Goal: Book appointment/travel/reservation

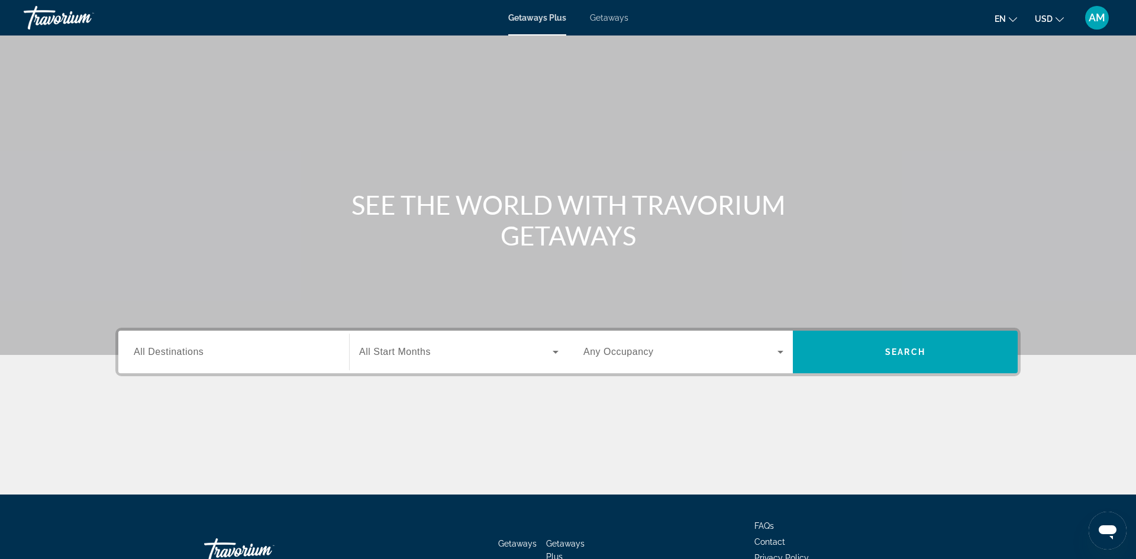
click at [1063, 21] on icon "Change currency" at bounding box center [1059, 19] width 8 height 8
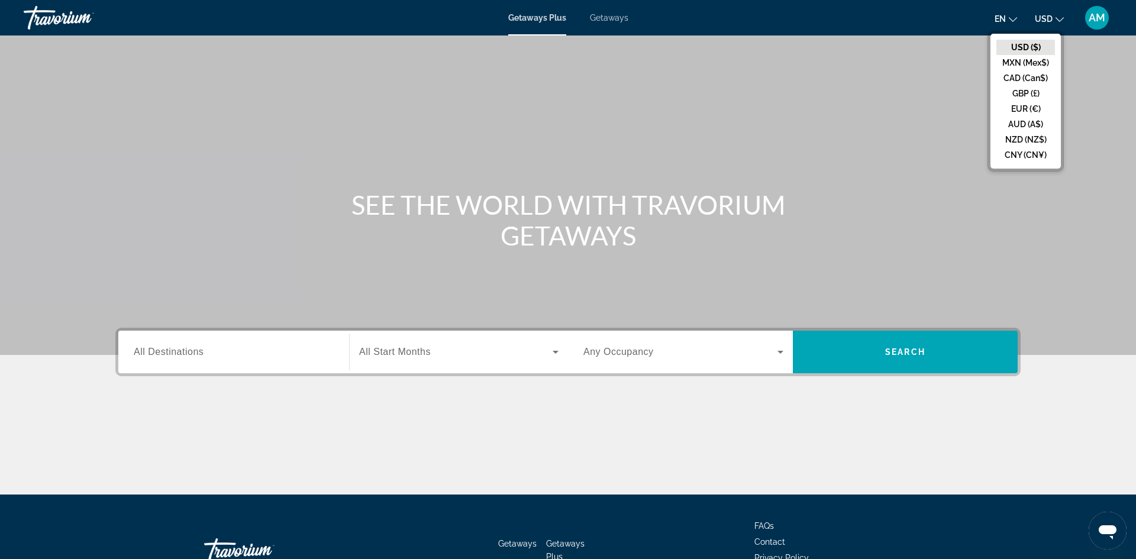
click at [1022, 113] on button "EUR (€)" at bounding box center [1025, 108] width 59 height 15
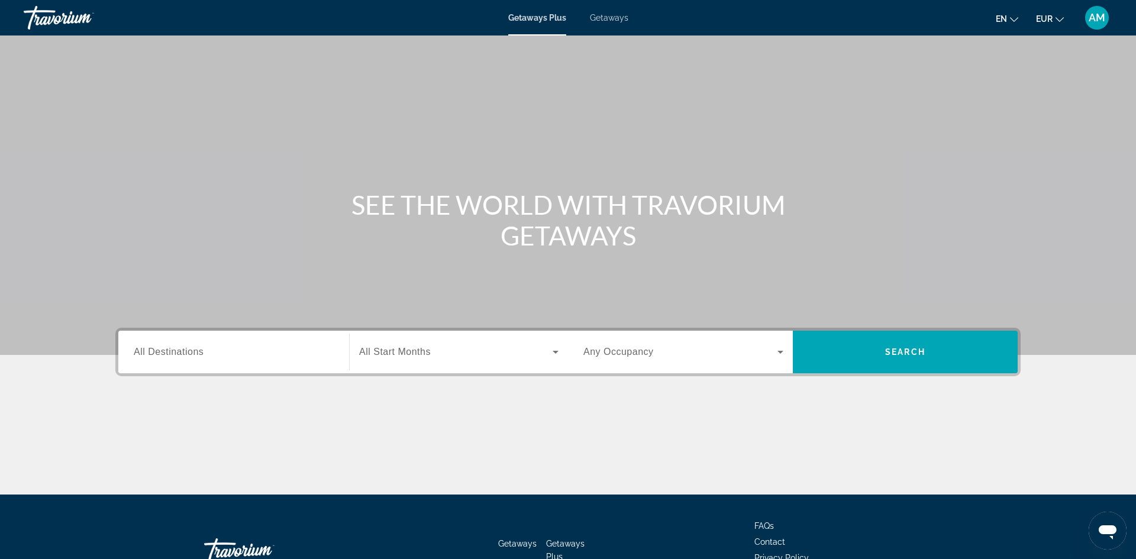
click at [229, 360] on div "Search widget" at bounding box center [234, 352] width 200 height 34
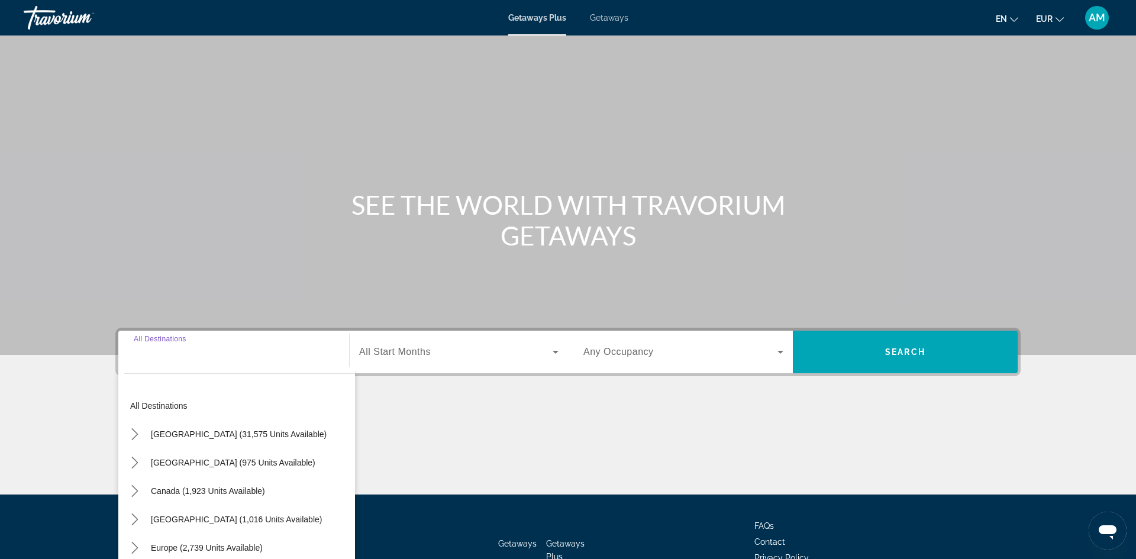
scroll to position [80, 0]
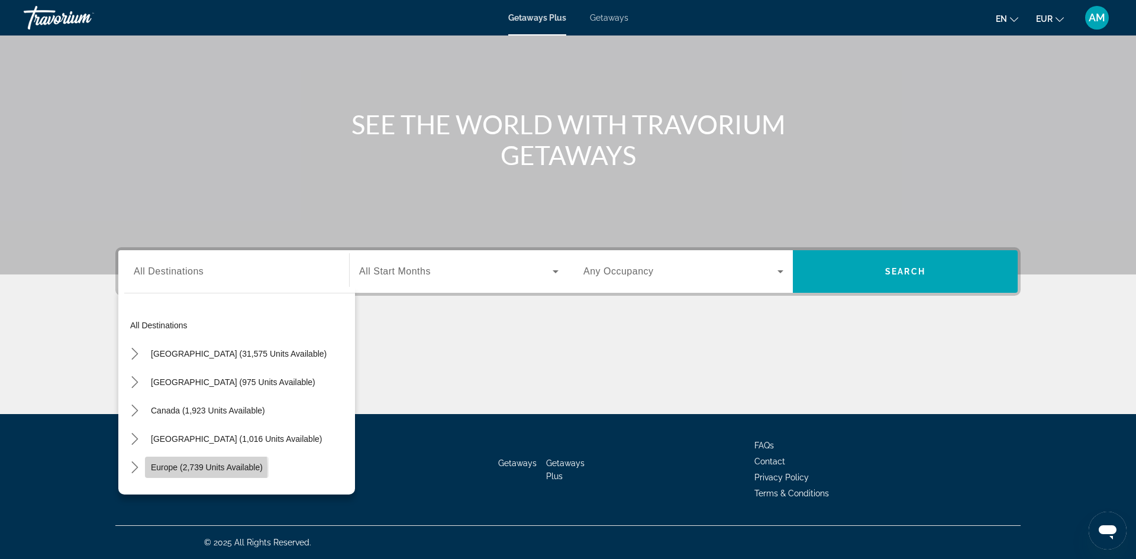
click at [148, 469] on span "Select destination: Europe (2,739 units available)" at bounding box center [207, 467] width 124 height 28
type input "**********"
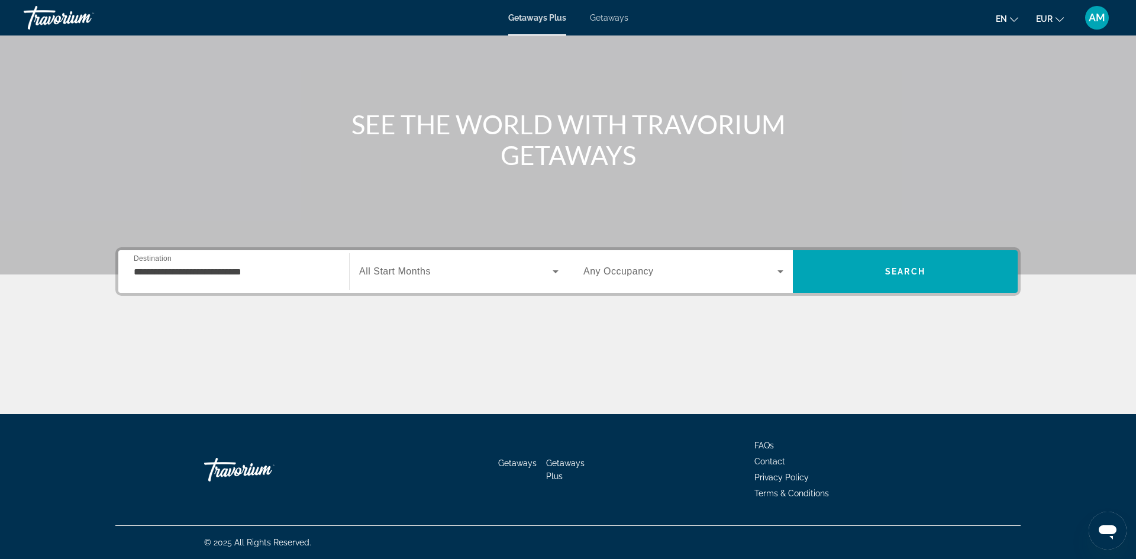
click at [397, 280] on div "Search widget" at bounding box center [458, 271] width 199 height 33
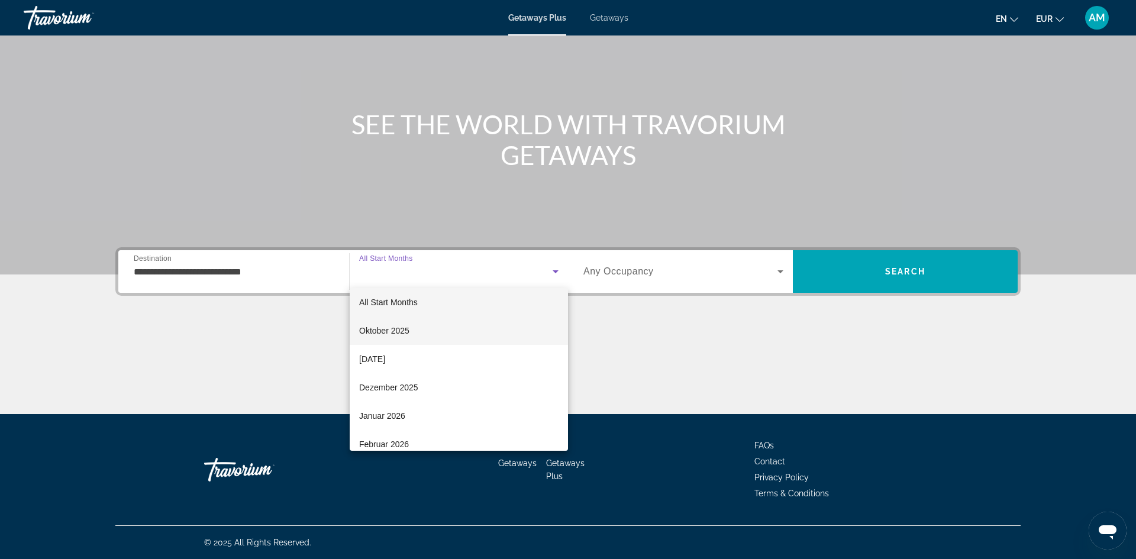
scroll to position [6, 0]
click at [394, 389] on span "Dezember 2025" at bounding box center [388, 386] width 59 height 14
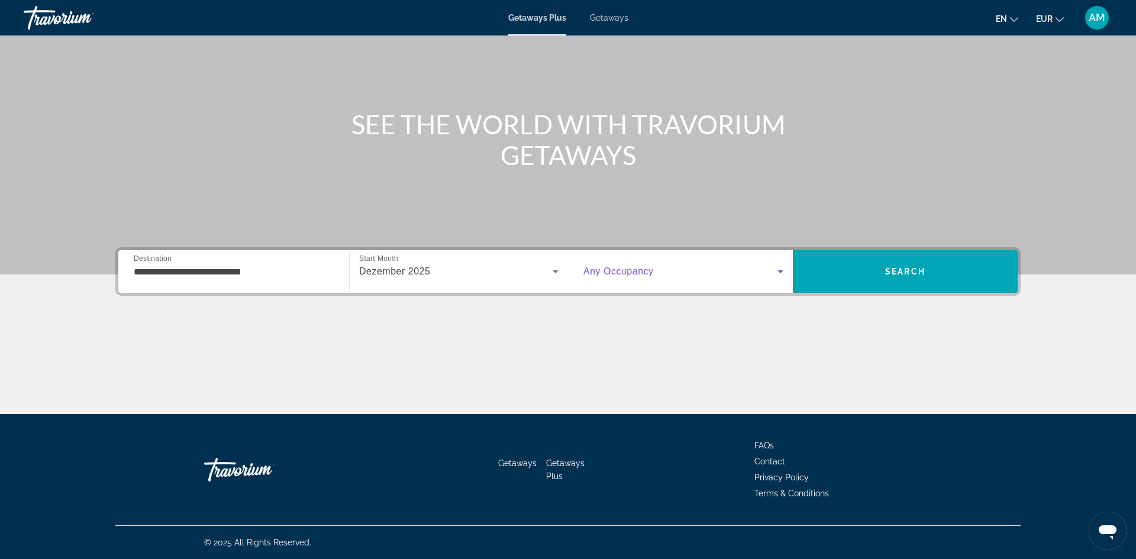
click at [665, 269] on span "Search widget" at bounding box center [680, 271] width 194 height 14
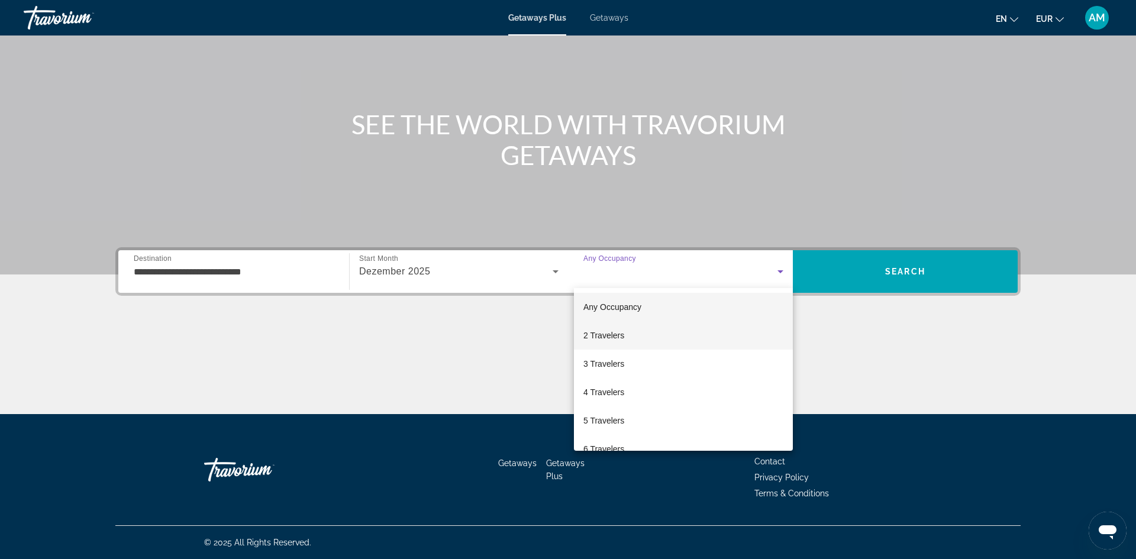
drag, startPoint x: 619, startPoint y: 337, endPoint x: 686, endPoint y: 321, distance: 68.9
click at [620, 337] on span "2 Travelers" at bounding box center [603, 335] width 41 height 14
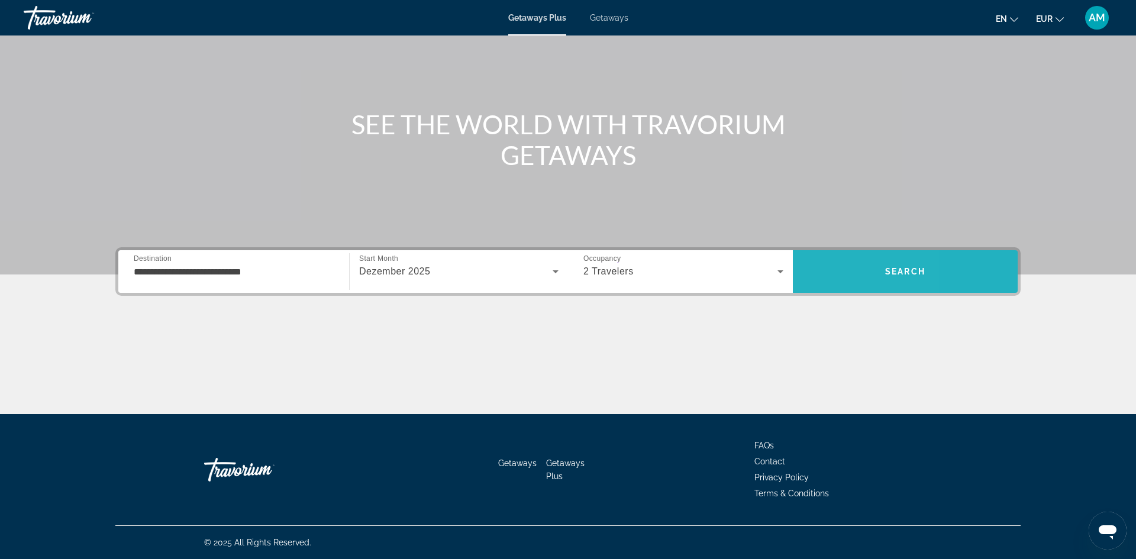
click at [828, 274] on span "Search" at bounding box center [905, 271] width 225 height 28
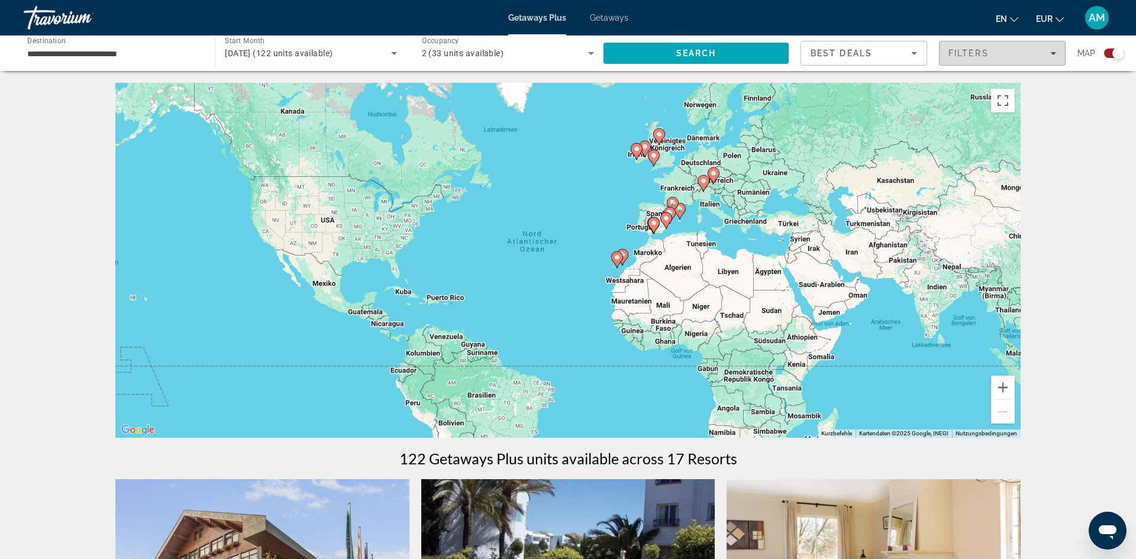
click at [1039, 56] on div "Filters" at bounding box center [1002, 53] width 108 height 9
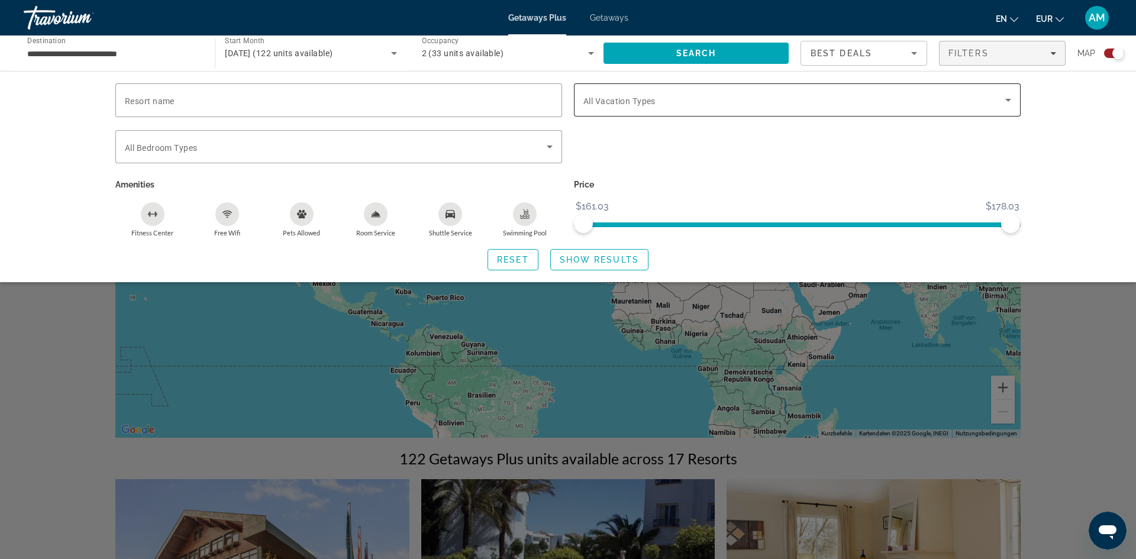
click at [673, 90] on div "Search widget" at bounding box center [797, 99] width 428 height 33
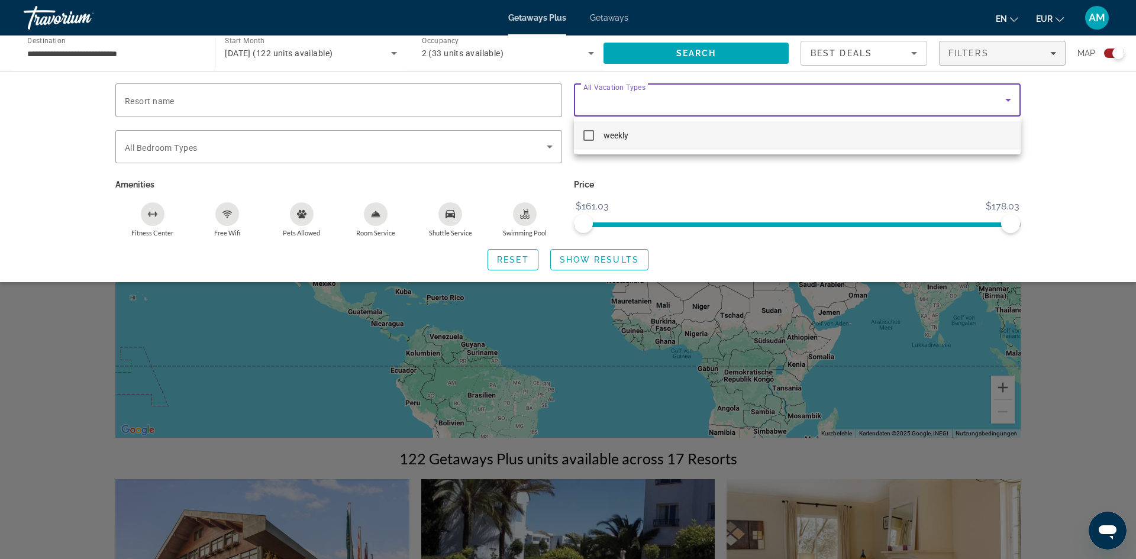
click at [1104, 334] on div at bounding box center [568, 279] width 1136 height 559
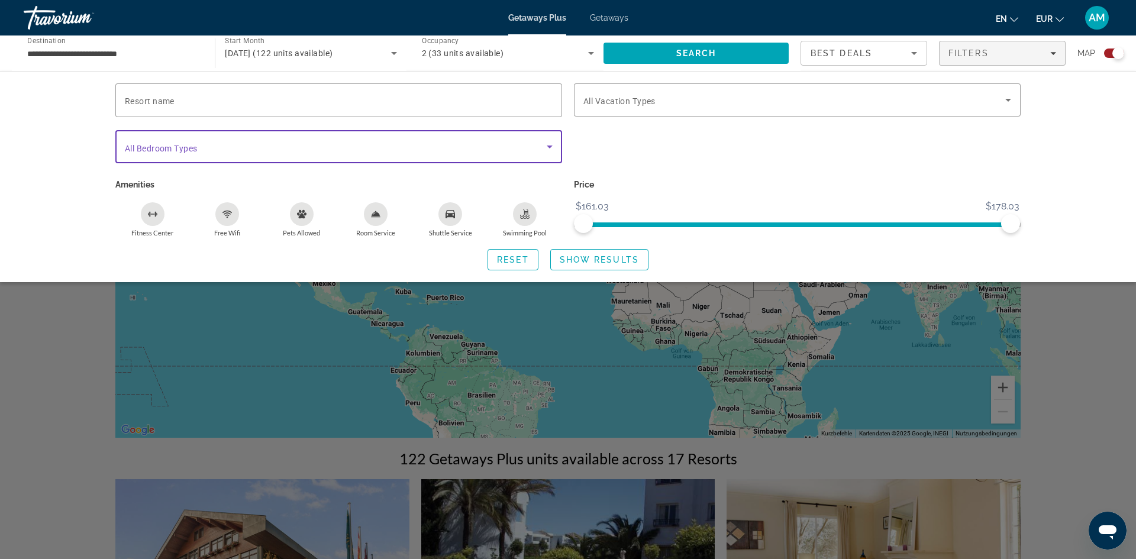
click at [552, 149] on icon "Search widget" at bounding box center [549, 147] width 14 height 14
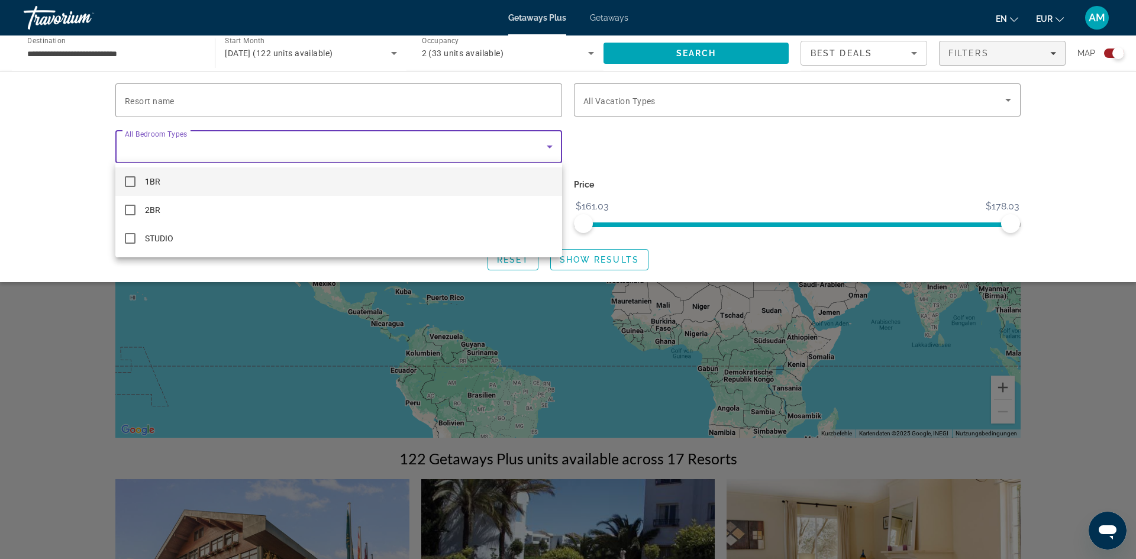
drag, startPoint x: 1116, startPoint y: 347, endPoint x: 909, endPoint y: 251, distance: 228.7
click at [1115, 341] on div at bounding box center [568, 279] width 1136 height 559
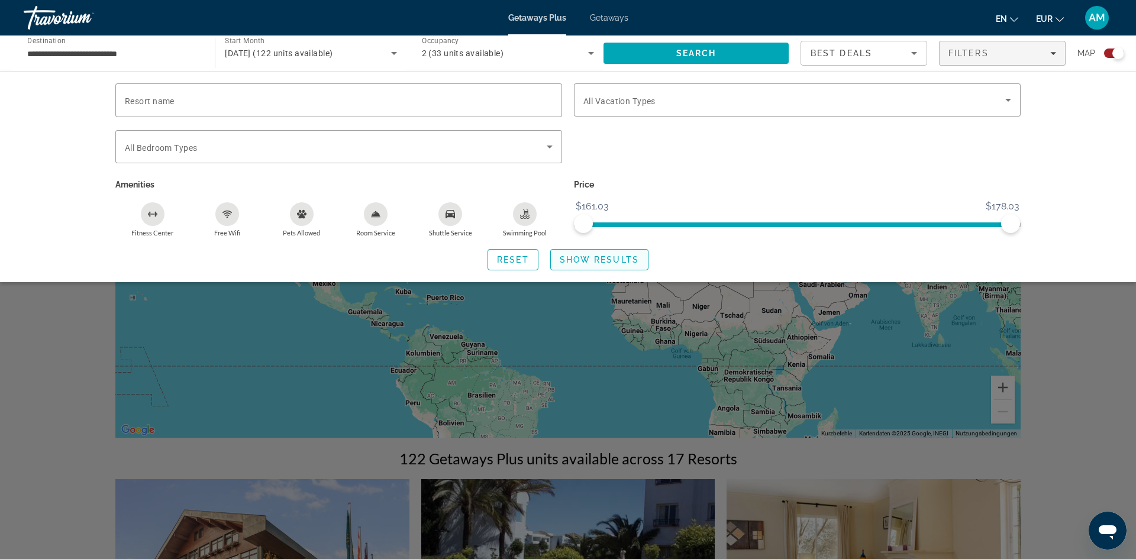
click at [621, 261] on span "Show Results" at bounding box center [599, 259] width 79 height 9
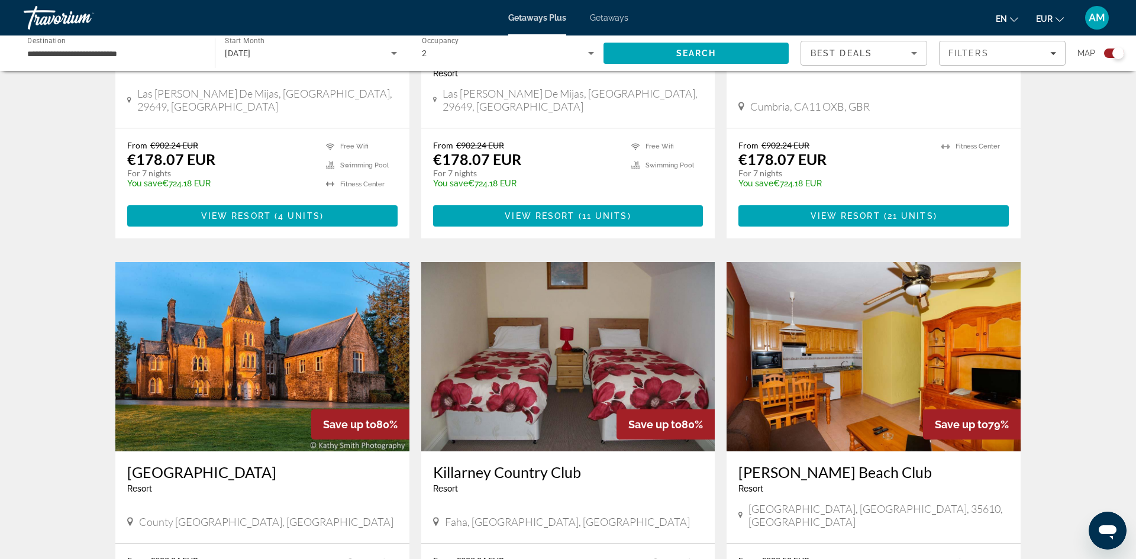
scroll to position [1757, 0]
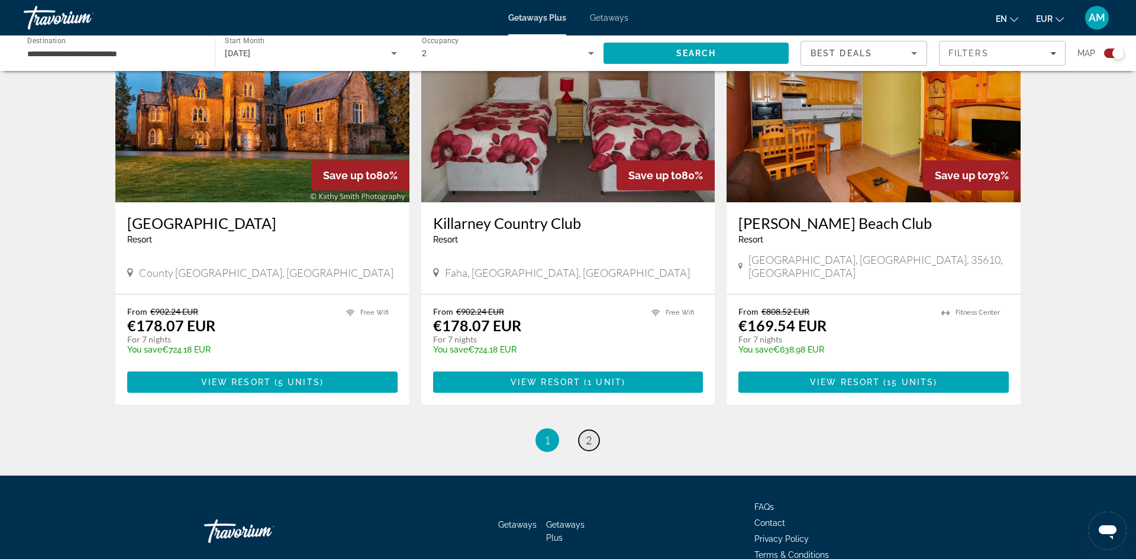
click at [593, 430] on link "page 2" at bounding box center [588, 440] width 21 height 21
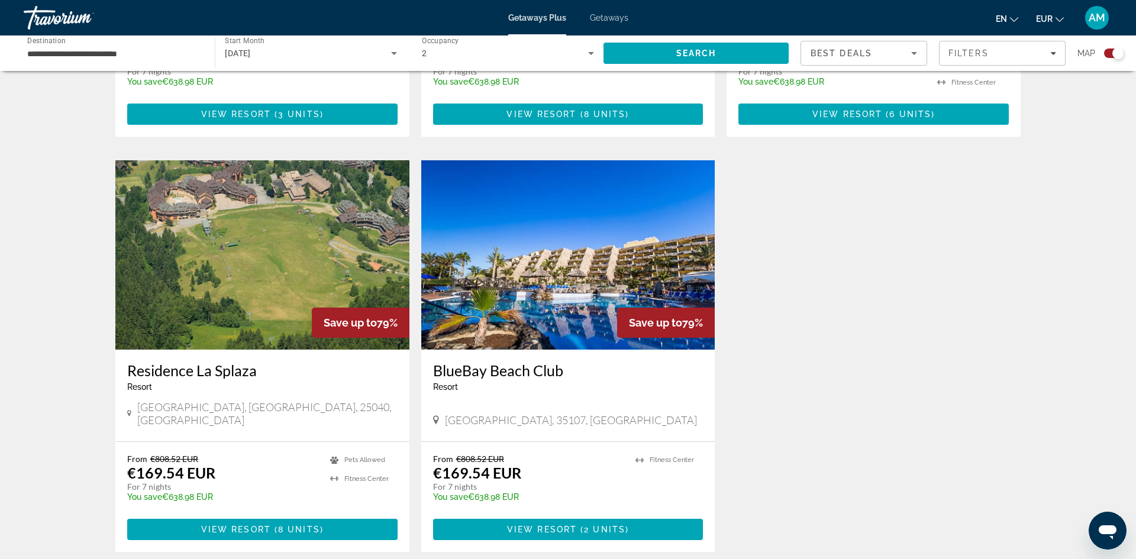
scroll to position [749, 0]
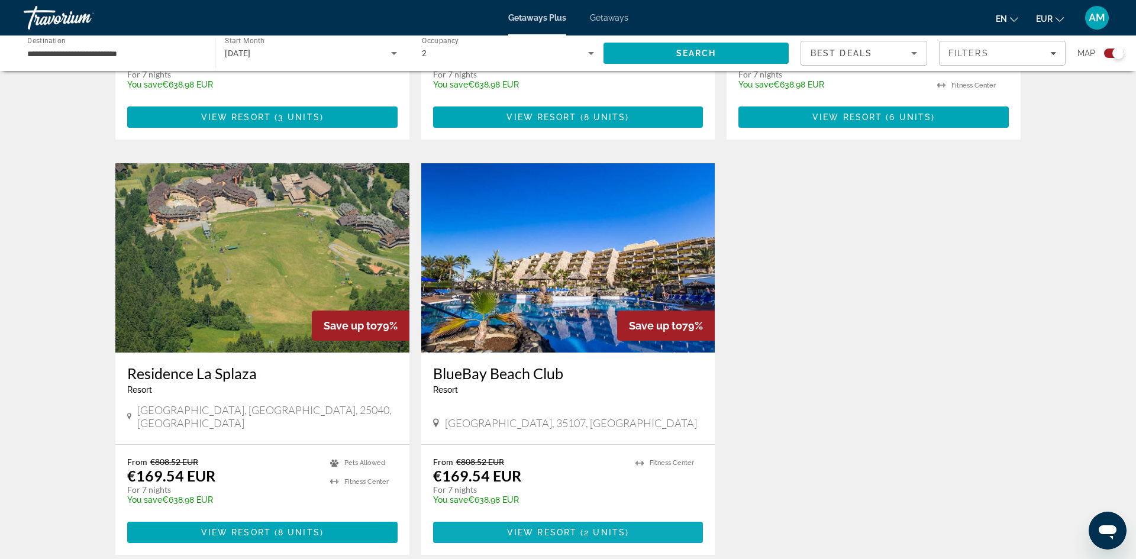
click at [551, 518] on span "Main content" at bounding box center [568, 532] width 270 height 28
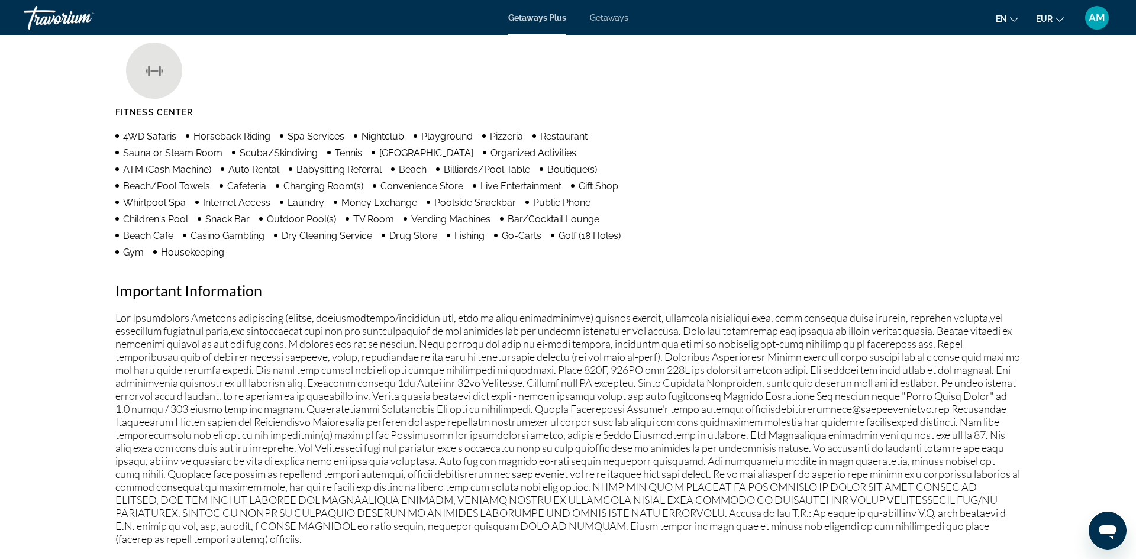
scroll to position [835, 0]
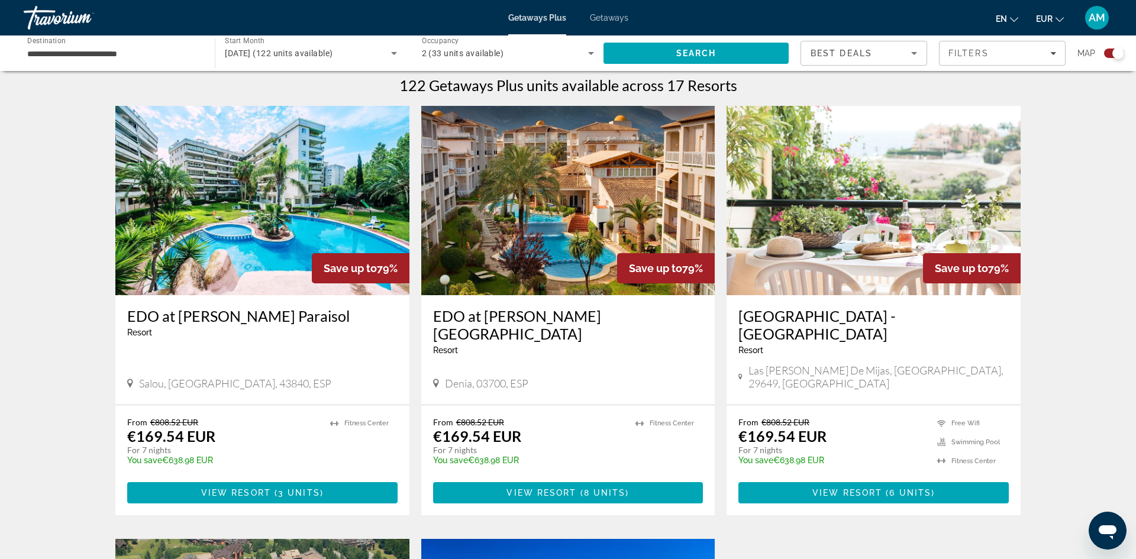
scroll to position [377, 0]
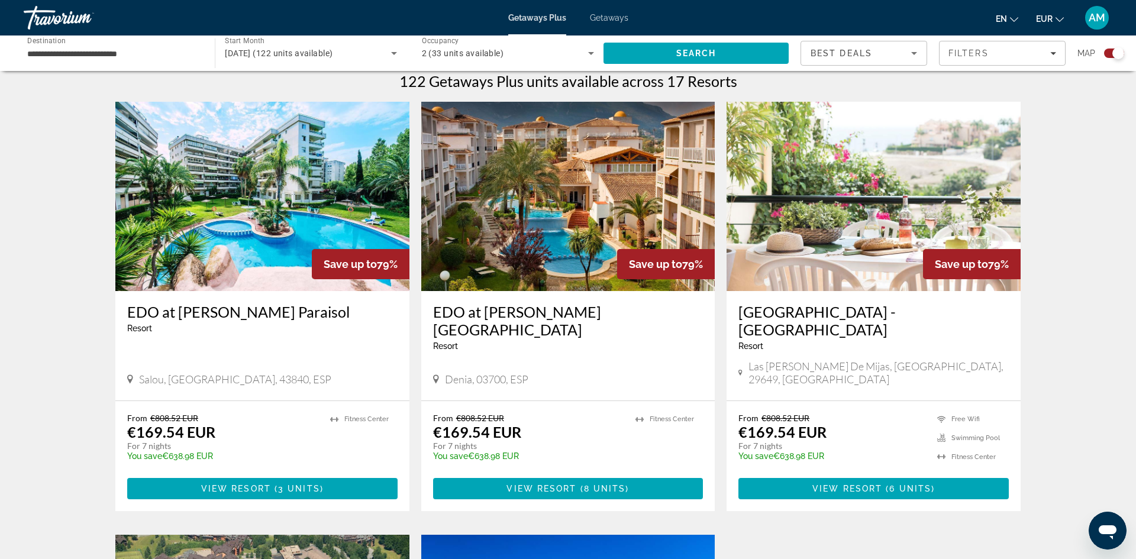
click at [271, 223] on img "Main content" at bounding box center [262, 196] width 294 height 189
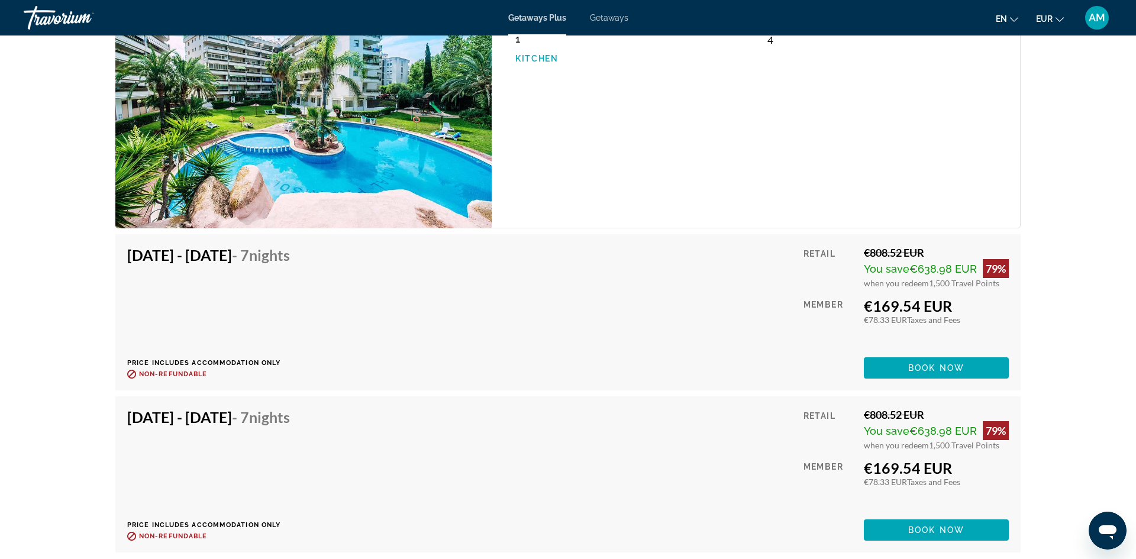
scroll to position [2111, 0]
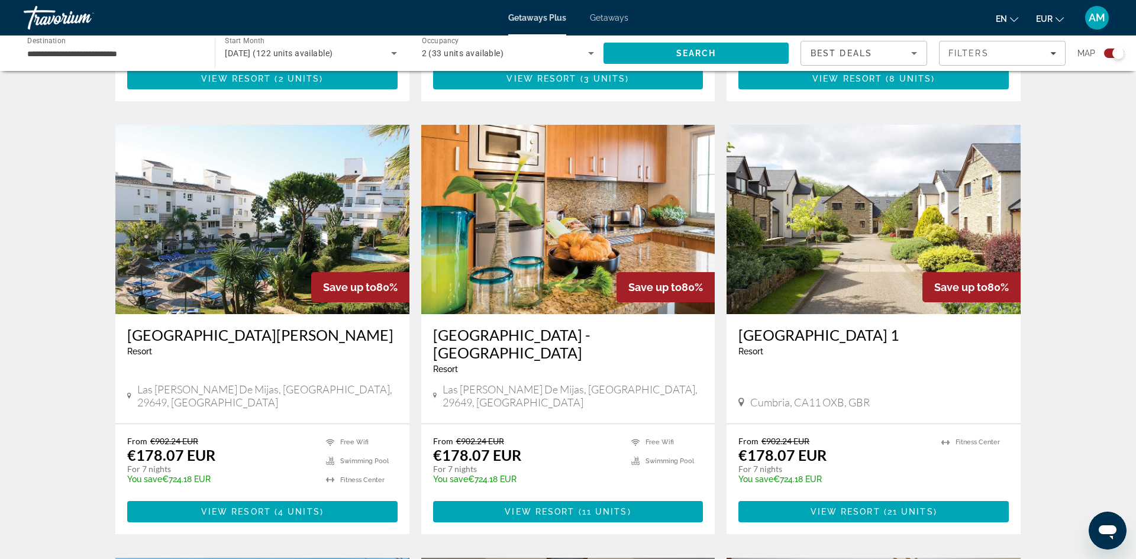
scroll to position [1208, 0]
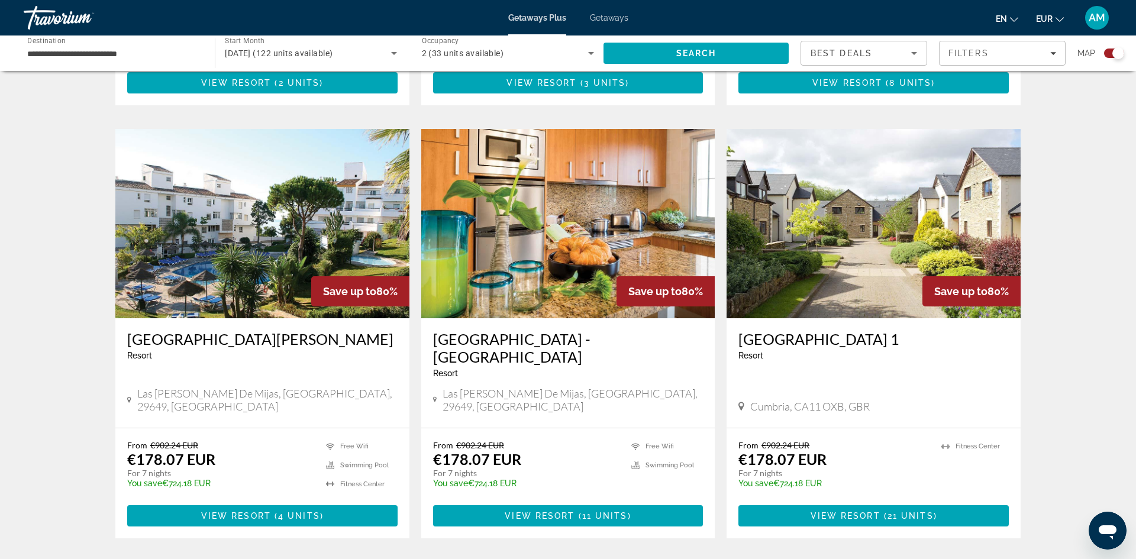
click at [558, 197] on img "Main content" at bounding box center [568, 223] width 294 height 189
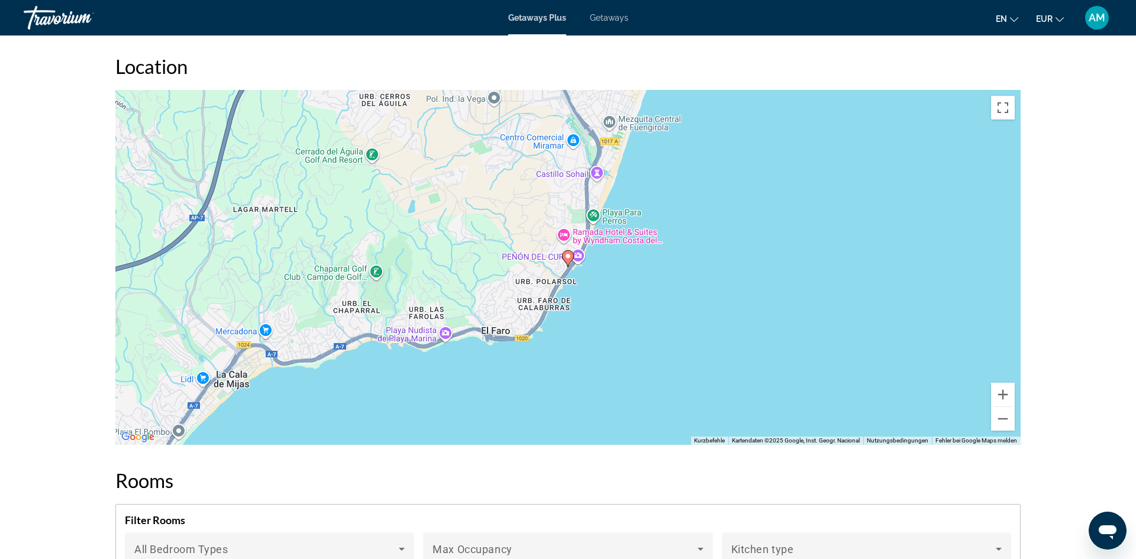
scroll to position [1486, 0]
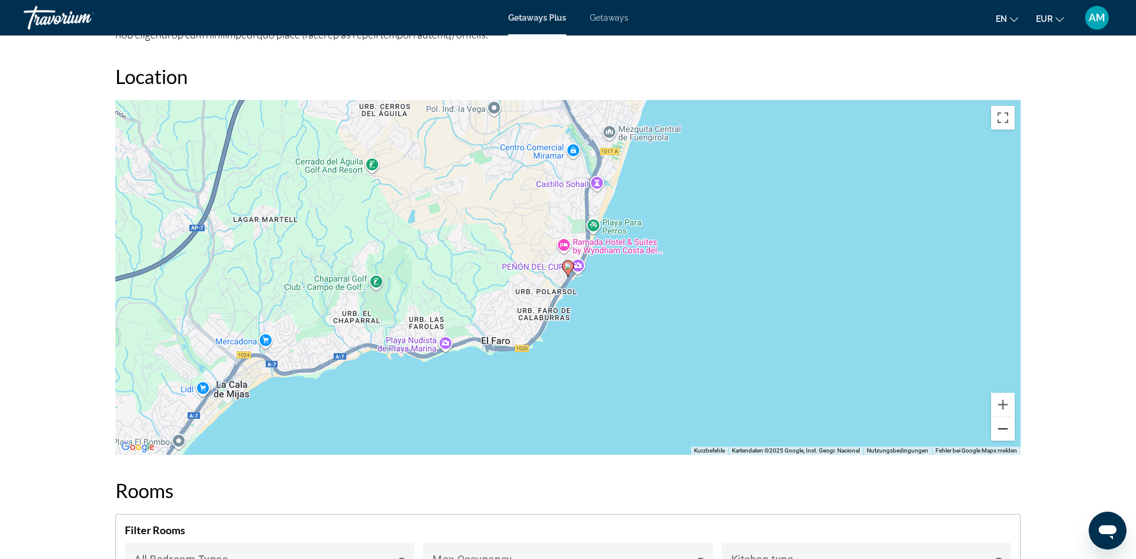
click at [998, 434] on button "Verkleinern" at bounding box center [1003, 429] width 24 height 24
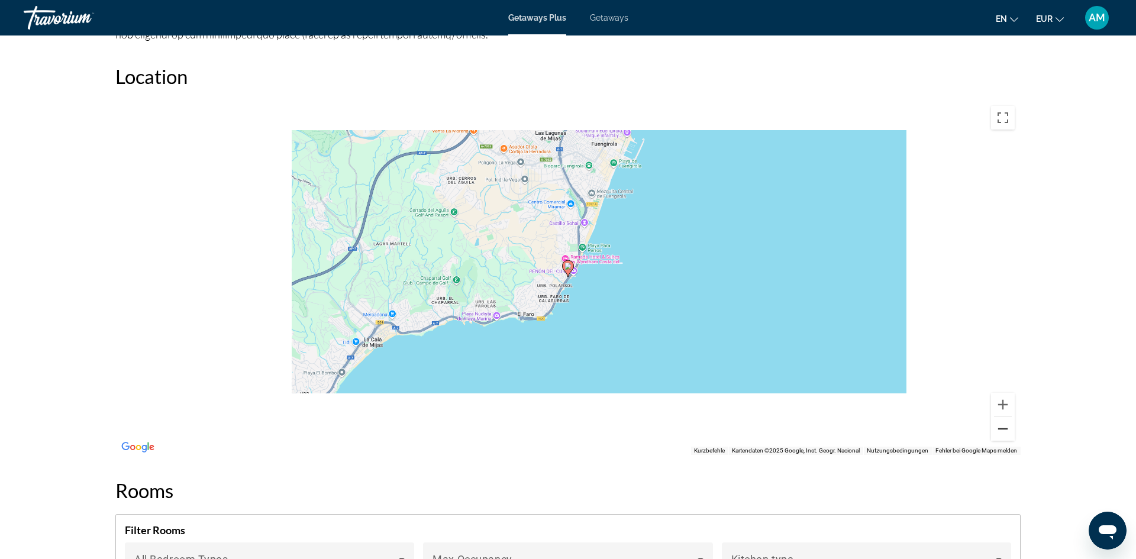
click at [998, 434] on button "Verkleinern" at bounding box center [1003, 429] width 24 height 24
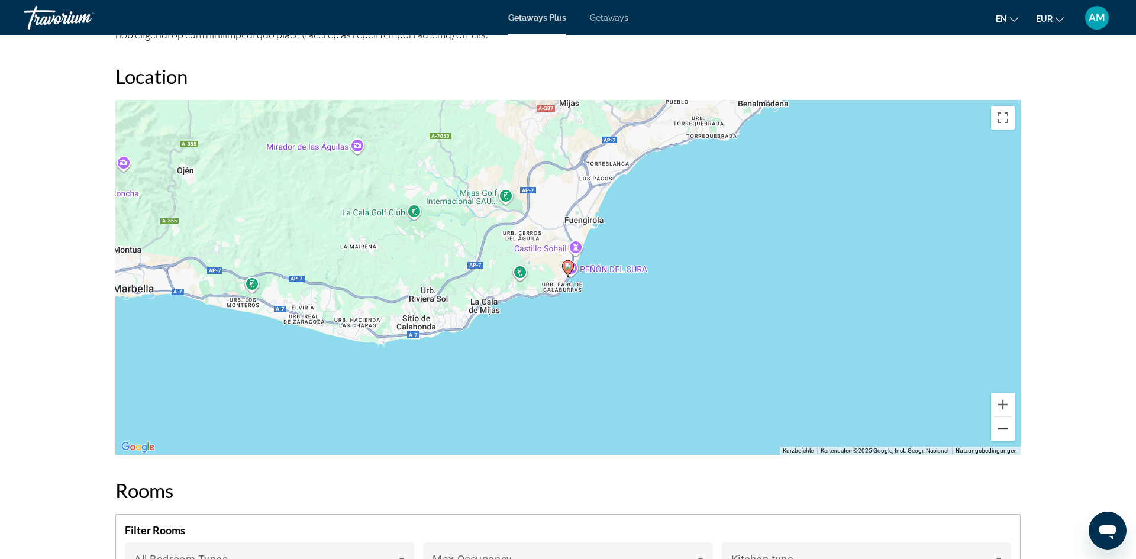
click at [999, 434] on button "Verkleinern" at bounding box center [1003, 429] width 24 height 24
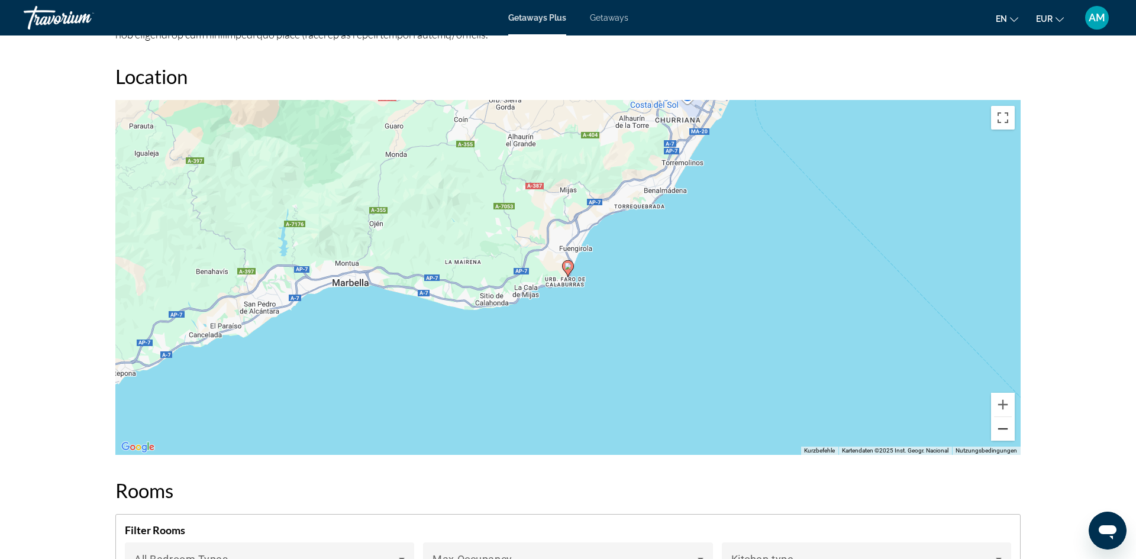
click at [1000, 432] on button "Verkleinern" at bounding box center [1003, 429] width 24 height 24
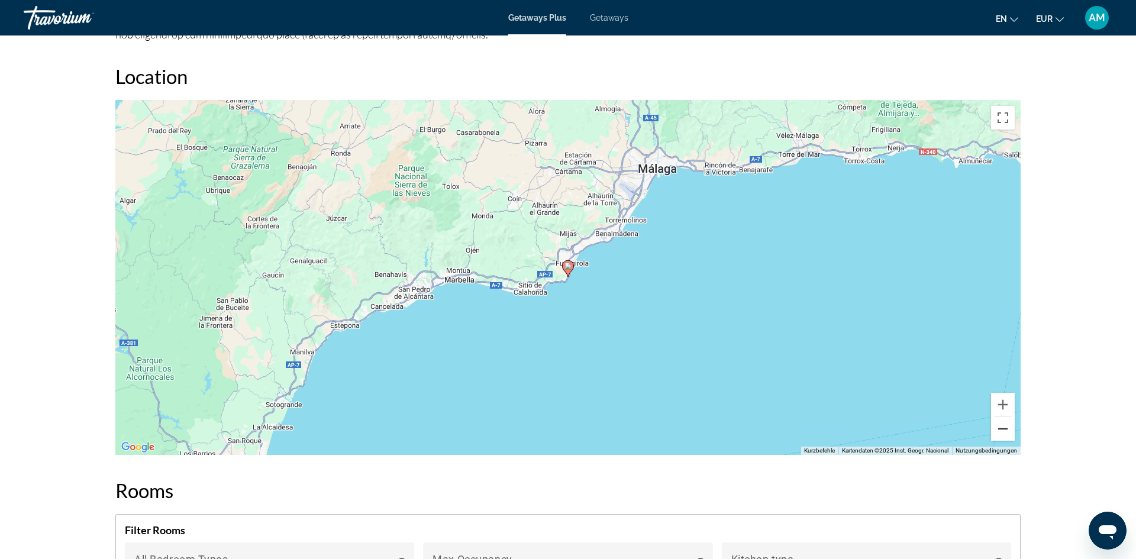
click at [1000, 431] on button "Verkleinern" at bounding box center [1003, 429] width 24 height 24
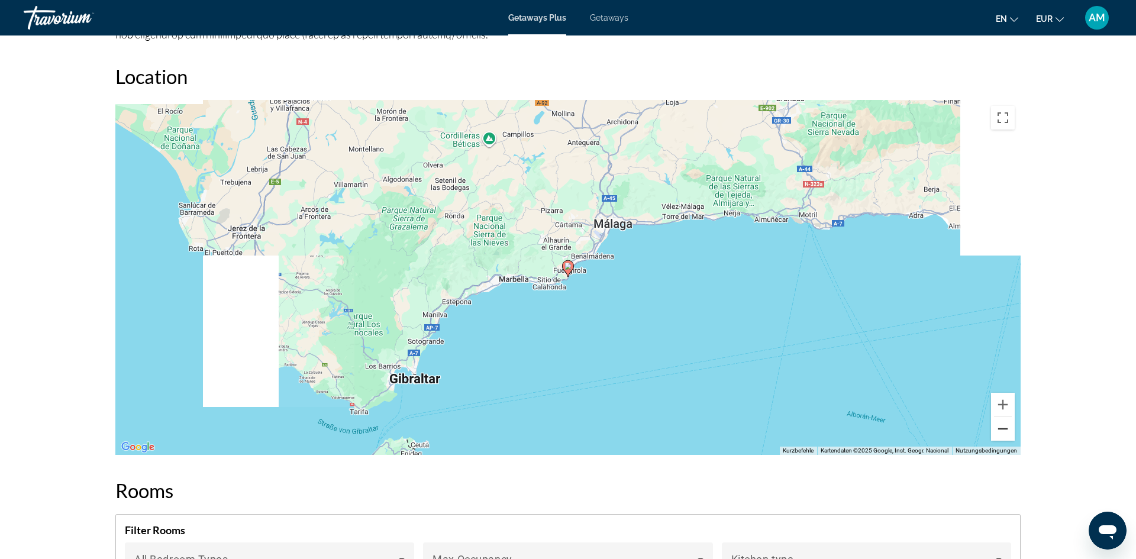
click at [1000, 431] on button "Verkleinern" at bounding box center [1003, 429] width 24 height 24
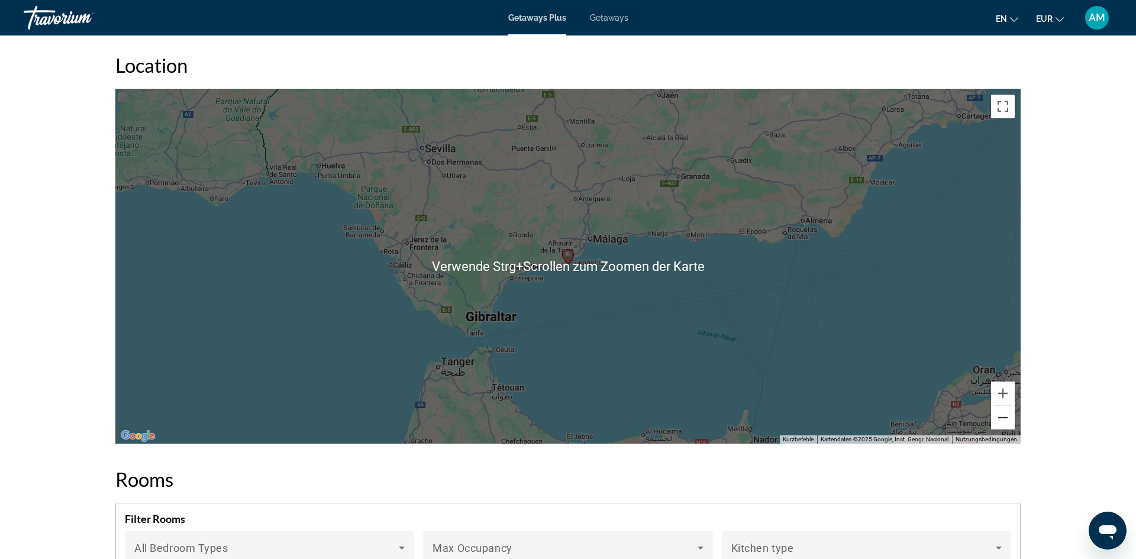
scroll to position [1504, 0]
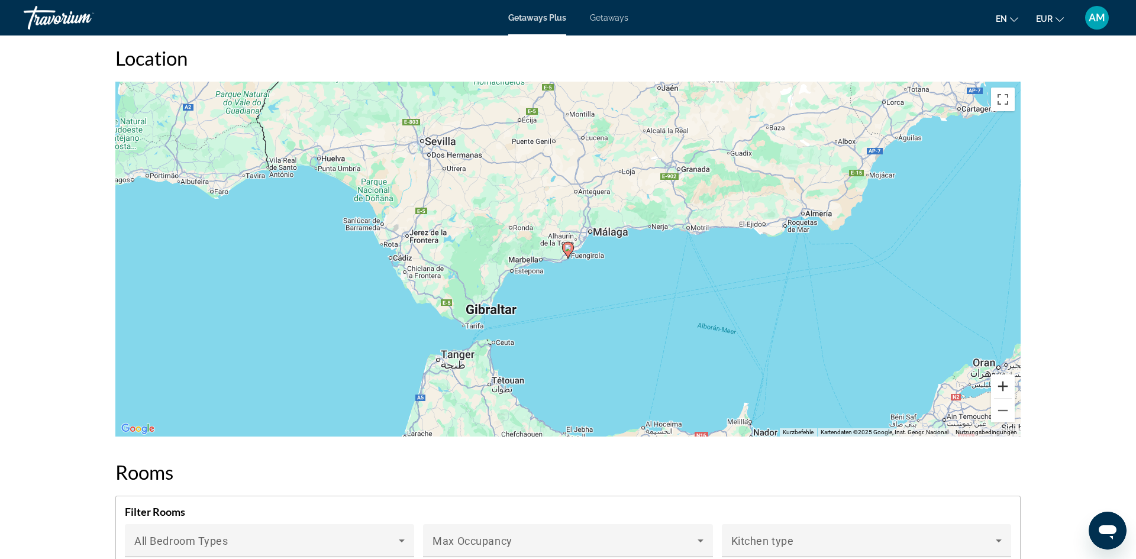
click at [1002, 389] on button "Vergrößern" at bounding box center [1003, 386] width 24 height 24
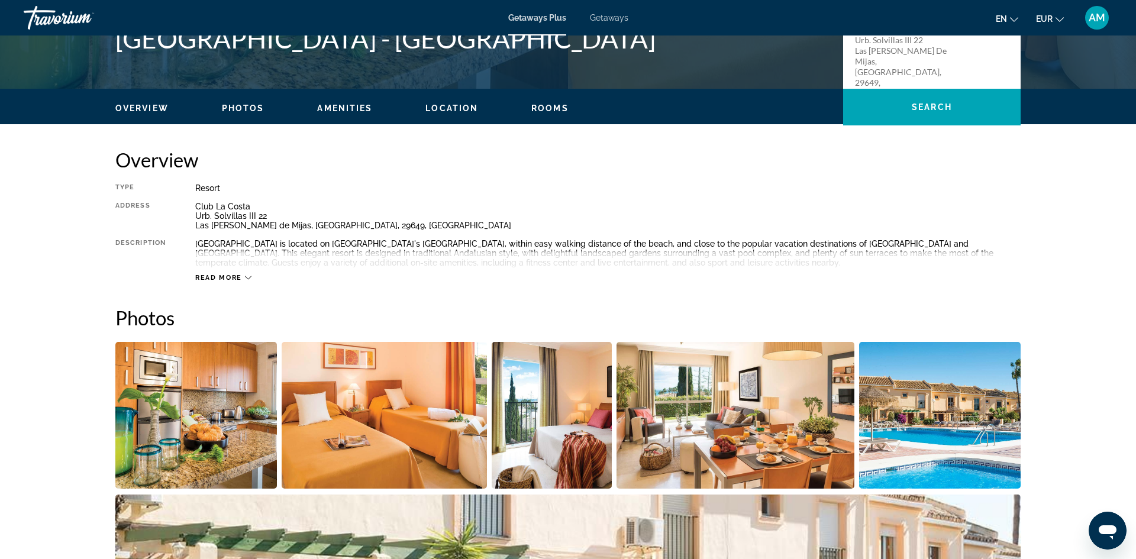
scroll to position [0, 0]
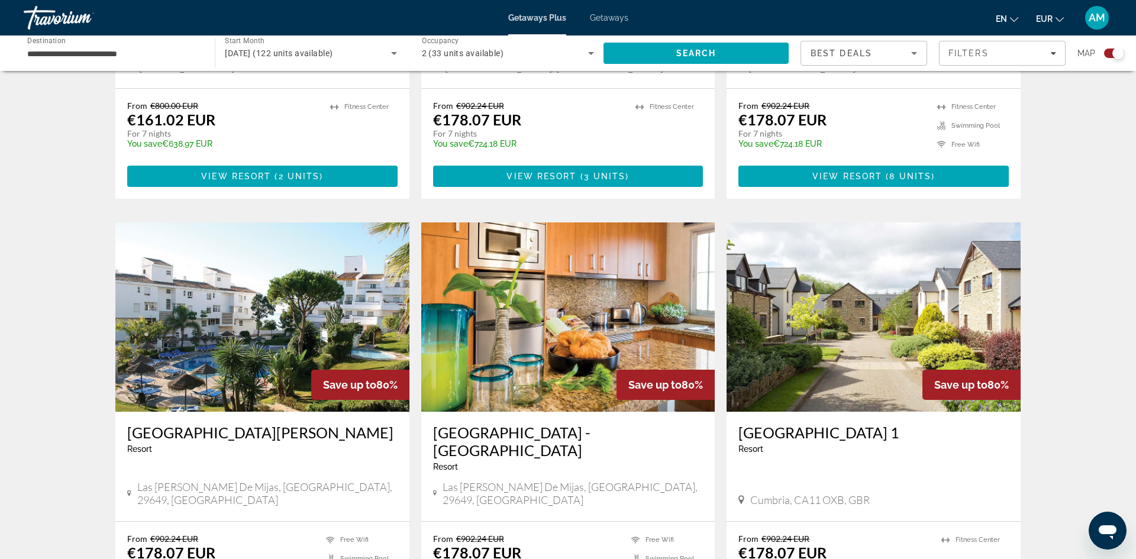
scroll to position [1116, 0]
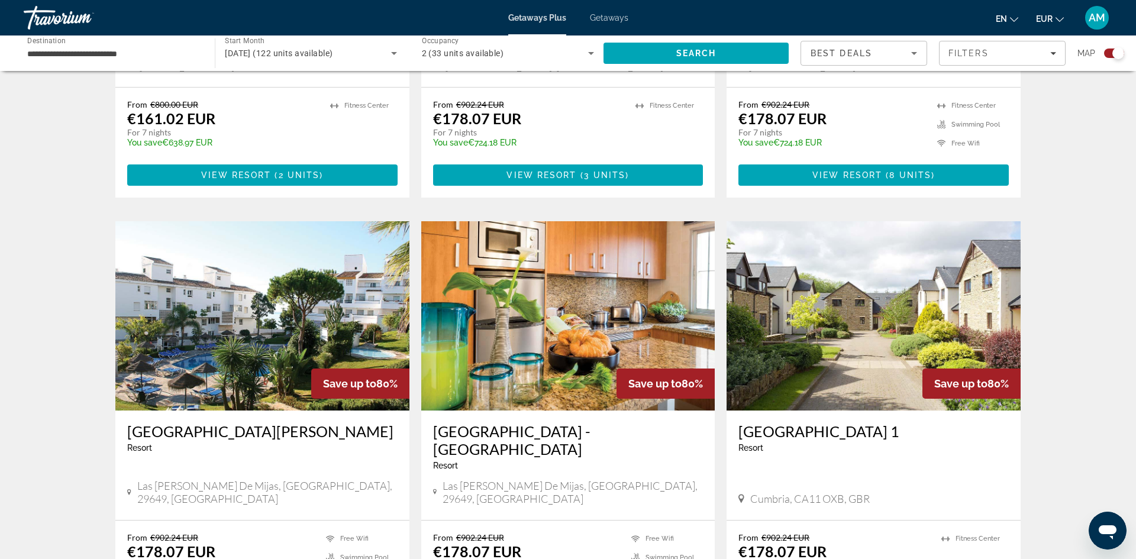
click at [578, 299] on img "Main content" at bounding box center [568, 315] width 294 height 189
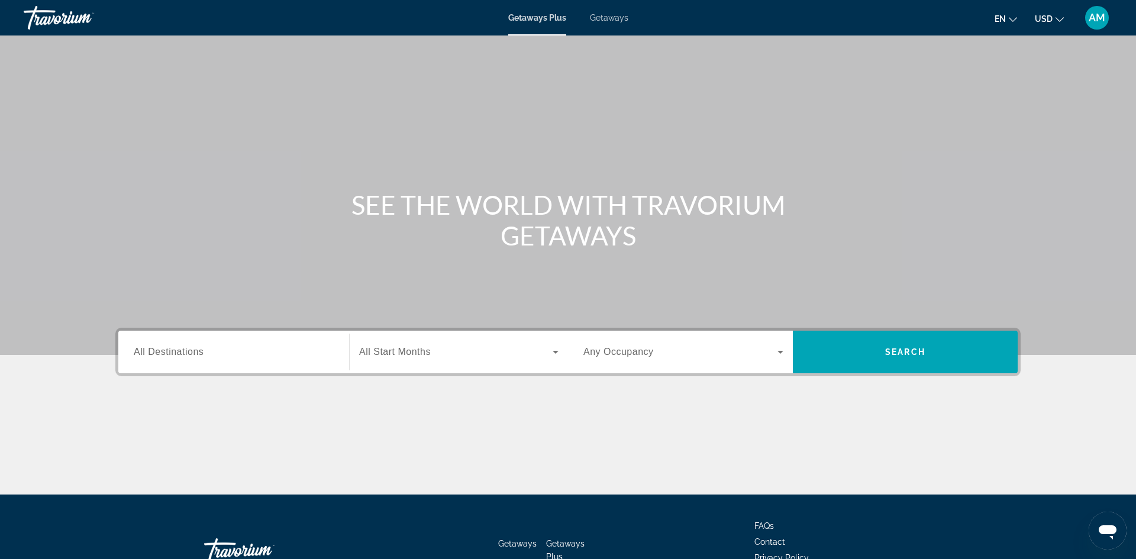
click at [260, 357] on input "Destination All Destinations" at bounding box center [234, 352] width 200 height 14
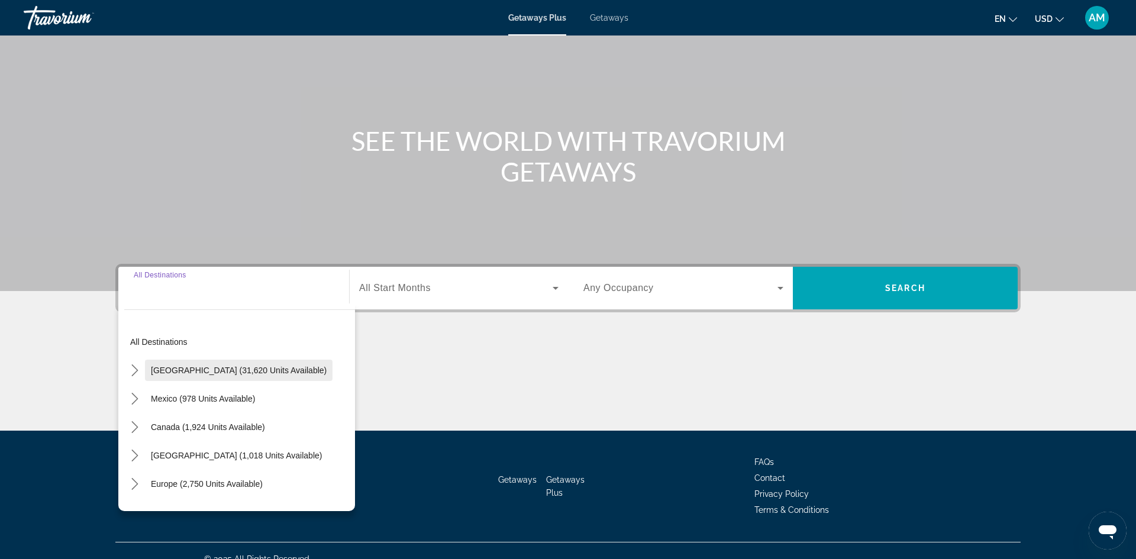
scroll to position [80, 0]
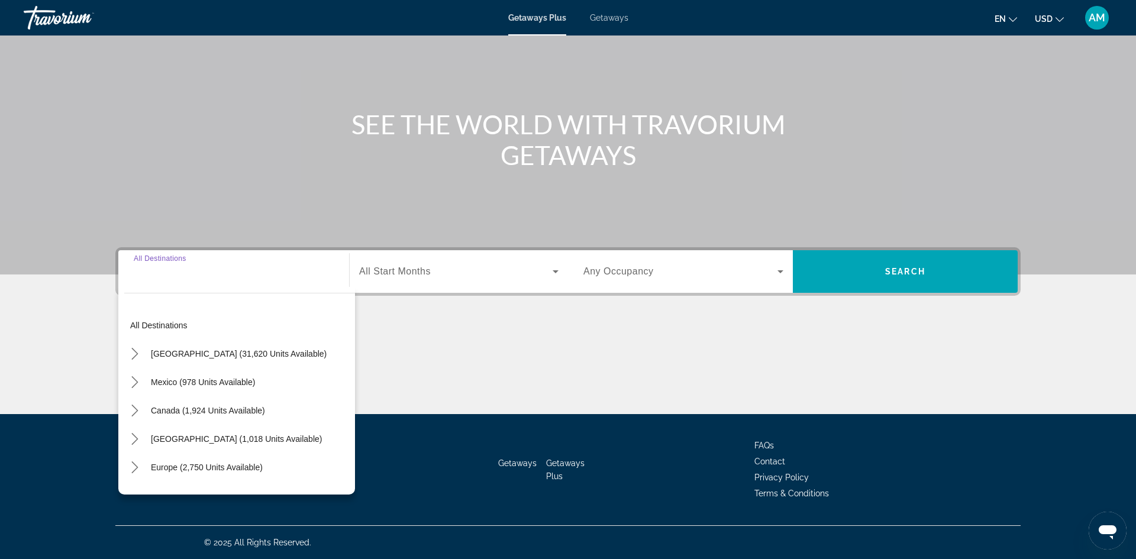
click at [185, 468] on span "Europe (2,750 units available)" at bounding box center [207, 467] width 112 height 9
type input "**********"
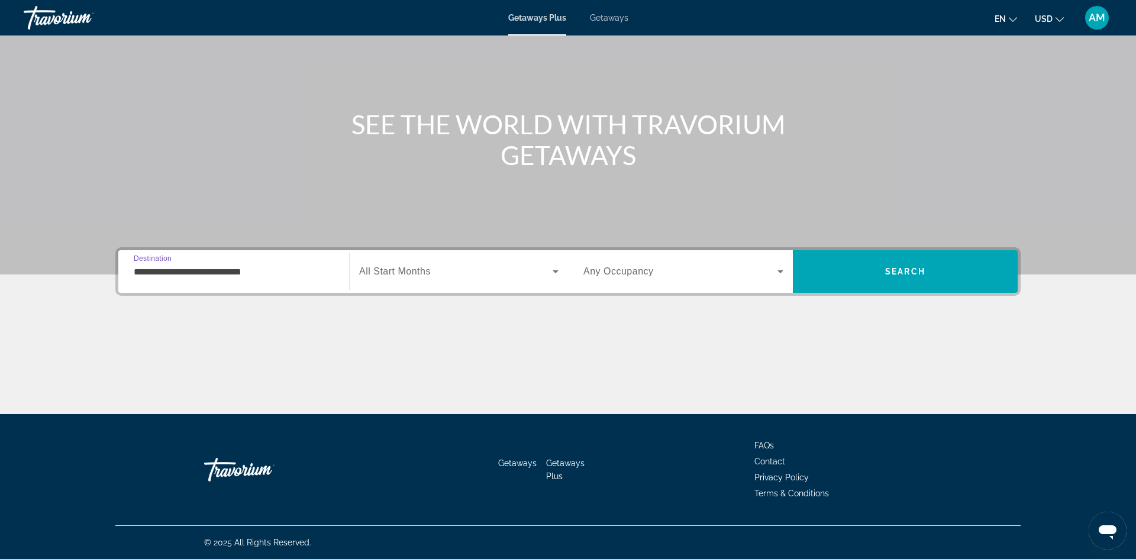
click at [459, 274] on span "Search widget" at bounding box center [455, 271] width 193 height 14
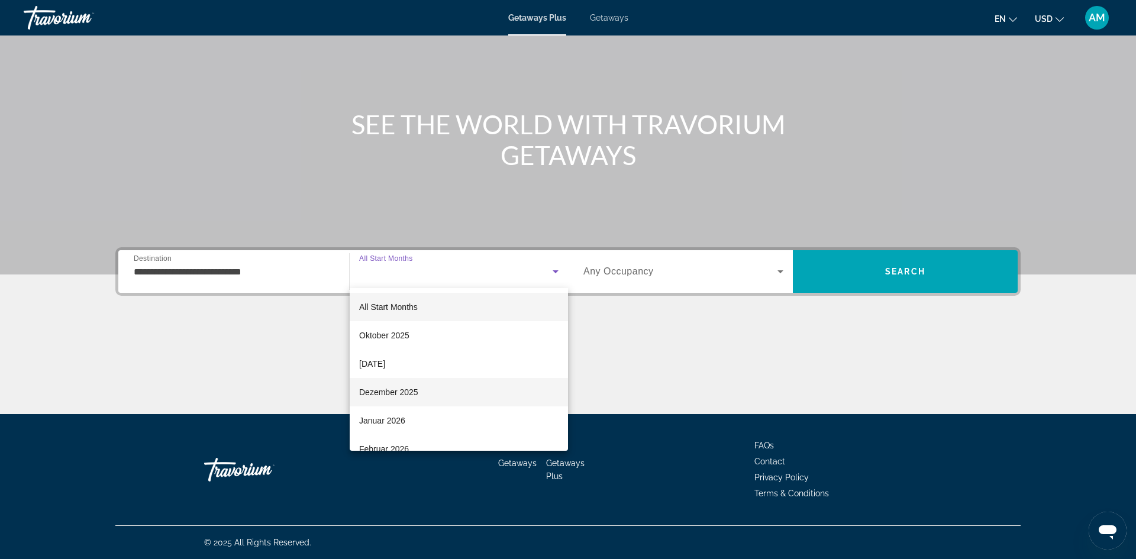
click at [389, 393] on span "Dezember 2025" at bounding box center [388, 392] width 59 height 14
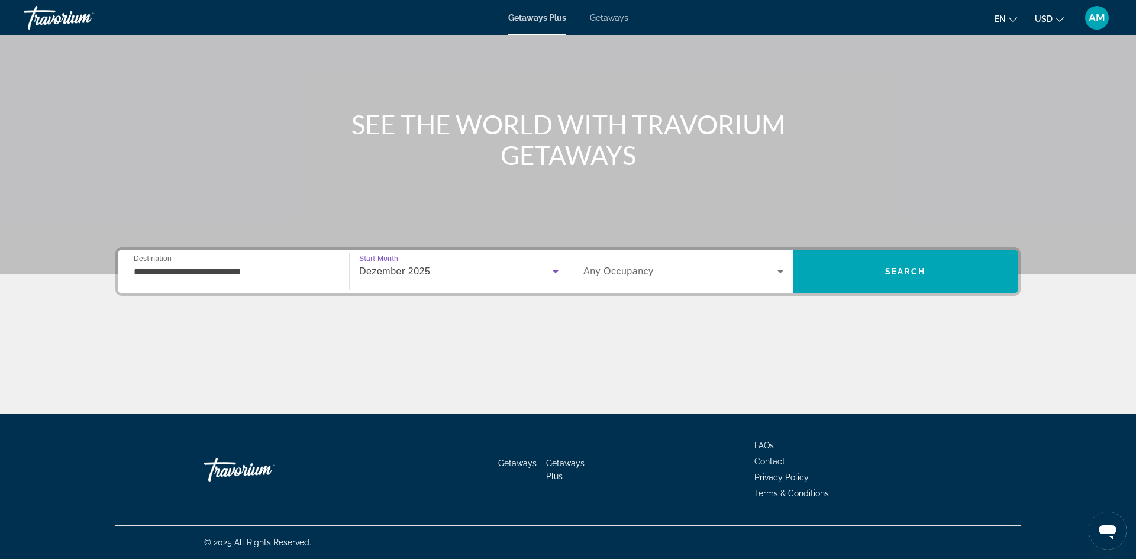
click at [666, 271] on span "Search widget" at bounding box center [680, 271] width 194 height 14
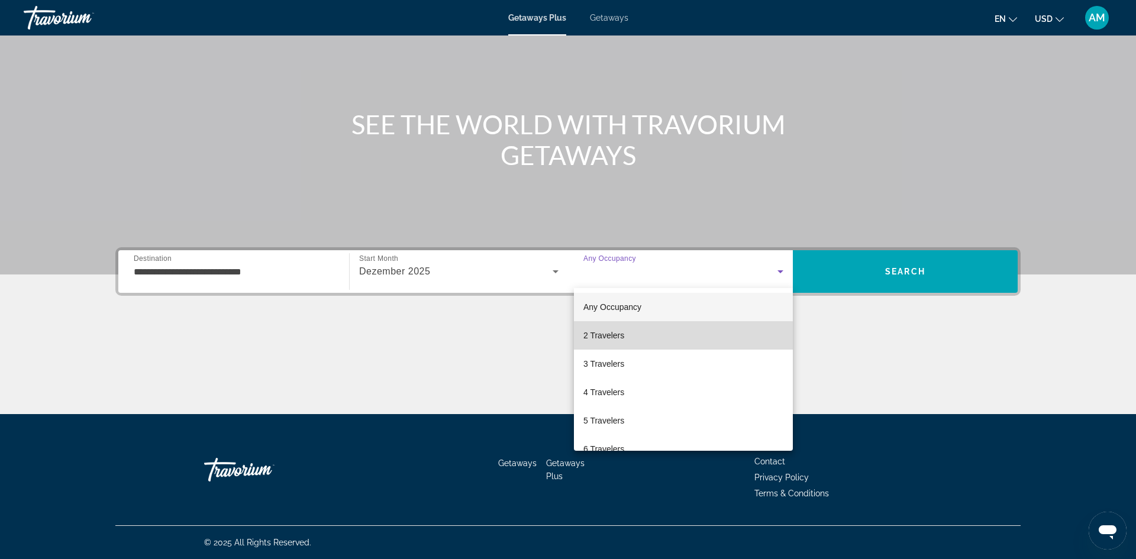
drag, startPoint x: 609, startPoint y: 336, endPoint x: 625, endPoint y: 335, distance: 16.0
click at [610, 337] on span "2 Travelers" at bounding box center [603, 335] width 41 height 14
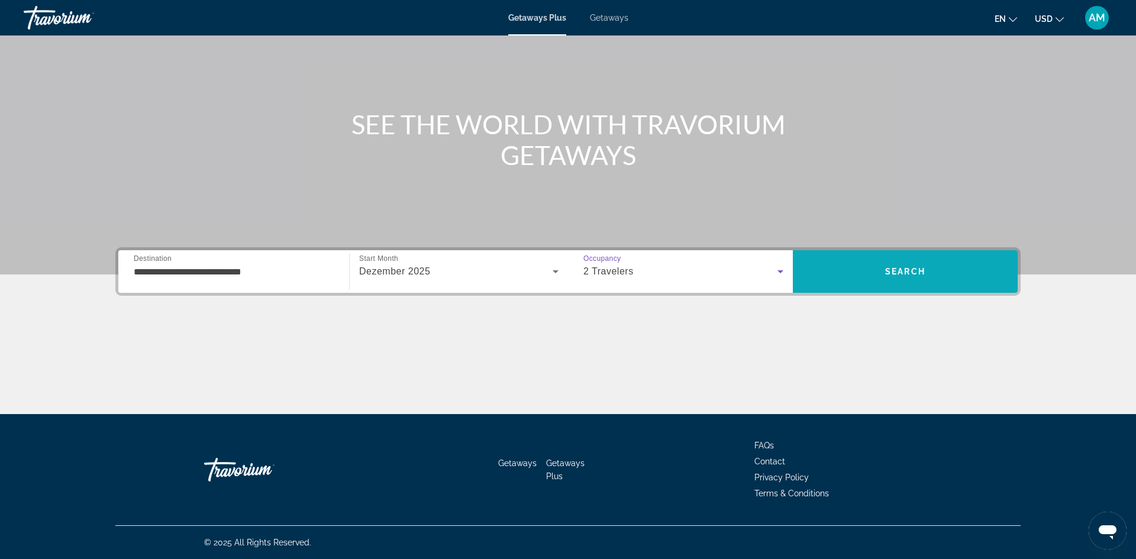
click at [891, 271] on span "Search" at bounding box center [905, 271] width 40 height 9
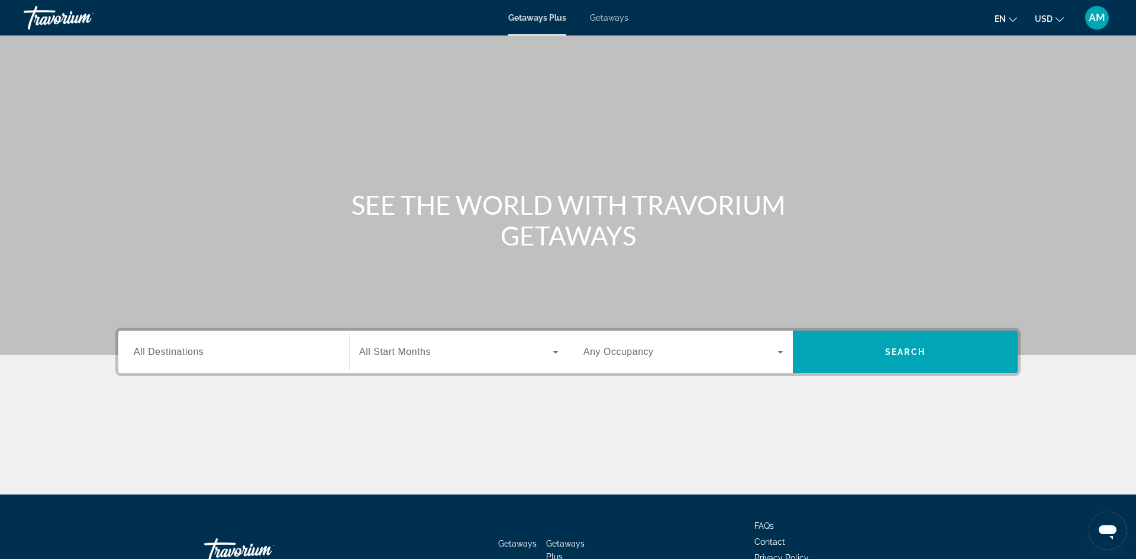
click at [1050, 24] on button "USD USD ($) MXN (Mex$) CAD (Can$) GBP (£) EUR (€) AUD (A$) NZD (NZ$) CNY (CN¥)" at bounding box center [1049, 18] width 29 height 17
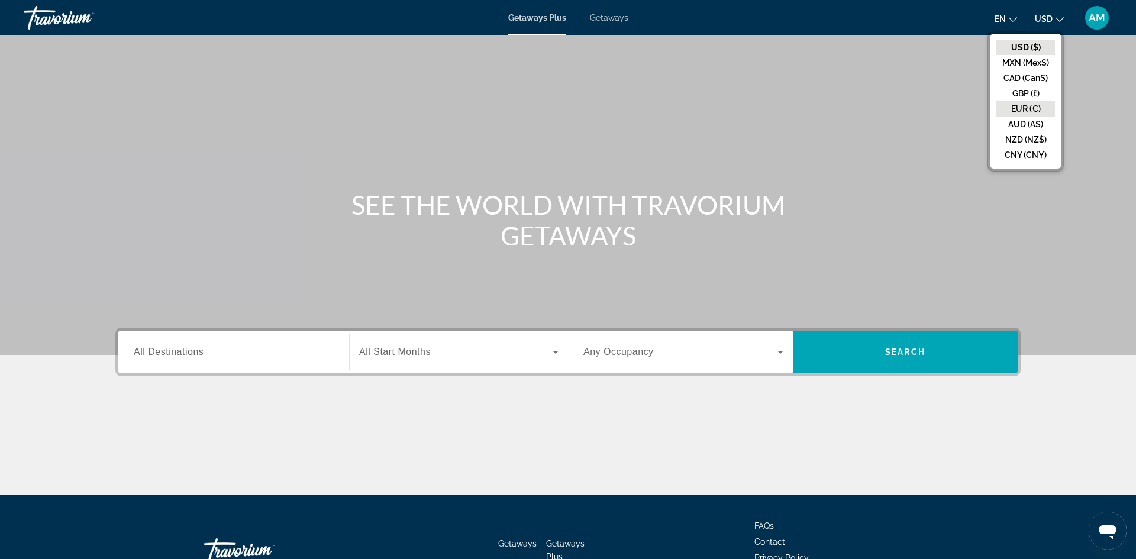
click at [1019, 109] on button "EUR (€)" at bounding box center [1025, 108] width 59 height 15
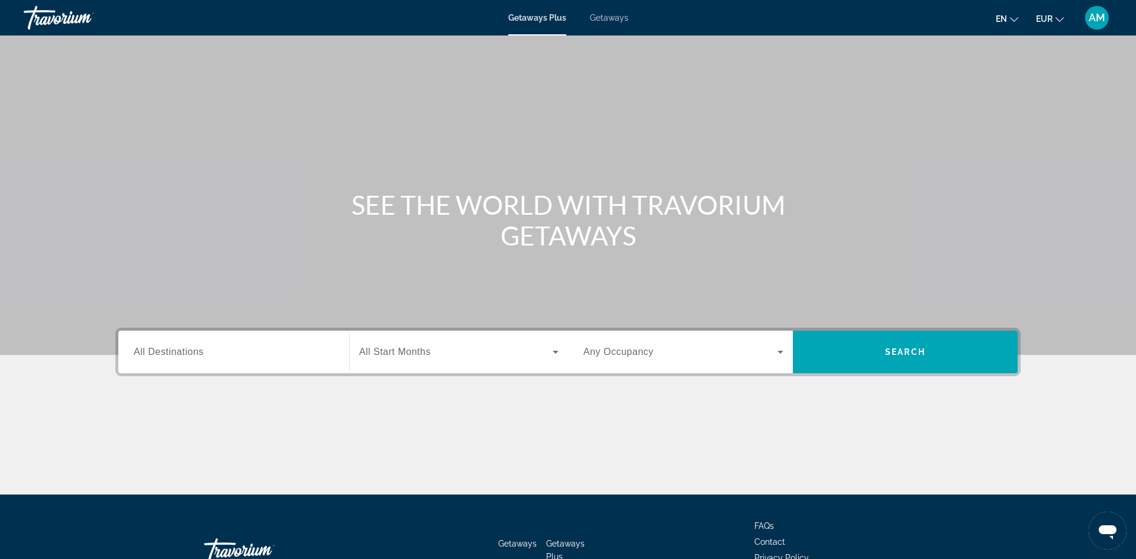
click at [241, 364] on div "Search widget" at bounding box center [234, 352] width 200 height 34
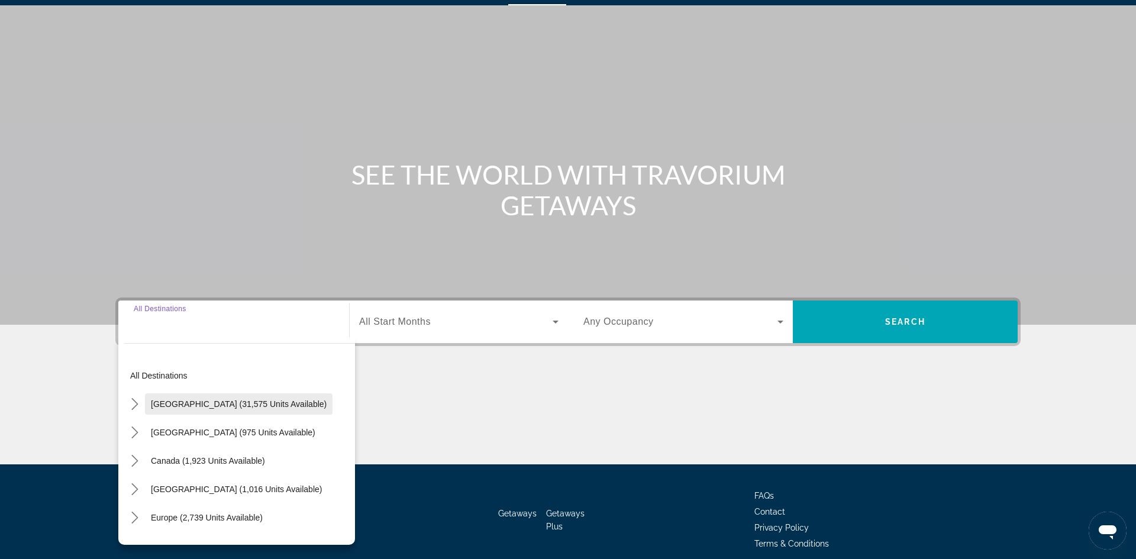
scroll to position [80, 0]
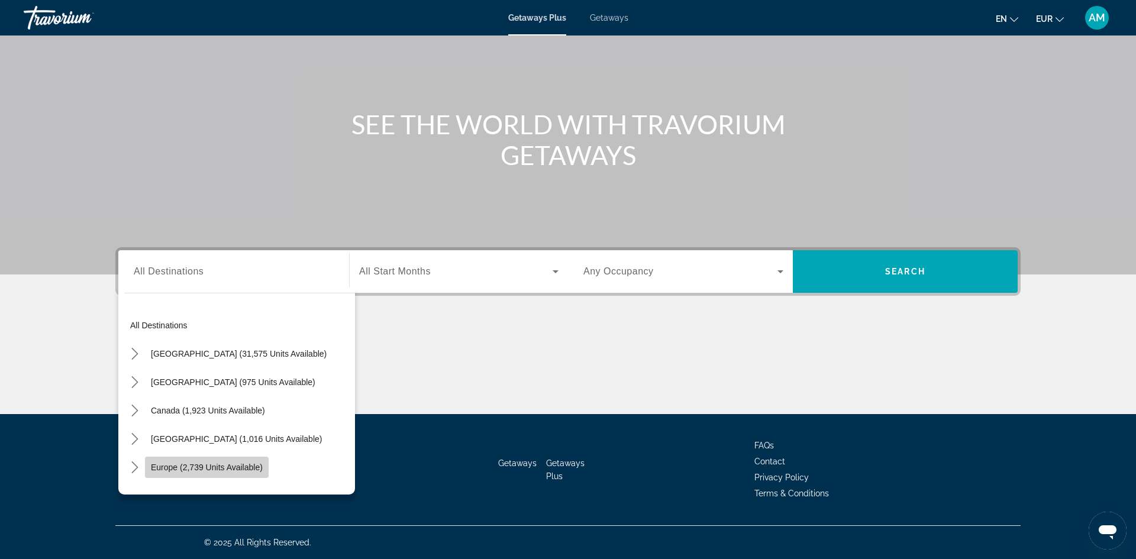
click at [224, 477] on span "Select destination: Europe (2,739 units available)" at bounding box center [207, 467] width 124 height 28
type input "**********"
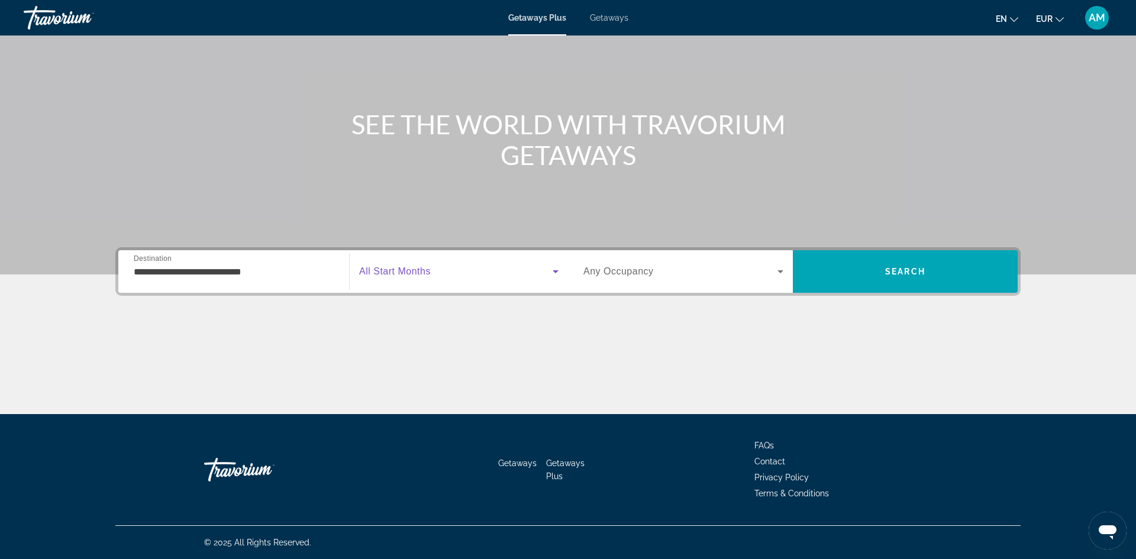
click at [468, 269] on span "Search widget" at bounding box center [455, 271] width 193 height 14
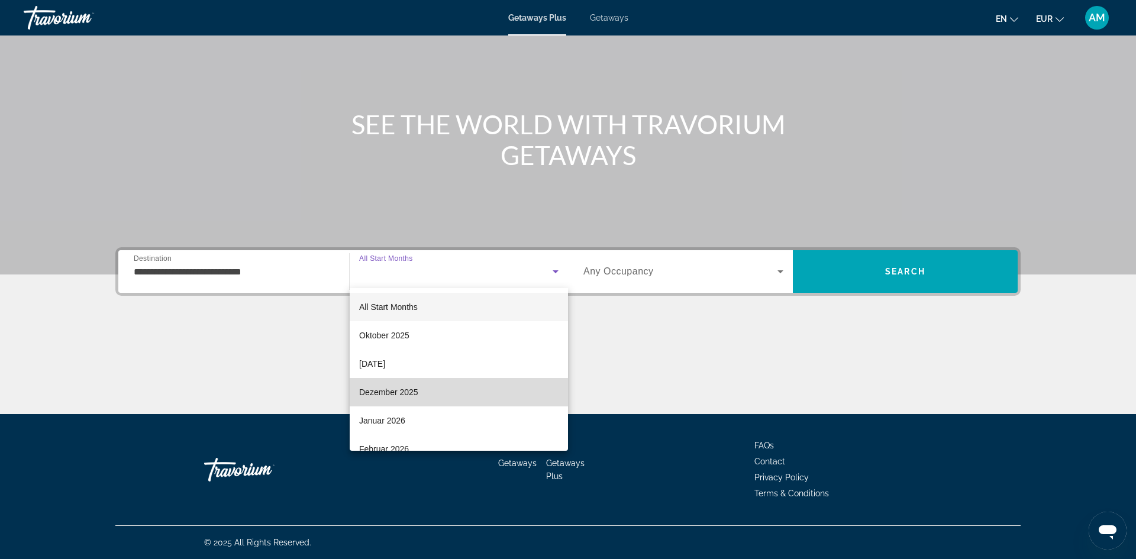
click at [405, 390] on span "Dezember 2025" at bounding box center [388, 392] width 59 height 14
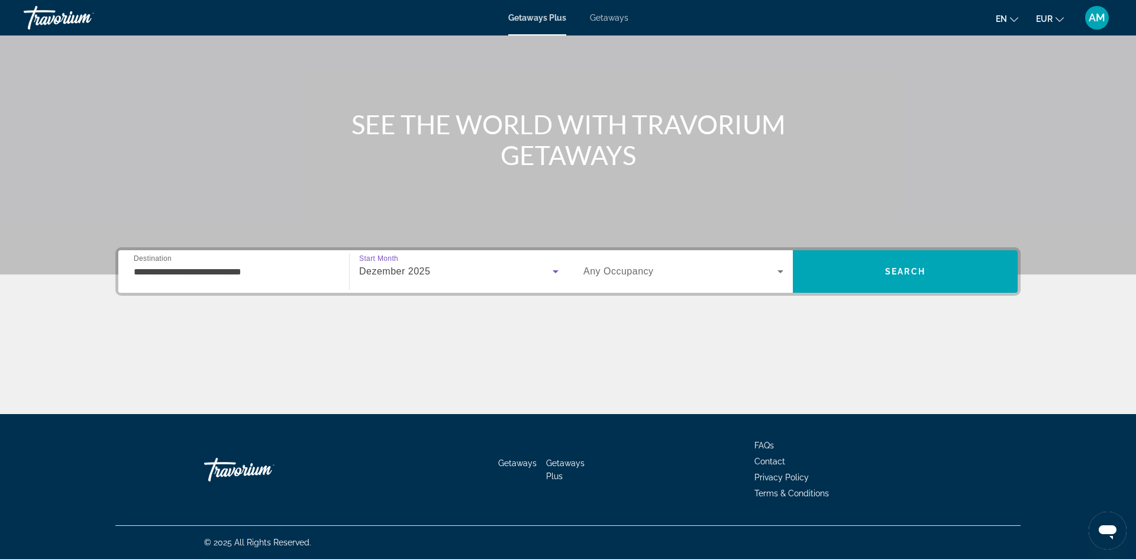
click at [666, 279] on div "Search widget" at bounding box center [683, 271] width 200 height 33
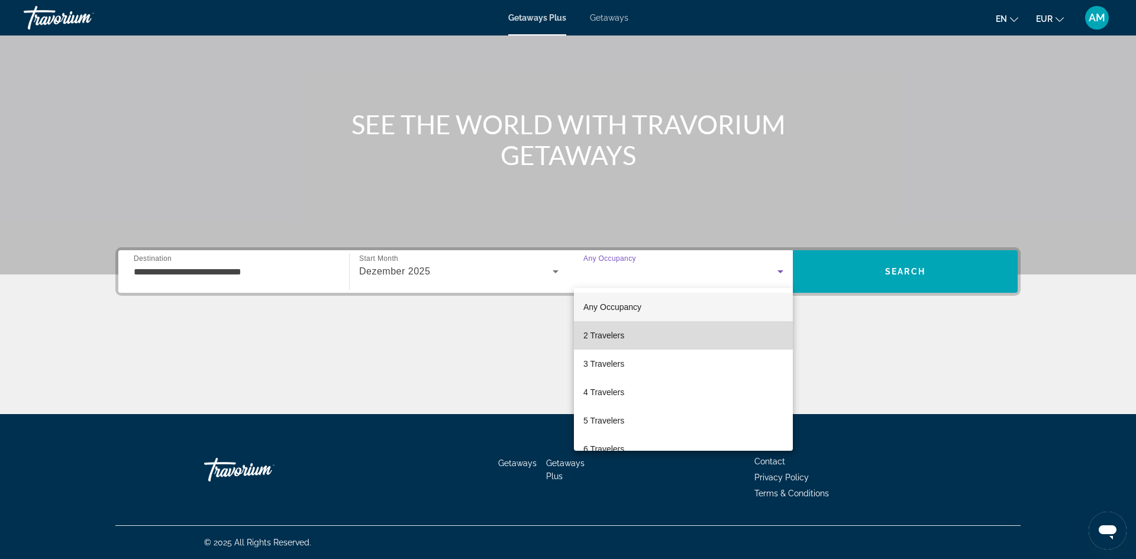
click at [620, 340] on span "2 Travelers" at bounding box center [603, 335] width 41 height 14
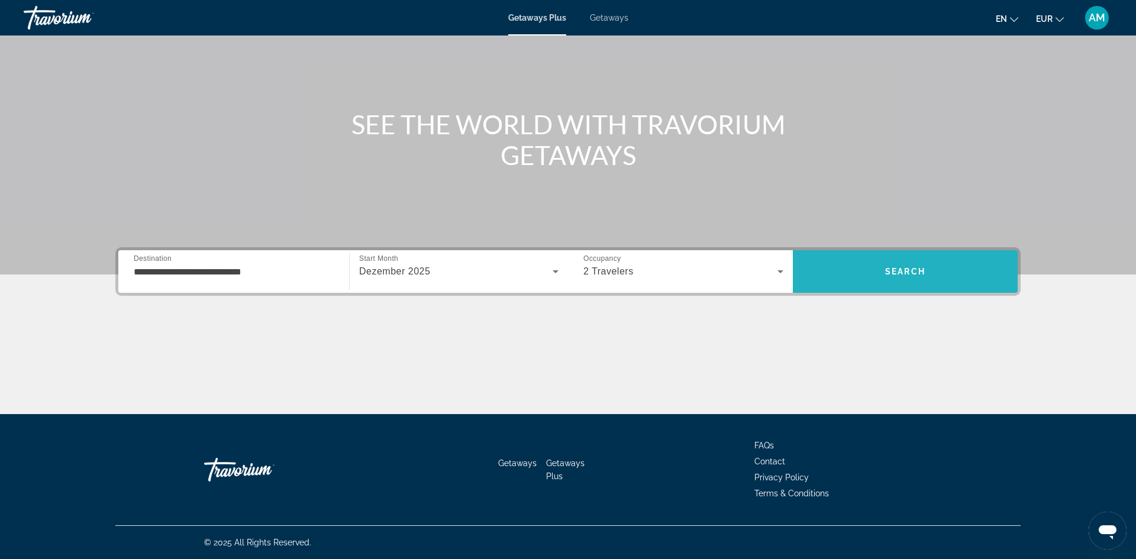
click at [885, 277] on span "Search" at bounding box center [905, 271] width 225 height 28
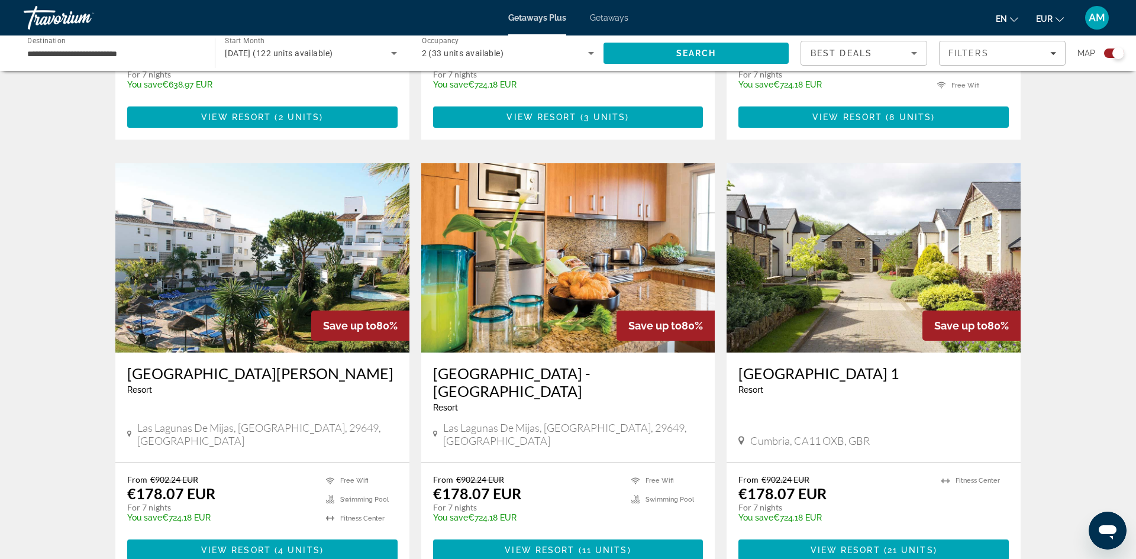
scroll to position [1181, 0]
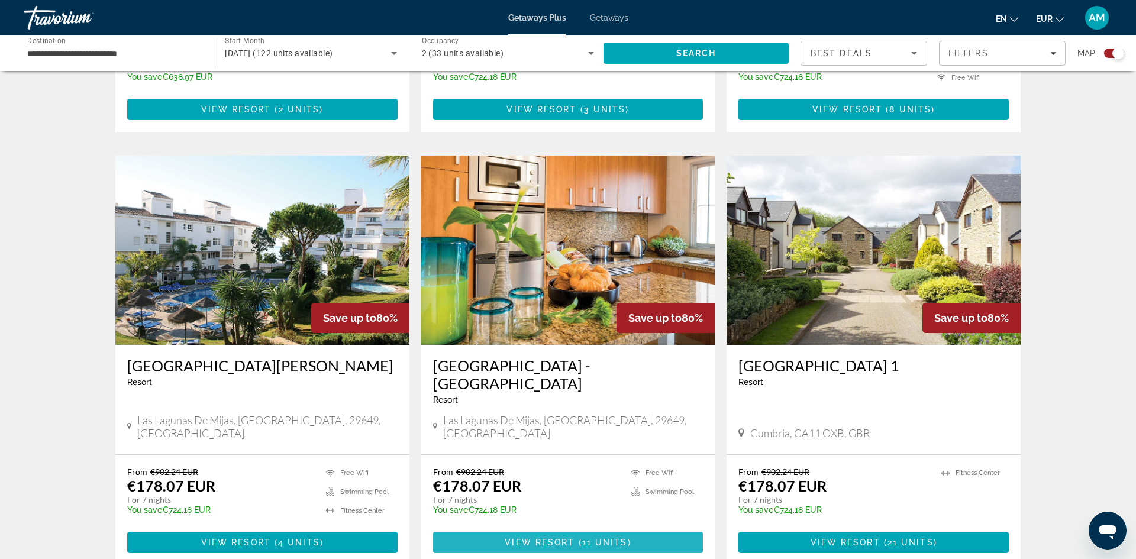
click at [599, 538] on span "11 units" at bounding box center [605, 542] width 46 height 9
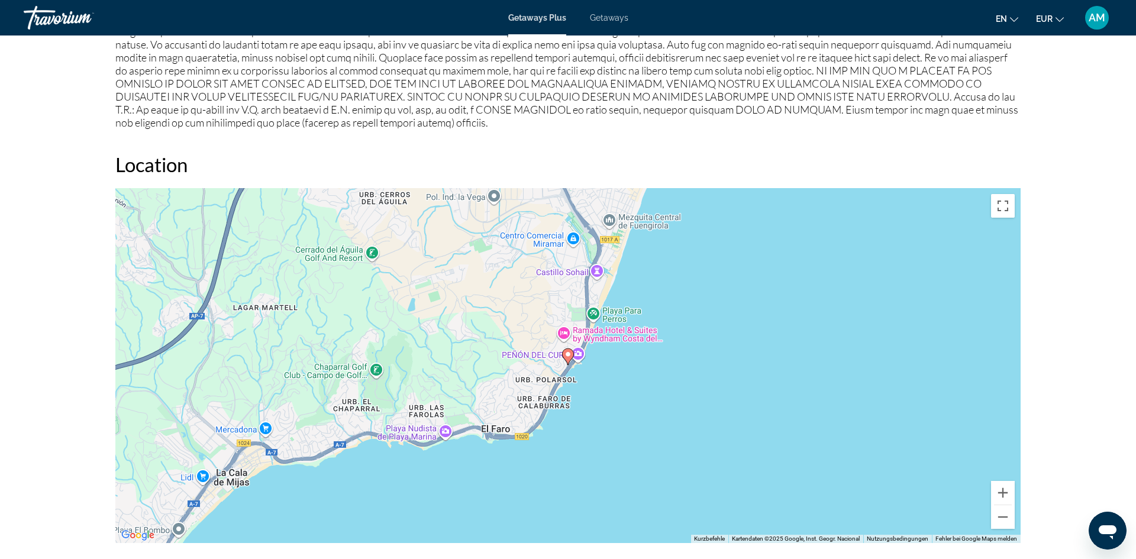
scroll to position [1367, 0]
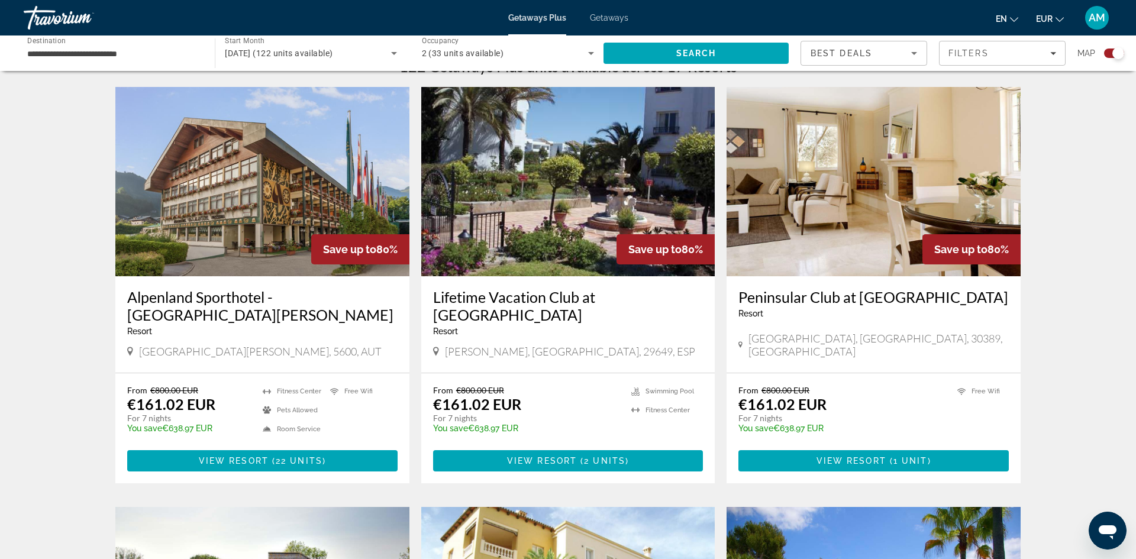
scroll to position [393, 0]
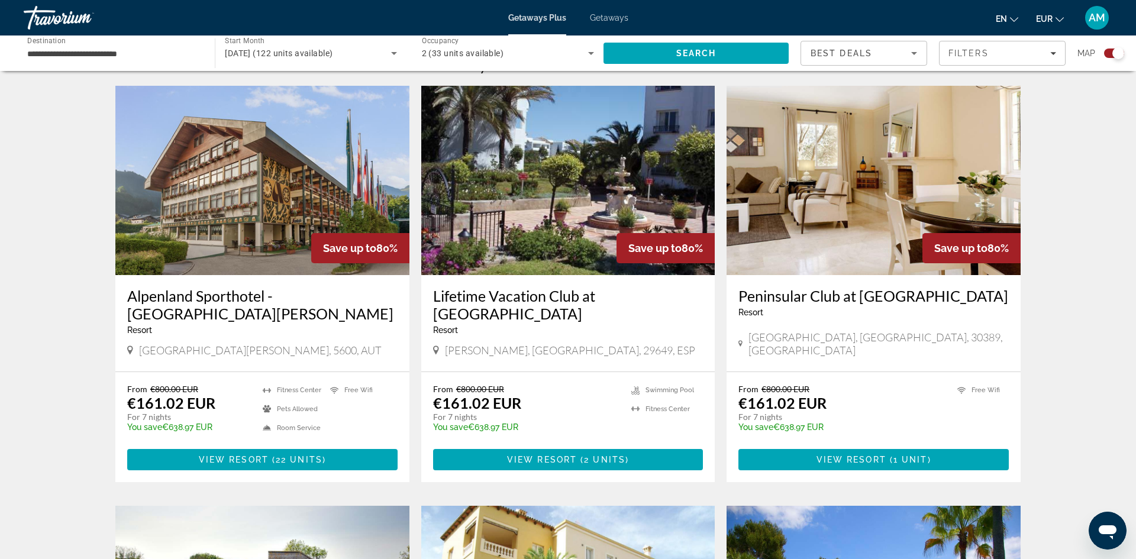
click at [878, 201] on img "Main content" at bounding box center [873, 180] width 294 height 189
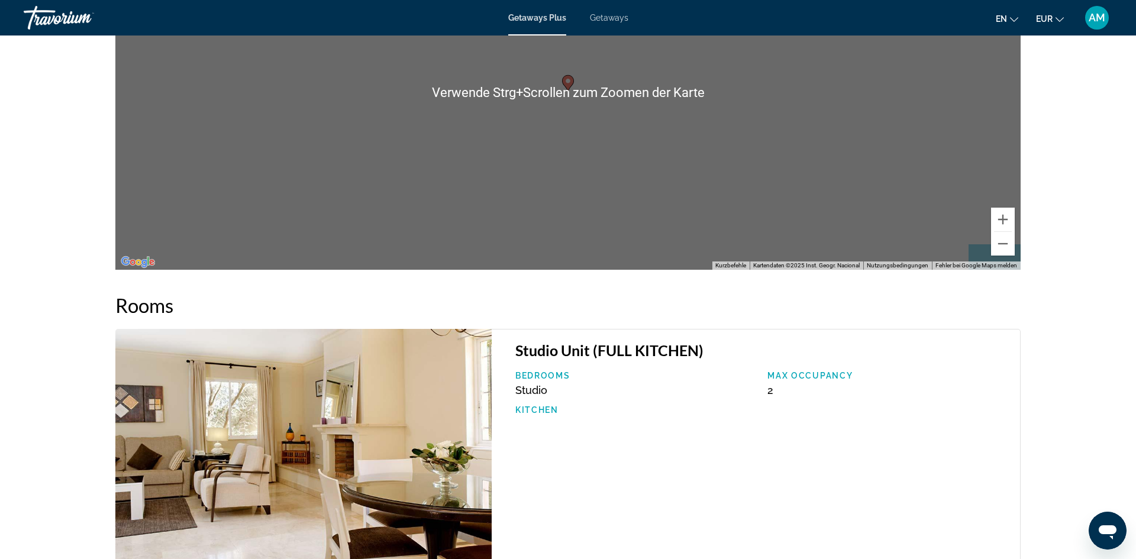
scroll to position [1935, 0]
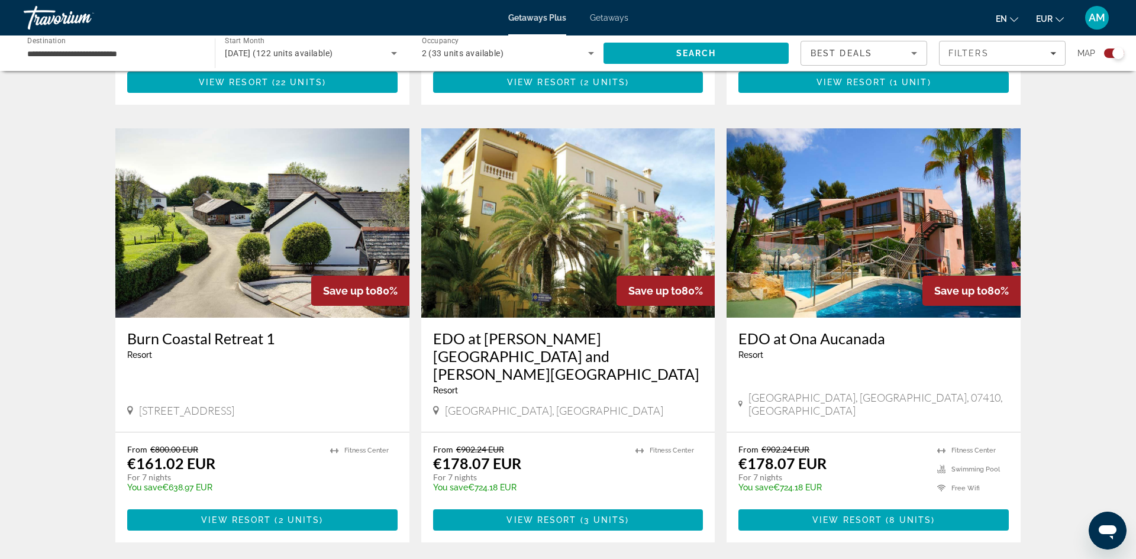
scroll to position [782, 0]
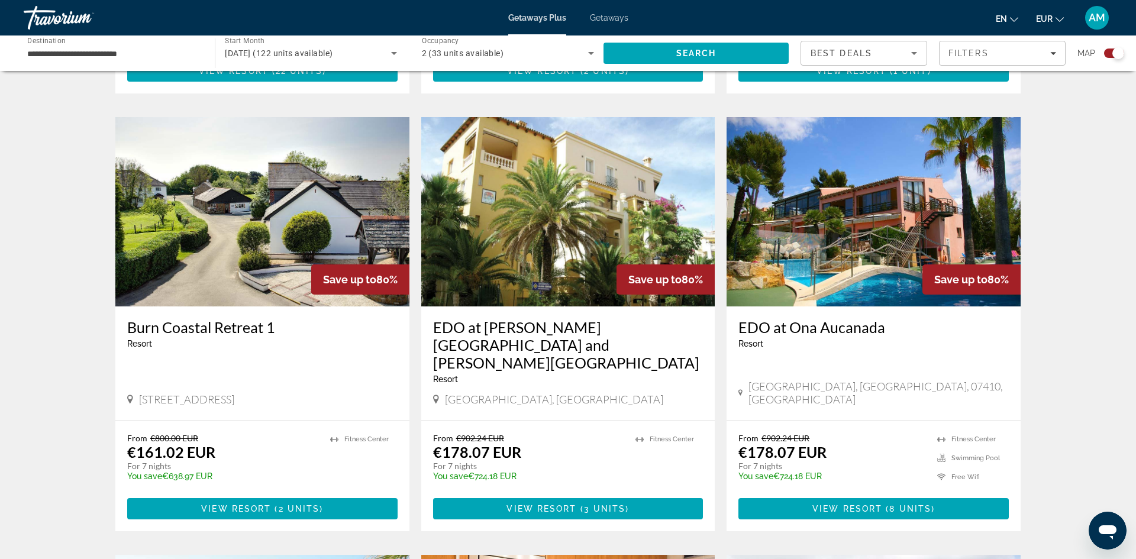
click at [593, 237] on img "Main content" at bounding box center [568, 211] width 294 height 189
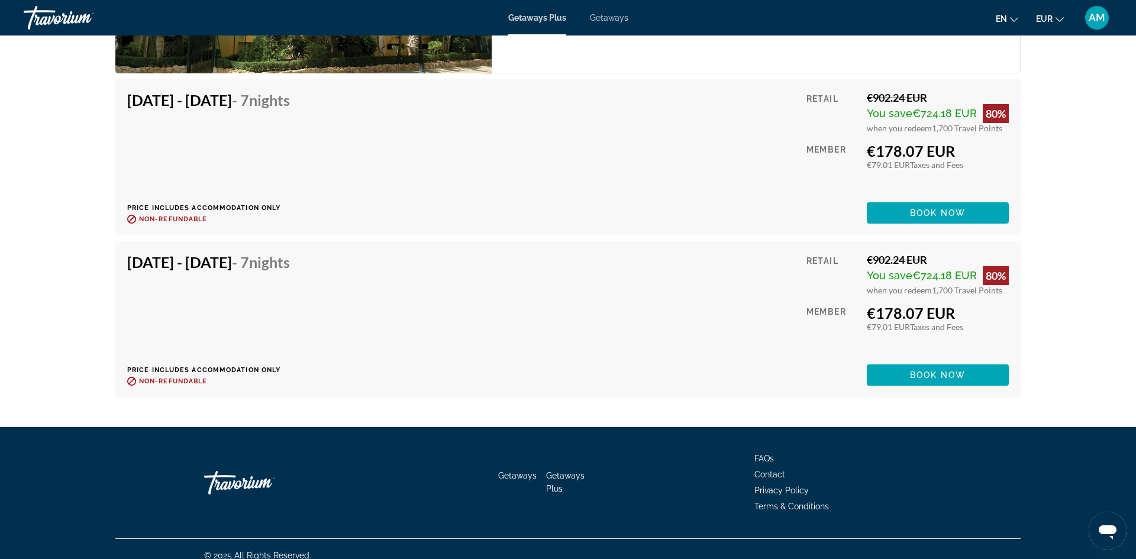
scroll to position [2121, 0]
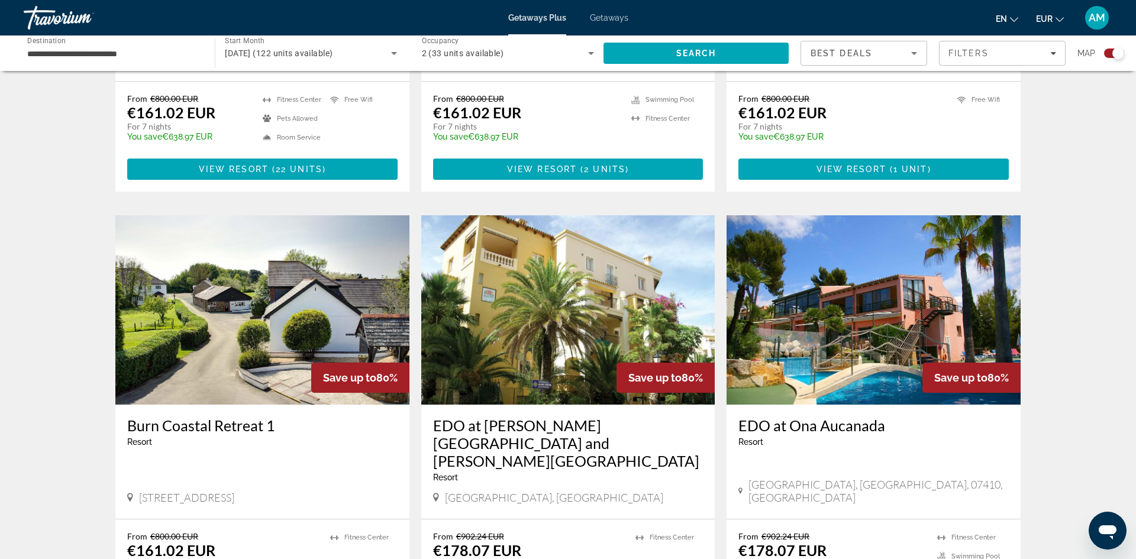
scroll to position [695, 0]
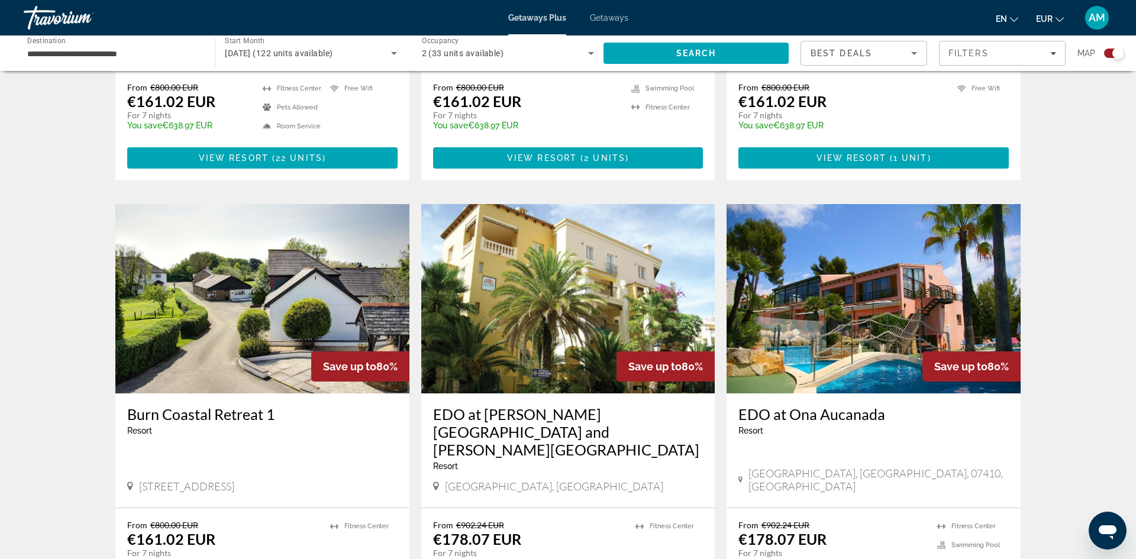
click at [849, 295] on img "Main content" at bounding box center [873, 298] width 294 height 189
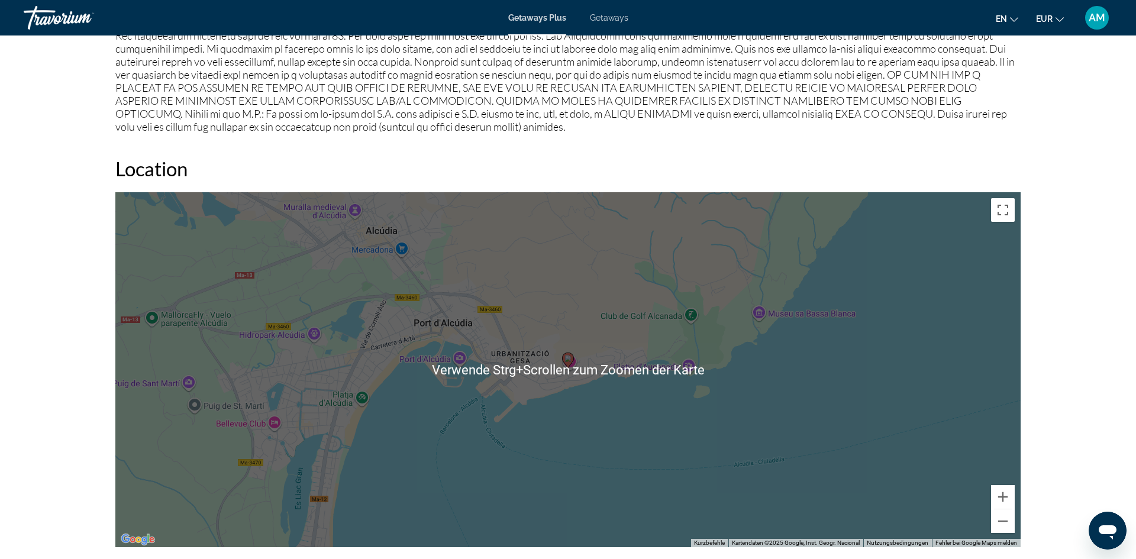
scroll to position [1350, 0]
click at [1006, 525] on button "Verkleinern" at bounding box center [1003, 521] width 24 height 24
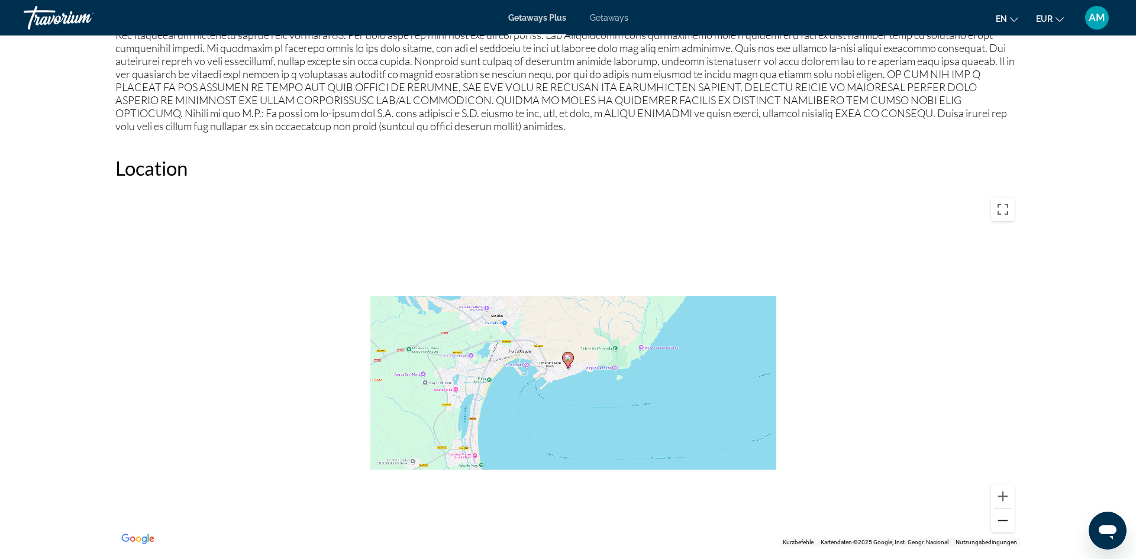
click at [1006, 525] on button "Verkleinern" at bounding box center [1003, 521] width 24 height 24
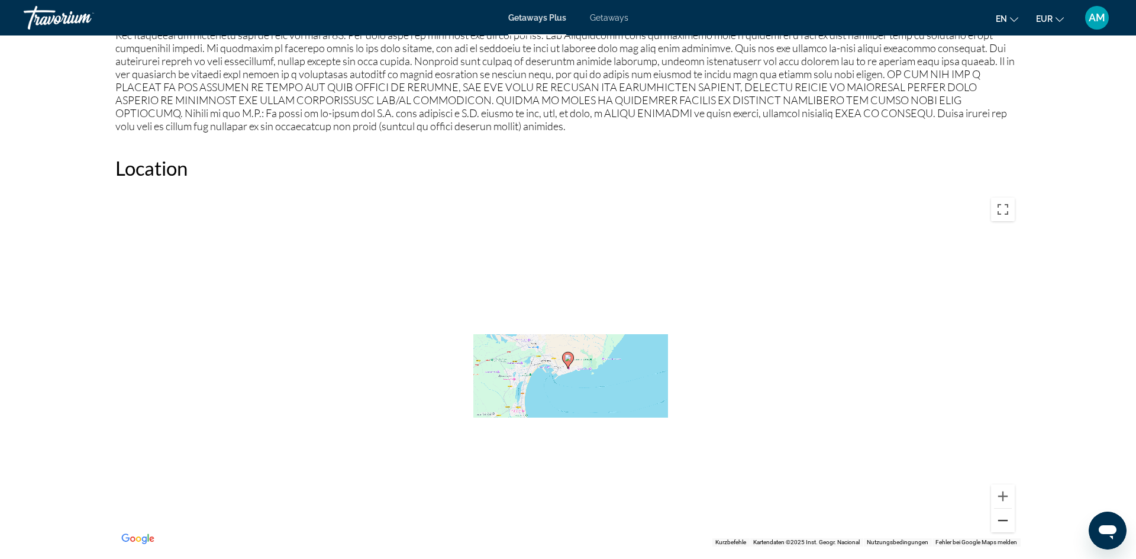
click at [1006, 525] on button "Verkleinern" at bounding box center [1003, 521] width 24 height 24
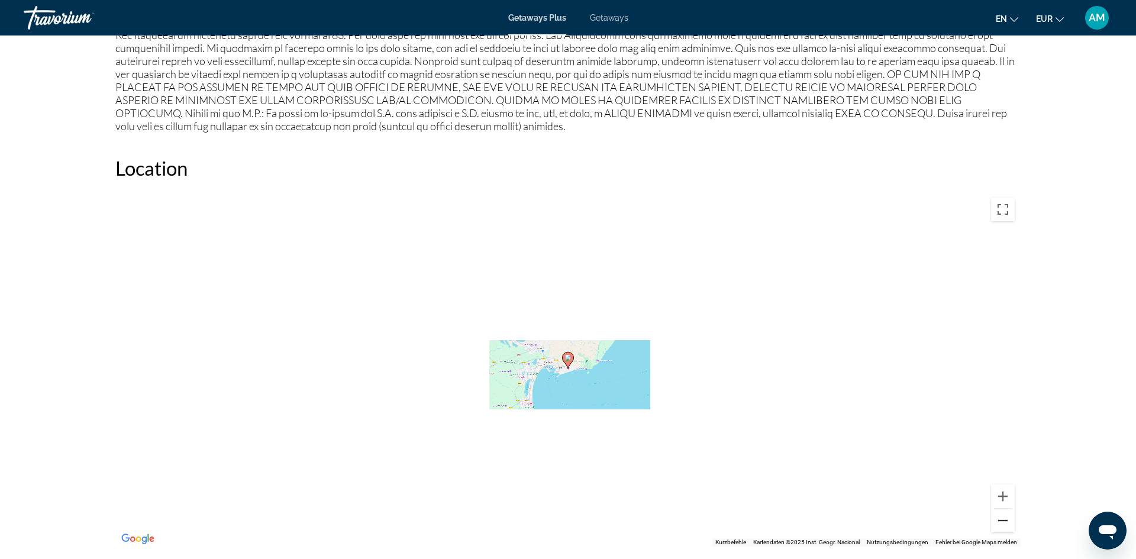
click at [1006, 525] on button "Verkleinern" at bounding box center [1003, 521] width 24 height 24
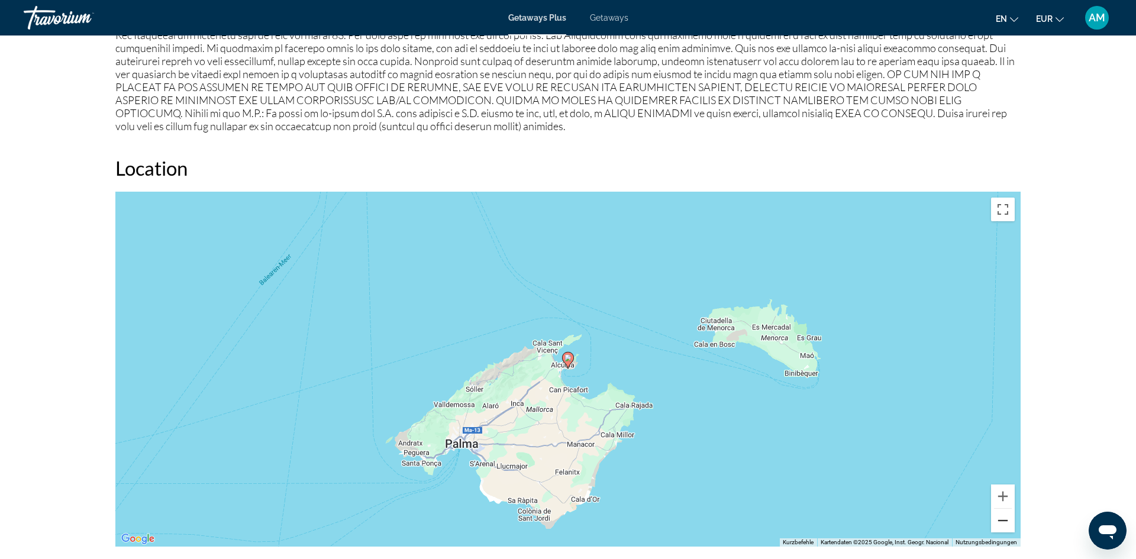
click at [1006, 525] on button "Verkleinern" at bounding box center [1003, 521] width 24 height 24
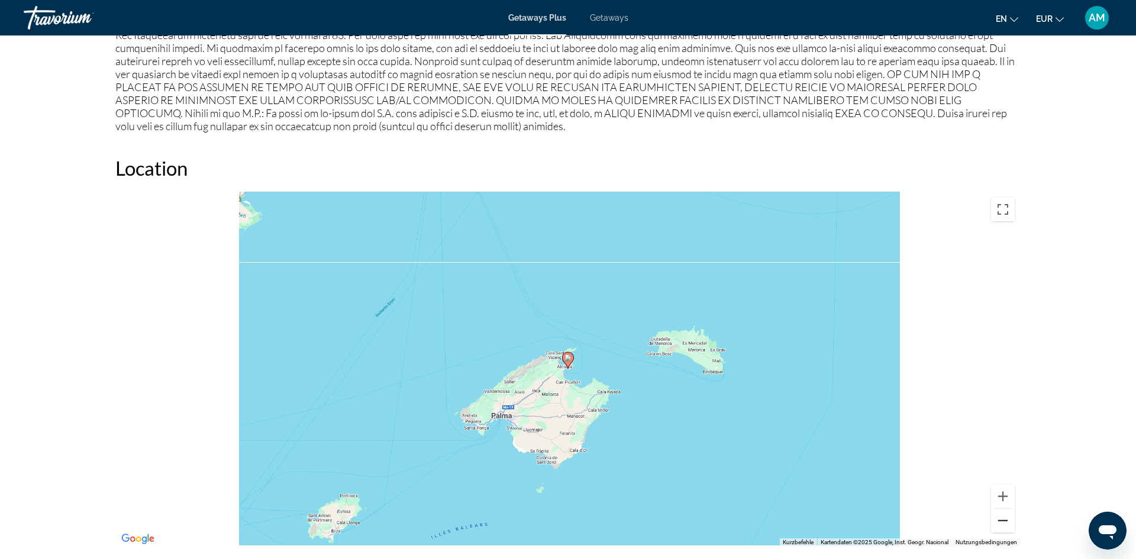
click at [1006, 525] on button "Verkleinern" at bounding box center [1003, 521] width 24 height 24
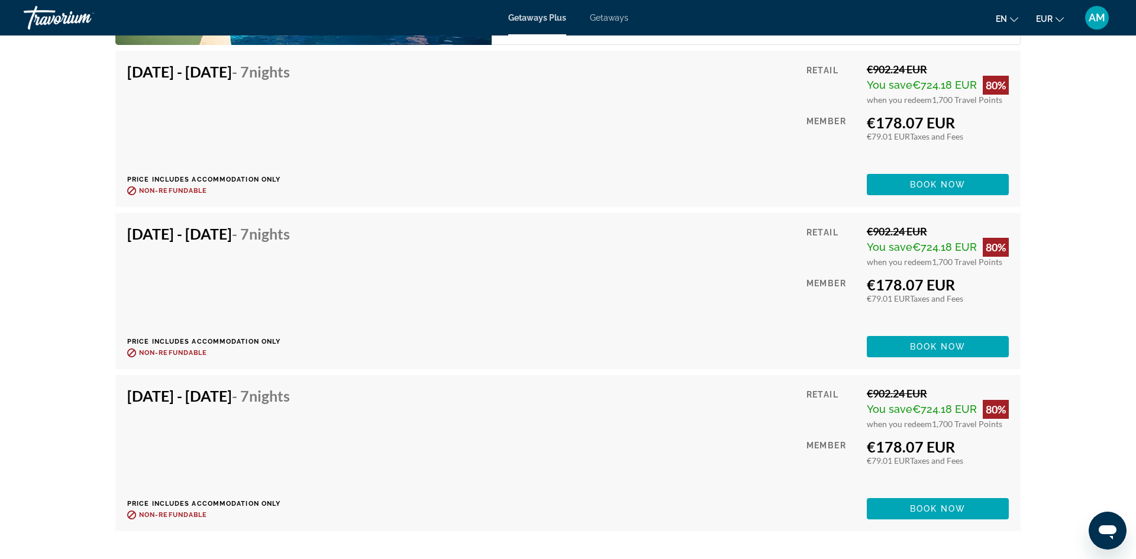
scroll to position [2182, 0]
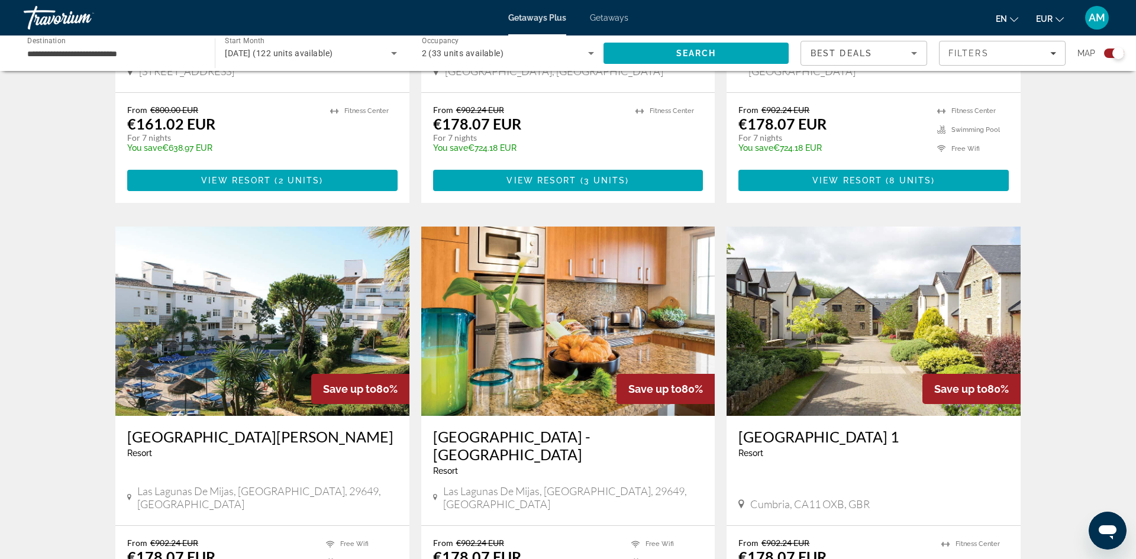
scroll to position [1114, 0]
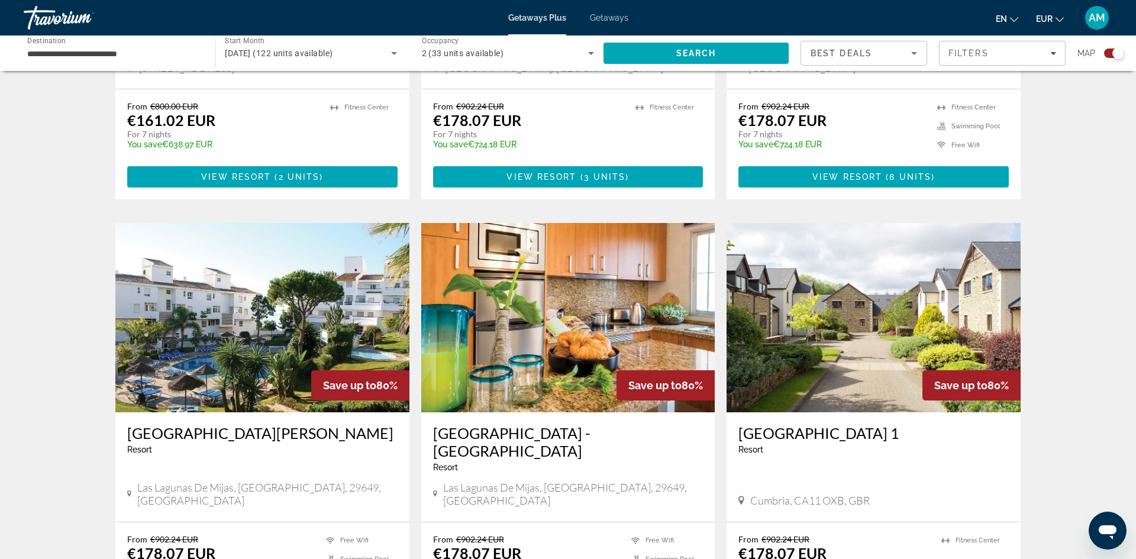
click at [245, 310] on img "Main content" at bounding box center [262, 317] width 294 height 189
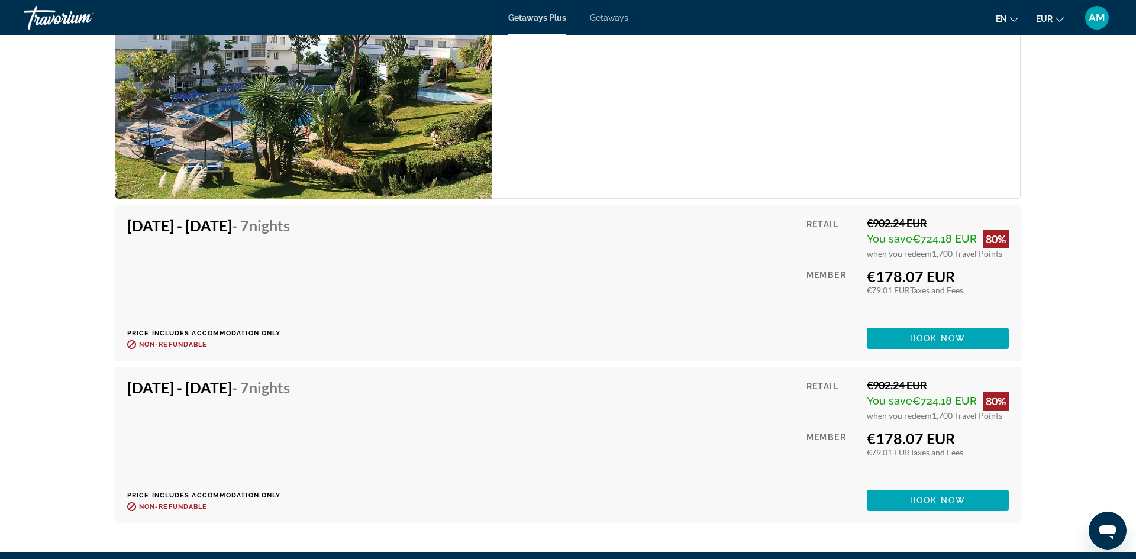
scroll to position [2283, 0]
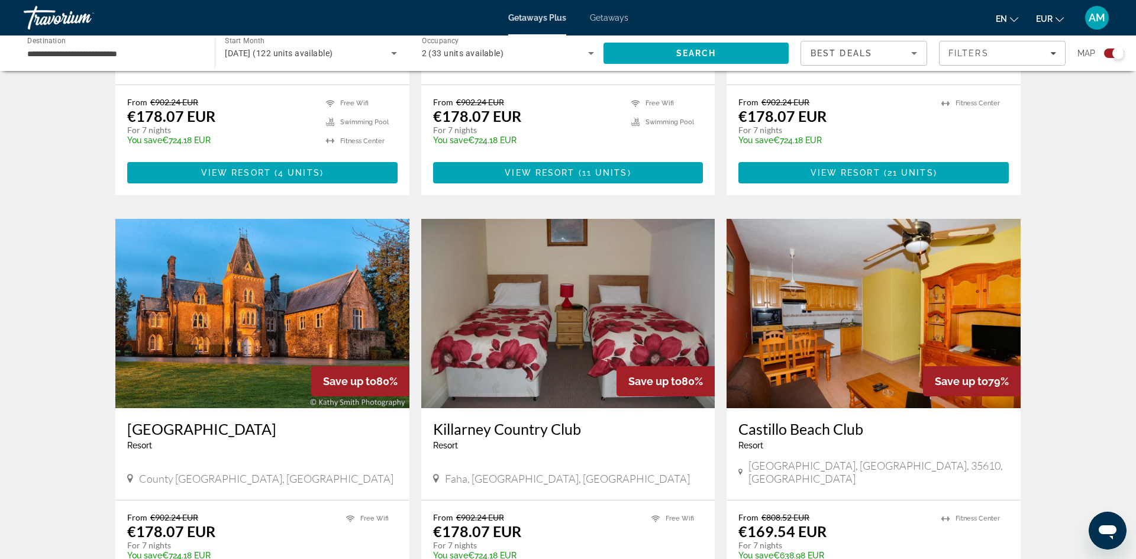
scroll to position [1557, 0]
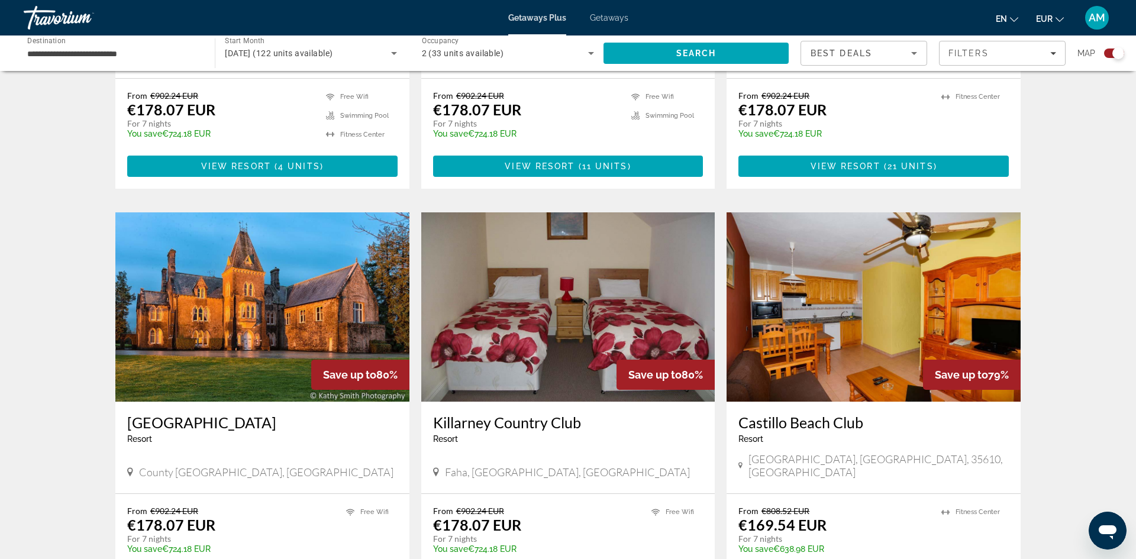
click at [309, 257] on img "Main content" at bounding box center [262, 306] width 294 height 189
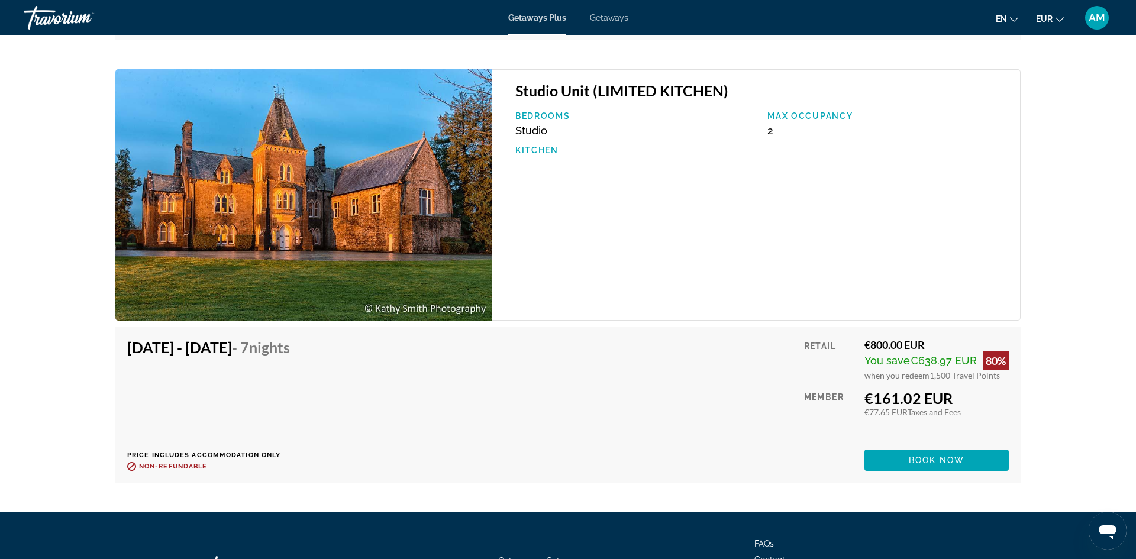
scroll to position [2544, 0]
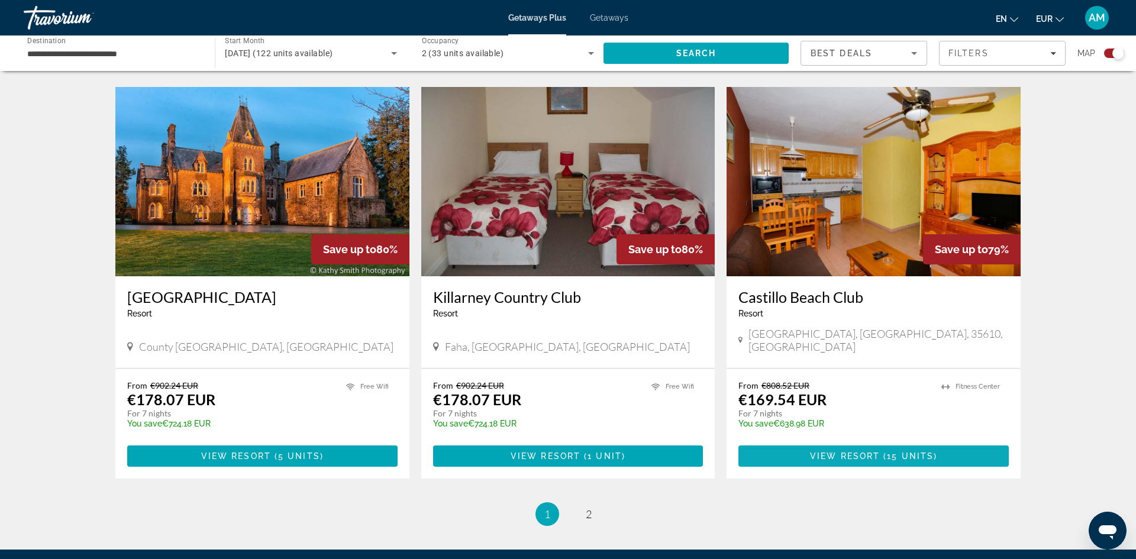
scroll to position [1698, 0]
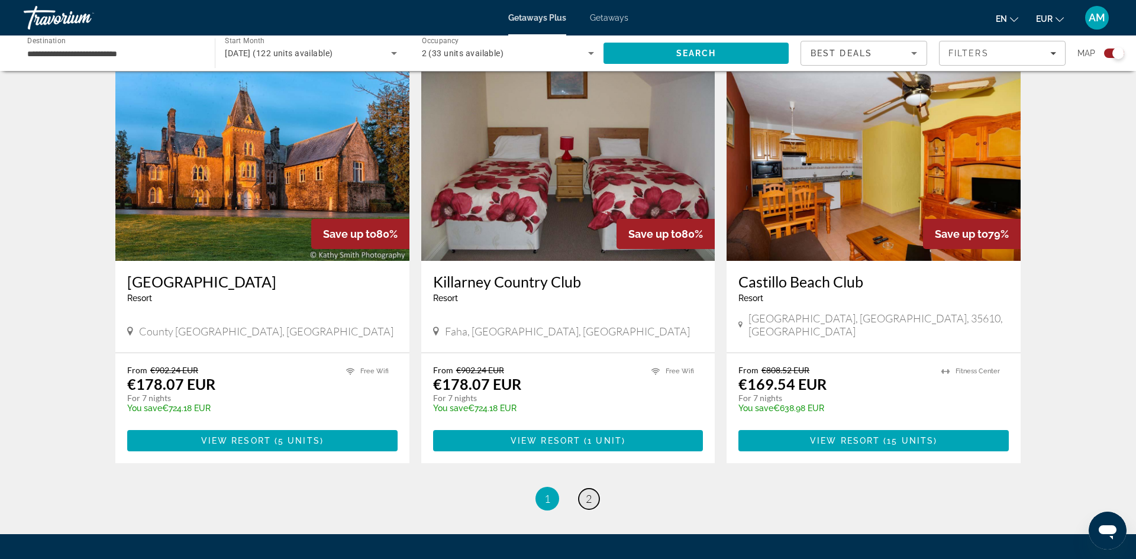
click at [584, 489] on link "page 2" at bounding box center [588, 499] width 21 height 21
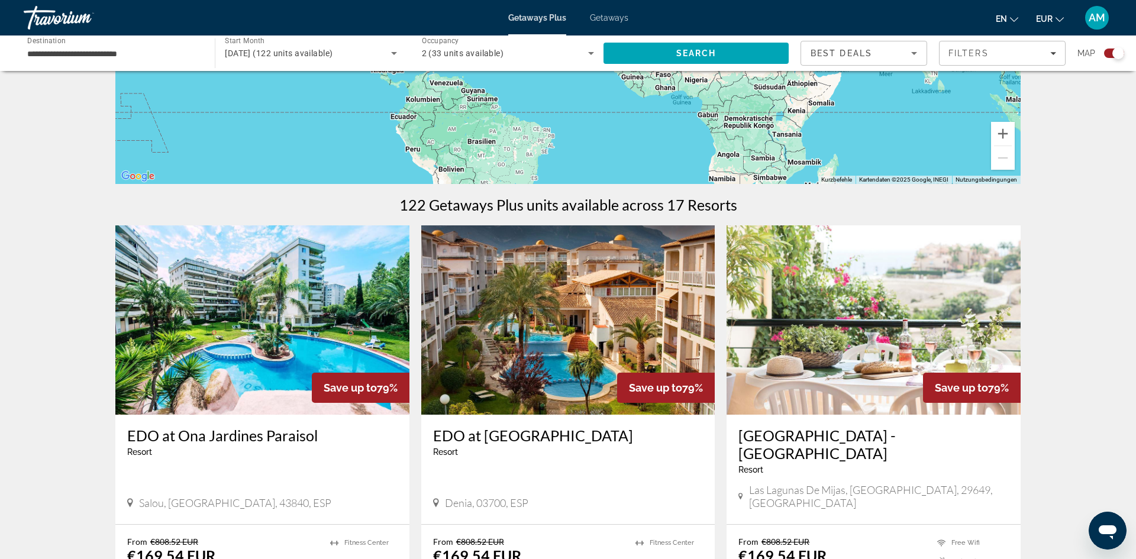
scroll to position [267, 0]
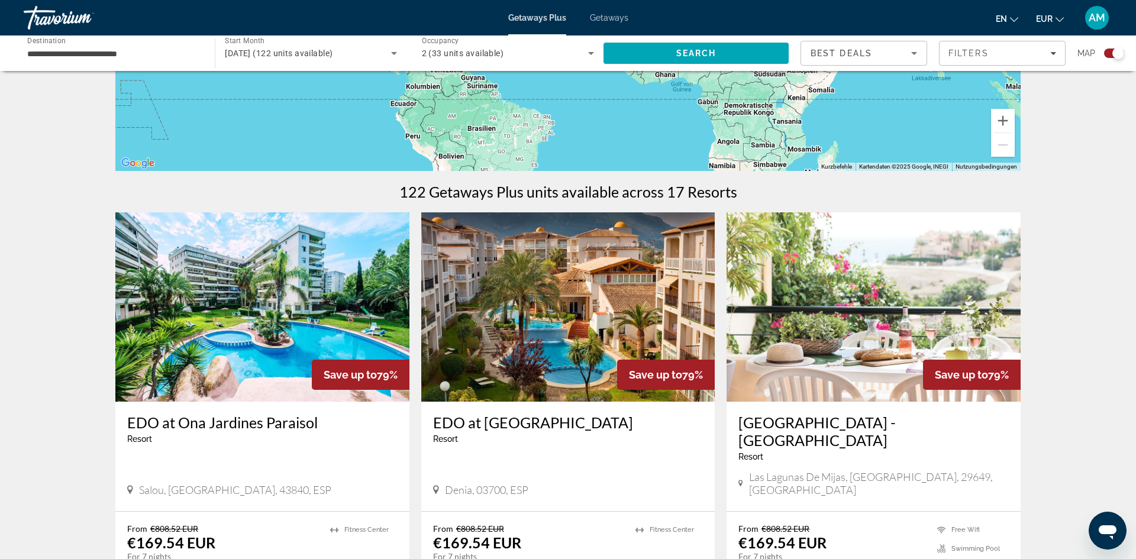
click at [267, 315] on img "Main content" at bounding box center [262, 306] width 294 height 189
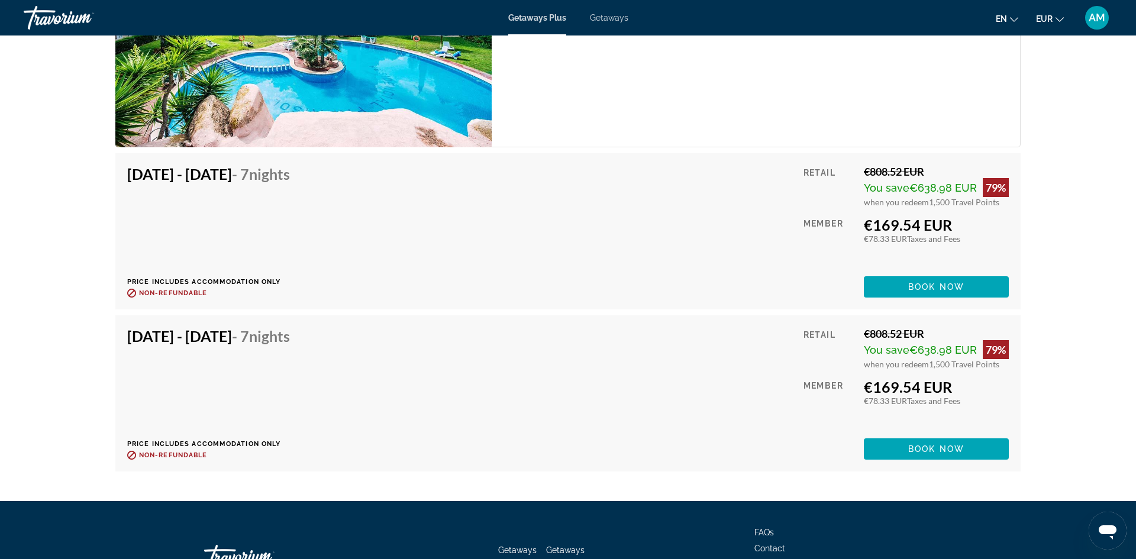
scroll to position [2111, 0]
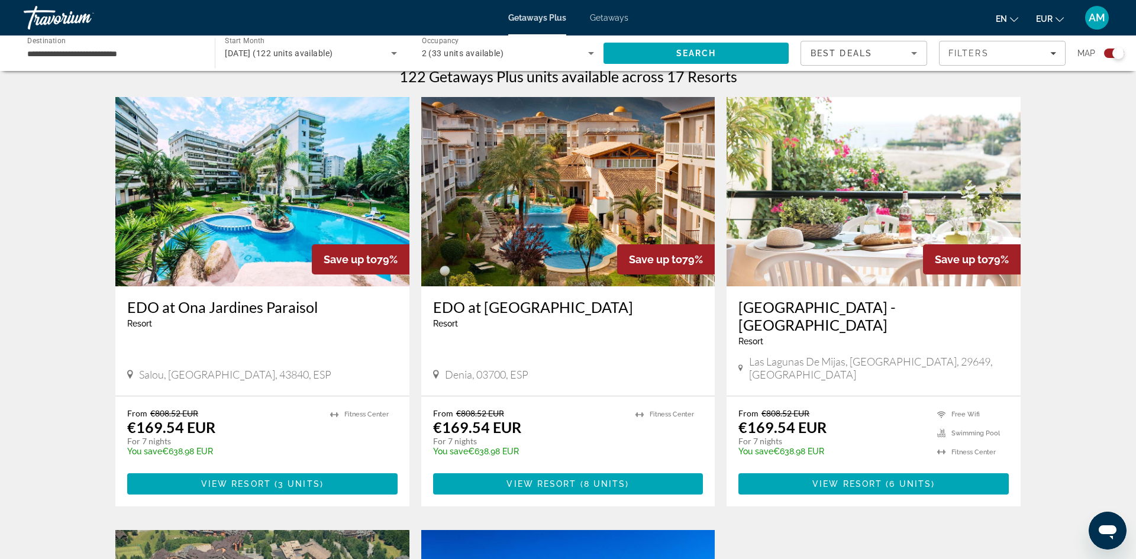
scroll to position [384, 0]
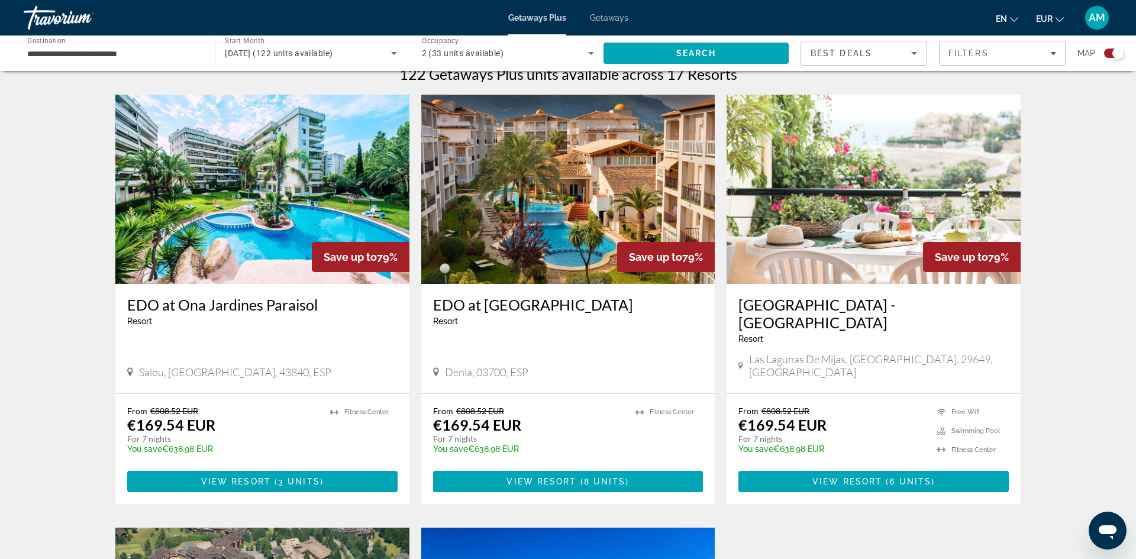
click at [854, 208] on img "Main content" at bounding box center [873, 189] width 294 height 189
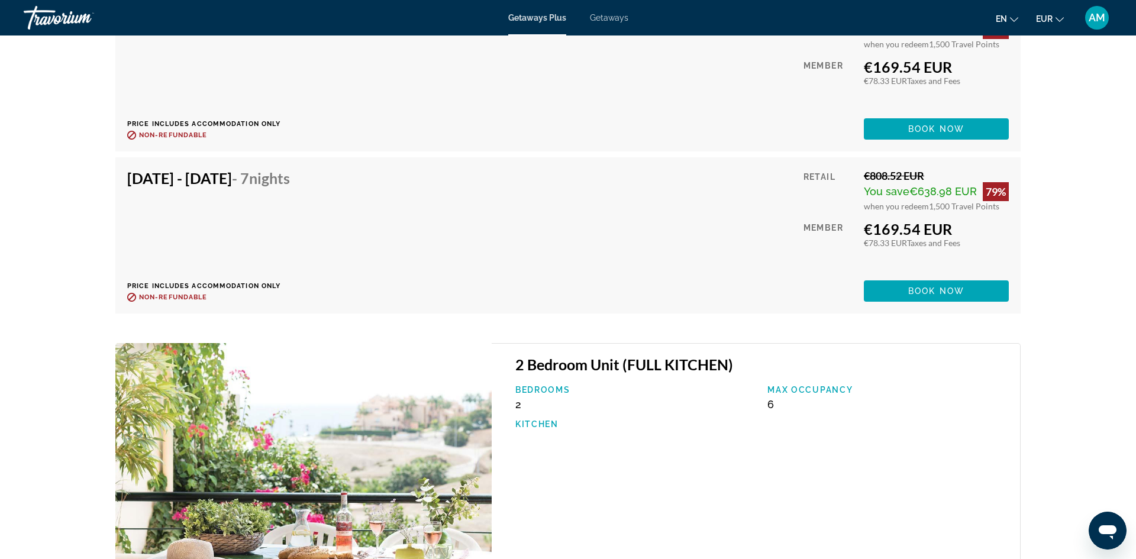
scroll to position [2606, 0]
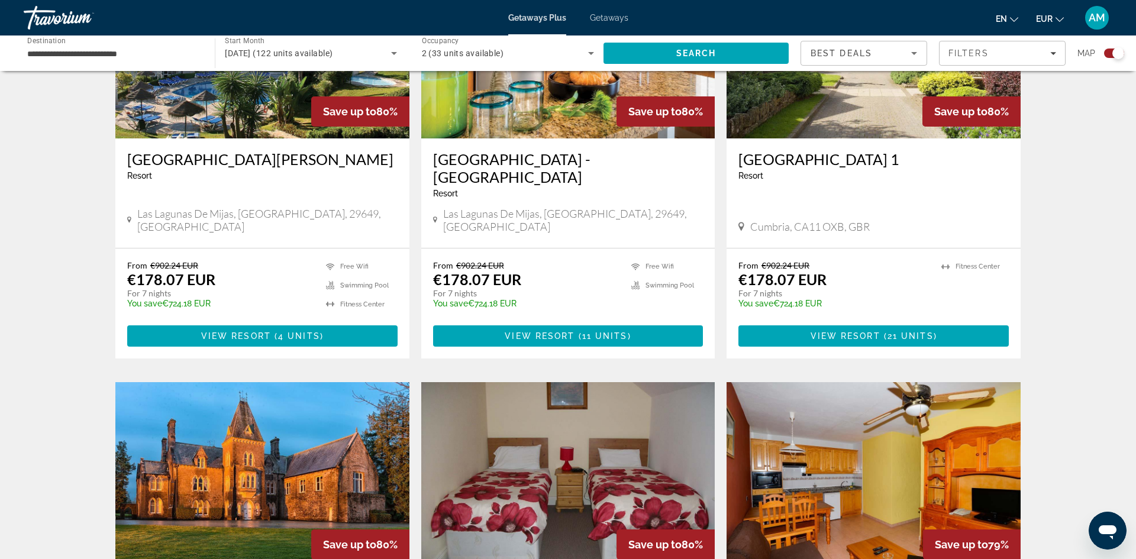
scroll to position [1757, 0]
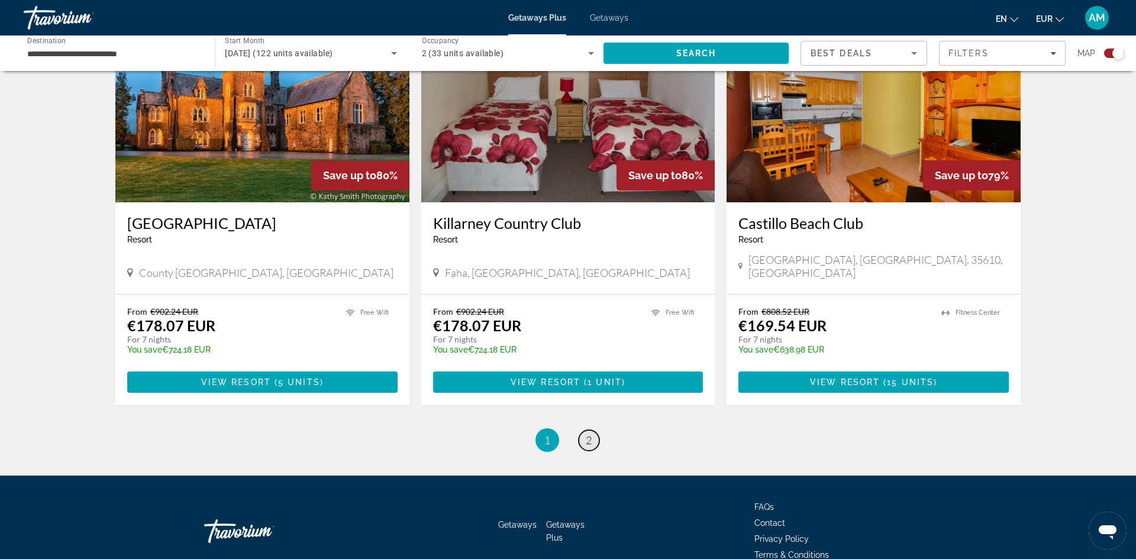
click at [589, 434] on span "2" at bounding box center [589, 440] width 6 height 13
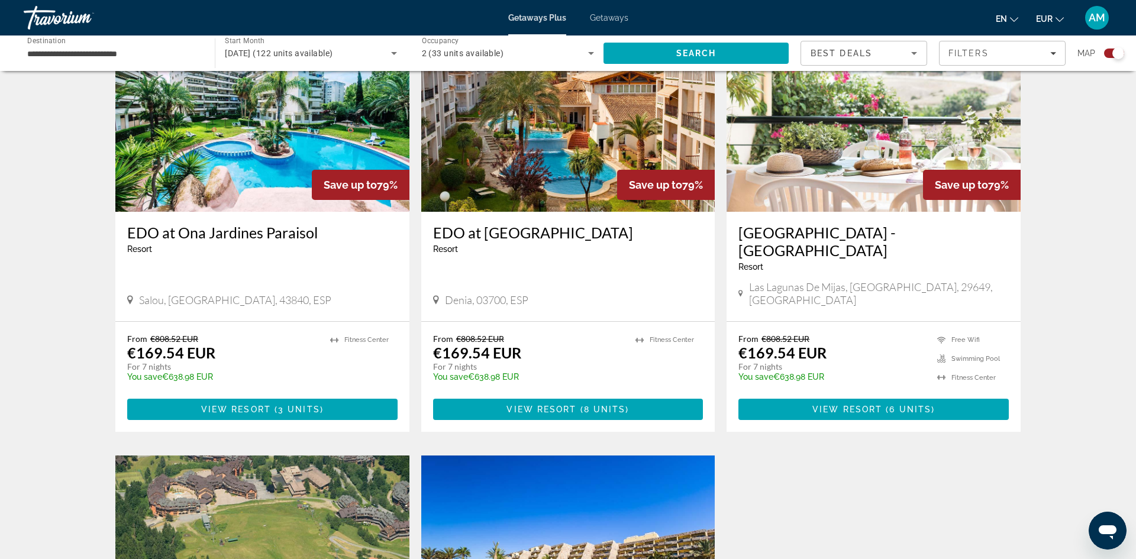
scroll to position [811, 0]
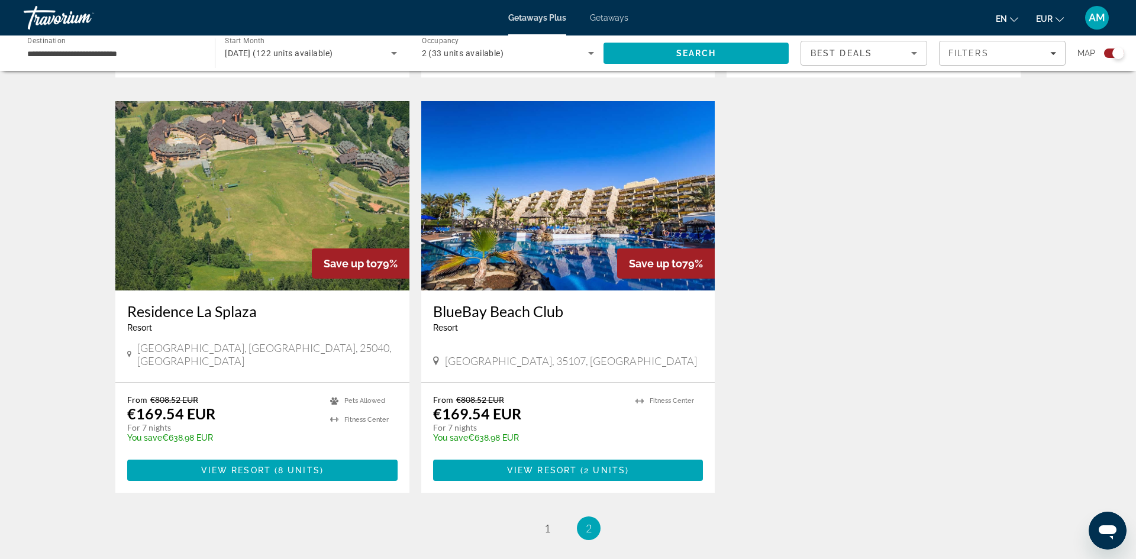
click at [272, 180] on img "Main content" at bounding box center [262, 195] width 294 height 189
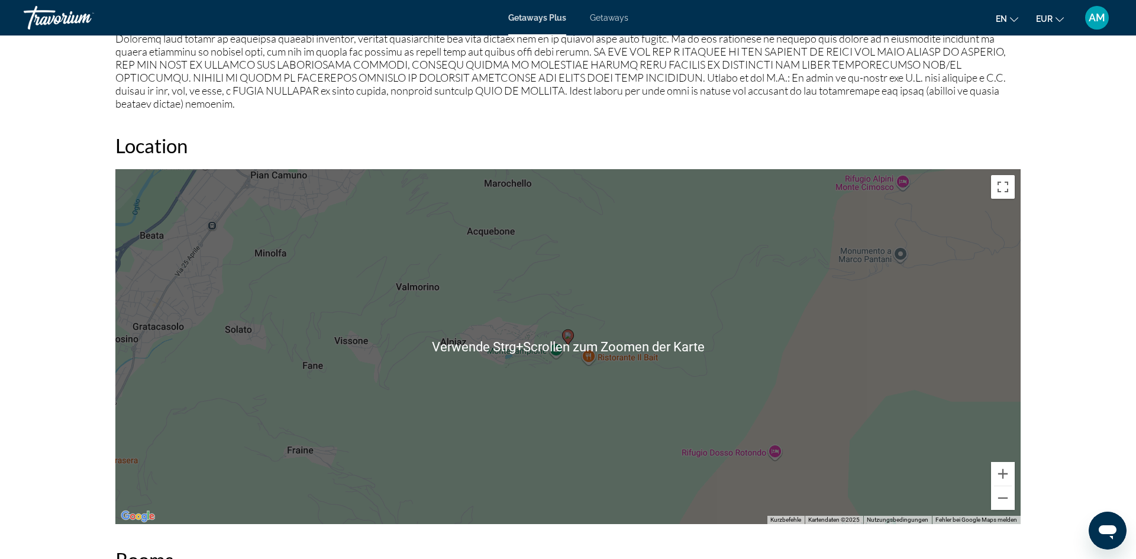
scroll to position [1427, 0]
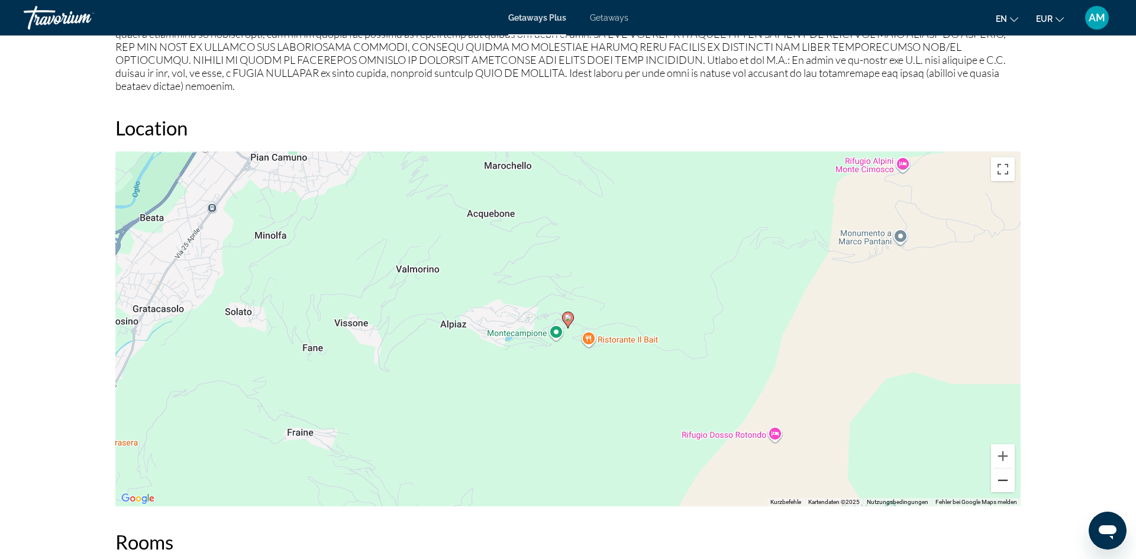
click at [1009, 468] on button "Verkleinern" at bounding box center [1003, 480] width 24 height 24
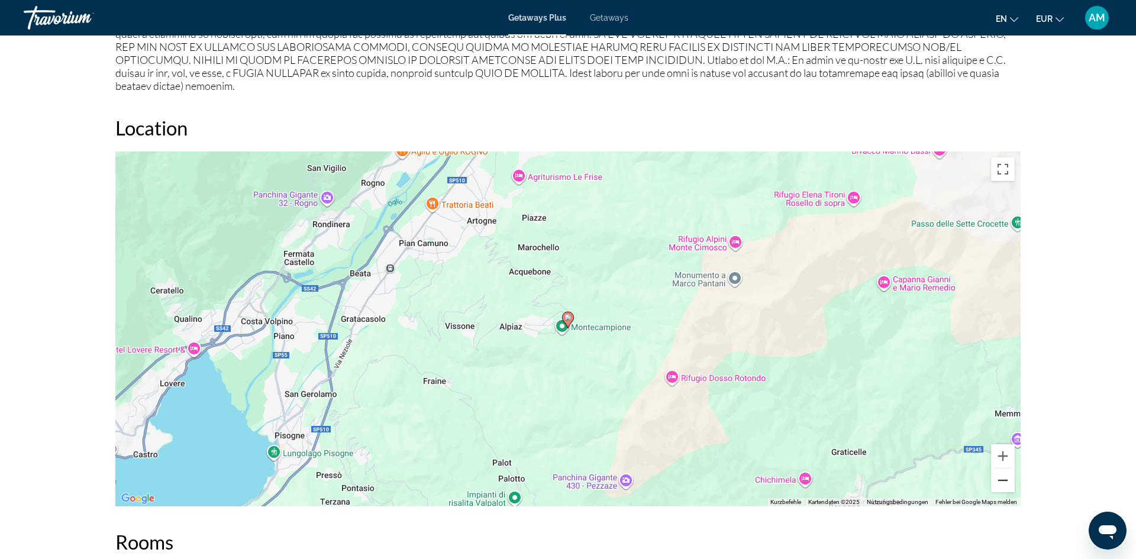
click at [1005, 470] on button "Verkleinern" at bounding box center [1003, 480] width 24 height 24
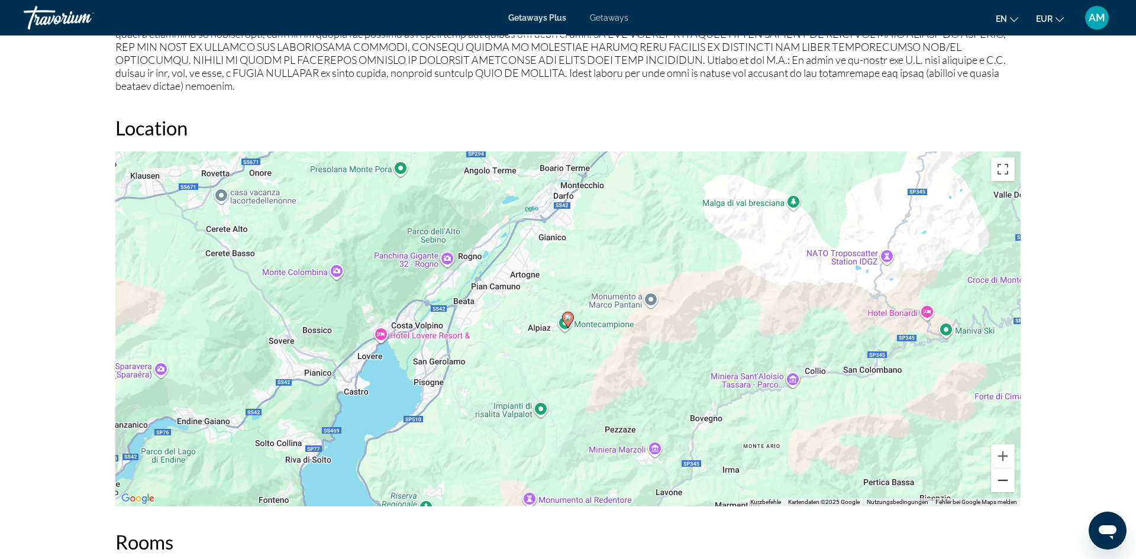
click at [1001, 468] on button "Verkleinern" at bounding box center [1003, 480] width 24 height 24
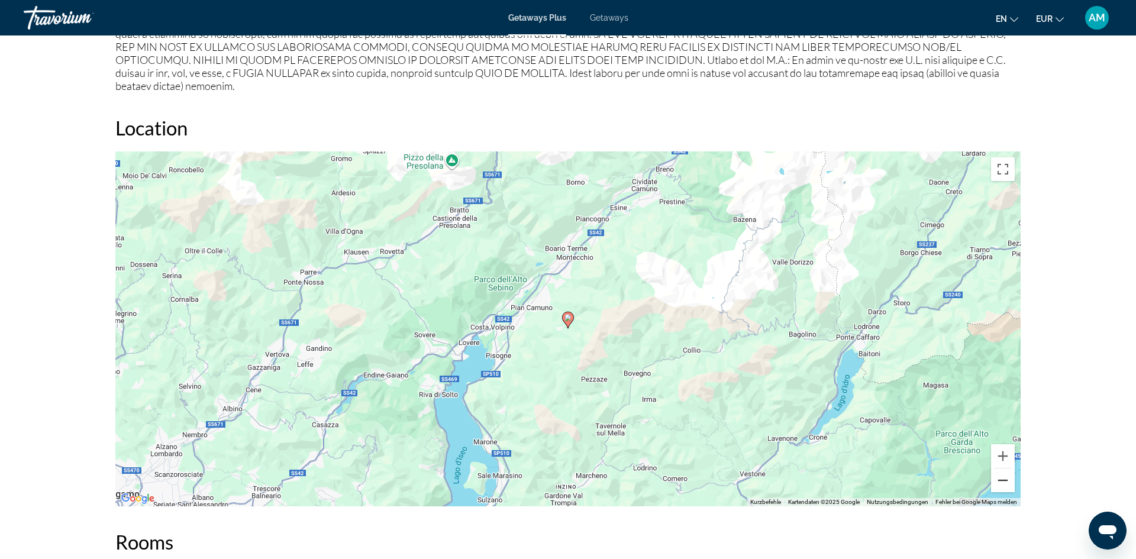
click at [1001, 468] on button "Verkleinern" at bounding box center [1003, 480] width 24 height 24
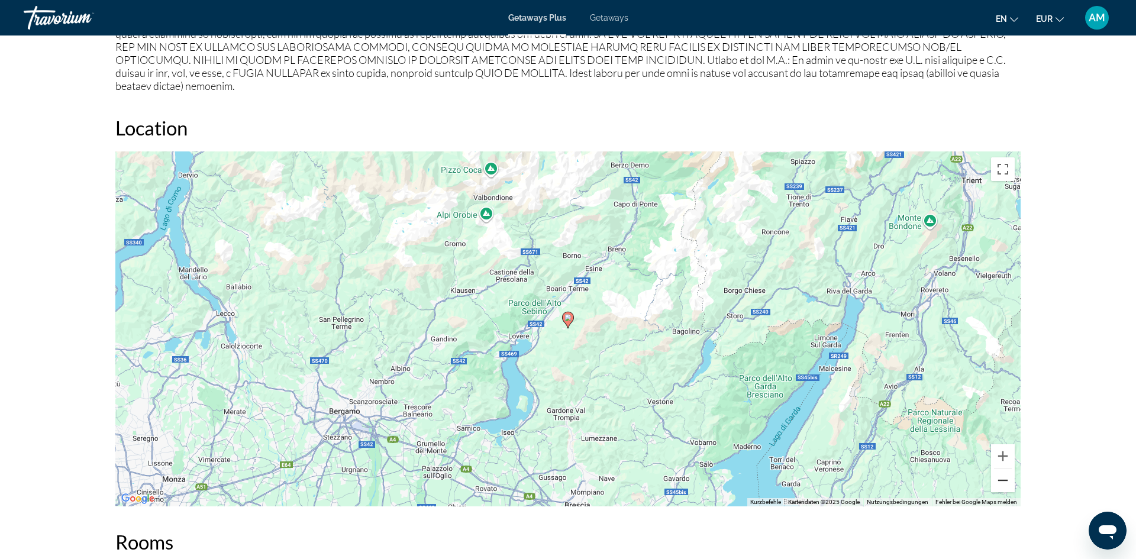
click at [1001, 468] on button "Verkleinern" at bounding box center [1003, 480] width 24 height 24
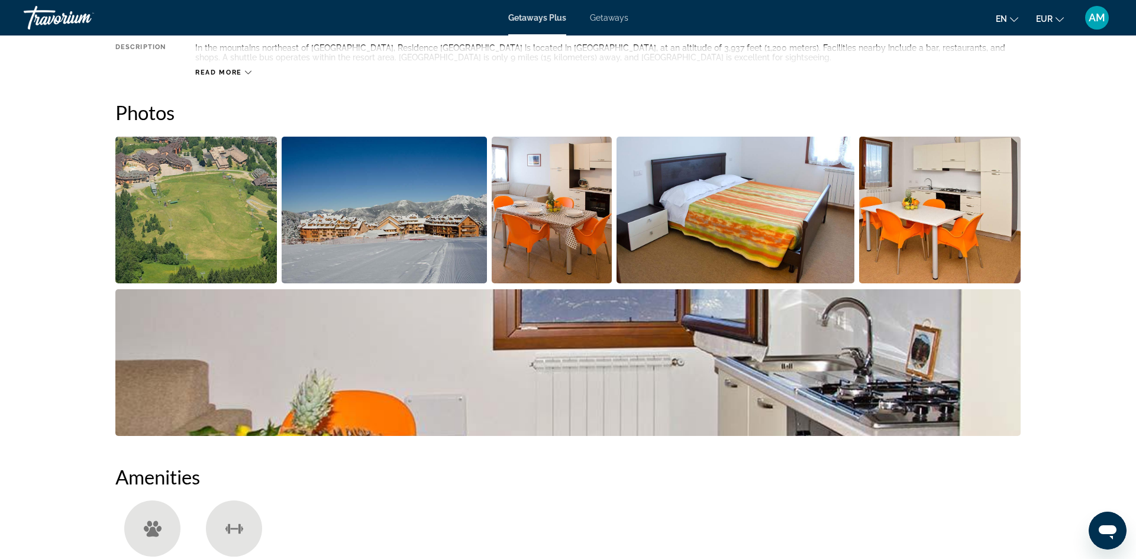
scroll to position [502, 0]
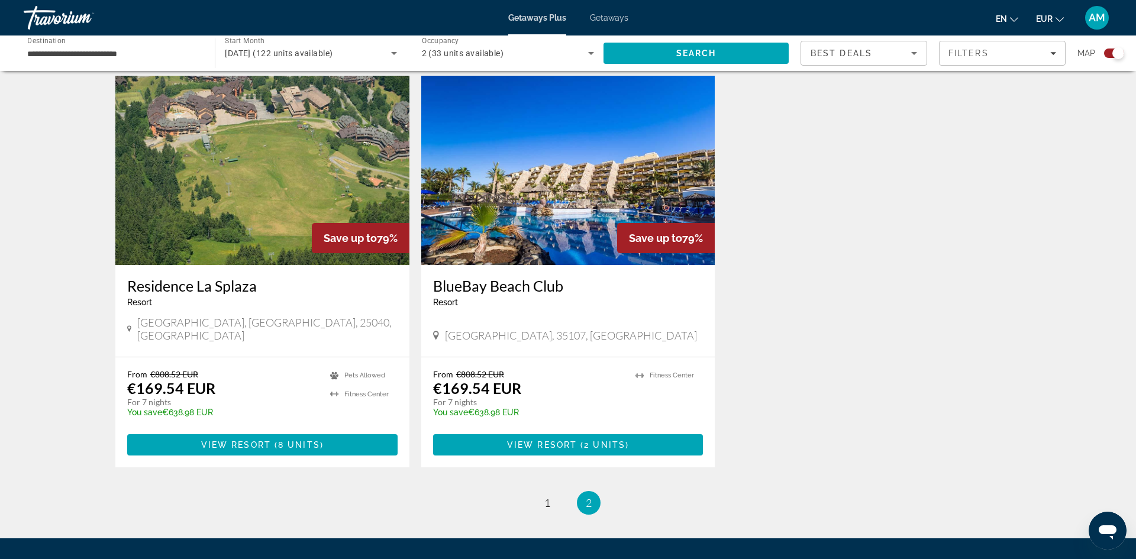
scroll to position [832, 0]
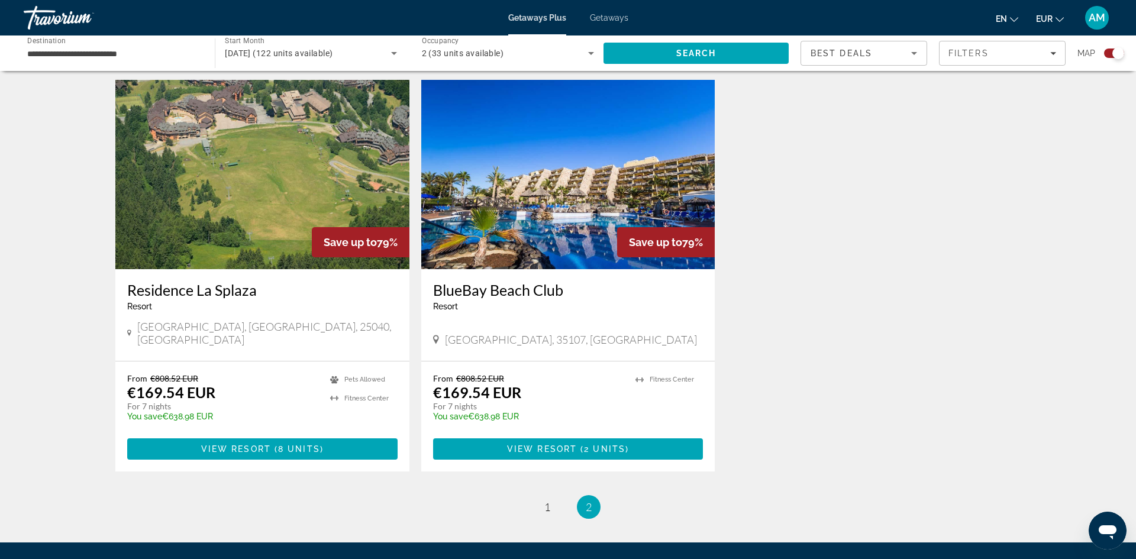
click at [538, 201] on img "Main content" at bounding box center [568, 174] width 294 height 189
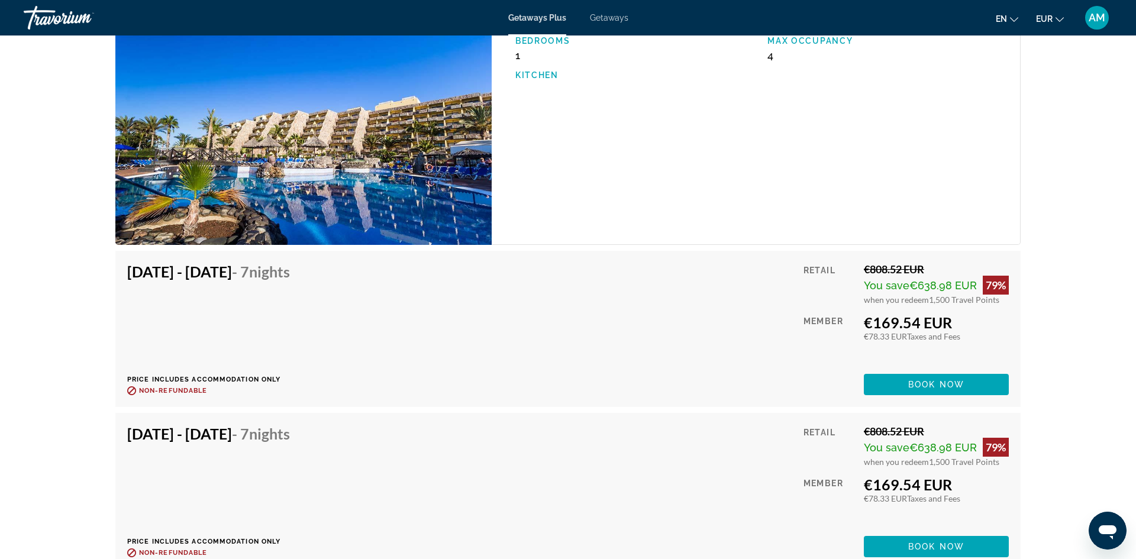
scroll to position [1944, 0]
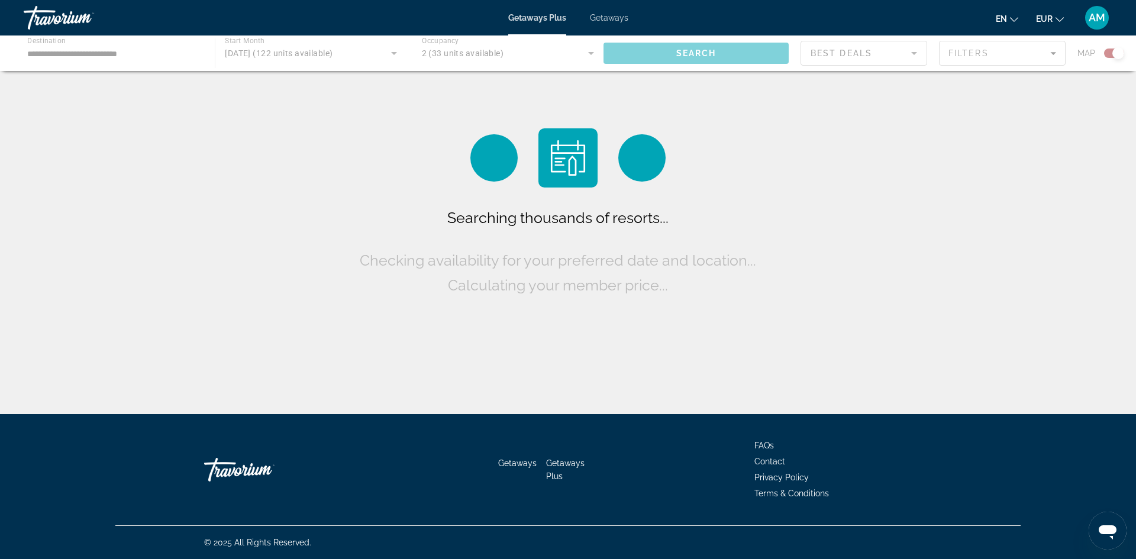
click at [612, 21] on span "Getaways" at bounding box center [609, 17] width 38 height 9
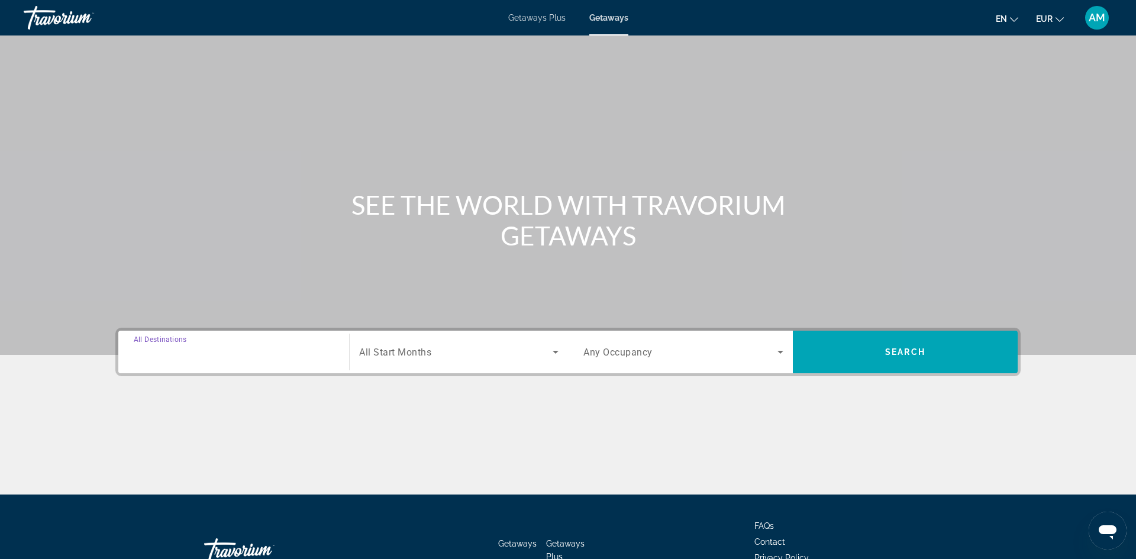
click at [261, 354] on input "Destination All Destinations" at bounding box center [234, 352] width 200 height 14
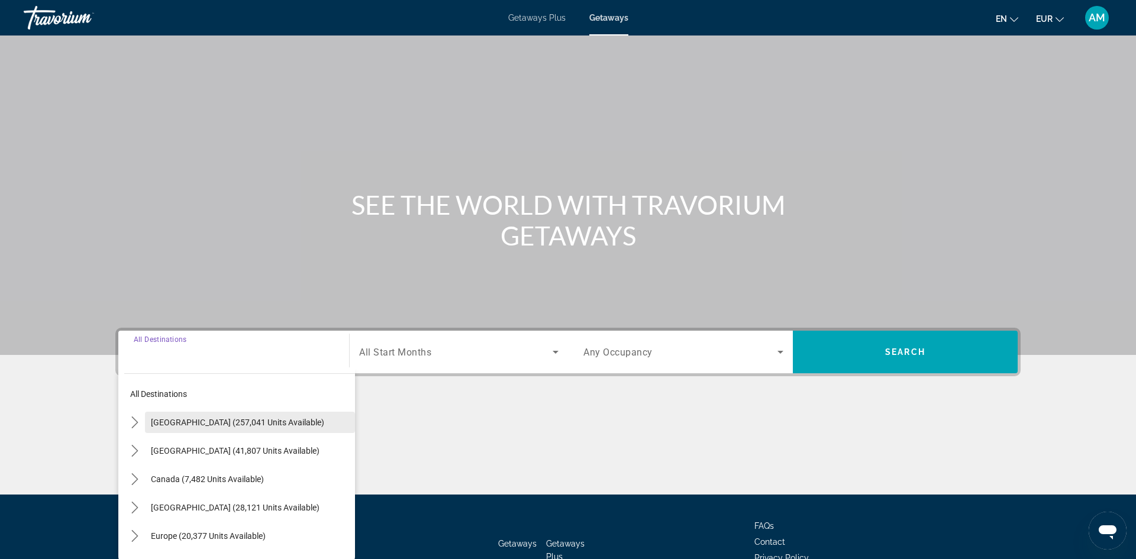
scroll to position [80, 0]
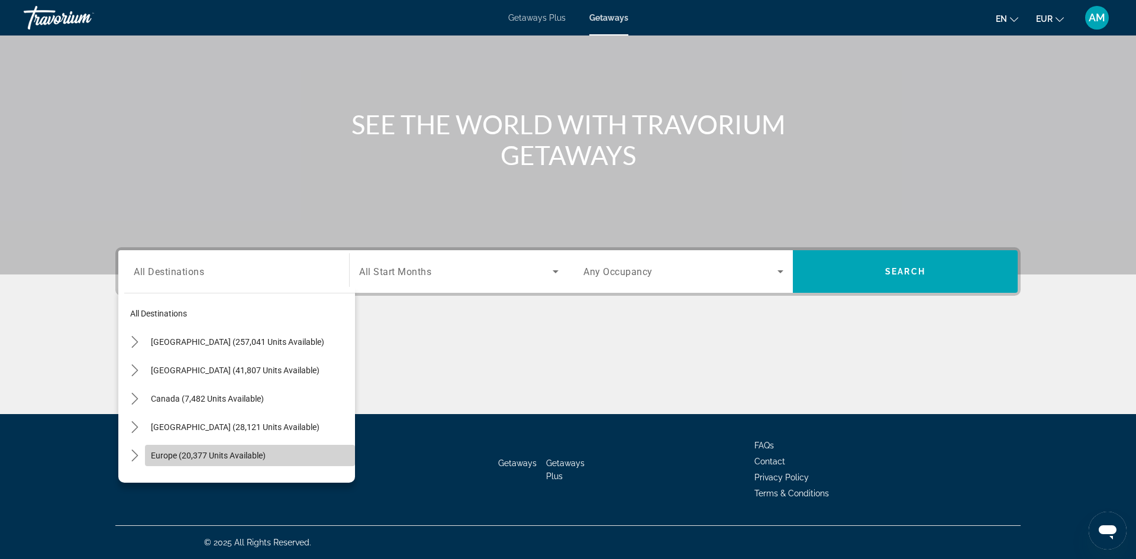
click at [196, 452] on span "Europe (20,377 units available)" at bounding box center [208, 455] width 115 height 9
type input "**********"
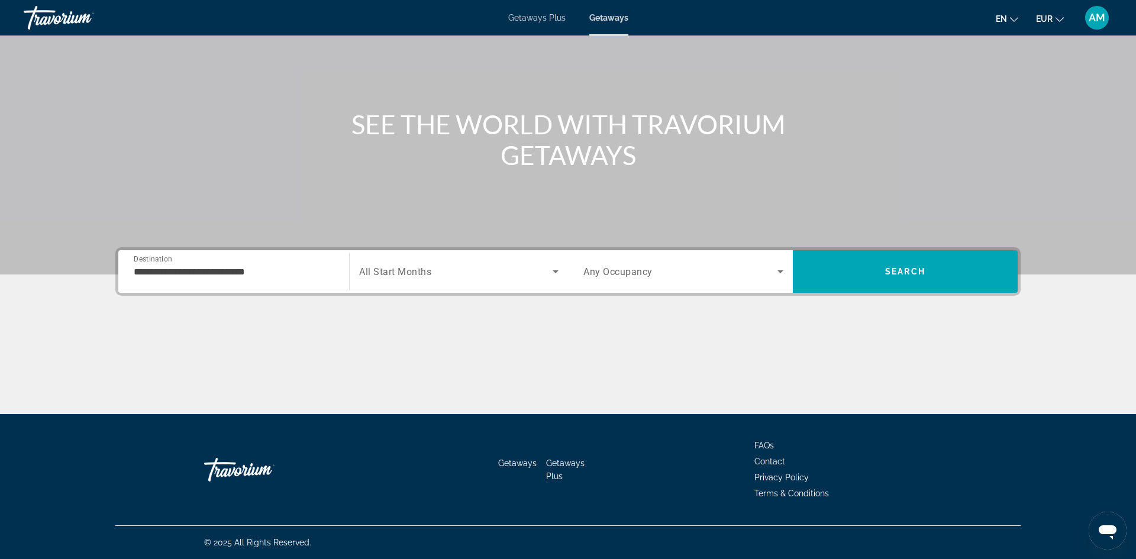
click at [395, 270] on span "All Start Months" at bounding box center [395, 271] width 72 height 11
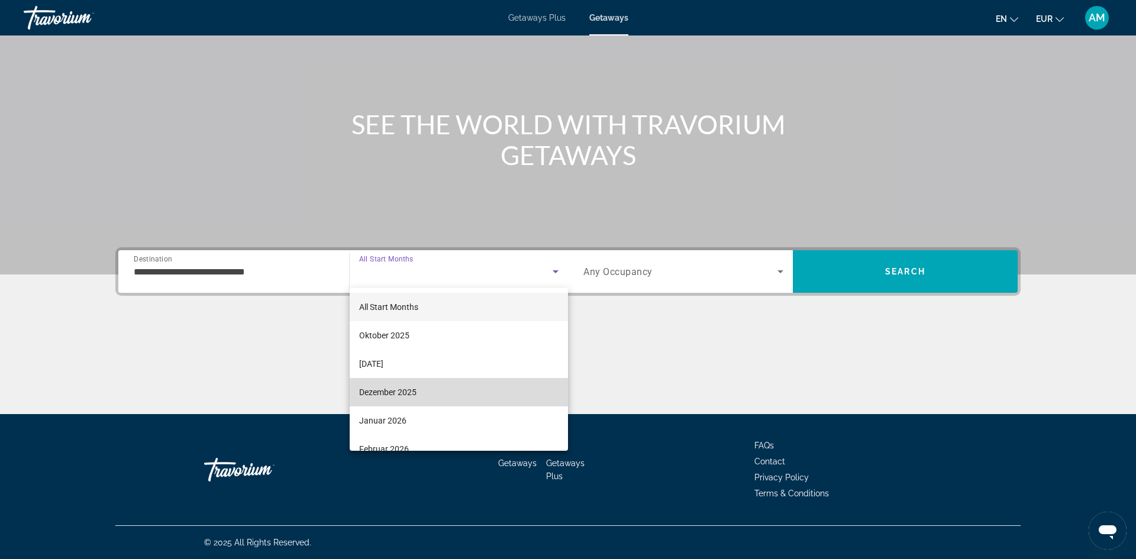
click at [395, 397] on span "Dezember 2025" at bounding box center [387, 392] width 57 height 14
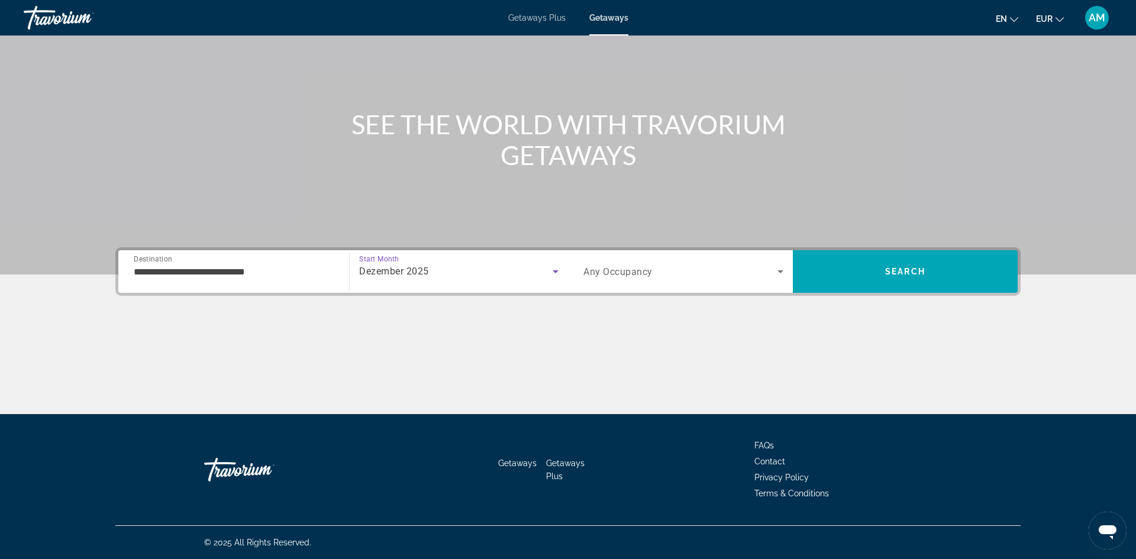
click at [652, 269] on span "Search widget" at bounding box center [680, 271] width 194 height 14
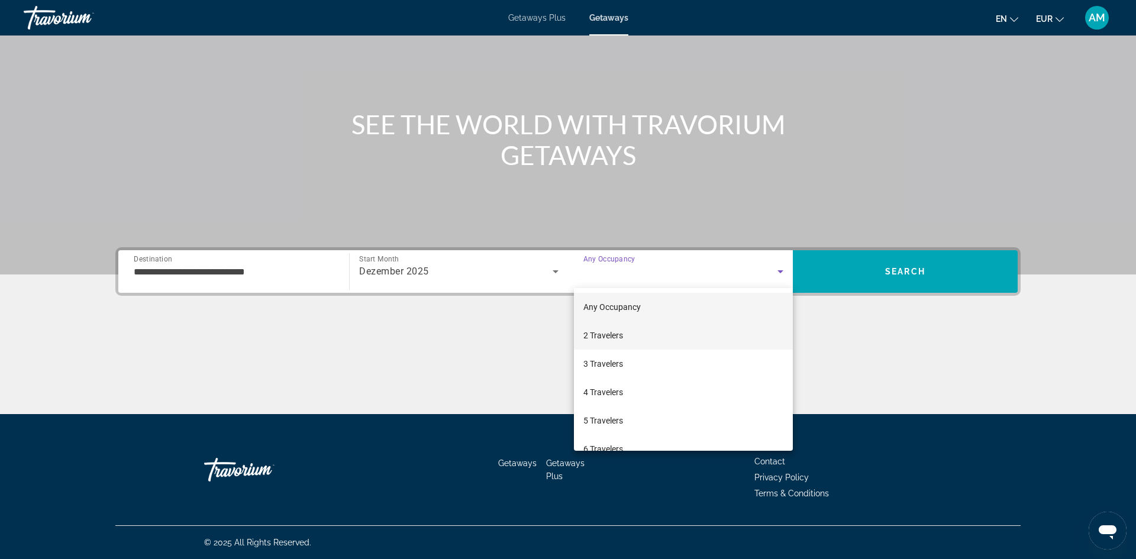
click at [596, 334] on span "2 Travelers" at bounding box center [603, 335] width 40 height 14
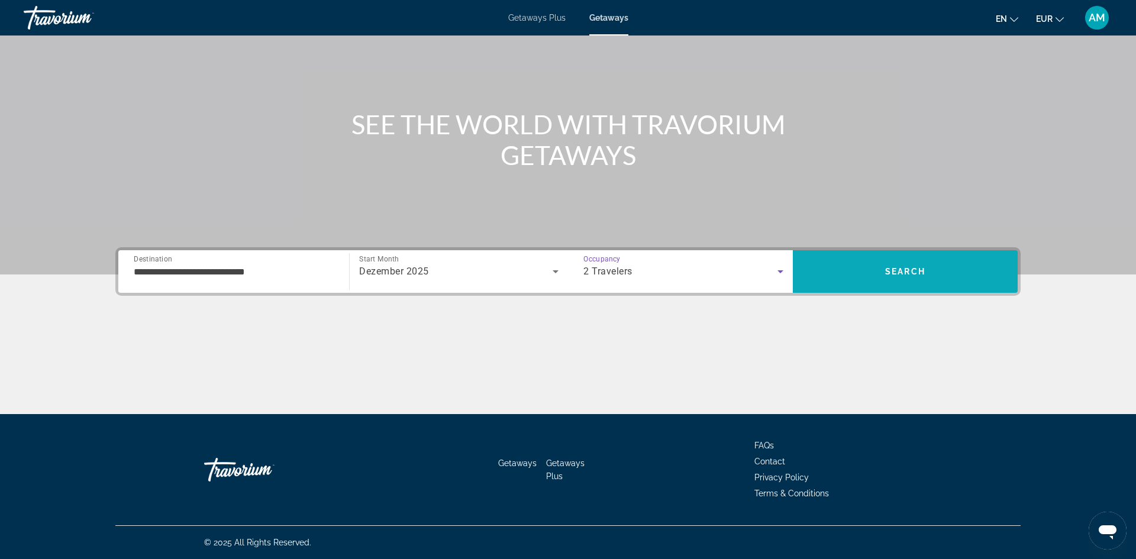
click at [865, 276] on span "Search" at bounding box center [905, 271] width 225 height 28
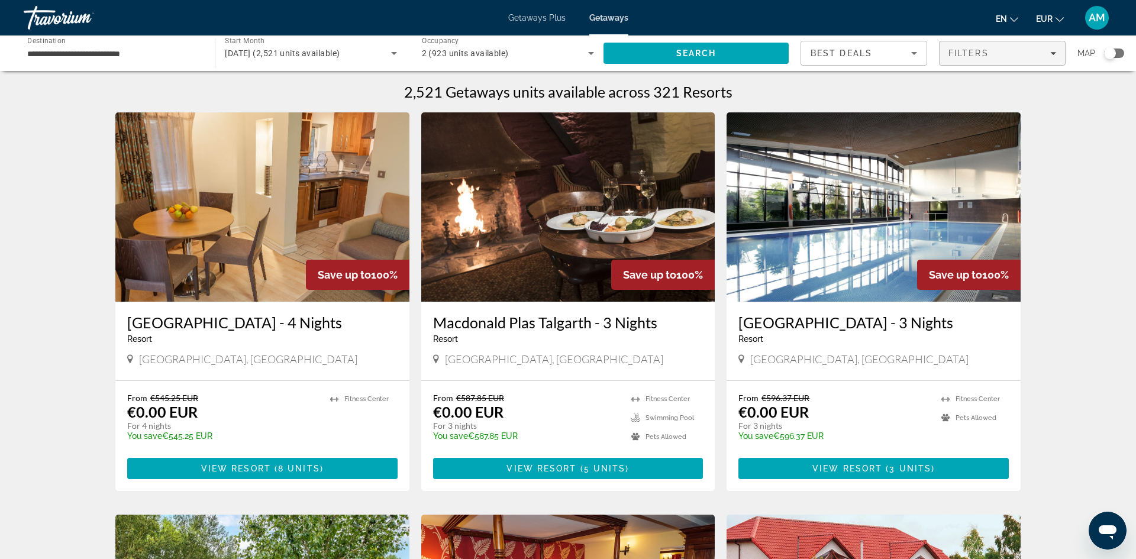
click at [1023, 57] on div "Filters" at bounding box center [1002, 53] width 108 height 9
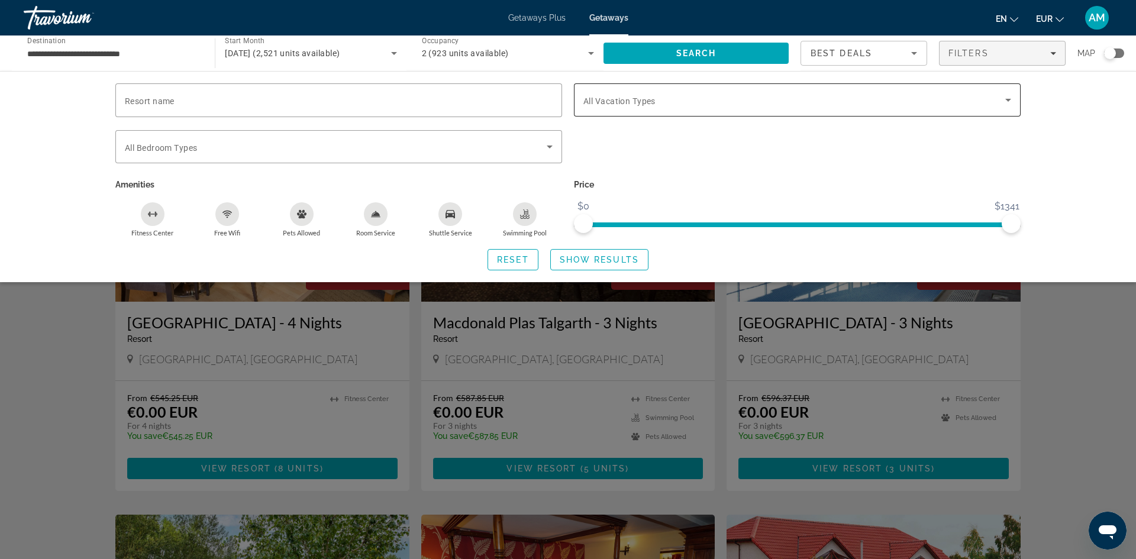
click at [638, 111] on div "Search widget" at bounding box center [797, 99] width 428 height 33
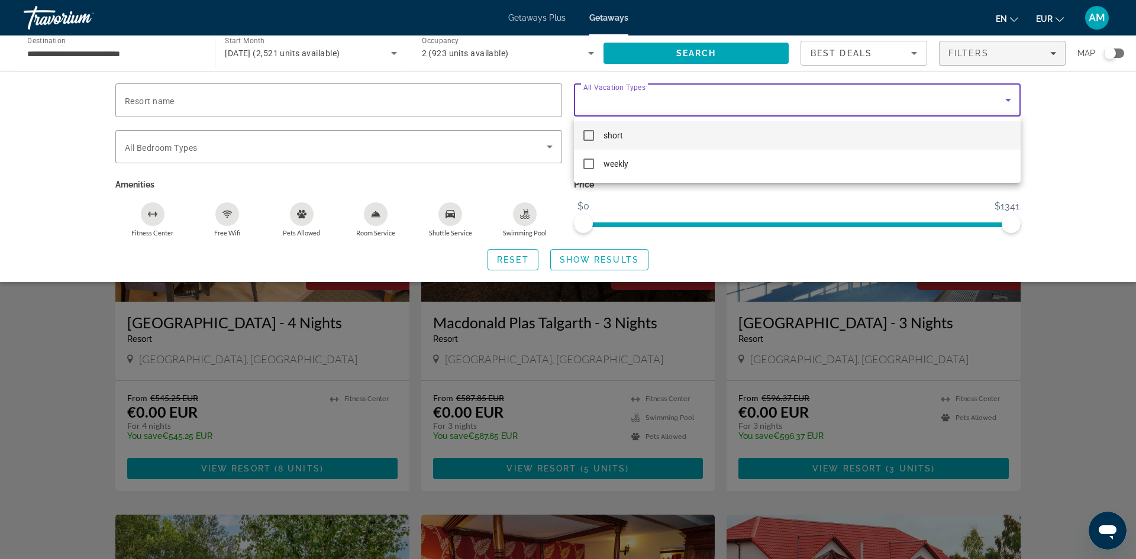
click at [1095, 357] on div at bounding box center [568, 279] width 1136 height 559
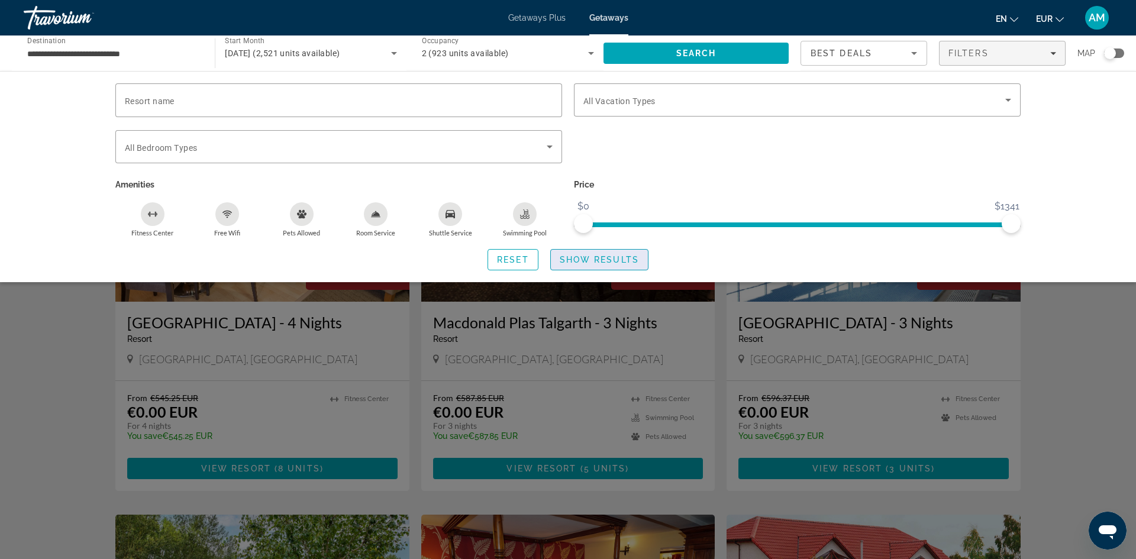
click at [617, 260] on span "Show Results" at bounding box center [599, 259] width 79 height 9
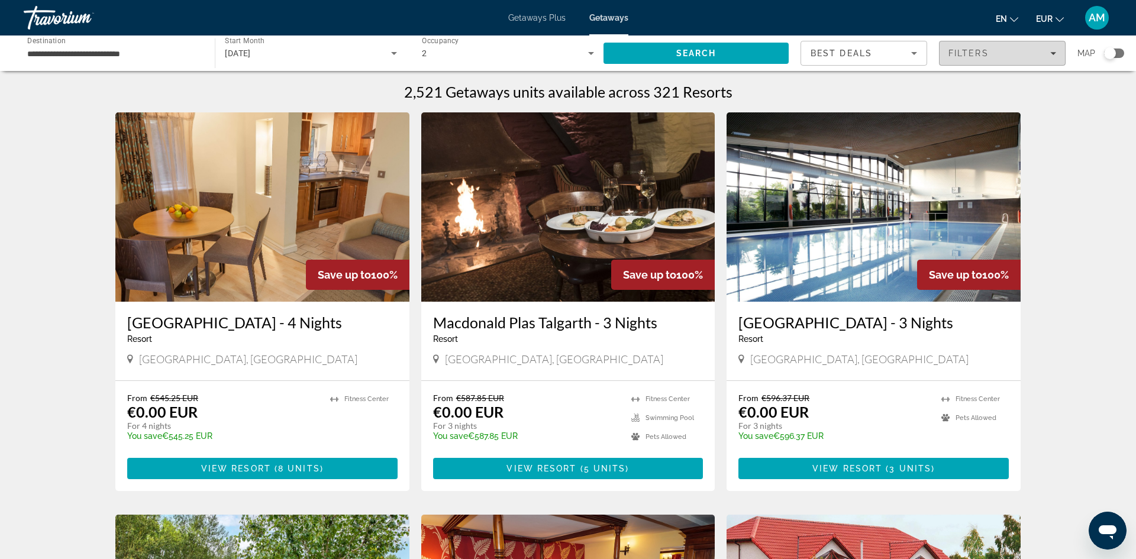
click at [993, 57] on div "Filters" at bounding box center [1002, 53] width 108 height 9
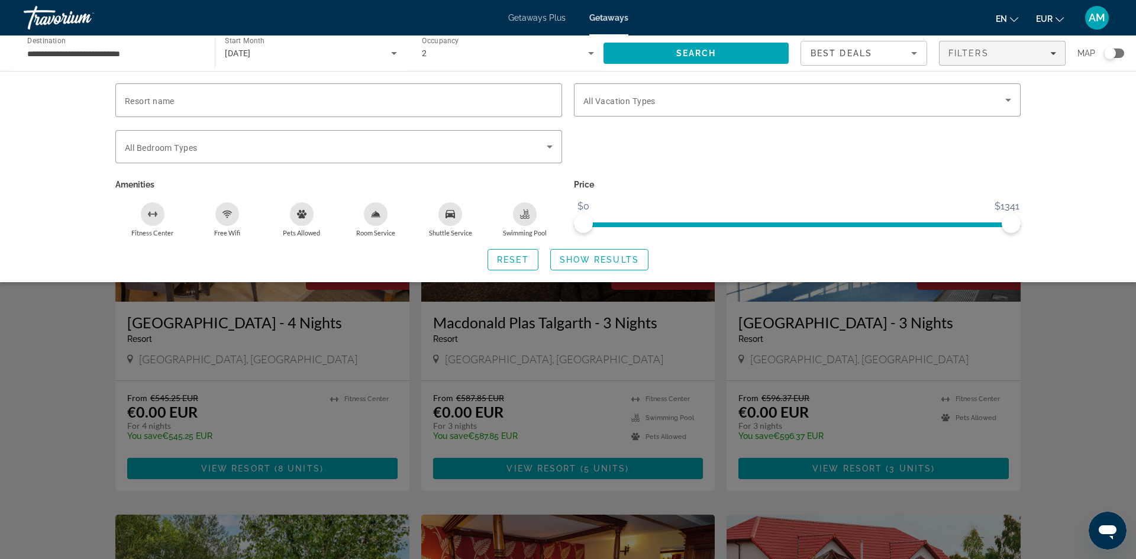
click at [1087, 345] on div "Search widget" at bounding box center [568, 368] width 1136 height 382
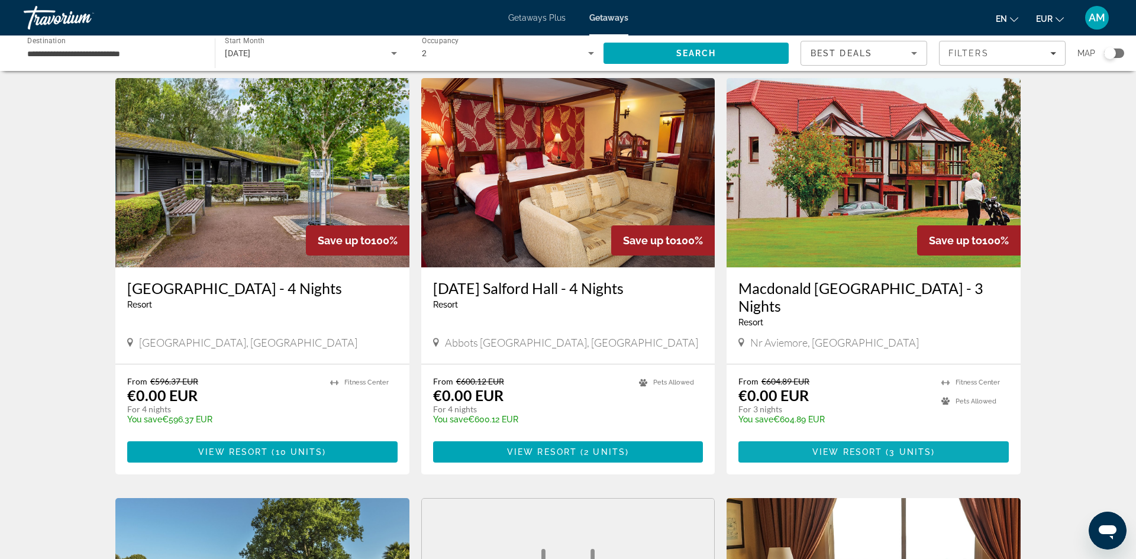
scroll to position [383, 0]
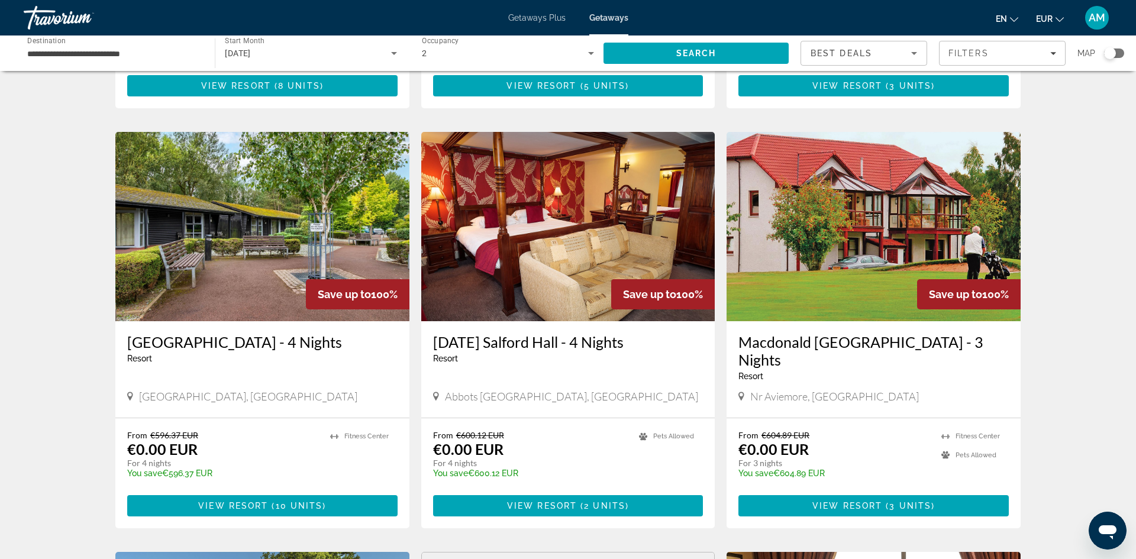
click at [810, 215] on img "Main content" at bounding box center [873, 226] width 294 height 189
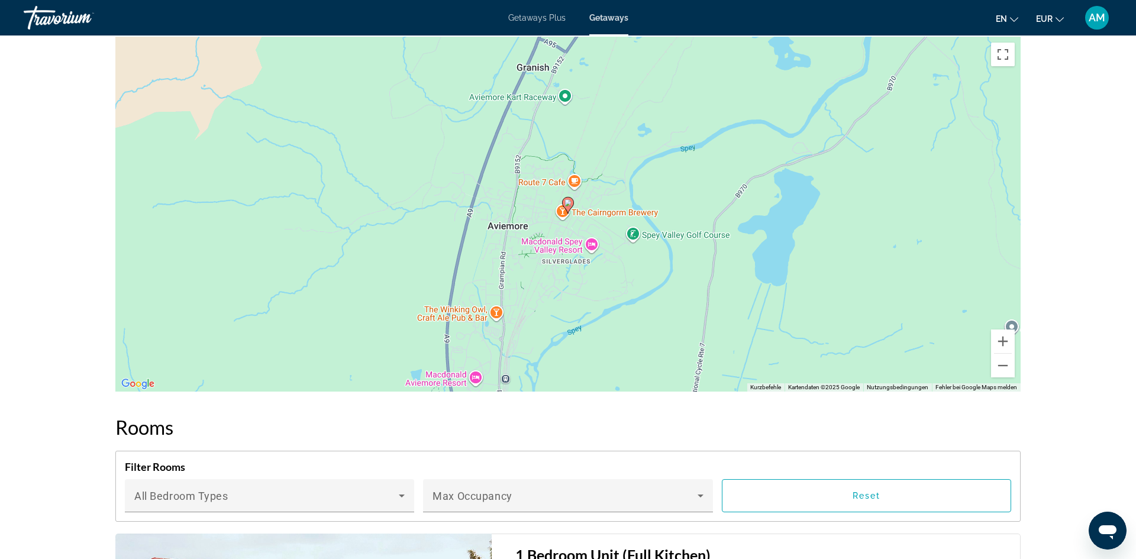
scroll to position [1633, 0]
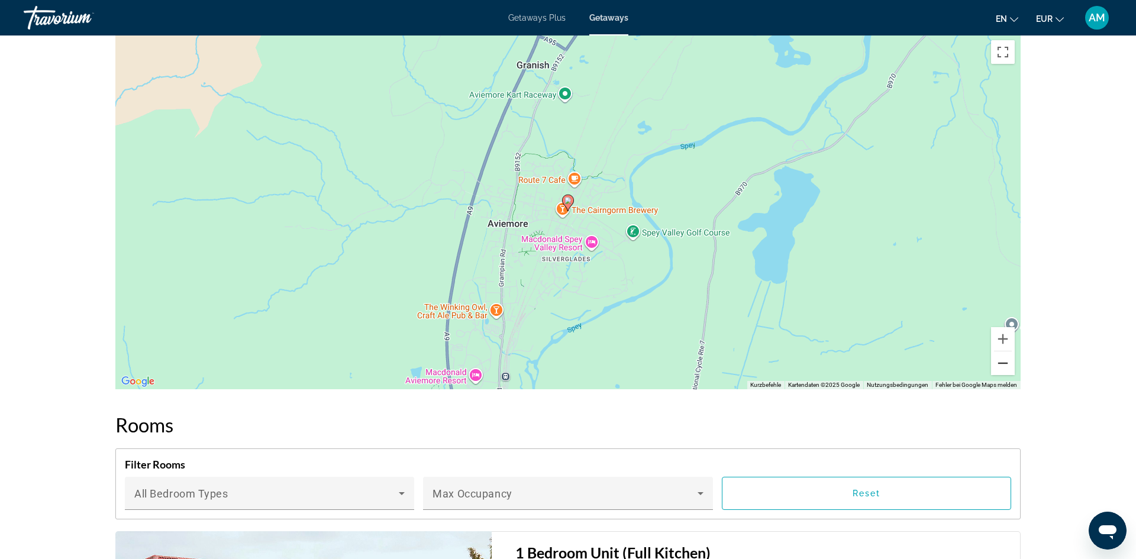
click at [1003, 366] on button "Verkleinern" at bounding box center [1003, 363] width 24 height 24
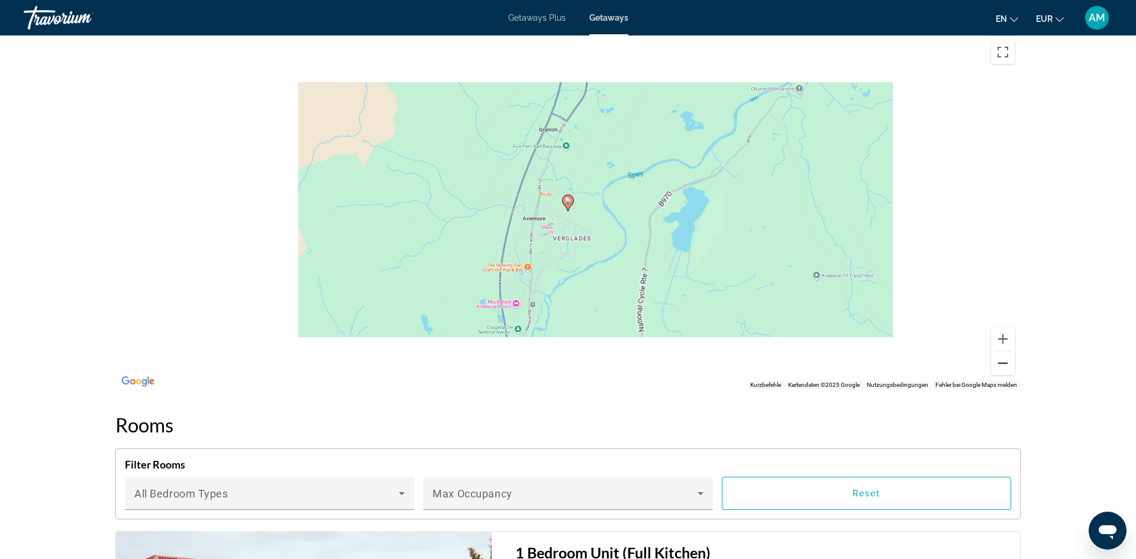
click at [1003, 366] on button "Verkleinern" at bounding box center [1003, 363] width 24 height 24
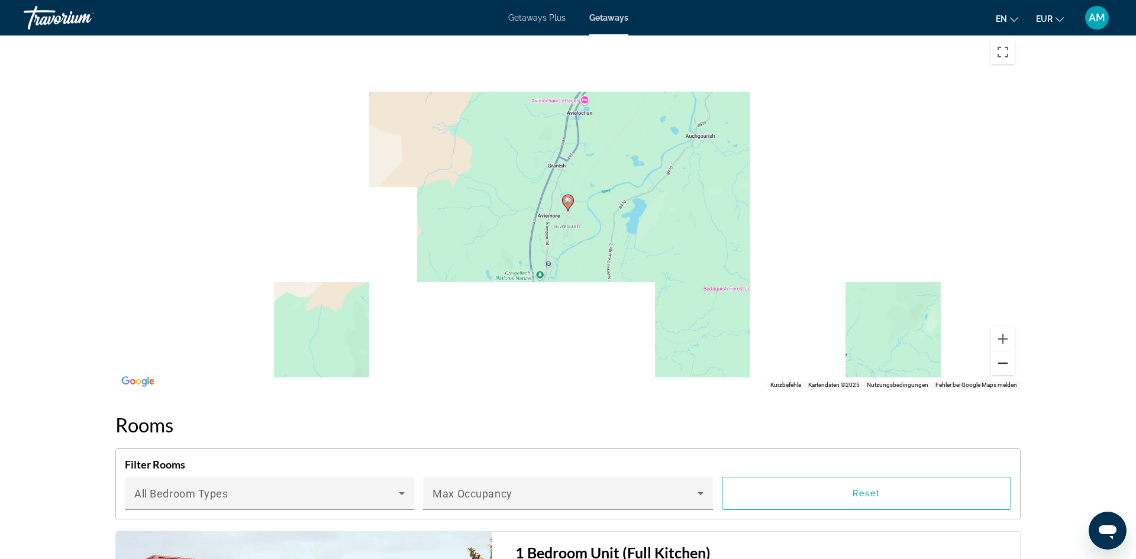
click at [1003, 366] on button "Verkleinern" at bounding box center [1003, 363] width 24 height 24
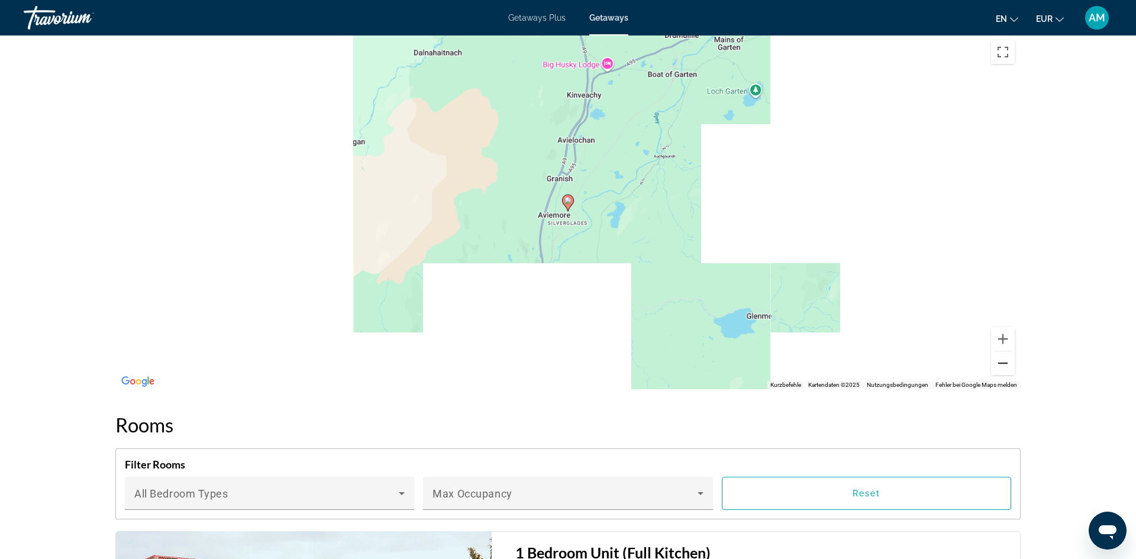
click at [1003, 366] on button "Verkleinern" at bounding box center [1003, 363] width 24 height 24
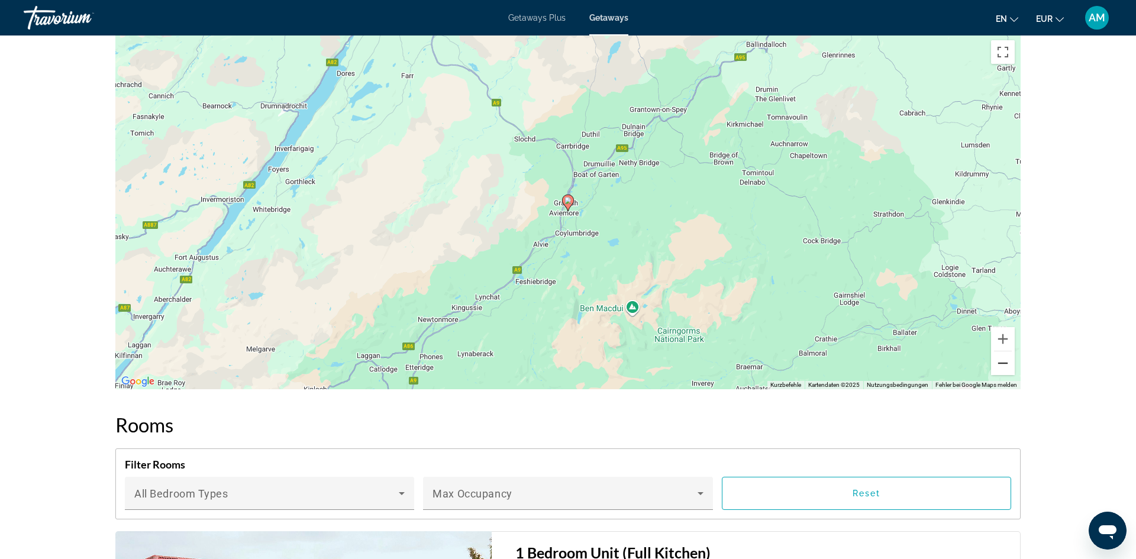
click at [1003, 366] on button "Verkleinern" at bounding box center [1003, 363] width 24 height 24
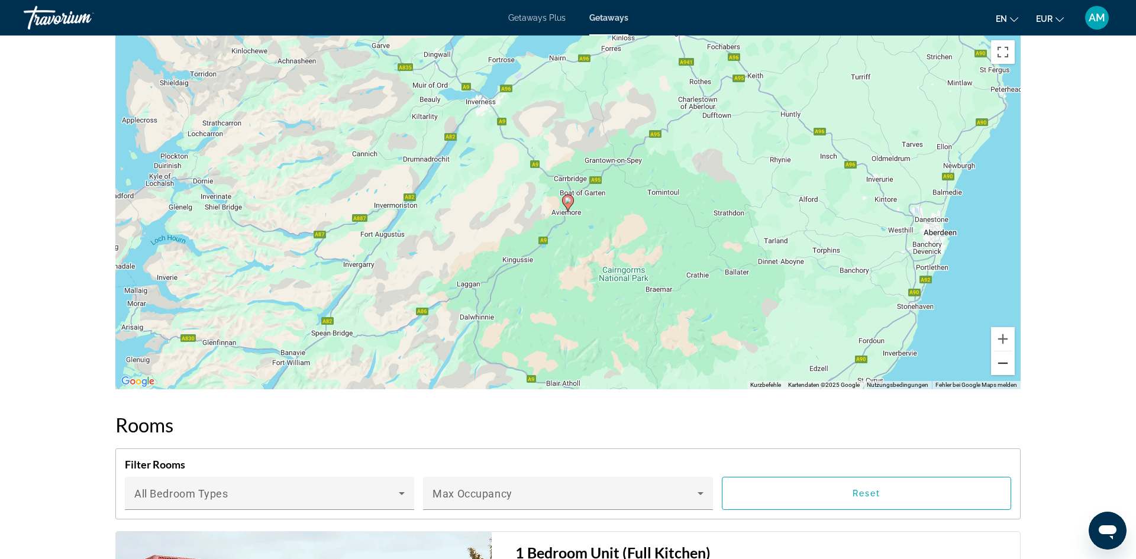
click at [1003, 367] on button "Verkleinern" at bounding box center [1003, 363] width 24 height 24
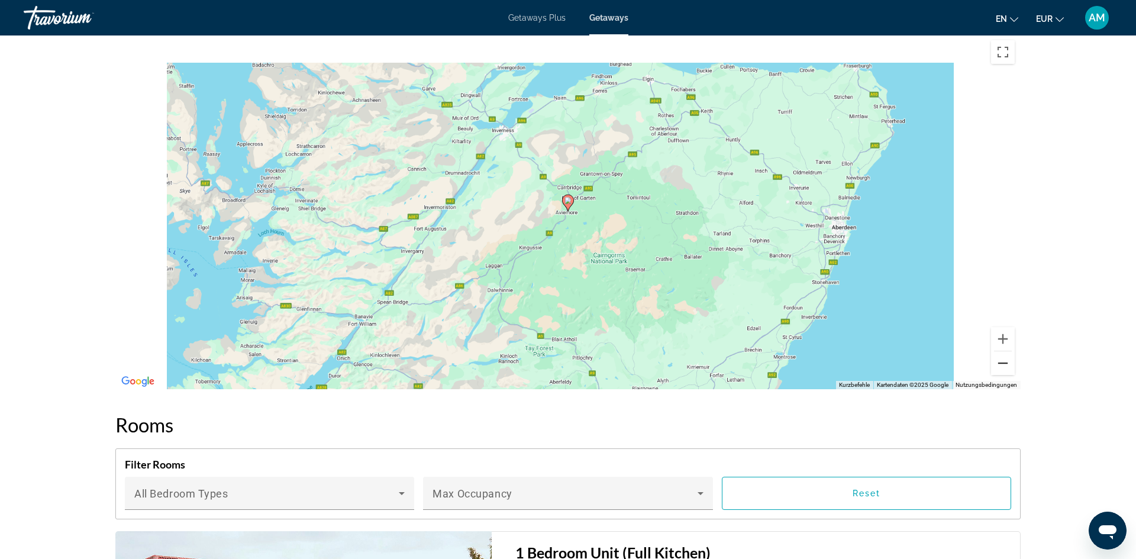
click at [1003, 367] on button "Verkleinern" at bounding box center [1003, 363] width 24 height 24
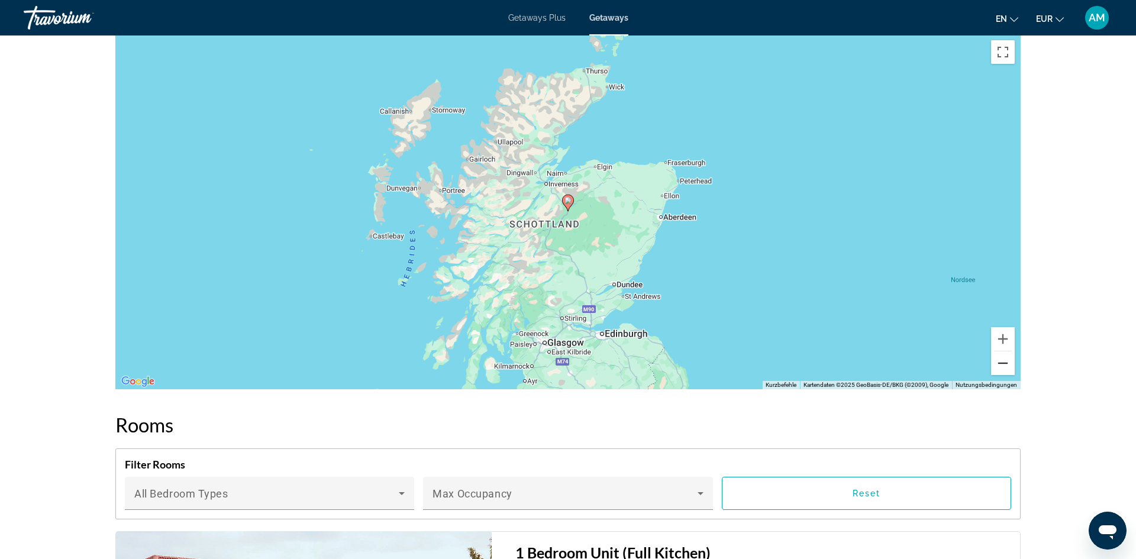
click at [1003, 367] on button "Verkleinern" at bounding box center [1003, 363] width 24 height 24
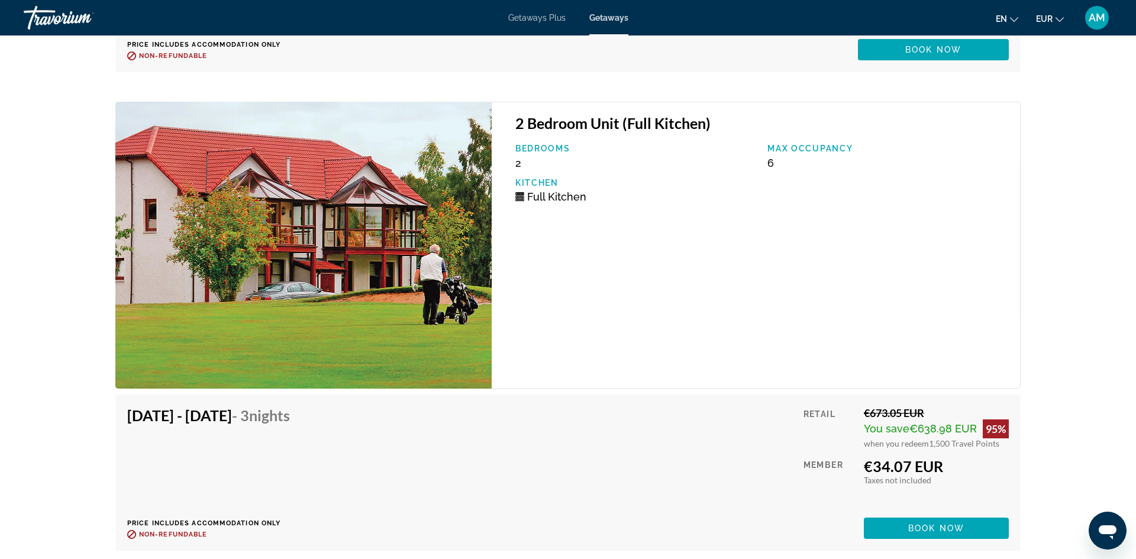
scroll to position [2707, 0]
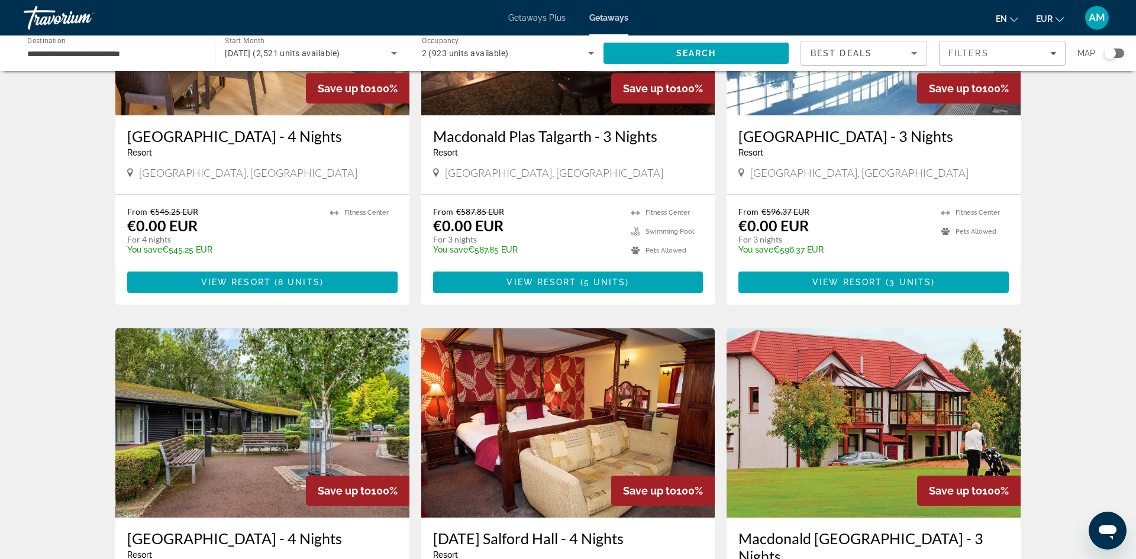
scroll to position [175, 0]
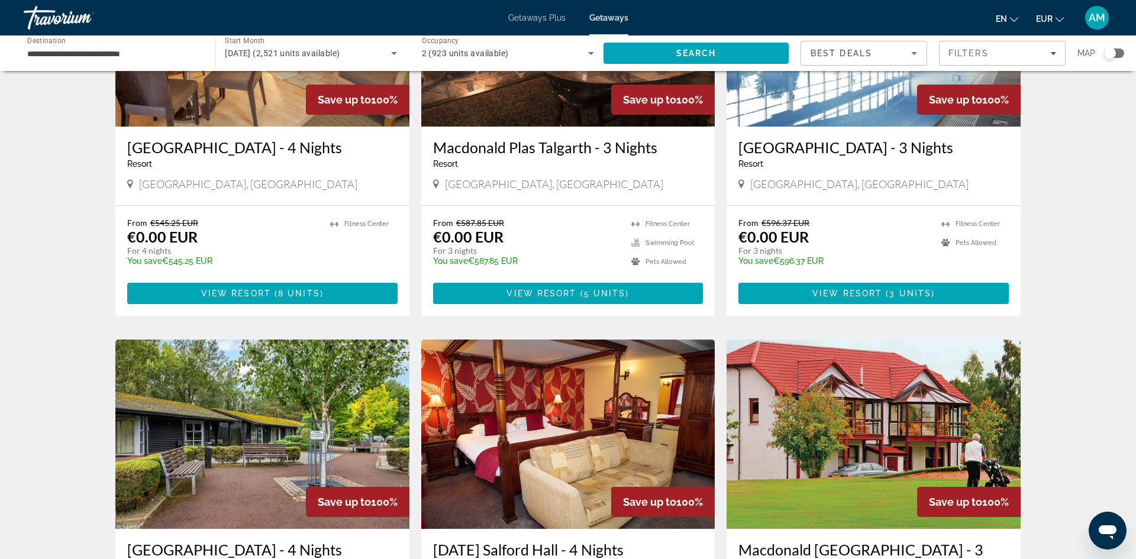
click at [387, 57] on icon "Search widget" at bounding box center [394, 53] width 14 height 14
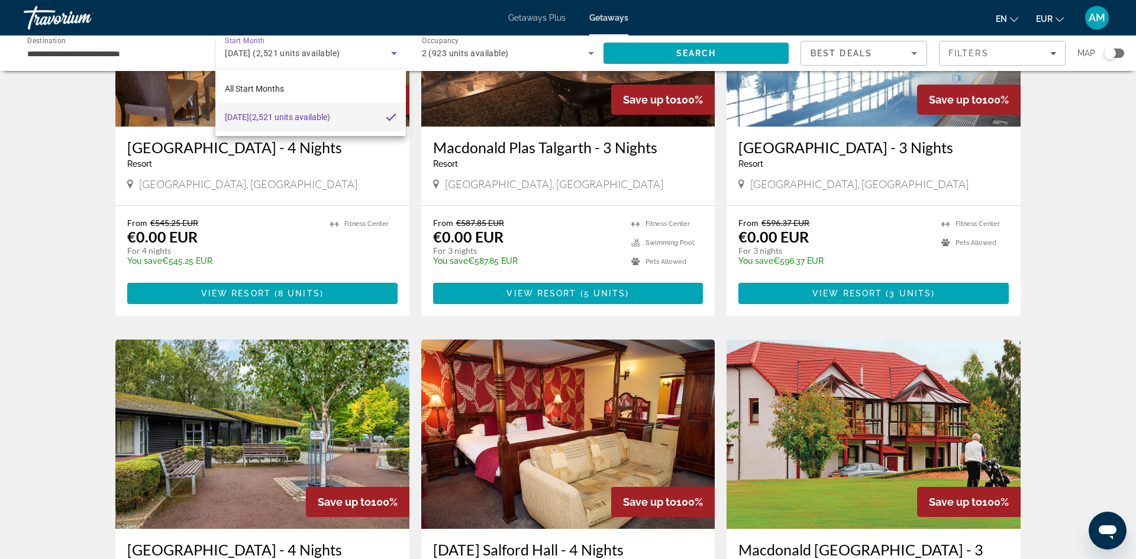
click at [173, 54] on div at bounding box center [568, 279] width 1136 height 559
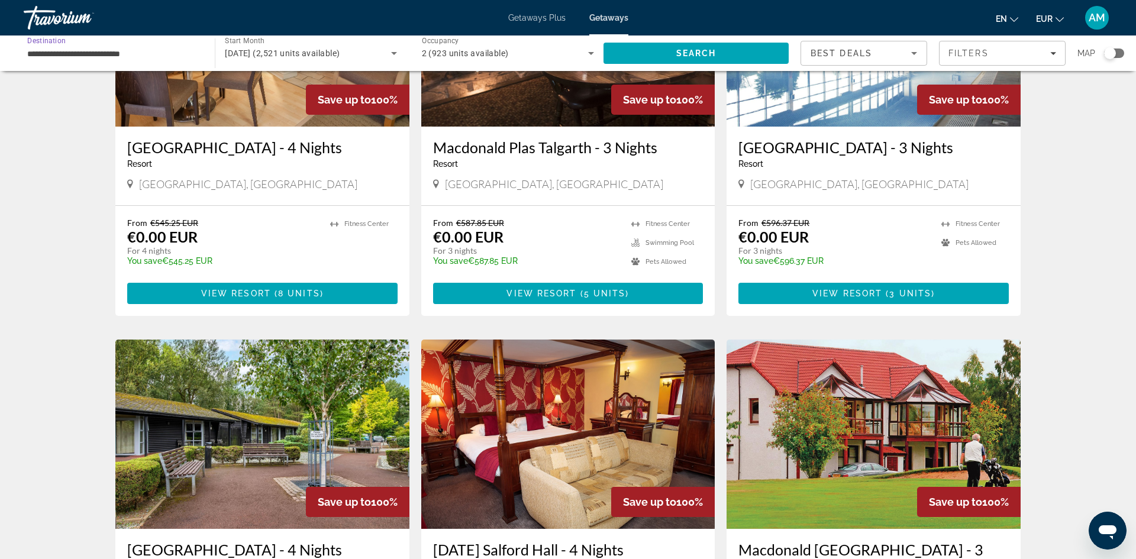
click at [159, 56] on input "**********" at bounding box center [113, 54] width 172 height 14
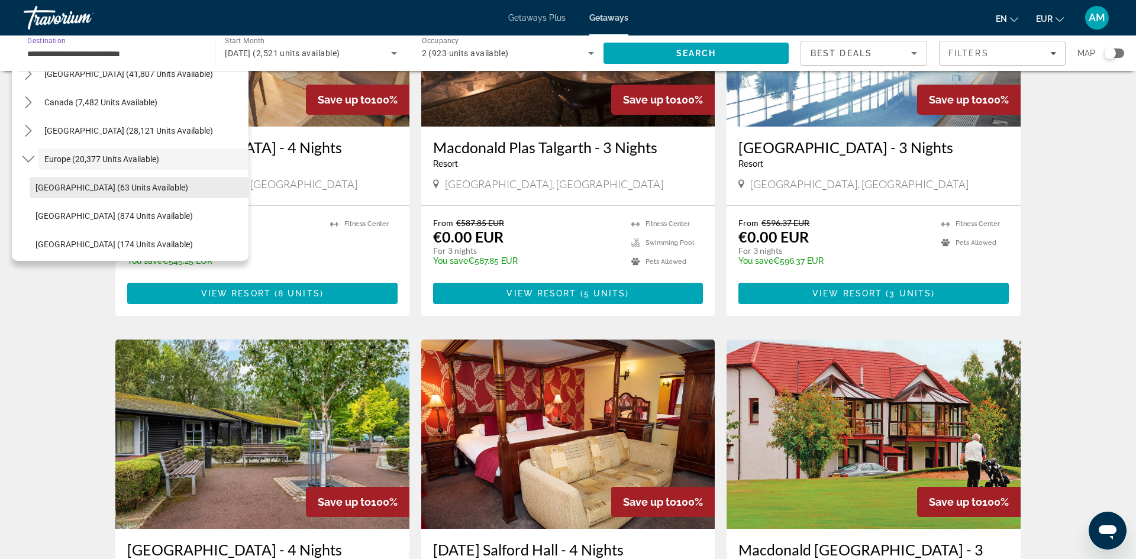
scroll to position [76, 0]
drag, startPoint x: 30, startPoint y: 341, endPoint x: 205, endPoint y: 320, distance: 177.0
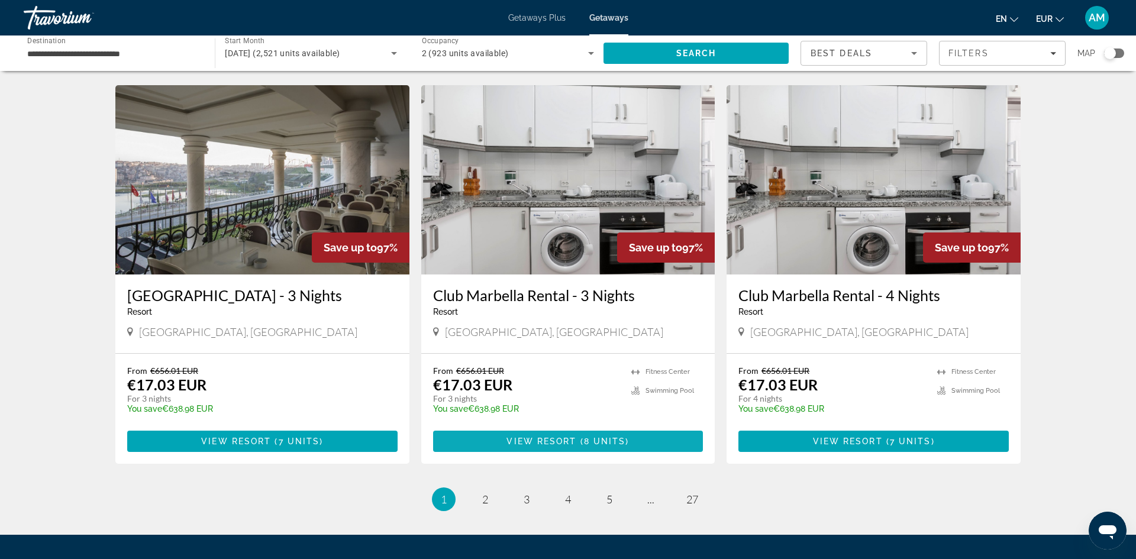
scroll to position [1262, 0]
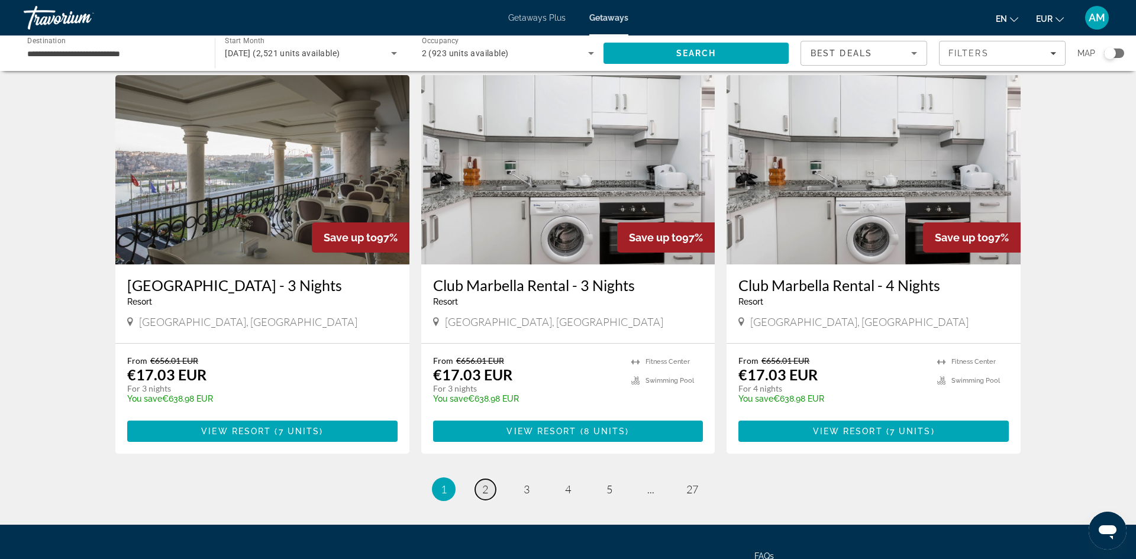
click at [480, 479] on link "page 2" at bounding box center [485, 489] width 21 height 21
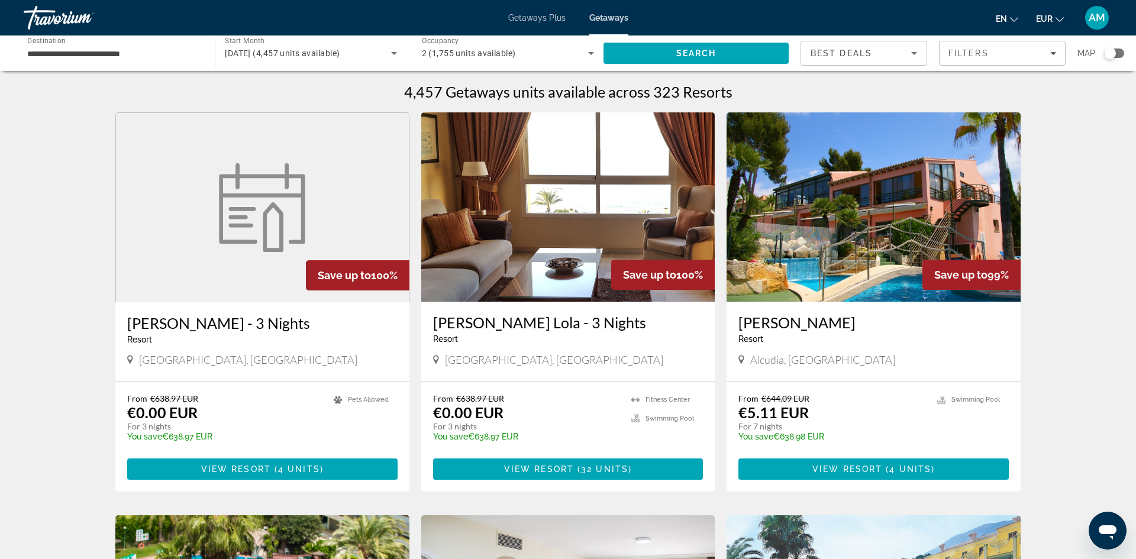
click at [557, 209] on img "Main content" at bounding box center [568, 206] width 294 height 189
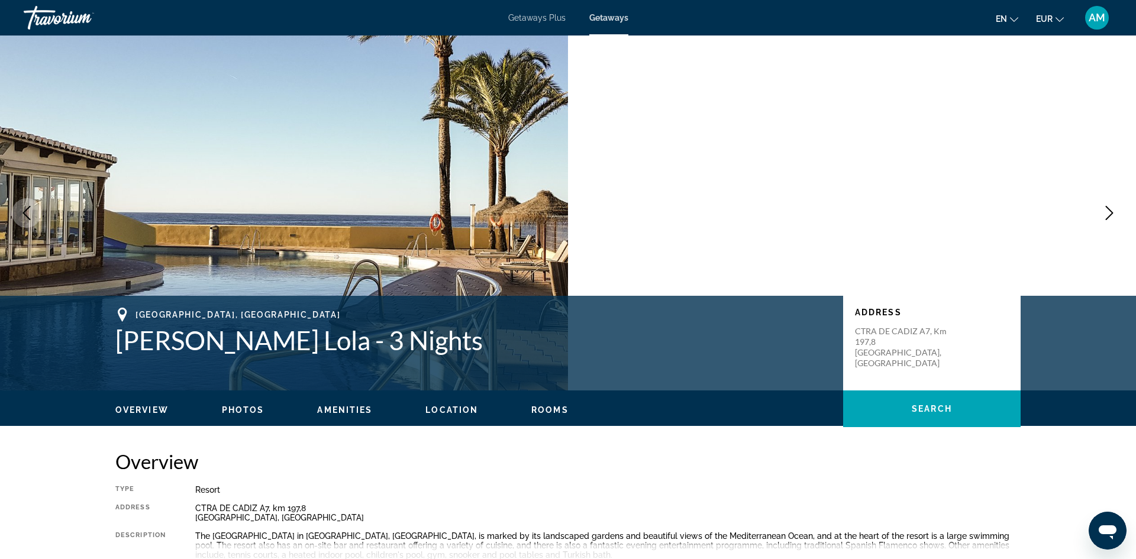
click at [1105, 216] on icon "Next image" at bounding box center [1109, 213] width 14 height 14
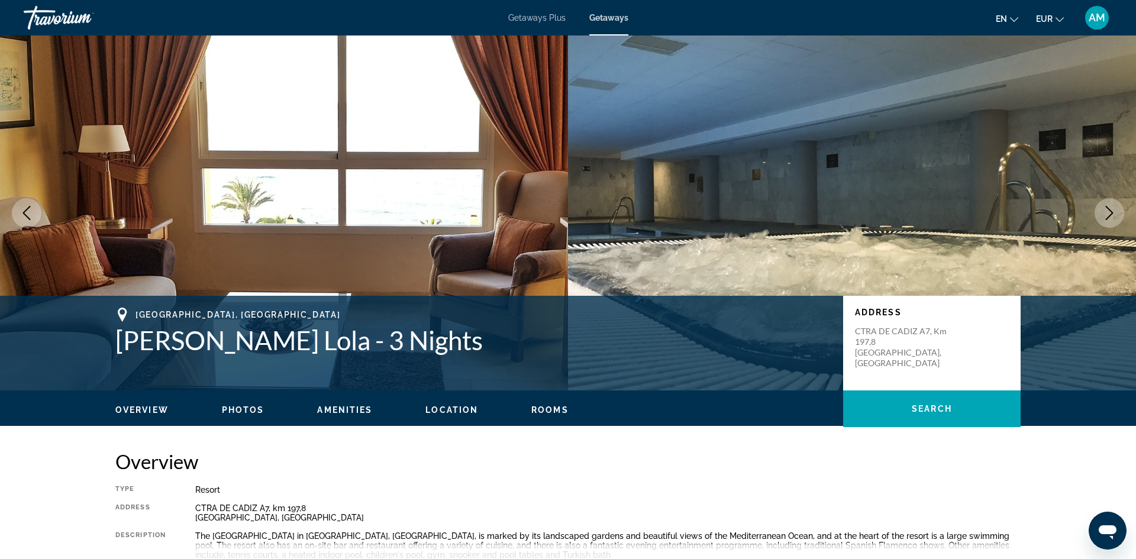
click at [1105, 216] on icon "Next image" at bounding box center [1109, 213] width 14 height 14
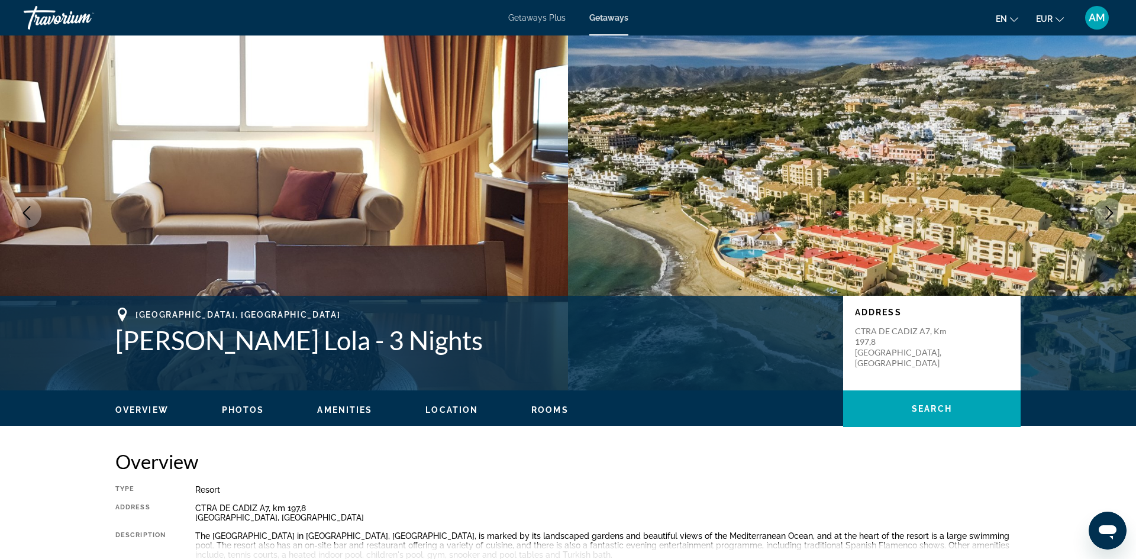
click at [1105, 216] on icon "Next image" at bounding box center [1109, 213] width 14 height 14
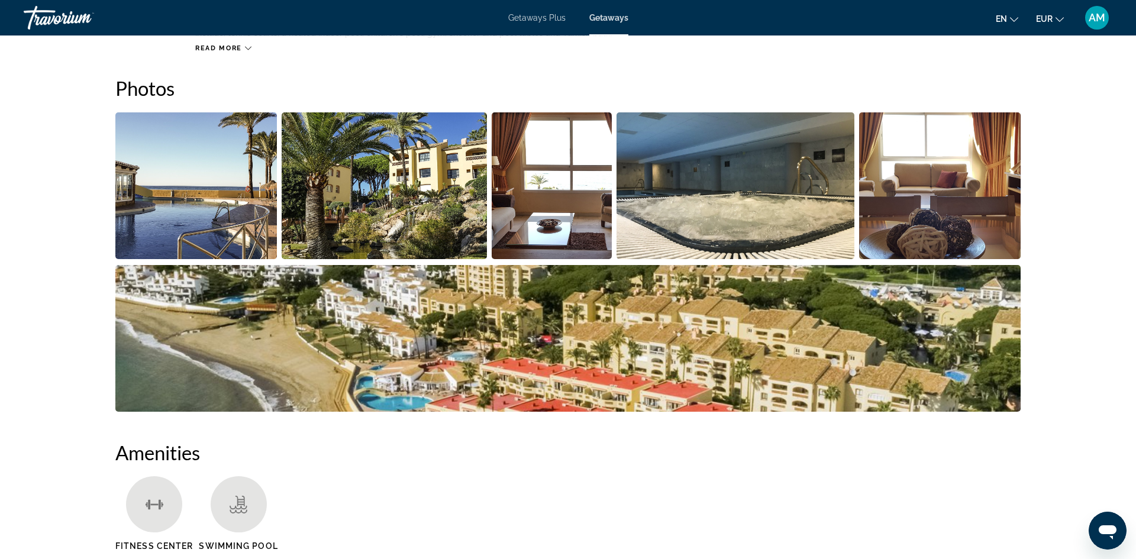
scroll to position [467, 0]
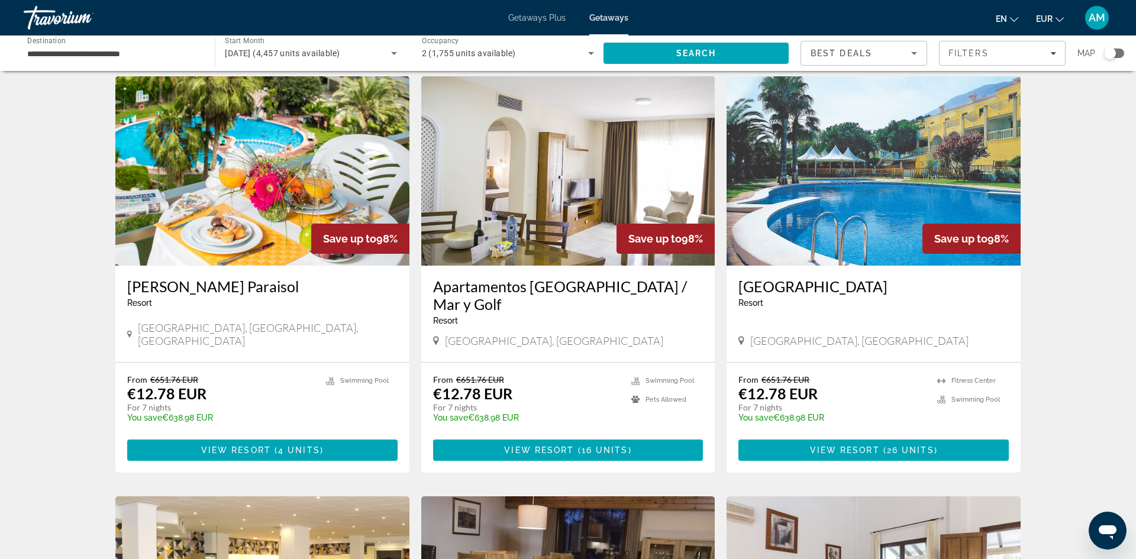
scroll to position [442, 0]
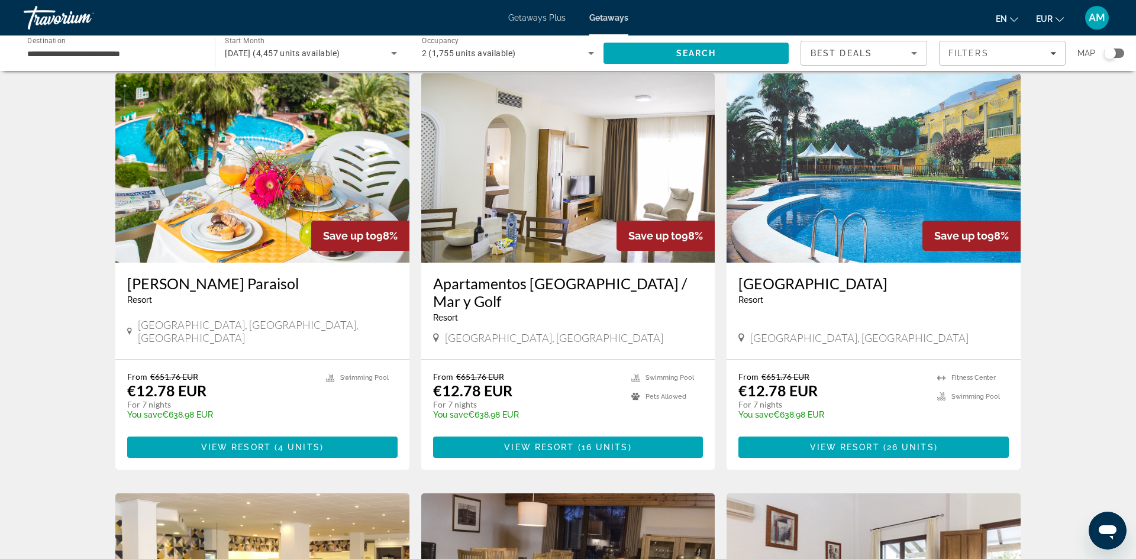
click at [257, 163] on img "Main content" at bounding box center [262, 167] width 294 height 189
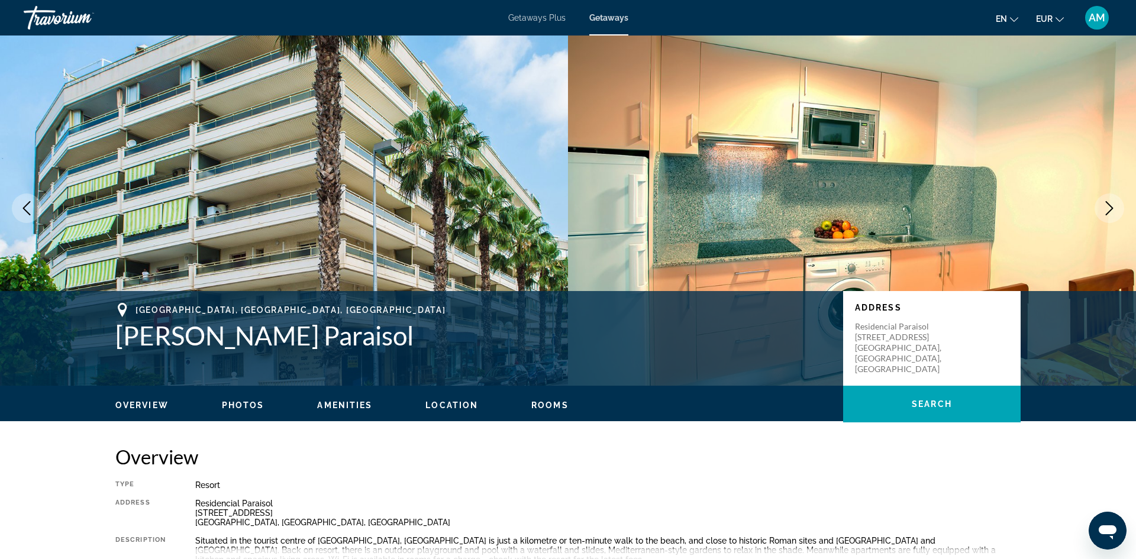
scroll to position [6, 0]
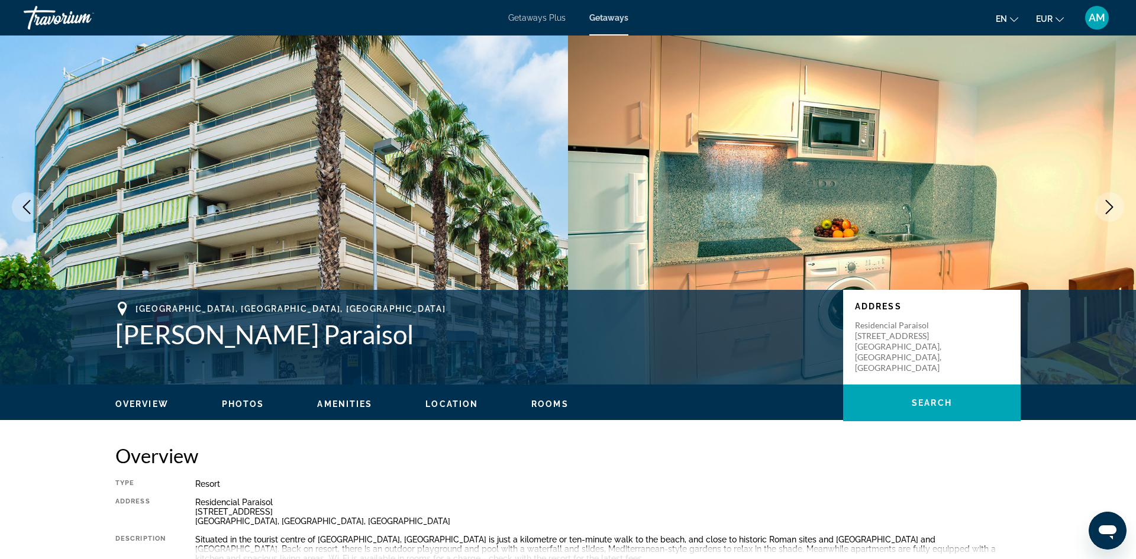
click at [1107, 212] on icon "Next image" at bounding box center [1109, 207] width 14 height 14
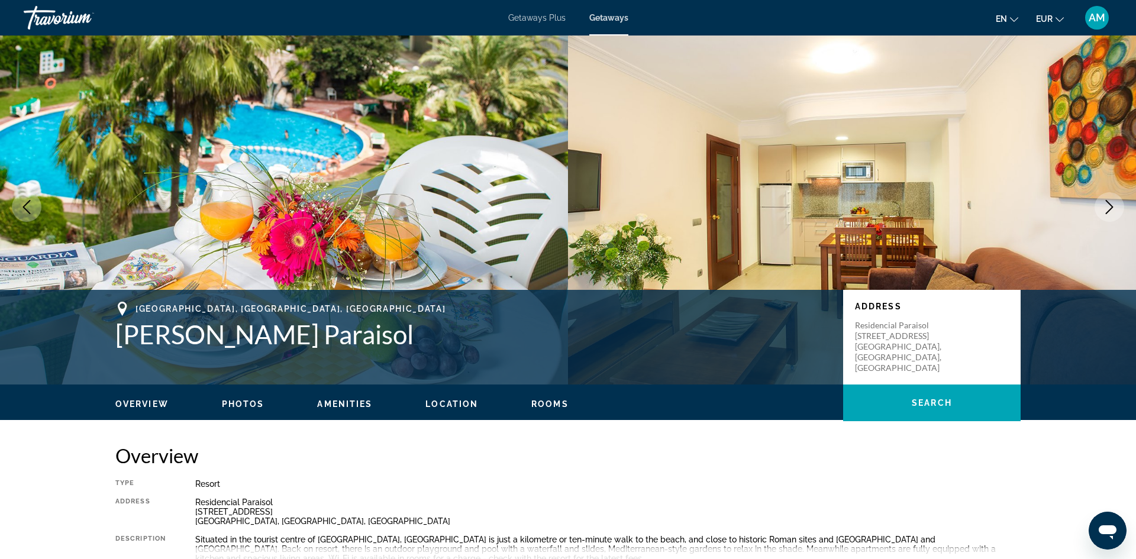
click at [1107, 212] on icon "Next image" at bounding box center [1109, 207] width 14 height 14
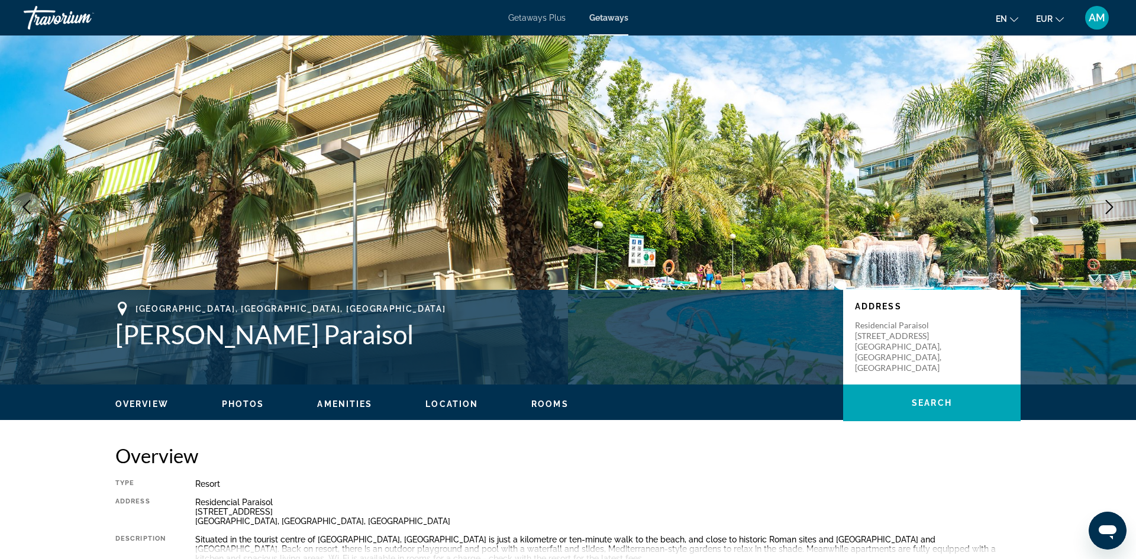
click at [1107, 212] on icon "Next image" at bounding box center [1109, 207] width 14 height 14
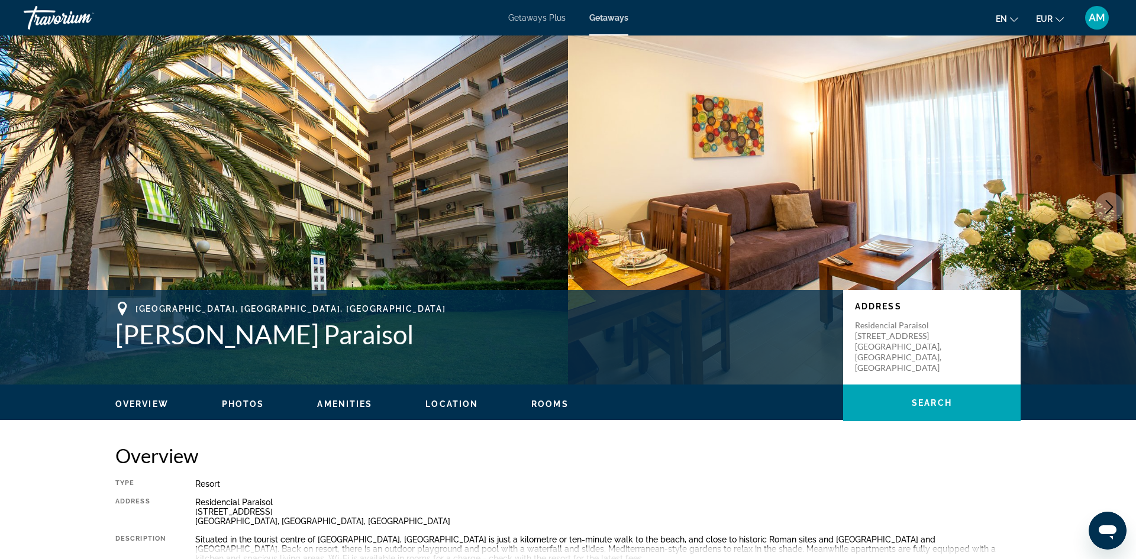
click at [1107, 212] on icon "Next image" at bounding box center [1109, 207] width 14 height 14
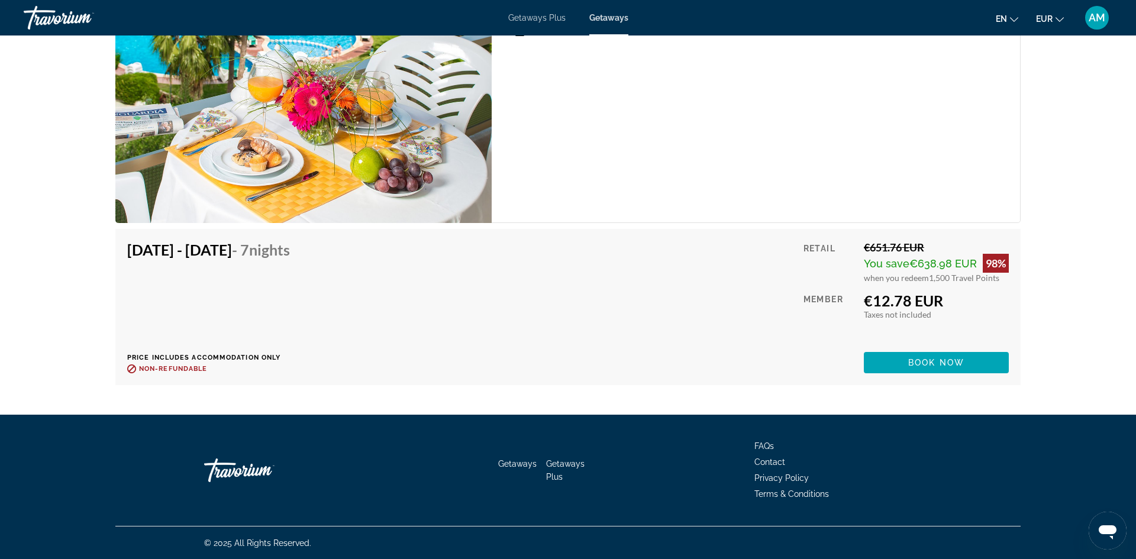
scroll to position [2163, 0]
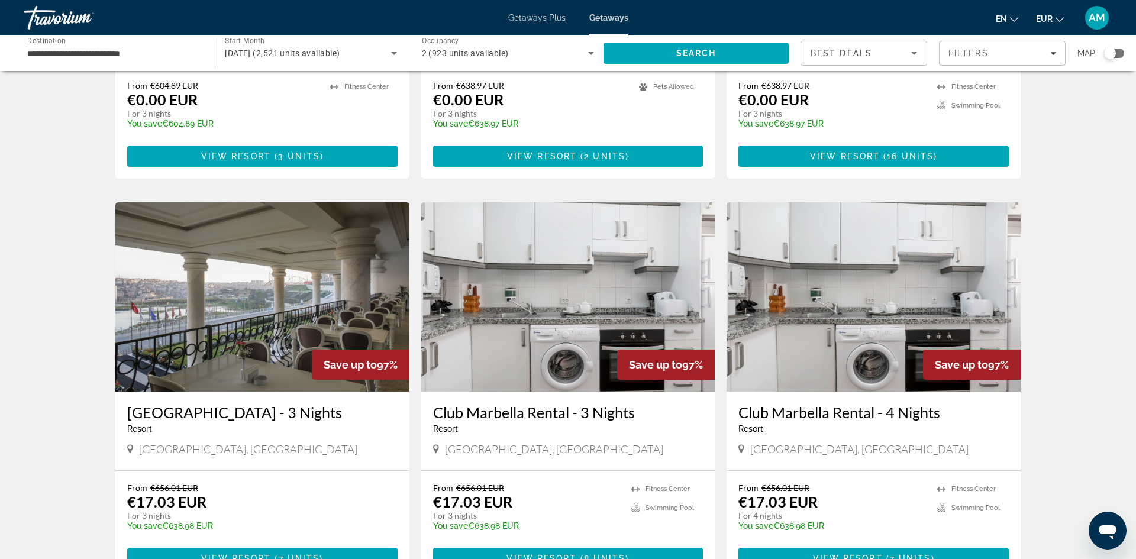
scroll to position [1355, 0]
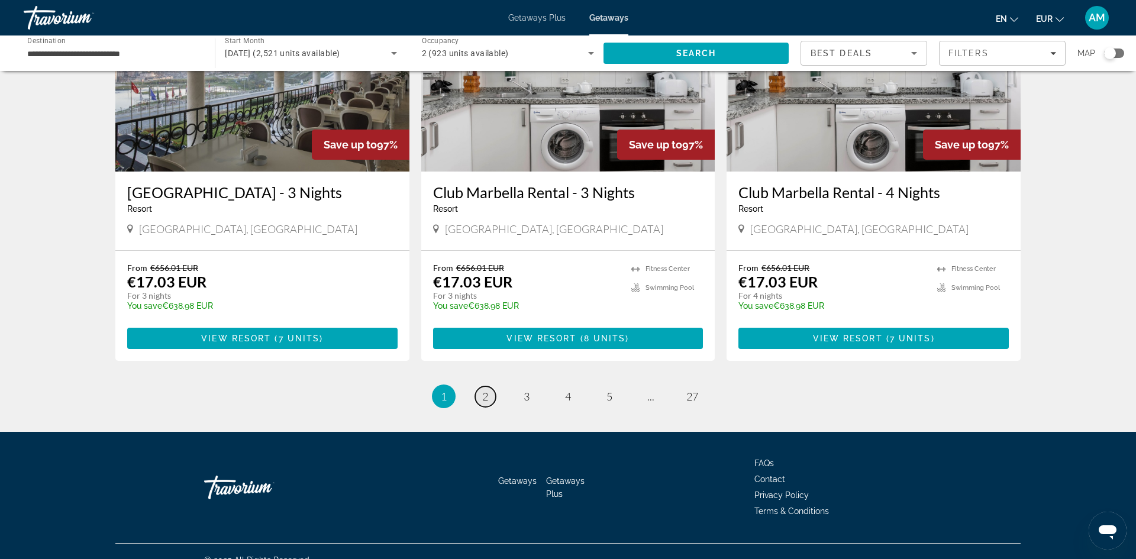
click at [487, 390] on span "2" at bounding box center [485, 396] width 6 height 13
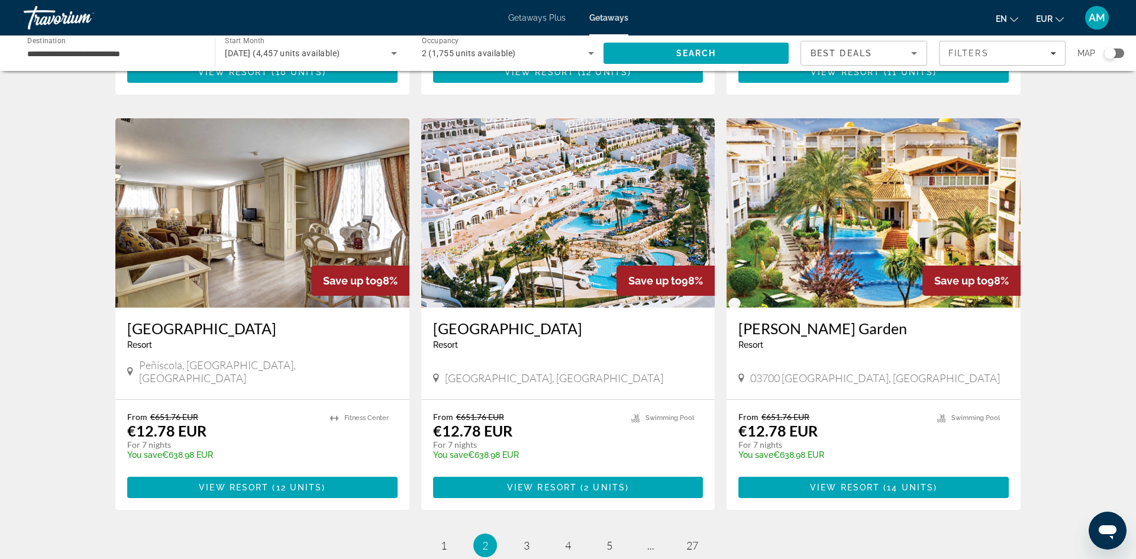
scroll to position [1241, 0]
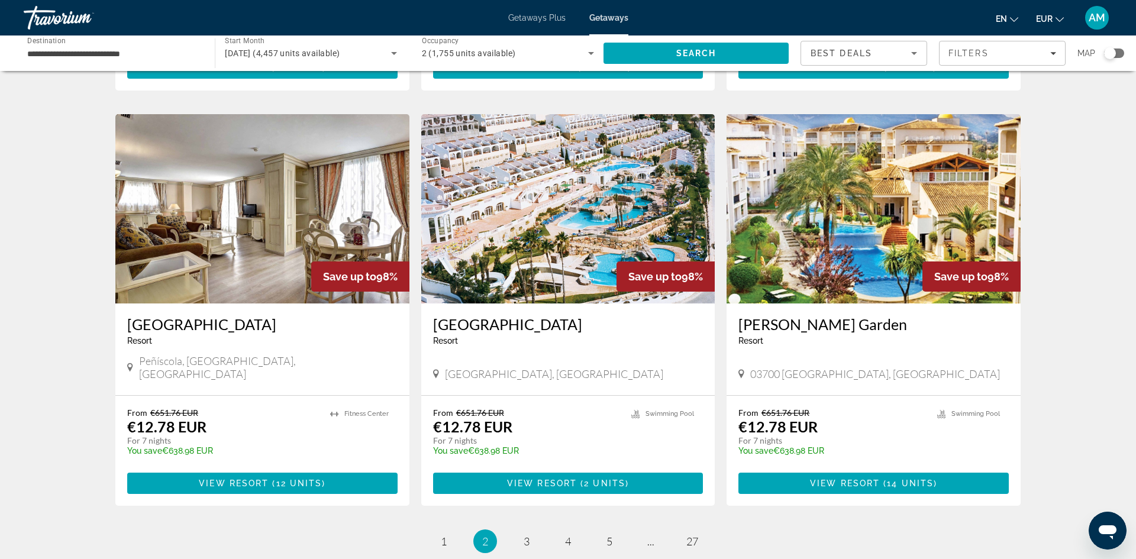
click at [867, 193] on img "Main content" at bounding box center [873, 208] width 294 height 189
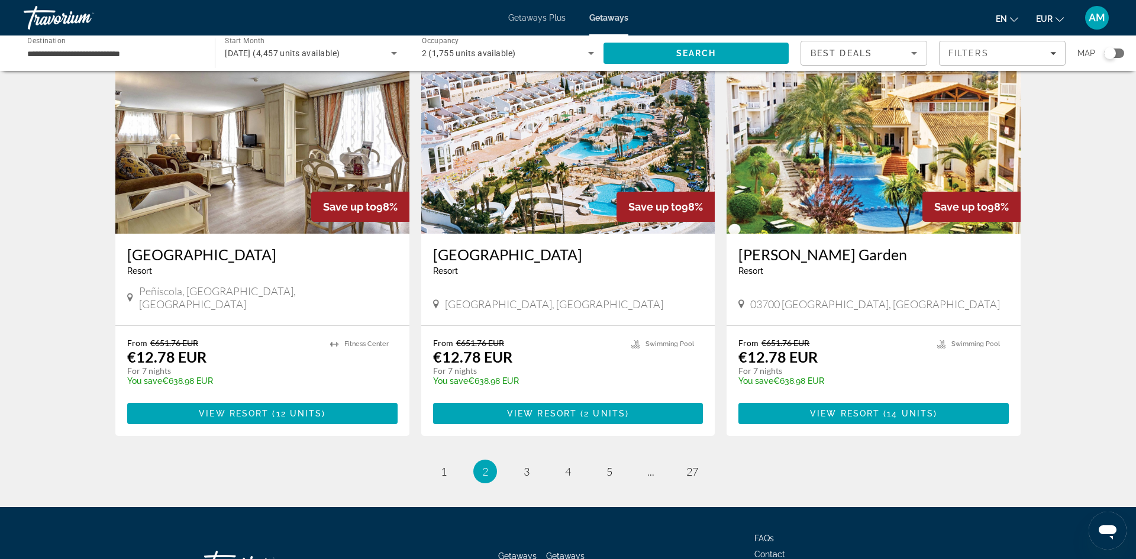
scroll to position [1311, 0]
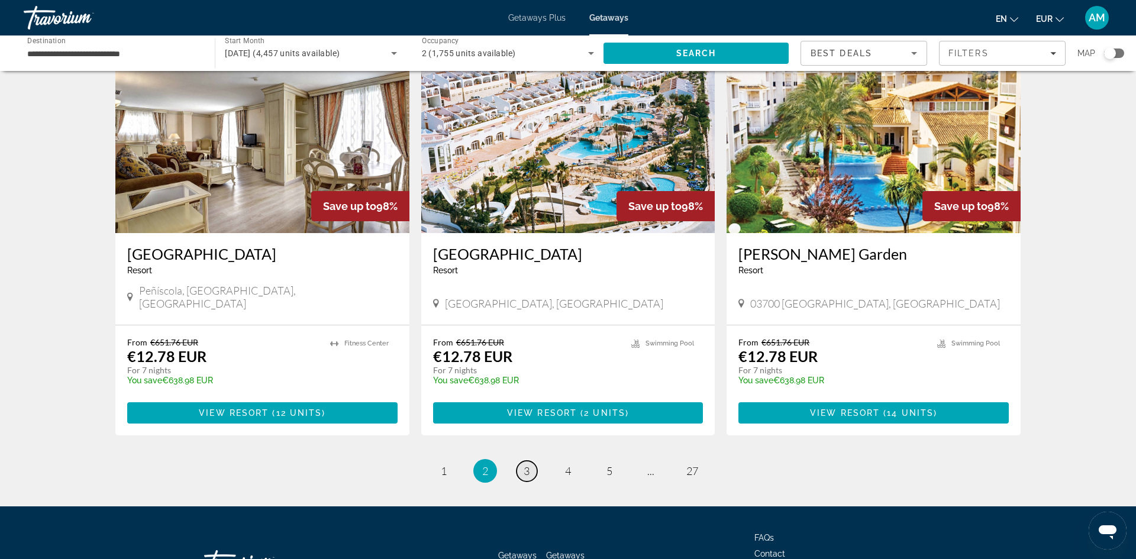
click at [531, 461] on link "page 3" at bounding box center [526, 471] width 21 height 21
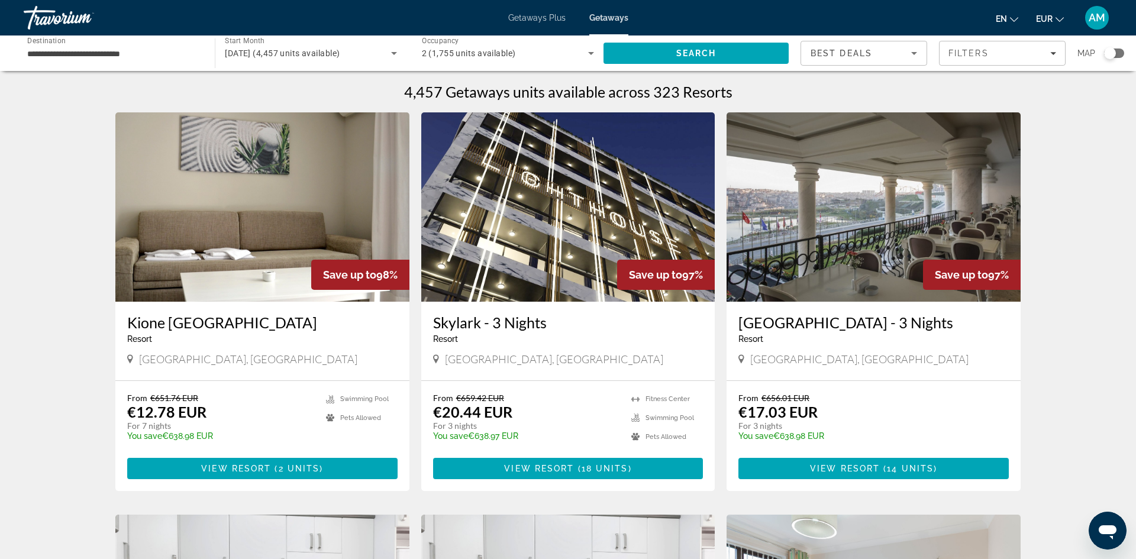
click at [149, 54] on input "**********" at bounding box center [113, 54] width 172 height 14
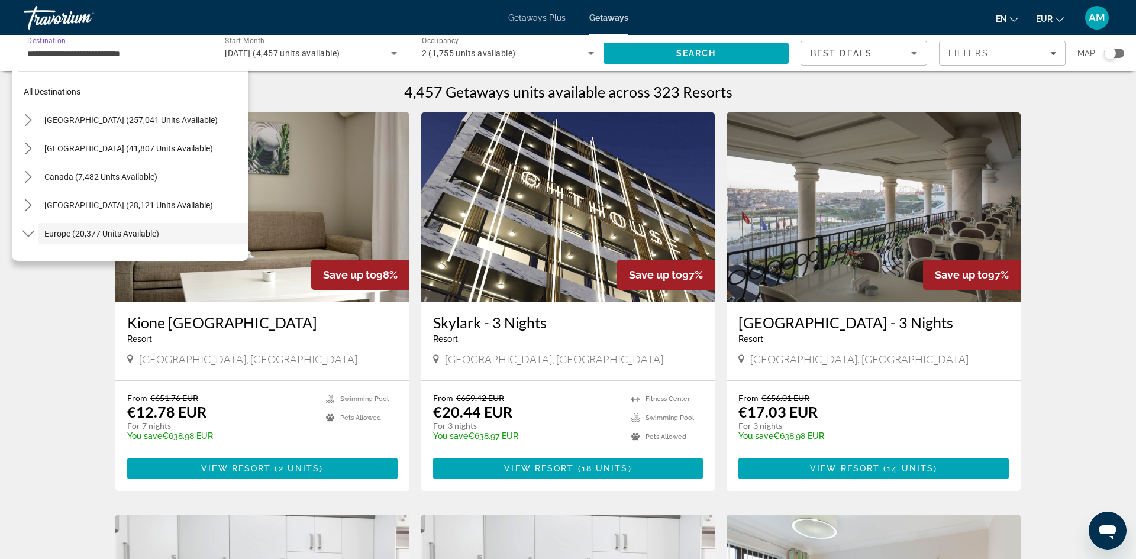
scroll to position [70, 0]
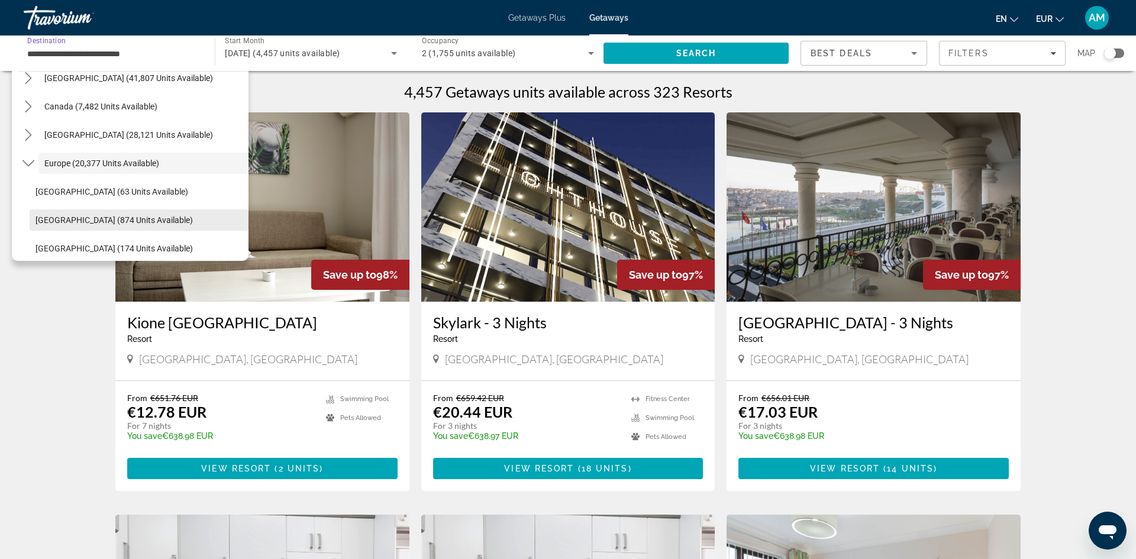
click at [150, 216] on span "Select destination: Austria (874 units available)" at bounding box center [139, 220] width 219 height 28
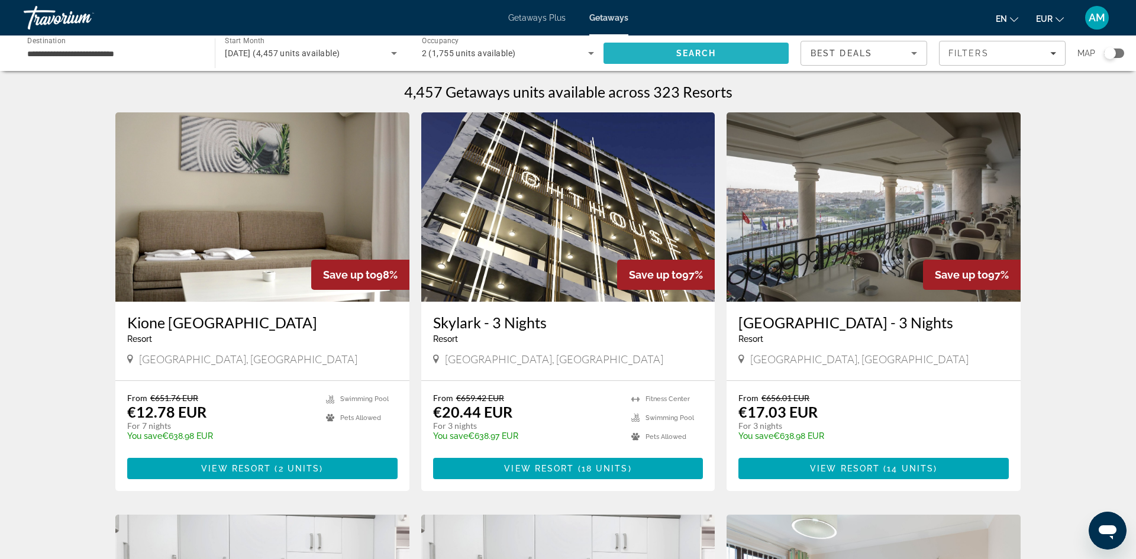
click at [635, 49] on span "Search" at bounding box center [695, 53] width 185 height 28
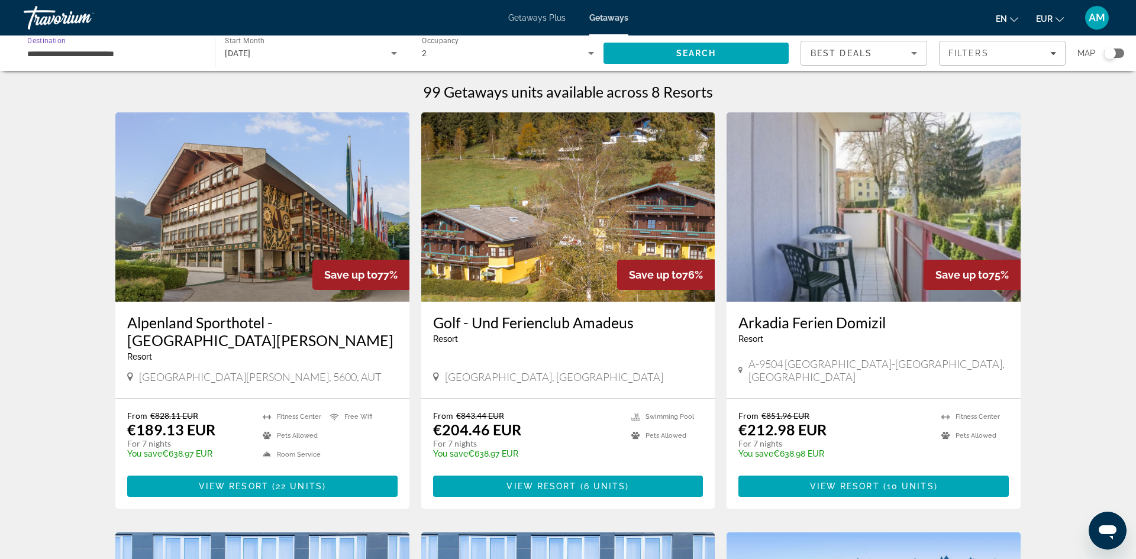
click at [143, 49] on input "**********" at bounding box center [113, 54] width 172 height 14
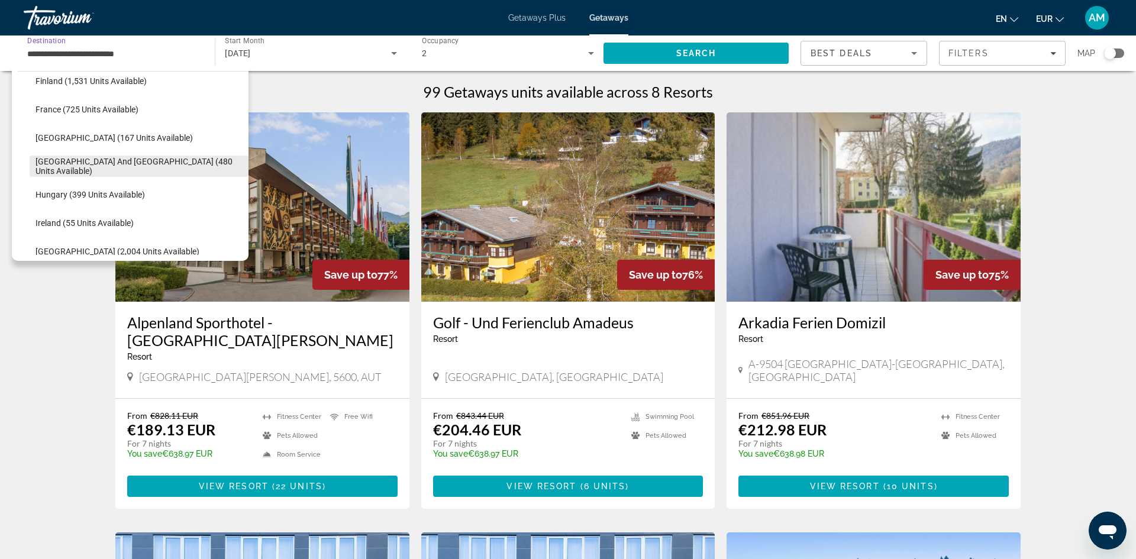
scroll to position [328, 0]
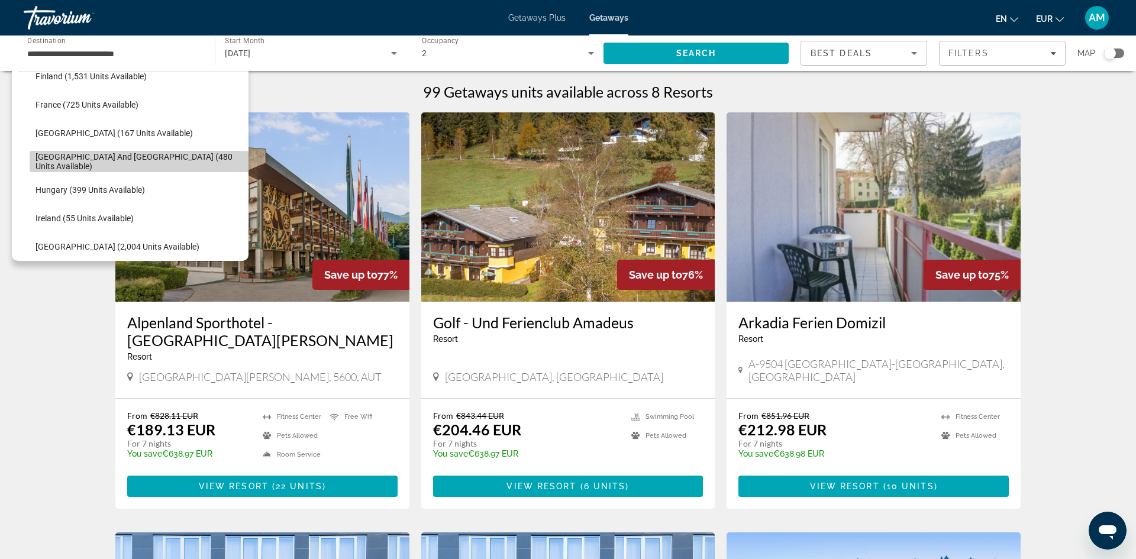
click at [155, 164] on span "[GEOGRAPHIC_DATA] and [GEOGRAPHIC_DATA] (480 units available)" at bounding box center [138, 161] width 207 height 19
type input "**********"
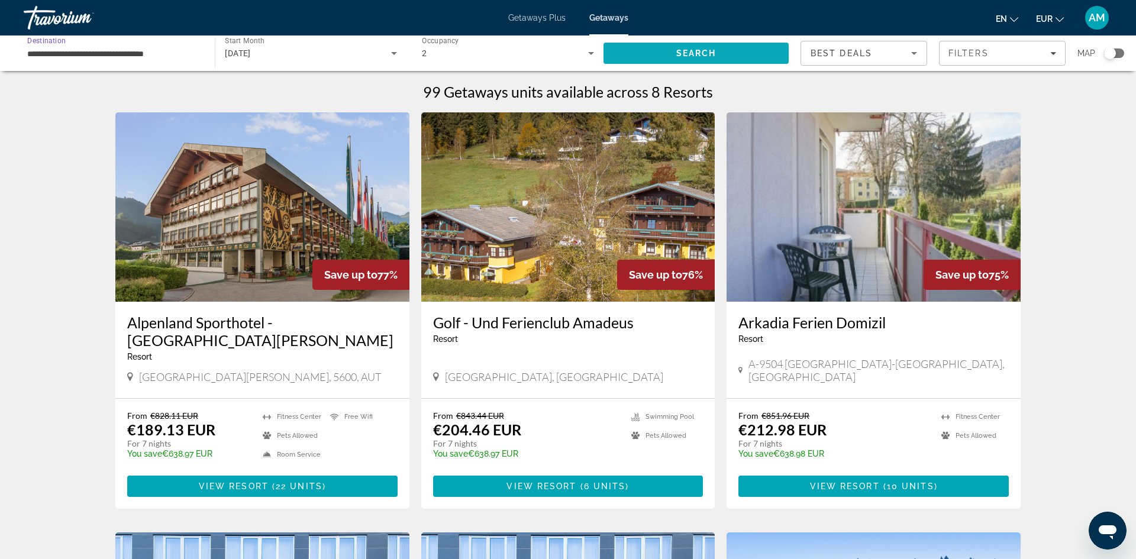
click at [718, 46] on span "Search" at bounding box center [695, 53] width 185 height 28
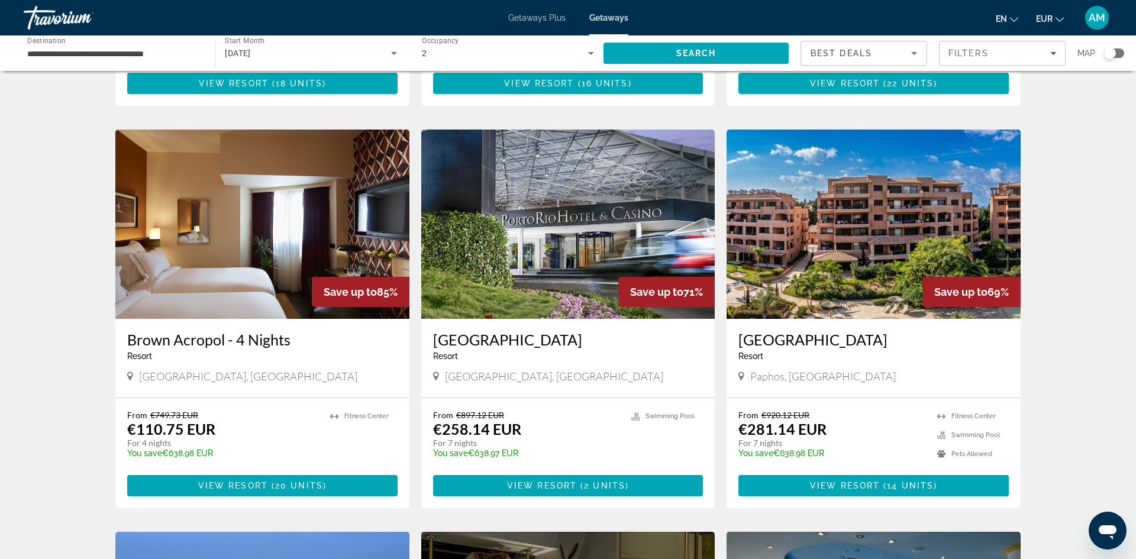
scroll to position [408, 0]
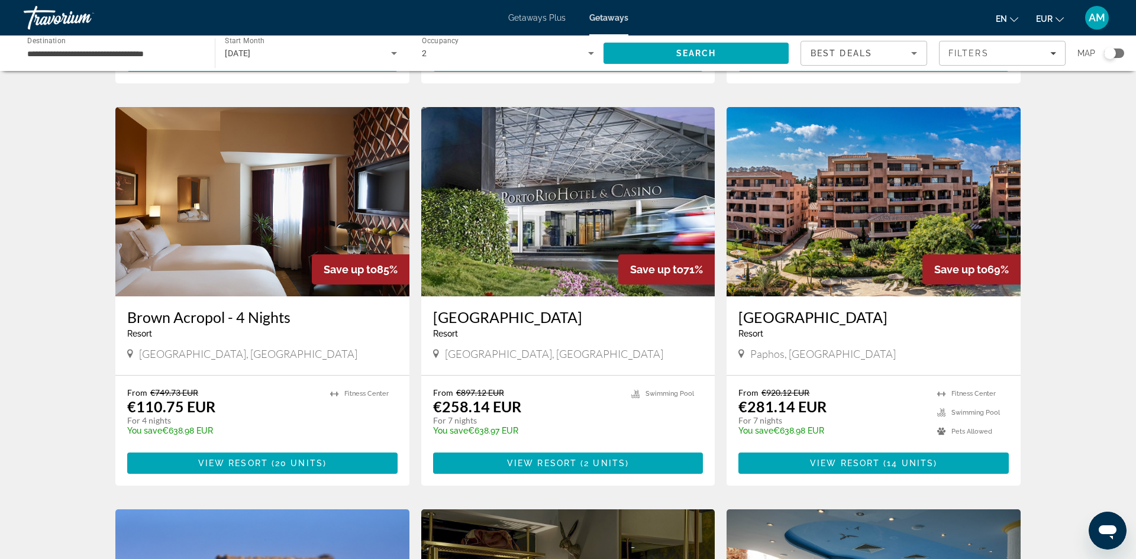
click at [829, 204] on img "Main content" at bounding box center [873, 201] width 294 height 189
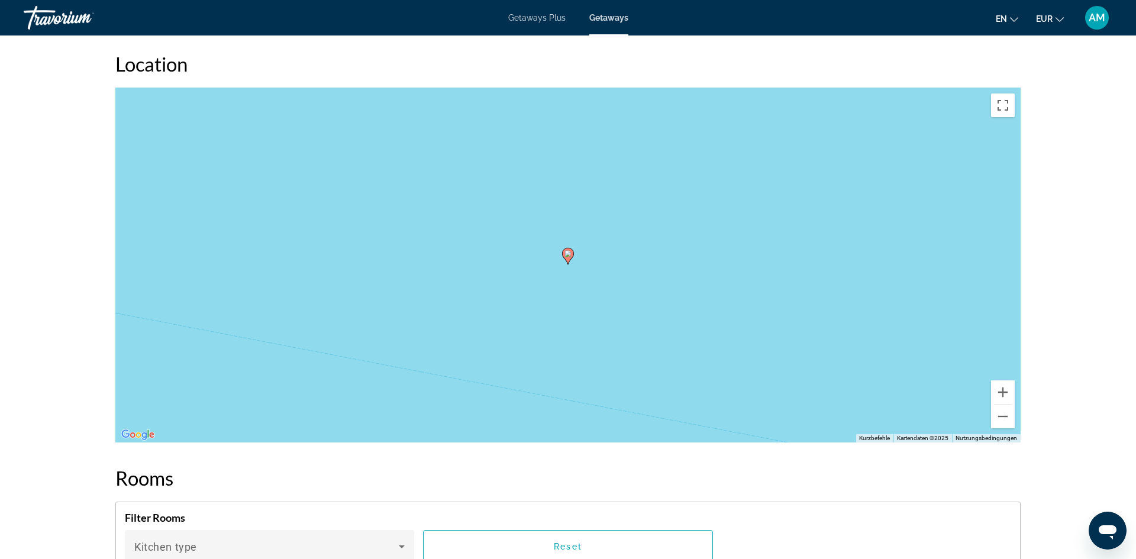
scroll to position [1292, 0]
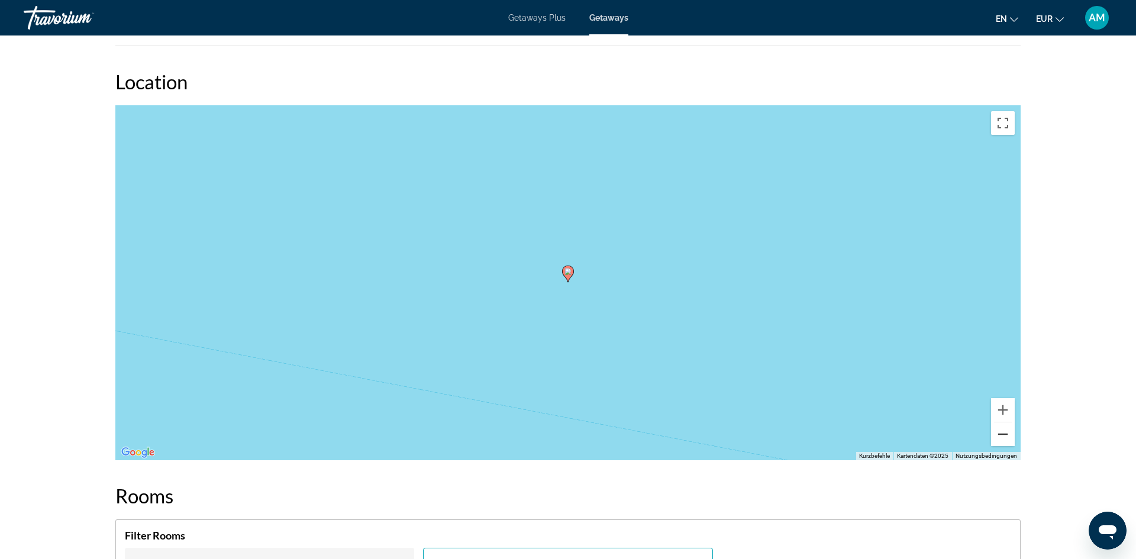
click at [1006, 439] on button "Verkleinern" at bounding box center [1003, 434] width 24 height 24
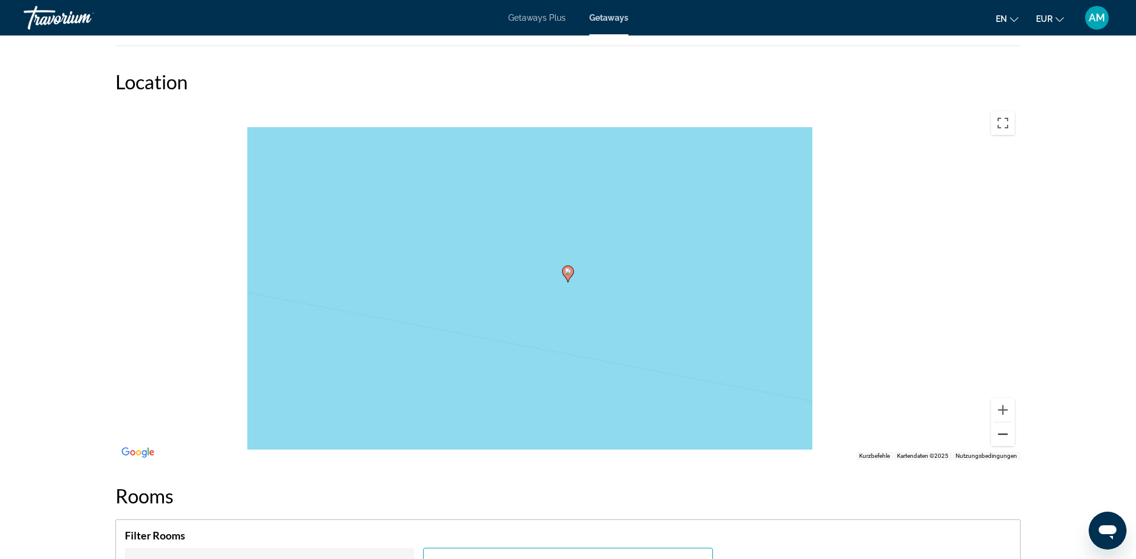
click at [1006, 439] on button "Verkleinern" at bounding box center [1003, 434] width 24 height 24
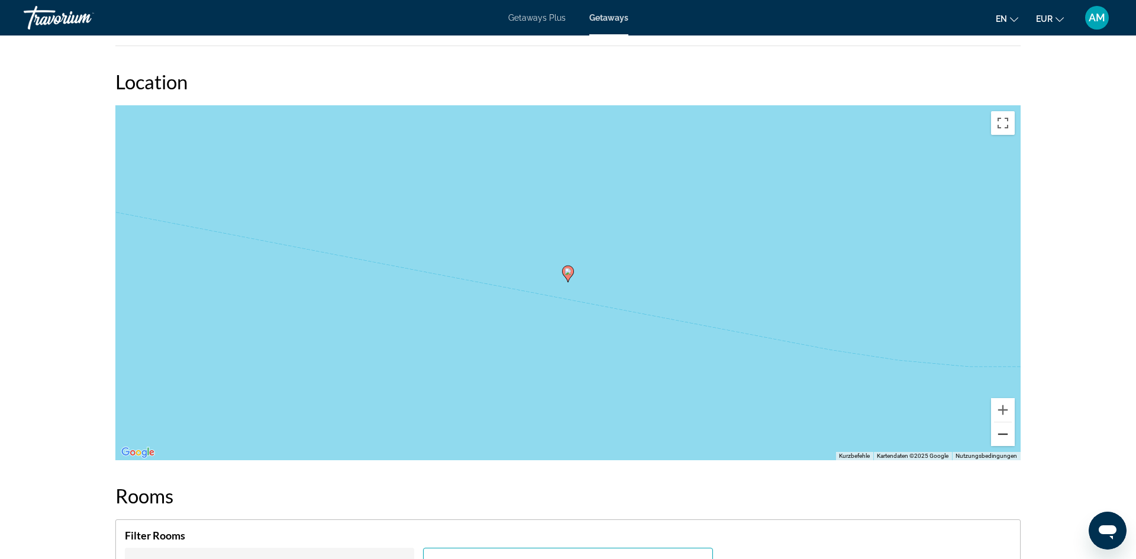
click at [1006, 439] on button "Verkleinern" at bounding box center [1003, 434] width 24 height 24
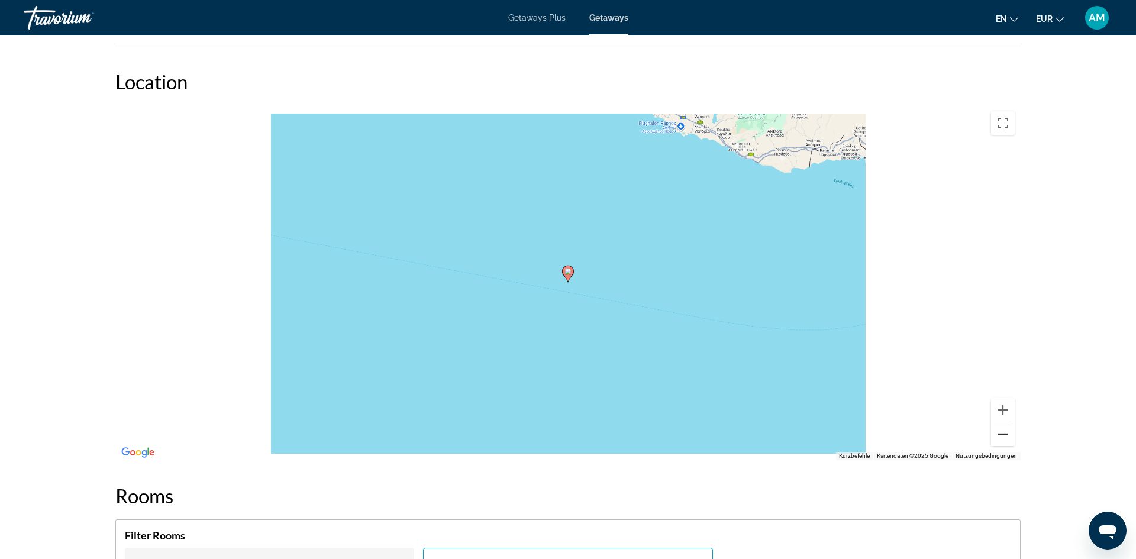
click at [1006, 439] on button "Verkleinern" at bounding box center [1003, 434] width 24 height 24
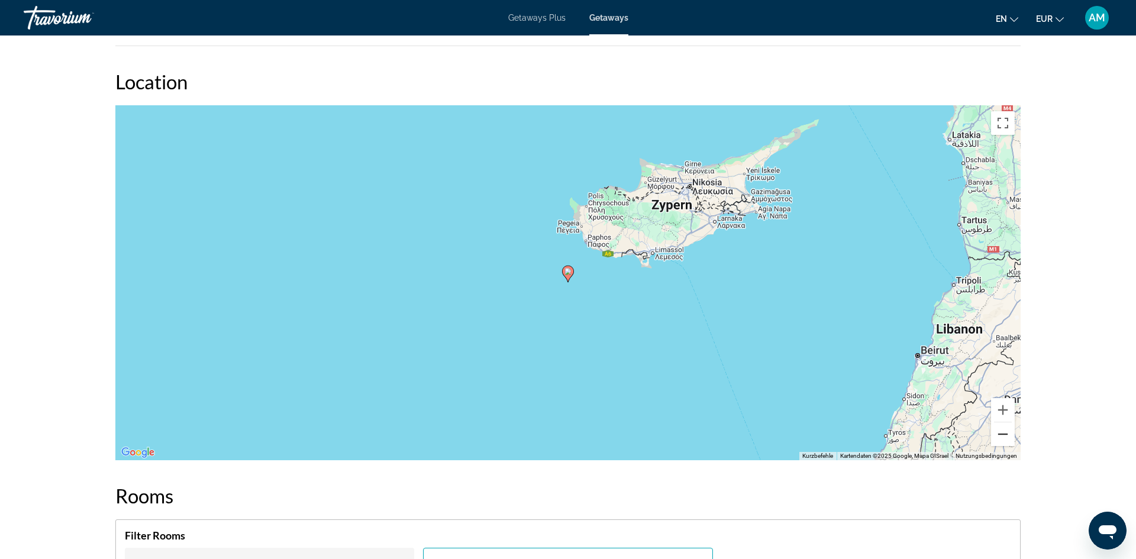
click at [1006, 439] on button "Verkleinern" at bounding box center [1003, 434] width 24 height 24
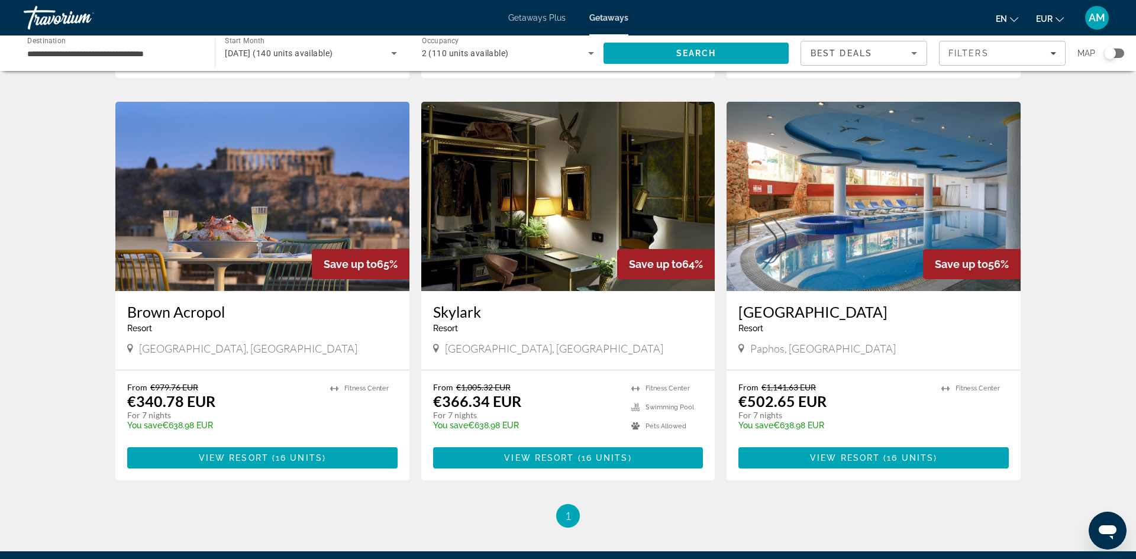
scroll to position [816, 0]
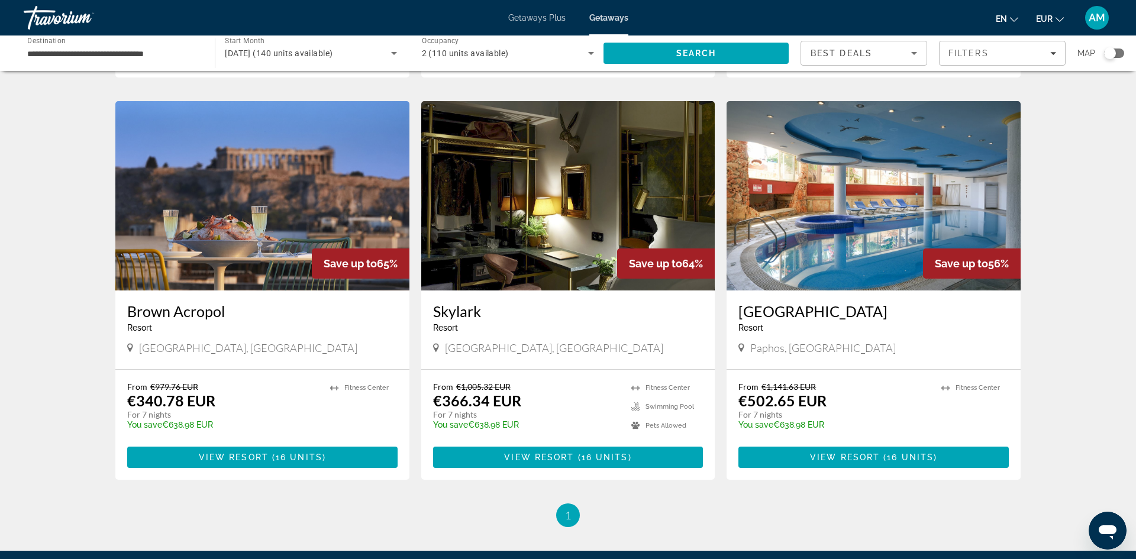
click at [842, 199] on img "Main content" at bounding box center [873, 195] width 294 height 189
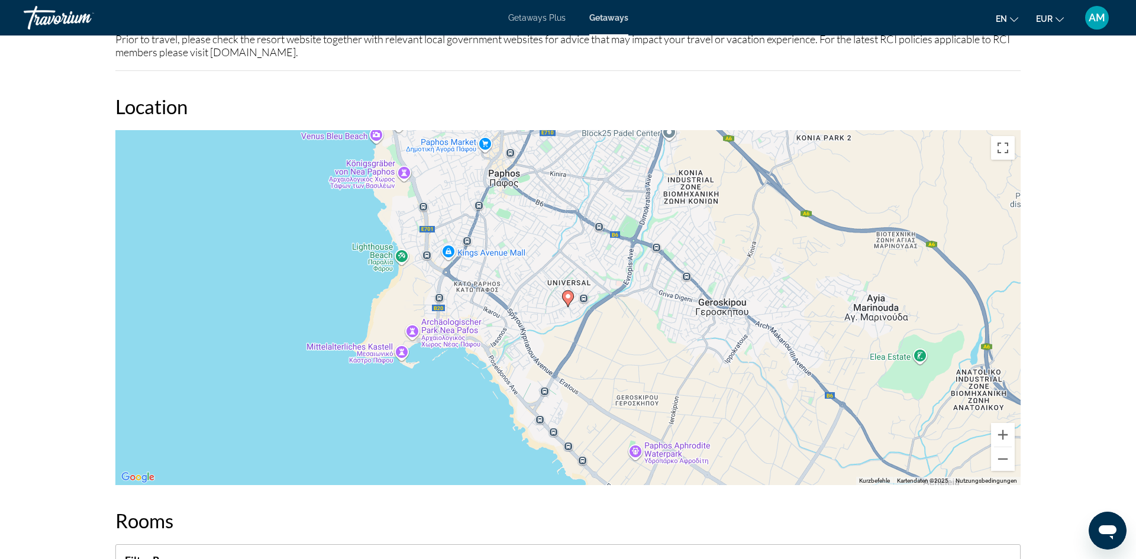
scroll to position [1247, 0]
click at [1007, 463] on button "Verkleinern" at bounding box center [1003, 460] width 24 height 24
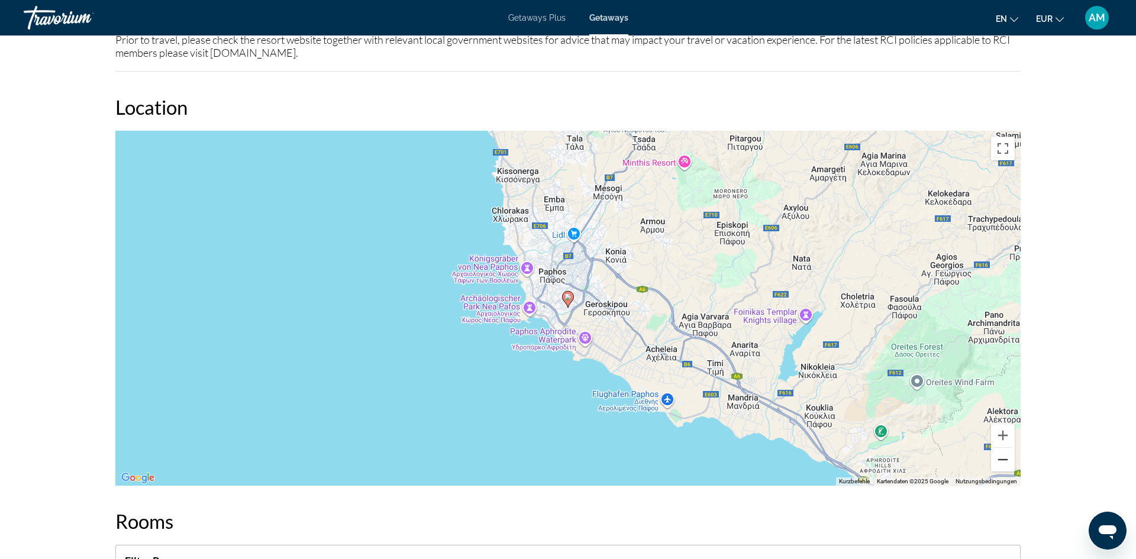
click at [1006, 463] on button "Verkleinern" at bounding box center [1003, 460] width 24 height 24
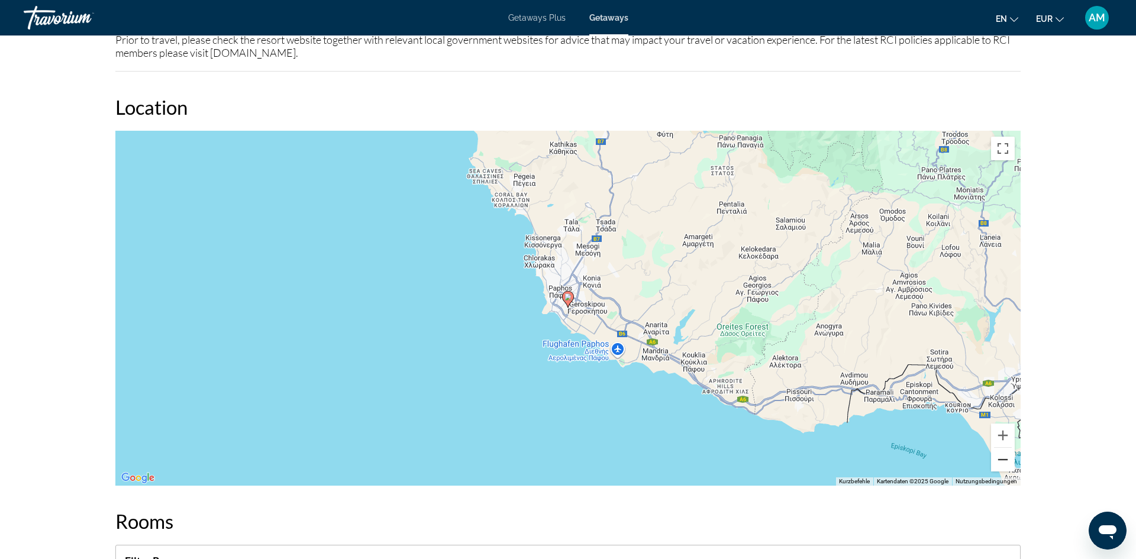
click at [997, 458] on button "Verkleinern" at bounding box center [1003, 460] width 24 height 24
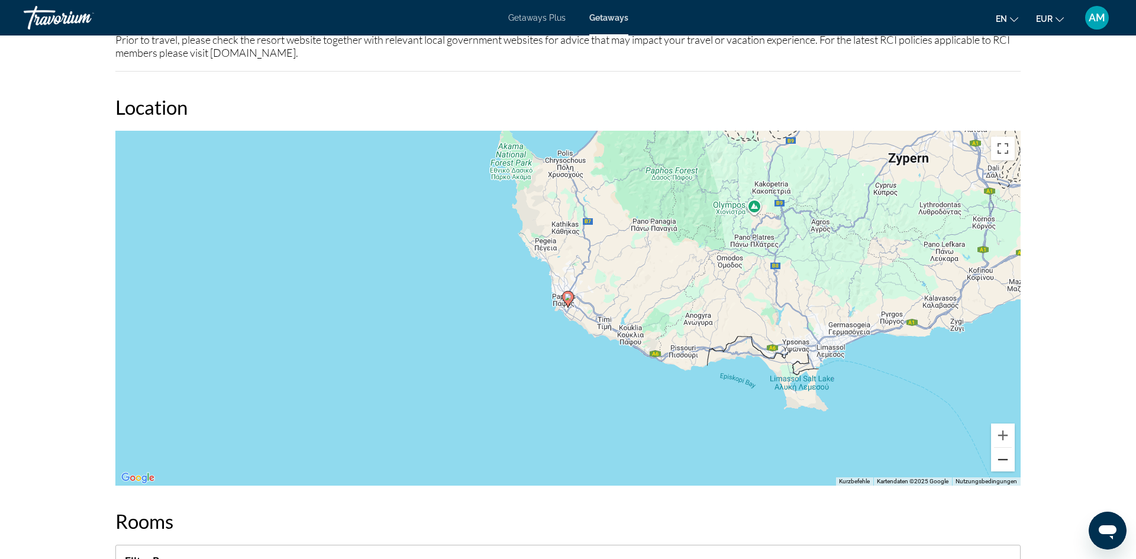
click at [998, 458] on button "Verkleinern" at bounding box center [1003, 460] width 24 height 24
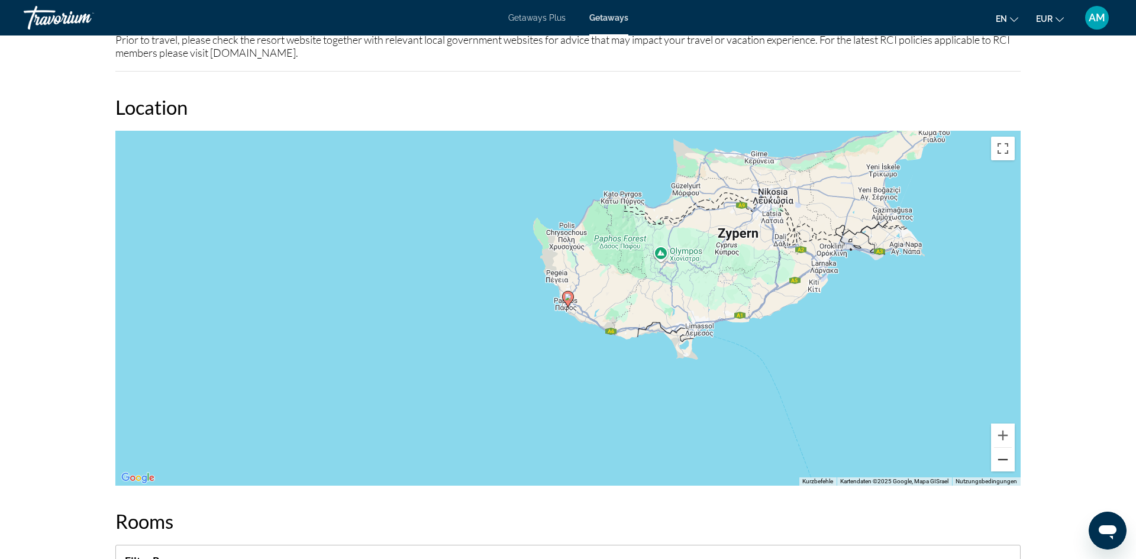
click at [998, 458] on button "Verkleinern" at bounding box center [1003, 460] width 24 height 24
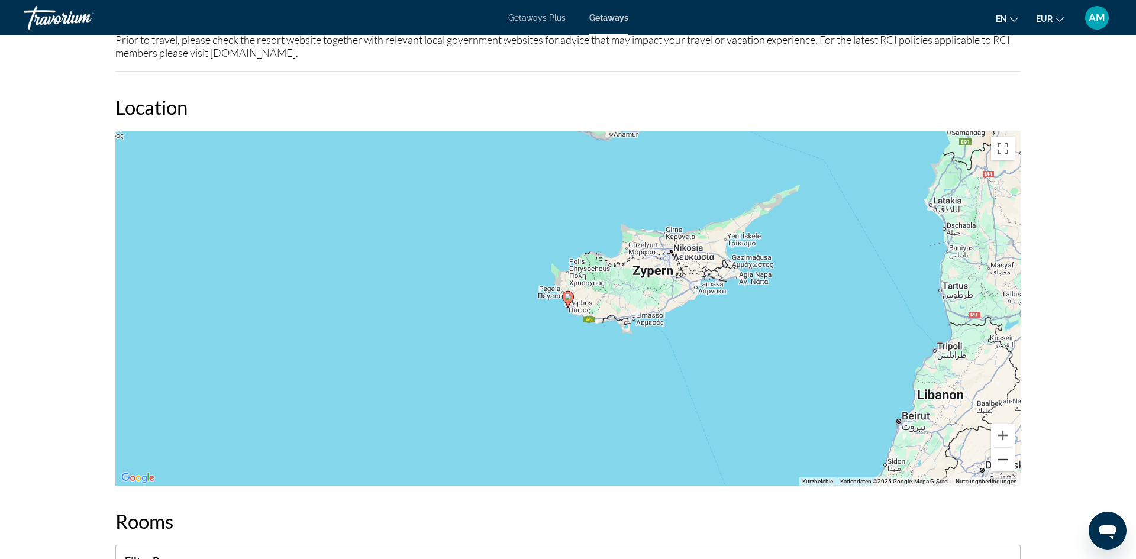
click at [998, 458] on button "Verkleinern" at bounding box center [1003, 460] width 24 height 24
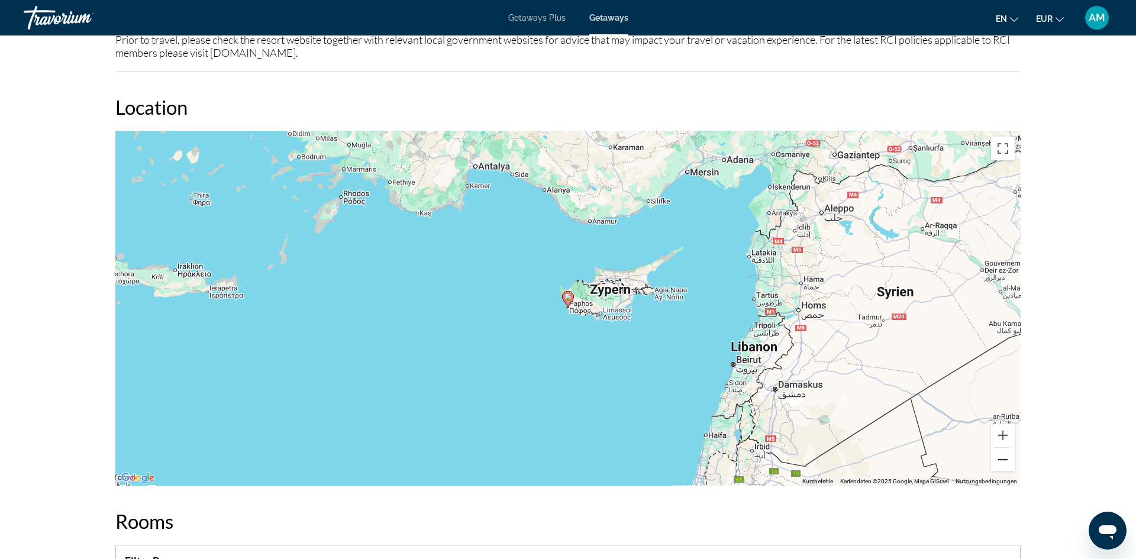
click at [998, 458] on button "Verkleinern" at bounding box center [1003, 460] width 24 height 24
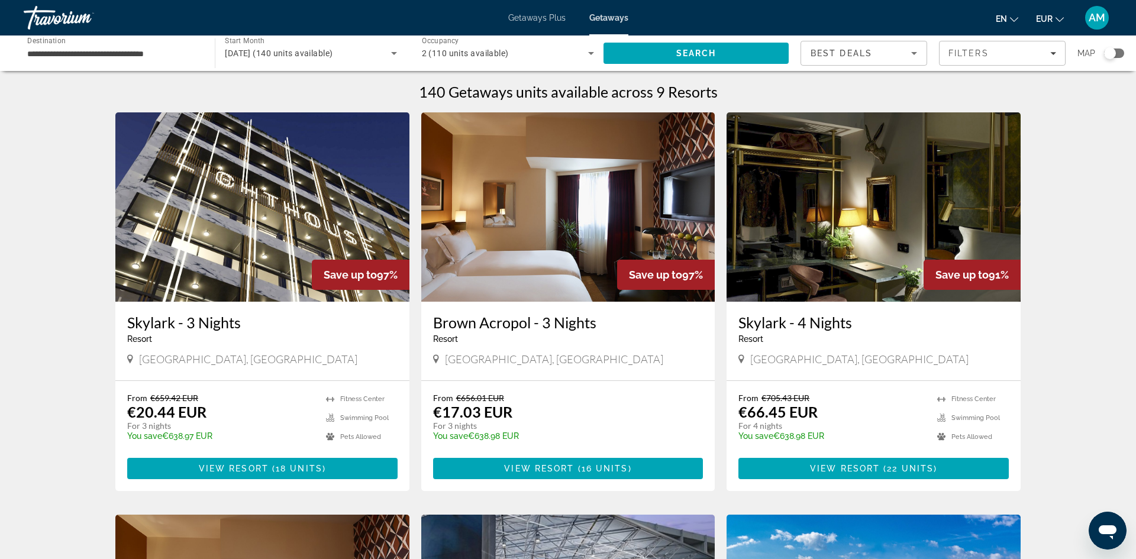
click at [148, 59] on input "**********" at bounding box center [113, 54] width 172 height 14
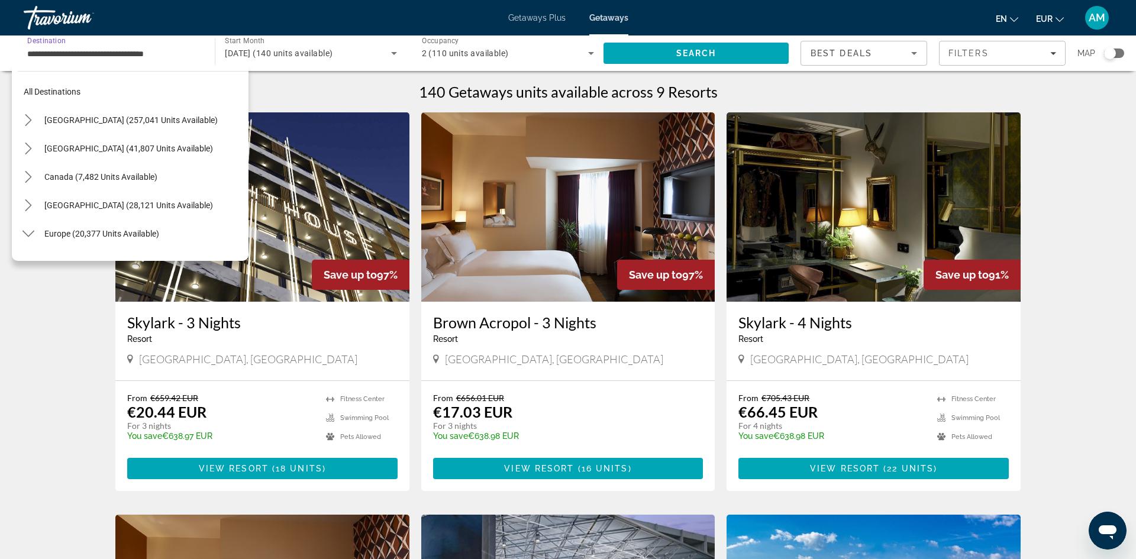
scroll to position [326, 0]
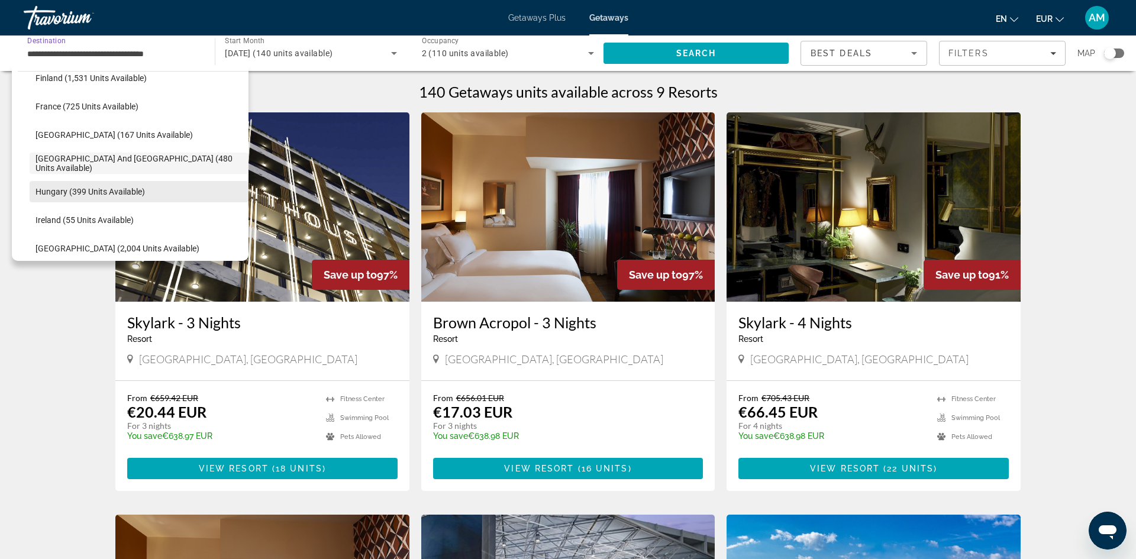
click at [85, 188] on span "Hungary (399 units available)" at bounding box center [89, 191] width 109 height 9
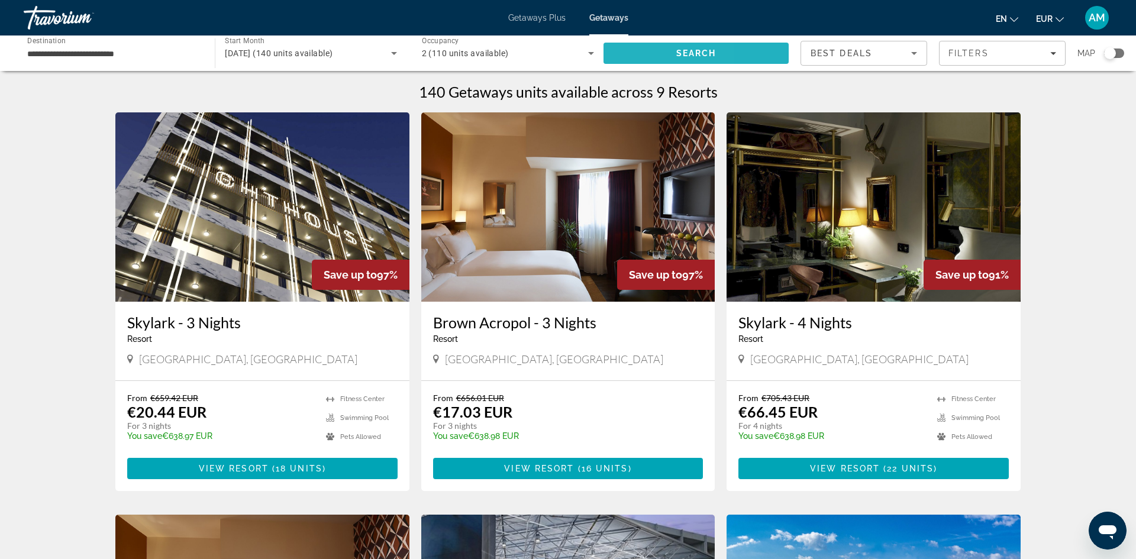
click at [611, 55] on span "Search" at bounding box center [695, 53] width 185 height 28
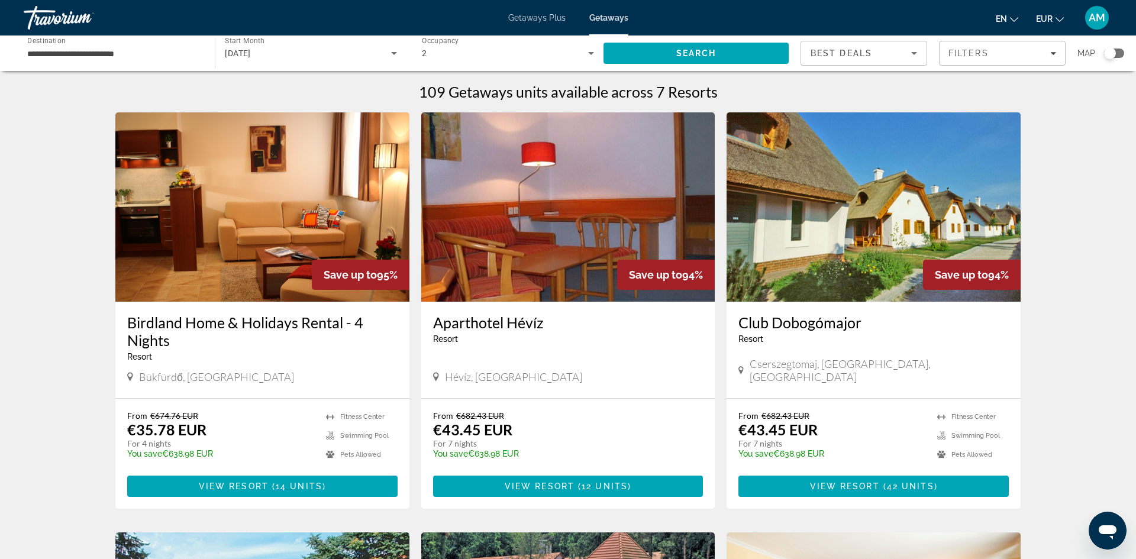
click at [1112, 51] on div "Search widget" at bounding box center [1110, 53] width 12 height 12
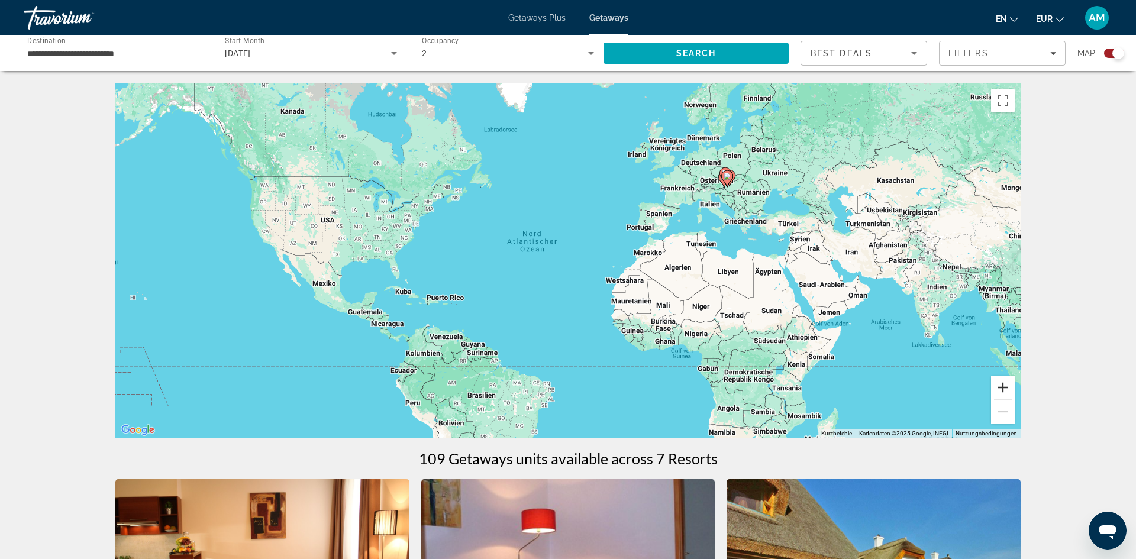
click at [1005, 384] on button "Vergrößern" at bounding box center [1003, 388] width 24 height 24
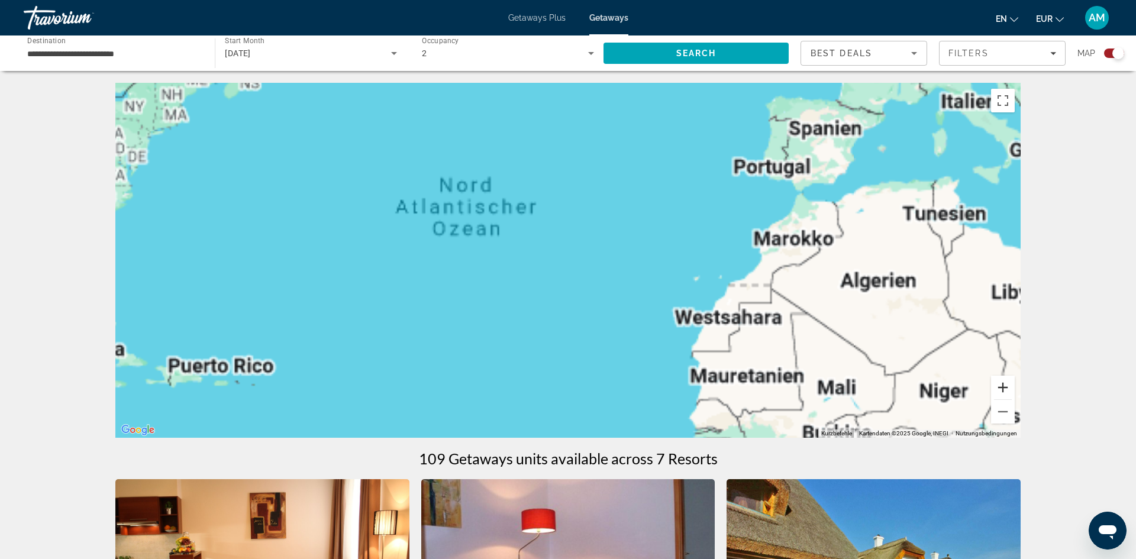
click at [1005, 384] on button "Vergrößern" at bounding box center [1003, 388] width 24 height 24
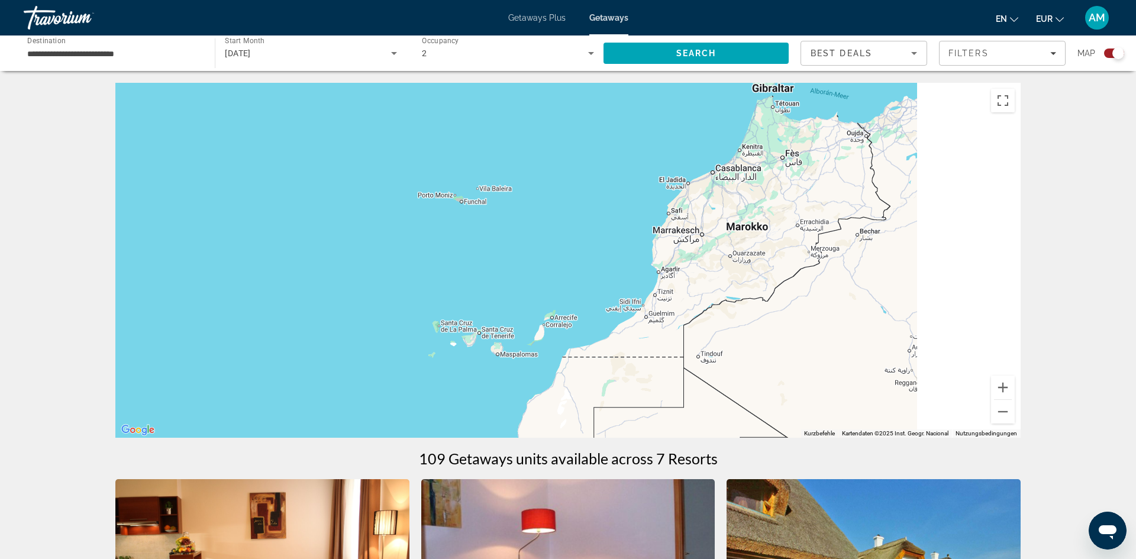
drag, startPoint x: 843, startPoint y: 261, endPoint x: 272, endPoint y: 313, distance: 573.2
click at [369, 292] on div "Main content" at bounding box center [567, 260] width 905 height 355
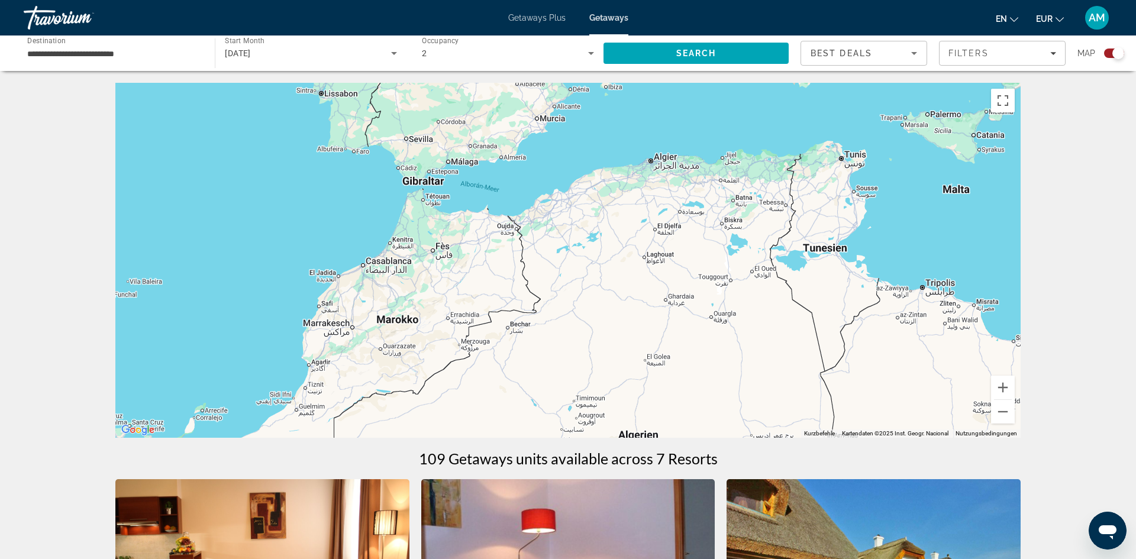
drag, startPoint x: 897, startPoint y: 197, endPoint x: 494, endPoint y: 287, distance: 412.9
click at [494, 287] on div "Main content" at bounding box center [567, 260] width 905 height 355
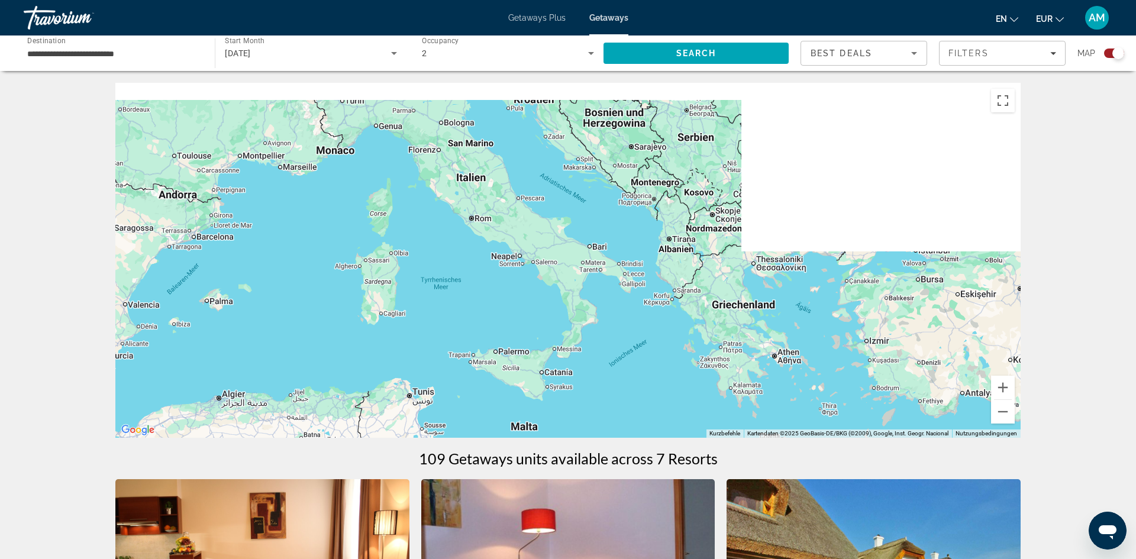
drag, startPoint x: 929, startPoint y: 180, endPoint x: 708, endPoint y: 357, distance: 283.1
click at [701, 373] on div "Main content" at bounding box center [567, 260] width 905 height 355
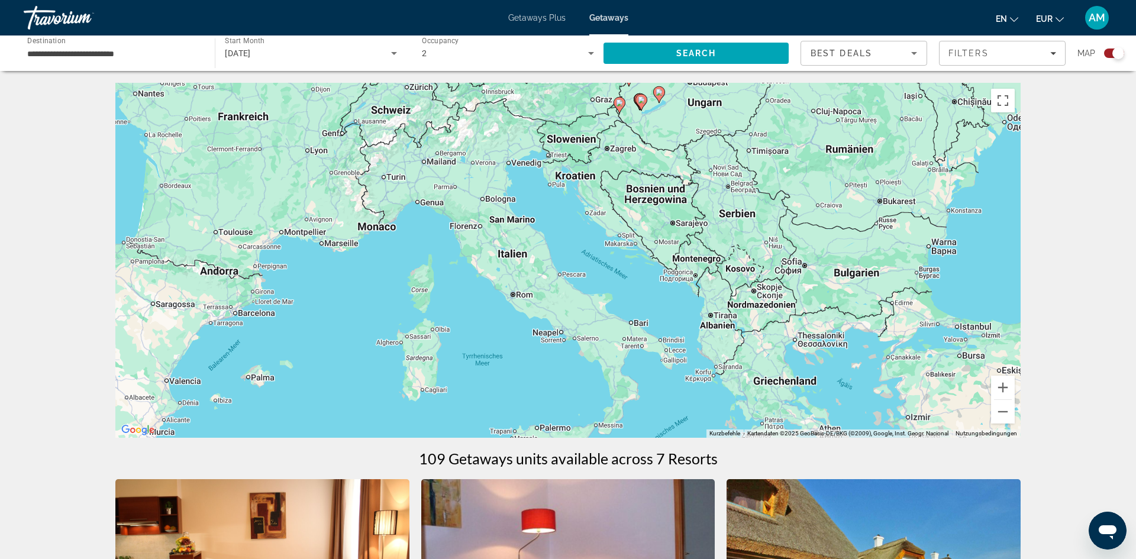
drag, startPoint x: 612, startPoint y: 284, endPoint x: 678, endPoint y: 384, distance: 120.4
click at [678, 384] on div "Um den Modus zum Ziehen mit der Tastatur zu aktivieren, drückst du Alt + Eingab…" at bounding box center [567, 260] width 905 height 355
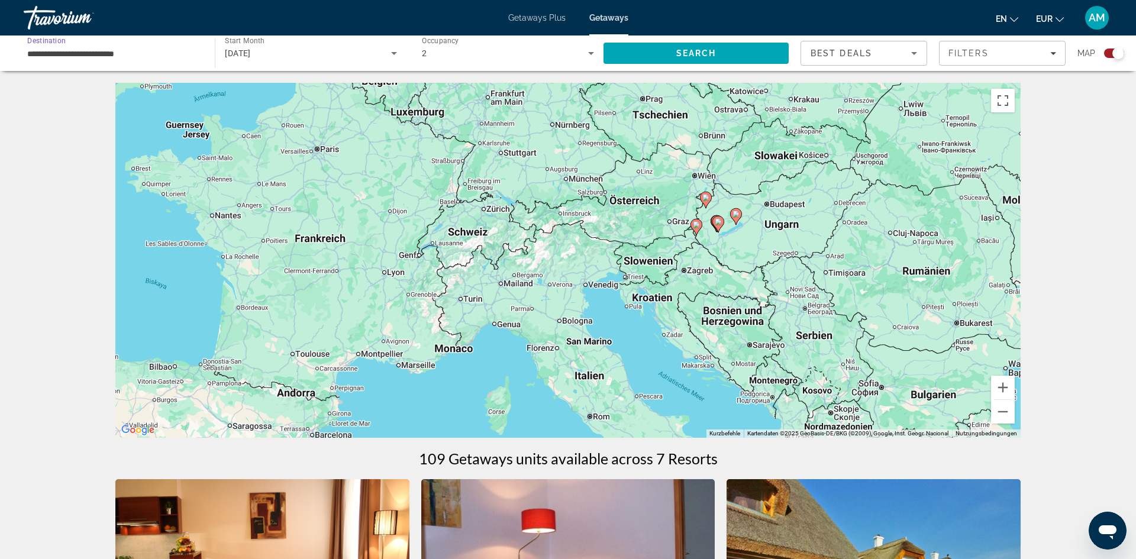
click at [132, 50] on input "**********" at bounding box center [113, 54] width 172 height 14
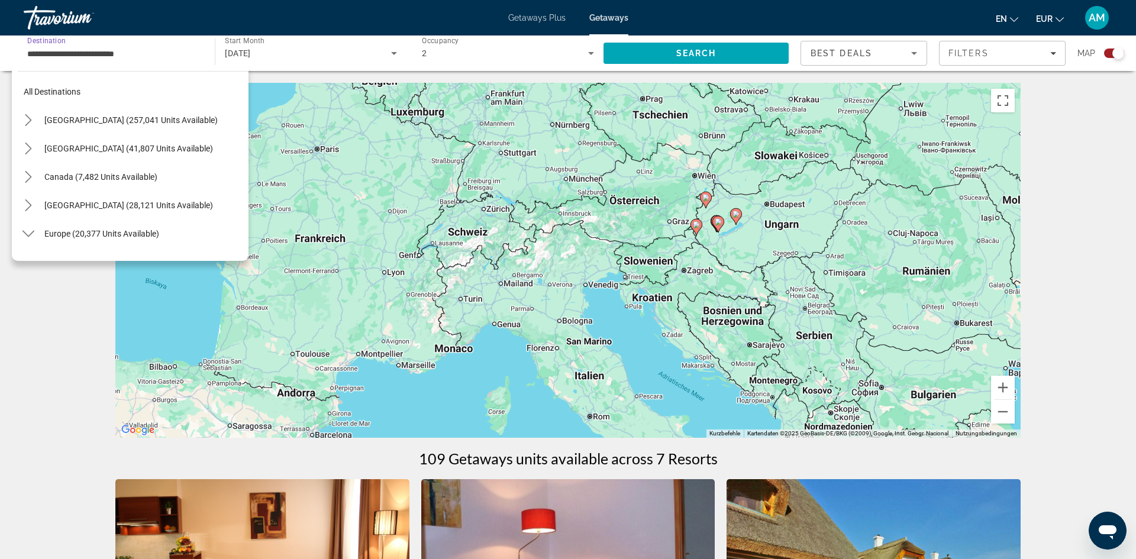
scroll to position [354, 0]
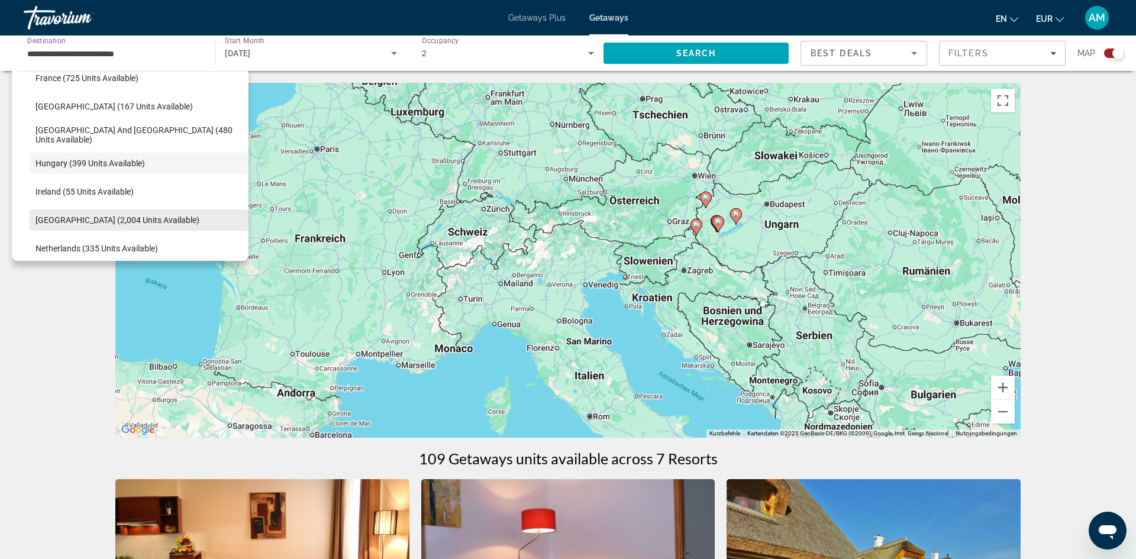
click at [92, 222] on span "[GEOGRAPHIC_DATA] (2,004 units available)" at bounding box center [117, 219] width 164 height 9
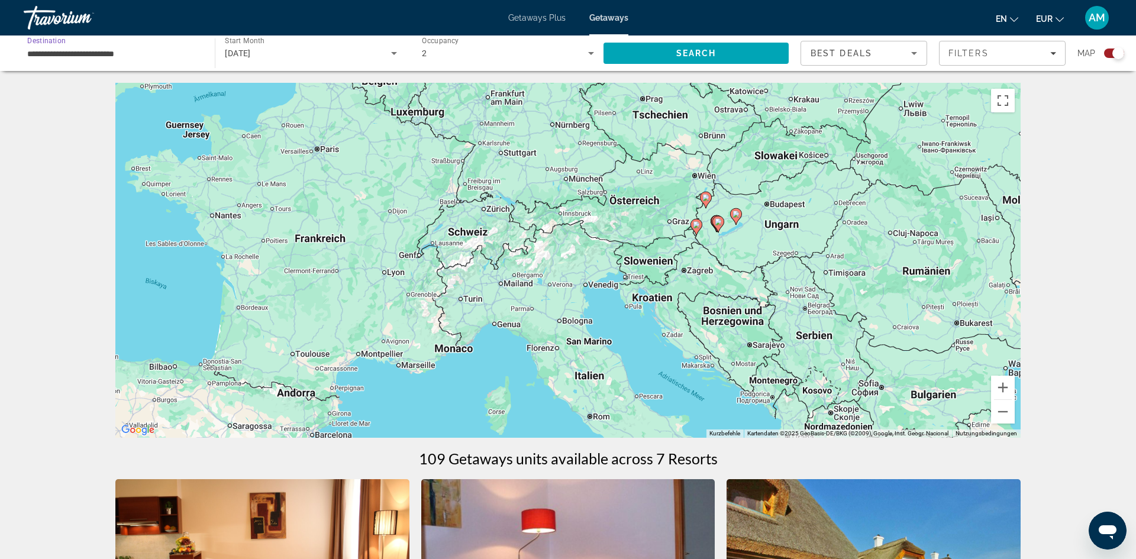
click at [633, 35] on div "**********" at bounding box center [568, 279] width 1136 height 559
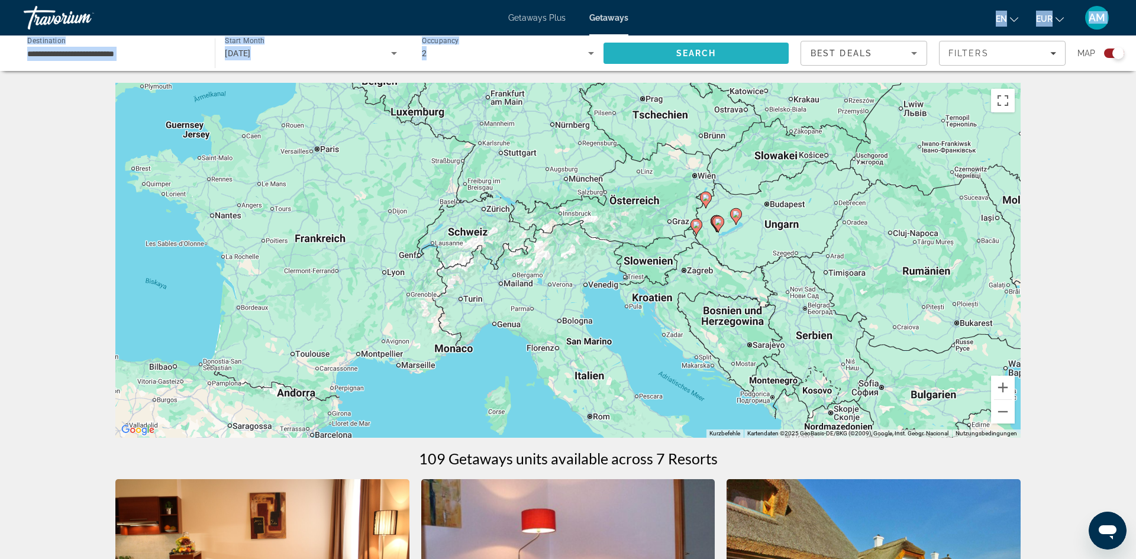
click at [633, 54] on span "Search" at bounding box center [695, 53] width 185 height 28
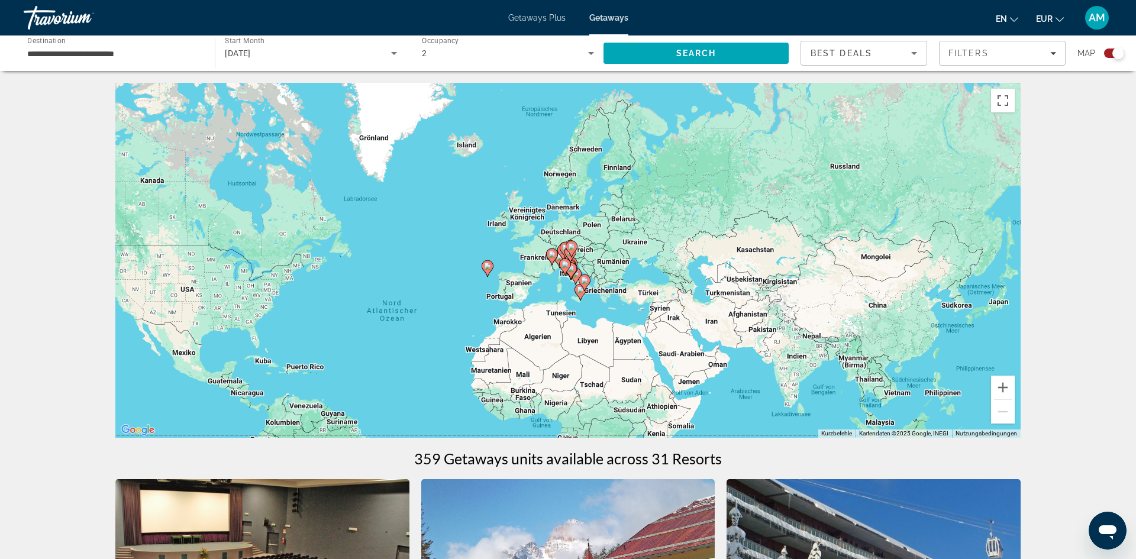
click at [1111, 56] on div "Search widget" at bounding box center [1114, 53] width 20 height 9
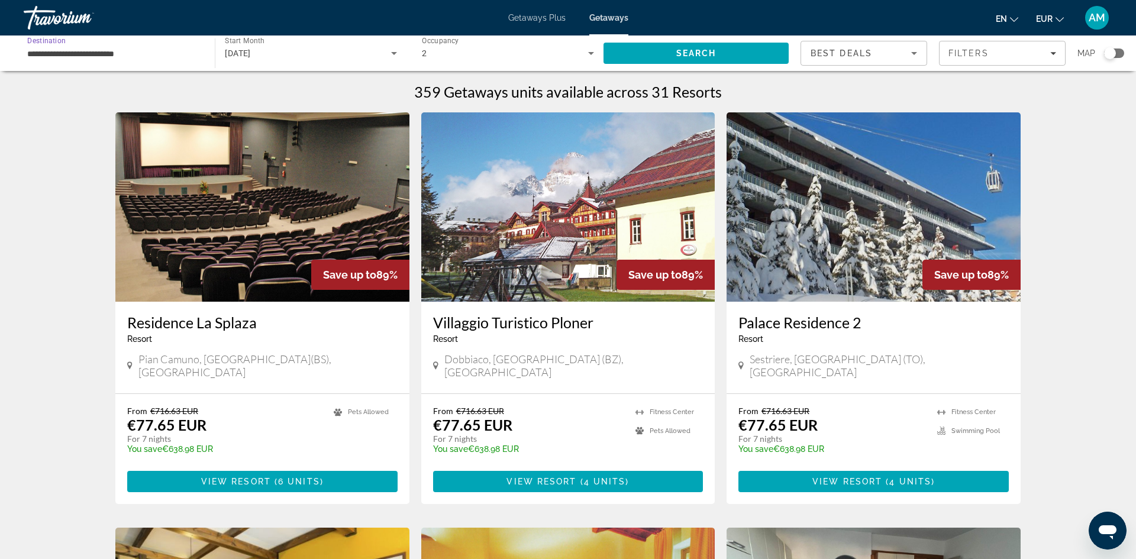
click at [173, 47] on input "**********" at bounding box center [113, 54] width 172 height 14
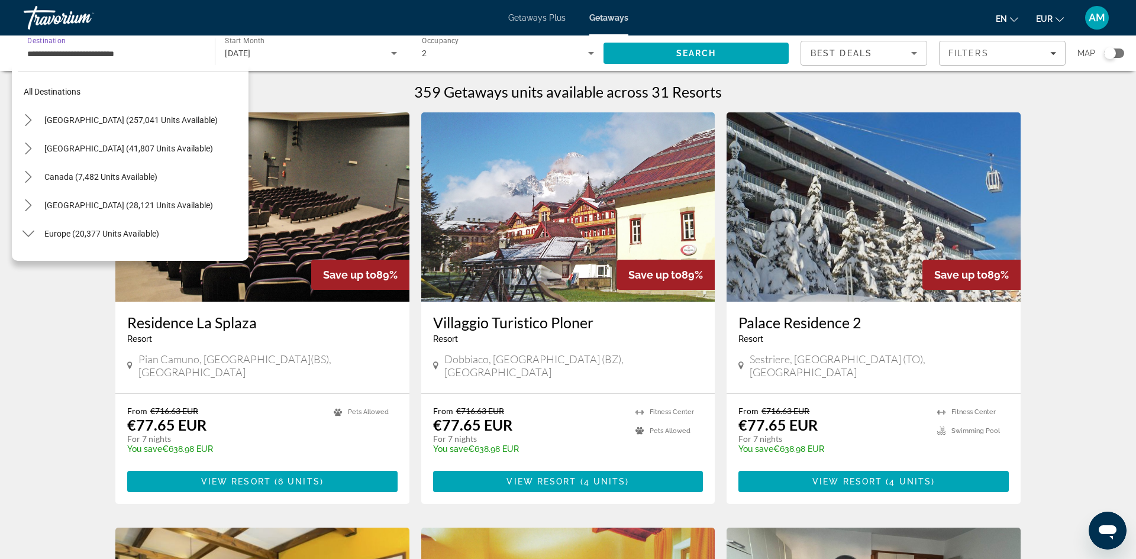
scroll to position [411, 0]
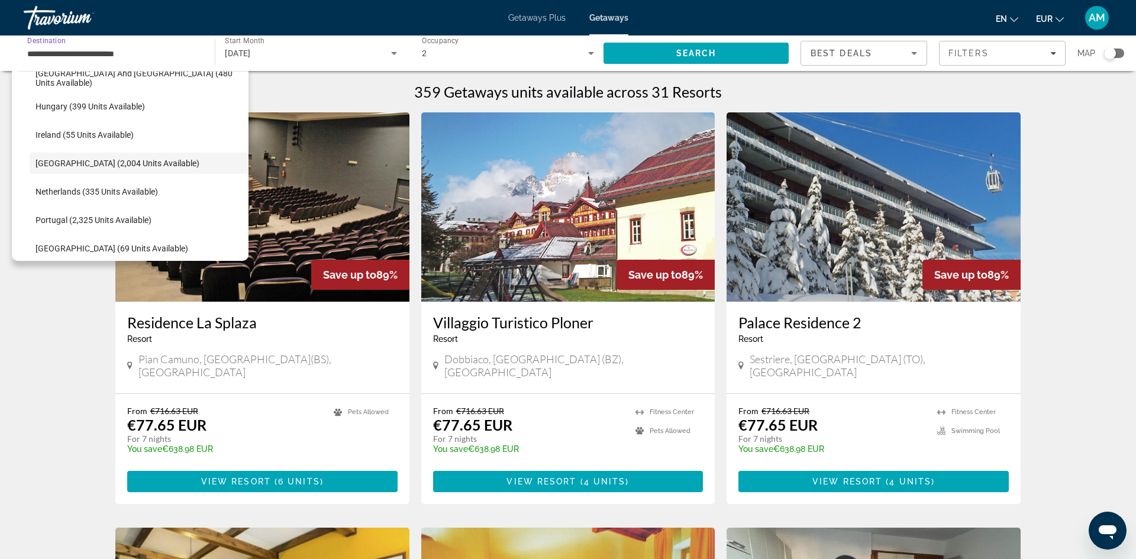
click at [172, 50] on input "**********" at bounding box center [113, 54] width 172 height 14
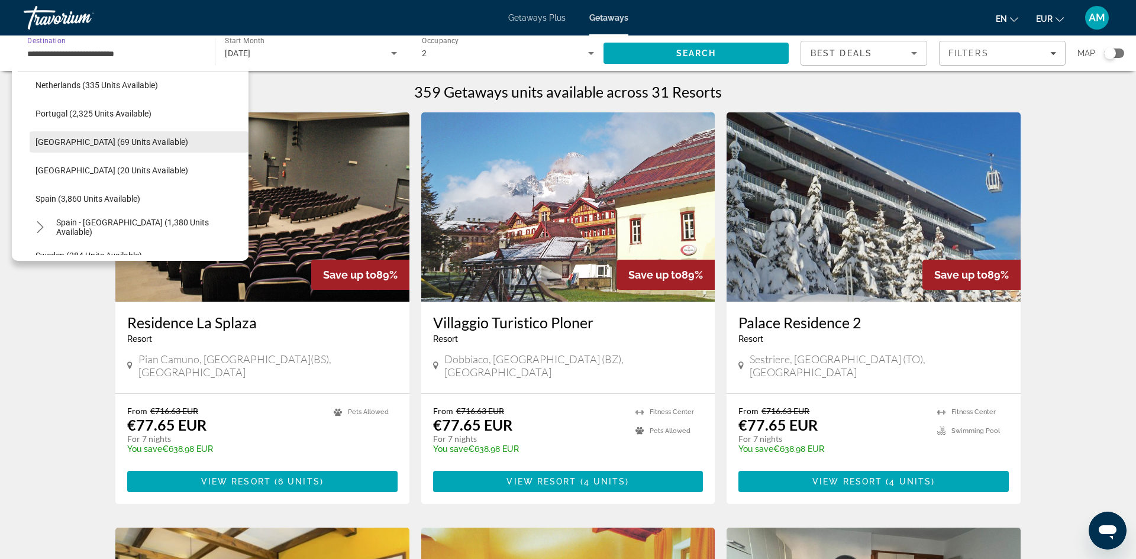
scroll to position [533, 0]
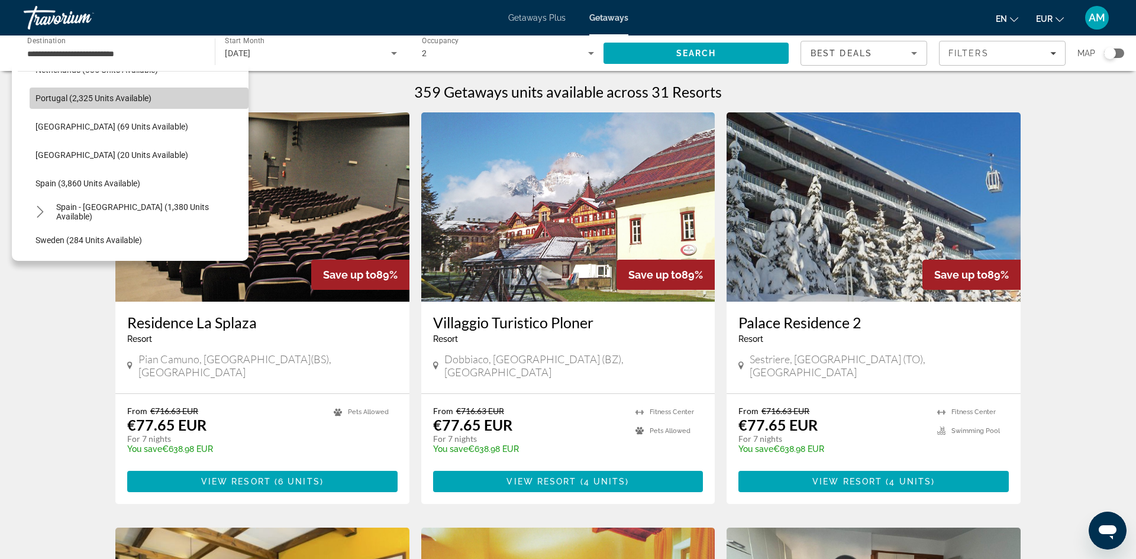
click at [95, 109] on span "Select destination: Portugal (2,325 units available)" at bounding box center [139, 98] width 219 height 28
type input "**********"
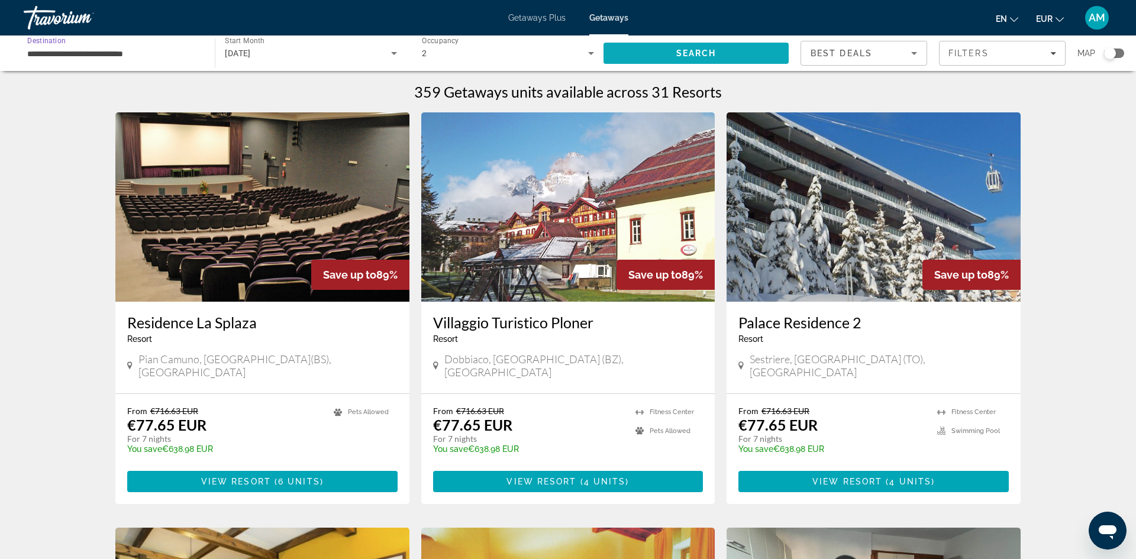
click at [694, 62] on span "Search" at bounding box center [695, 53] width 185 height 28
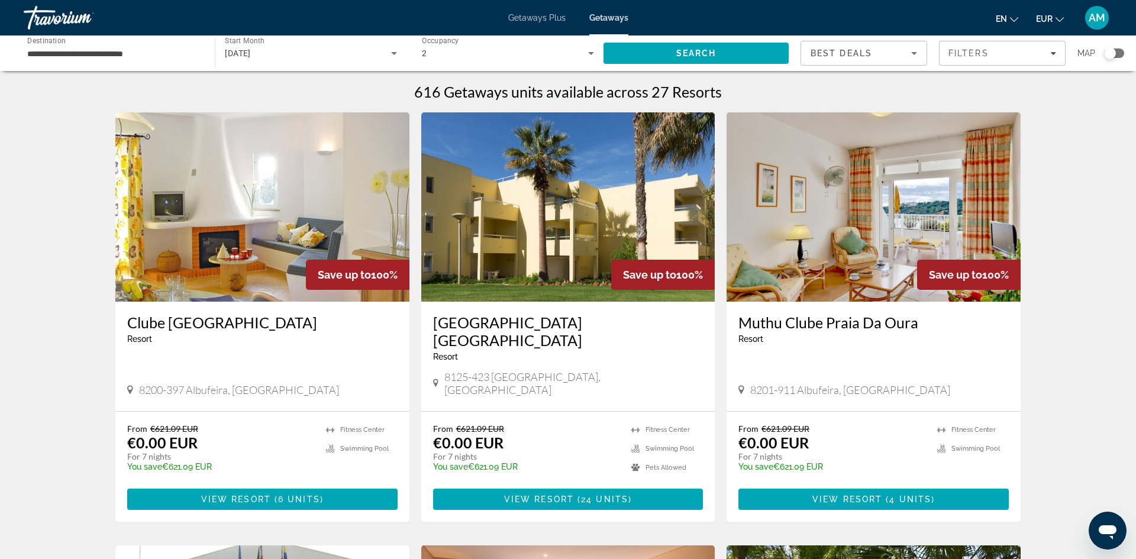
click at [1110, 56] on div "Search widget" at bounding box center [1110, 53] width 12 height 12
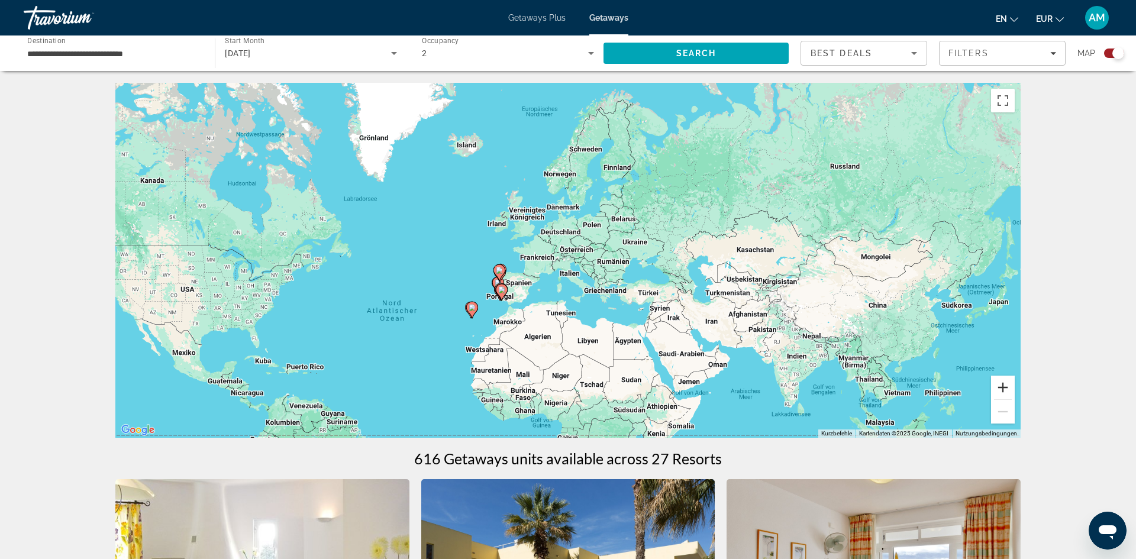
click at [1004, 389] on button "Vergrößern" at bounding box center [1003, 388] width 24 height 24
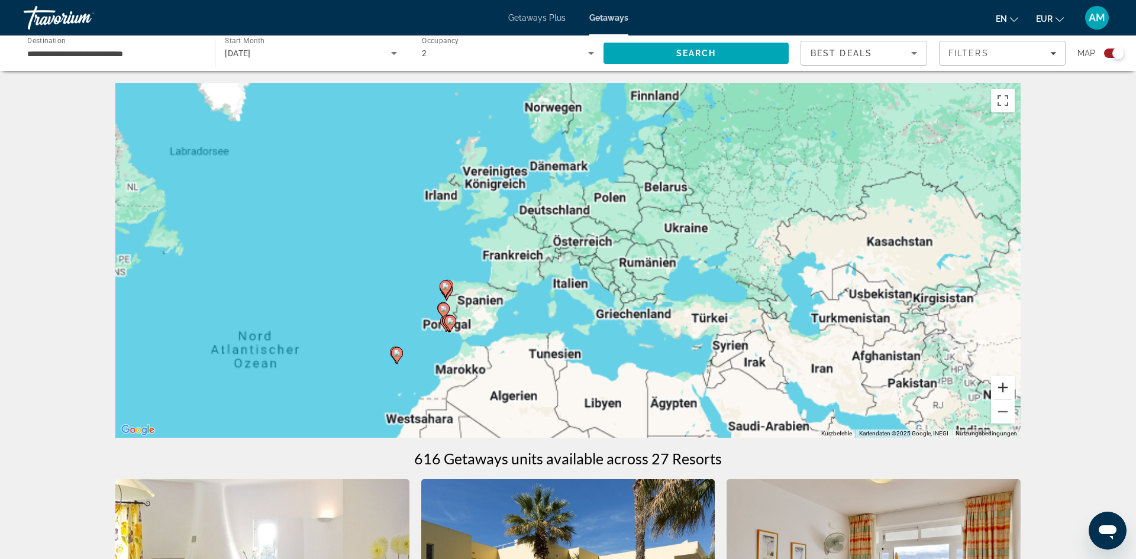
click at [1004, 389] on button "Vergrößern" at bounding box center [1003, 388] width 24 height 24
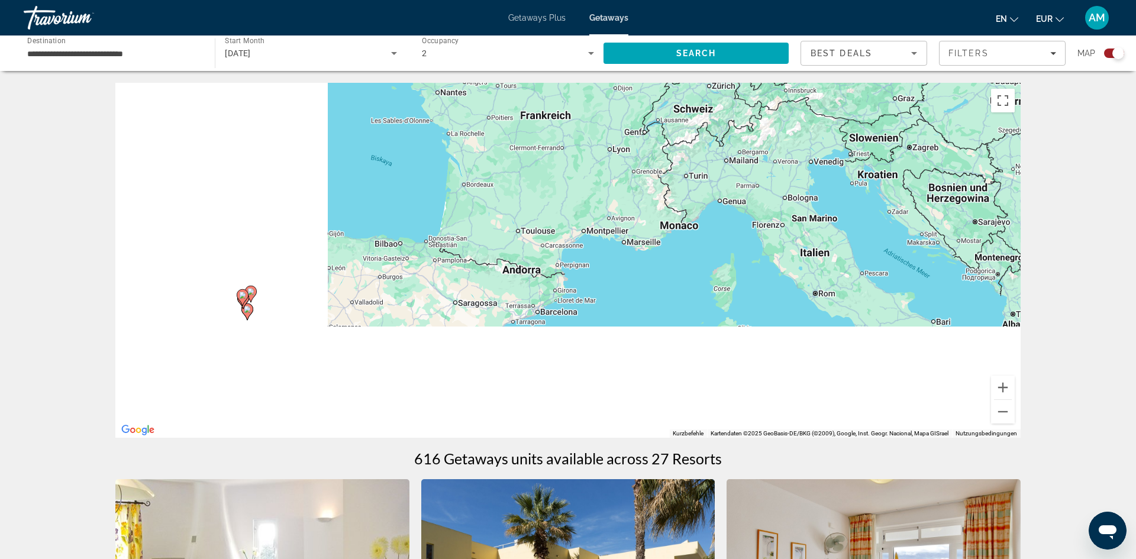
drag, startPoint x: 568, startPoint y: 239, endPoint x: 623, endPoint y: 199, distance: 68.3
click at [592, 217] on div "Um den Modus zum Ziehen mit der Tastatur zu aktivieren, drückst du Alt + Eingab…" at bounding box center [567, 260] width 905 height 355
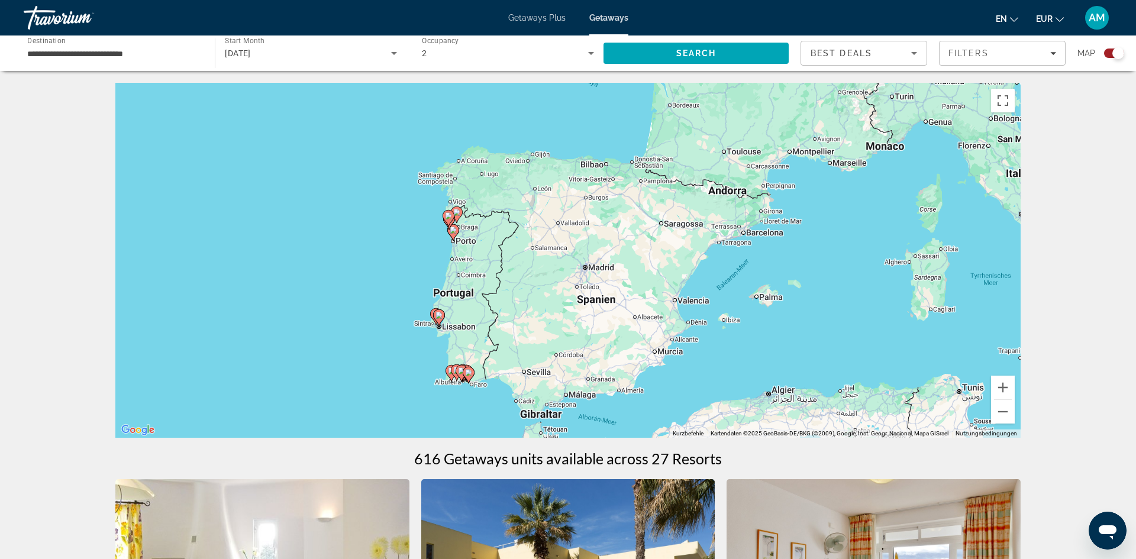
drag, startPoint x: 369, startPoint y: 297, endPoint x: 473, endPoint y: 273, distance: 106.2
click at [468, 304] on div "Um den Modus zum Ziehen mit der Tastatur zu aktivieren, drückst du Alt + Eingab…" at bounding box center [567, 260] width 905 height 355
click at [1010, 392] on button "Vergrößern" at bounding box center [1003, 388] width 24 height 24
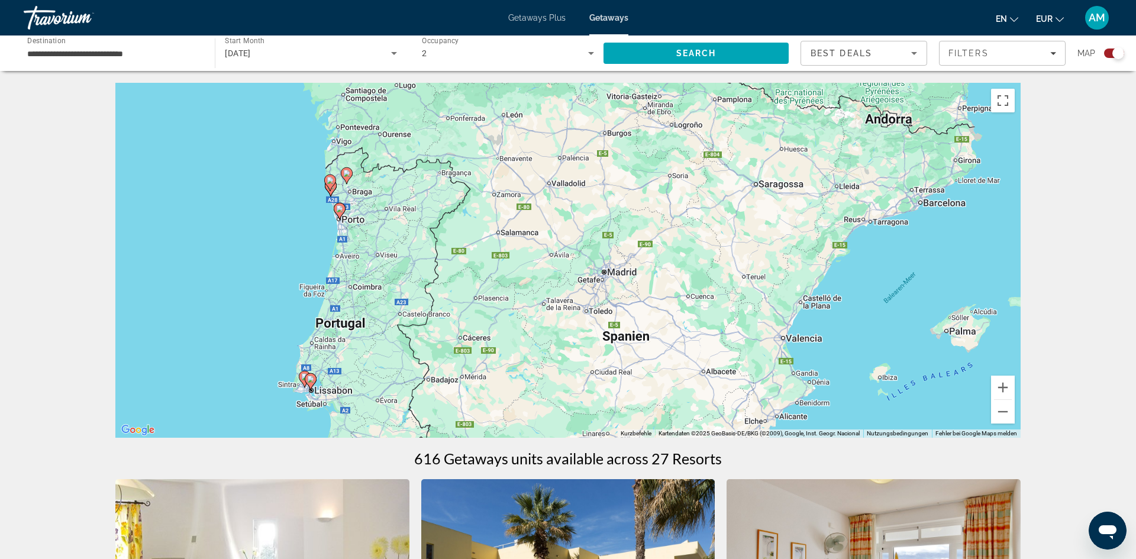
drag, startPoint x: 570, startPoint y: 363, endPoint x: 593, endPoint y: 209, distance: 154.9
click at [592, 235] on div "Um den Modus zum Ziehen mit der Tastatur zu aktivieren, drückst du Alt + Eingab…" at bounding box center [567, 260] width 905 height 355
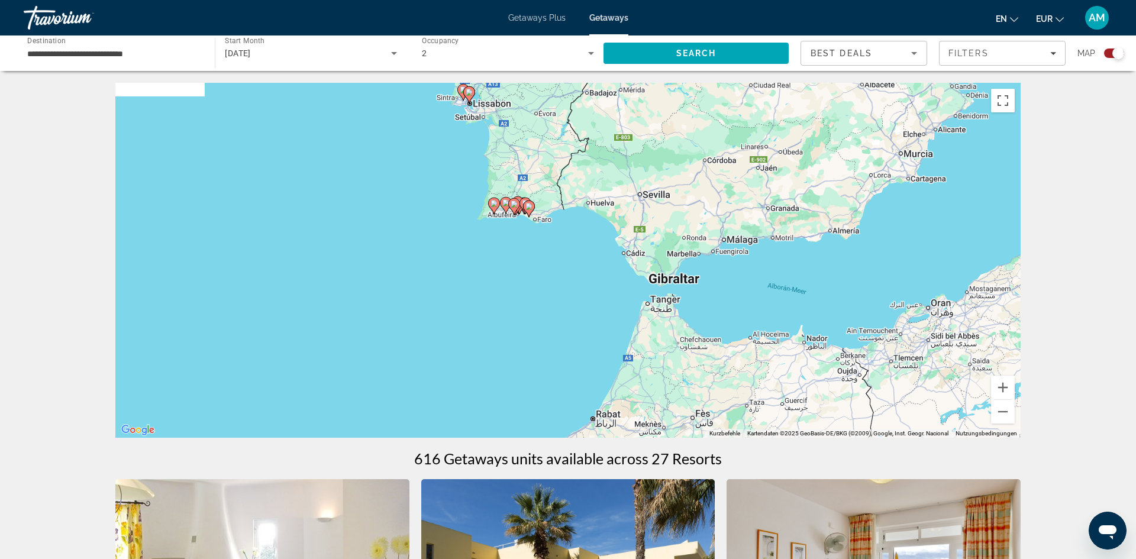
drag, startPoint x: 507, startPoint y: 264, endPoint x: 612, endPoint y: 281, distance: 106.0
click at [612, 281] on div "Um den Modus zum Ziehen mit der Tastatur zu aktivieren, drückst du Alt + Eingab…" at bounding box center [567, 260] width 905 height 355
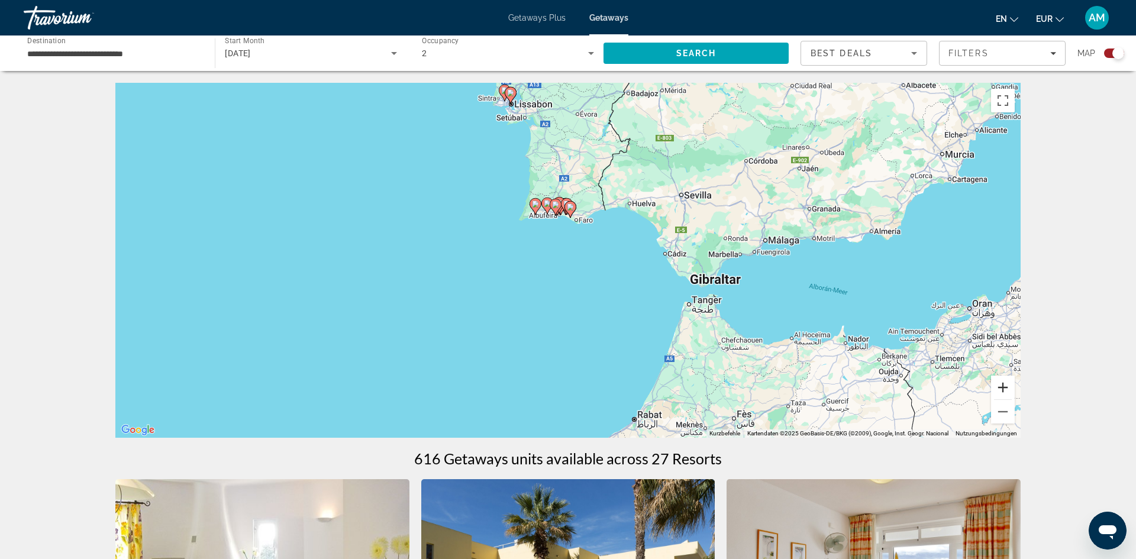
click at [1003, 386] on button "Vergrößern" at bounding box center [1003, 388] width 24 height 24
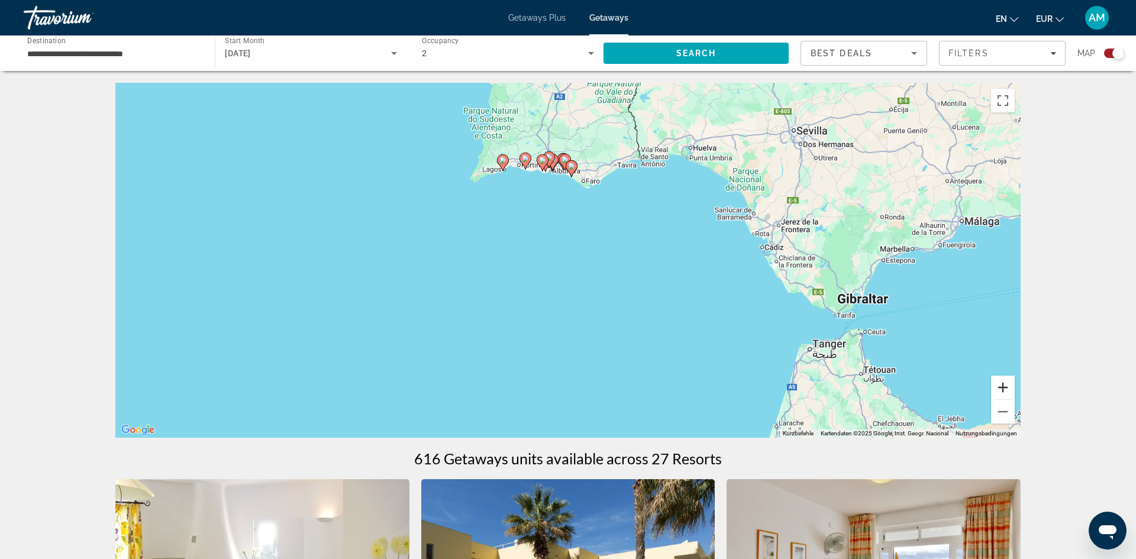
click at [1006, 387] on button "Vergrößern" at bounding box center [1003, 388] width 24 height 24
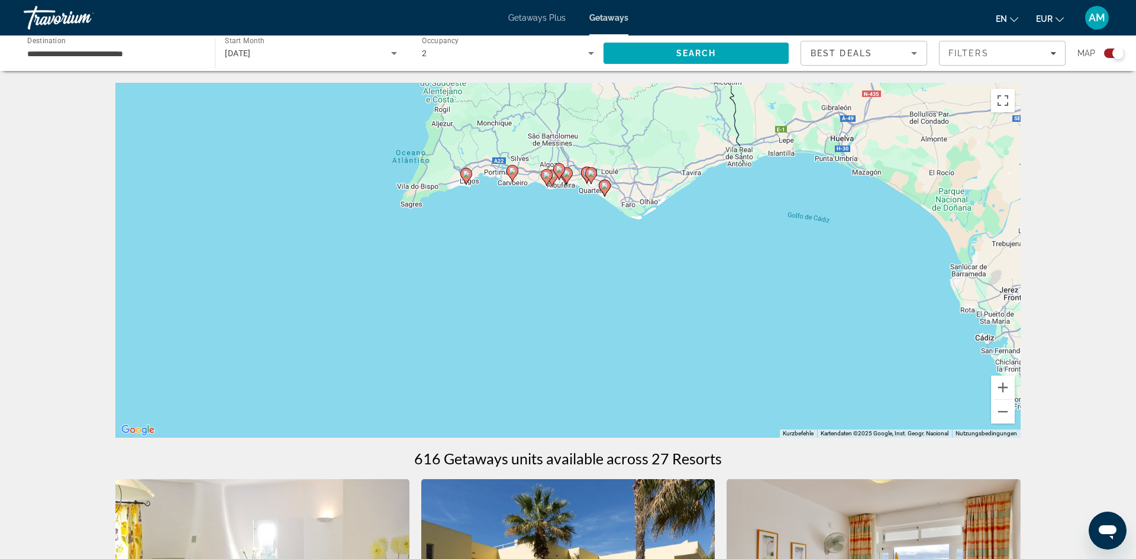
drag, startPoint x: 575, startPoint y: 232, endPoint x: 583, endPoint y: 276, distance: 44.5
click at [583, 287] on div "Um den Modus zum Ziehen mit der Tastatur zu aktivieren, drückst du Alt + Eingab…" at bounding box center [567, 260] width 905 height 355
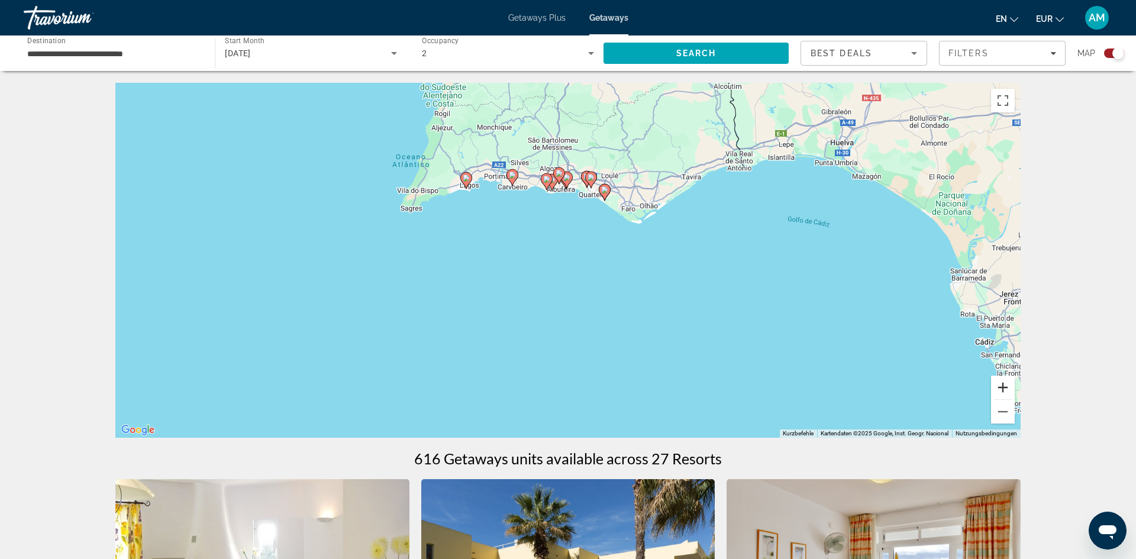
click at [1003, 386] on button "Vergrößern" at bounding box center [1003, 388] width 24 height 24
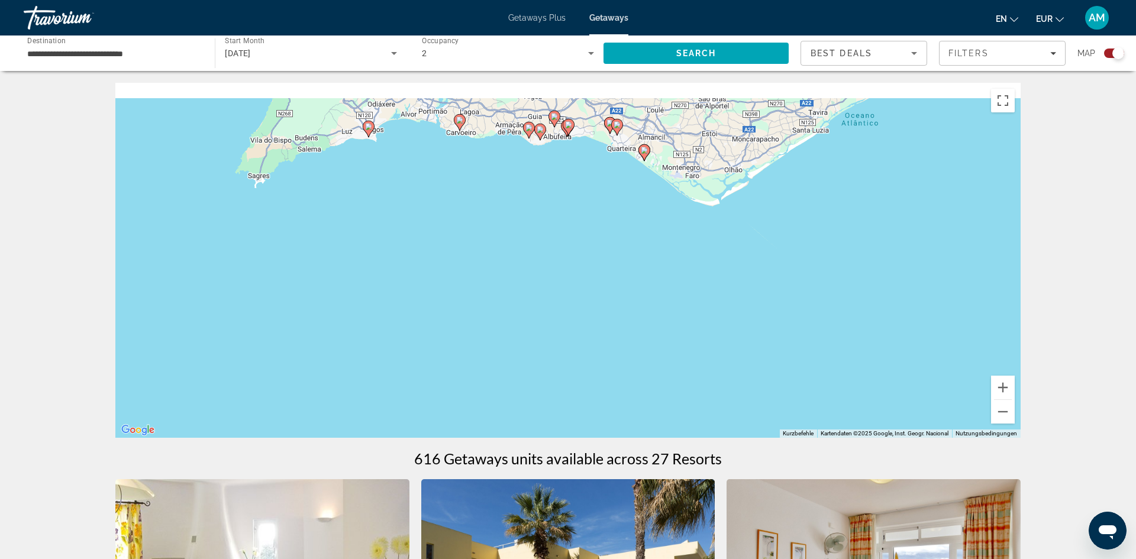
drag, startPoint x: 647, startPoint y: 212, endPoint x: 653, endPoint y: 243, distance: 31.4
click at [653, 243] on div "Um den Modus zum Ziehen mit der Tastatur zu aktivieren, drückst du Alt + Eingab…" at bounding box center [567, 260] width 905 height 355
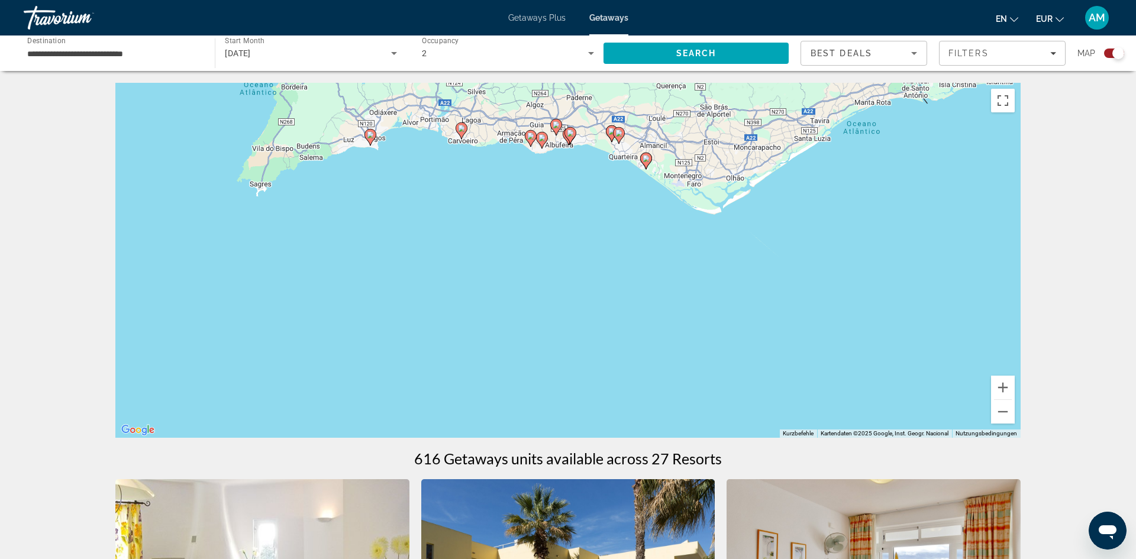
click at [647, 159] on image "Main content" at bounding box center [645, 158] width 7 height 7
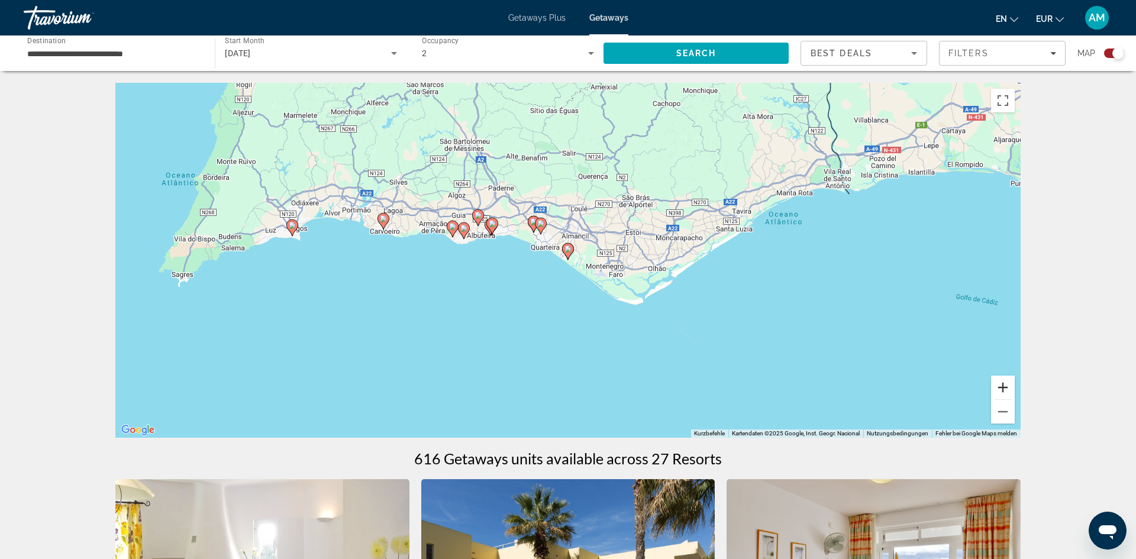
click at [999, 391] on button "Vergrößern" at bounding box center [1003, 388] width 24 height 24
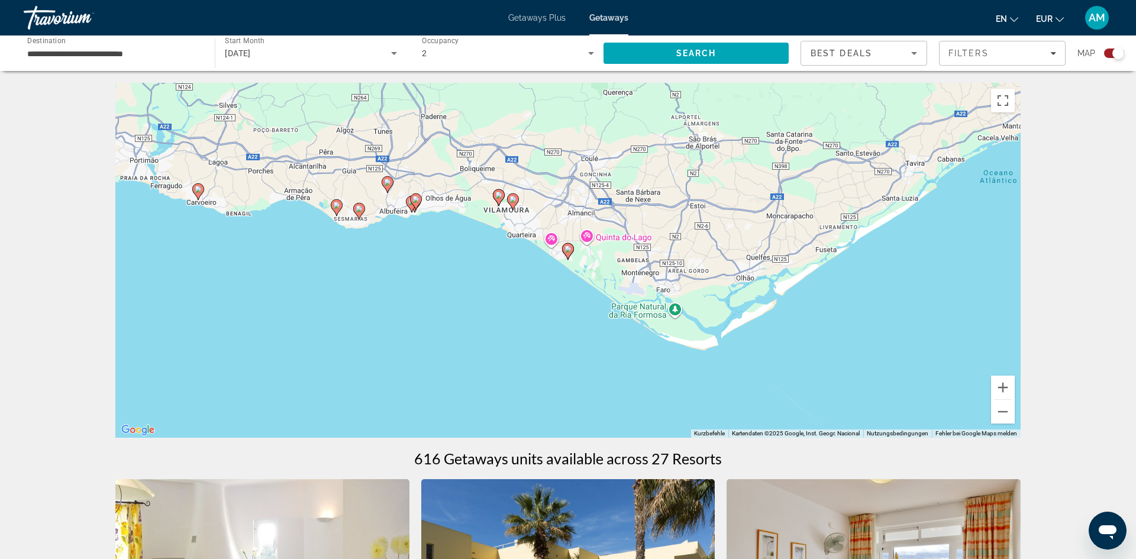
click at [565, 250] on image "Main content" at bounding box center [567, 248] width 7 height 7
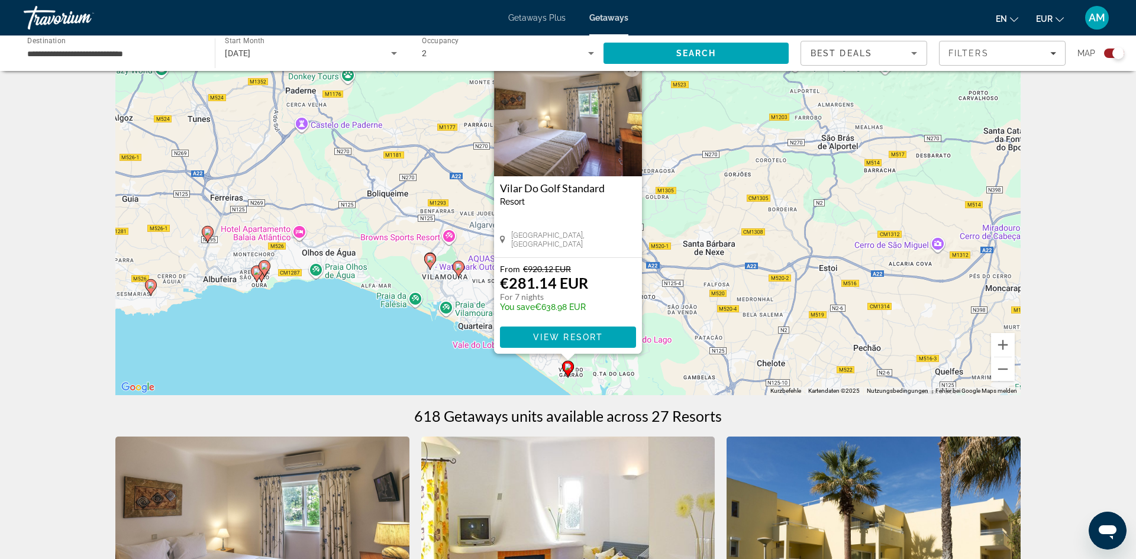
scroll to position [42, 0]
click at [581, 340] on span "View Resort" at bounding box center [568, 337] width 70 height 9
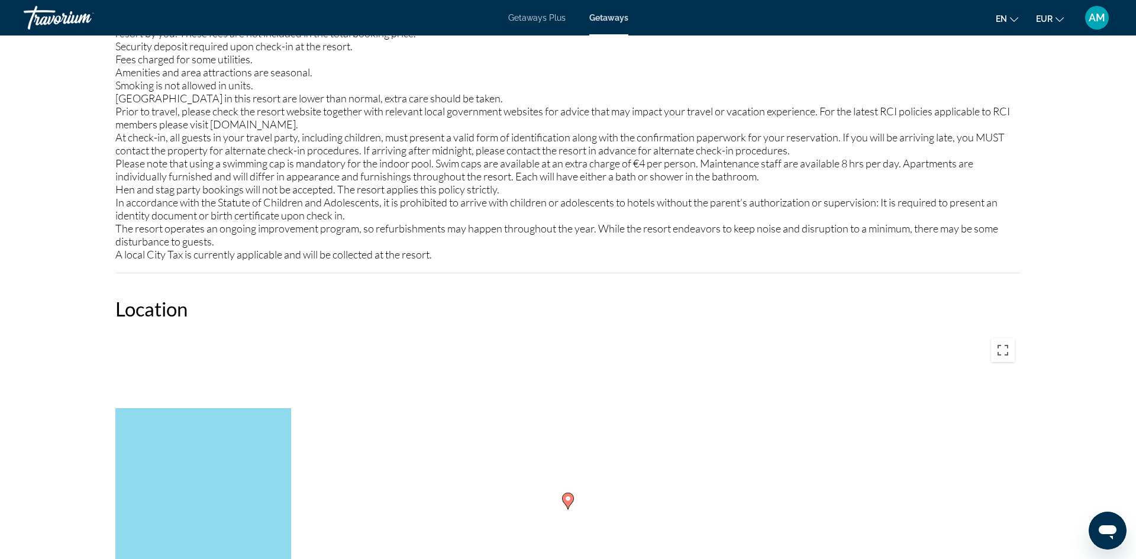
scroll to position [1493, 0]
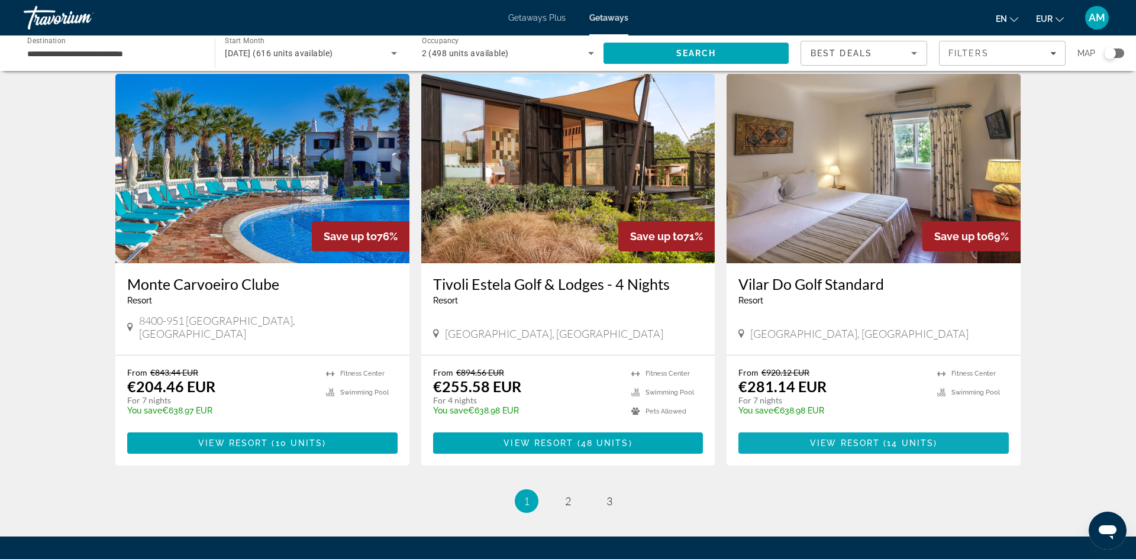
scroll to position [1287, 0]
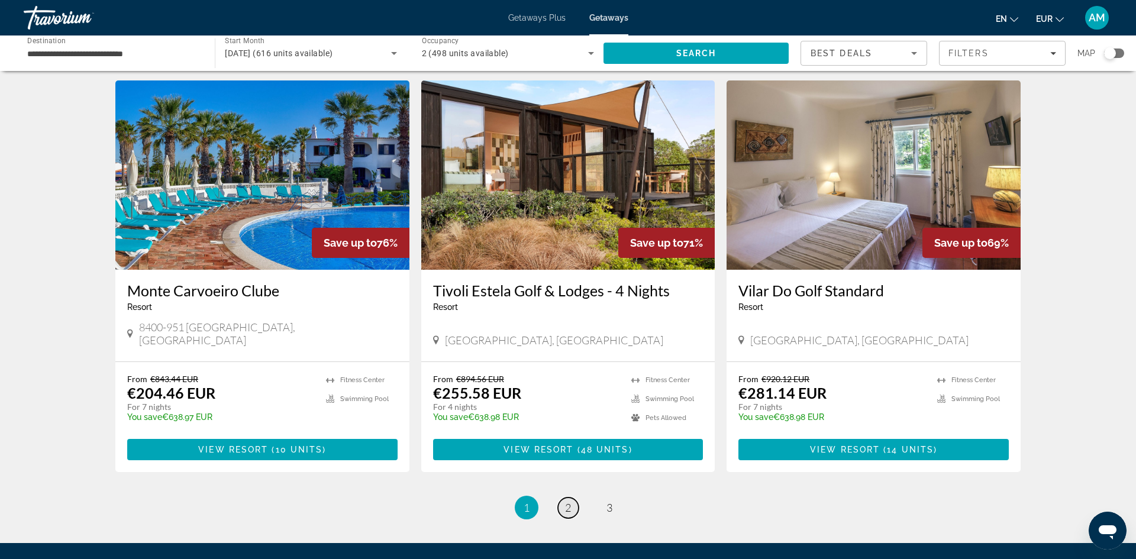
click at [565, 501] on span "2" at bounding box center [568, 507] width 6 height 13
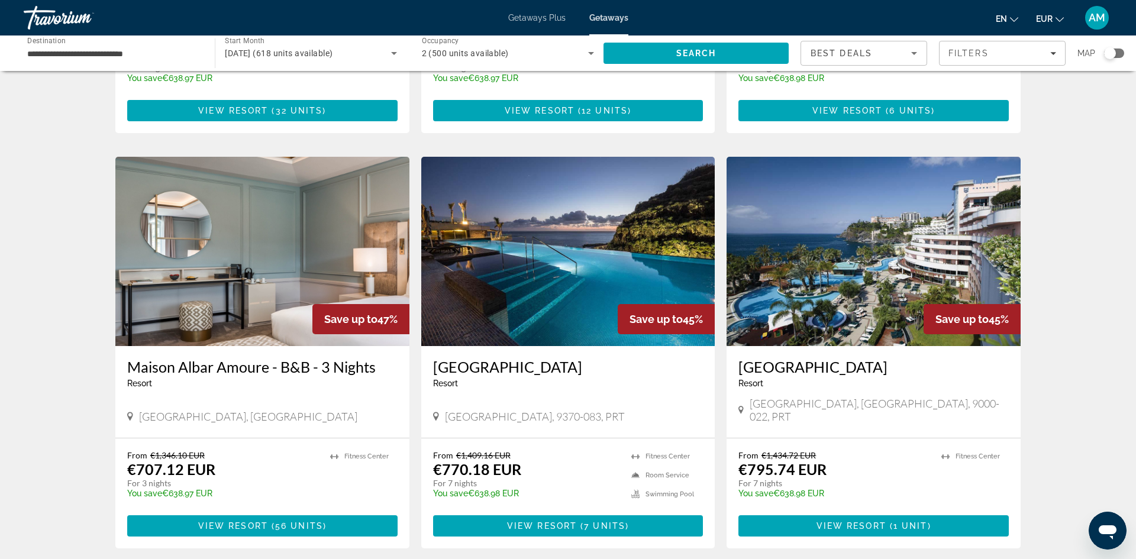
scroll to position [1203, 0]
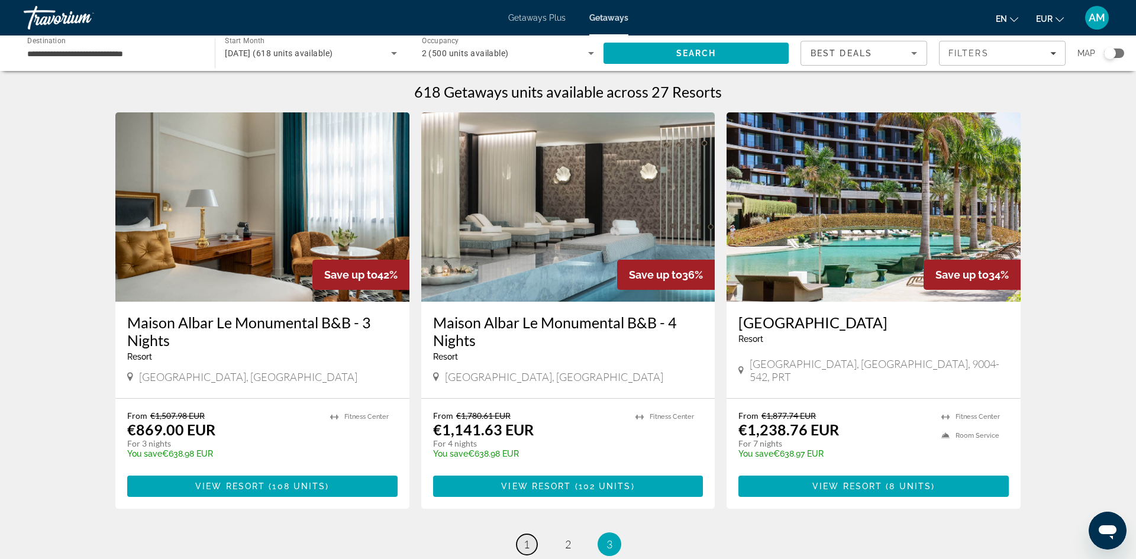
click at [532, 543] on link "page 1" at bounding box center [526, 544] width 21 height 21
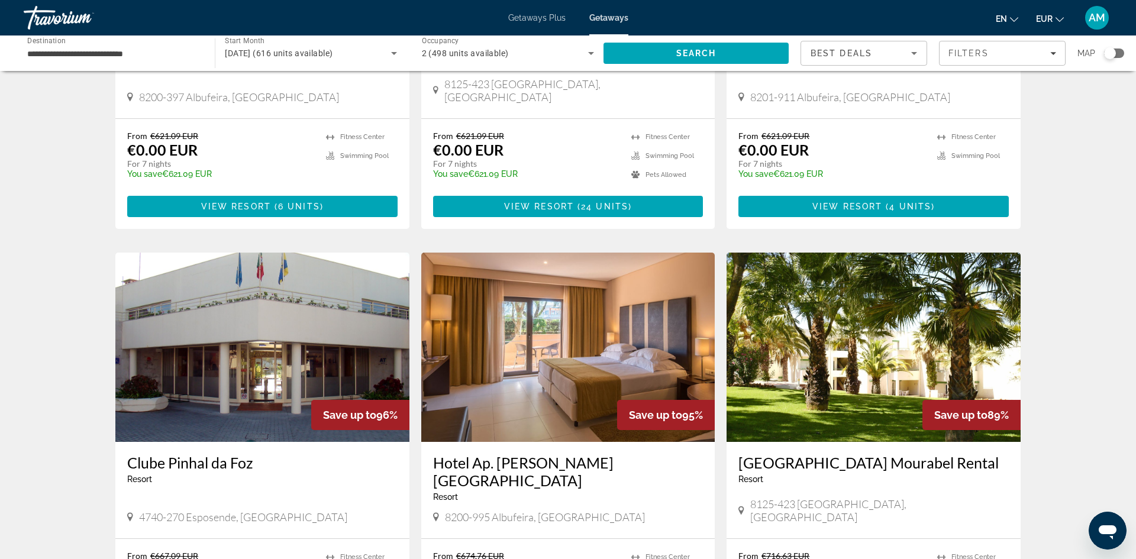
scroll to position [308, 0]
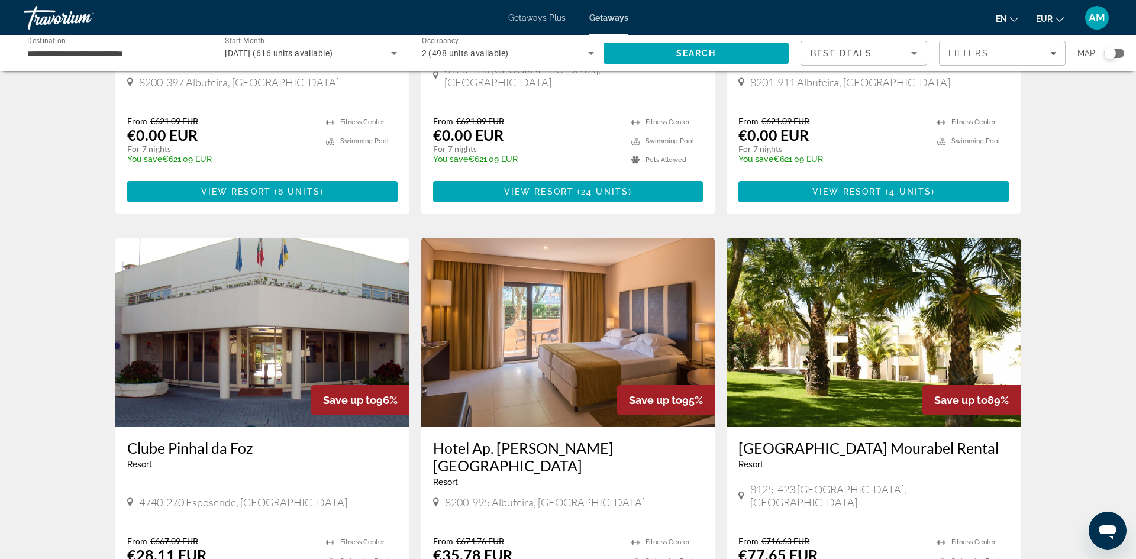
click at [594, 308] on img "Main content" at bounding box center [568, 332] width 294 height 189
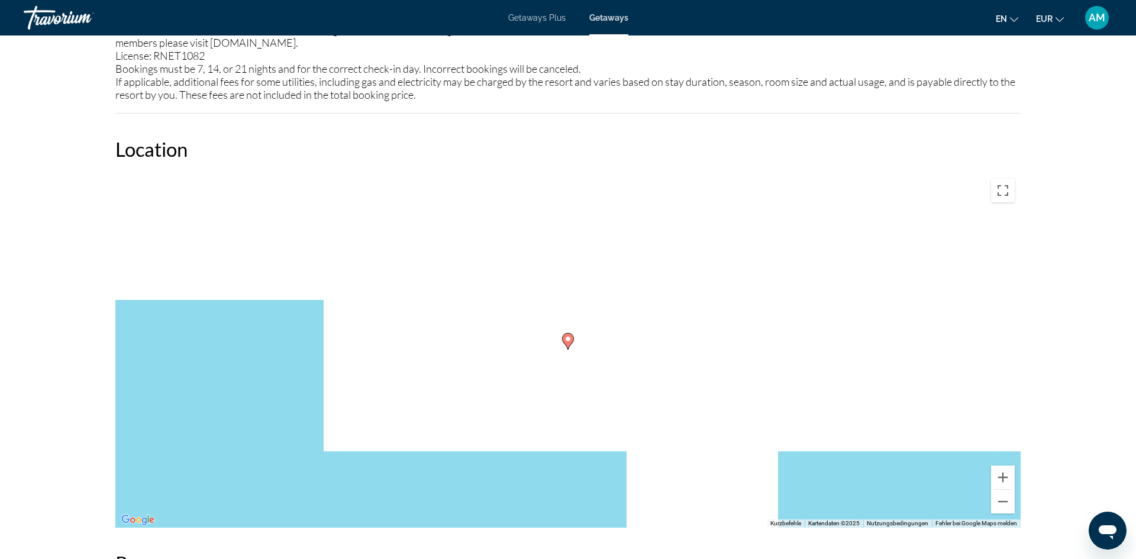
scroll to position [1554, 0]
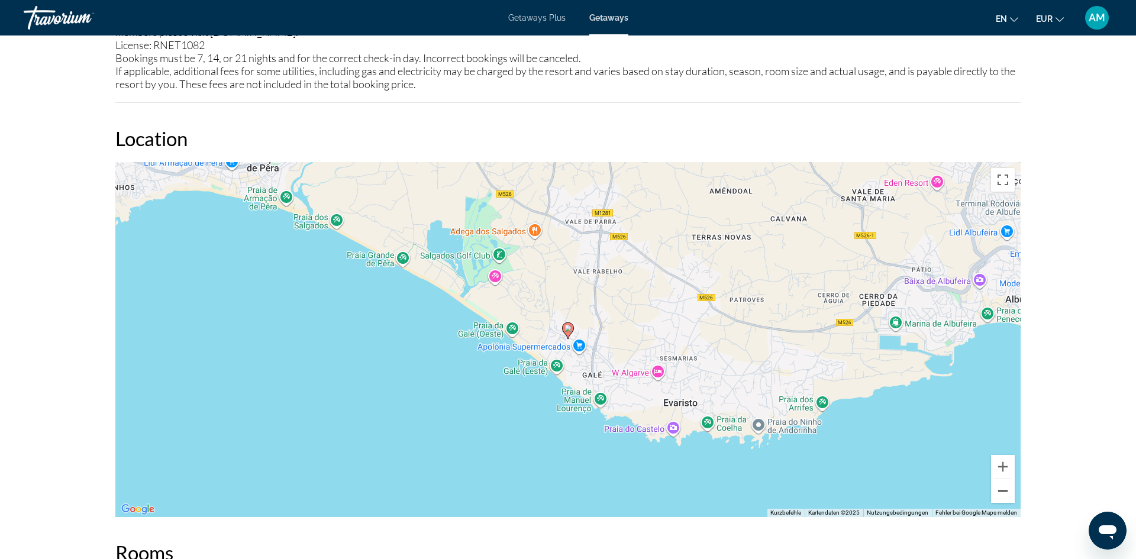
click at [1001, 502] on button "Verkleinern" at bounding box center [1003, 491] width 24 height 24
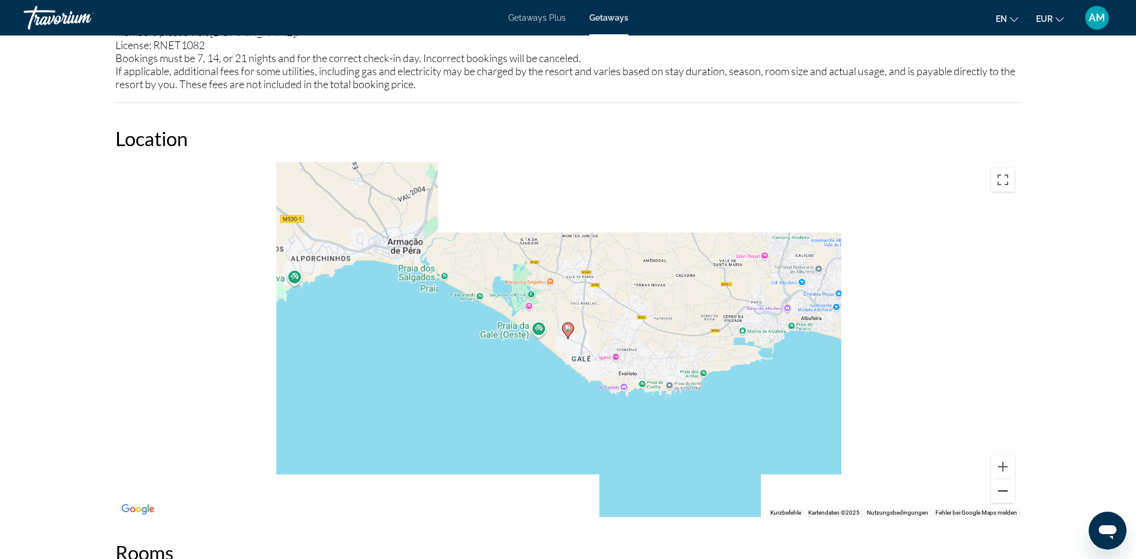
click at [1001, 502] on button "Verkleinern" at bounding box center [1003, 491] width 24 height 24
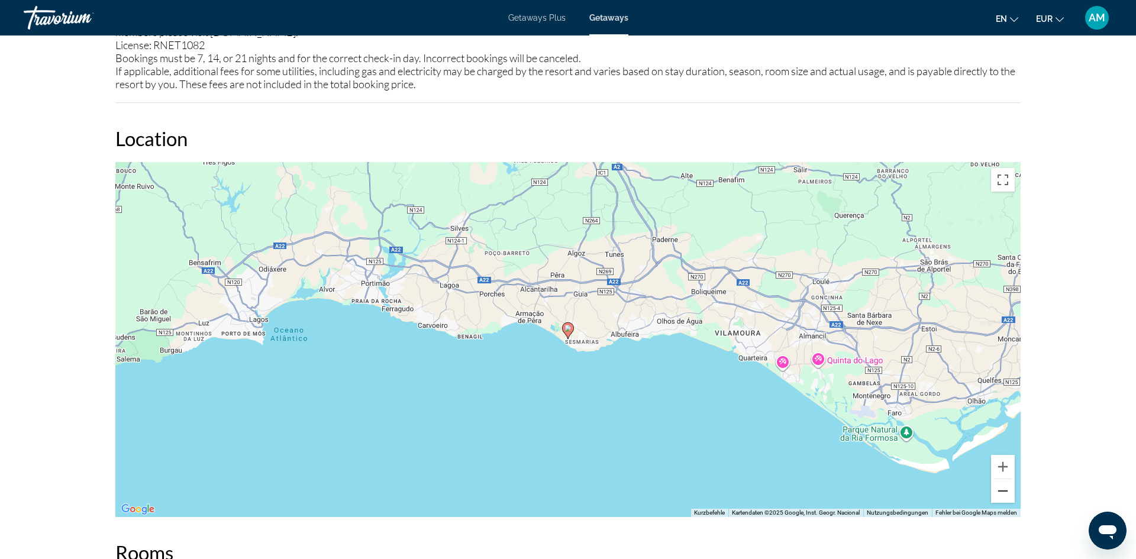
click at [1001, 499] on button "Verkleinern" at bounding box center [1003, 491] width 24 height 24
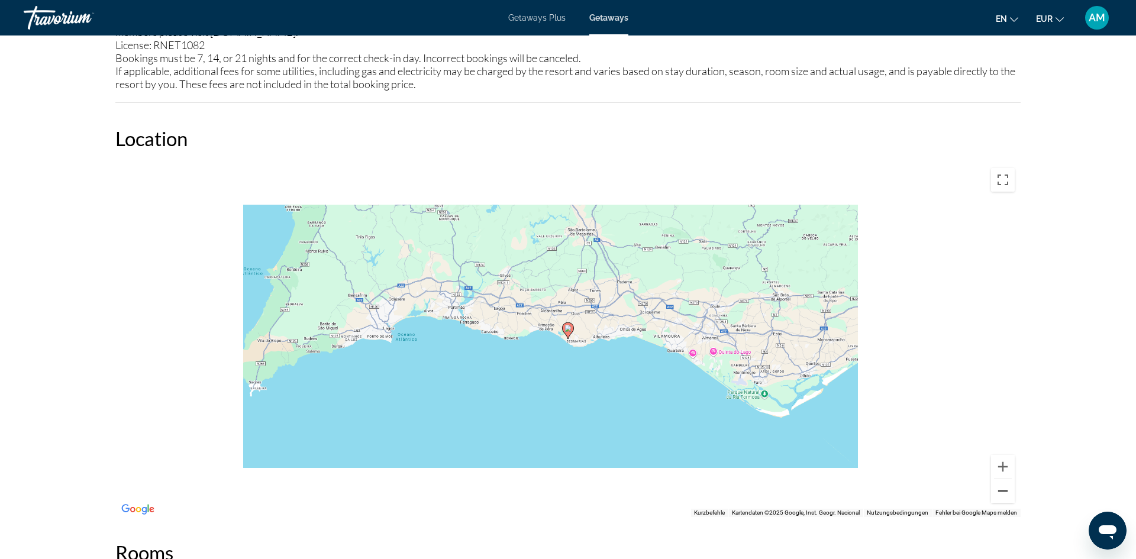
click at [1001, 499] on button "Verkleinern" at bounding box center [1003, 491] width 24 height 24
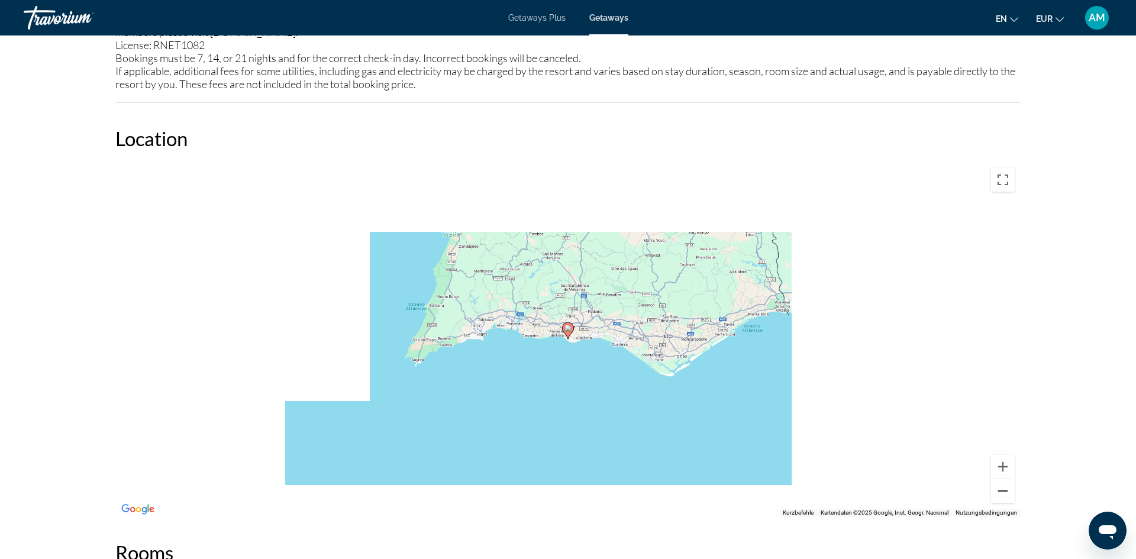
click at [1001, 499] on button "Verkleinern" at bounding box center [1003, 491] width 24 height 24
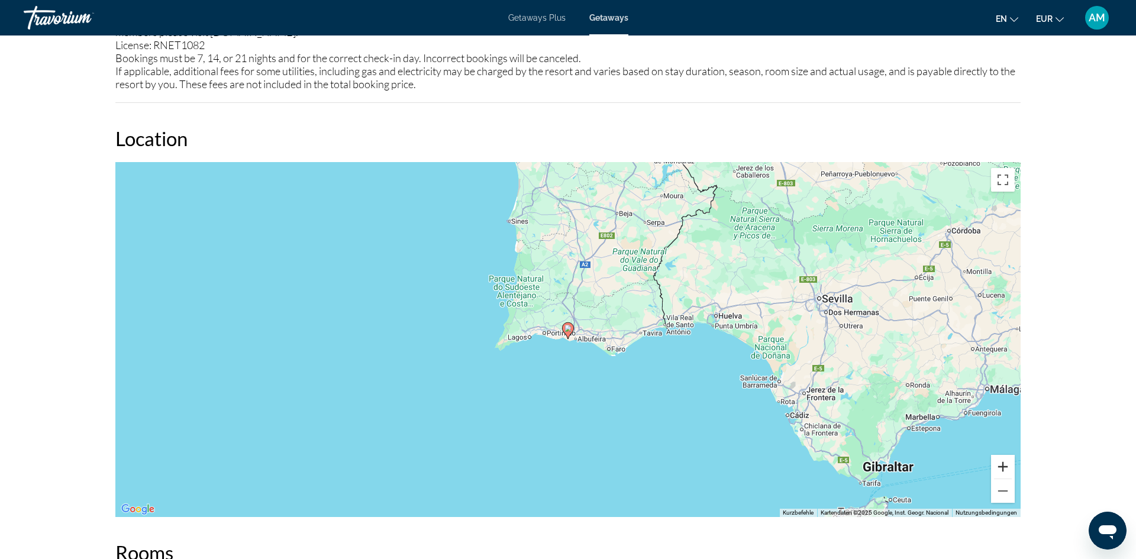
click at [1006, 461] on button "Vergrößern" at bounding box center [1003, 467] width 24 height 24
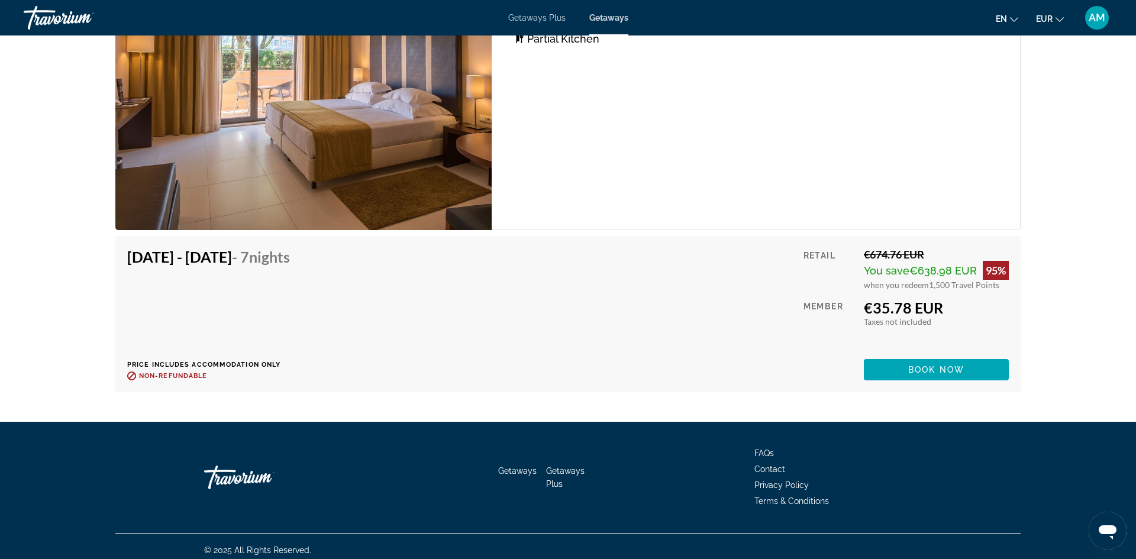
scroll to position [2194, 0]
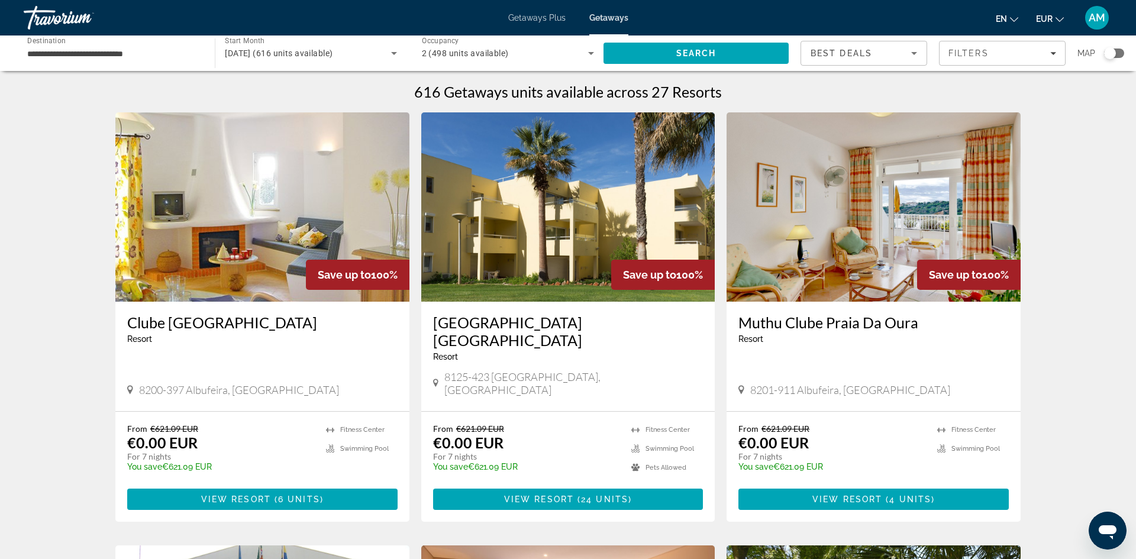
click at [267, 211] on img "Main content" at bounding box center [262, 206] width 294 height 189
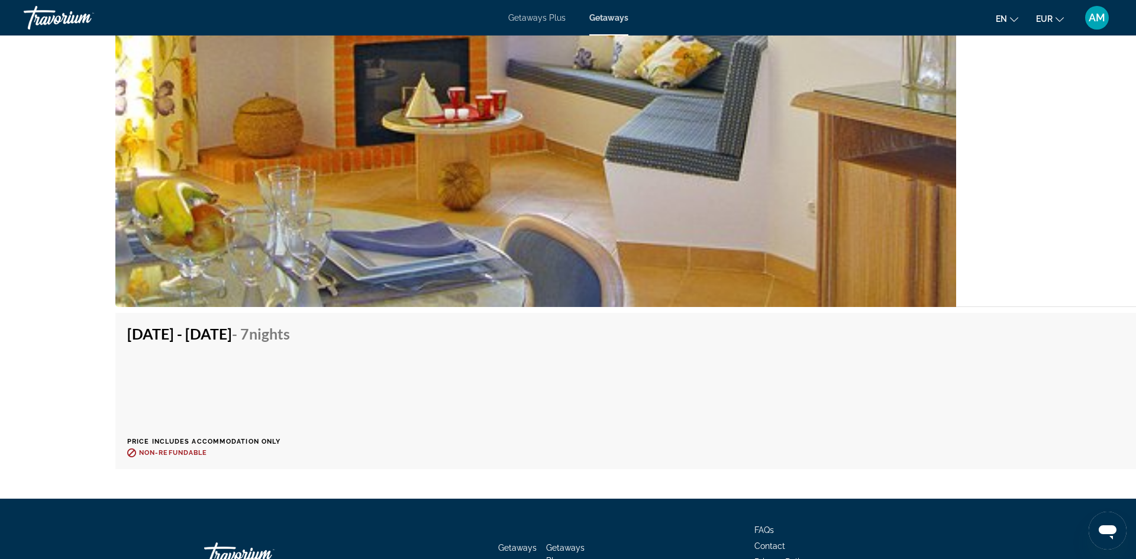
scroll to position [3269, 0]
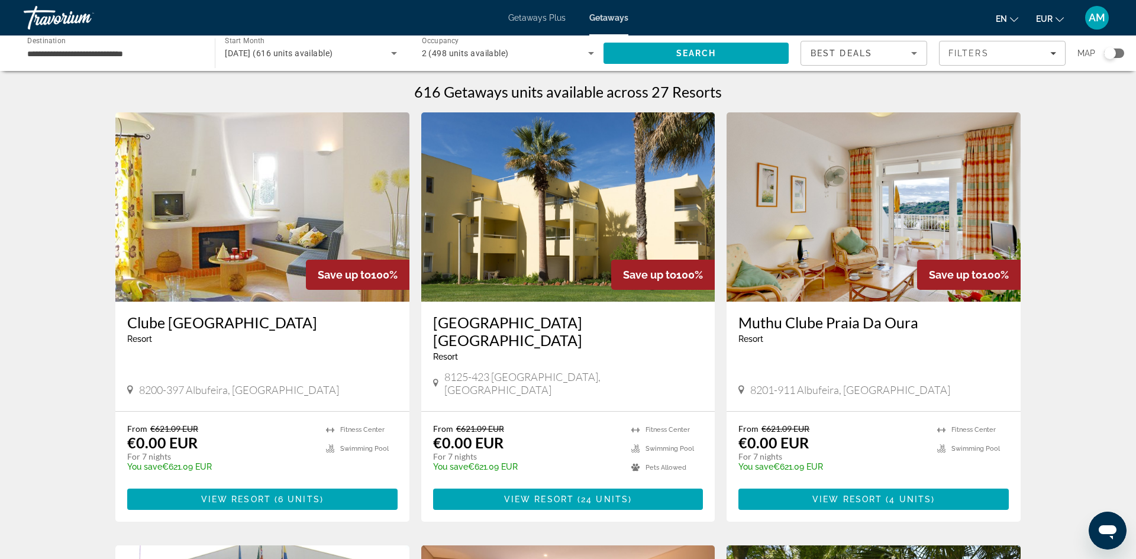
click at [856, 199] on img "Main content" at bounding box center [873, 206] width 294 height 189
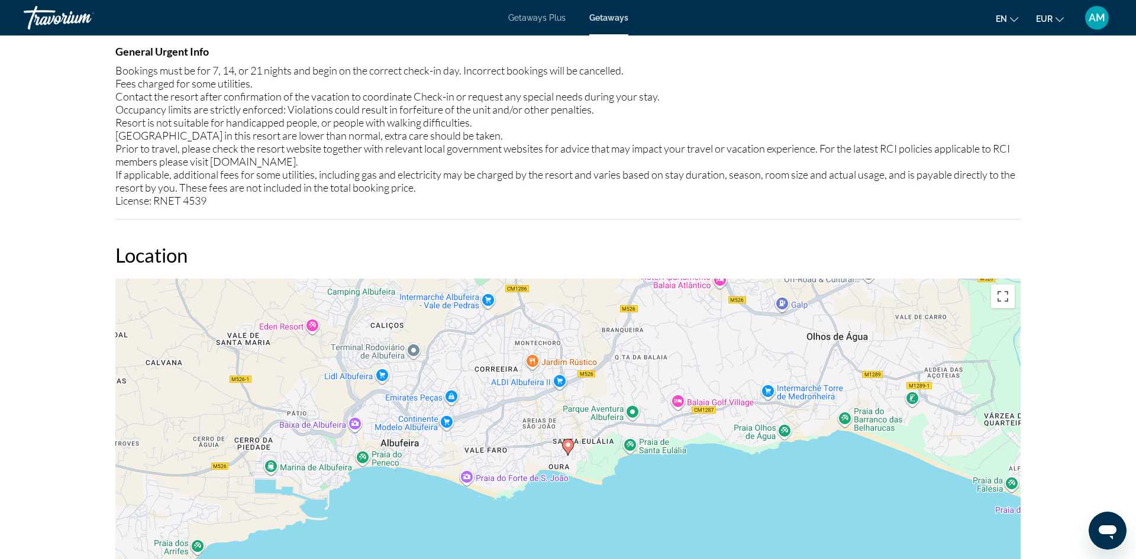
scroll to position [1530, 0]
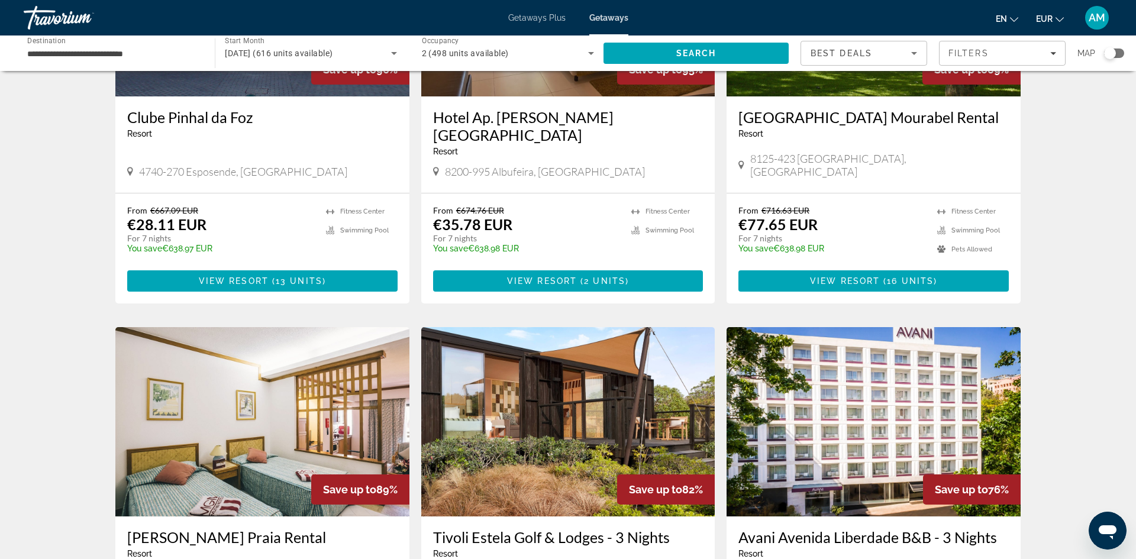
scroll to position [665, 0]
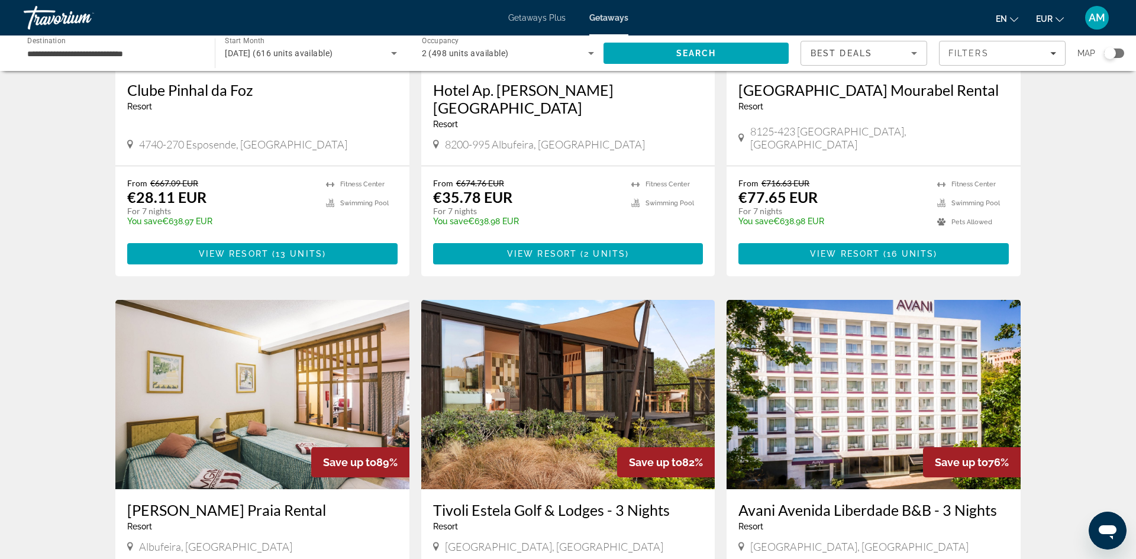
click at [170, 363] on img "Main content" at bounding box center [262, 394] width 294 height 189
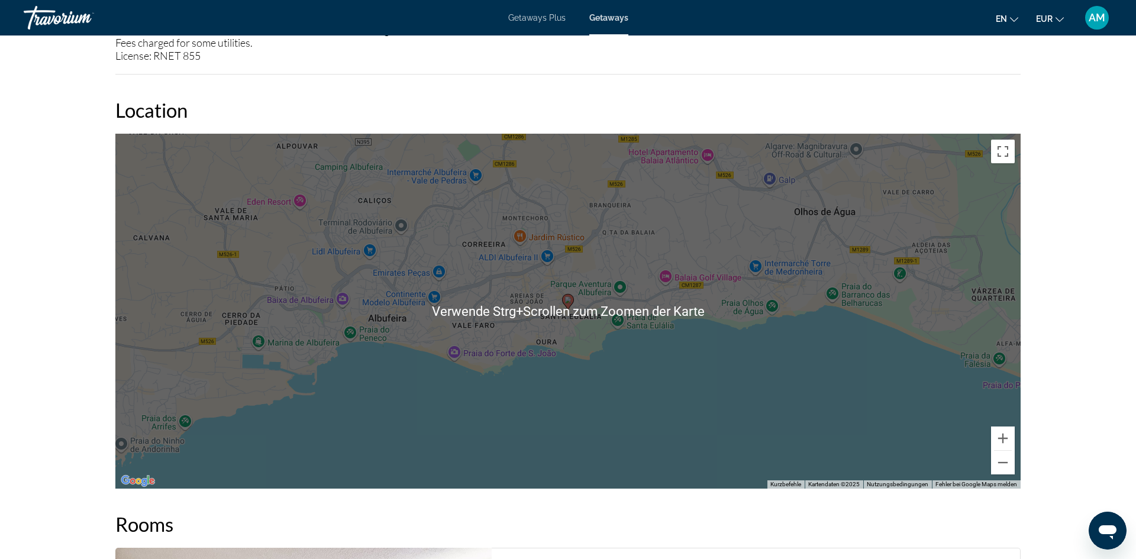
scroll to position [1410, 0]
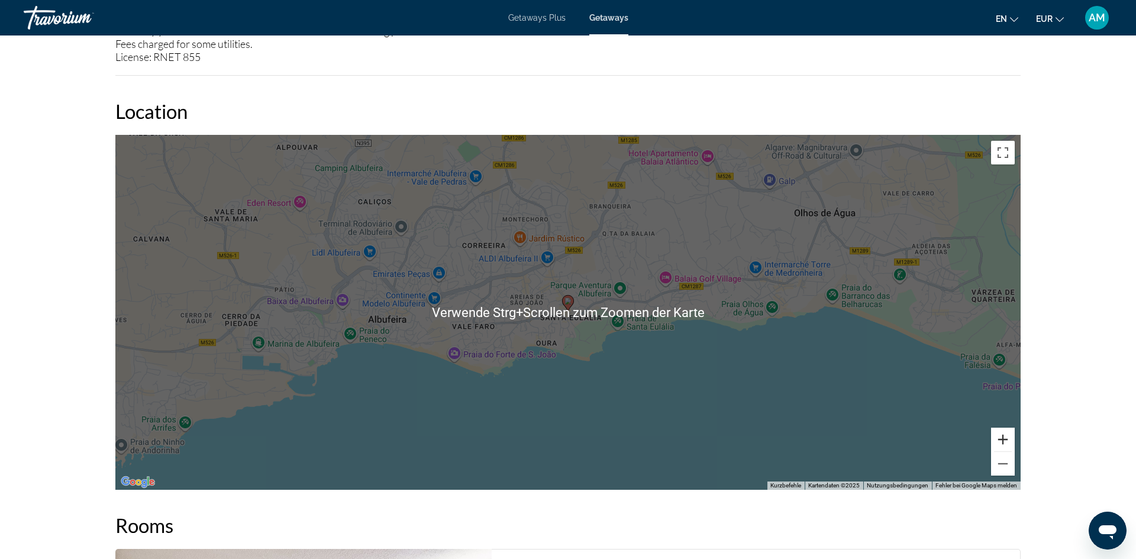
click at [998, 441] on button "Vergrößern" at bounding box center [1003, 440] width 24 height 24
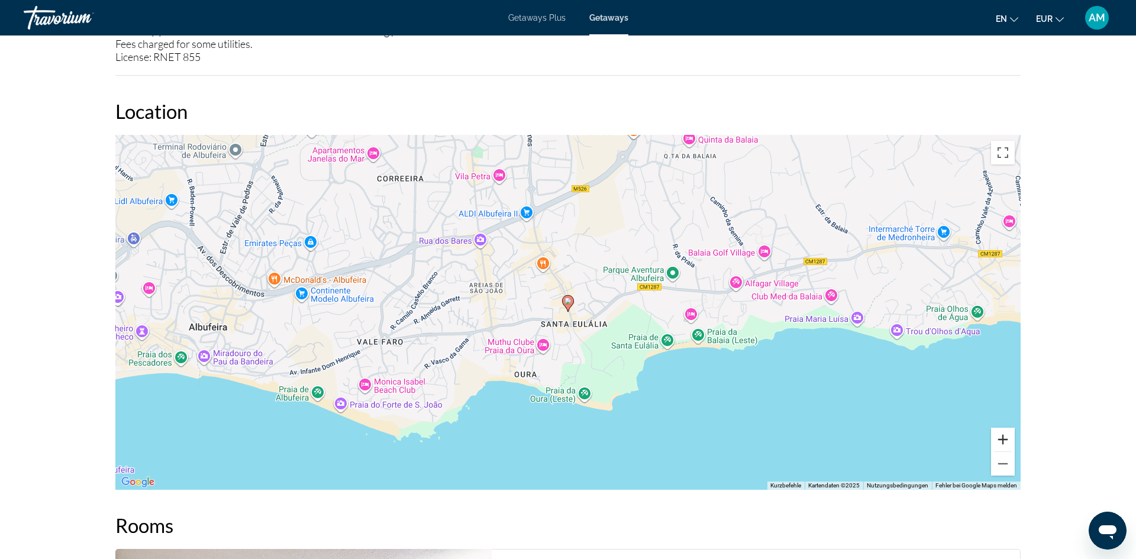
click at [1004, 438] on button "Vergrößern" at bounding box center [1003, 440] width 24 height 24
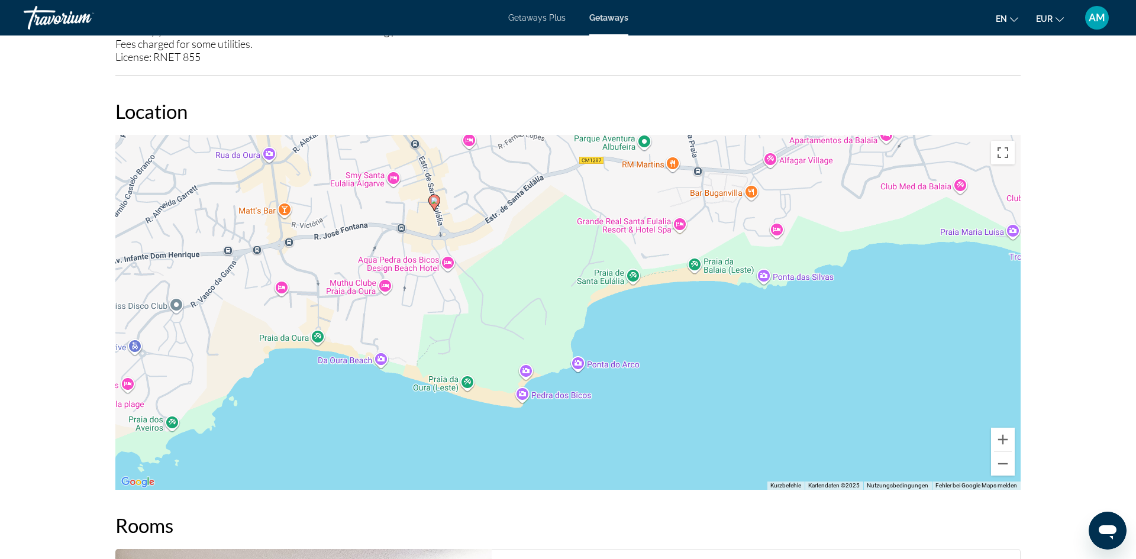
drag, startPoint x: 829, startPoint y: 474, endPoint x: 699, endPoint y: 379, distance: 162.1
click at [699, 379] on div "Um den Modus zum Ziehen mit der Tastatur zu aktivieren, drückst du Alt + Eingab…" at bounding box center [567, 312] width 905 height 355
click at [1004, 473] on button "Verkleinern" at bounding box center [1003, 464] width 24 height 24
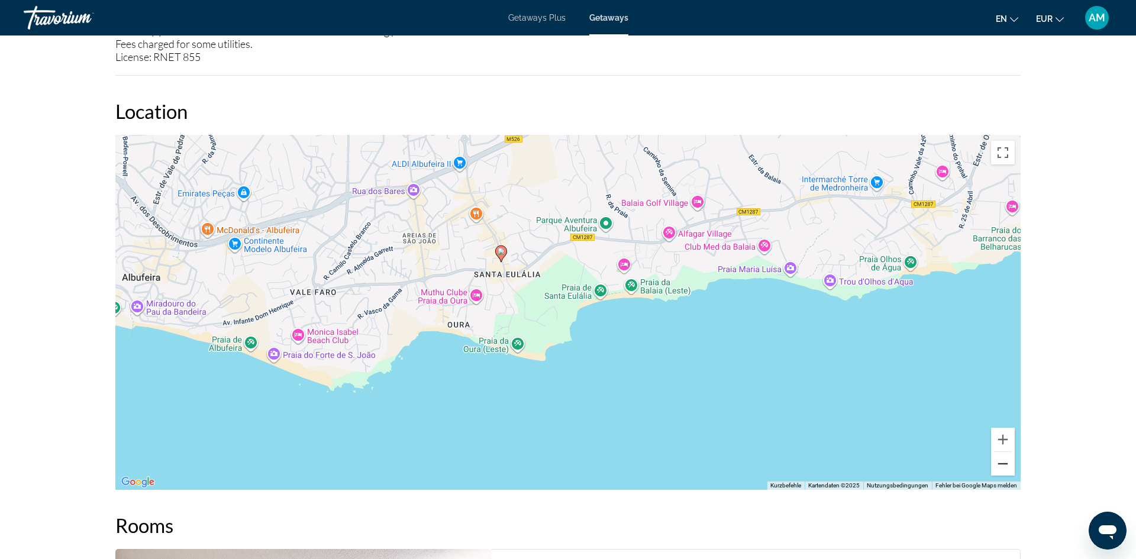
click at [1005, 467] on button "Verkleinern" at bounding box center [1003, 464] width 24 height 24
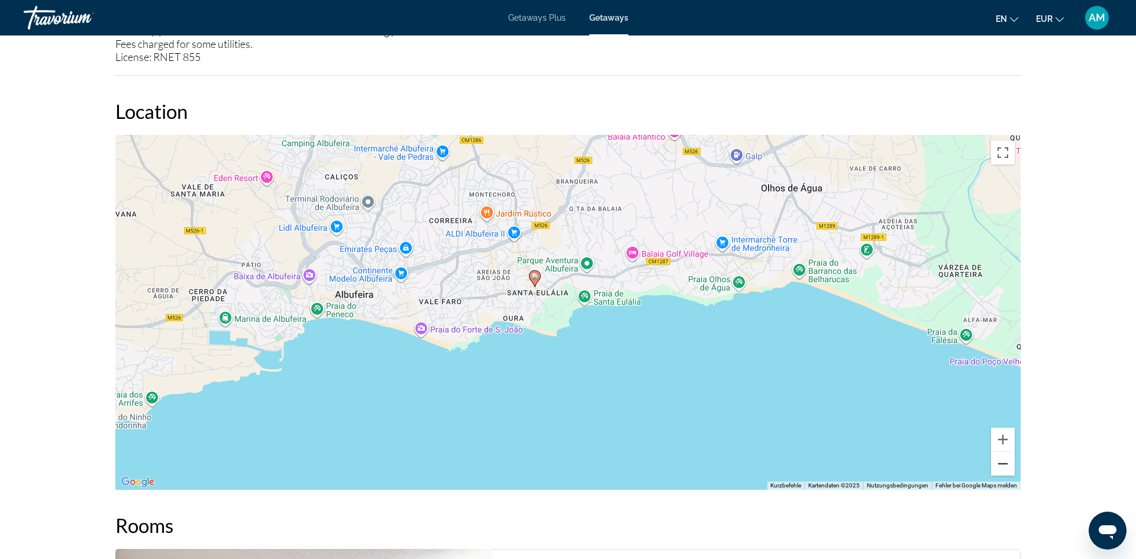
click at [1005, 467] on button "Verkleinern" at bounding box center [1003, 464] width 24 height 24
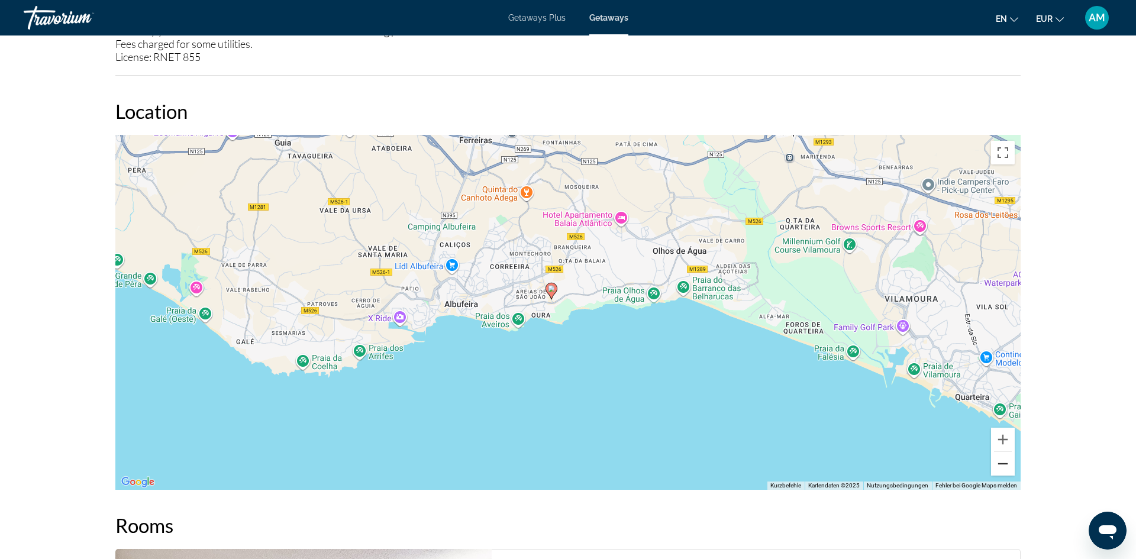
click at [1004, 467] on button "Verkleinern" at bounding box center [1003, 464] width 24 height 24
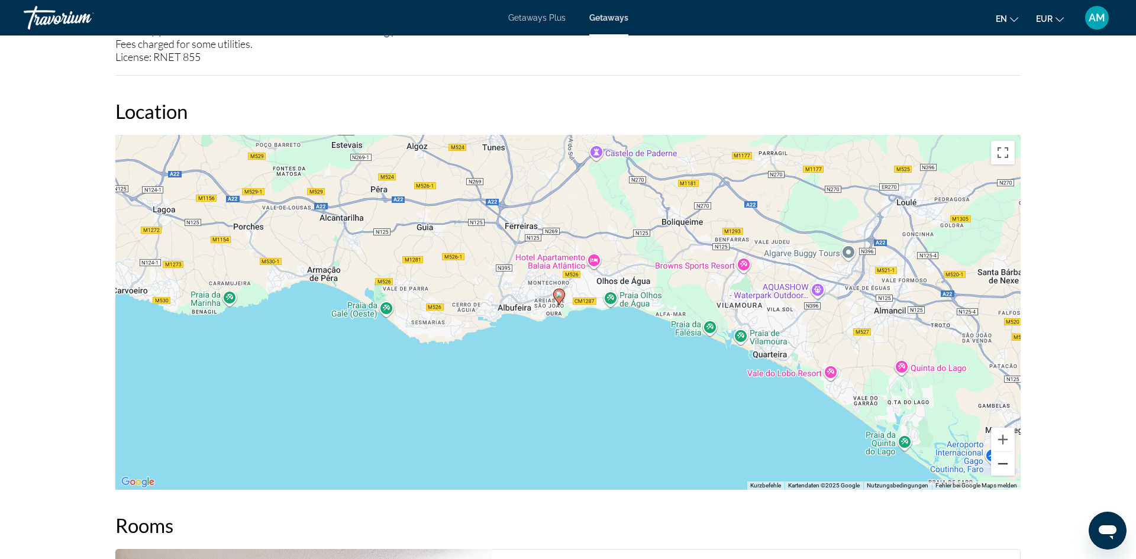
click at [1004, 467] on button "Verkleinern" at bounding box center [1003, 464] width 24 height 24
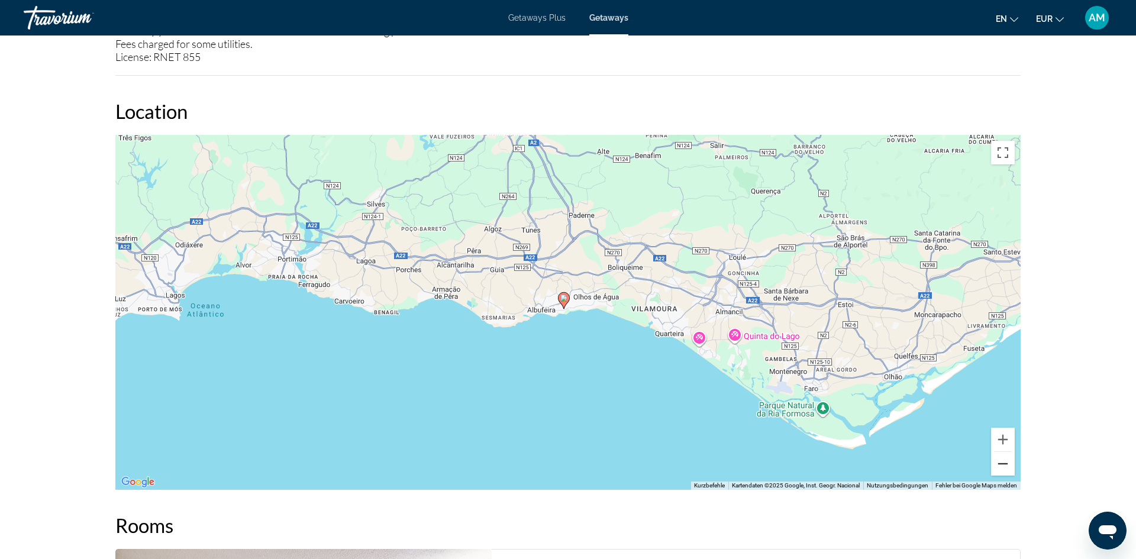
click at [1004, 467] on button "Verkleinern" at bounding box center [1003, 464] width 24 height 24
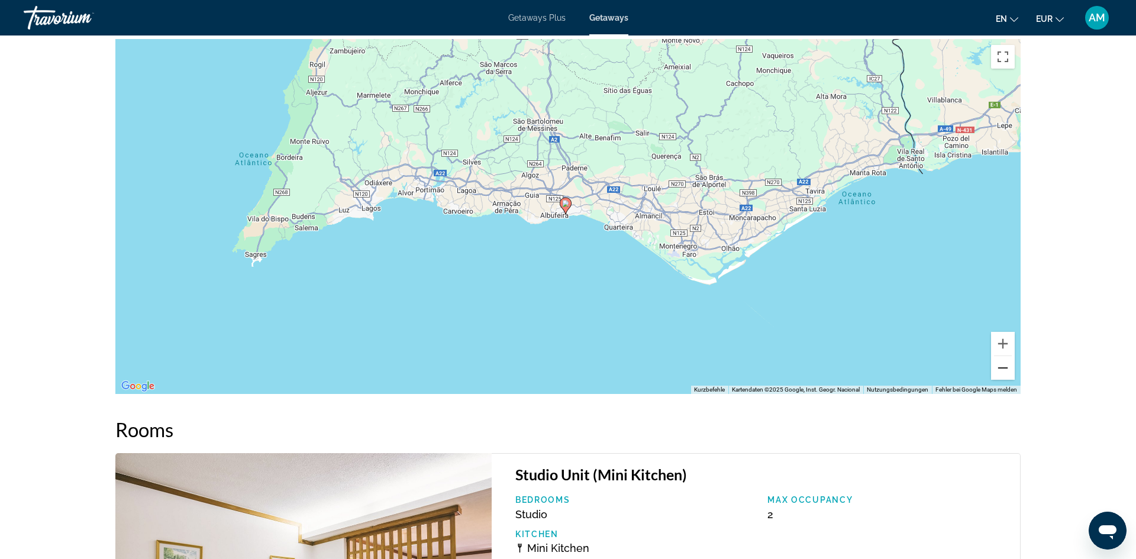
scroll to position [1502, 0]
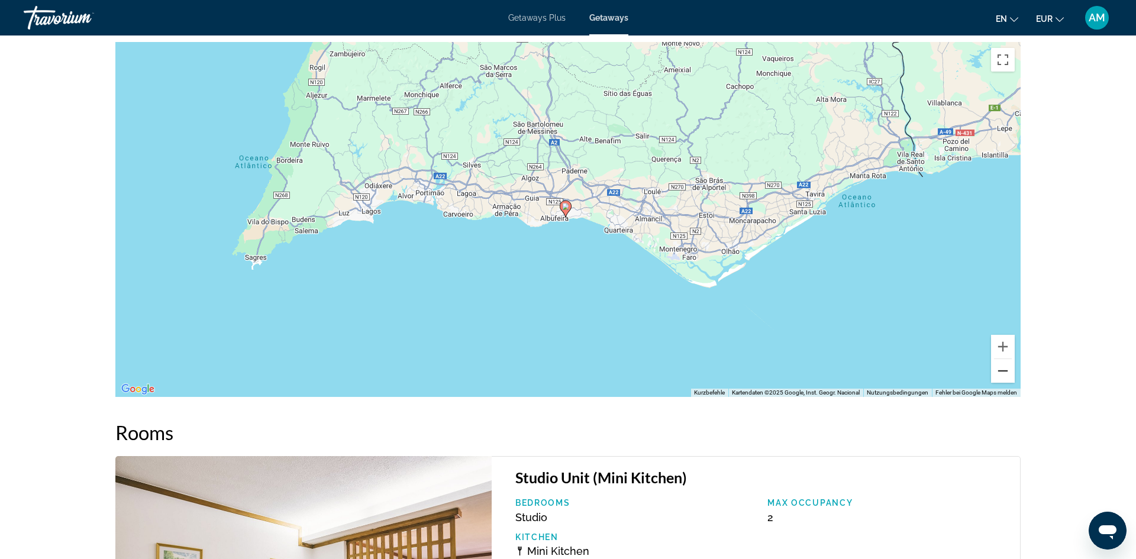
click at [1000, 382] on button "Verkleinern" at bounding box center [1003, 371] width 24 height 24
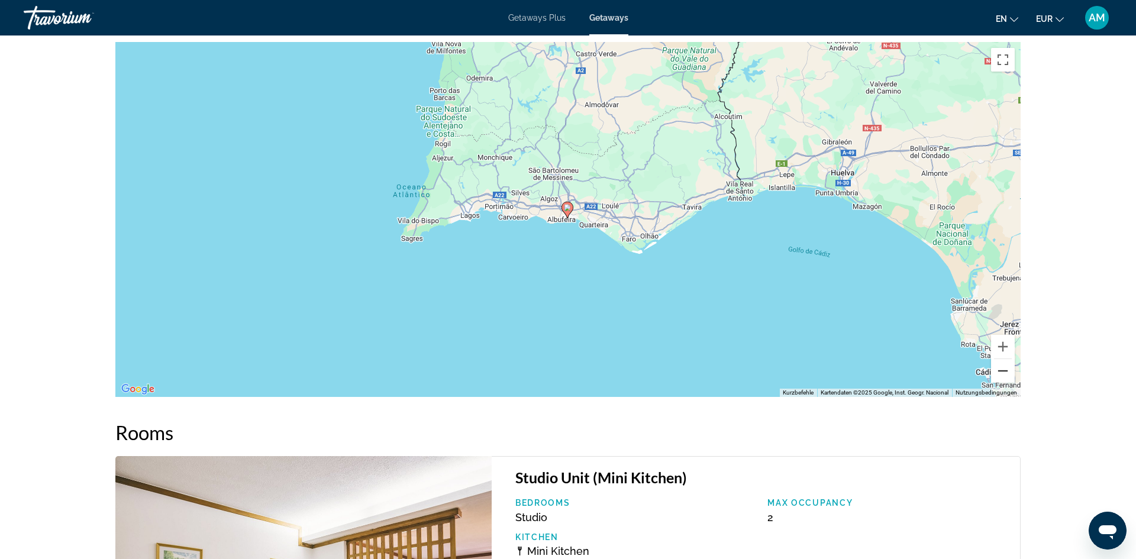
click at [1003, 377] on button "Verkleinern" at bounding box center [1003, 371] width 24 height 24
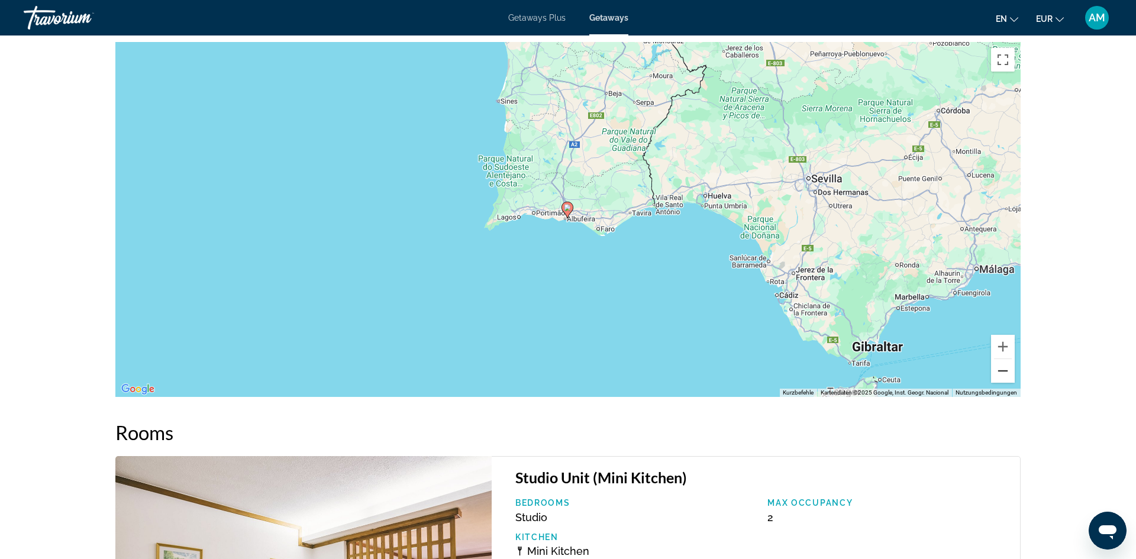
click at [1003, 377] on button "Verkleinern" at bounding box center [1003, 371] width 24 height 24
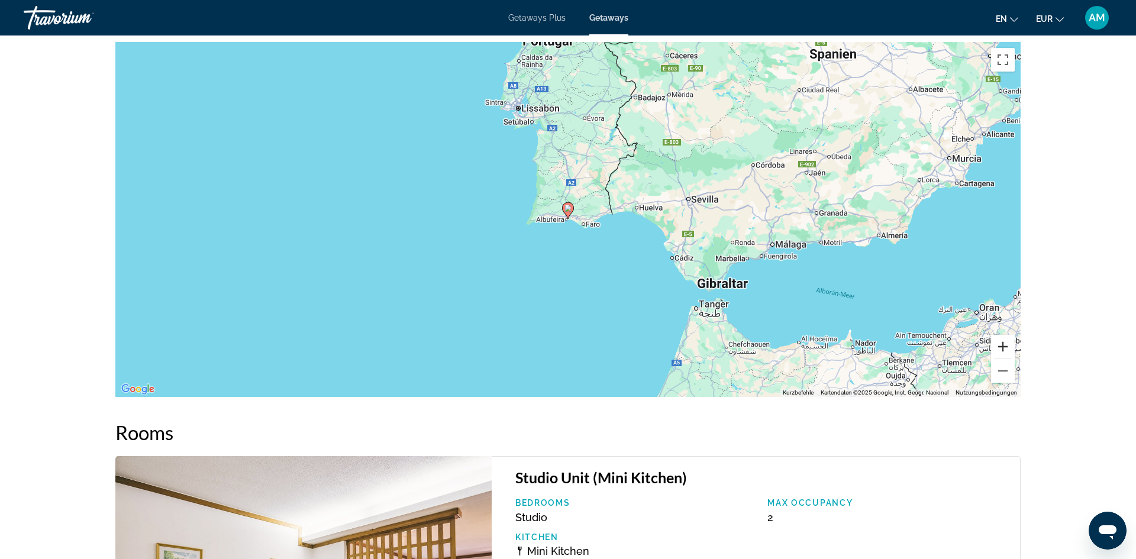
click at [1000, 340] on button "Vergrößern" at bounding box center [1003, 347] width 24 height 24
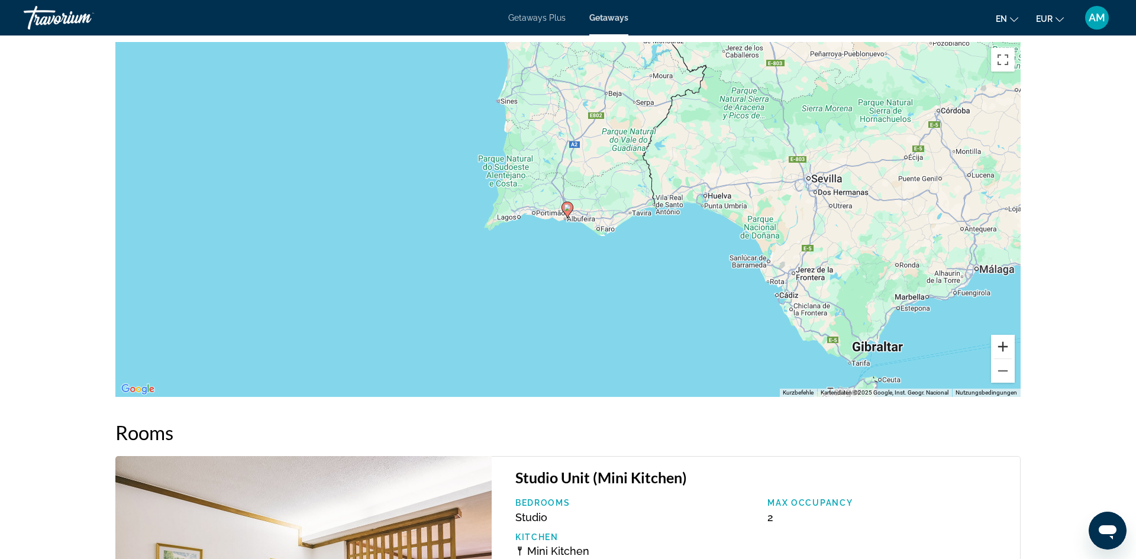
click at [1000, 340] on button "Vergrößern" at bounding box center [1003, 347] width 24 height 24
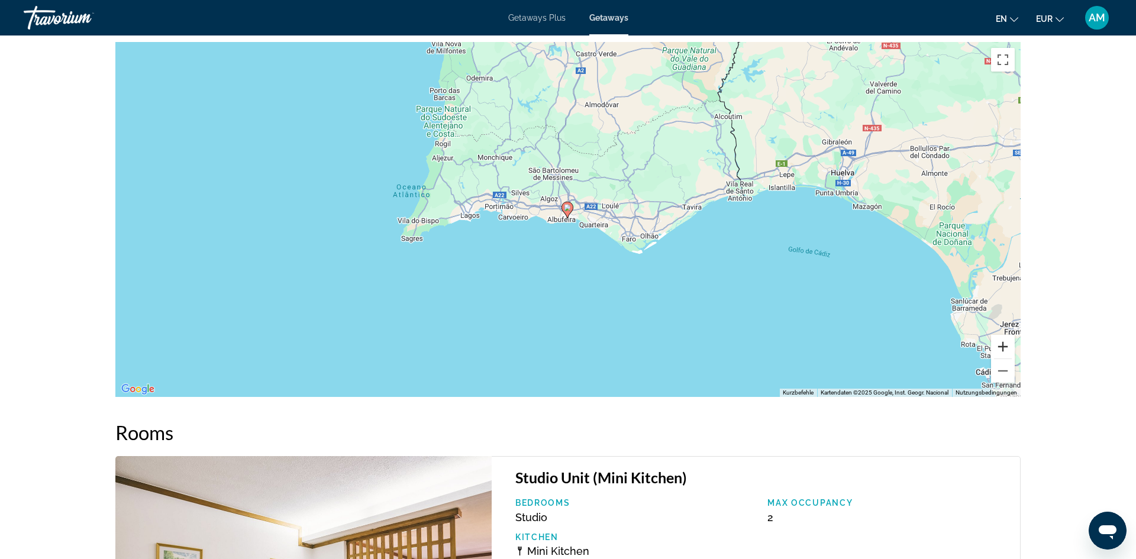
click at [1000, 340] on button "Vergrößern" at bounding box center [1003, 347] width 24 height 24
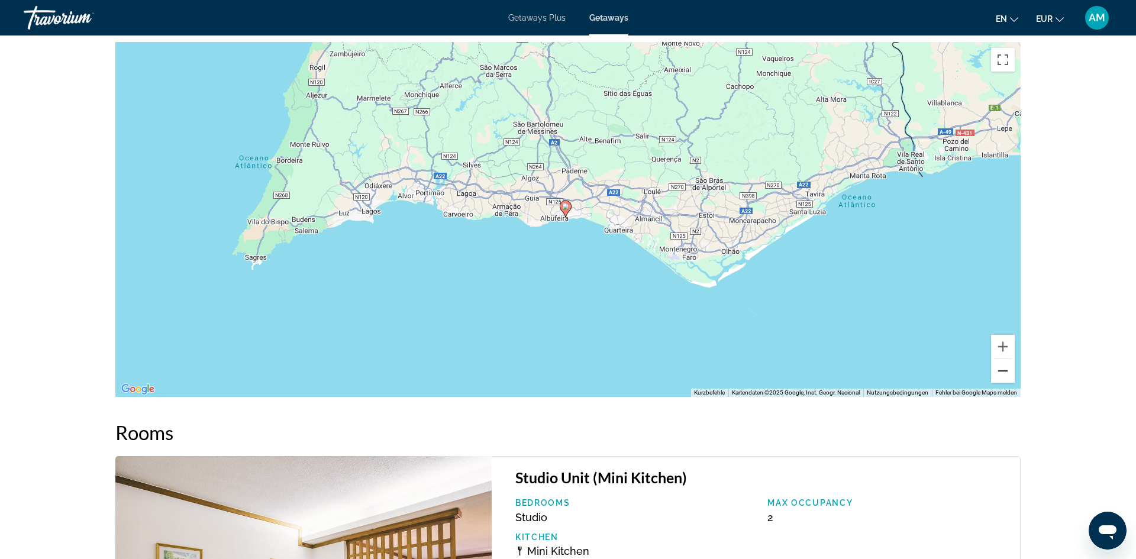
click at [1003, 380] on button "Verkleinern" at bounding box center [1003, 371] width 24 height 24
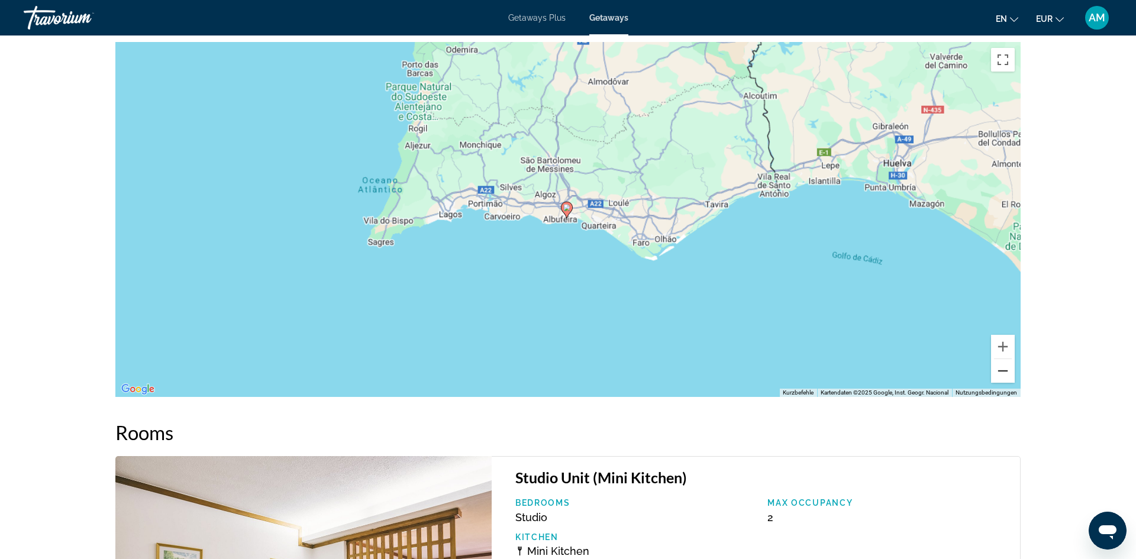
click at [1003, 380] on button "Verkleinern" at bounding box center [1003, 371] width 24 height 24
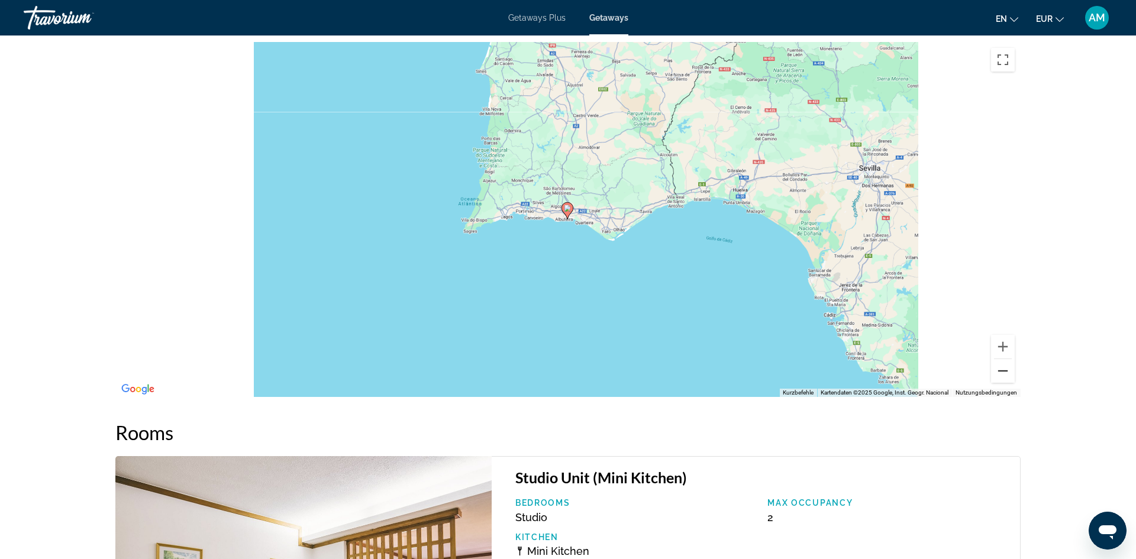
click at [1003, 380] on button "Verkleinern" at bounding box center [1003, 371] width 24 height 24
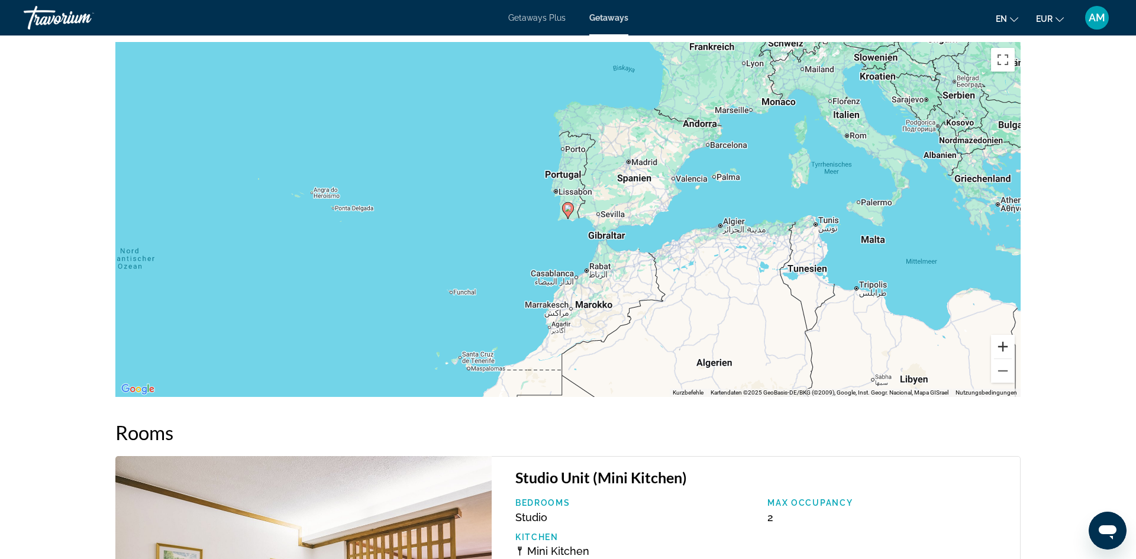
click at [1000, 347] on button "Vergrößern" at bounding box center [1003, 347] width 24 height 24
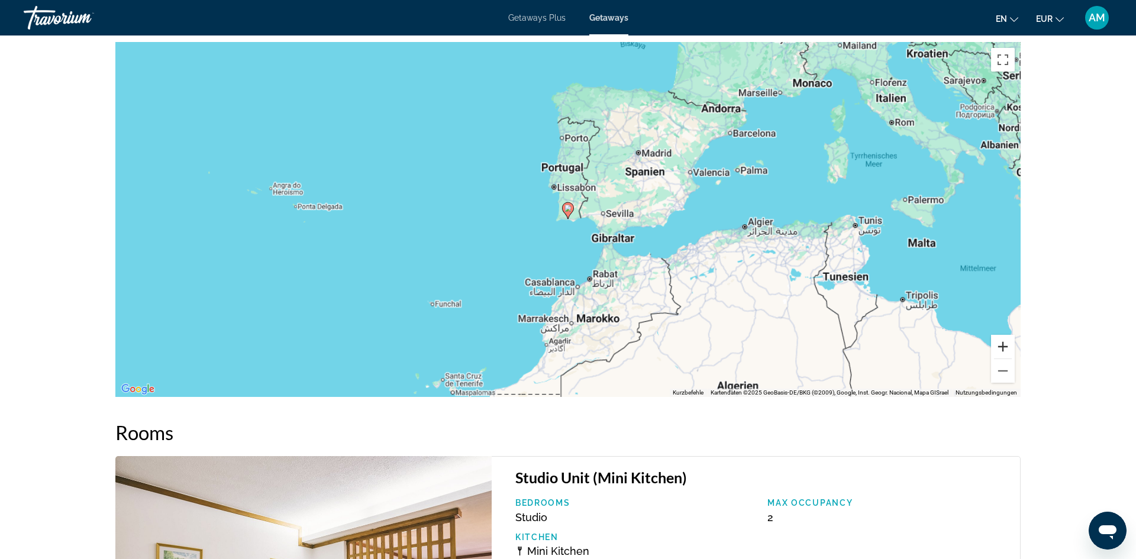
click at [1000, 347] on button "Vergrößern" at bounding box center [1003, 347] width 24 height 24
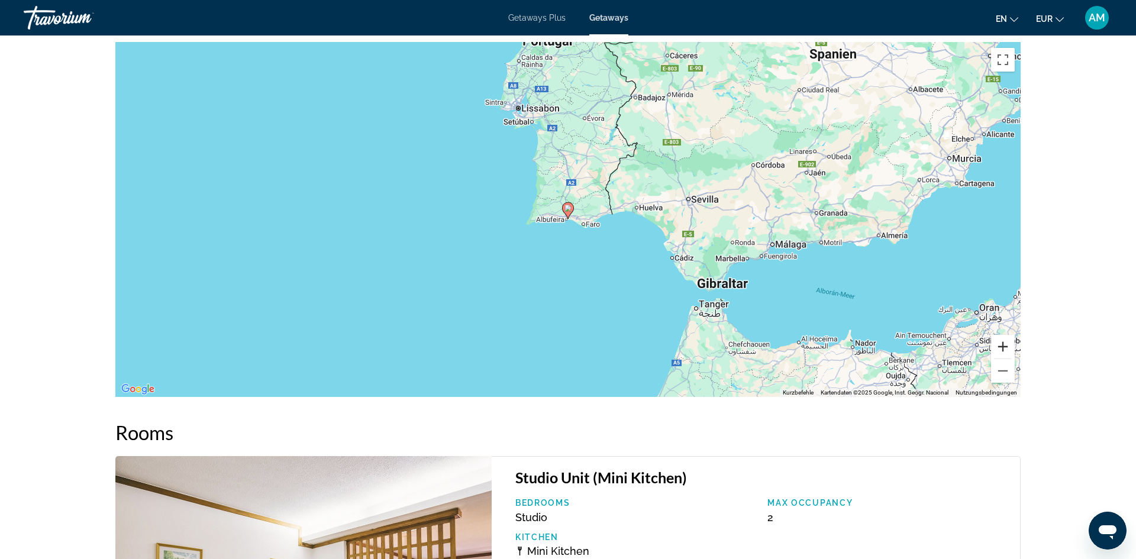
click at [1000, 347] on button "Vergrößern" at bounding box center [1003, 347] width 24 height 24
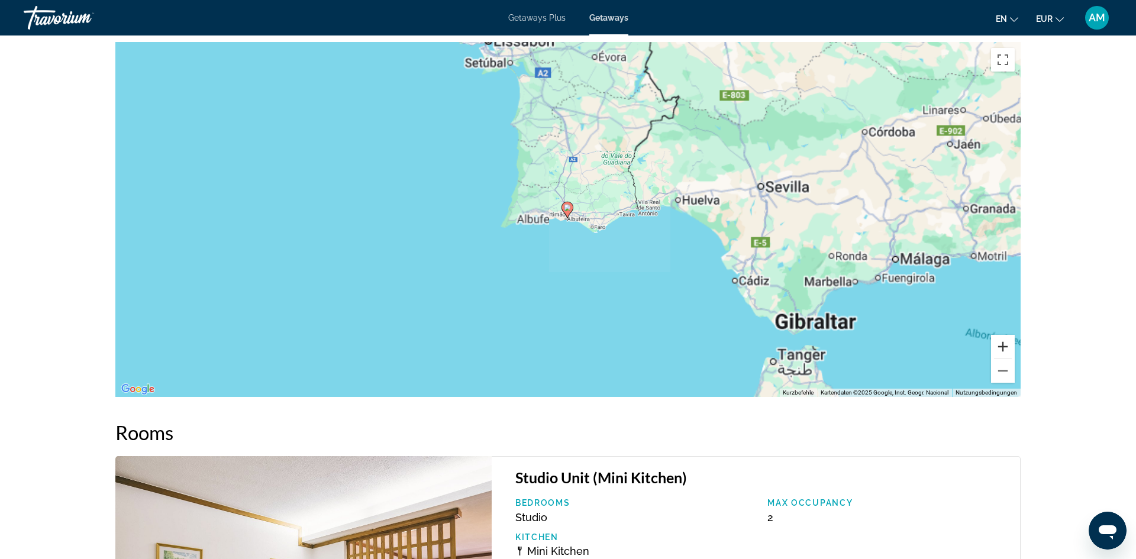
click at [1000, 347] on button "Vergrößern" at bounding box center [1003, 347] width 24 height 24
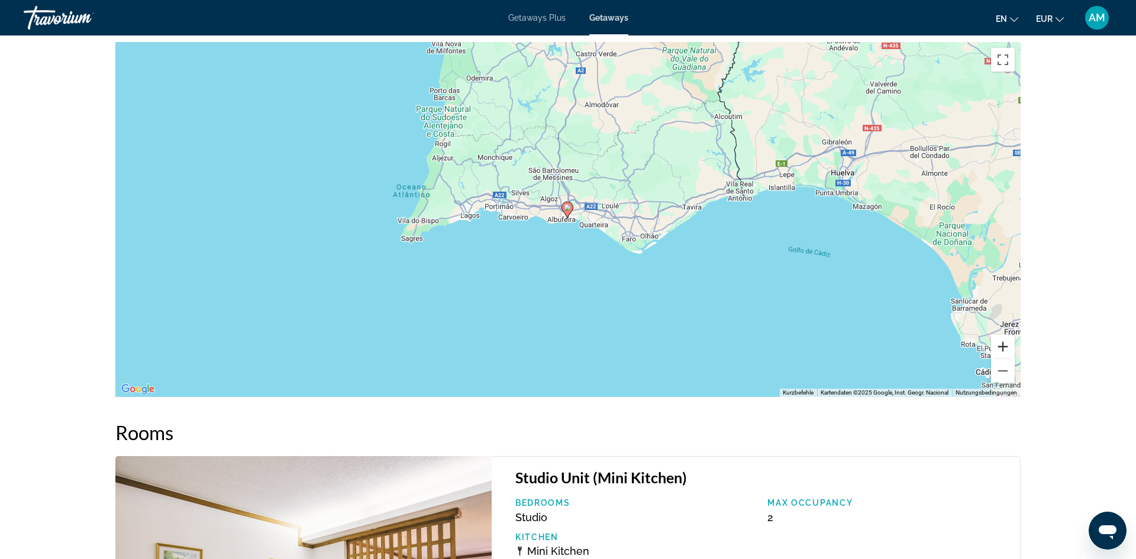
click at [1000, 349] on button "Vergrößern" at bounding box center [1003, 347] width 24 height 24
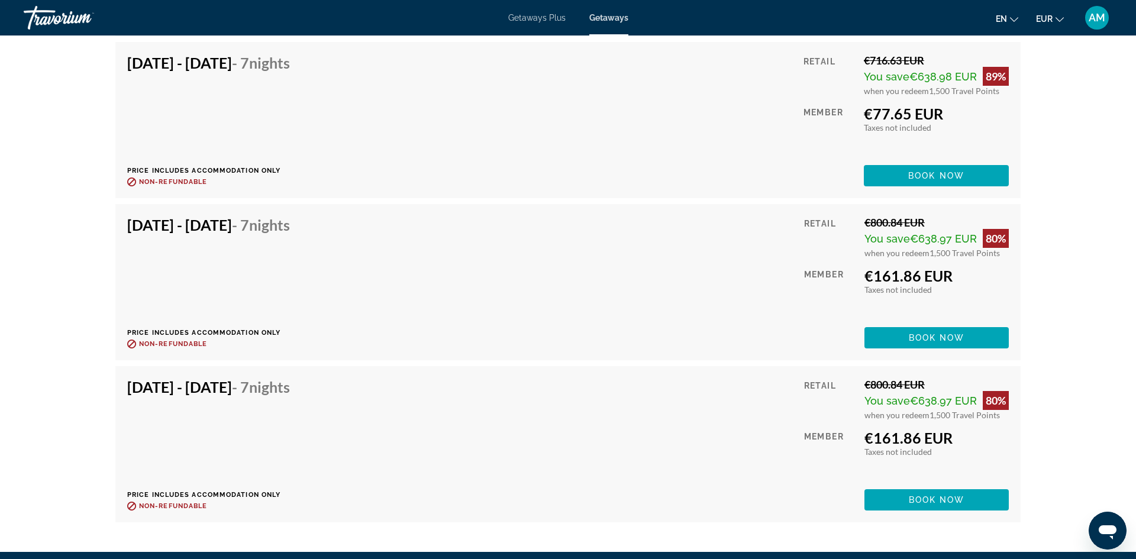
scroll to position [2865, 0]
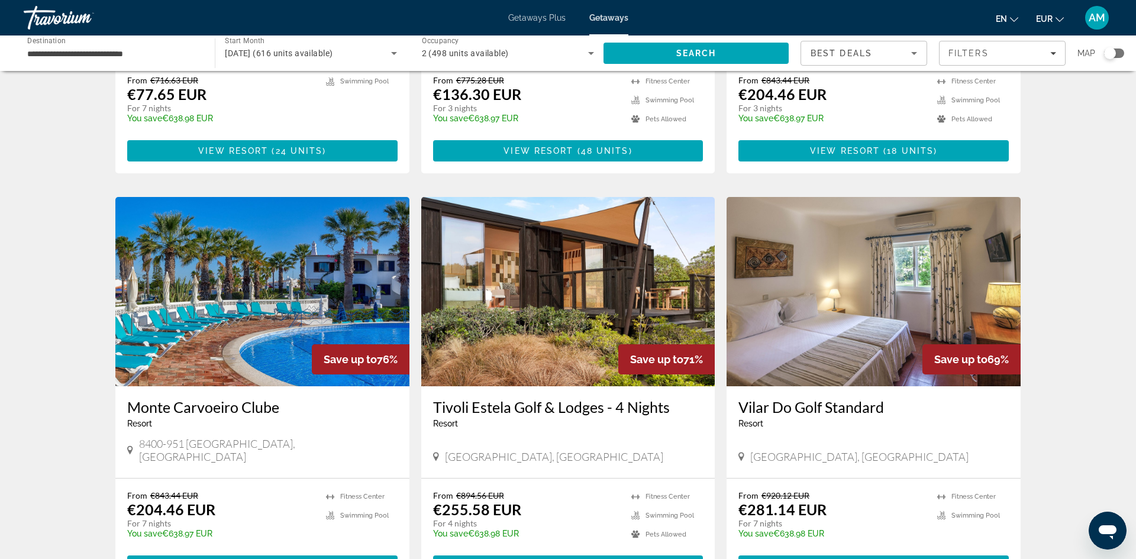
scroll to position [1178, 0]
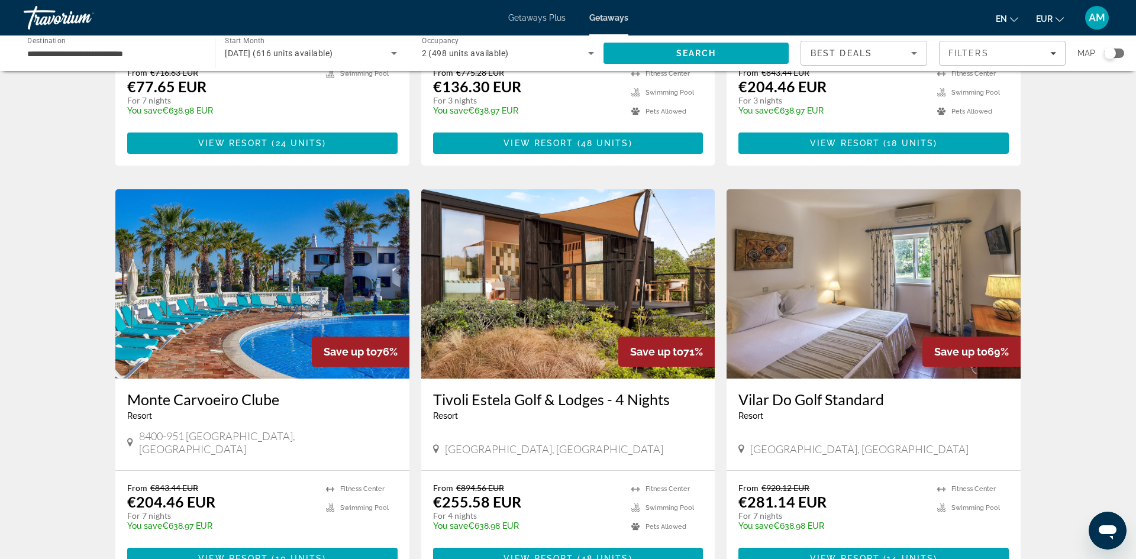
click at [303, 233] on img "Main content" at bounding box center [262, 283] width 294 height 189
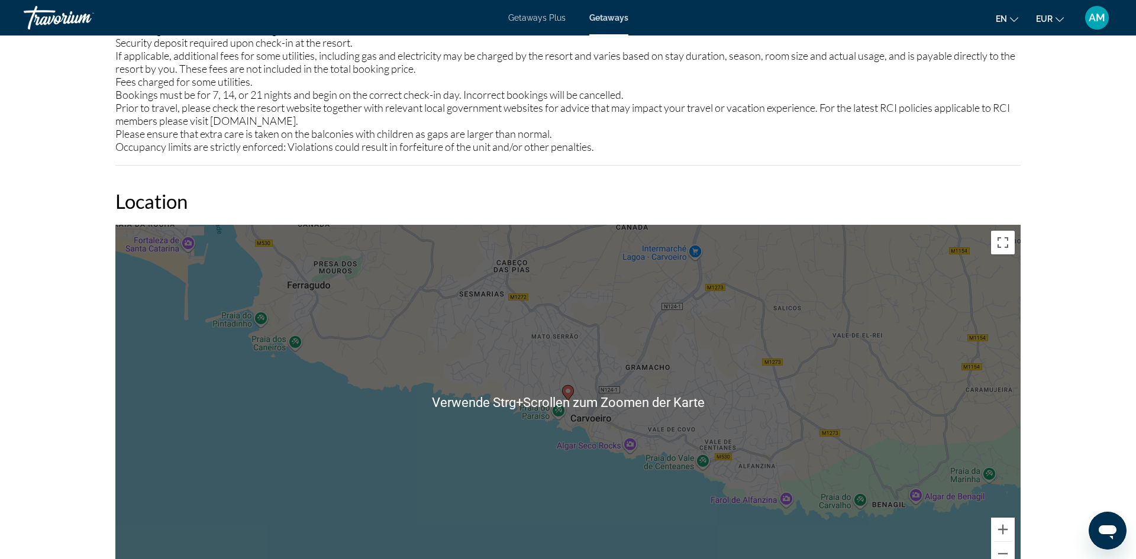
scroll to position [1728, 0]
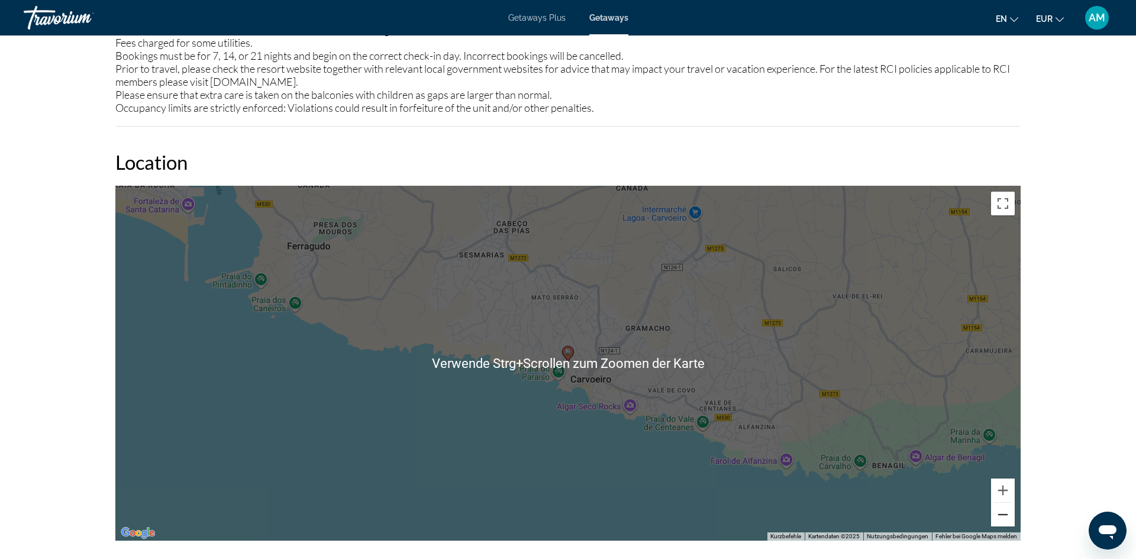
click at [1003, 522] on button "Verkleinern" at bounding box center [1003, 515] width 24 height 24
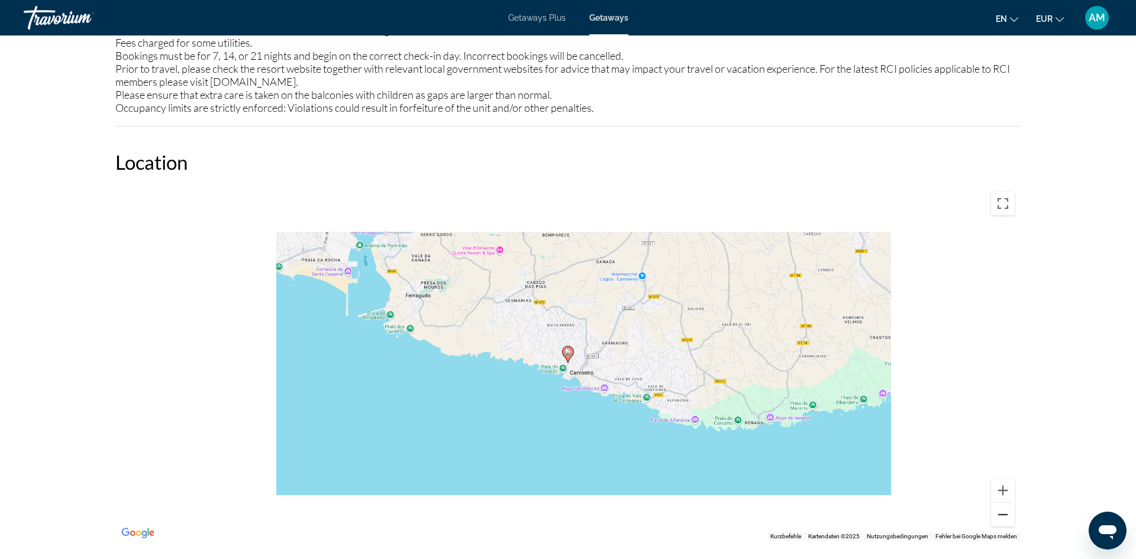
click at [1003, 522] on button "Verkleinern" at bounding box center [1003, 515] width 24 height 24
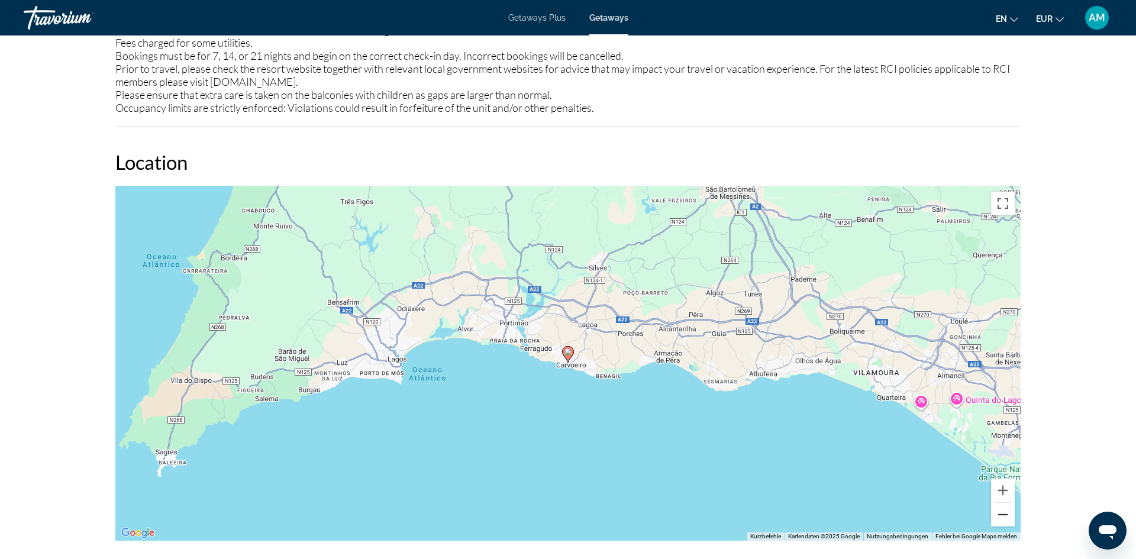
click at [1003, 521] on button "Verkleinern" at bounding box center [1003, 515] width 24 height 24
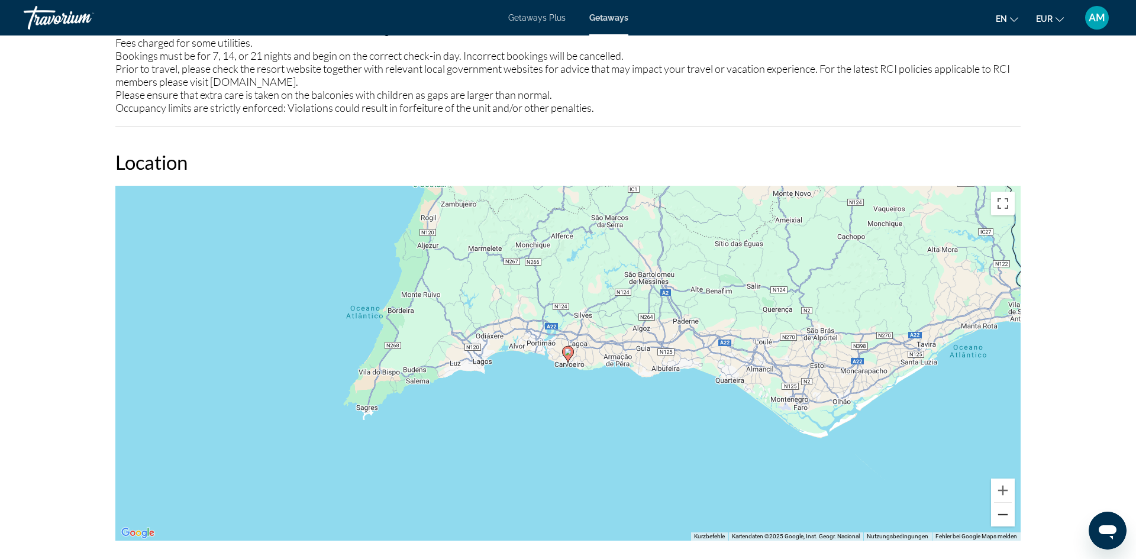
click at [1002, 521] on button "Verkleinern" at bounding box center [1003, 515] width 24 height 24
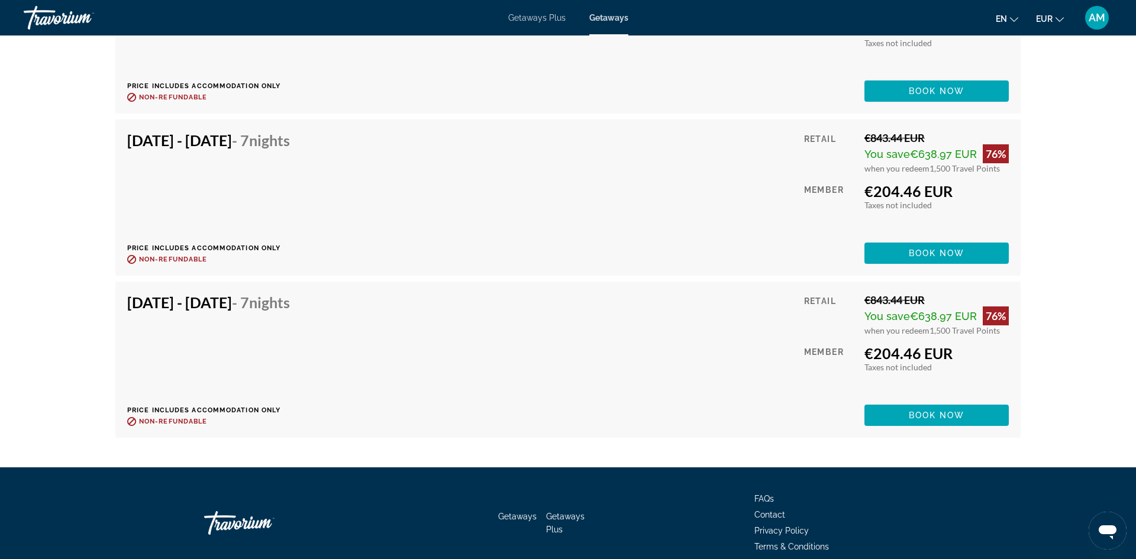
scroll to position [2689, 0]
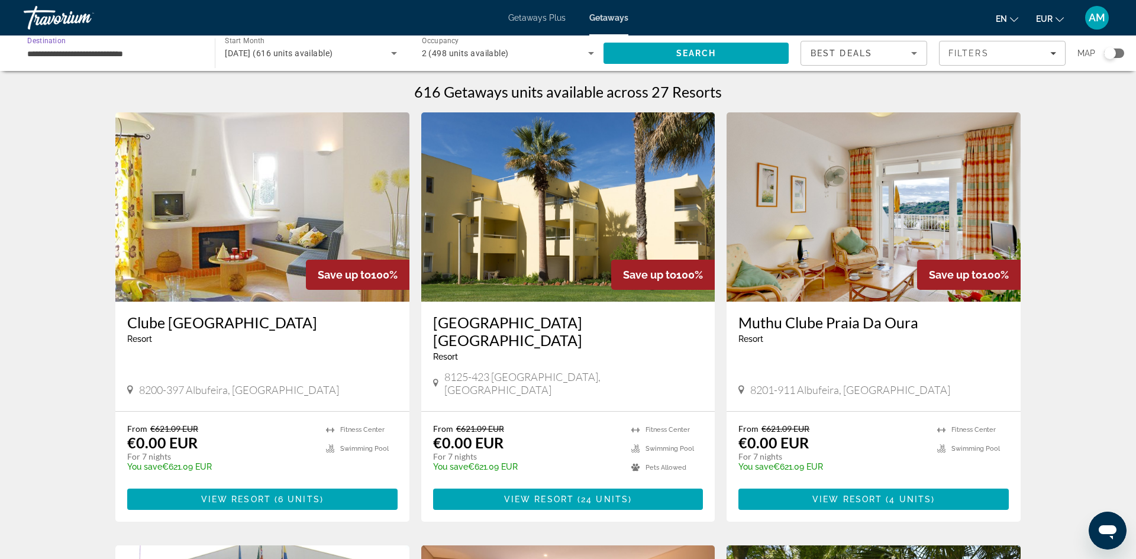
click at [142, 54] on input "**********" at bounding box center [113, 54] width 172 height 14
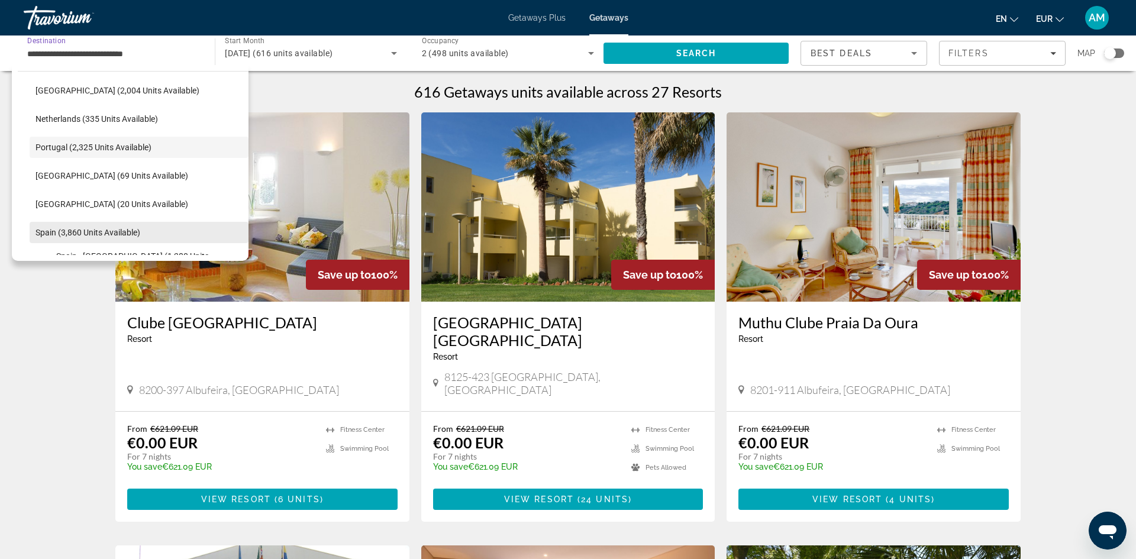
scroll to position [486, 0]
click at [103, 220] on span "Select destination: Spain (3,860 units available)" at bounding box center [139, 230] width 219 height 28
type input "**********"
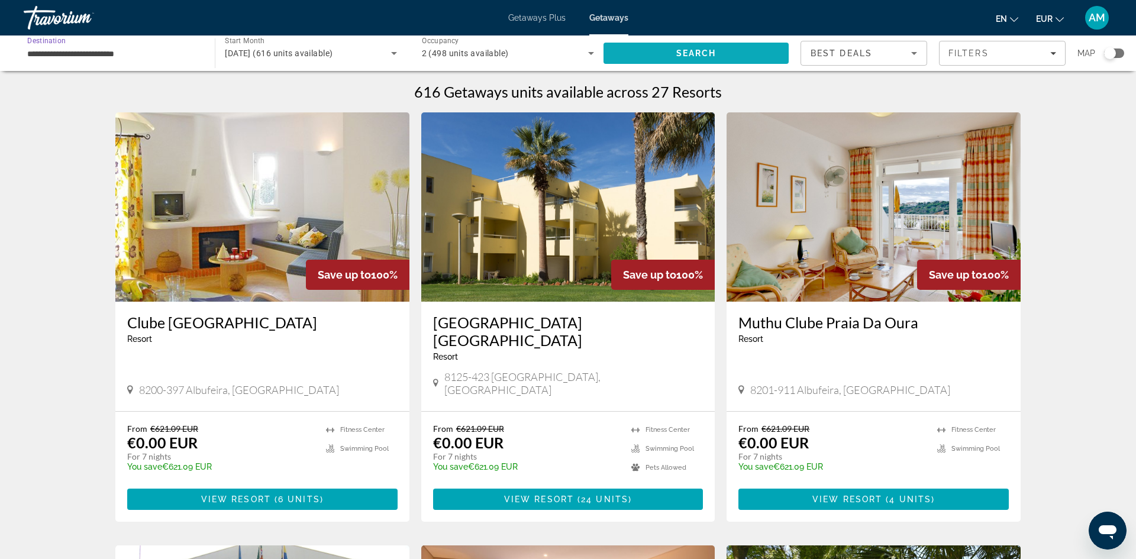
click at [698, 63] on span "Search" at bounding box center [695, 53] width 185 height 28
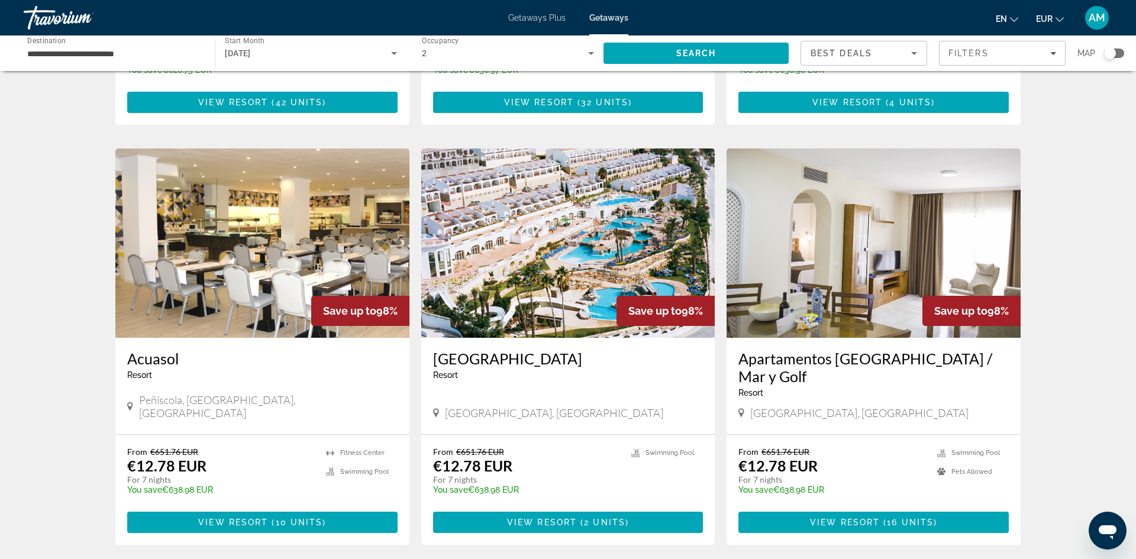
scroll to position [384, 0]
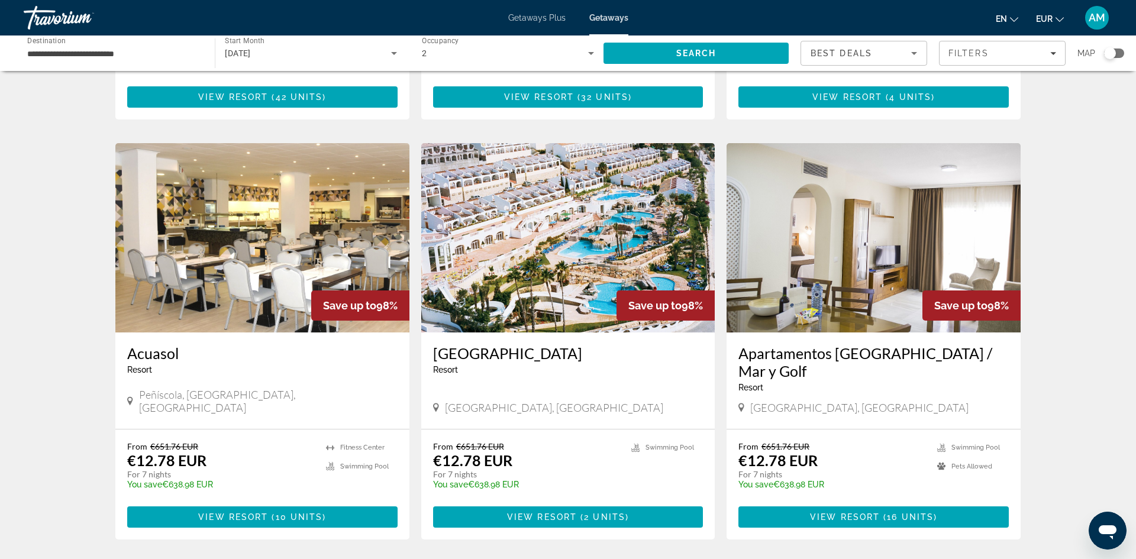
click at [264, 253] on img "Main content" at bounding box center [262, 237] width 294 height 189
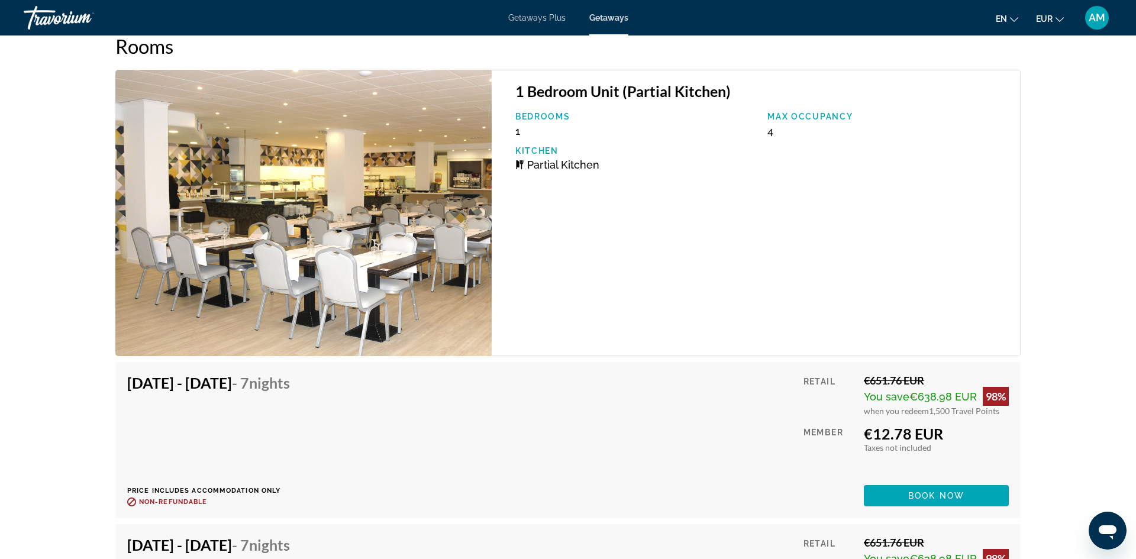
scroll to position [2407, 0]
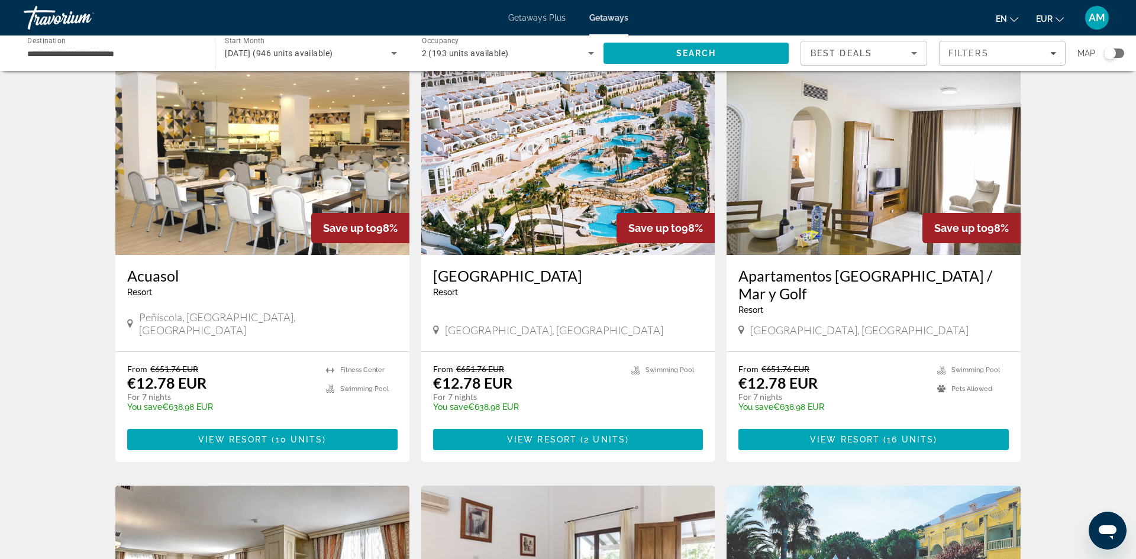
scroll to position [461, 0]
click at [534, 157] on img "Main content" at bounding box center [568, 160] width 294 height 189
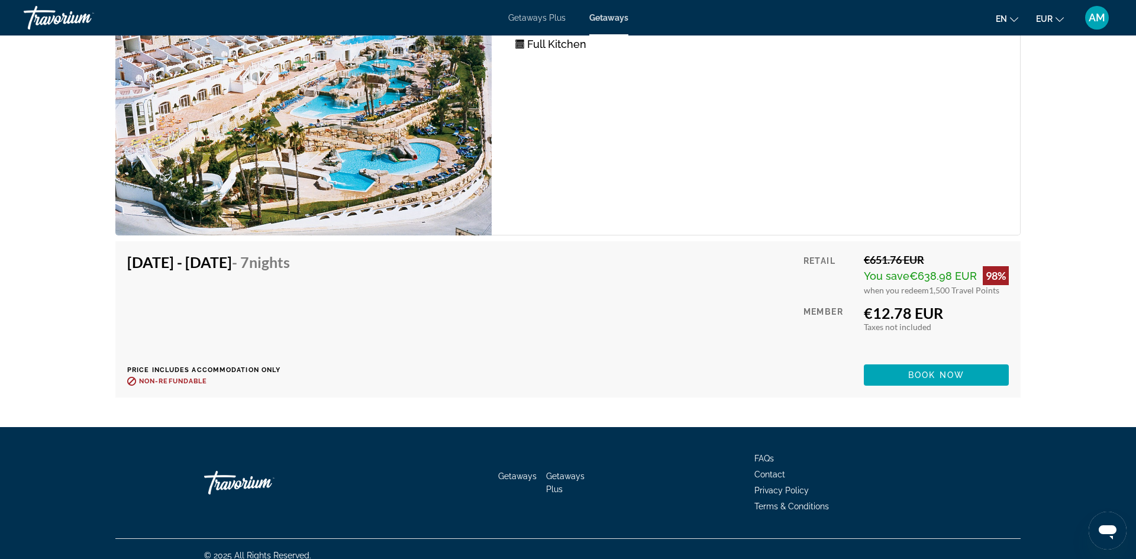
scroll to position [2141, 0]
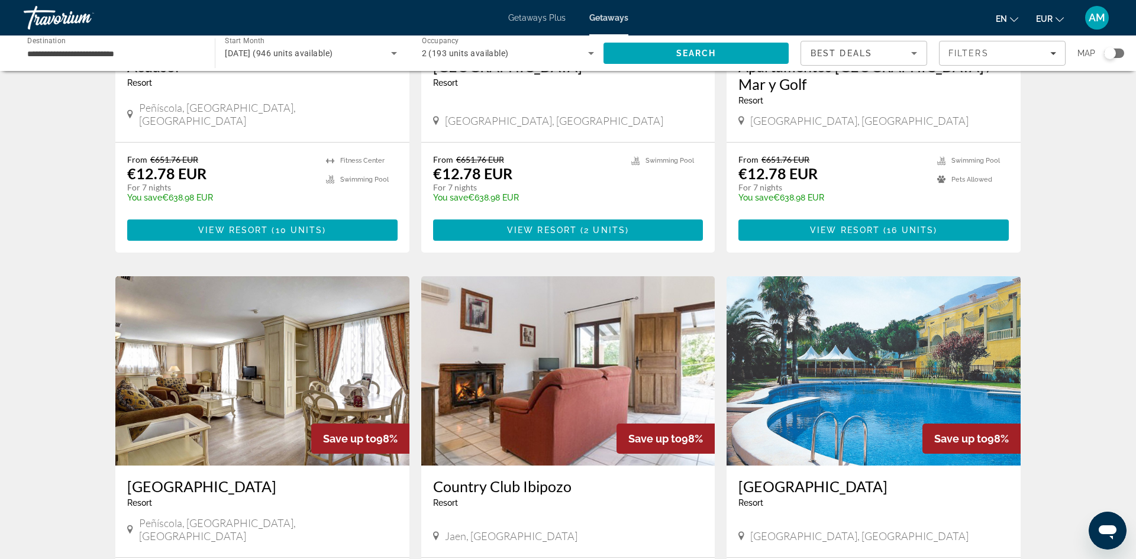
scroll to position [691, 0]
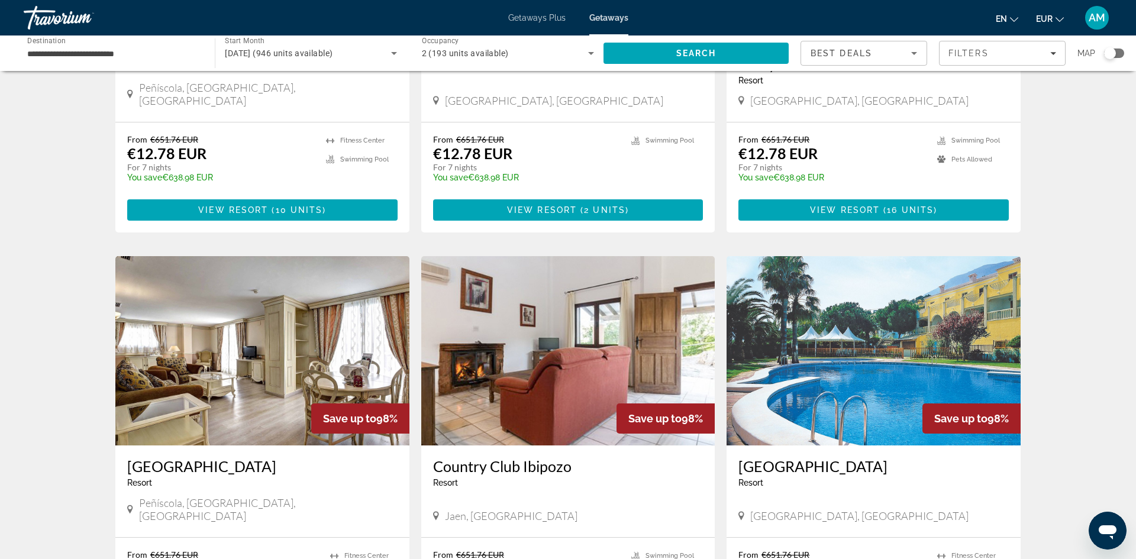
click at [225, 315] on img "Main content" at bounding box center [262, 350] width 294 height 189
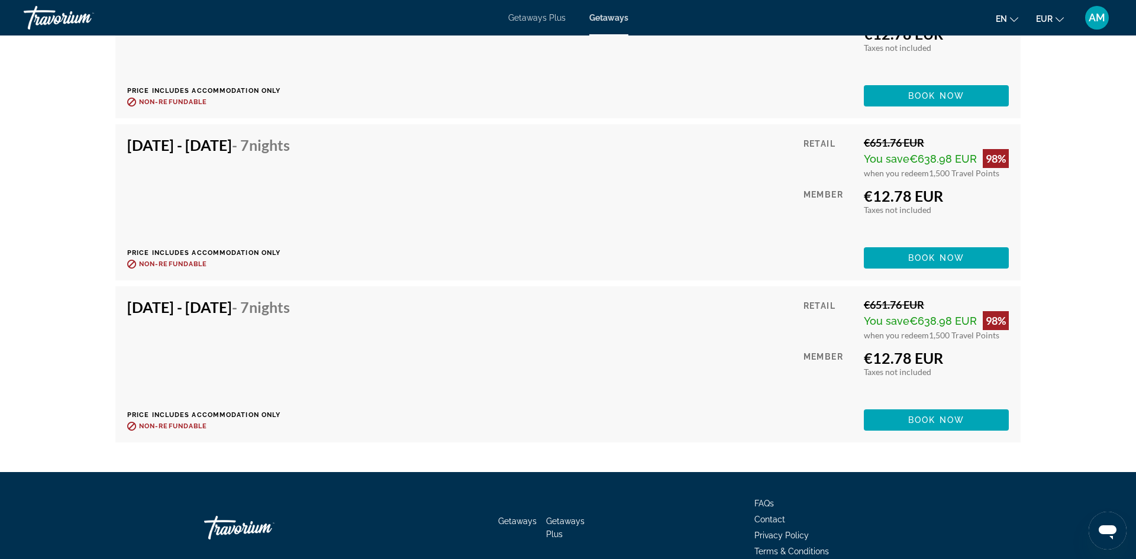
scroll to position [2386, 0]
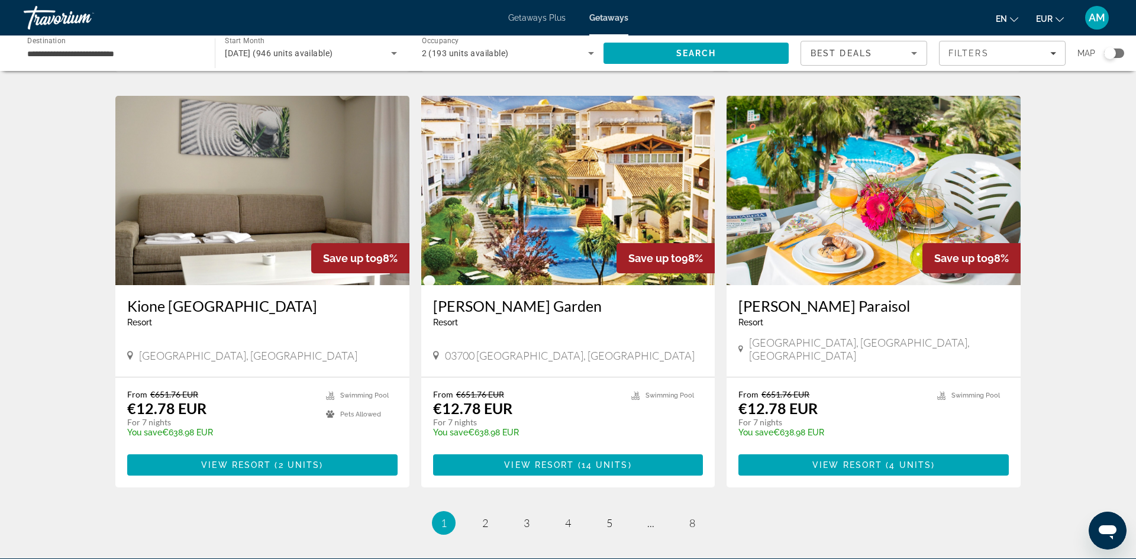
scroll to position [1256, 0]
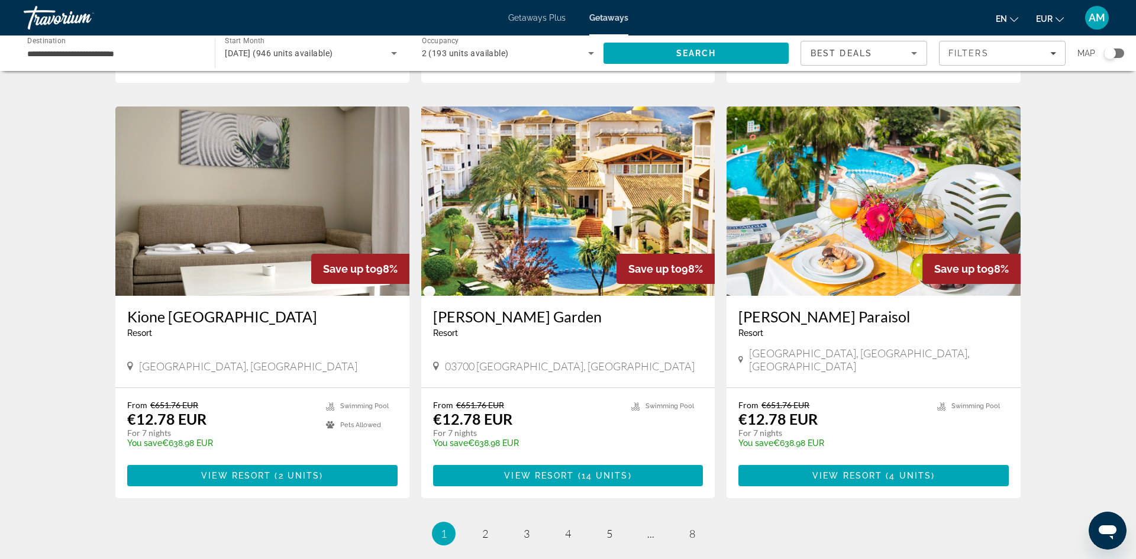
click at [854, 192] on img "Main content" at bounding box center [873, 200] width 294 height 189
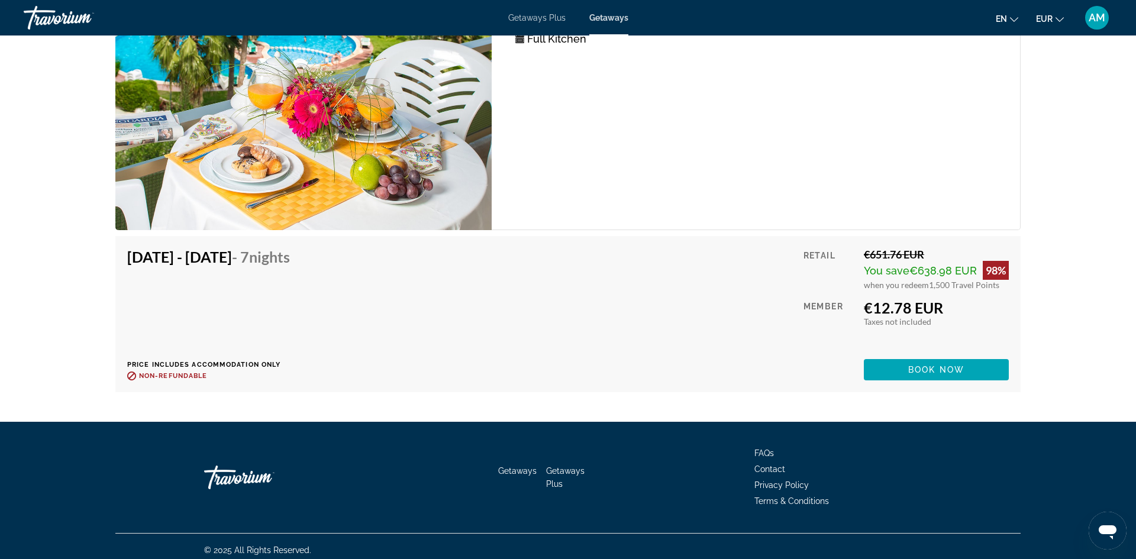
scroll to position [2168, 0]
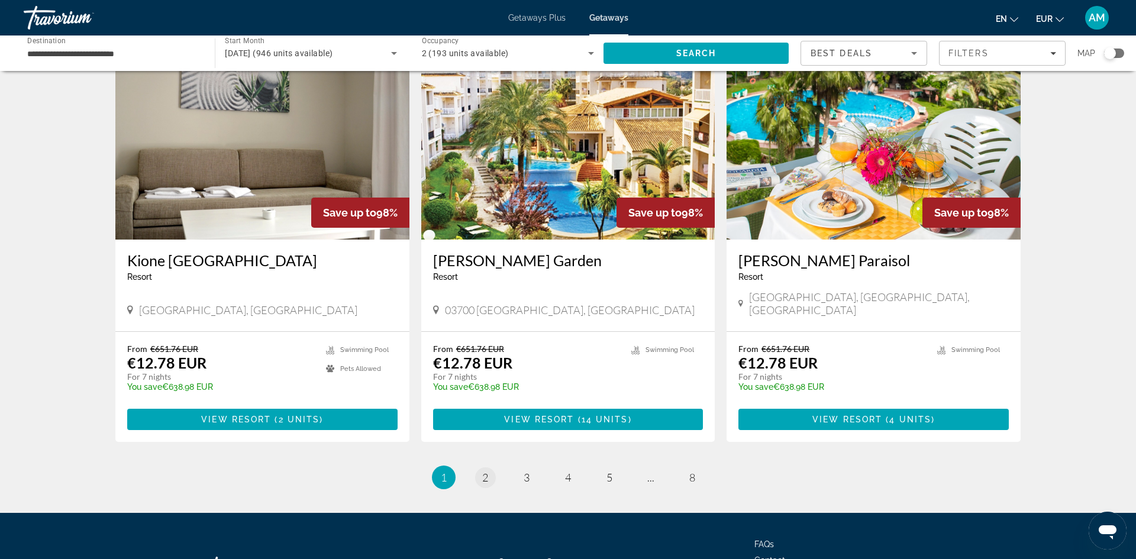
scroll to position [1307, 0]
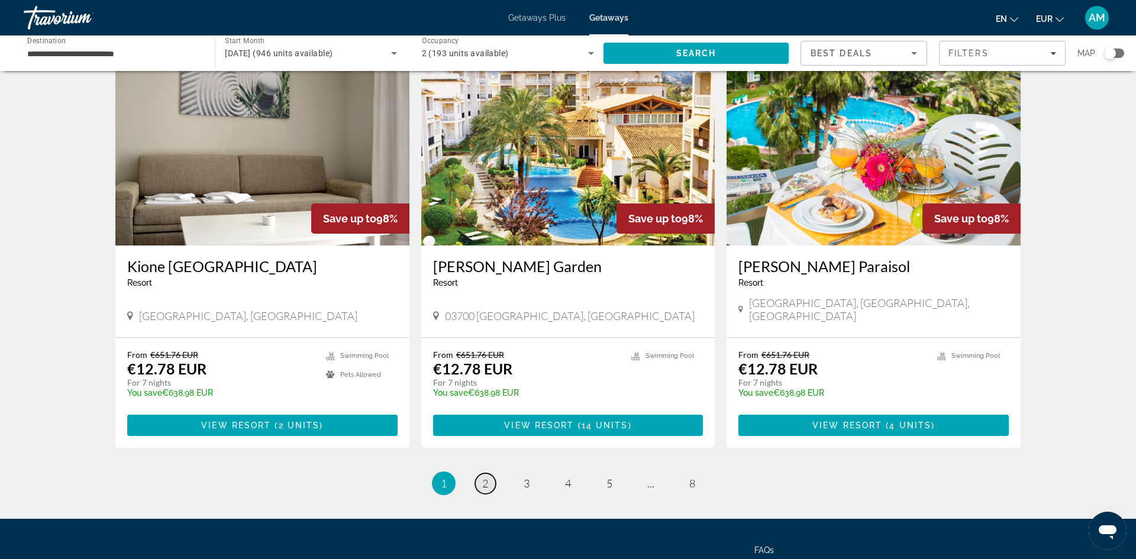
click at [486, 477] on span "2" at bounding box center [485, 483] width 6 height 13
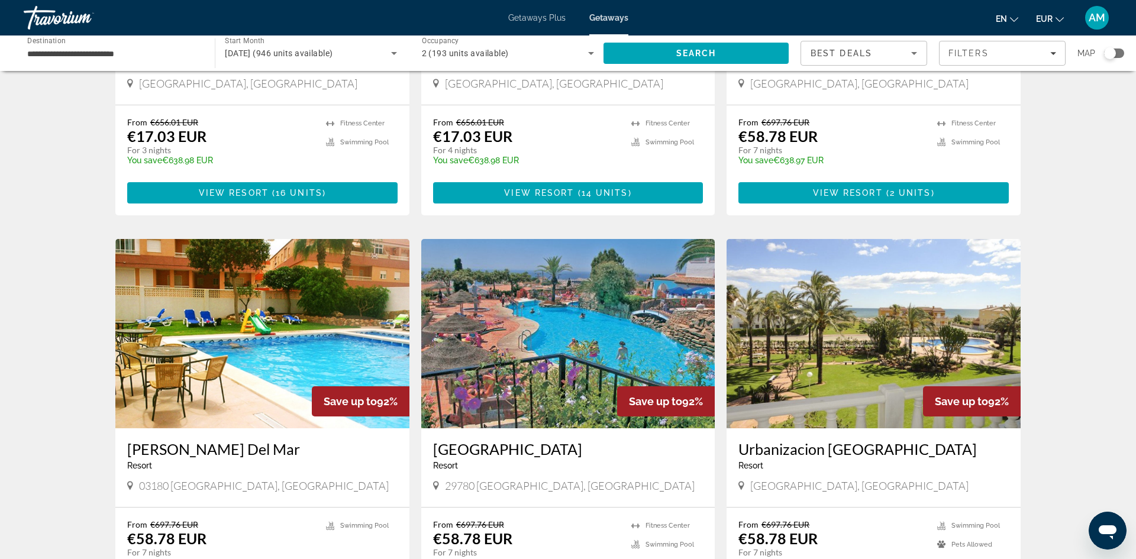
scroll to position [282, 0]
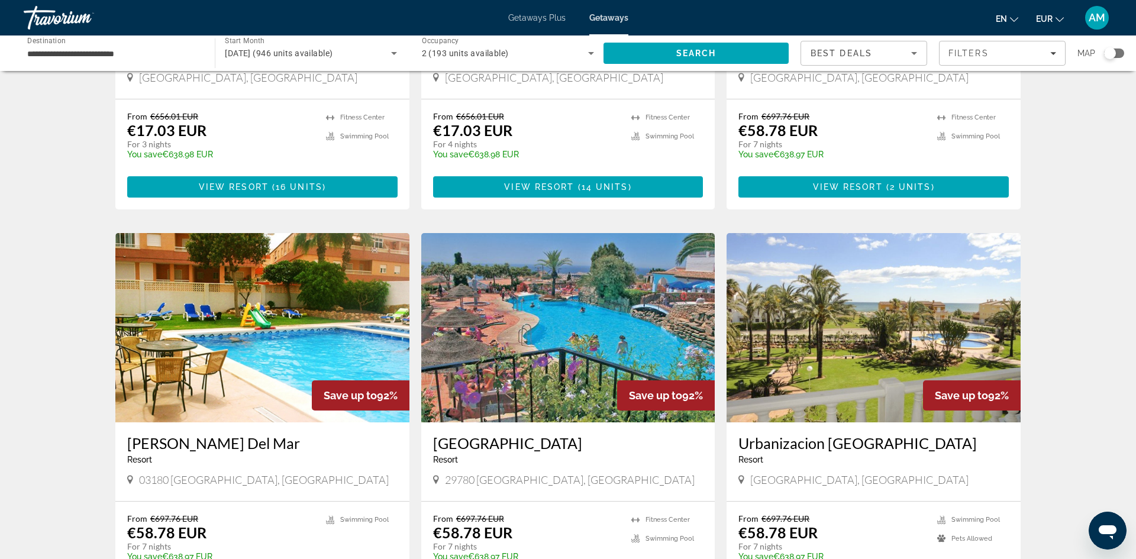
click at [841, 329] on img "Main content" at bounding box center [873, 327] width 294 height 189
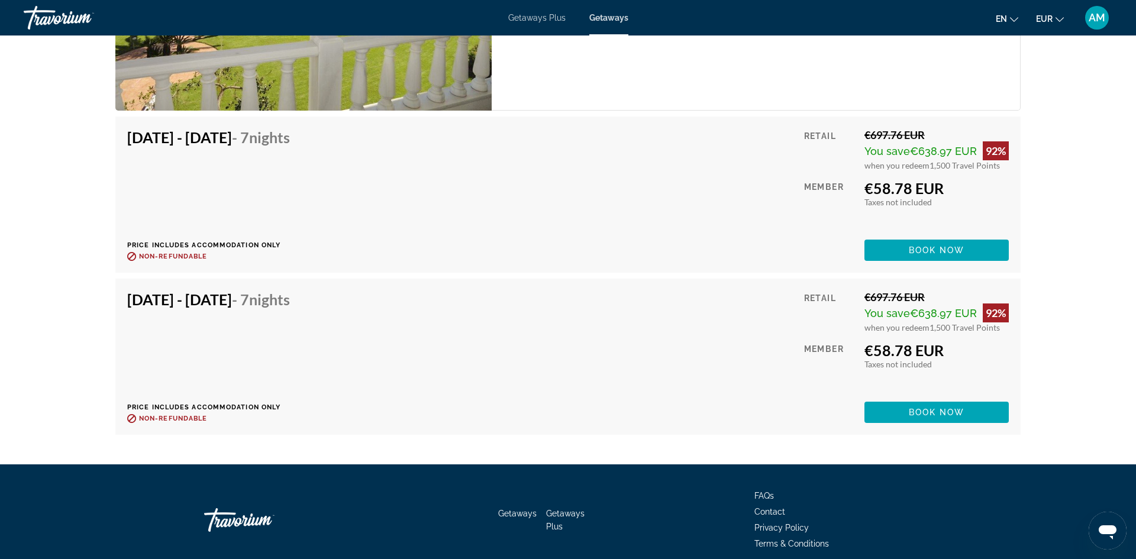
scroll to position [2225, 0]
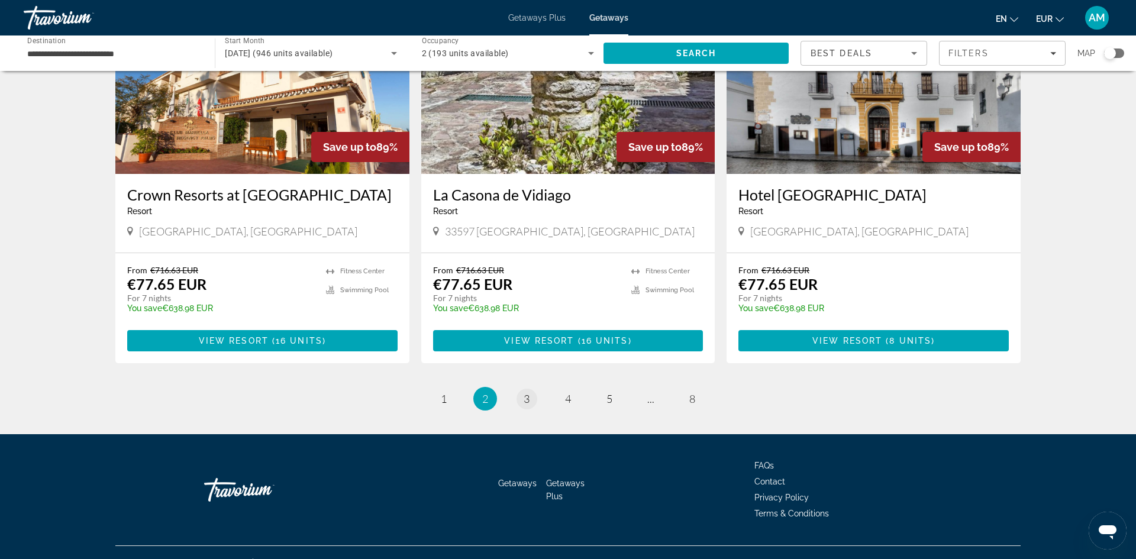
scroll to position [1355, 0]
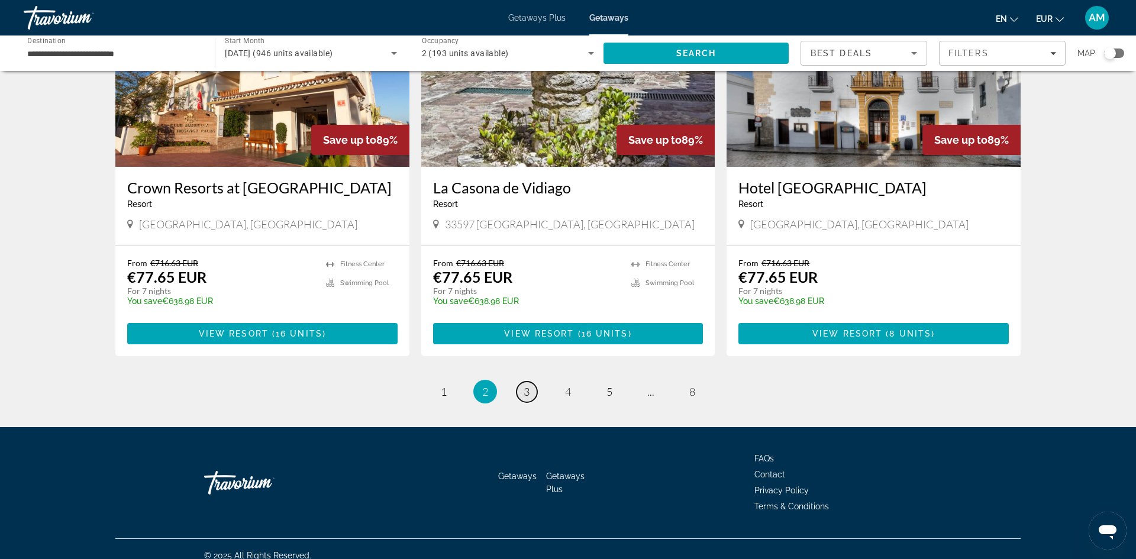
click at [524, 386] on link "page 3" at bounding box center [526, 392] width 21 height 21
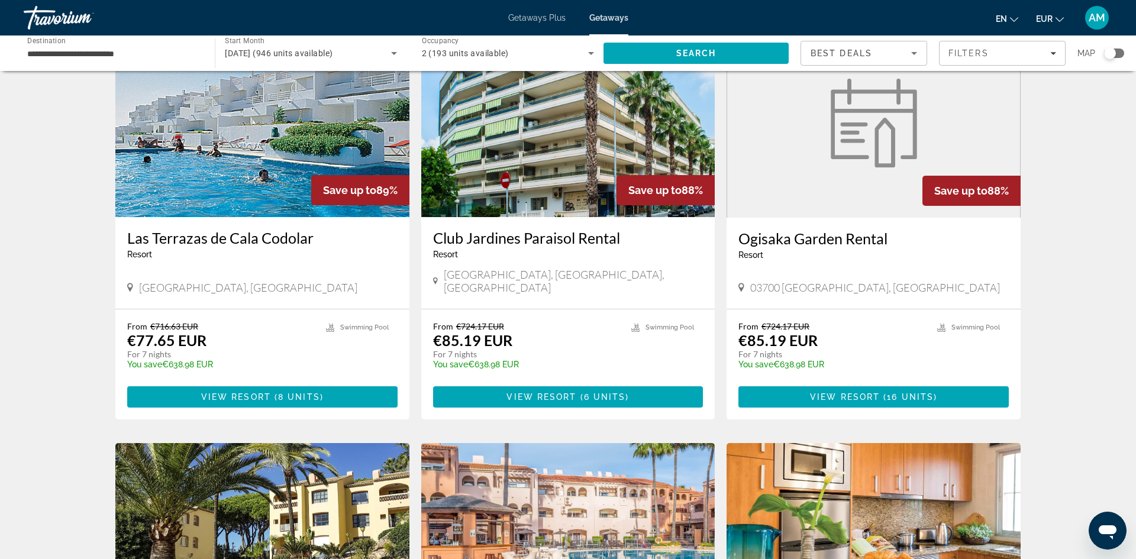
scroll to position [489, 0]
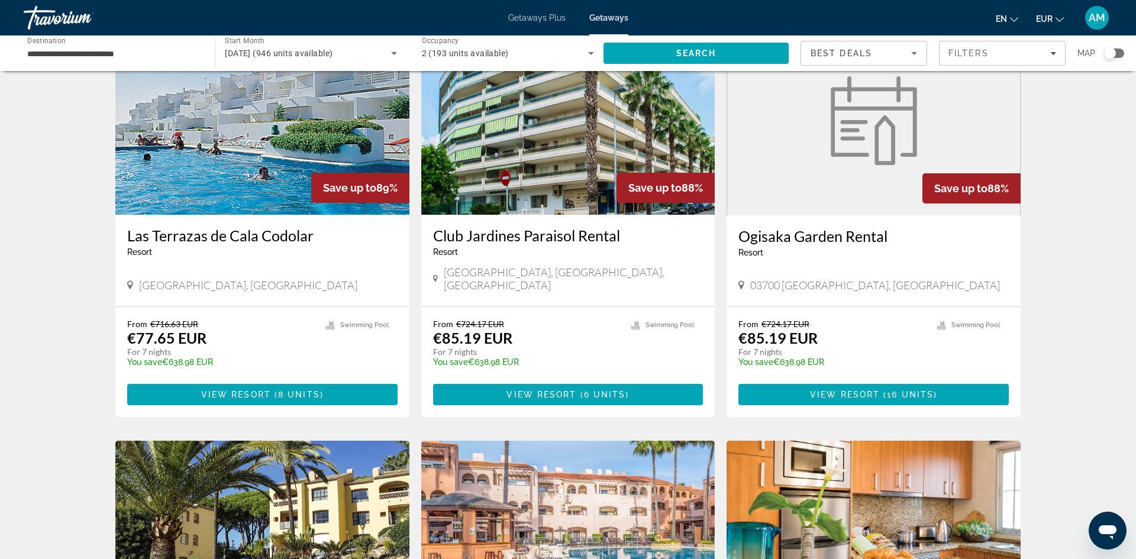
click at [238, 114] on img "Main content" at bounding box center [262, 119] width 294 height 189
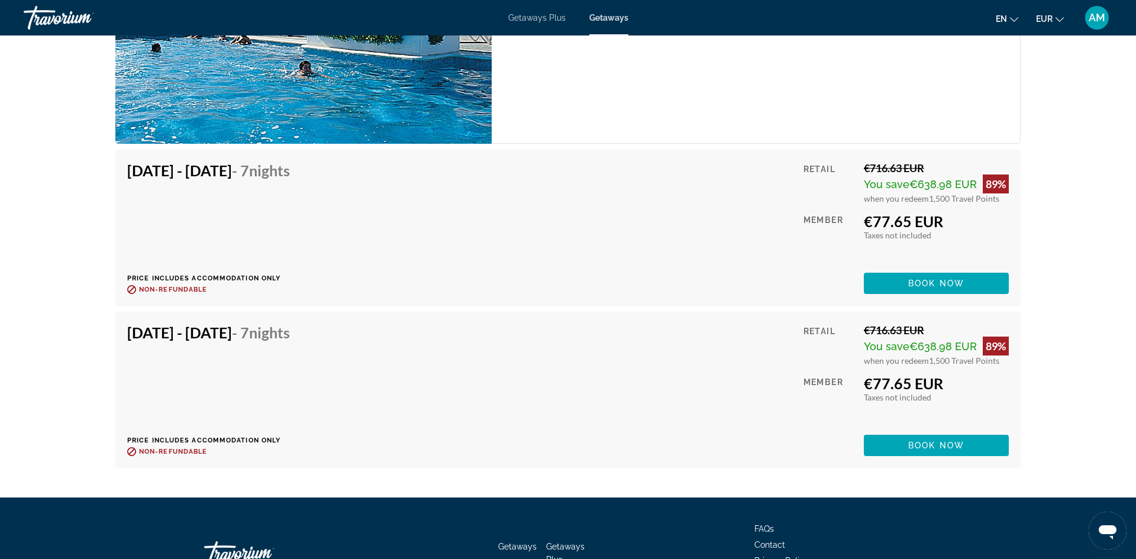
scroll to position [2084, 0]
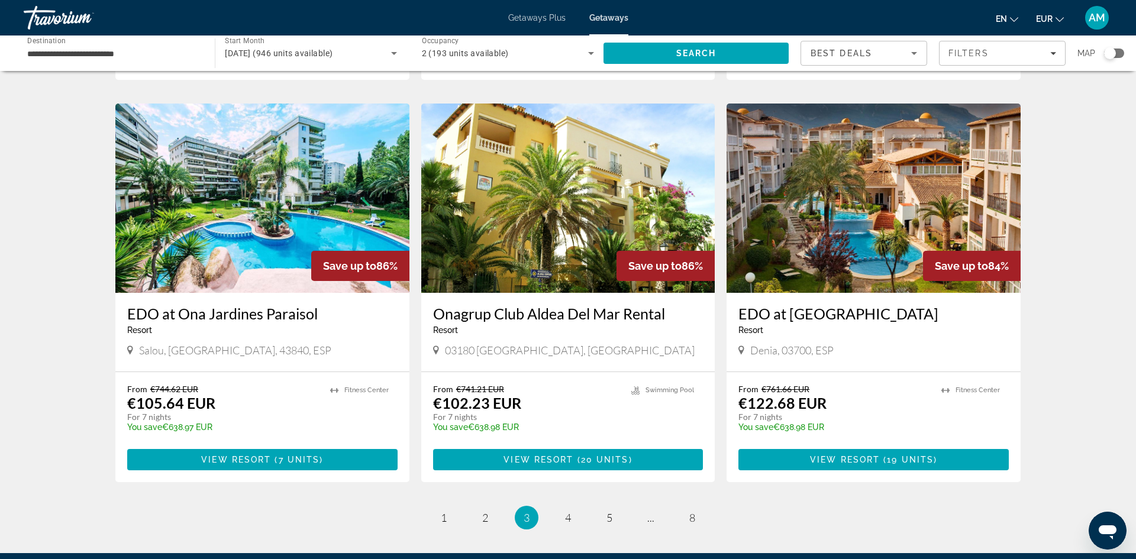
scroll to position [1257, 0]
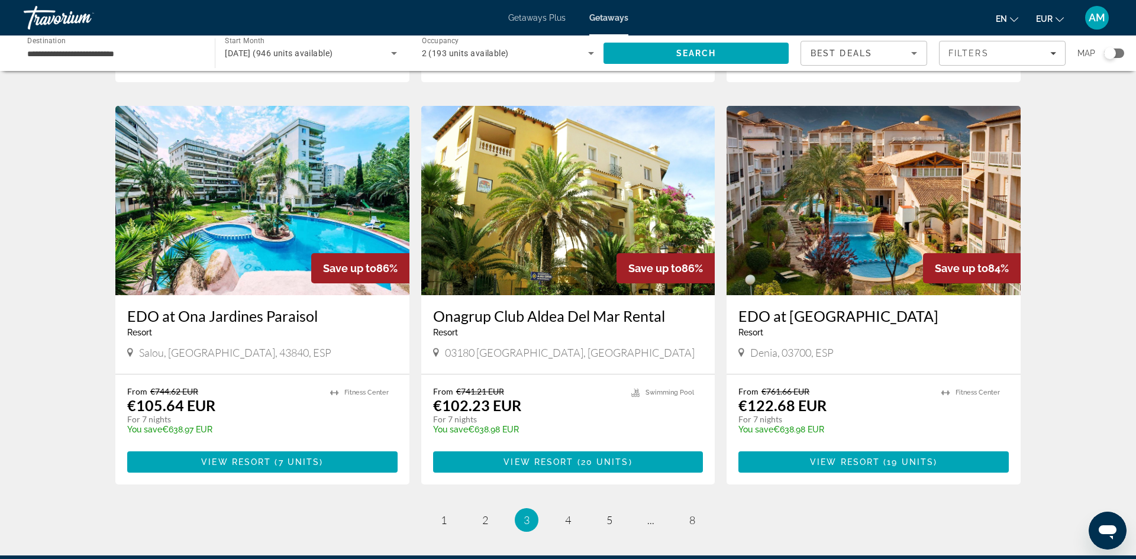
click at [222, 186] on img "Main content" at bounding box center [262, 200] width 294 height 189
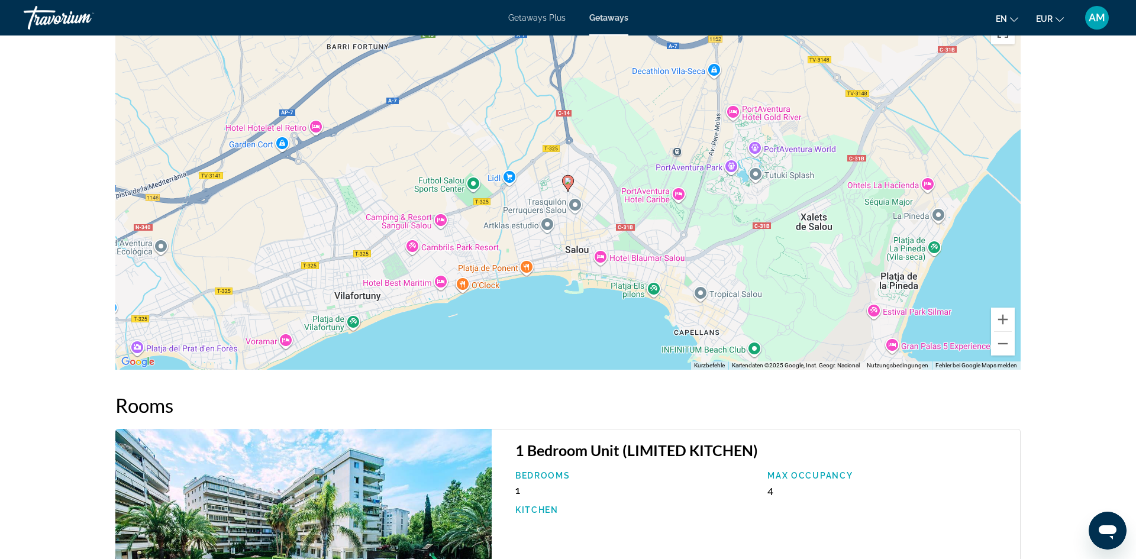
scroll to position [1496, 0]
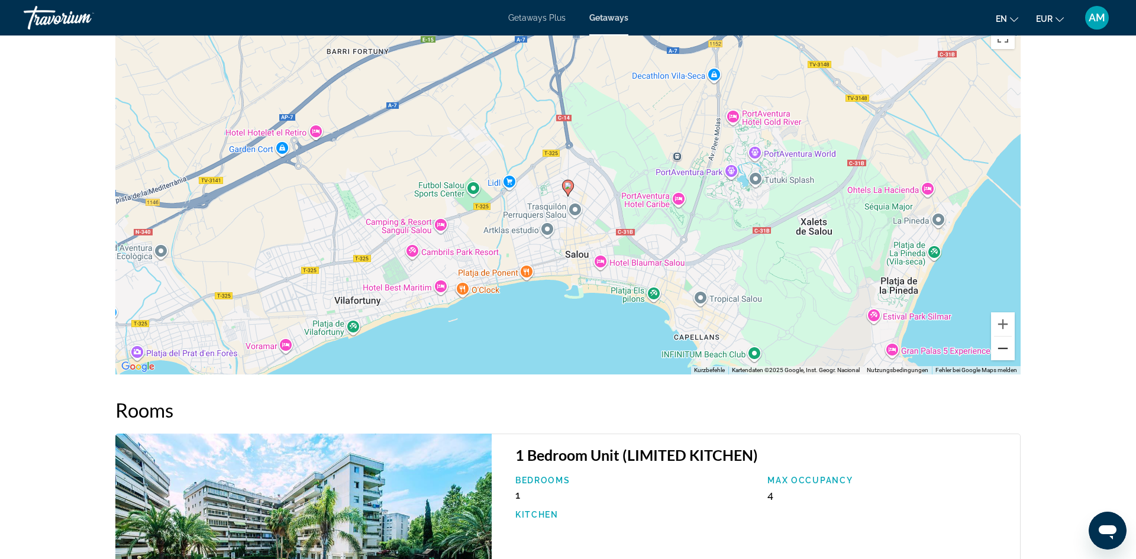
click at [1009, 337] on button "Verkleinern" at bounding box center [1003, 349] width 24 height 24
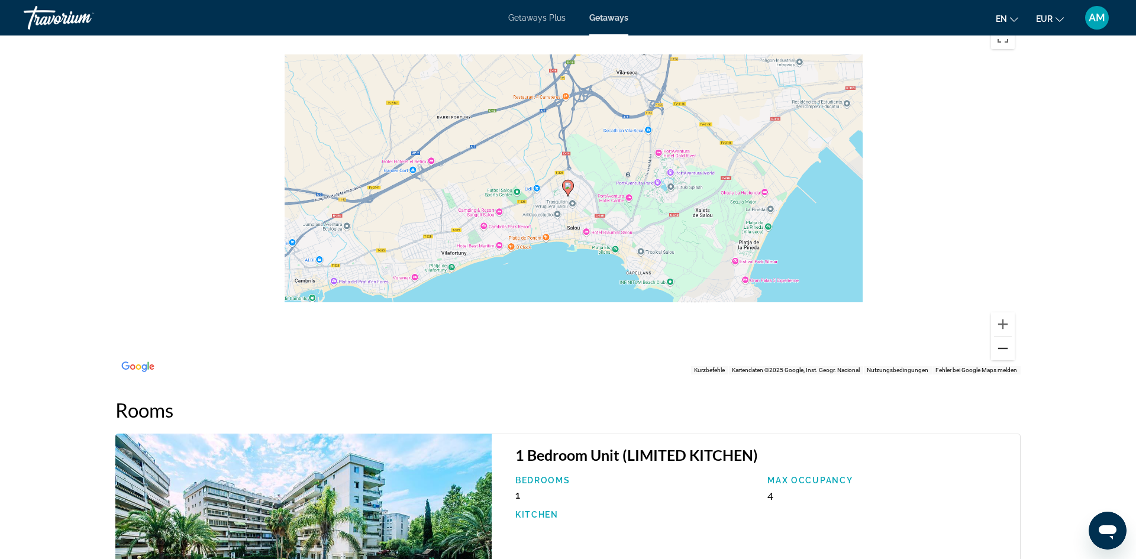
click at [1009, 338] on button "Verkleinern" at bounding box center [1003, 349] width 24 height 24
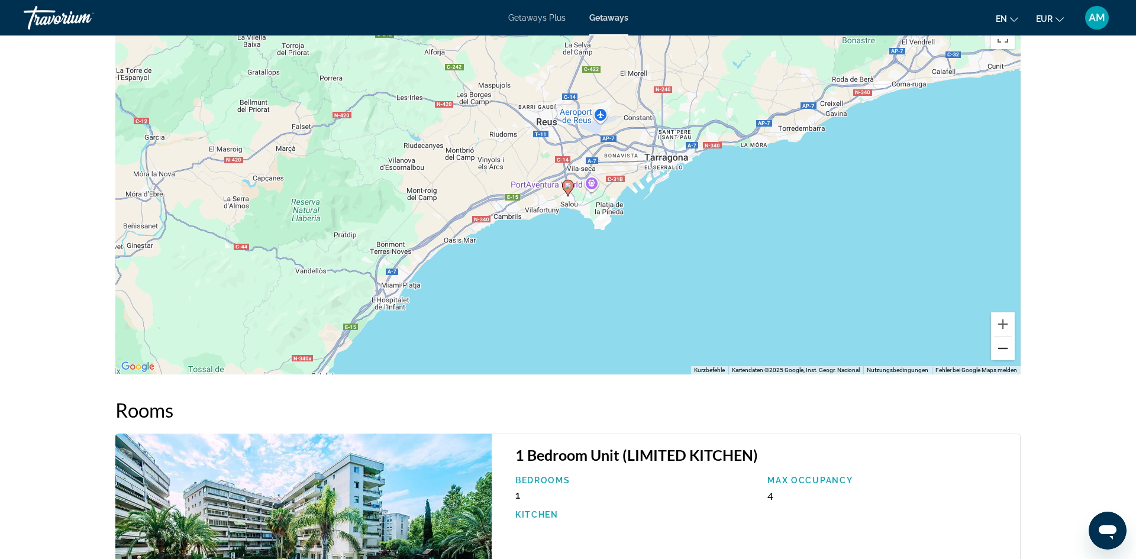
click at [1004, 337] on button "Verkleinern" at bounding box center [1003, 349] width 24 height 24
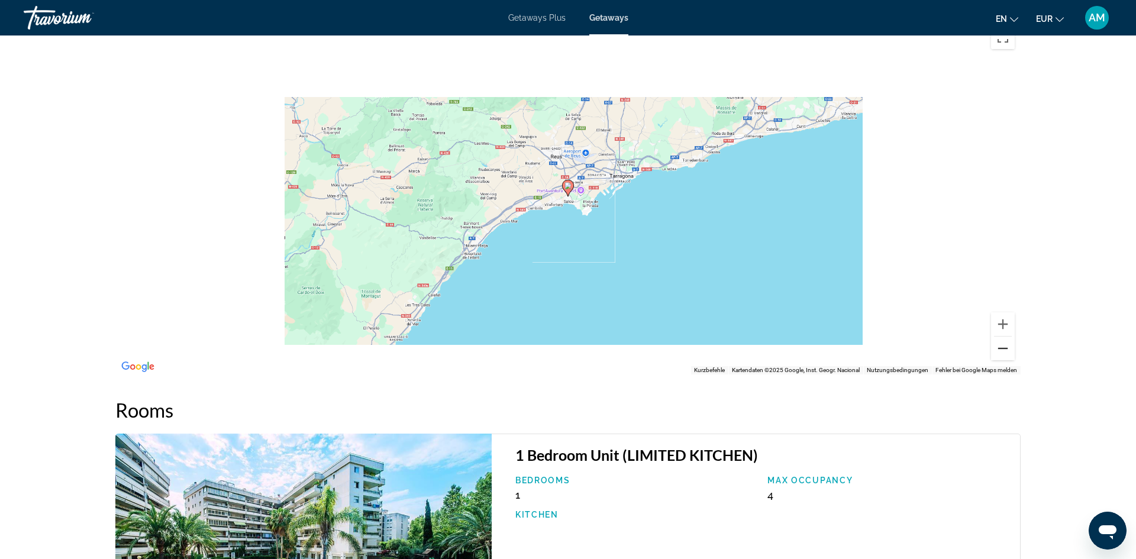
click at [1004, 337] on button "Verkleinern" at bounding box center [1003, 349] width 24 height 24
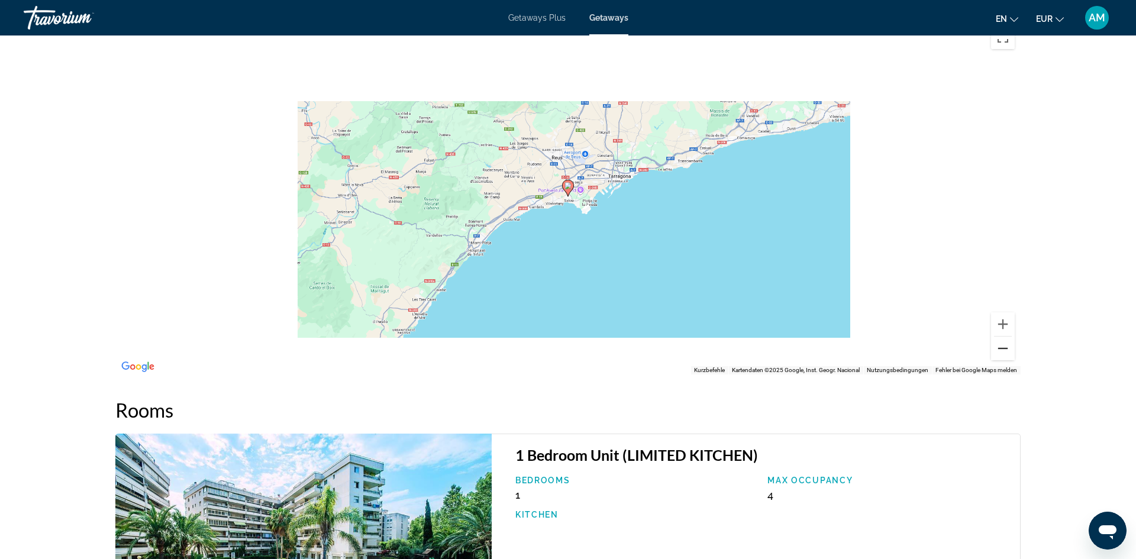
click at [1004, 337] on button "Verkleinern" at bounding box center [1003, 349] width 24 height 24
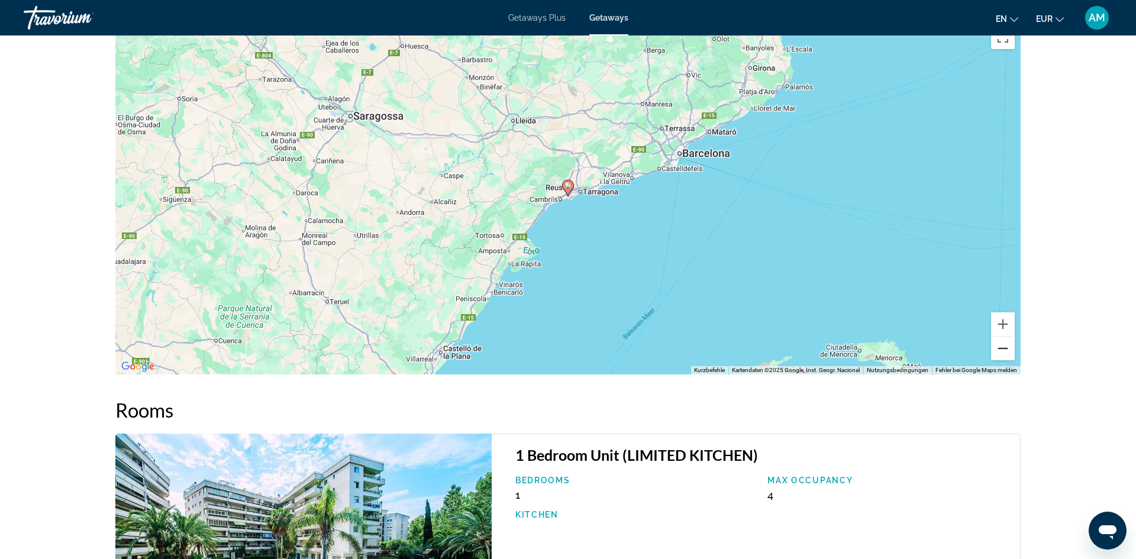
click at [1003, 337] on button "Verkleinern" at bounding box center [1003, 349] width 24 height 24
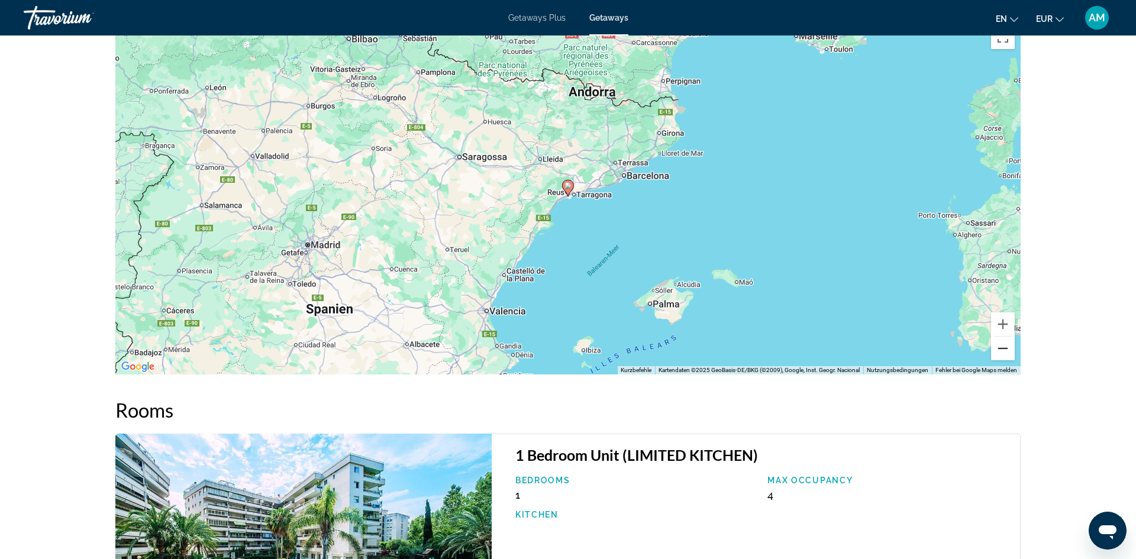
click at [1005, 346] on button "Verkleinern" at bounding box center [1003, 349] width 24 height 24
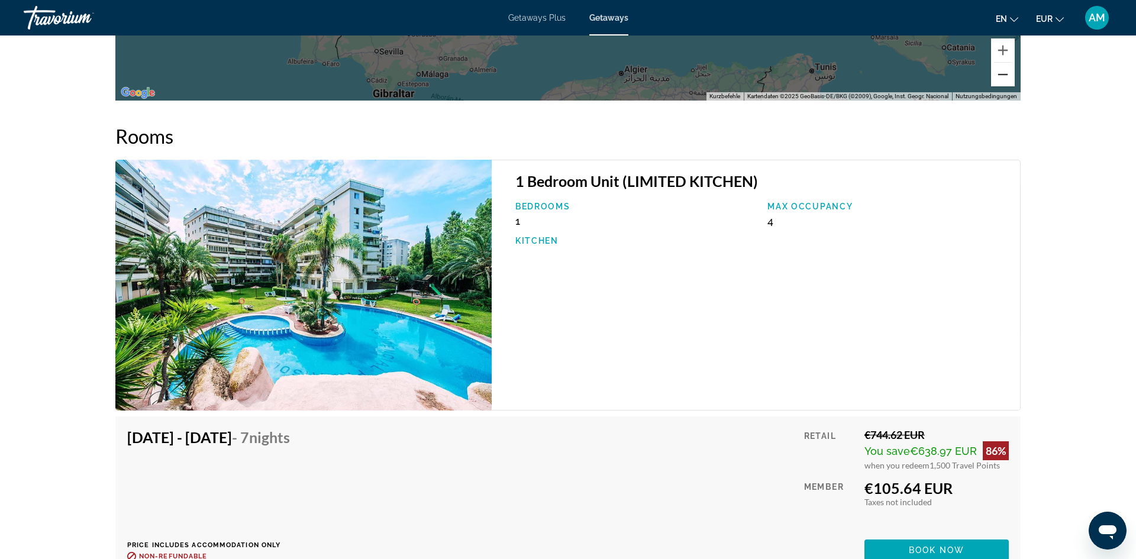
scroll to position [2339, 0]
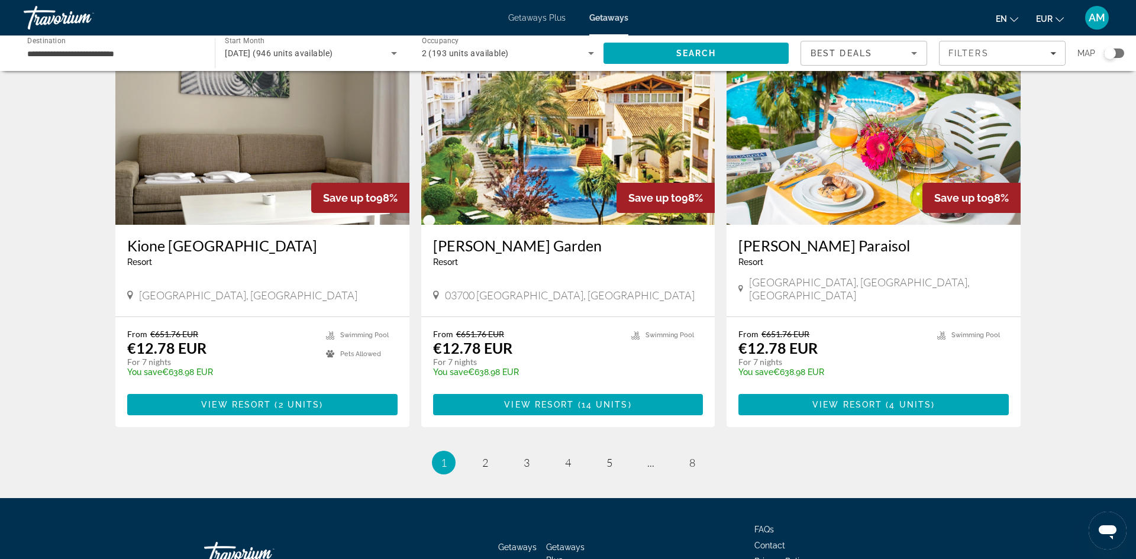
scroll to position [1355, 0]
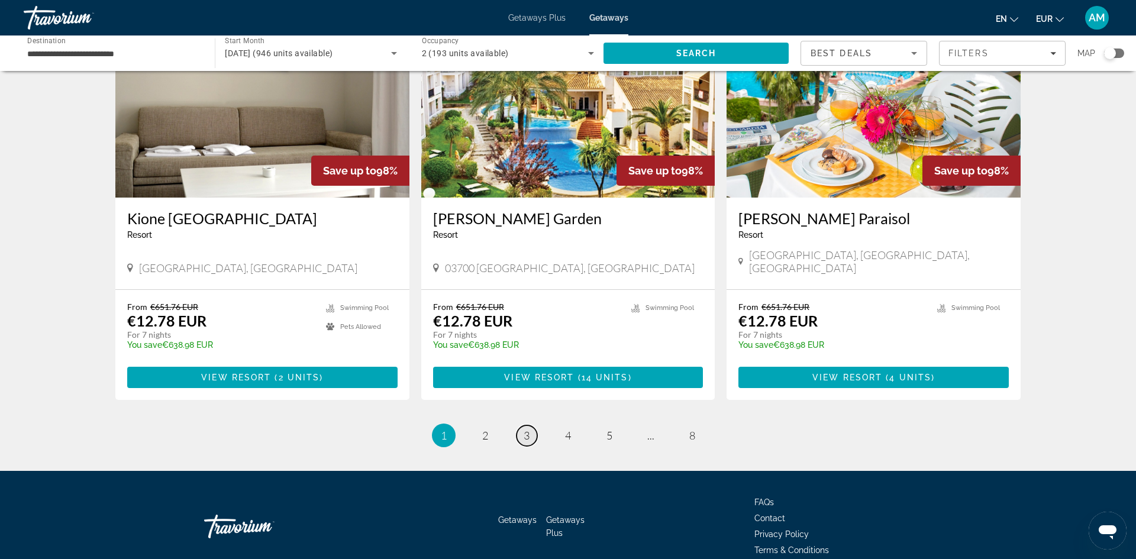
click at [532, 425] on link "page 3" at bounding box center [526, 435] width 21 height 21
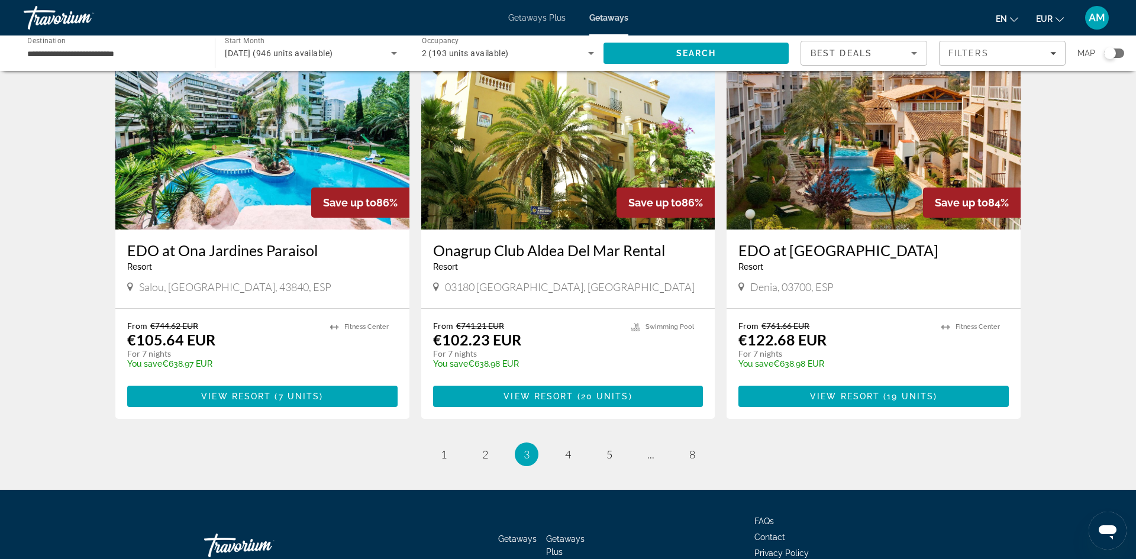
scroll to position [1355, 0]
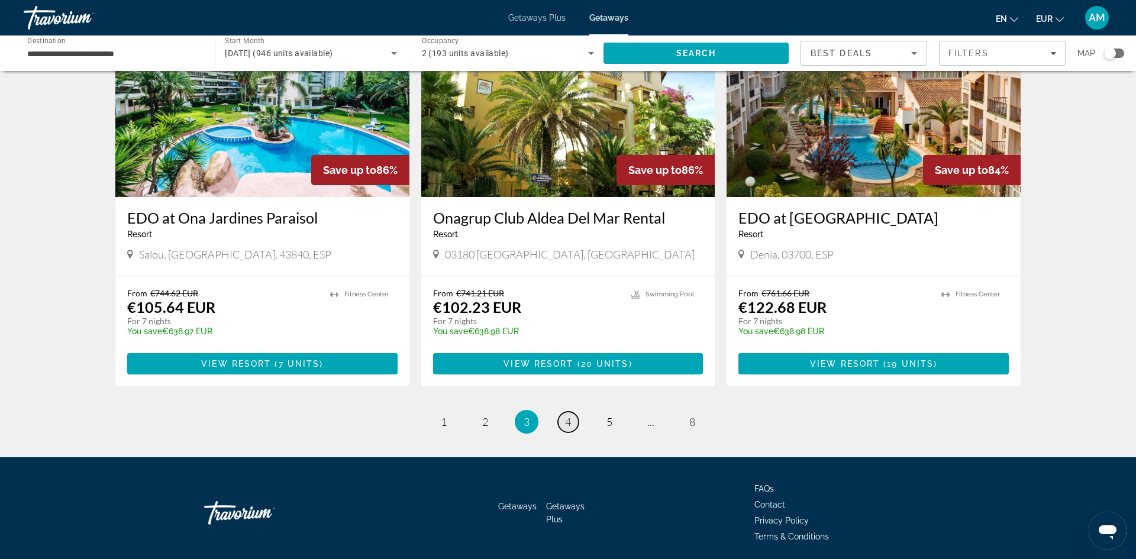
click at [568, 412] on link "page 4" at bounding box center [568, 422] width 21 height 21
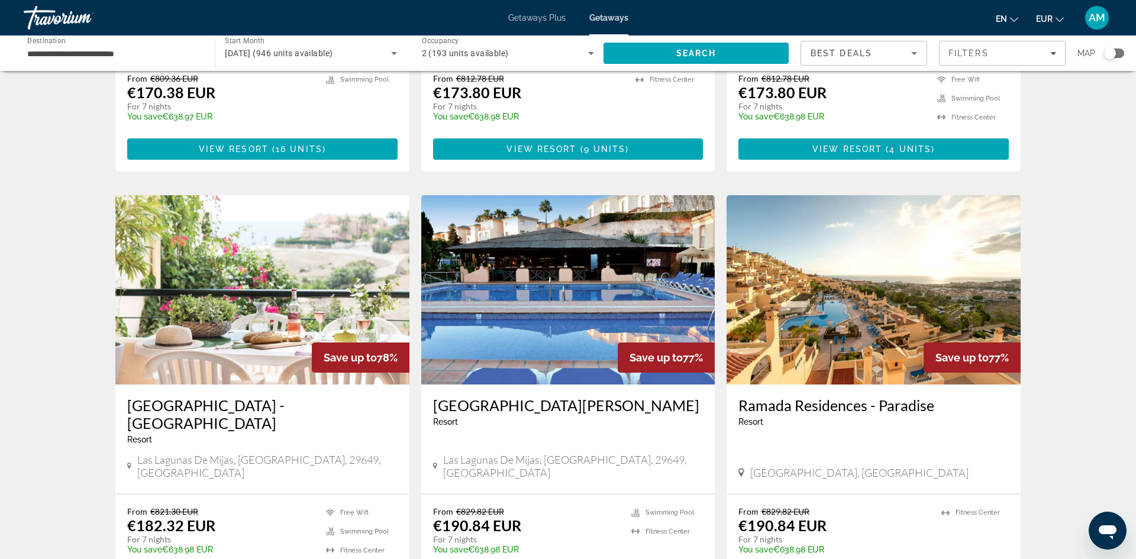
scroll to position [776, 0]
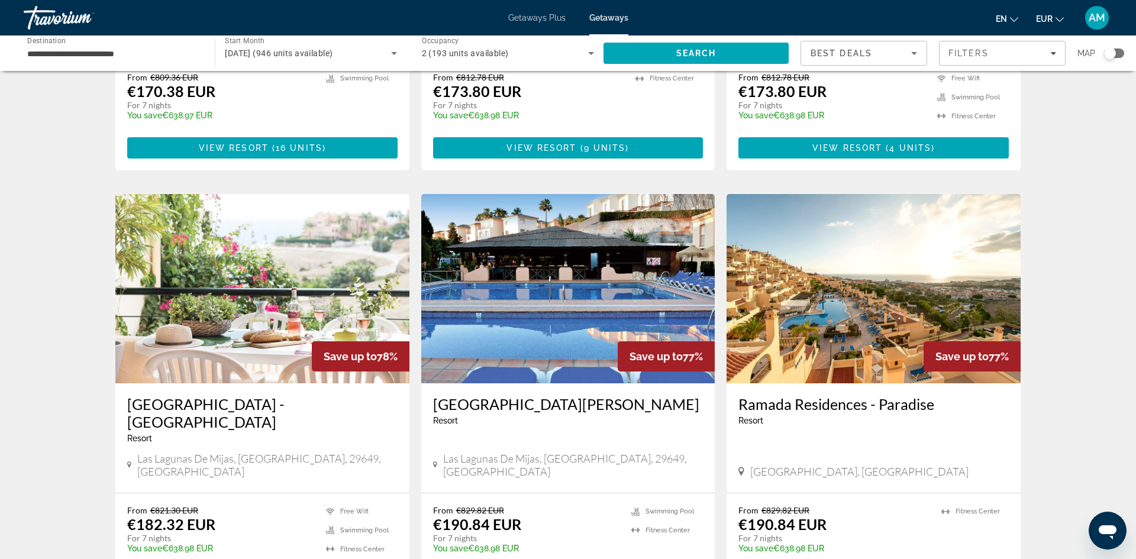
click at [589, 279] on img "Main content" at bounding box center [568, 288] width 294 height 189
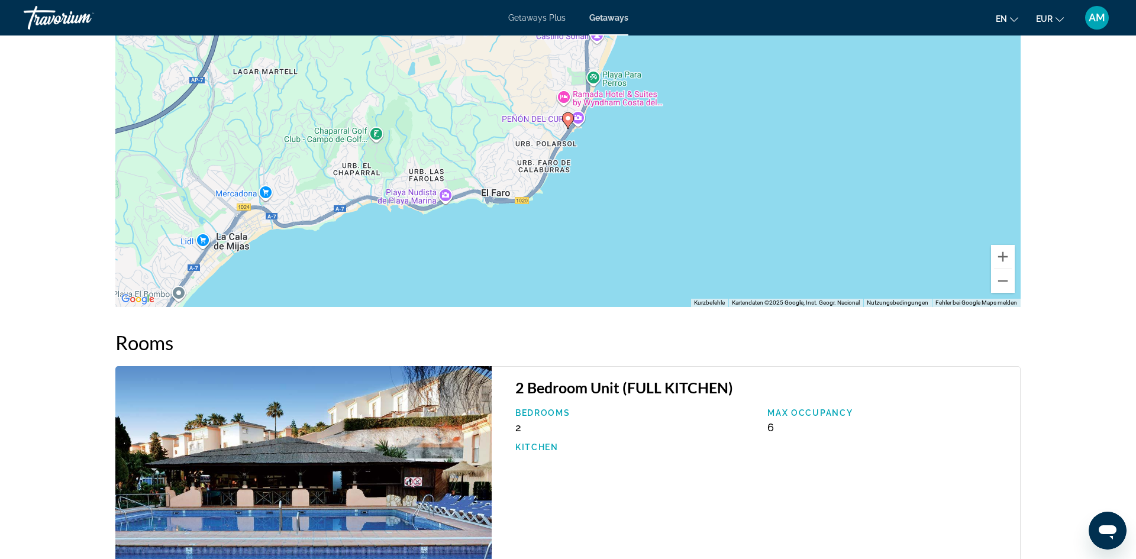
scroll to position [1687, 0]
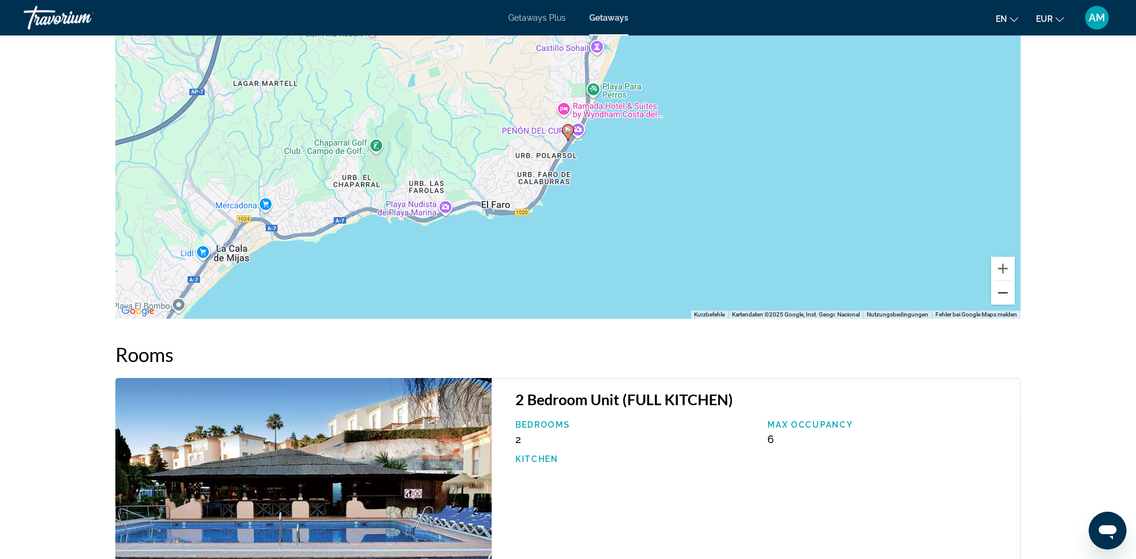
click at [1006, 292] on button "Verkleinern" at bounding box center [1003, 293] width 24 height 24
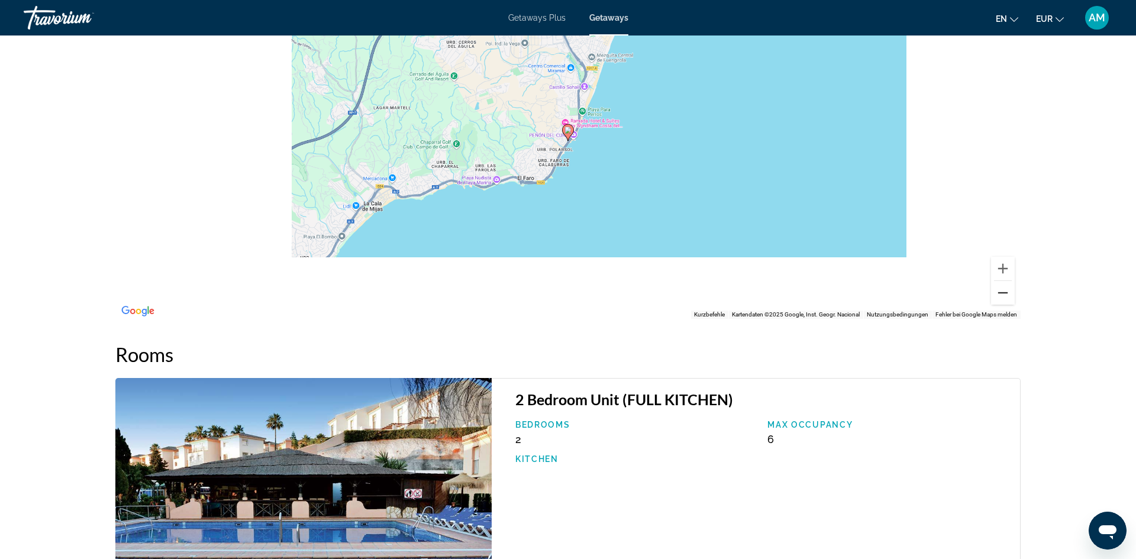
click at [1006, 292] on button "Verkleinern" at bounding box center [1003, 293] width 24 height 24
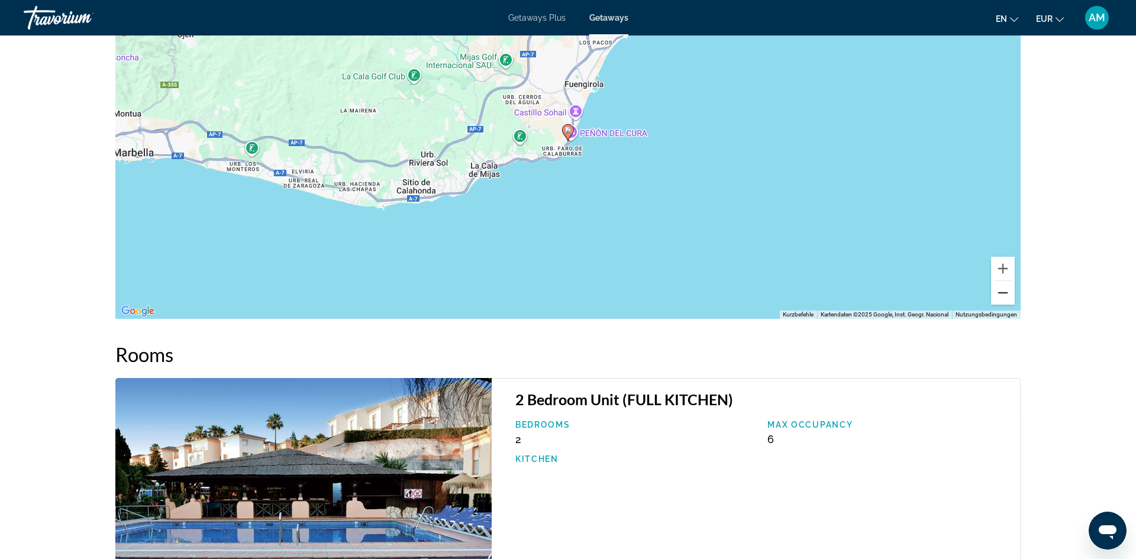
click at [1006, 292] on button "Verkleinern" at bounding box center [1003, 293] width 24 height 24
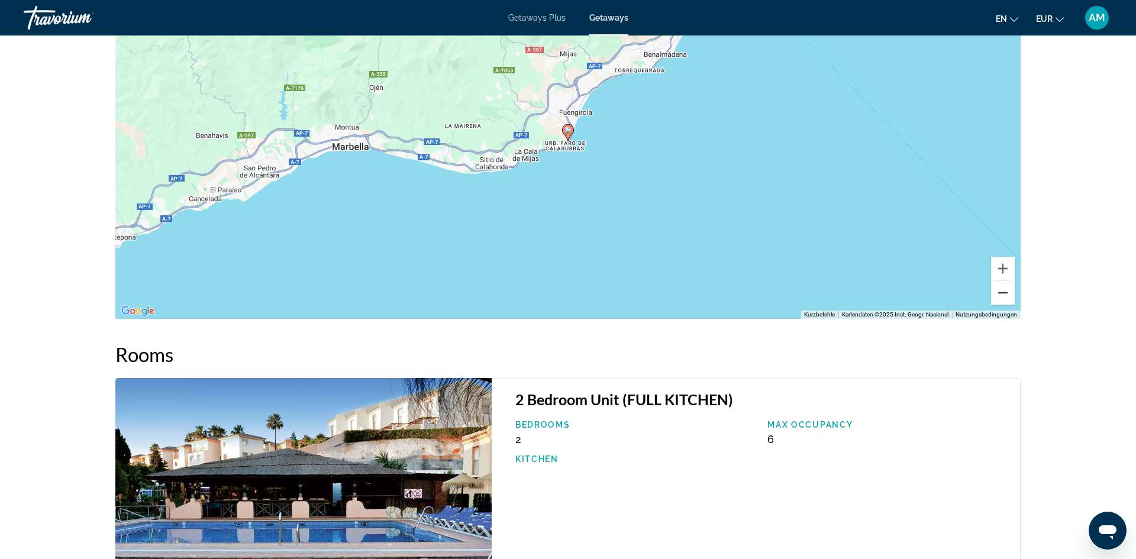
click at [1006, 292] on button "Verkleinern" at bounding box center [1003, 293] width 24 height 24
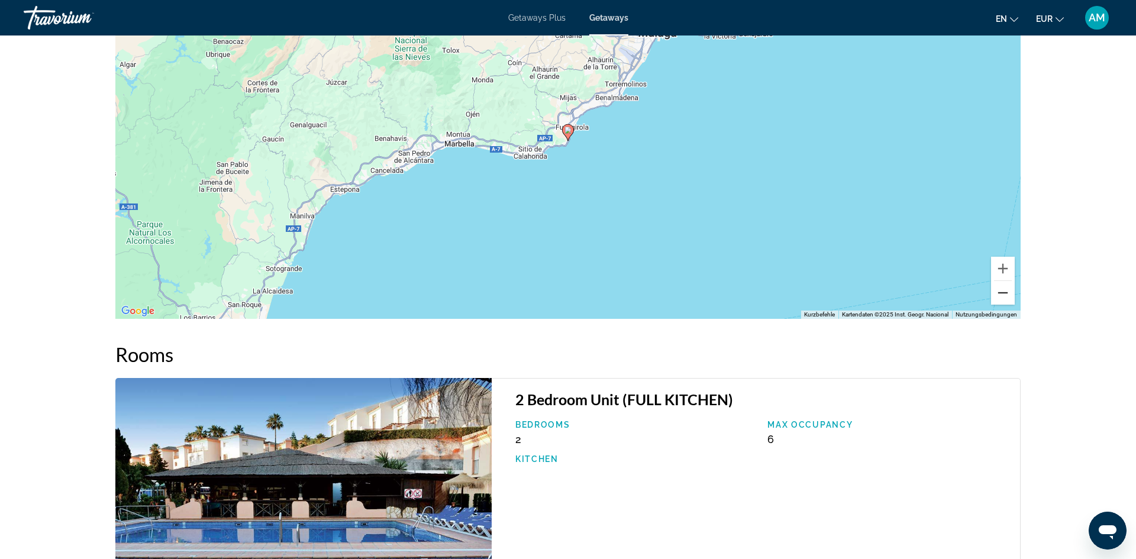
click at [1006, 292] on button "Verkleinern" at bounding box center [1003, 293] width 24 height 24
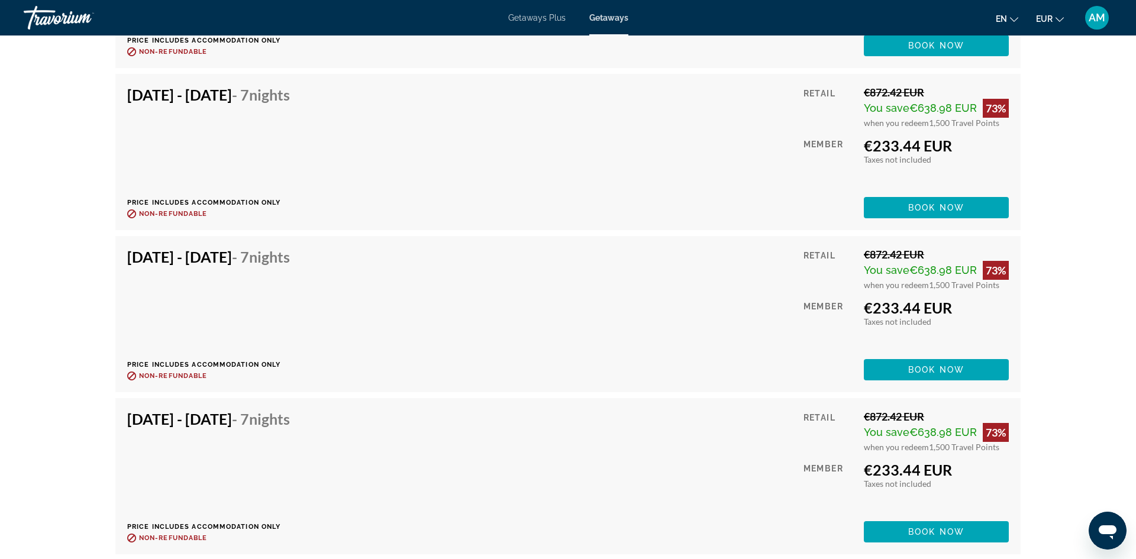
scroll to position [2967, 0]
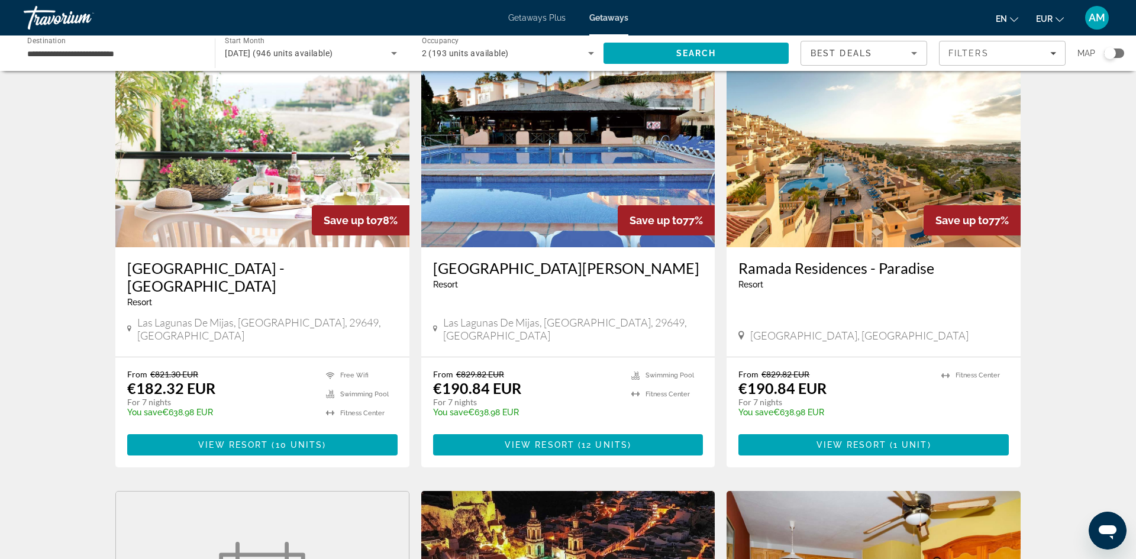
scroll to position [897, 0]
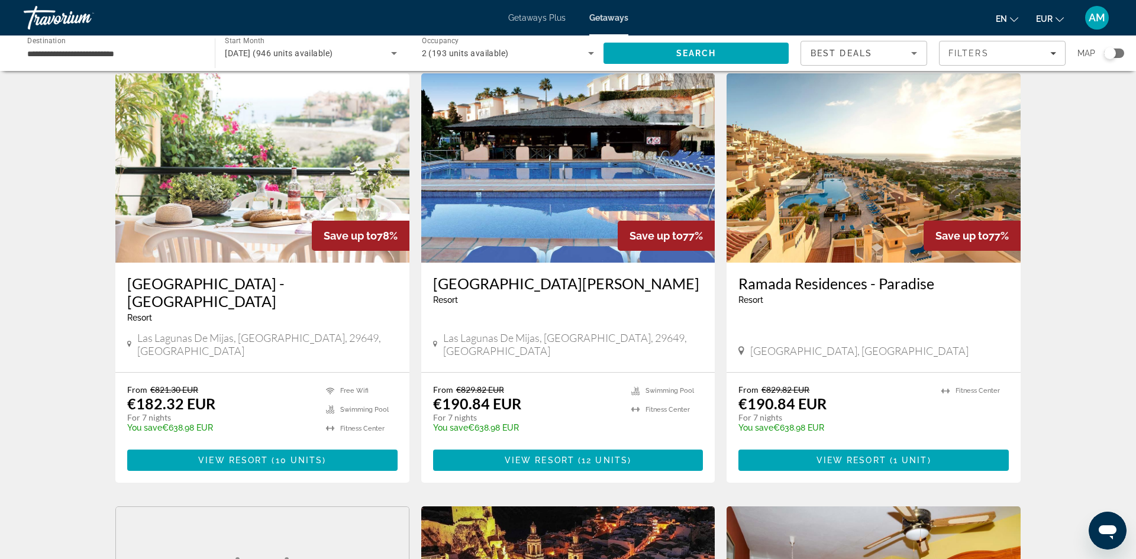
click at [843, 186] on img "Main content" at bounding box center [873, 167] width 294 height 189
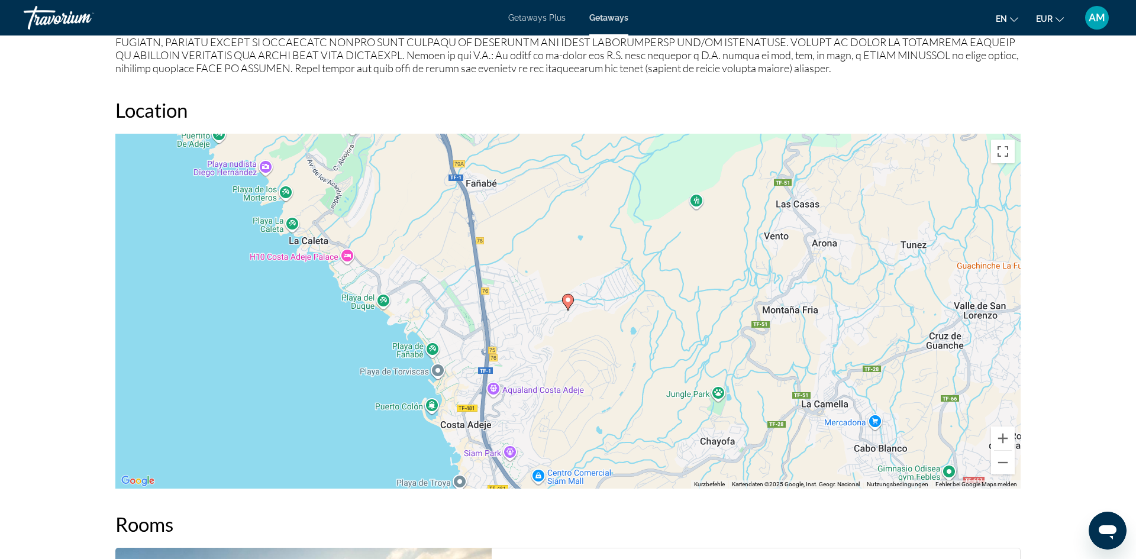
scroll to position [1453, 0]
click at [1000, 468] on button "Verkleinern" at bounding box center [1003, 462] width 24 height 24
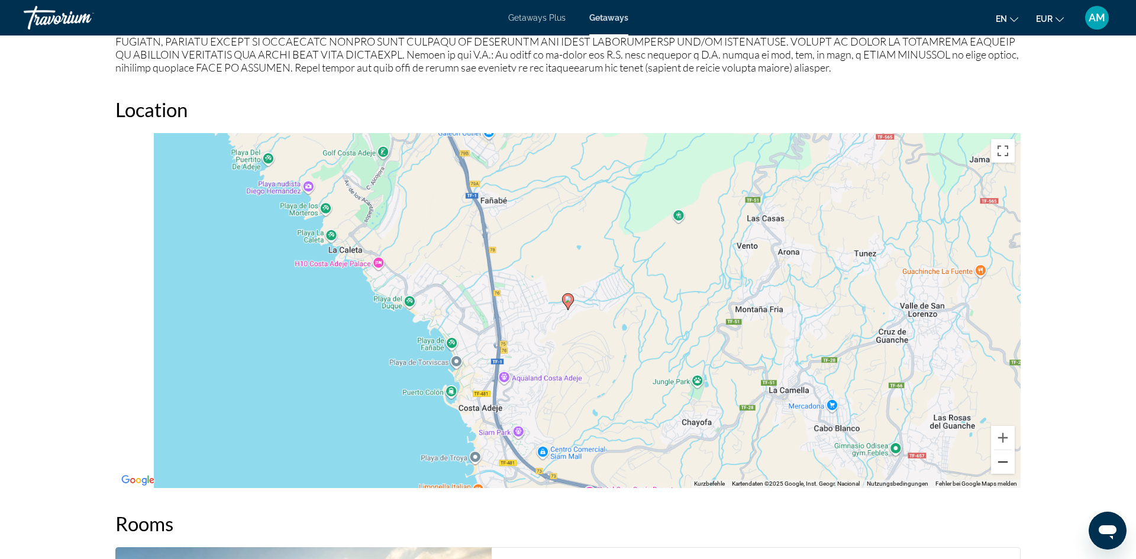
click at [1000, 469] on button "Verkleinern" at bounding box center [1003, 462] width 24 height 24
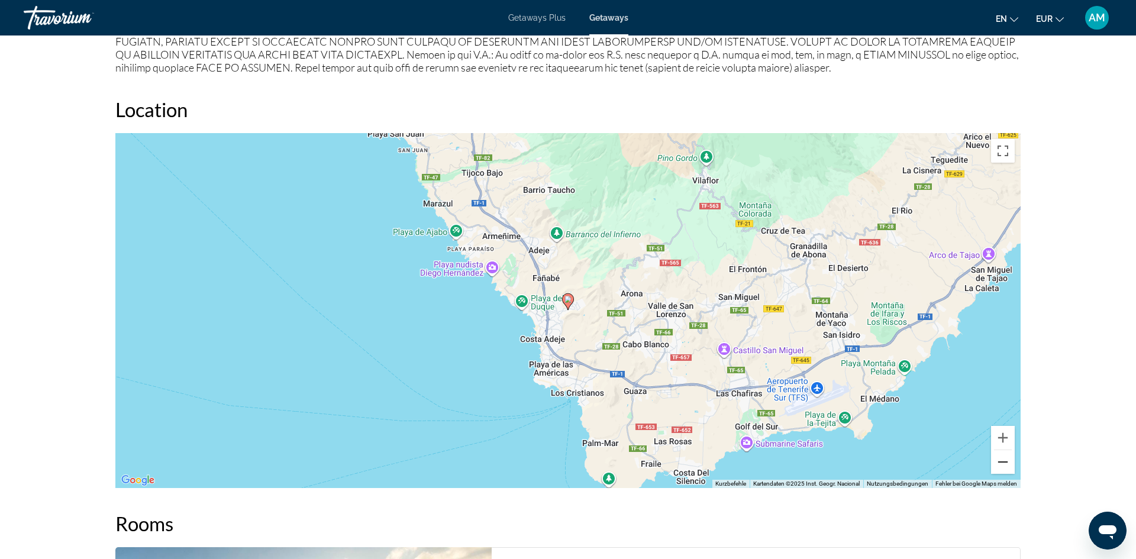
click at [1000, 469] on button "Verkleinern" at bounding box center [1003, 462] width 24 height 24
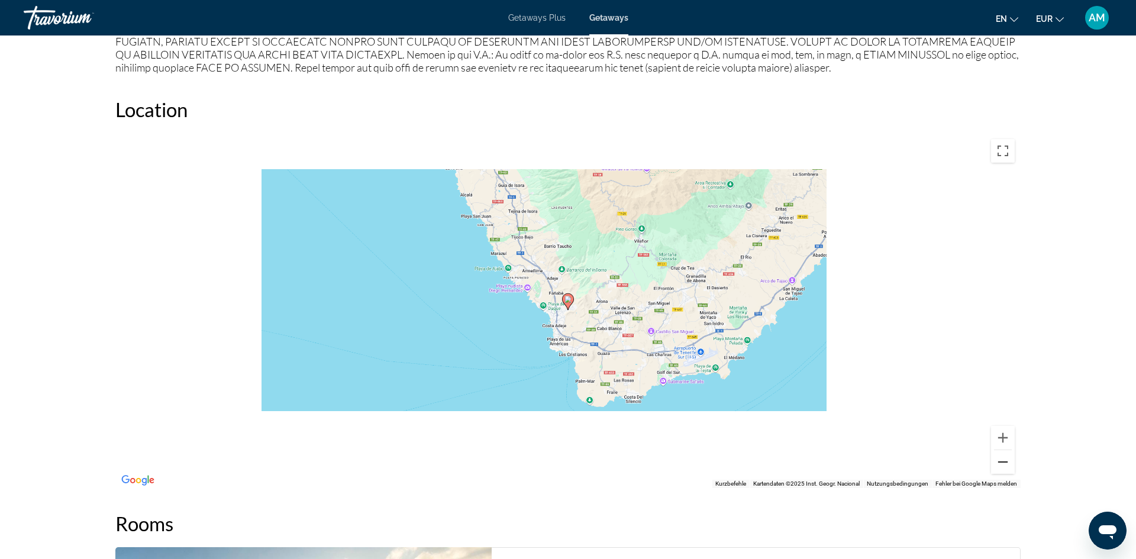
click at [1000, 469] on button "Verkleinern" at bounding box center [1003, 462] width 24 height 24
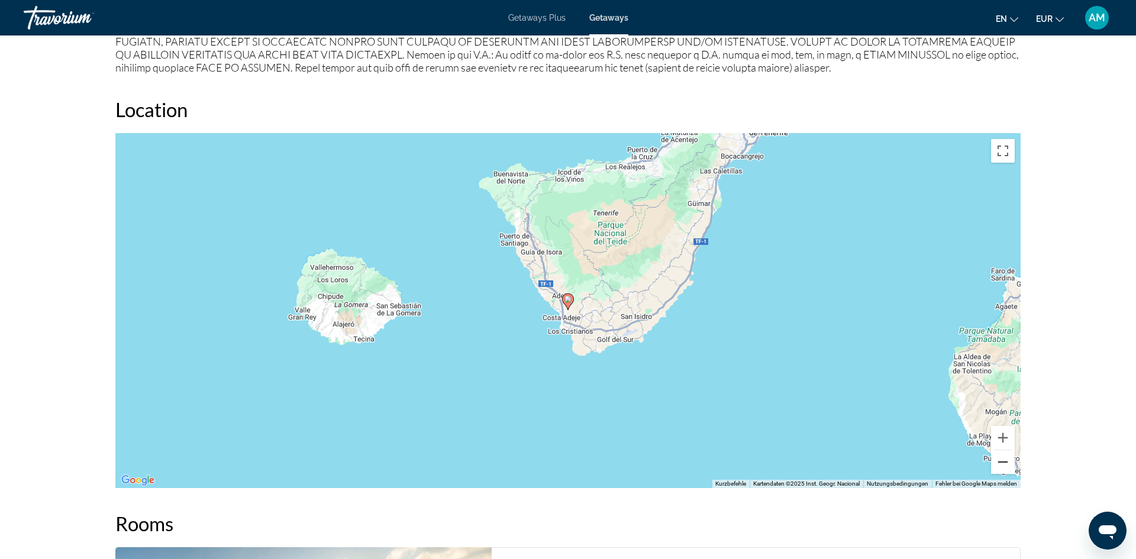
click at [1000, 469] on button "Verkleinern" at bounding box center [1003, 462] width 24 height 24
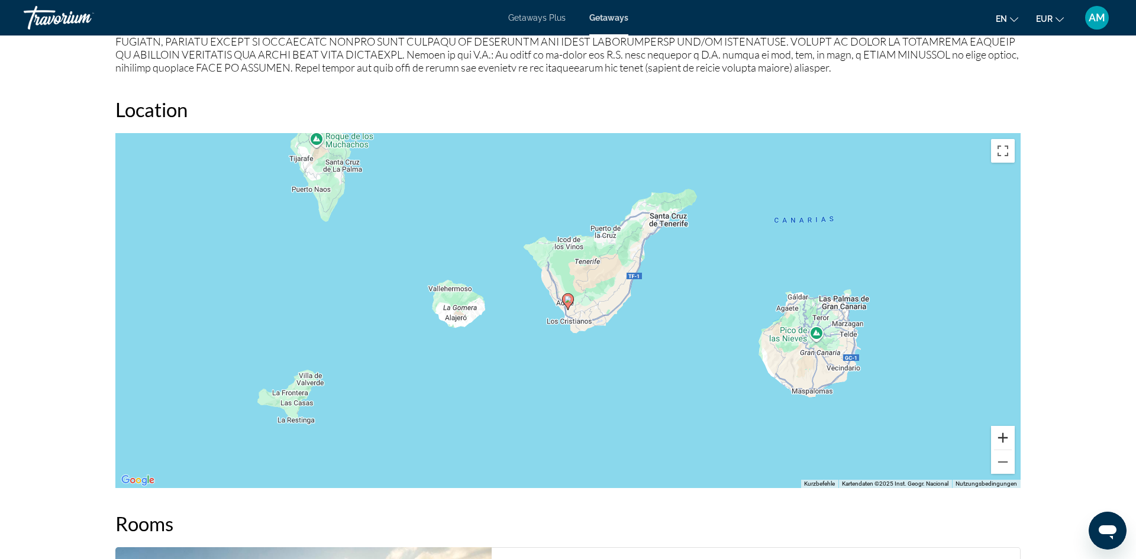
click at [1004, 435] on button "Vergrößern" at bounding box center [1003, 438] width 24 height 24
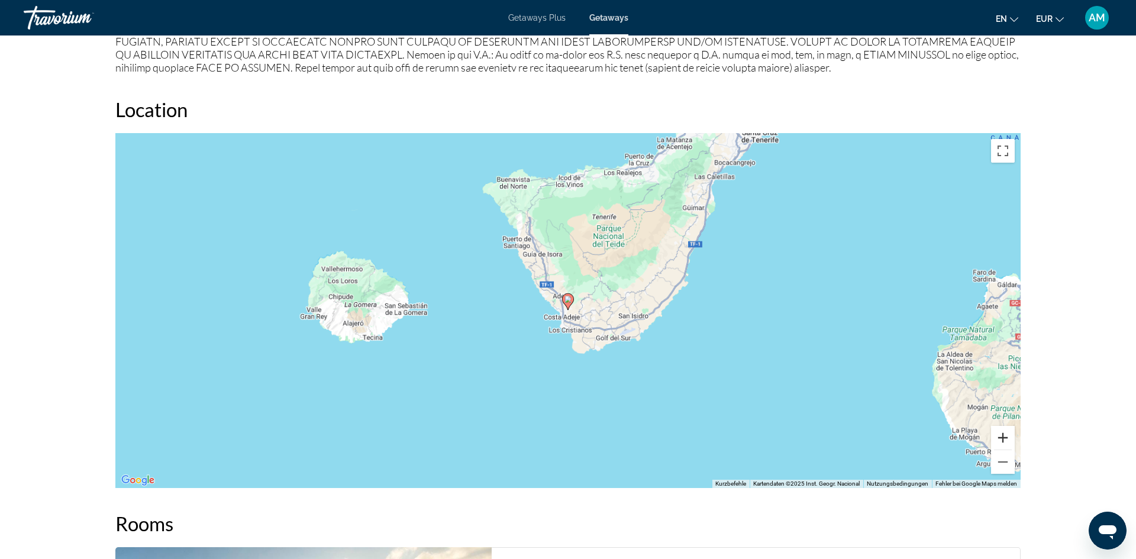
click at [1004, 435] on button "Vergrößern" at bounding box center [1003, 438] width 24 height 24
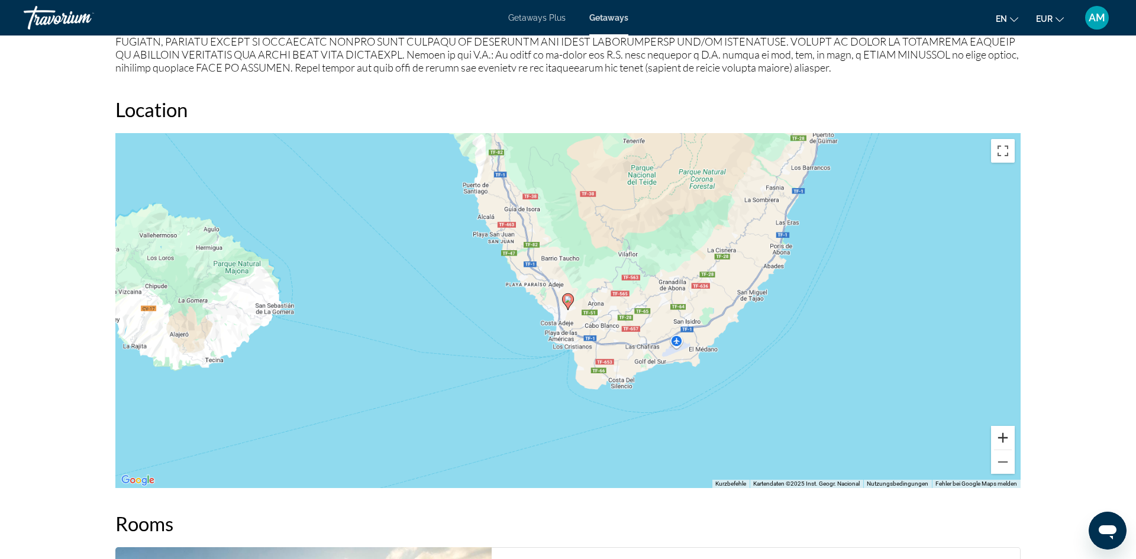
click at [1004, 435] on button "Vergrößern" at bounding box center [1003, 438] width 24 height 24
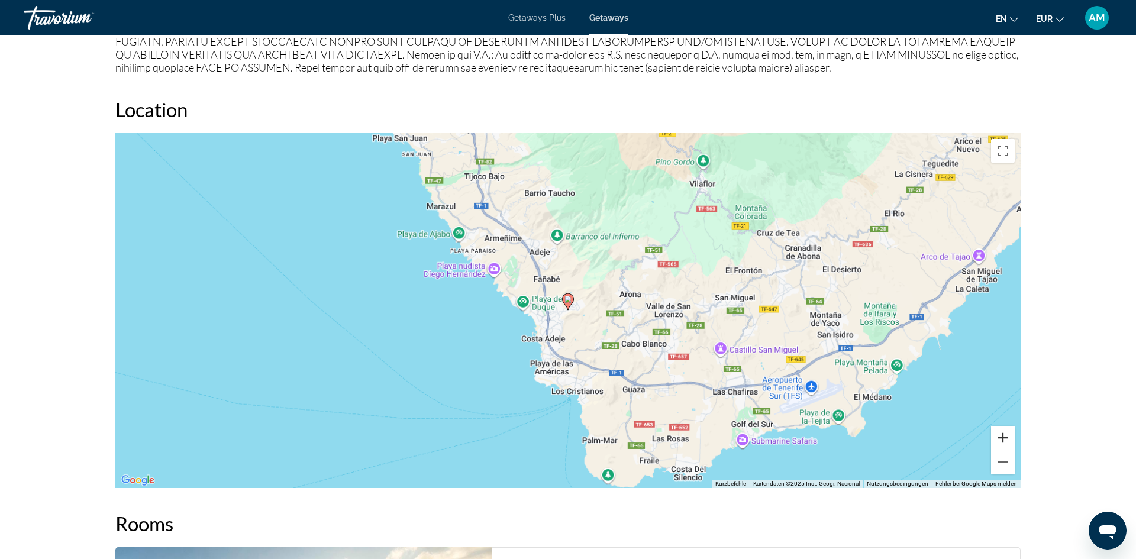
click at [1004, 435] on button "Vergrößern" at bounding box center [1003, 438] width 24 height 24
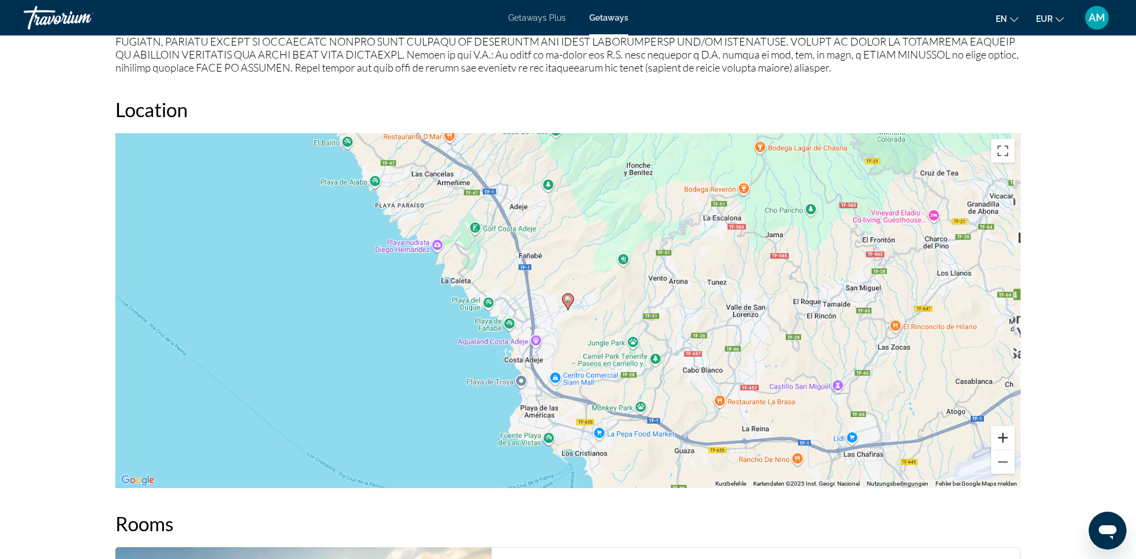
click at [1004, 435] on button "Vergrößern" at bounding box center [1003, 438] width 24 height 24
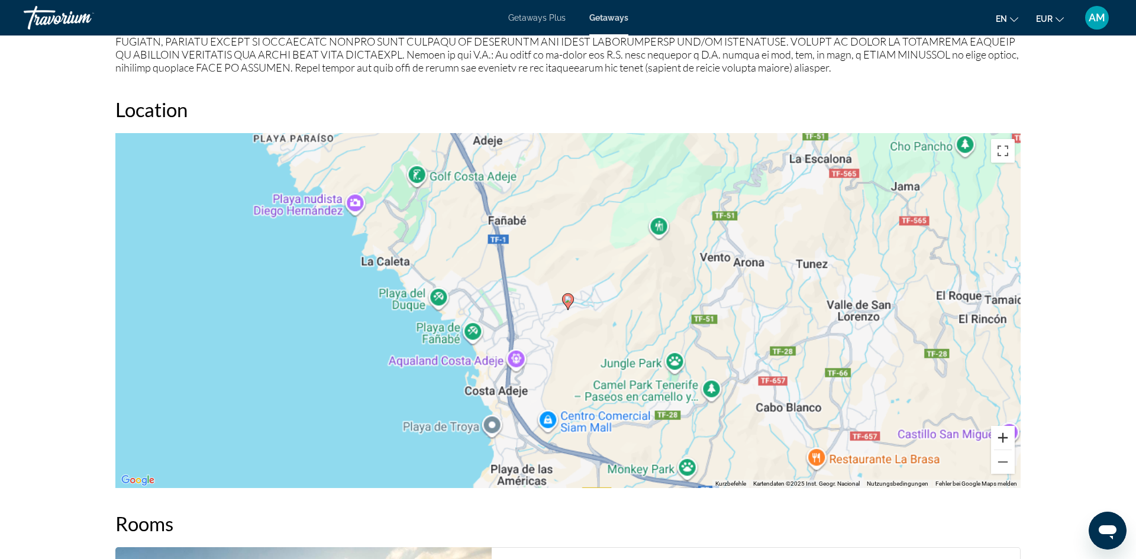
click at [1004, 435] on button "Vergrößern" at bounding box center [1003, 438] width 24 height 24
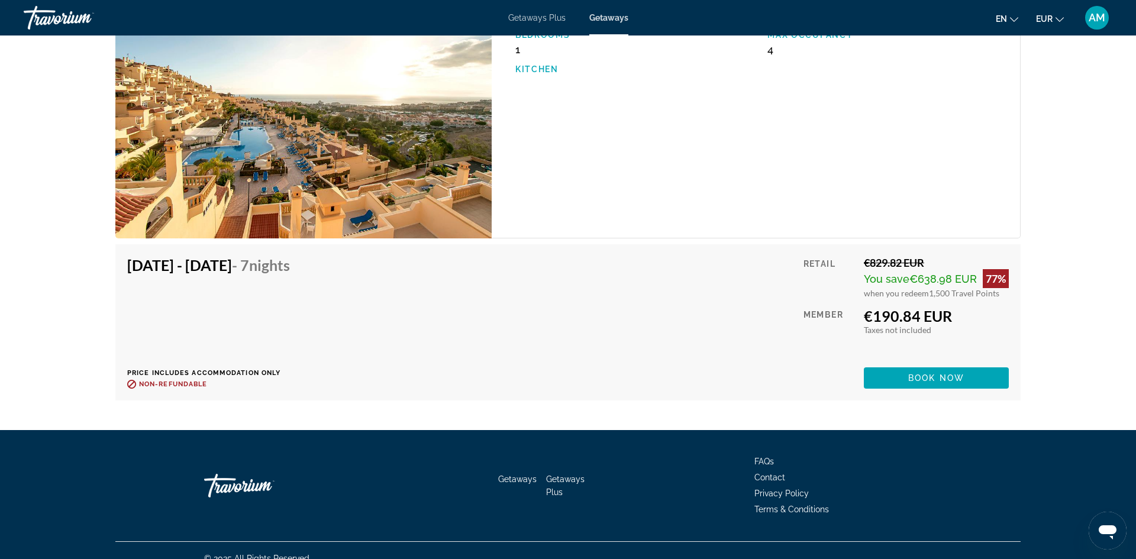
scroll to position [2028, 0]
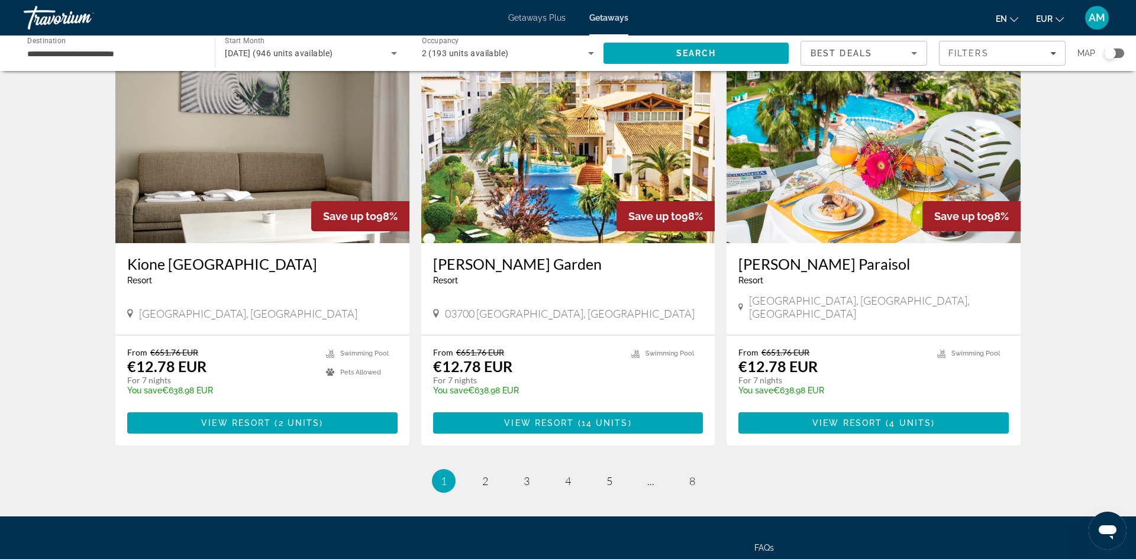
scroll to position [1355, 0]
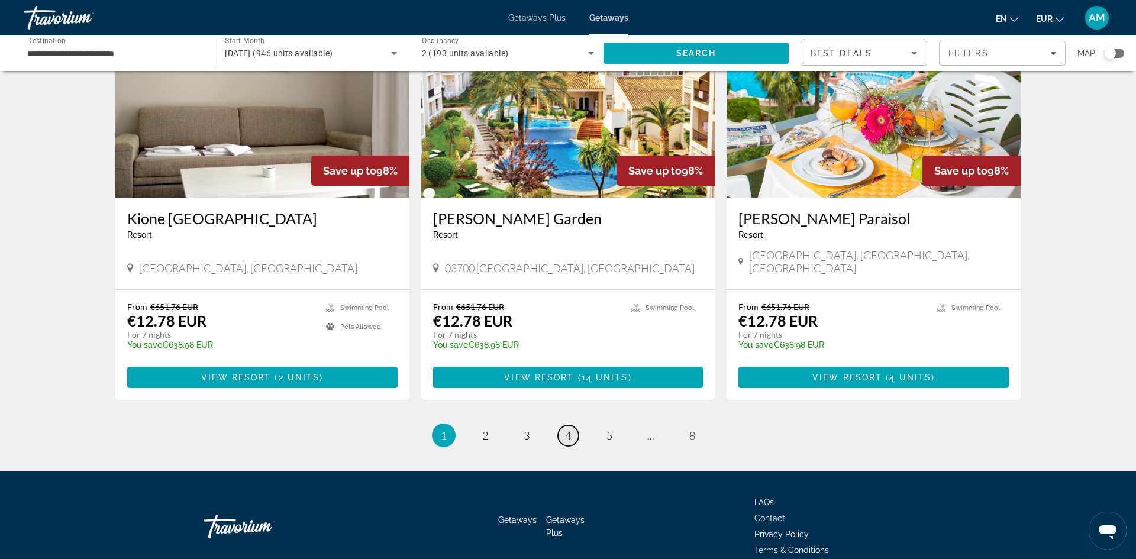
click at [565, 429] on span "4" at bounding box center [568, 435] width 6 height 13
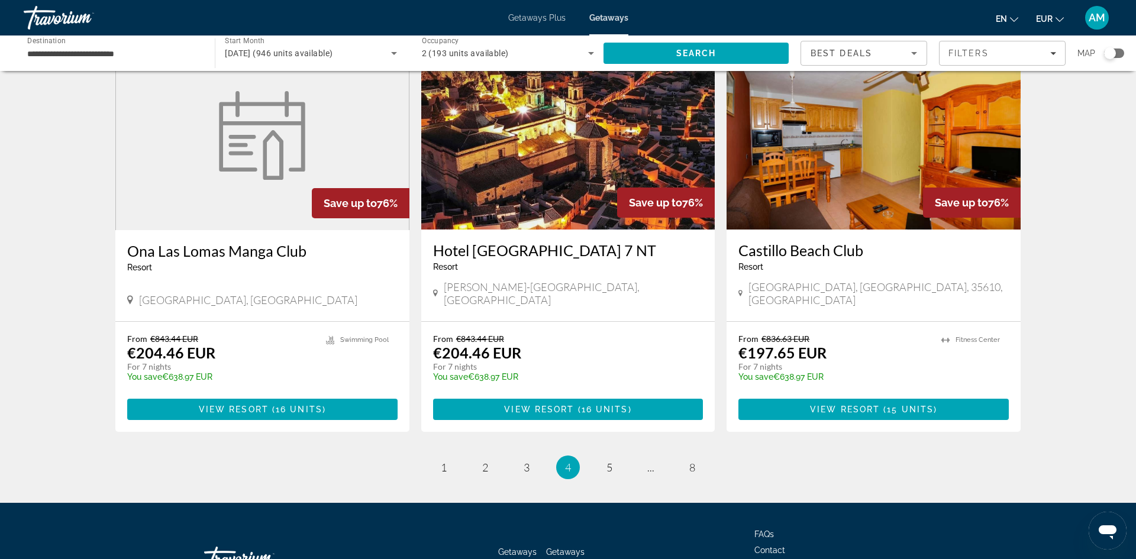
scroll to position [1373, 0]
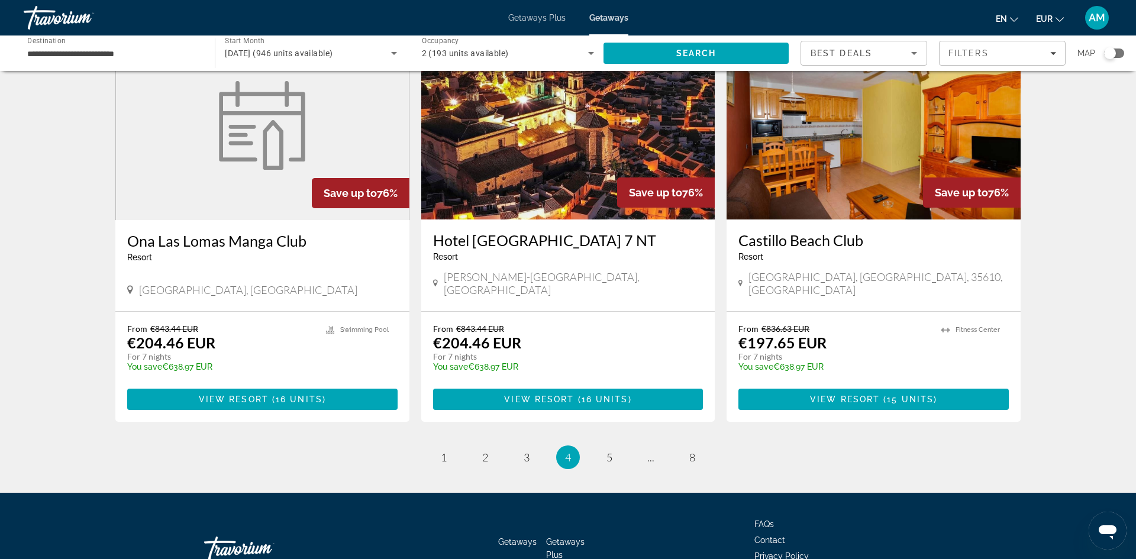
click at [621, 445] on ul "4 / 8 page 1 page 2 page 3 You're on page 4 page 5 page ... page 8" at bounding box center [567, 457] width 905 height 24
click at [616, 447] on link "page 5" at bounding box center [609, 457] width 21 height 21
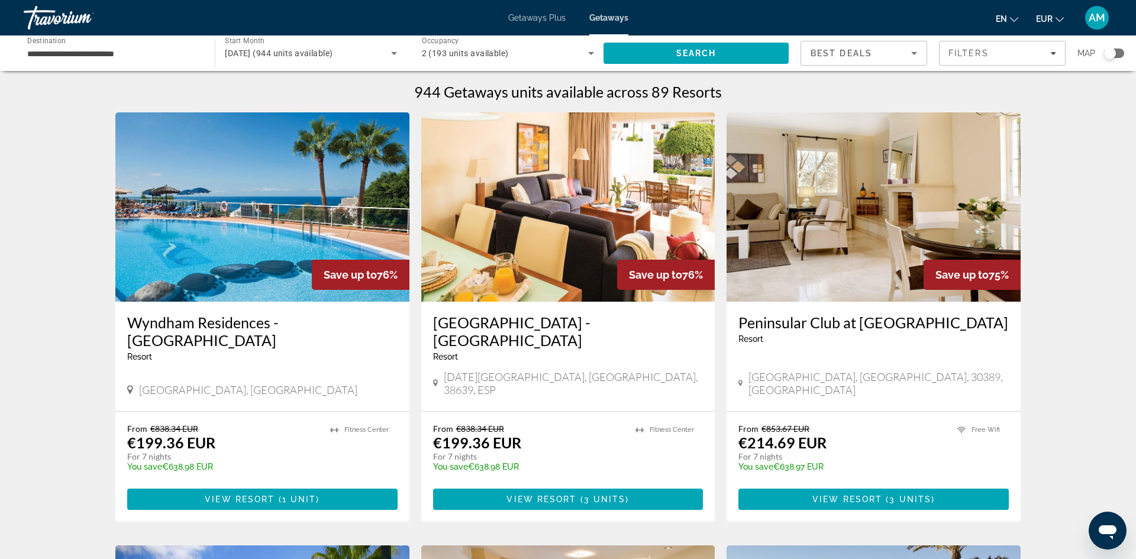
click at [264, 225] on img "Main content" at bounding box center [262, 206] width 294 height 189
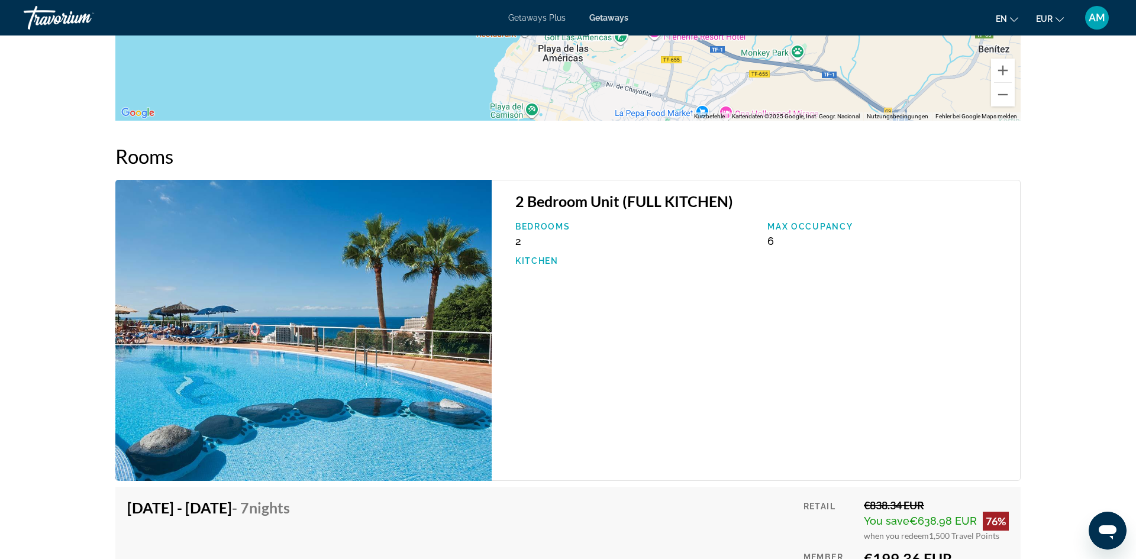
scroll to position [2022, 0]
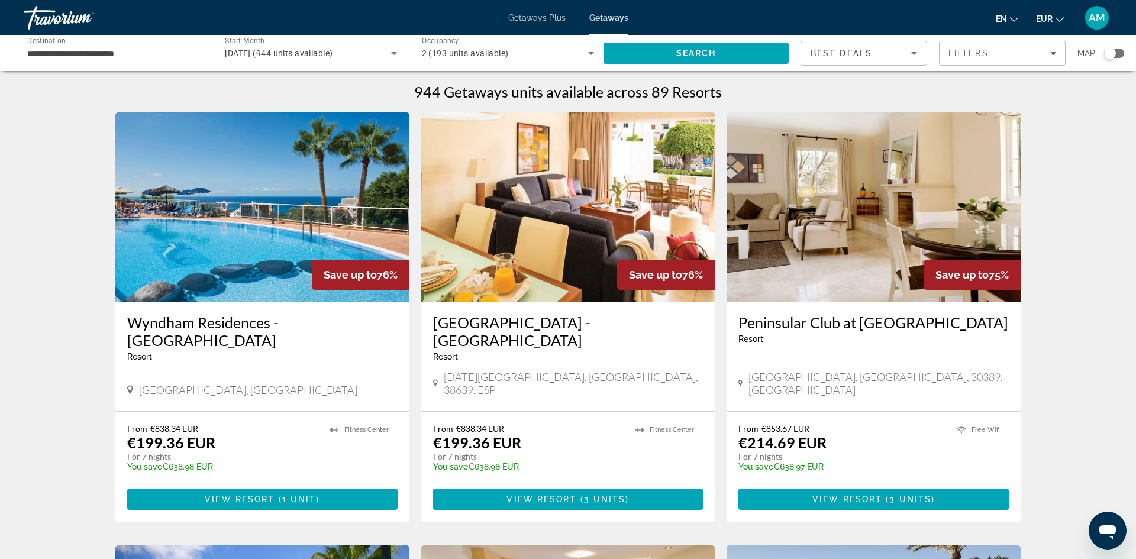
click at [547, 210] on img "Main content" at bounding box center [568, 206] width 294 height 189
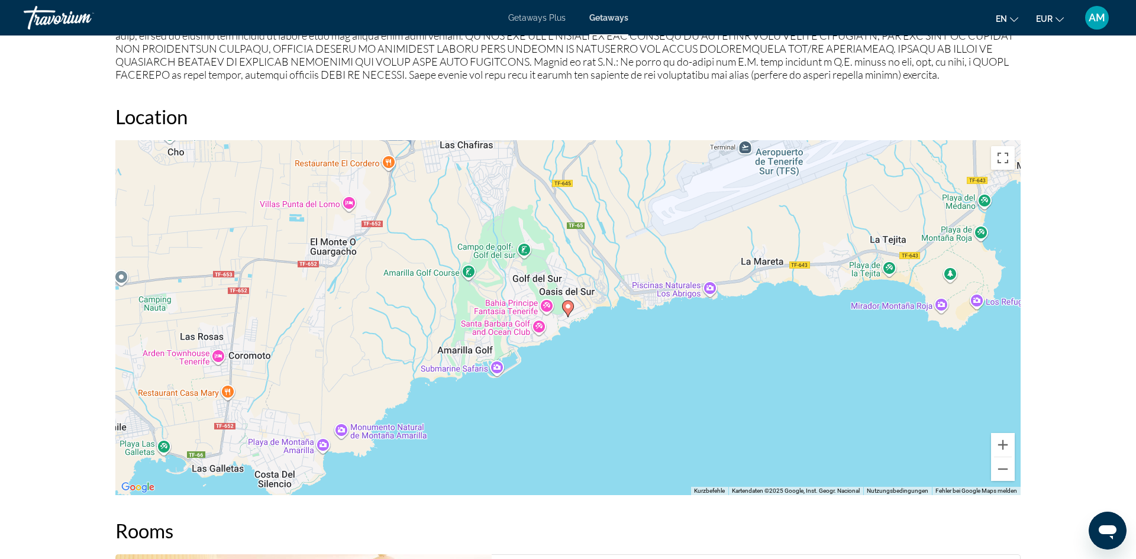
scroll to position [1433, 0]
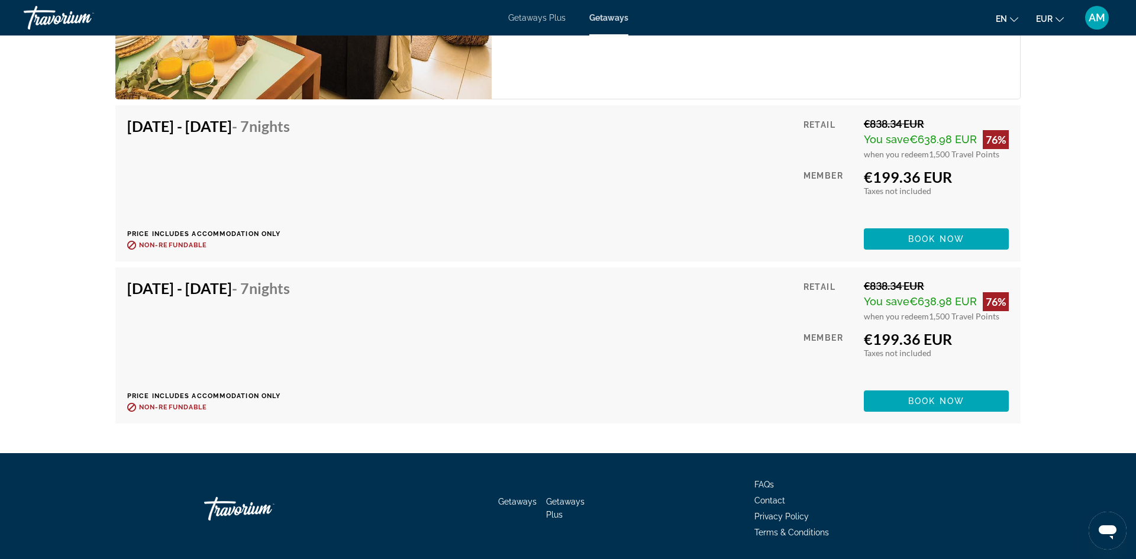
scroll to position [2184, 0]
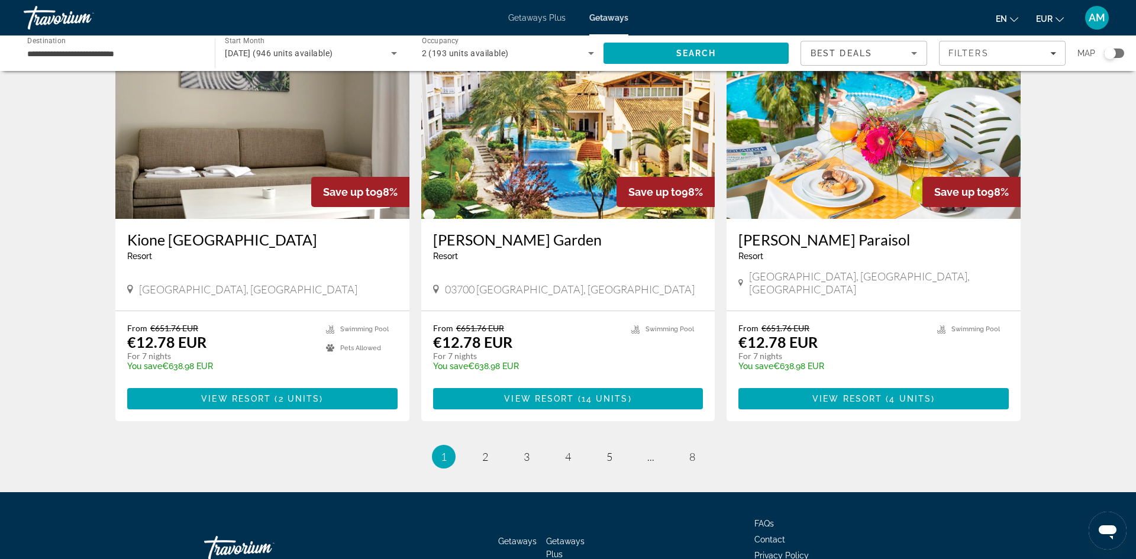
scroll to position [1355, 0]
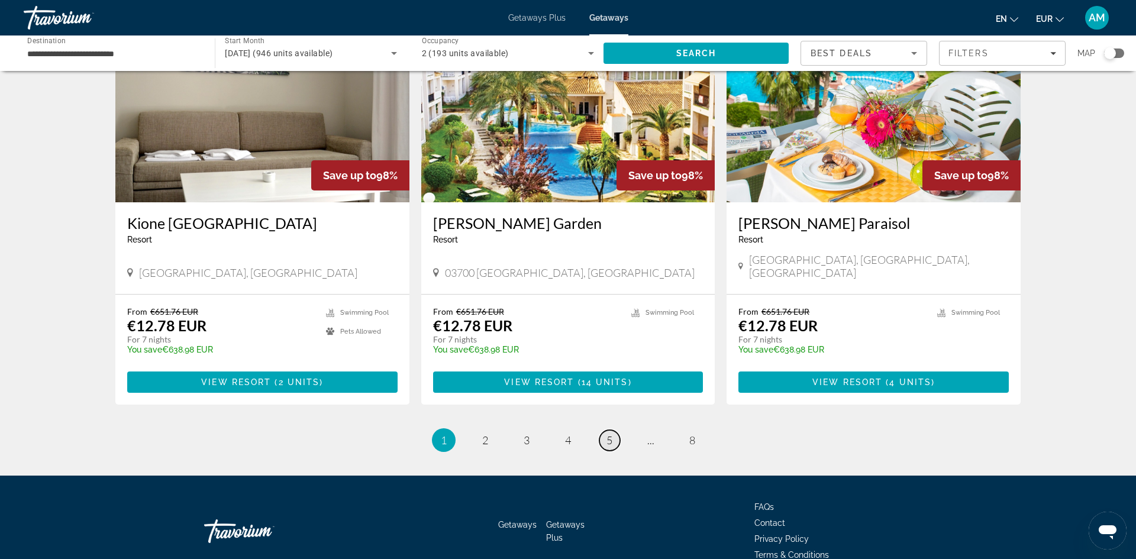
click at [611, 434] on span "5" at bounding box center [609, 440] width 6 height 13
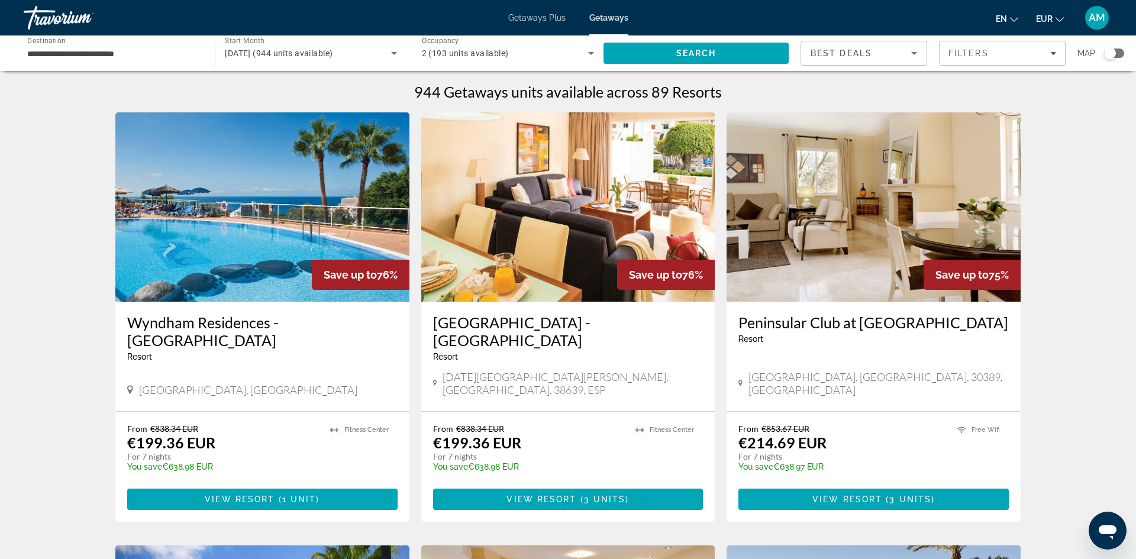
click at [820, 224] on img "Main content" at bounding box center [873, 206] width 294 height 189
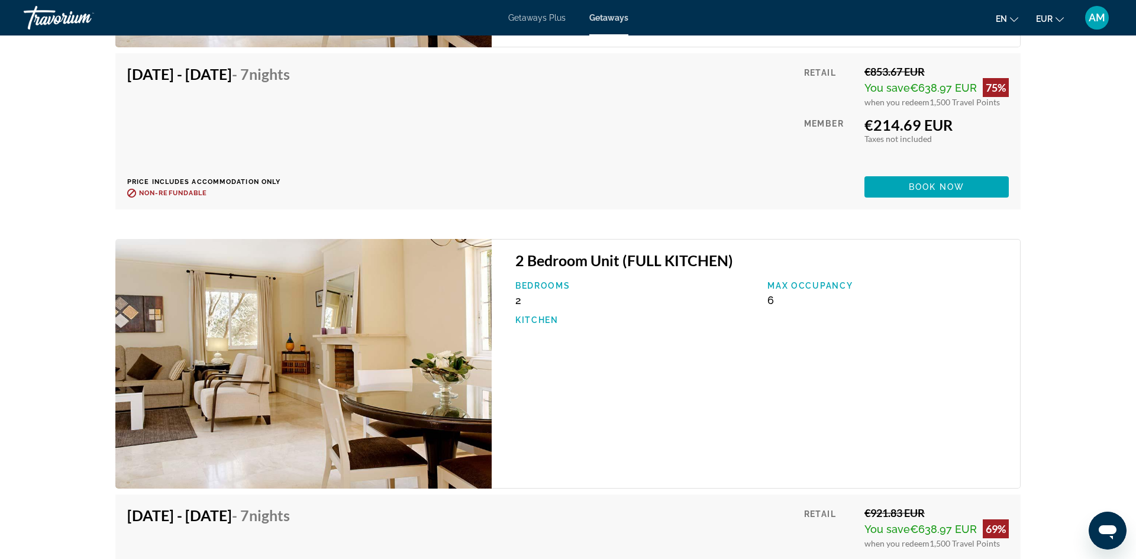
scroll to position [2191, 0]
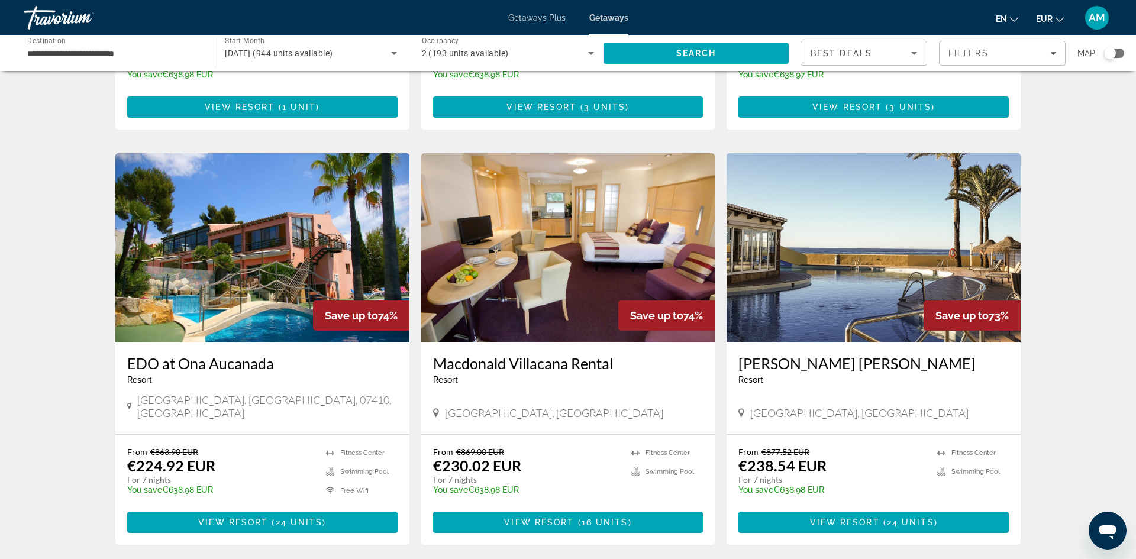
scroll to position [393, 0]
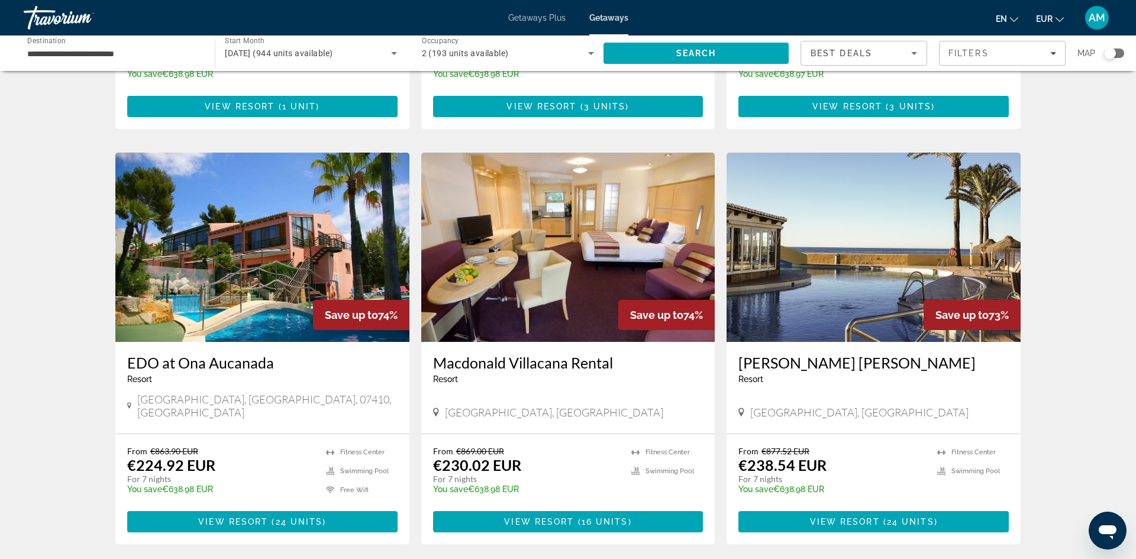
click at [554, 232] on img "Main content" at bounding box center [568, 247] width 294 height 189
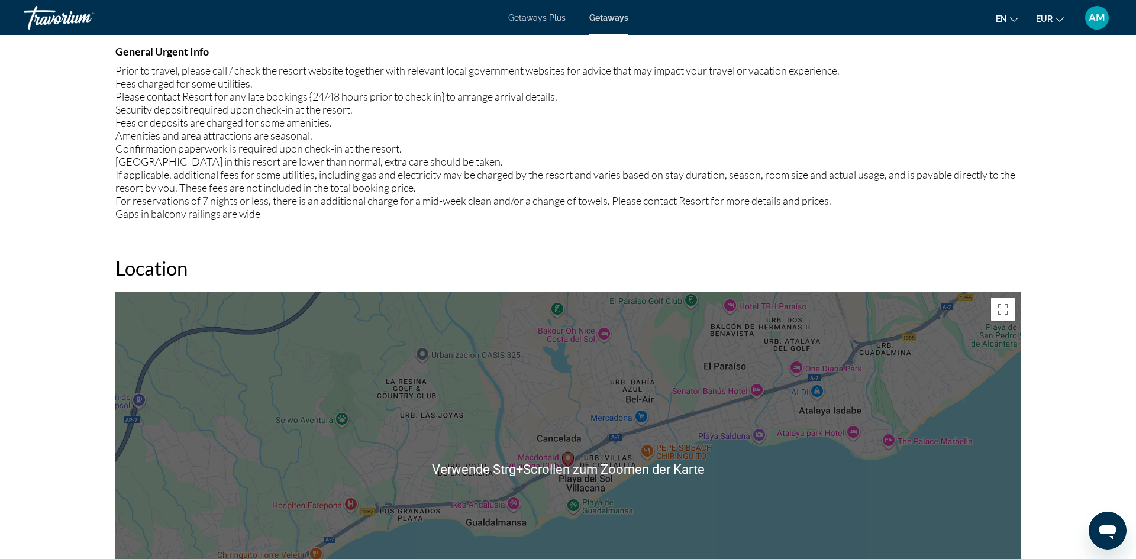
scroll to position [1533, 0]
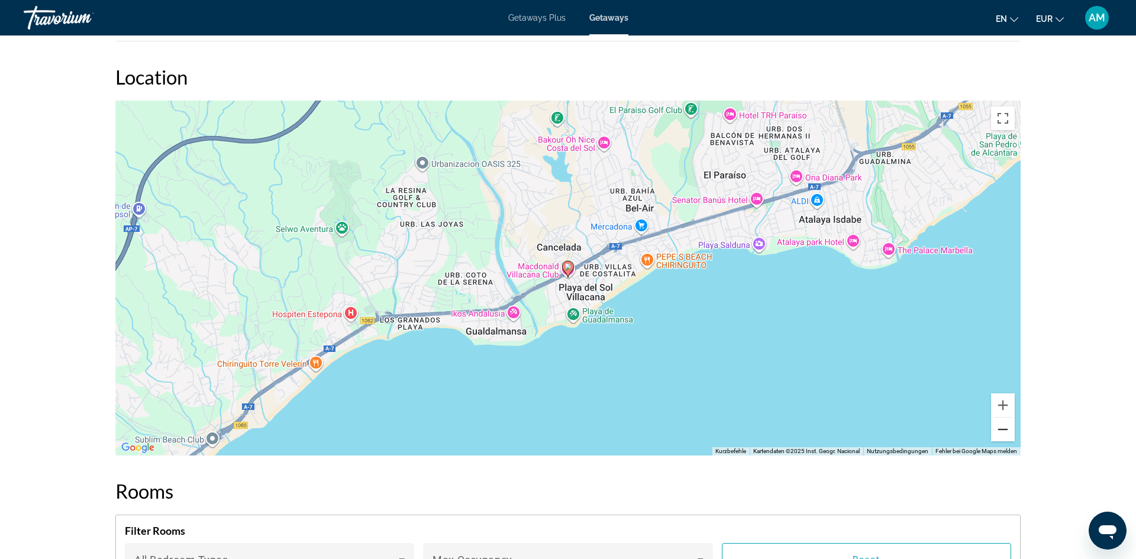
click at [1006, 435] on button "Verkleinern" at bounding box center [1003, 430] width 24 height 24
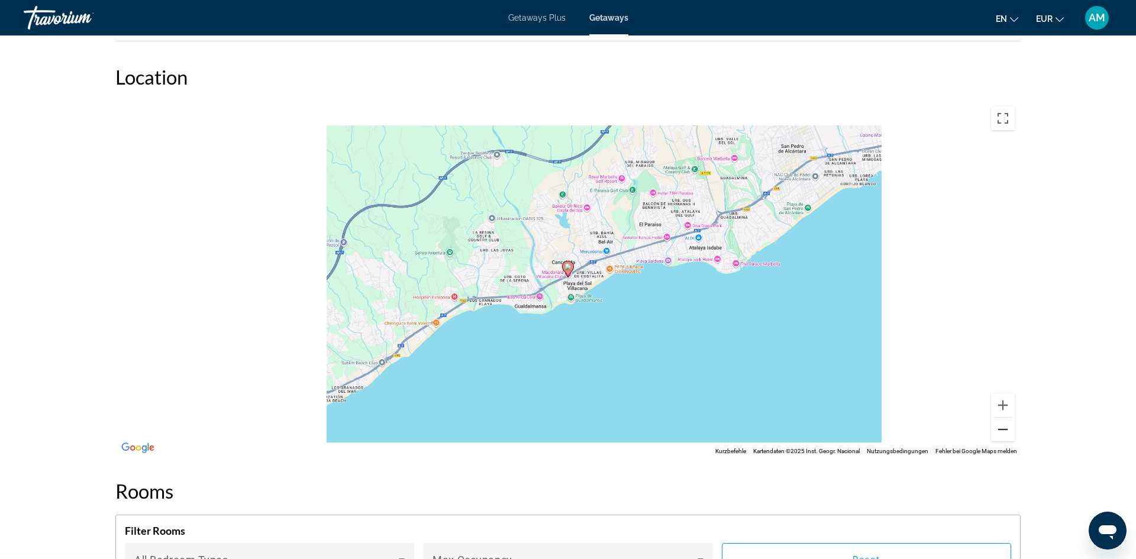
click at [1006, 435] on button "Verkleinern" at bounding box center [1003, 430] width 24 height 24
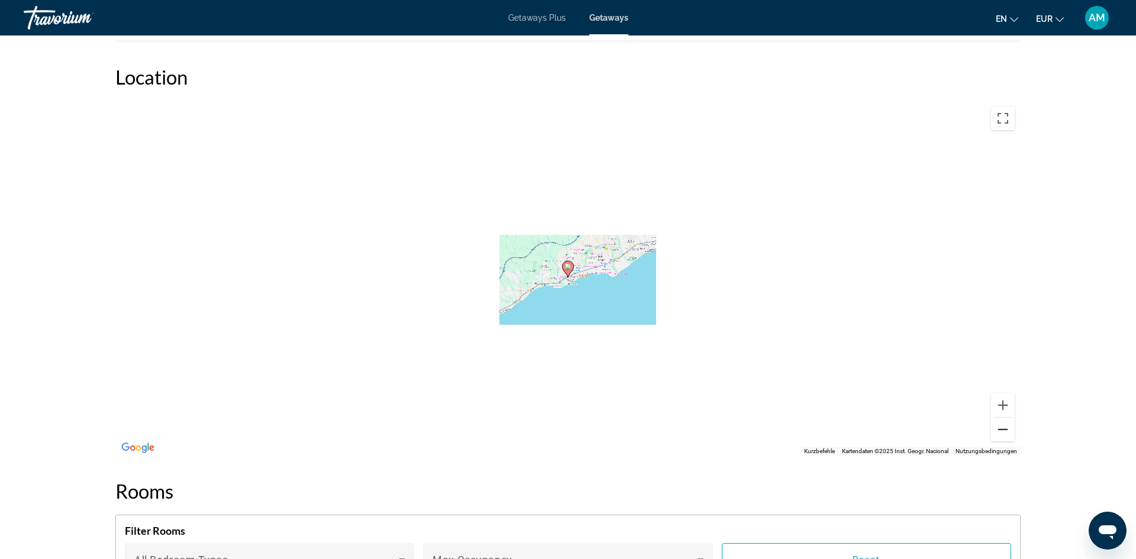
click at [1006, 435] on button "Verkleinern" at bounding box center [1003, 430] width 24 height 24
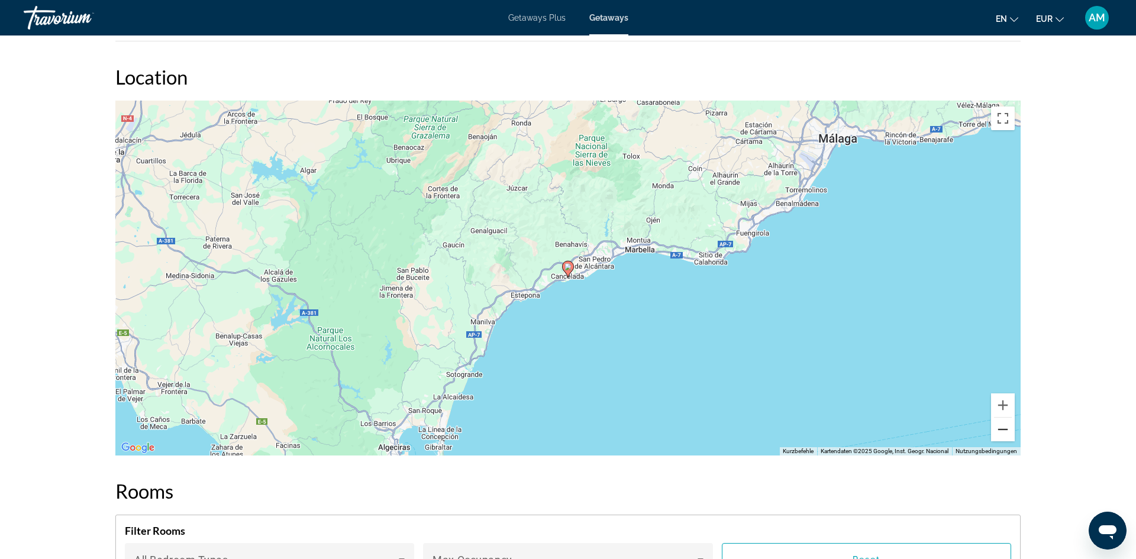
click at [1004, 432] on button "Verkleinern" at bounding box center [1003, 430] width 24 height 24
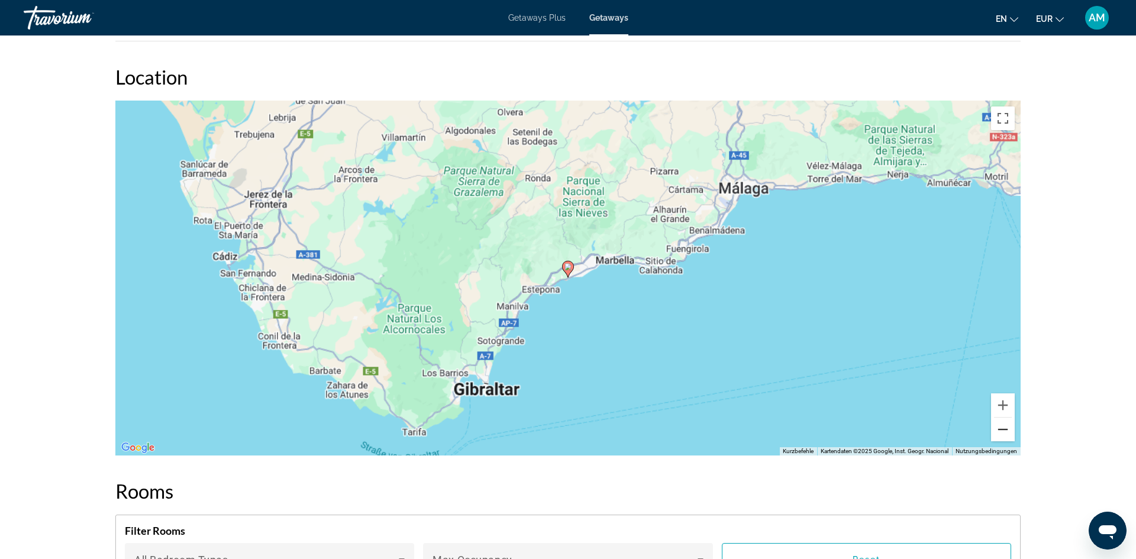
click at [1004, 432] on button "Verkleinern" at bounding box center [1003, 430] width 24 height 24
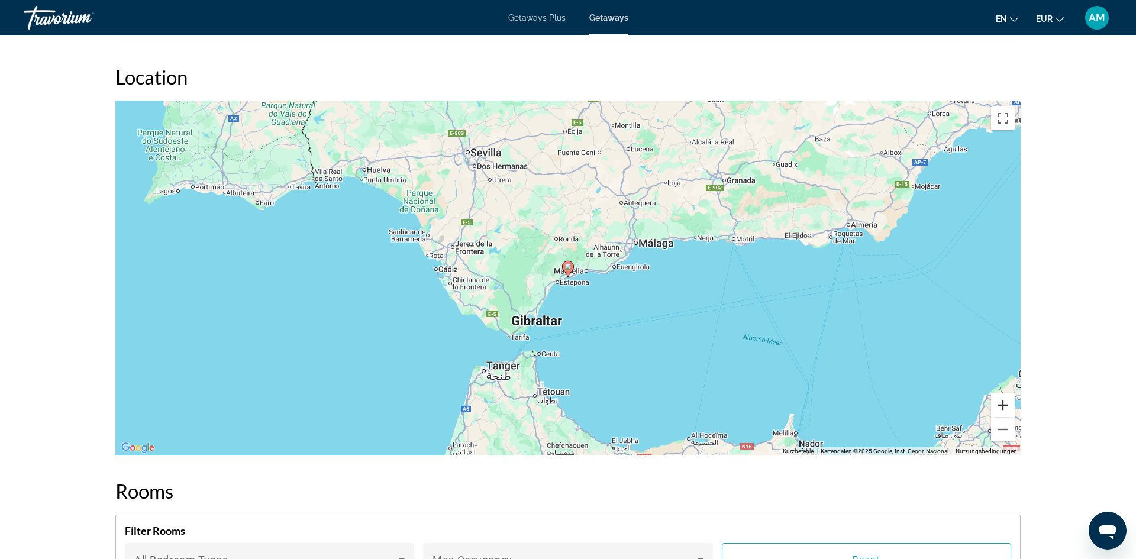
click at [1001, 403] on button "Vergrößern" at bounding box center [1003, 405] width 24 height 24
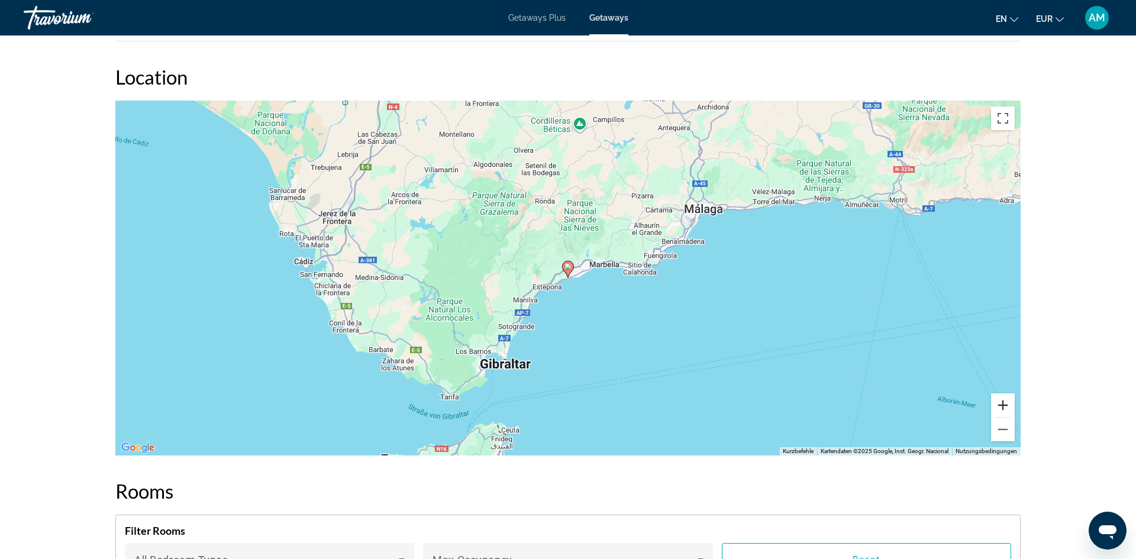
click at [1001, 403] on button "Vergrößern" at bounding box center [1003, 405] width 24 height 24
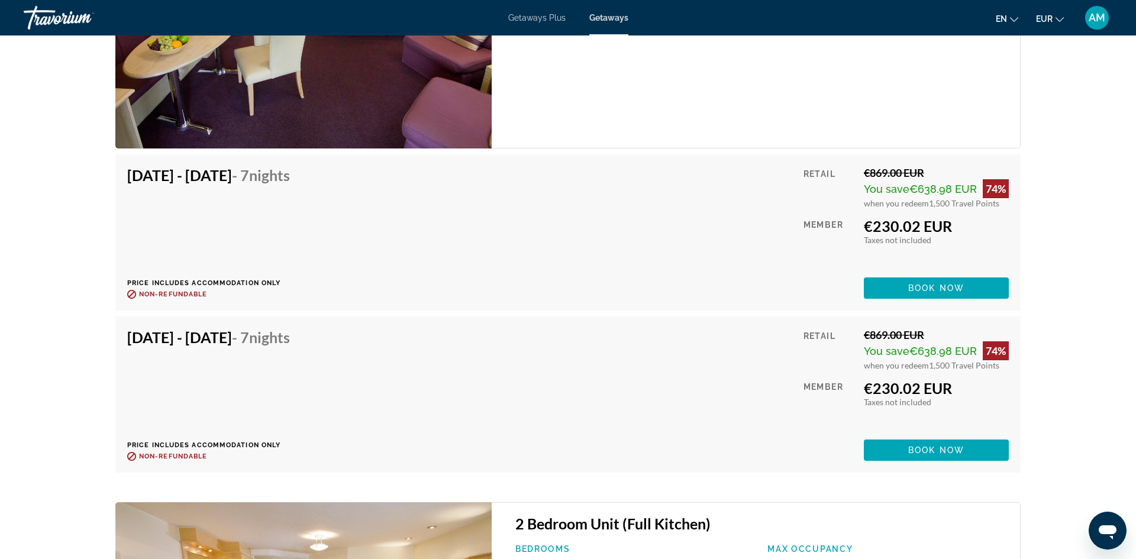
scroll to position [2269, 0]
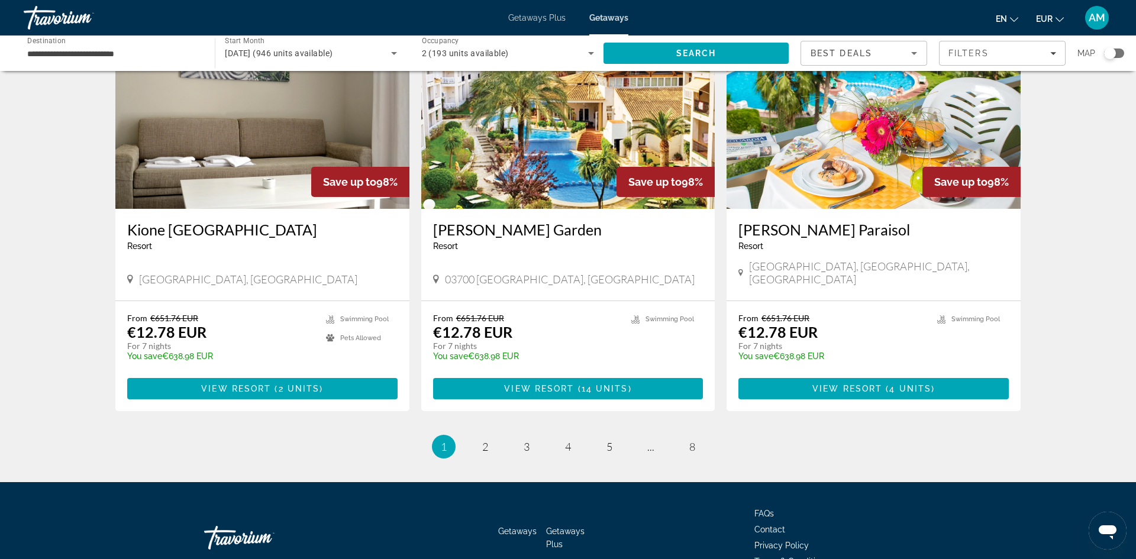
scroll to position [1355, 0]
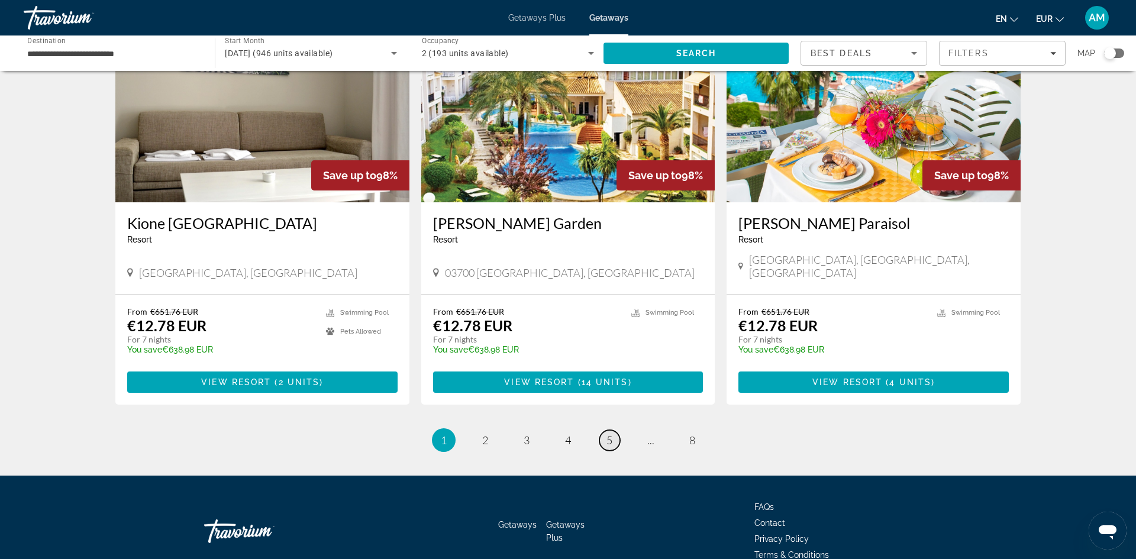
click at [613, 430] on link "page 5" at bounding box center [609, 440] width 21 height 21
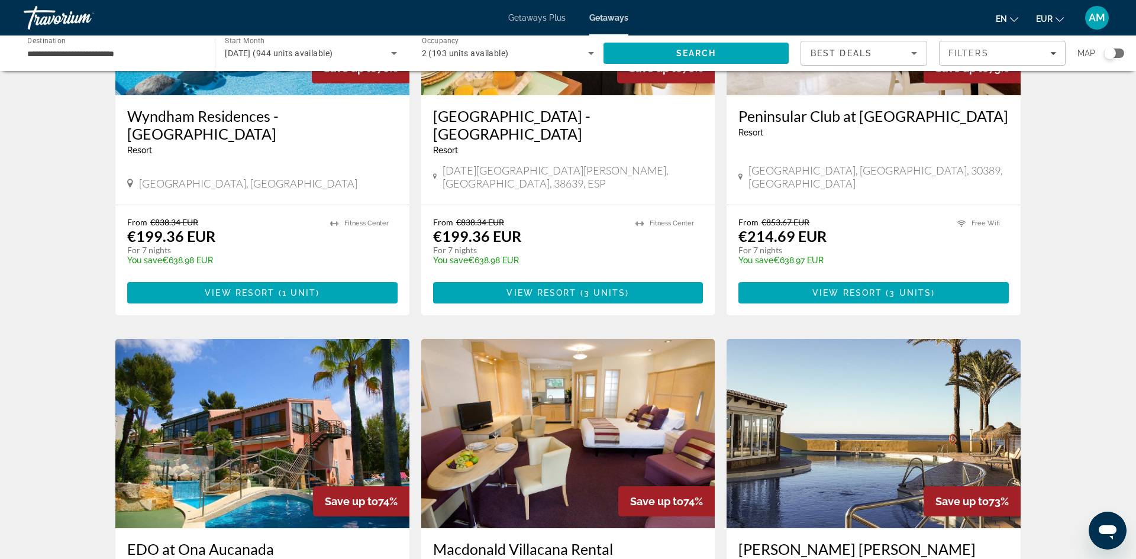
scroll to position [374, 0]
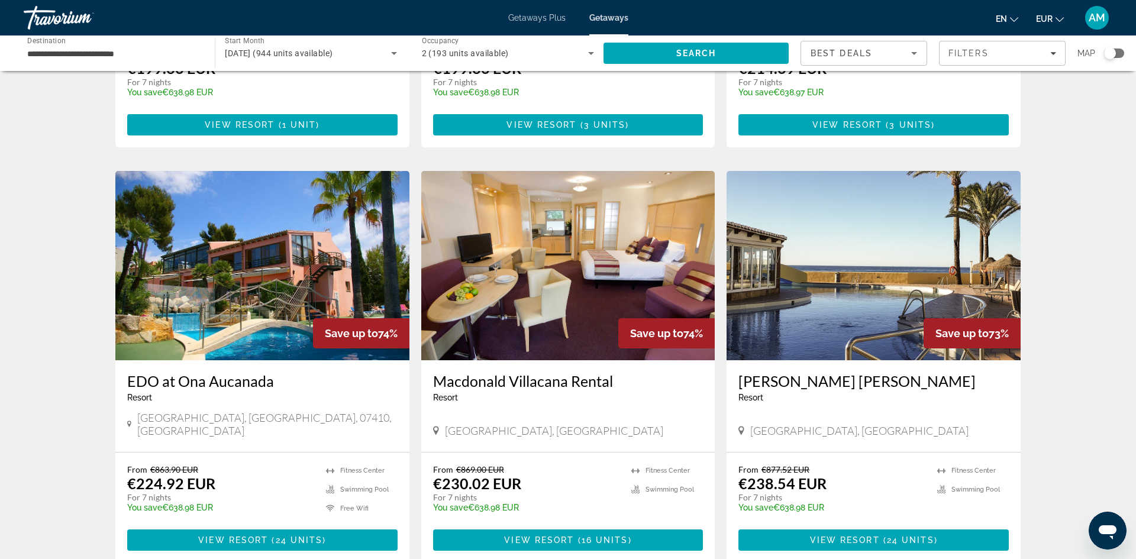
click at [865, 258] on img "Main content" at bounding box center [873, 265] width 294 height 189
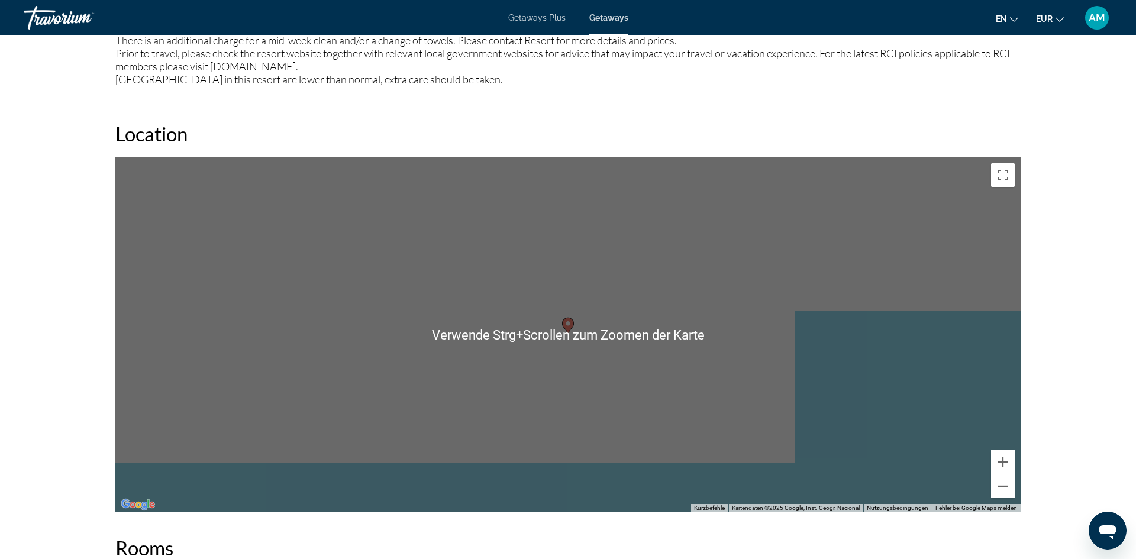
scroll to position [1595, 0]
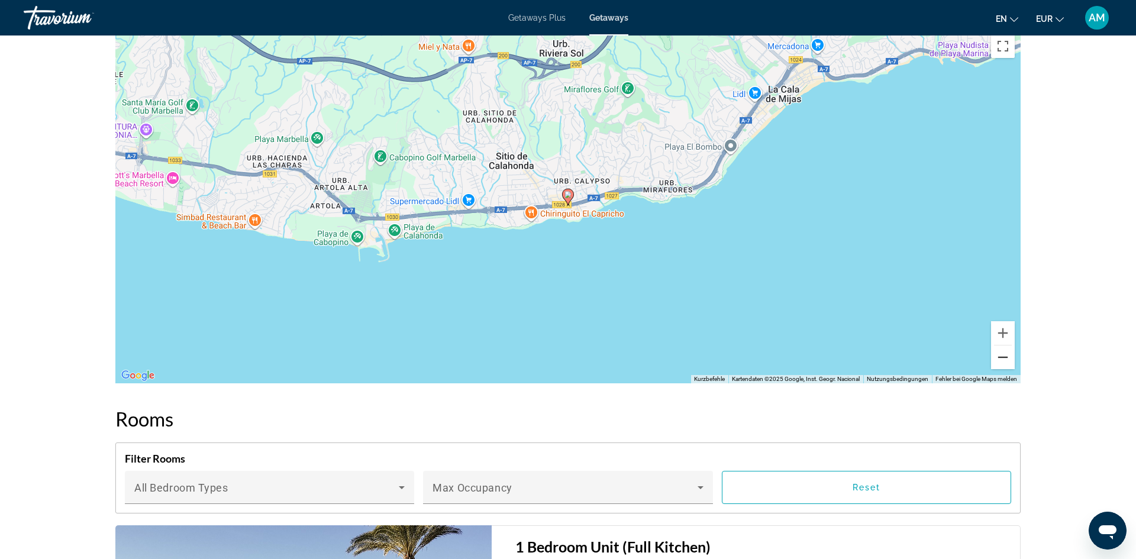
click at [1004, 365] on button "Verkleinern" at bounding box center [1003, 357] width 24 height 24
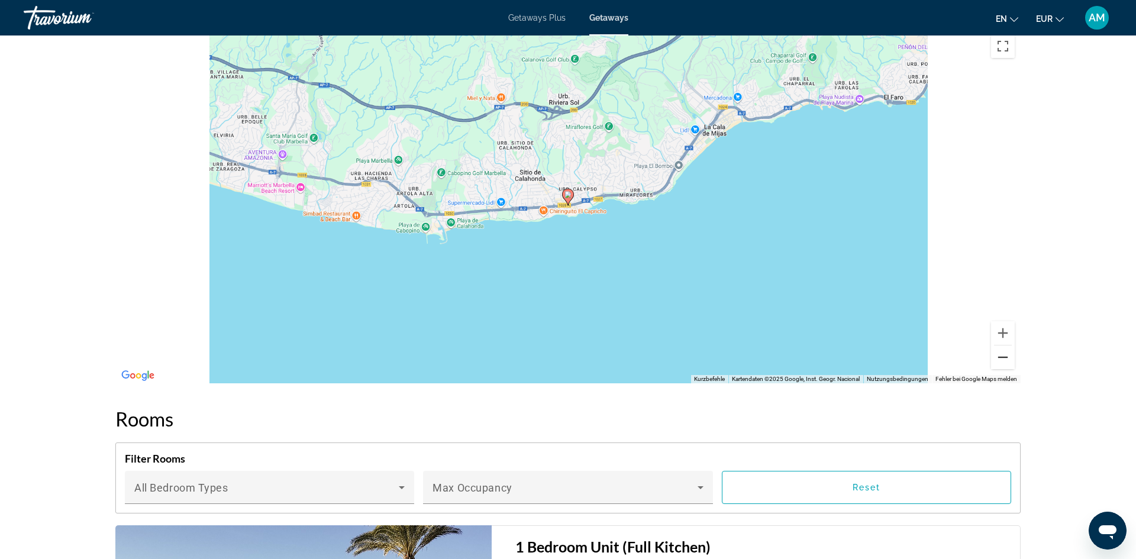
click at [1004, 365] on button "Verkleinern" at bounding box center [1003, 357] width 24 height 24
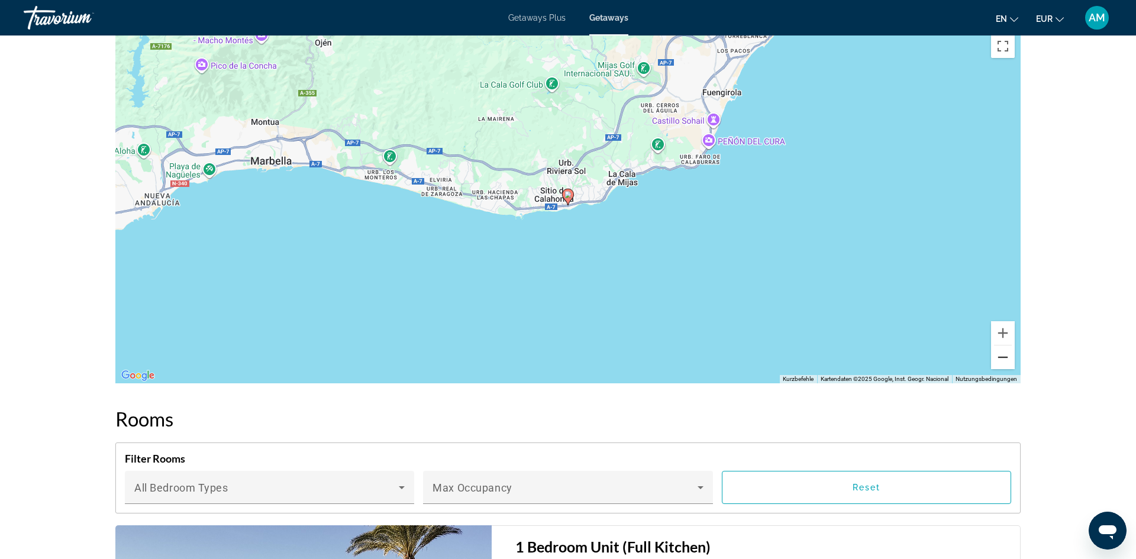
click at [1004, 364] on button "Verkleinern" at bounding box center [1003, 357] width 24 height 24
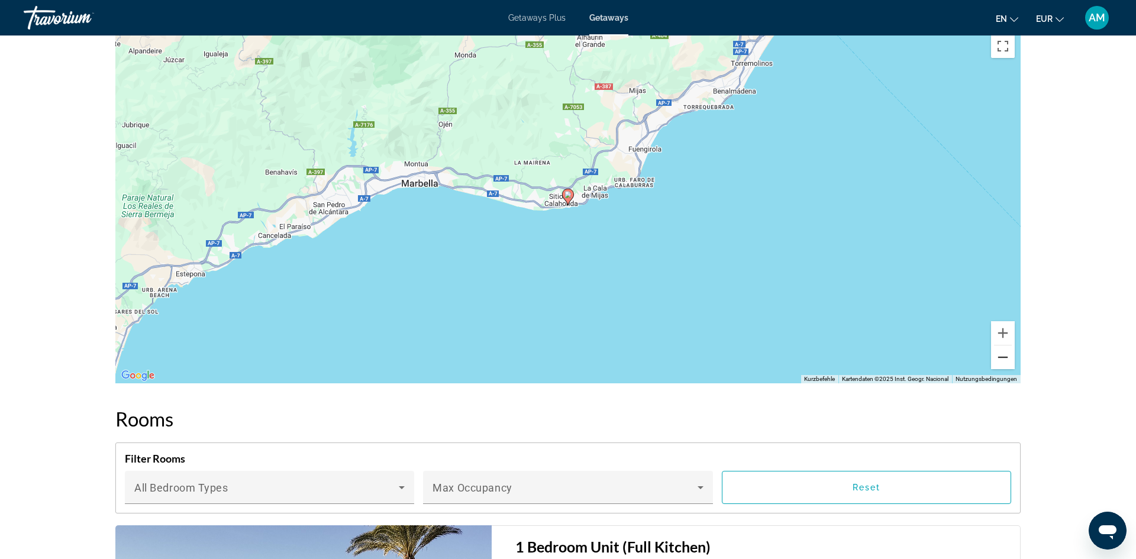
click at [1003, 362] on button "Verkleinern" at bounding box center [1003, 357] width 24 height 24
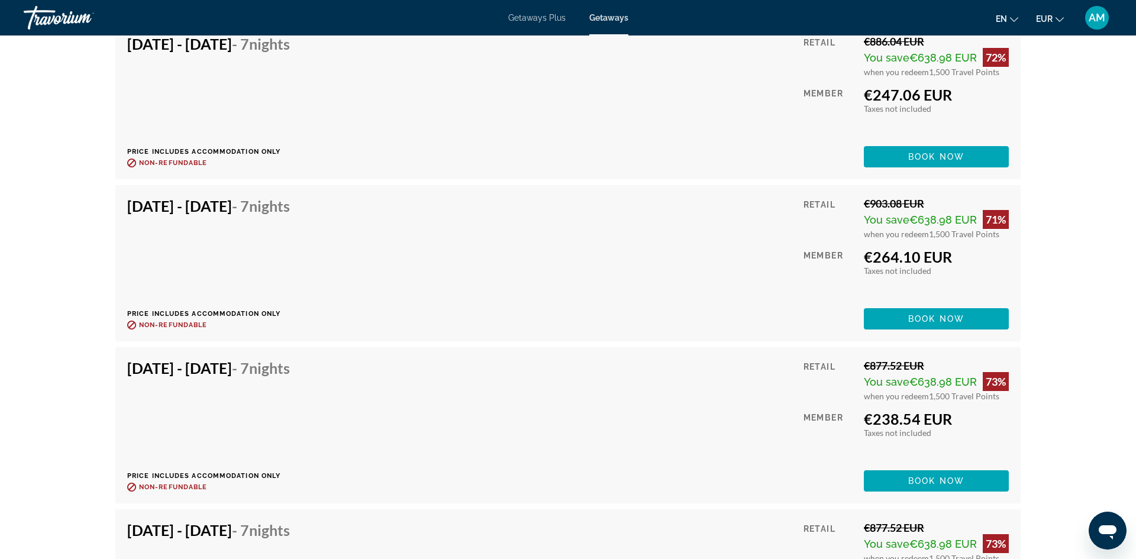
scroll to position [2394, 0]
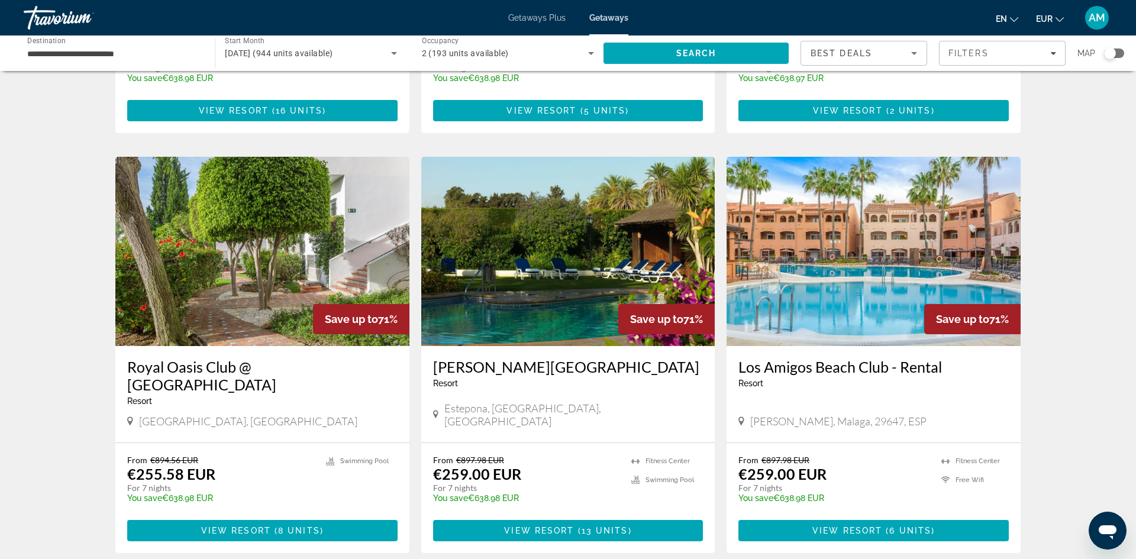
scroll to position [1220, 0]
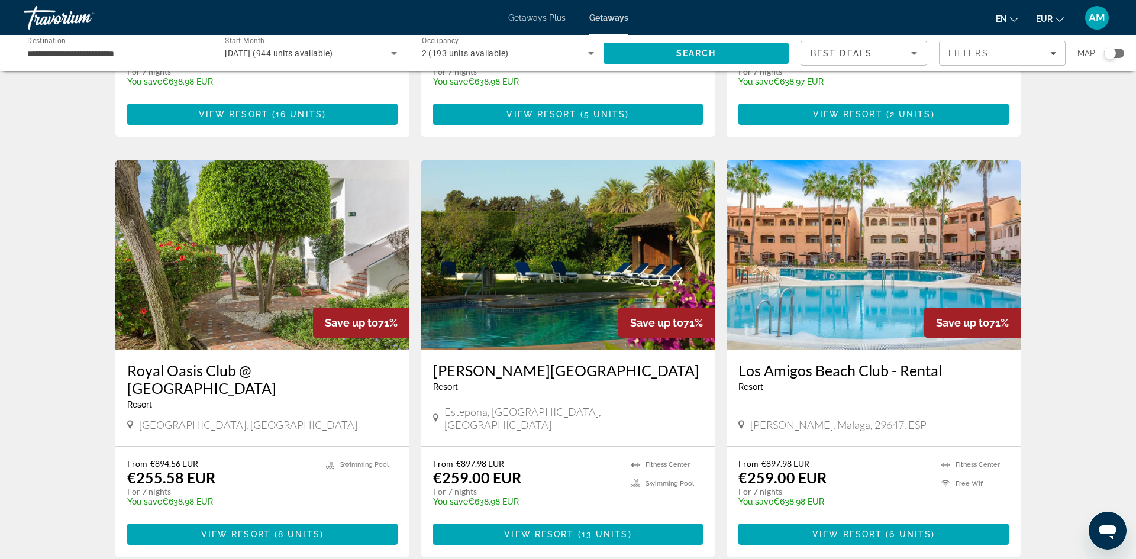
click at [519, 238] on img "Main content" at bounding box center [568, 254] width 294 height 189
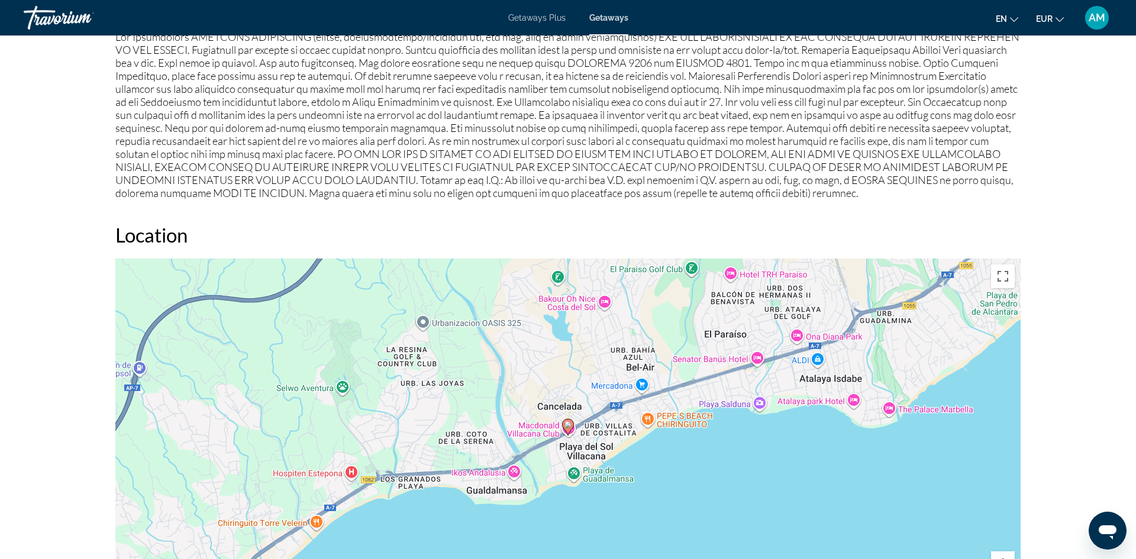
scroll to position [1133, 0]
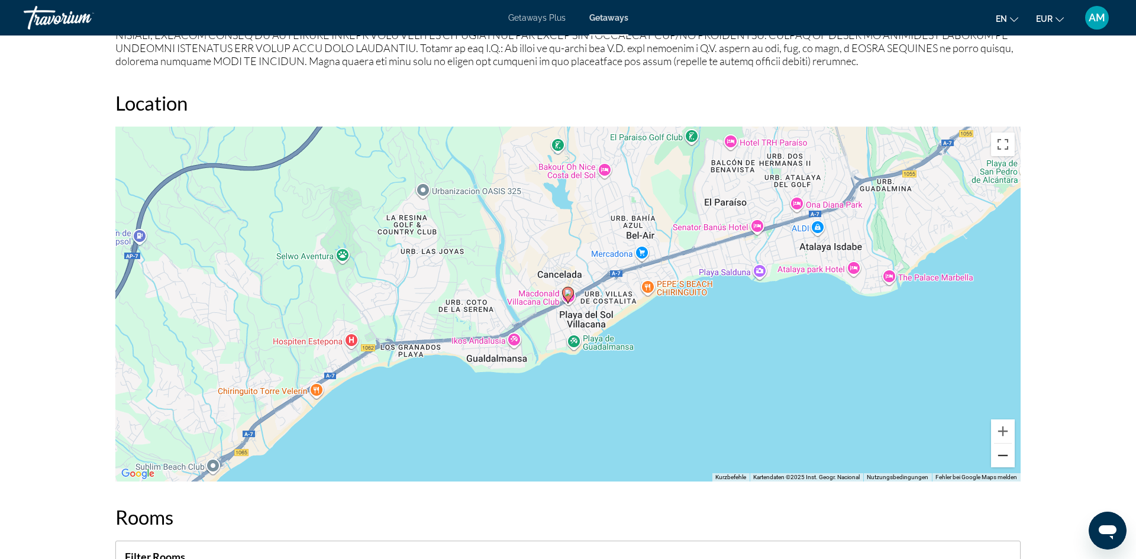
click at [996, 467] on button "Verkleinern" at bounding box center [1003, 456] width 24 height 24
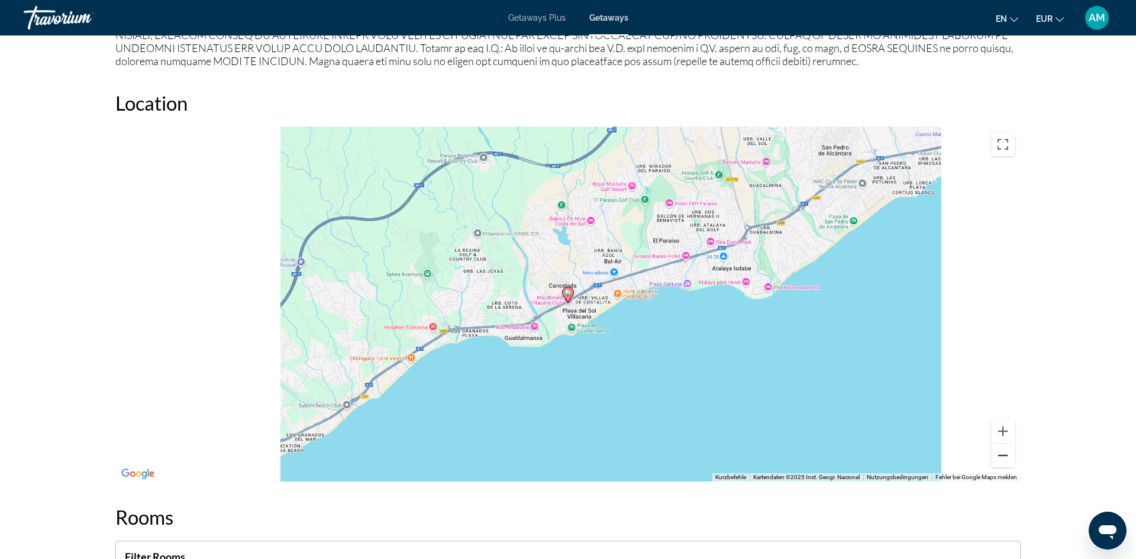
click at [996, 468] on div "Um den Modus zum Ziehen mit der Tastatur zu aktivieren, drückst du Alt + Eingab…" at bounding box center [567, 304] width 905 height 355
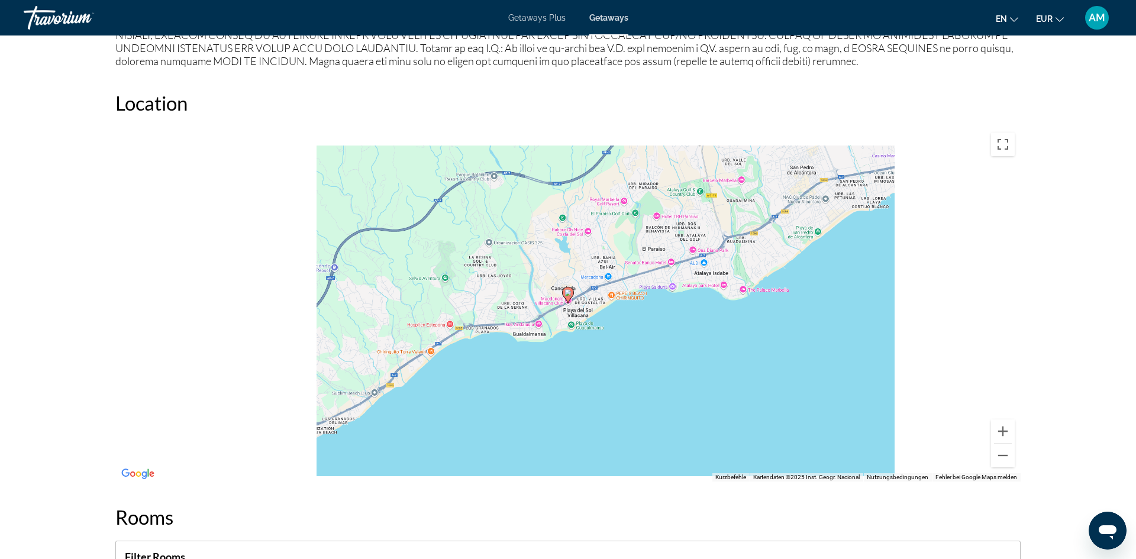
click at [996, 468] on div "Um den Modus zum Ziehen mit der Tastatur zu aktivieren, drückst du Alt + Eingab…" at bounding box center [567, 304] width 905 height 355
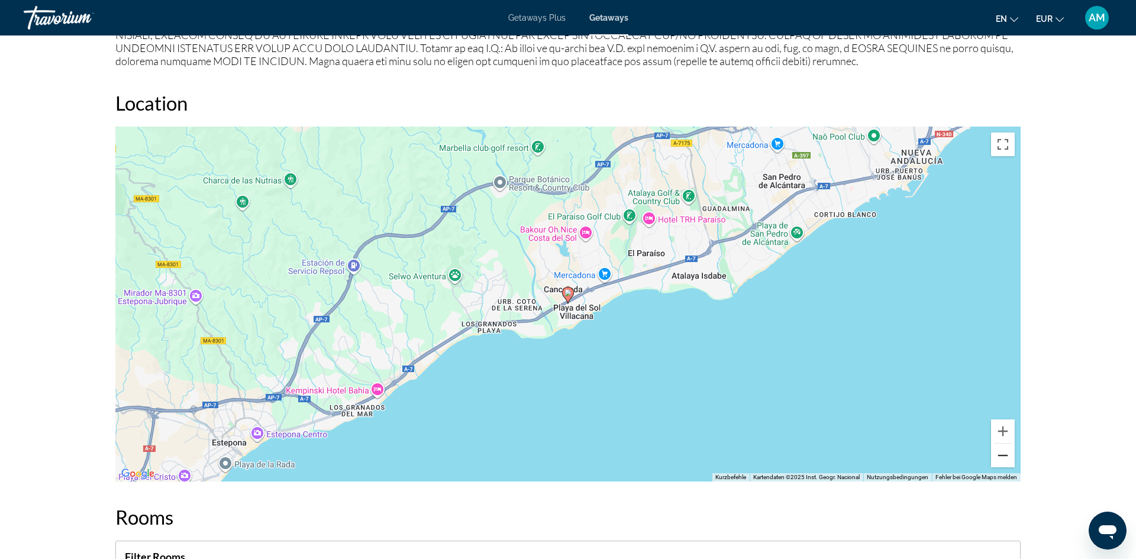
click at [998, 463] on button "Verkleinern" at bounding box center [1003, 456] width 24 height 24
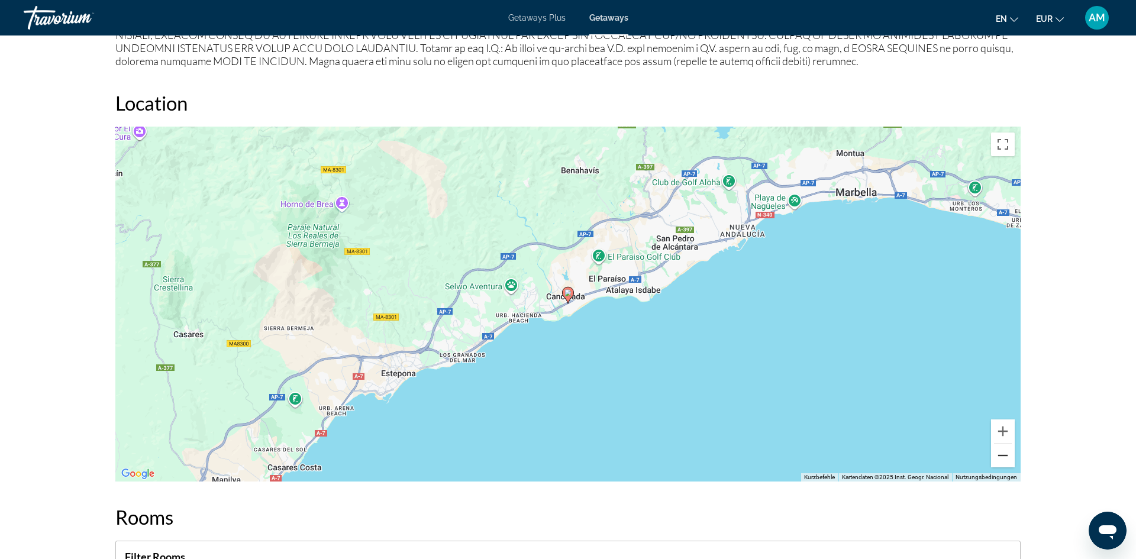
click at [997, 464] on button "Verkleinern" at bounding box center [1003, 456] width 24 height 24
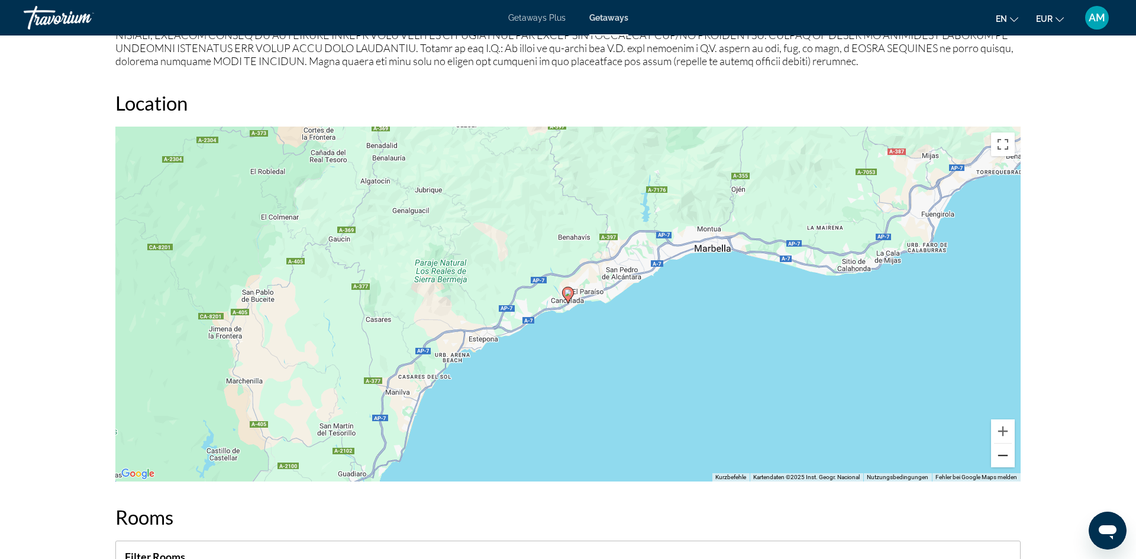
click at [997, 465] on button "Verkleinern" at bounding box center [1003, 456] width 24 height 24
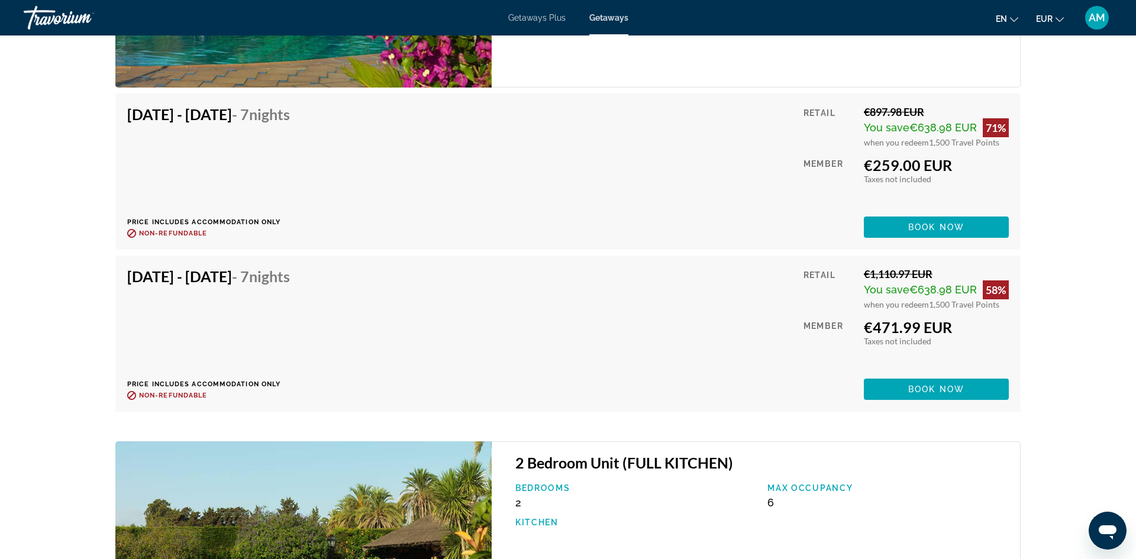
scroll to position [2081, 0]
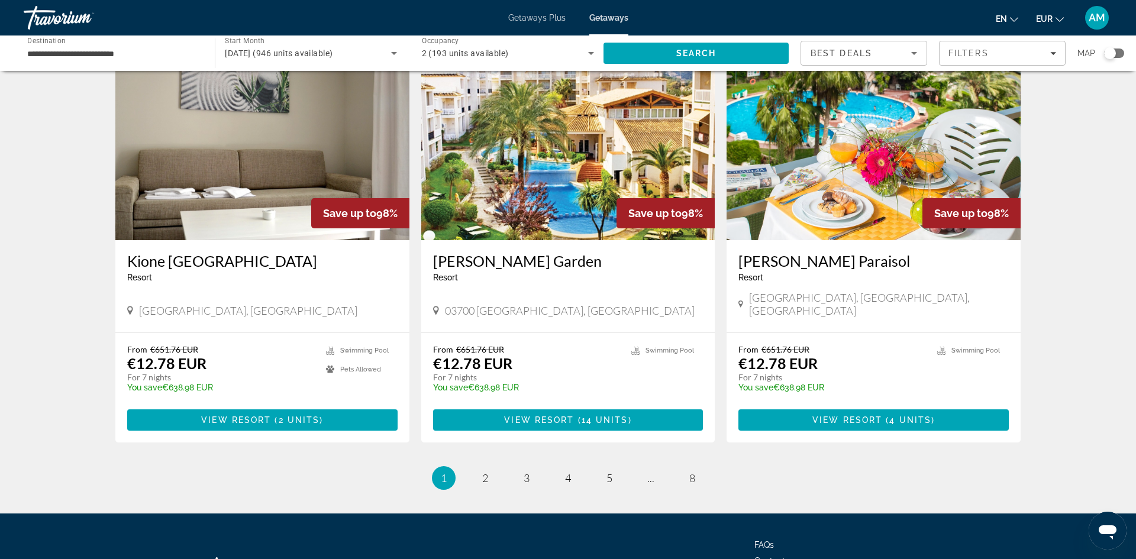
scroll to position [1355, 0]
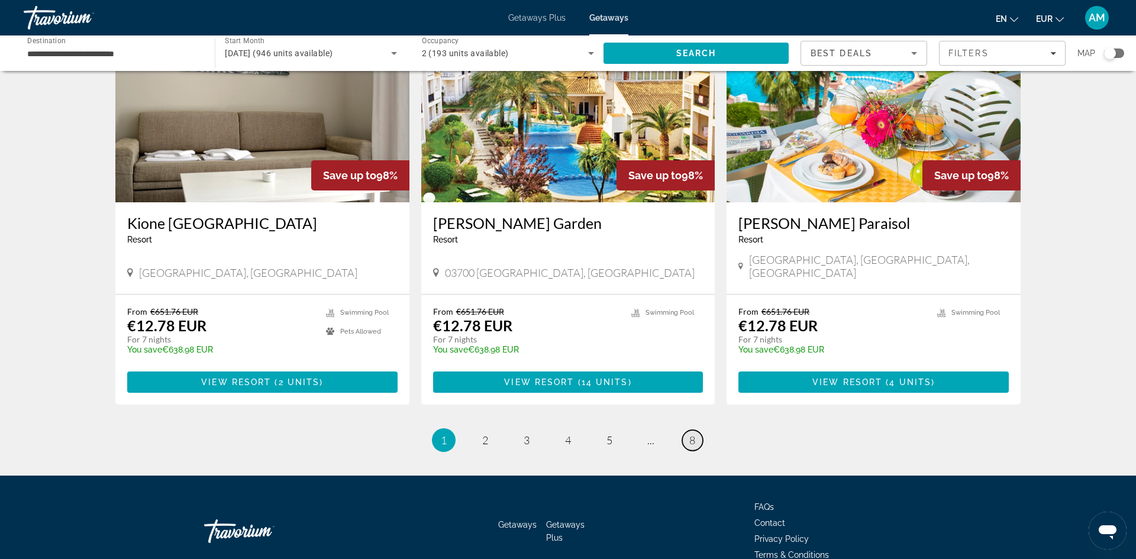
click at [690, 434] on span "8" at bounding box center [692, 440] width 6 height 13
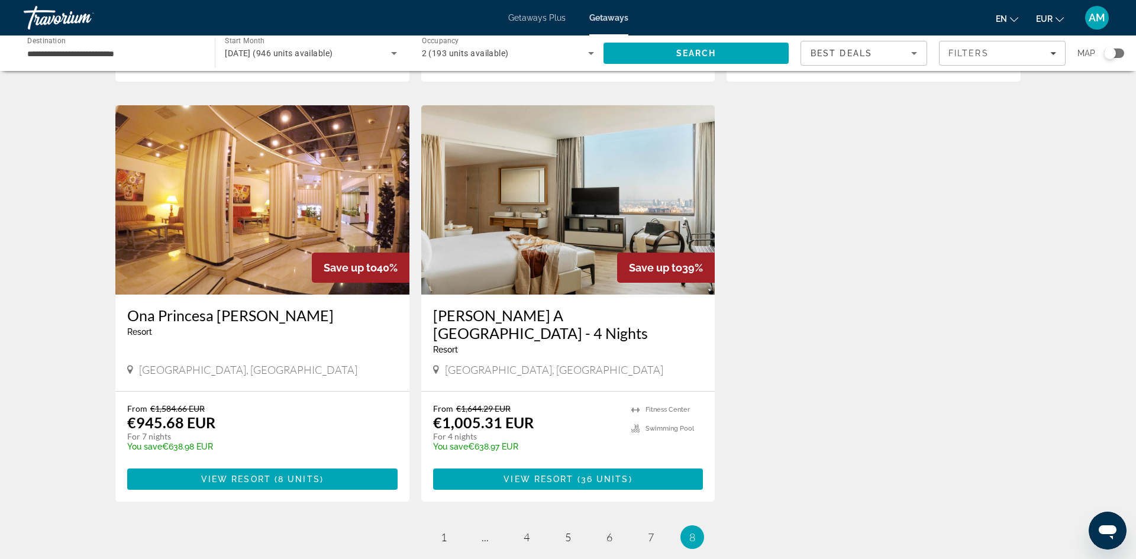
scroll to position [545, 0]
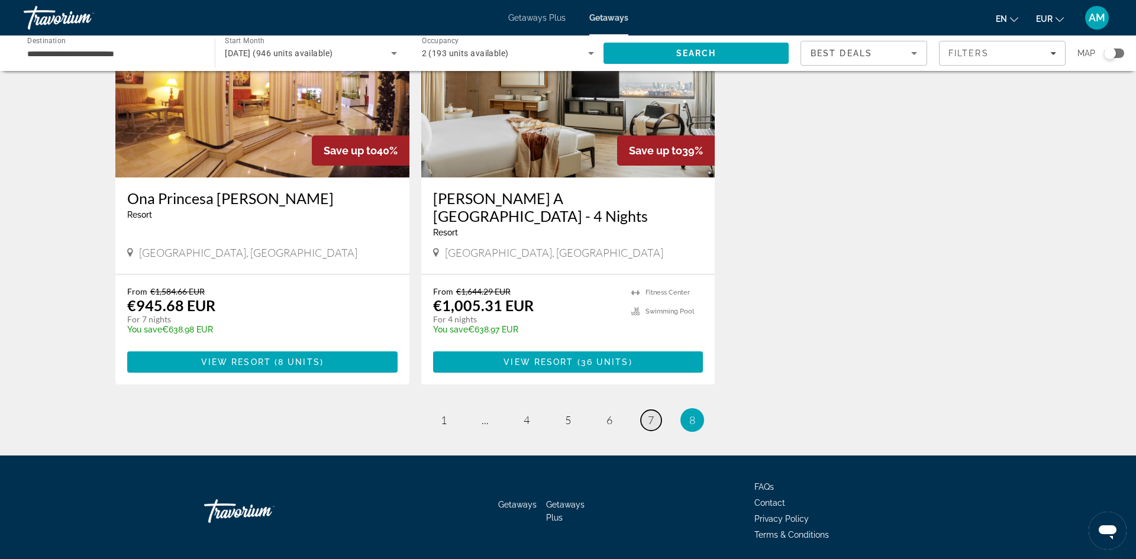
click at [643, 422] on link "page 7" at bounding box center [651, 420] width 21 height 21
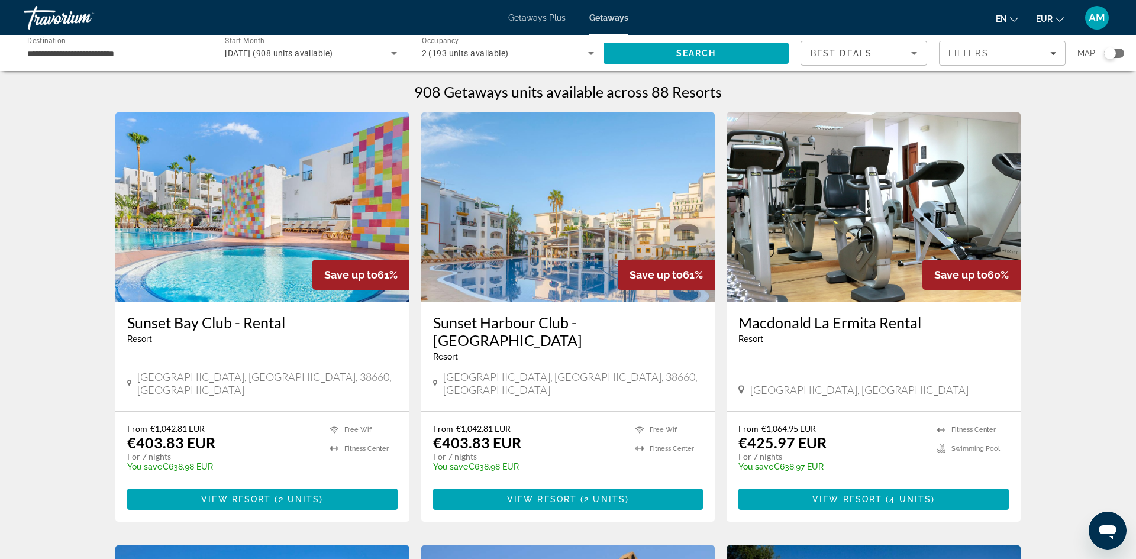
click at [240, 243] on img "Main content" at bounding box center [262, 206] width 294 height 189
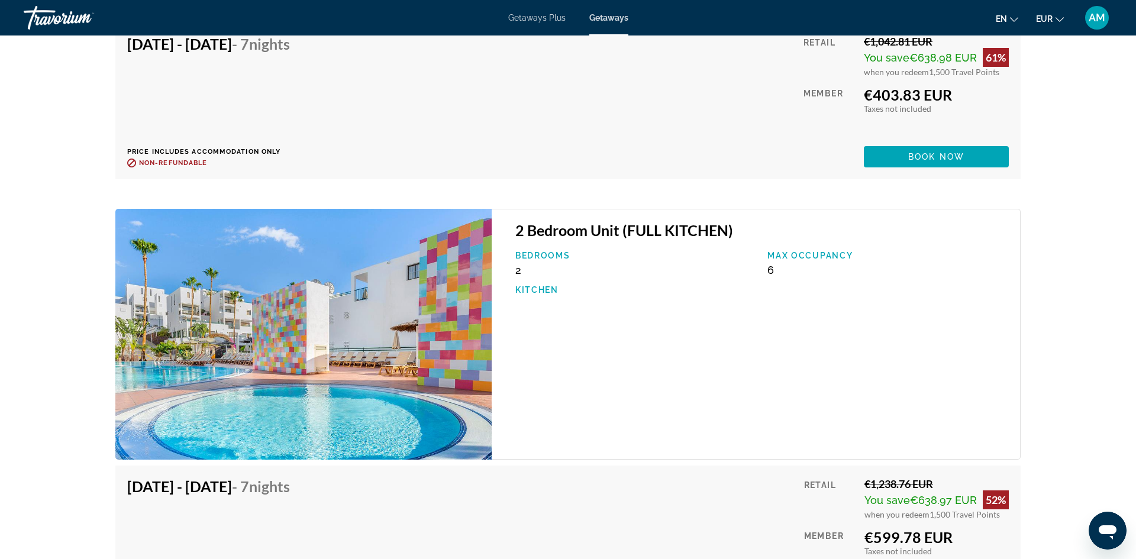
scroll to position [2513, 0]
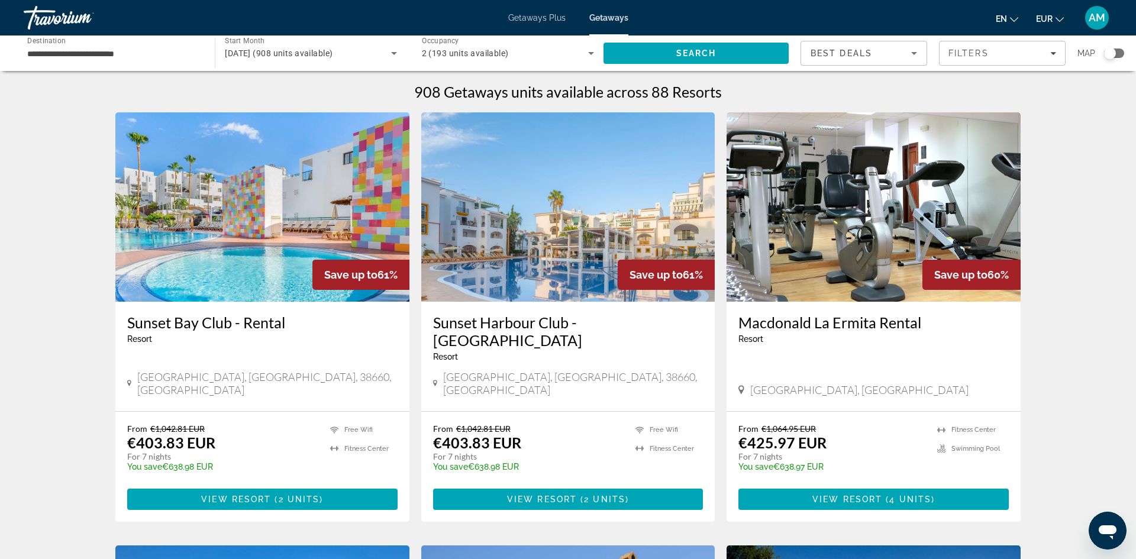
click at [542, 248] on img "Main content" at bounding box center [568, 206] width 294 height 189
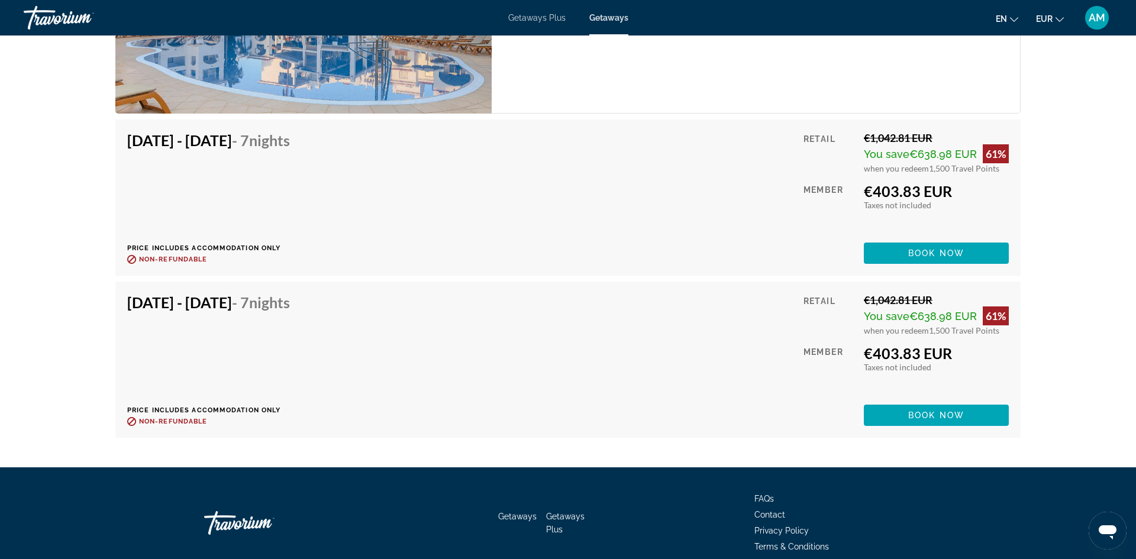
scroll to position [2188, 0]
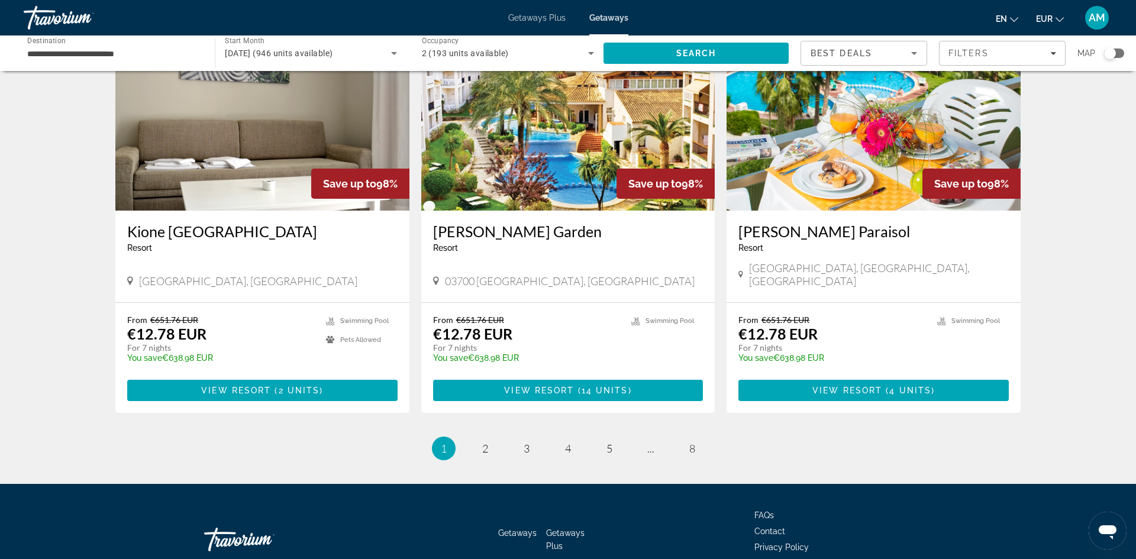
scroll to position [1355, 0]
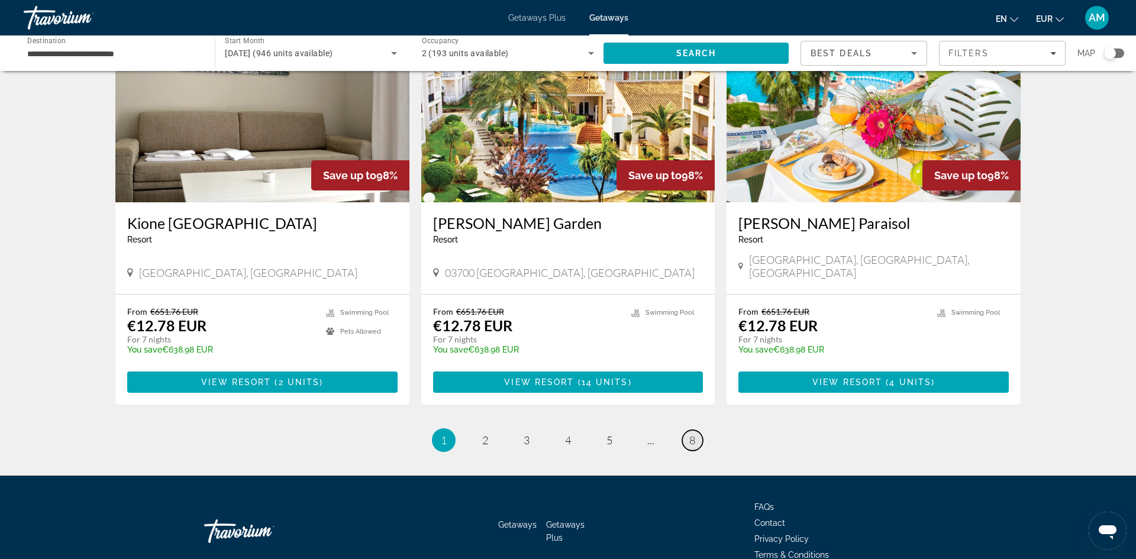
click at [695, 430] on link "page 8" at bounding box center [692, 440] width 21 height 21
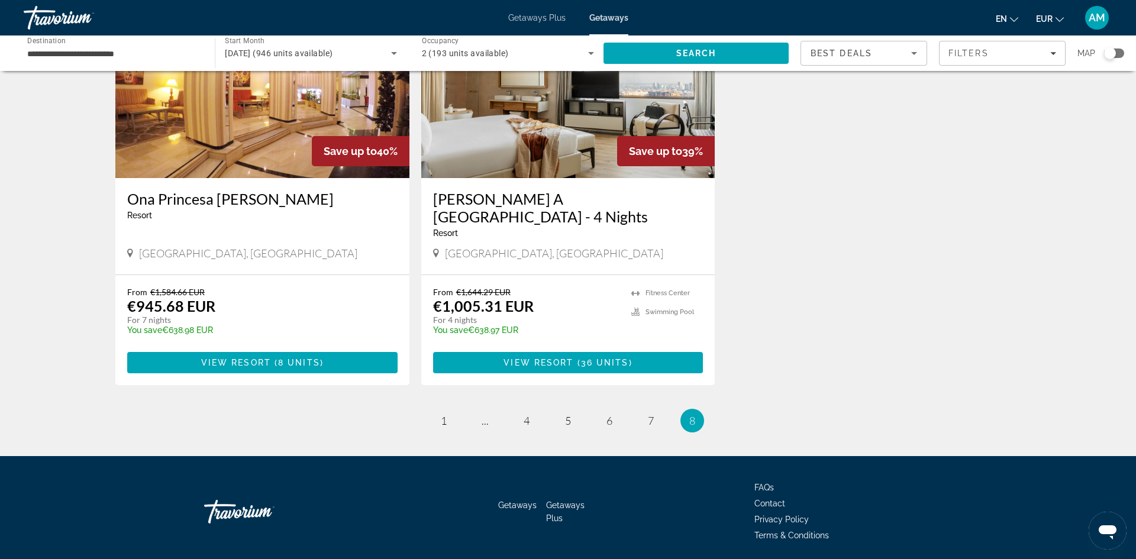
scroll to position [586, 0]
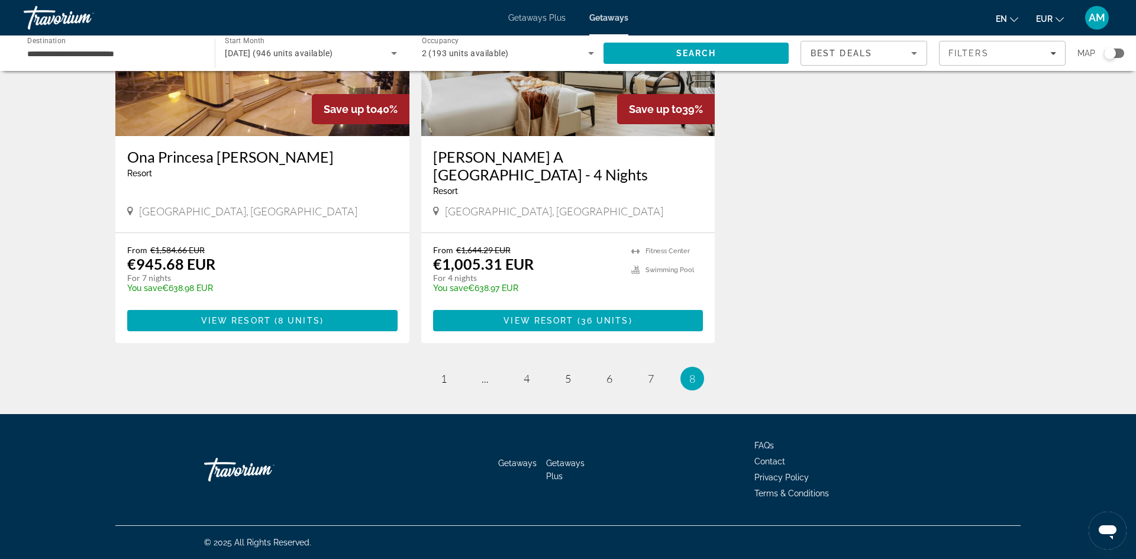
click at [644, 371] on link "page 7" at bounding box center [651, 379] width 21 height 21
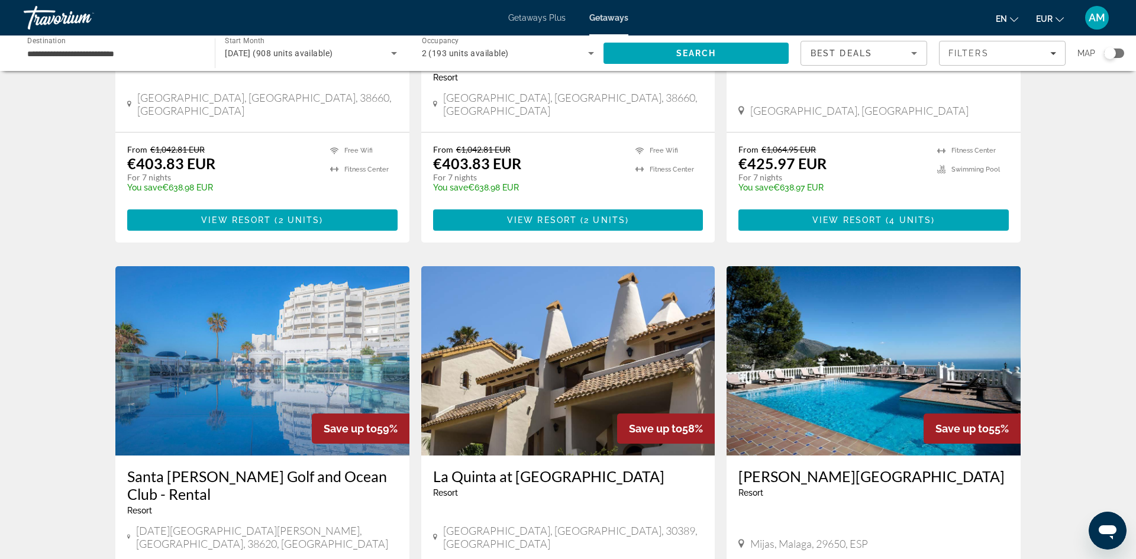
scroll to position [281, 0]
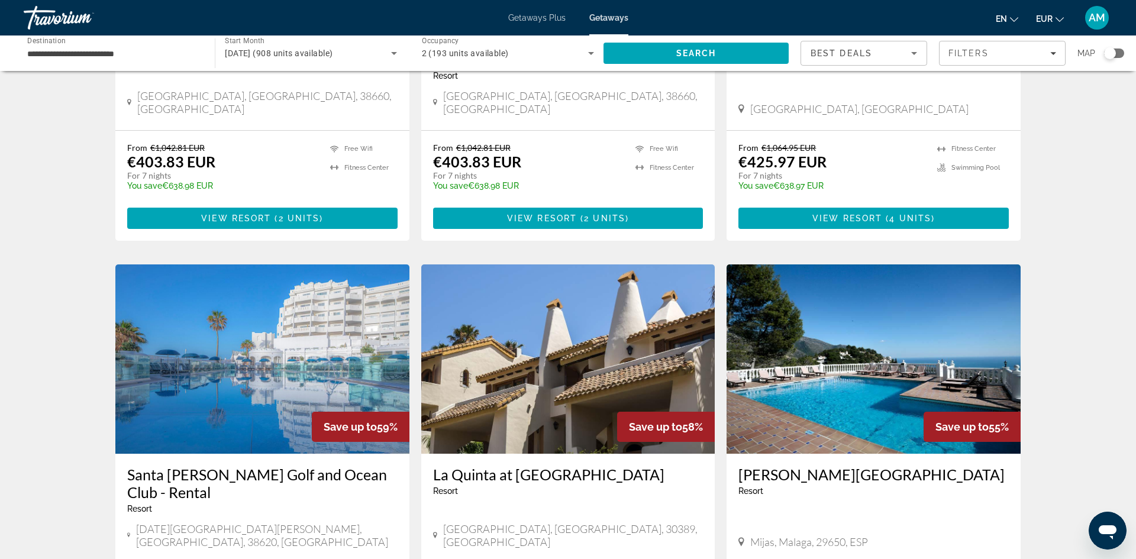
click at [253, 337] on img "Main content" at bounding box center [262, 358] width 294 height 189
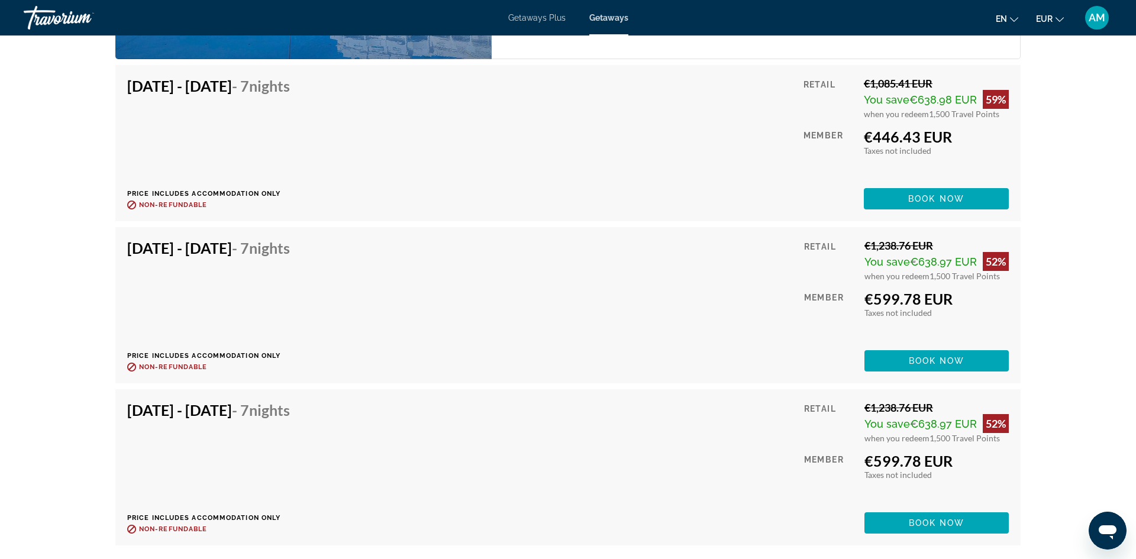
scroll to position [2834, 0]
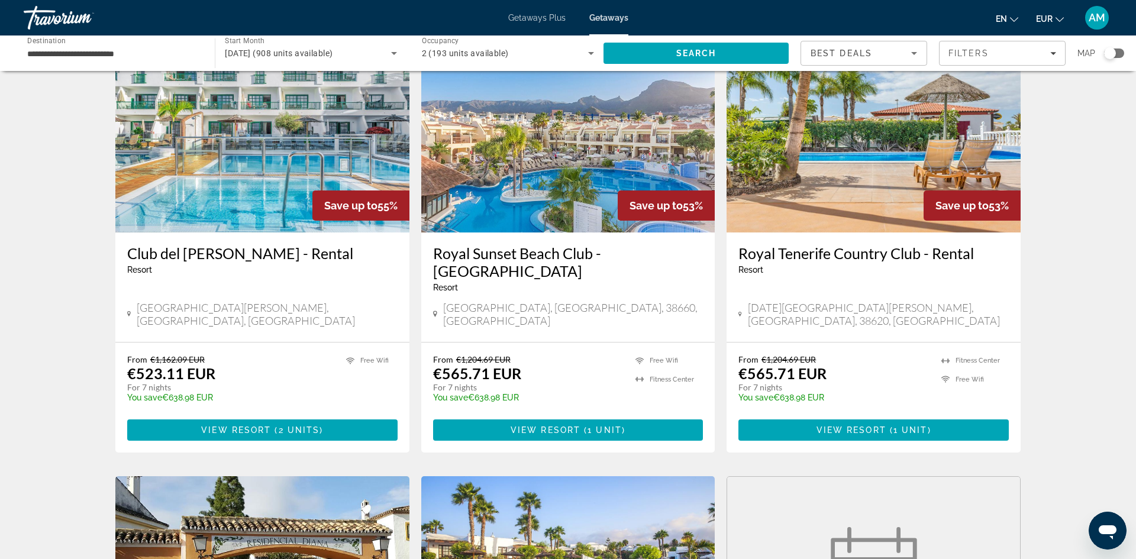
scroll to position [920, 0]
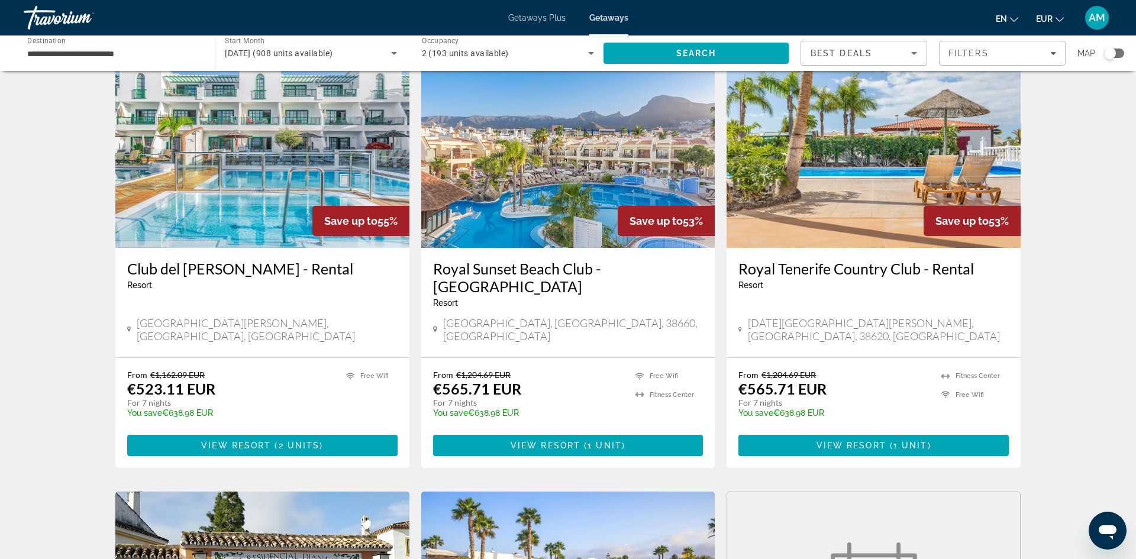
click at [531, 157] on img "Main content" at bounding box center [568, 153] width 294 height 189
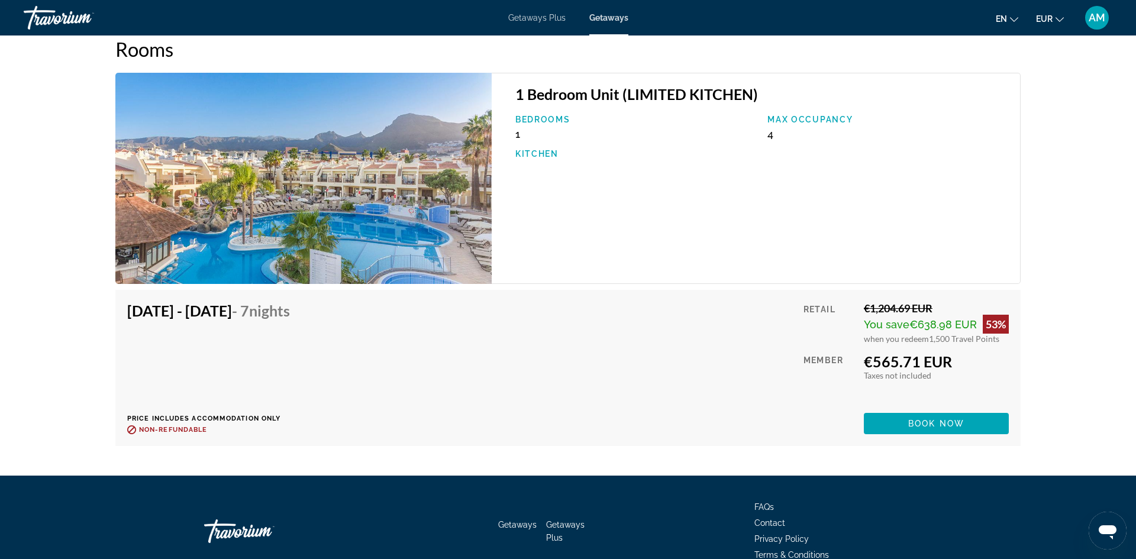
scroll to position [1904, 0]
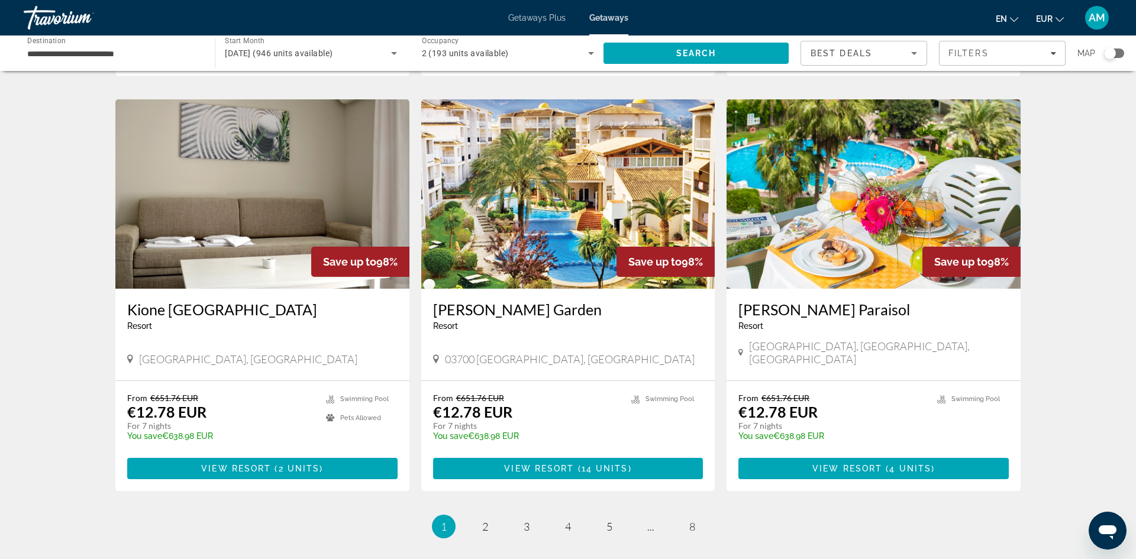
scroll to position [1355, 0]
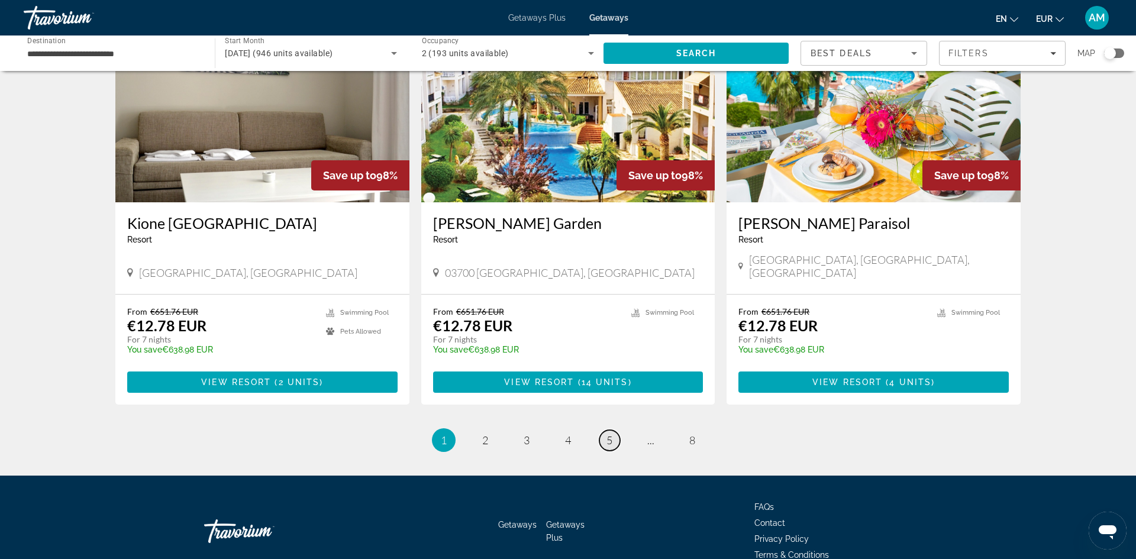
click at [611, 434] on span "5" at bounding box center [609, 440] width 6 height 13
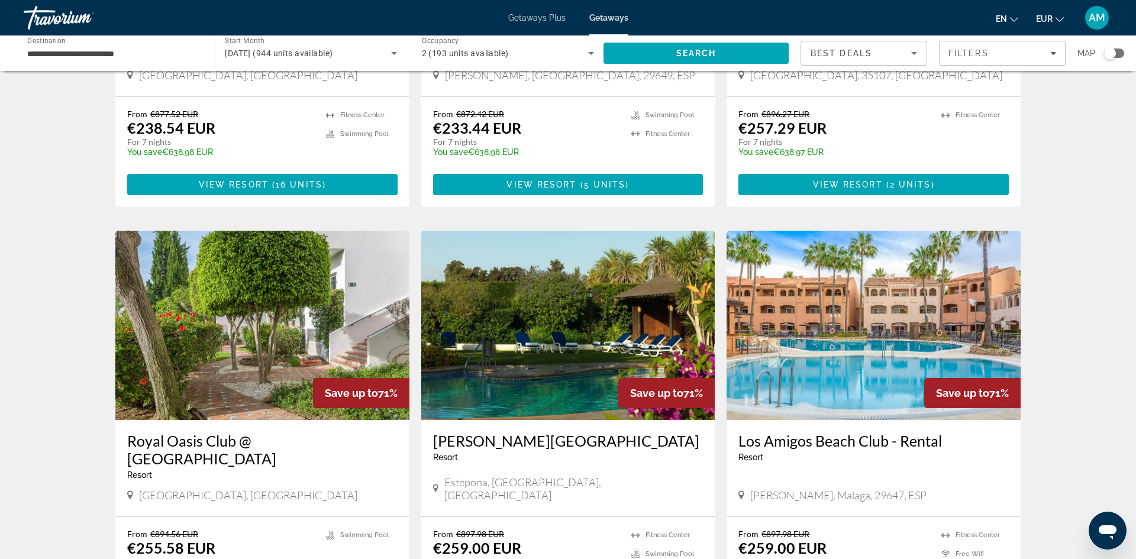
scroll to position [1285, 0]
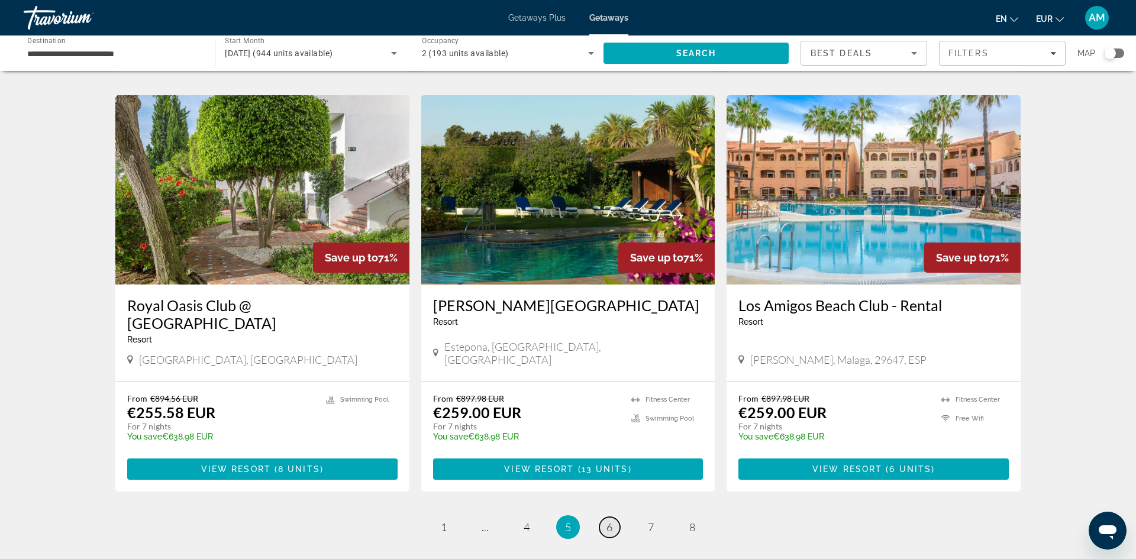
click at [613, 517] on link "page 6" at bounding box center [609, 527] width 21 height 21
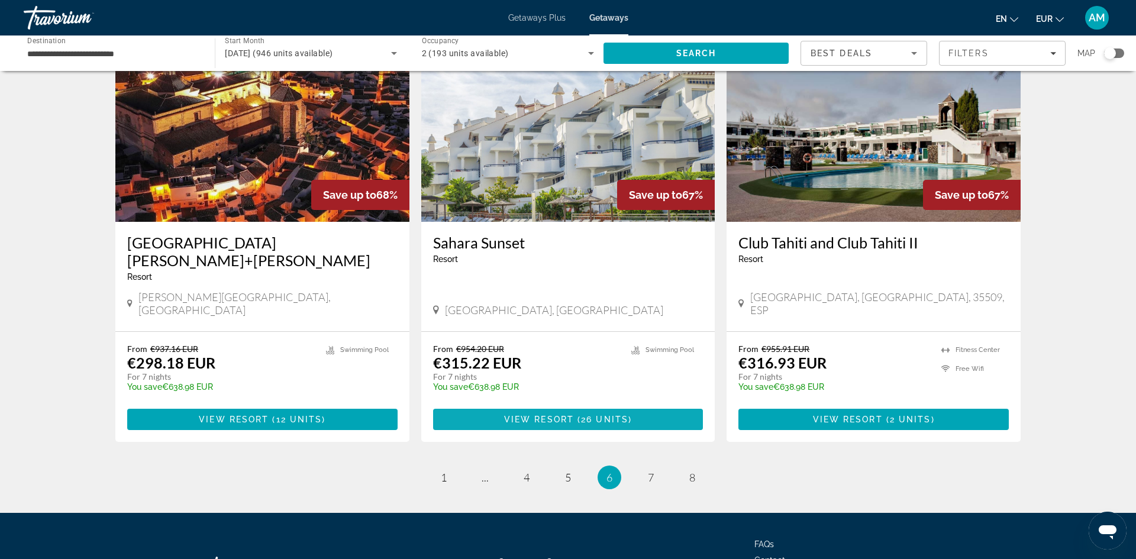
scroll to position [1407, 0]
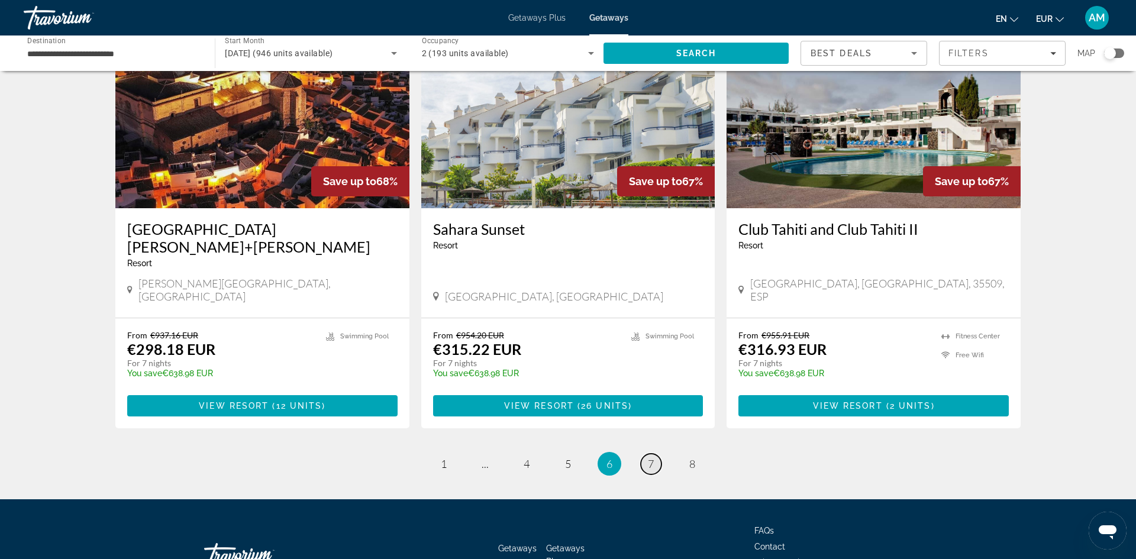
click at [653, 457] on span "7" at bounding box center [651, 463] width 6 height 13
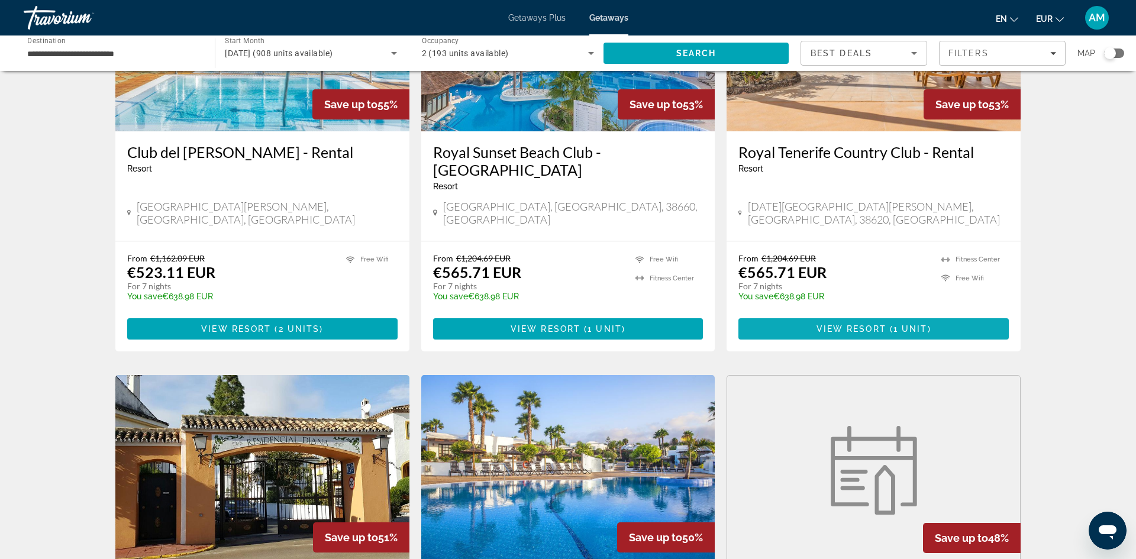
scroll to position [876, 0]
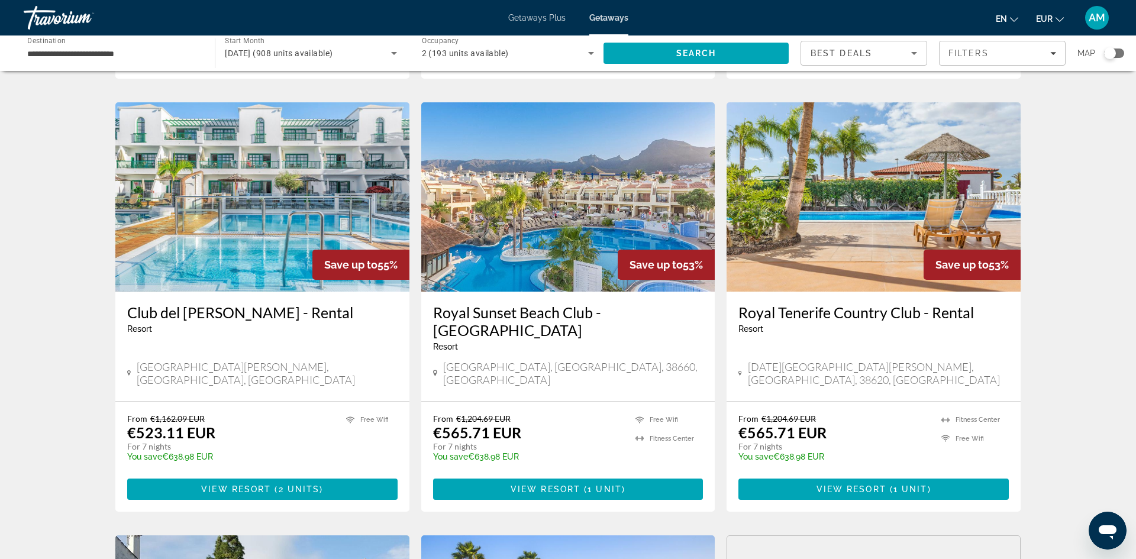
click at [870, 207] on img "Main content" at bounding box center [873, 196] width 294 height 189
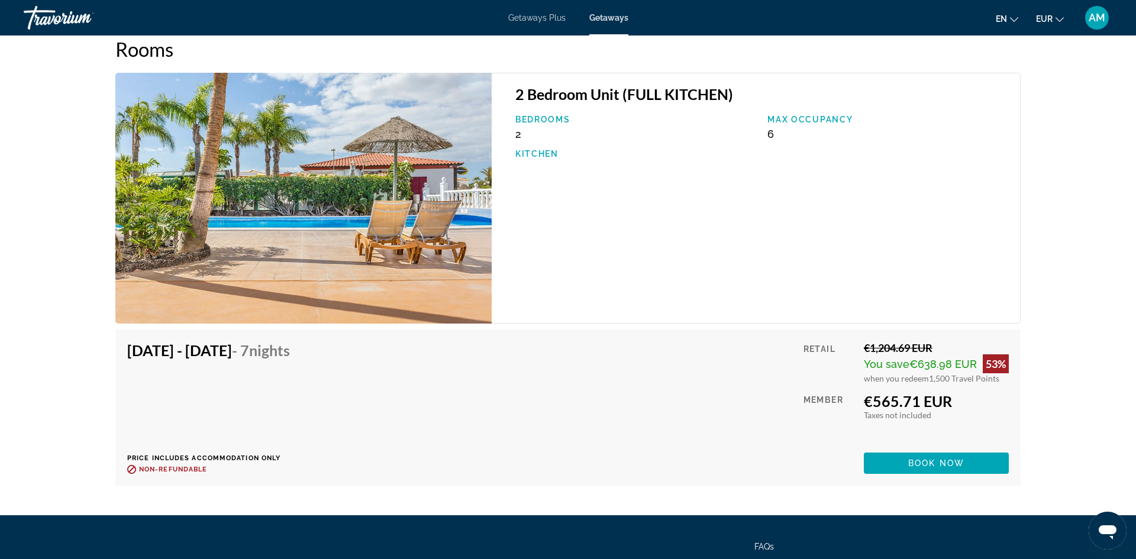
scroll to position [2031, 0]
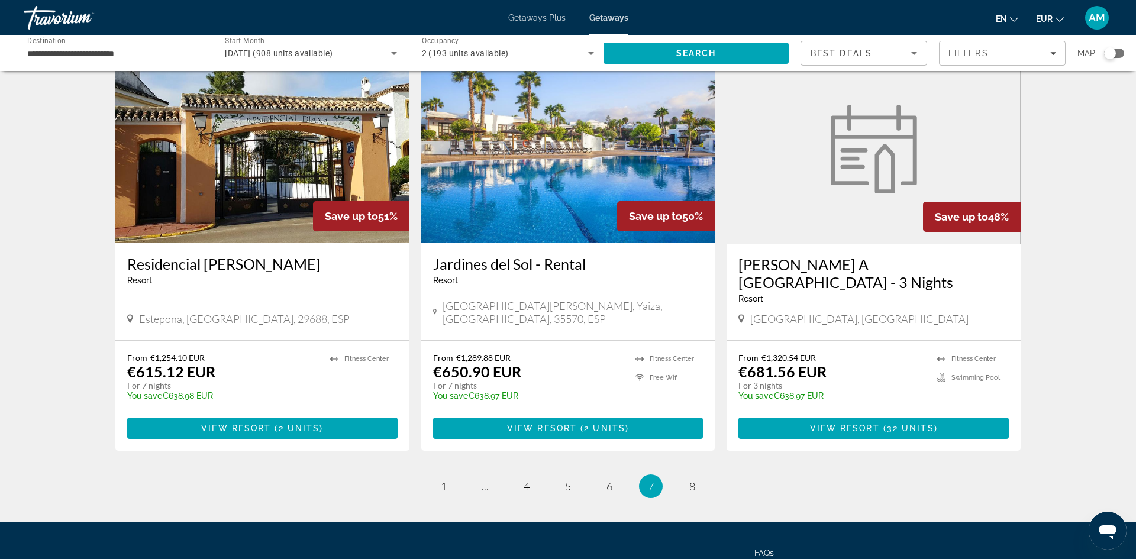
scroll to position [1372, 0]
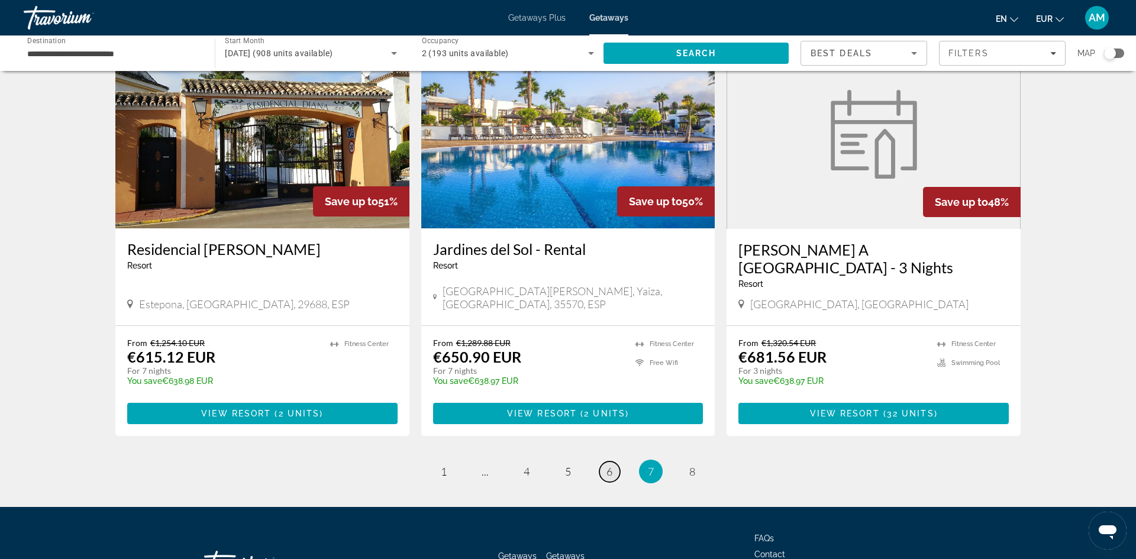
click at [612, 461] on link "page 6" at bounding box center [609, 471] width 21 height 21
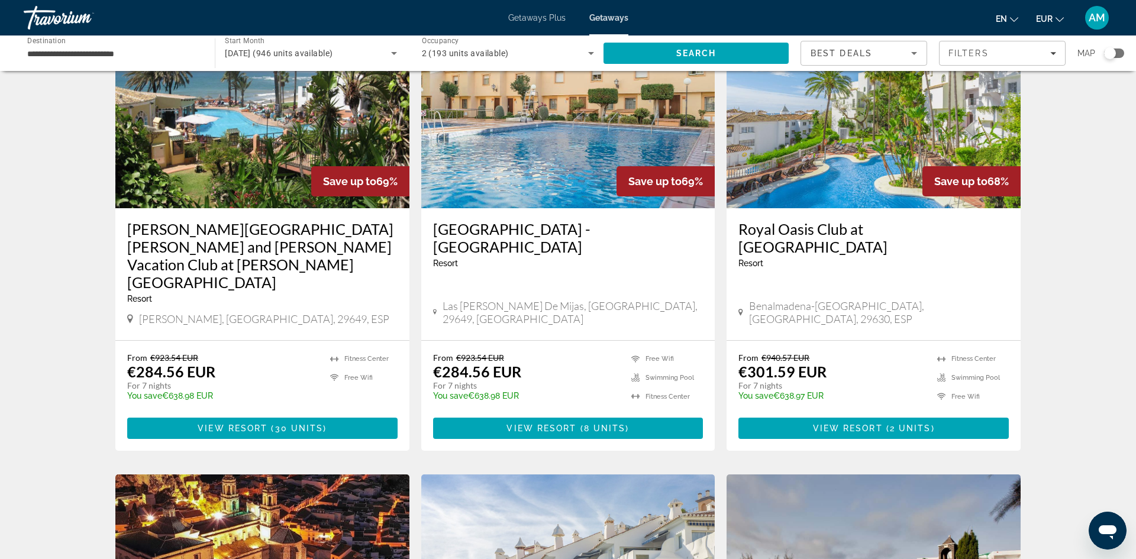
scroll to position [958, 0]
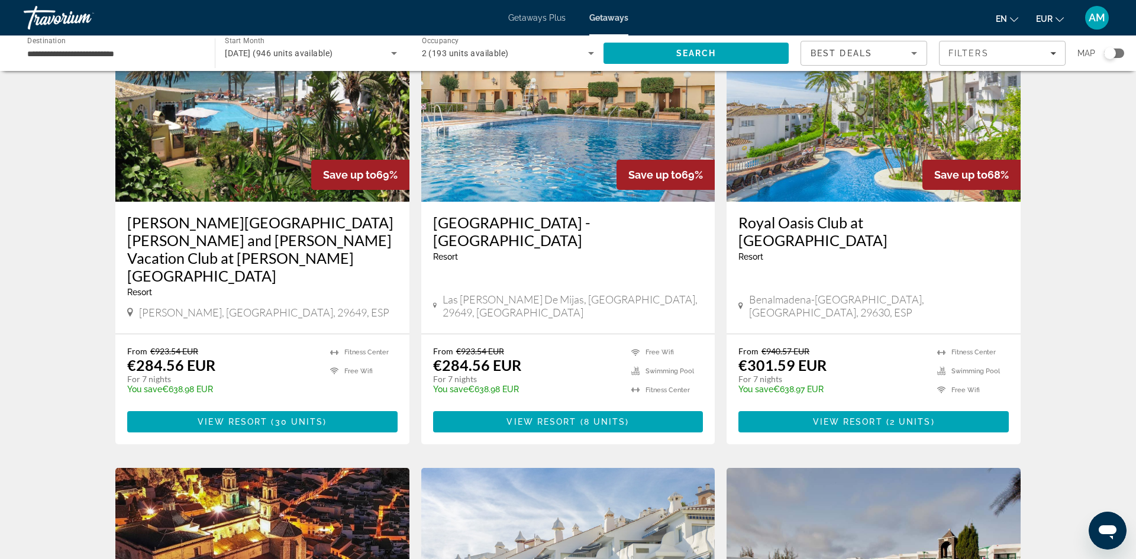
click at [257, 113] on img "Main content" at bounding box center [262, 106] width 294 height 189
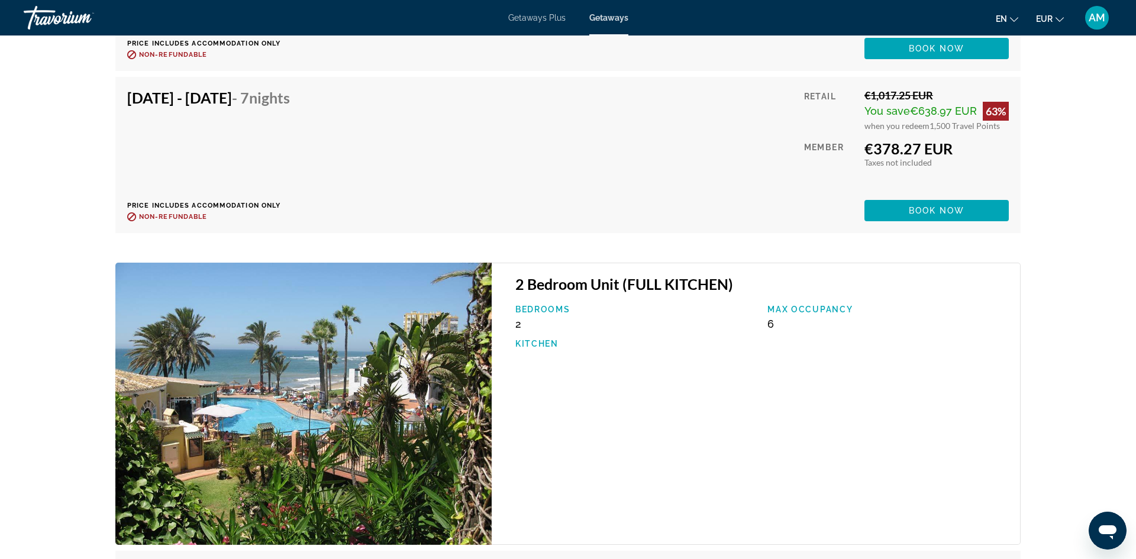
scroll to position [2663, 0]
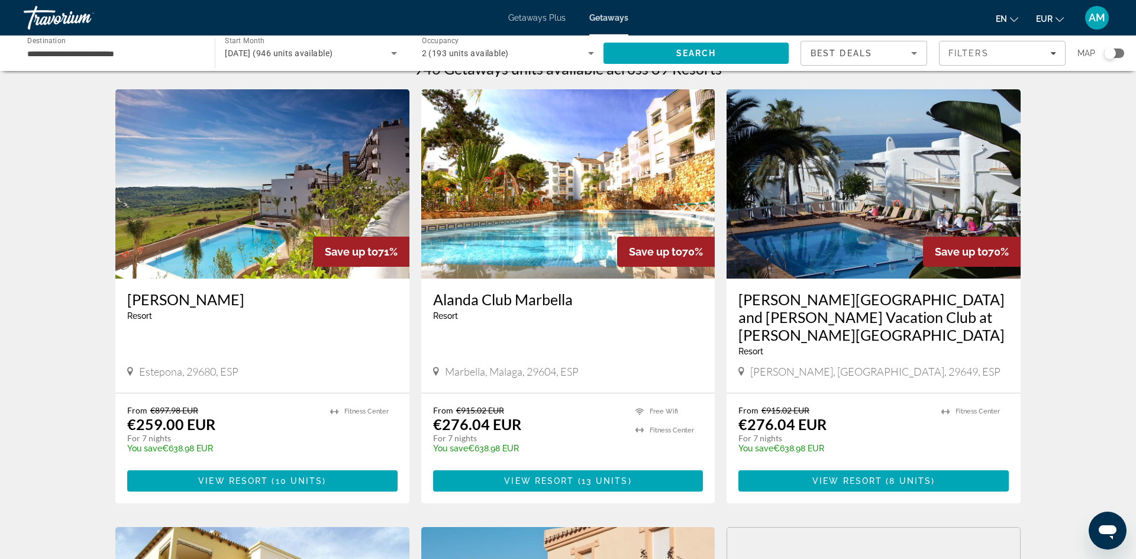
scroll to position [57, 0]
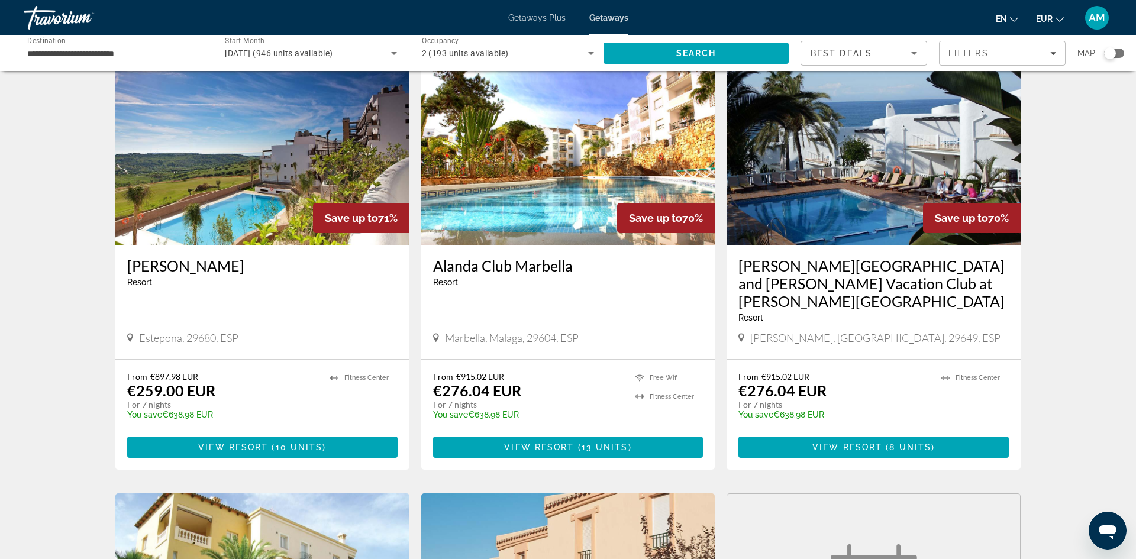
click at [529, 155] on img "Main content" at bounding box center [568, 150] width 294 height 189
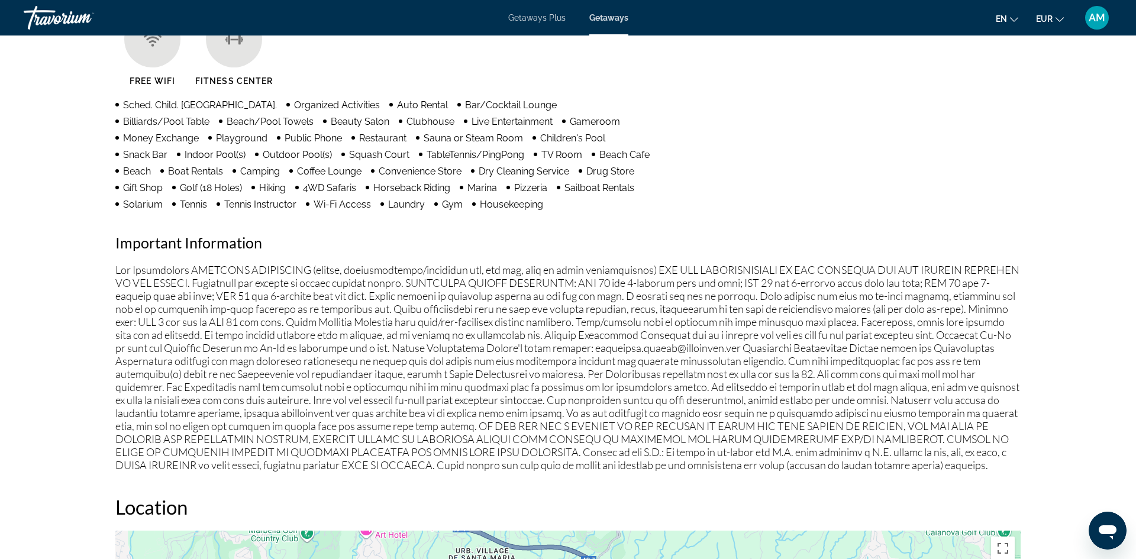
scroll to position [1466, 0]
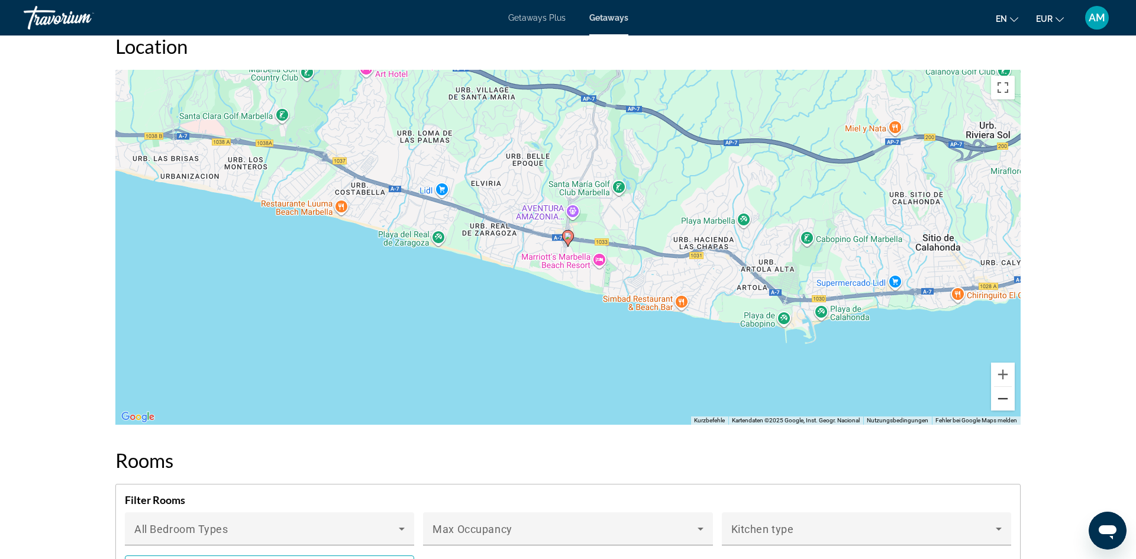
click at [1009, 409] on button "Verkleinern" at bounding box center [1003, 399] width 24 height 24
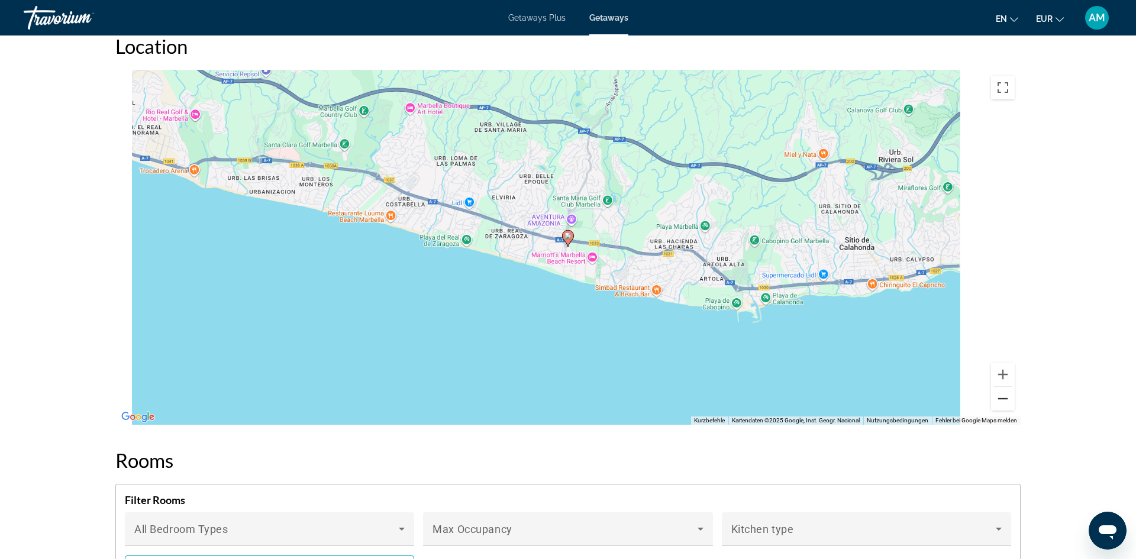
click at [1009, 409] on button "Verkleinern" at bounding box center [1003, 399] width 24 height 24
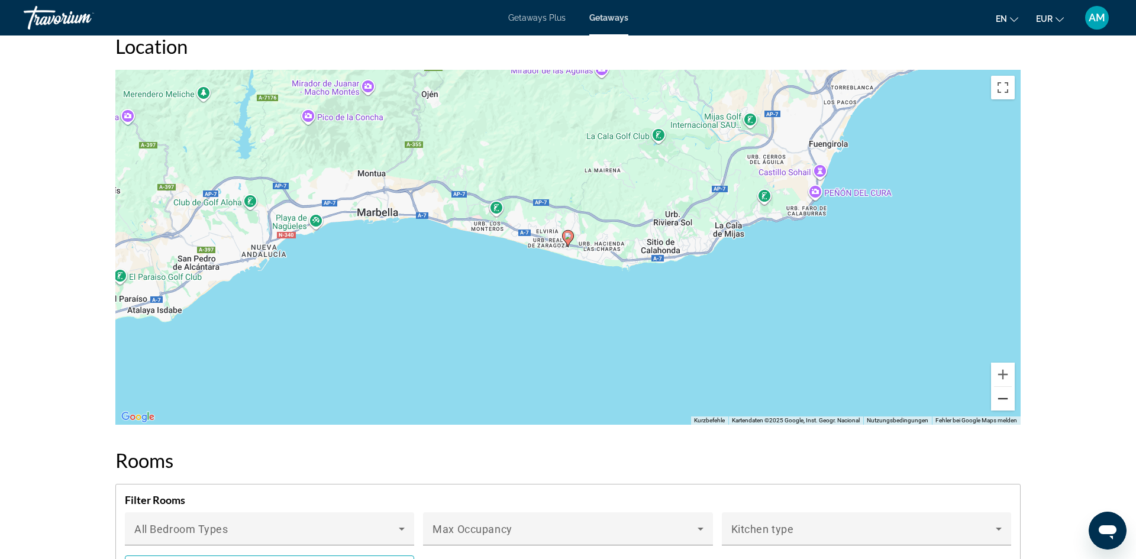
click at [1007, 404] on button "Verkleinern" at bounding box center [1003, 399] width 24 height 24
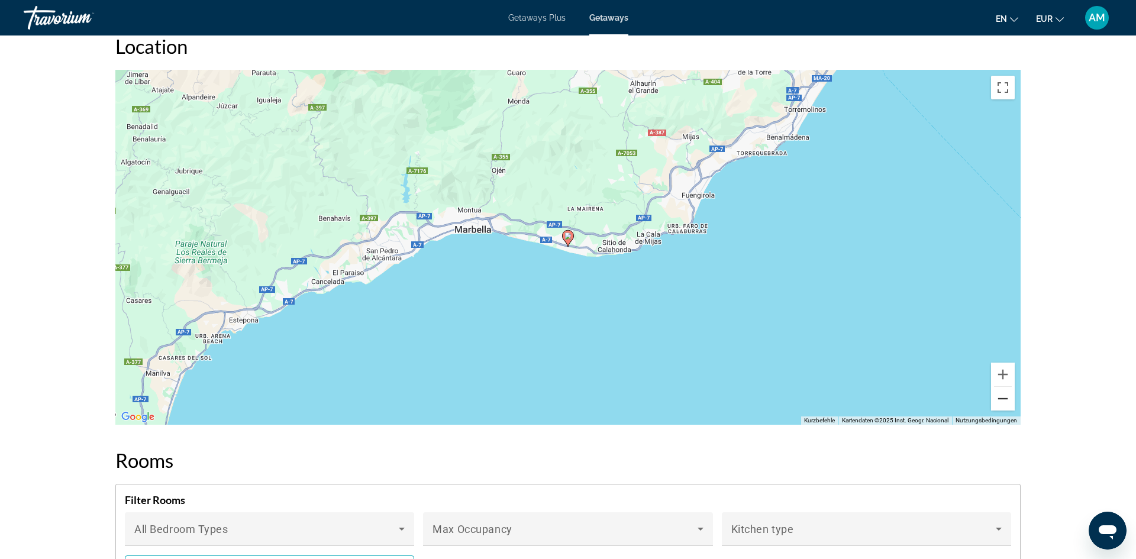
click at [1007, 403] on button "Verkleinern" at bounding box center [1003, 399] width 24 height 24
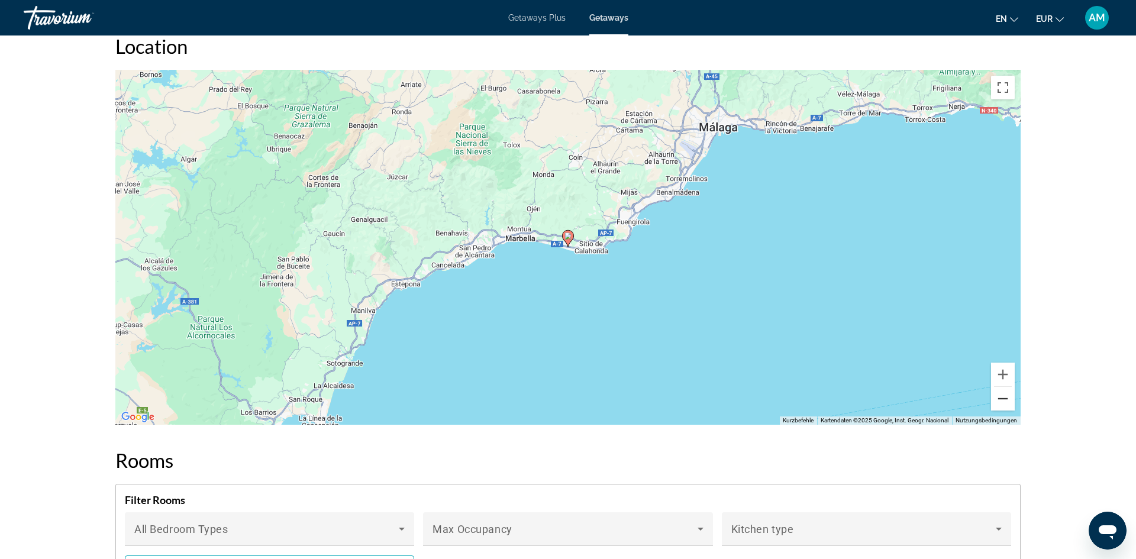
click at [1007, 403] on button "Verkleinern" at bounding box center [1003, 399] width 24 height 24
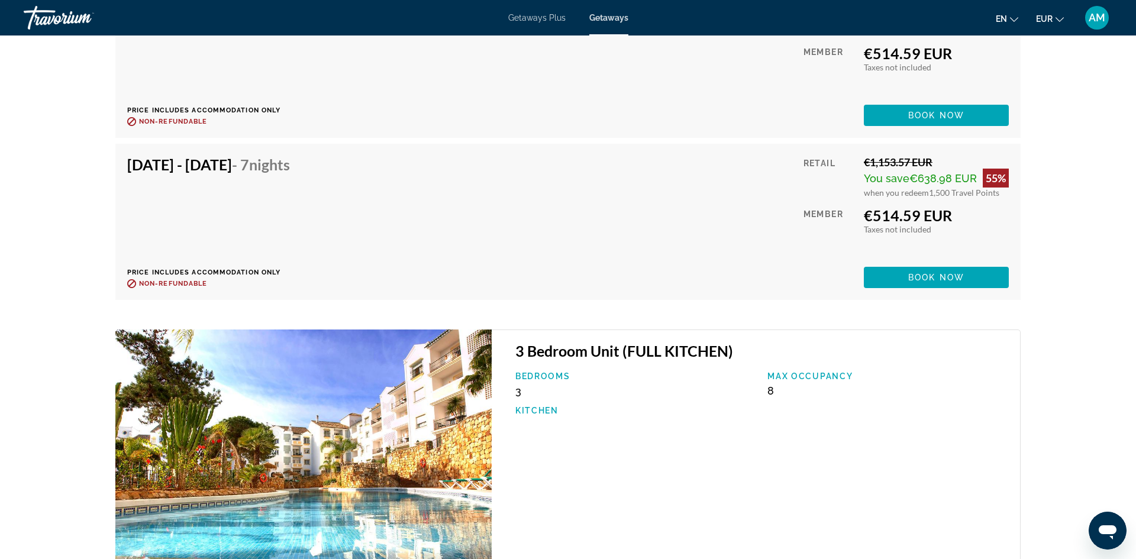
scroll to position [3357, 0]
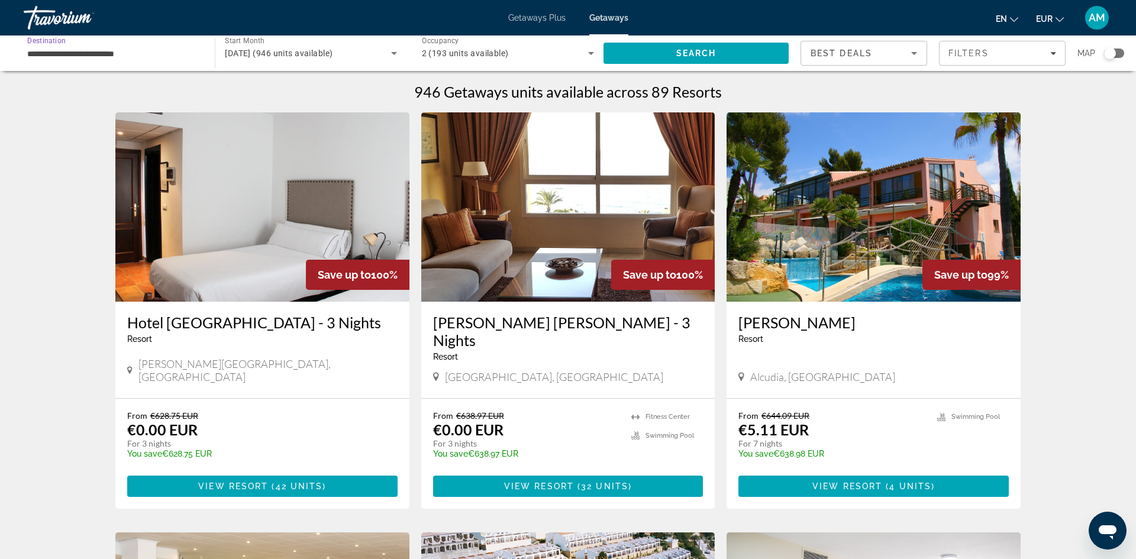
click at [153, 50] on input "**********" at bounding box center [113, 54] width 172 height 14
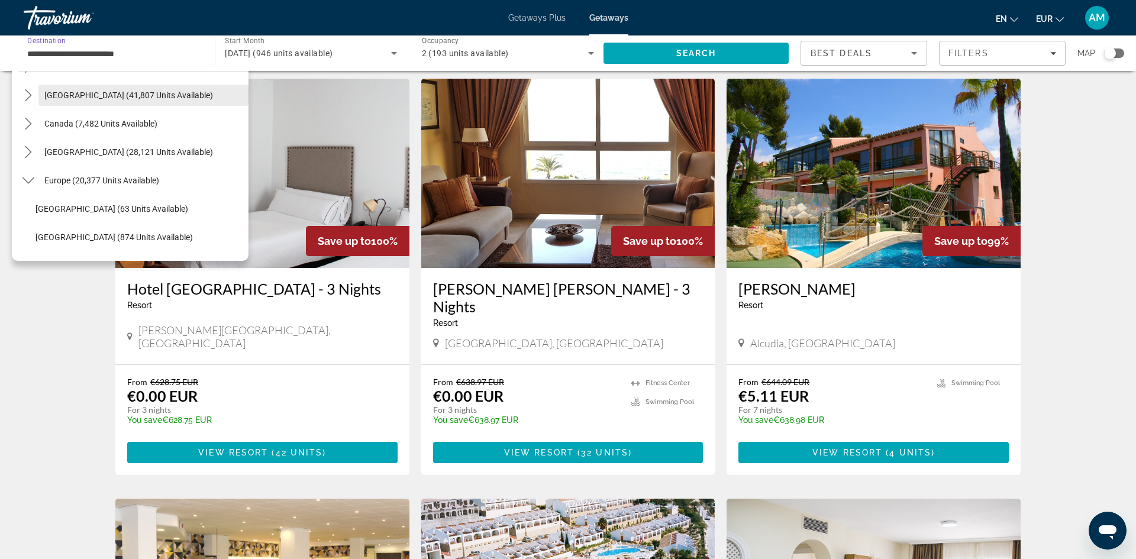
scroll to position [73, 0]
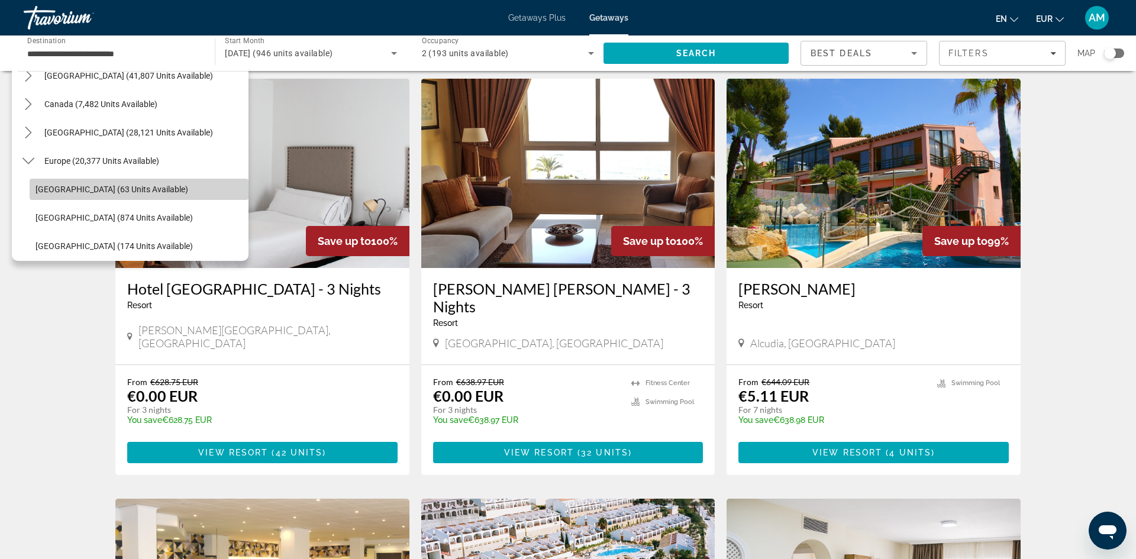
click at [87, 187] on span "[GEOGRAPHIC_DATA] (63 units available)" at bounding box center [111, 189] width 153 height 9
type input "**********"
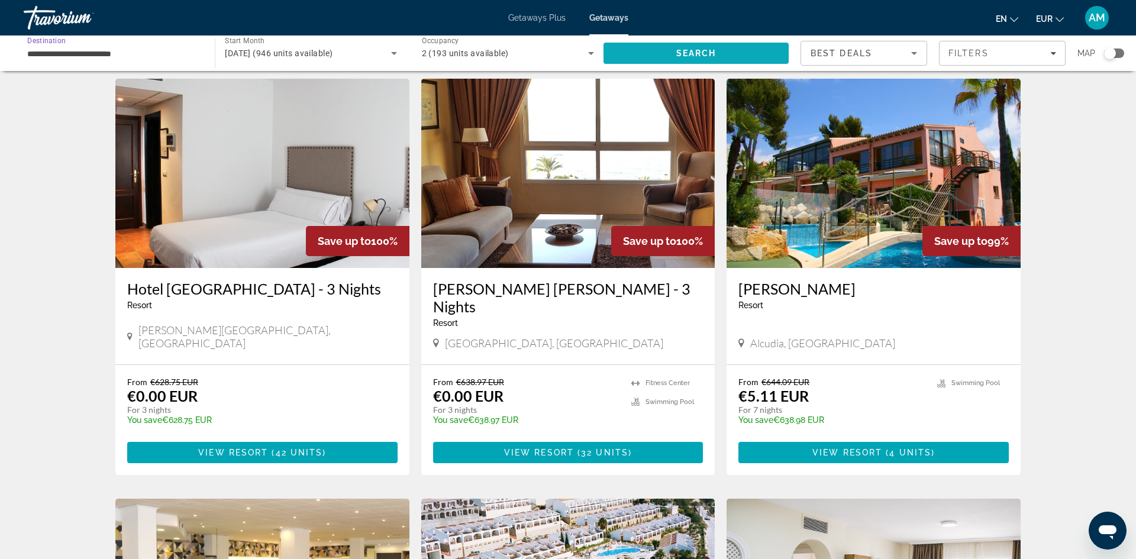
click at [626, 50] on span "Search" at bounding box center [695, 53] width 185 height 28
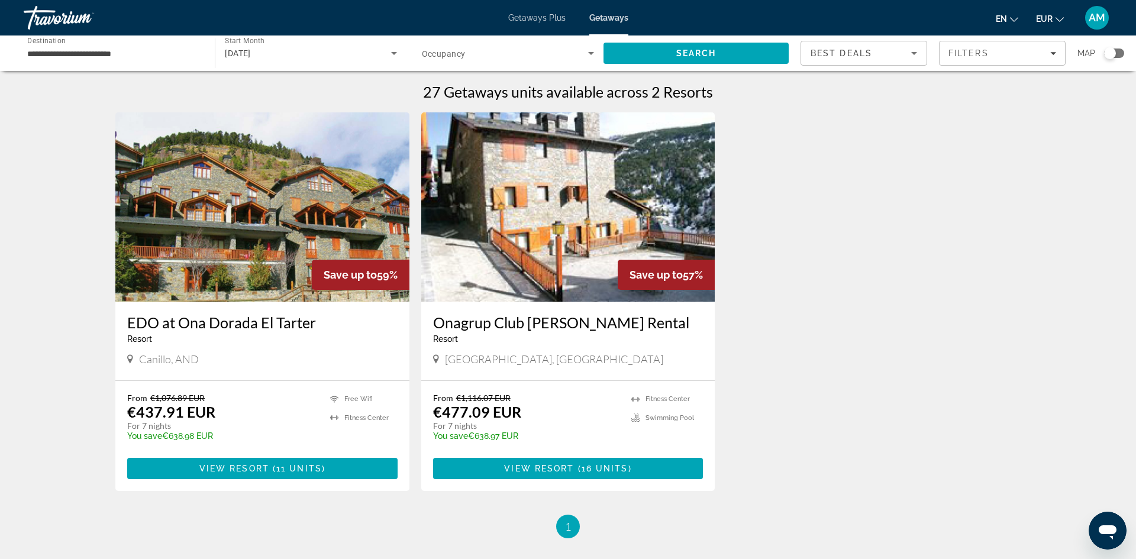
click at [263, 190] on img "Main content" at bounding box center [262, 206] width 294 height 189
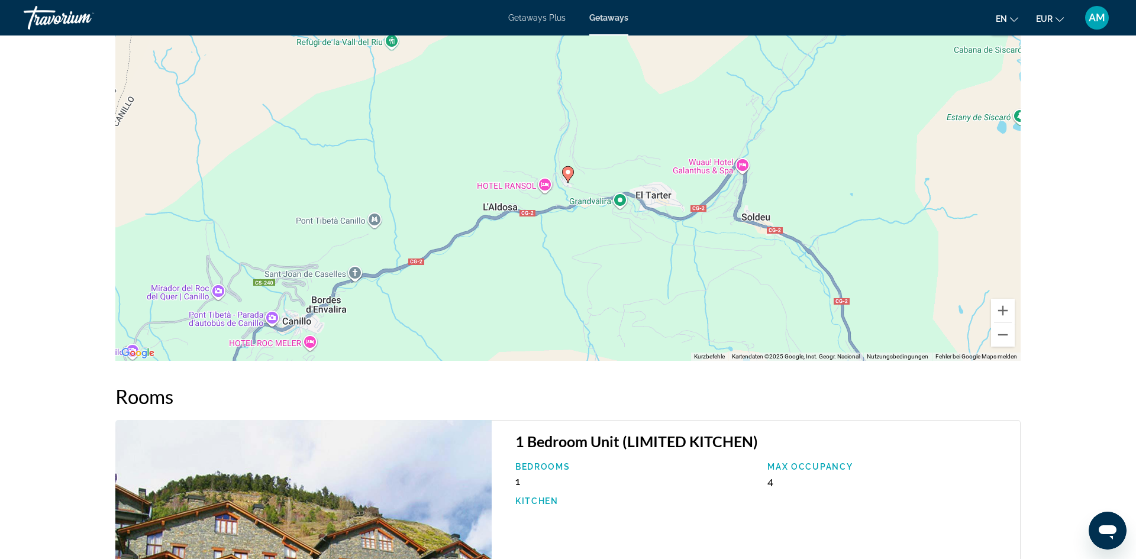
scroll to position [1428, 0]
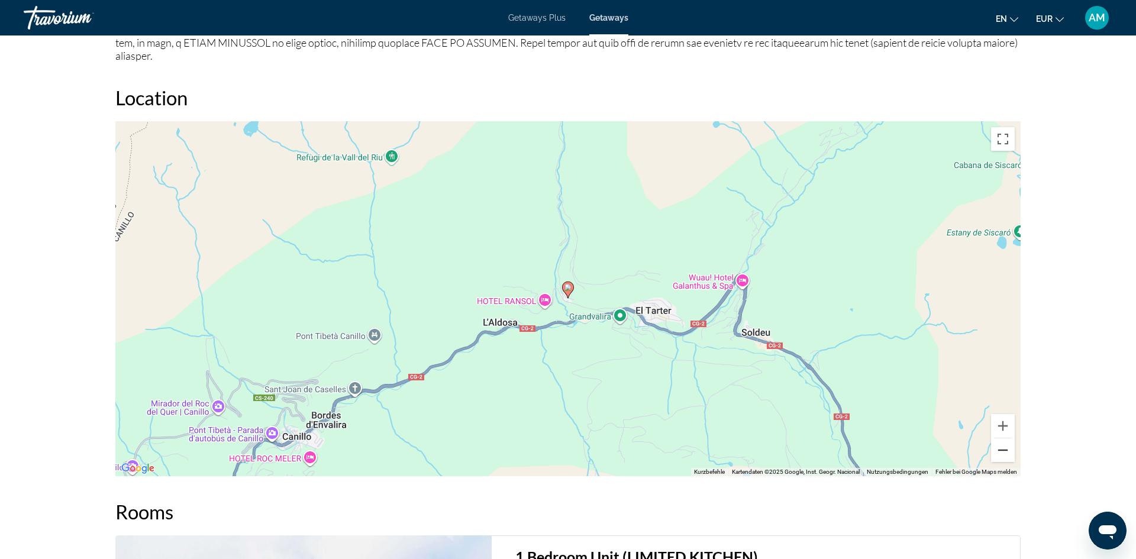
click at [1006, 454] on button "Verkleinern" at bounding box center [1003, 450] width 24 height 24
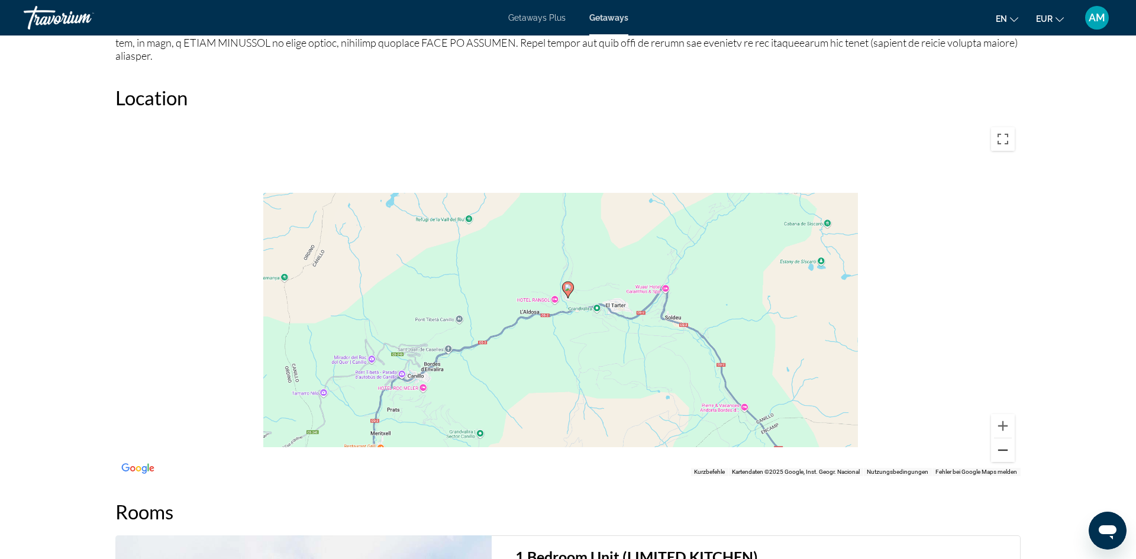
click at [1006, 454] on button "Verkleinern" at bounding box center [1003, 450] width 24 height 24
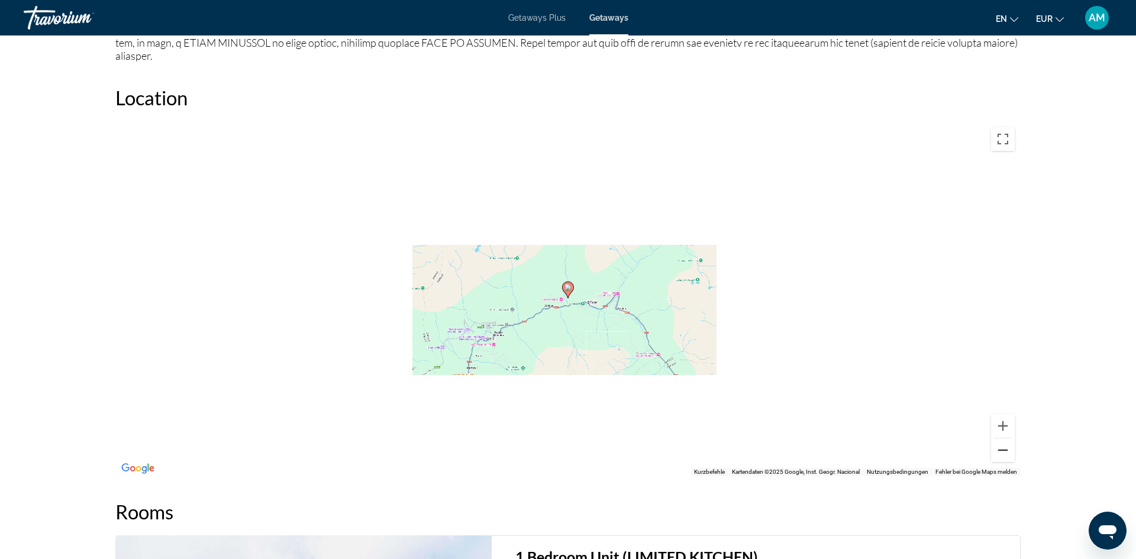
click at [1006, 454] on button "Verkleinern" at bounding box center [1003, 450] width 24 height 24
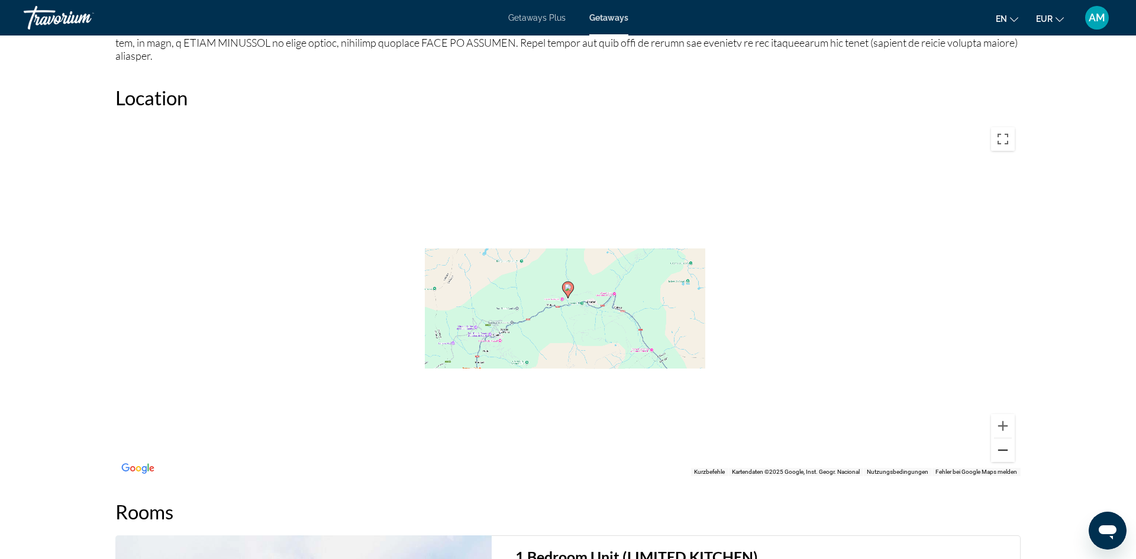
click at [1006, 454] on button "Verkleinern" at bounding box center [1003, 450] width 24 height 24
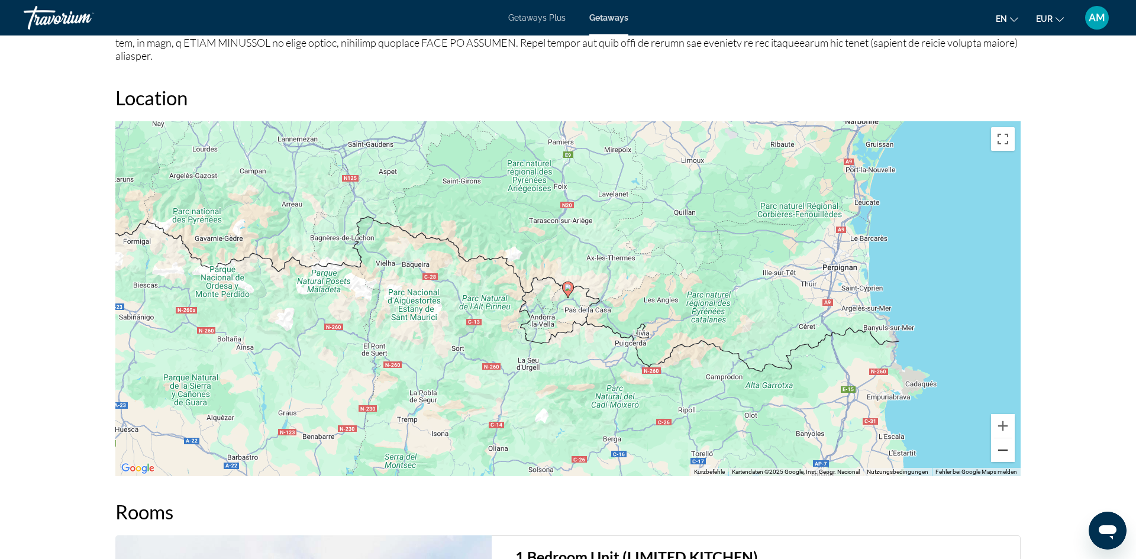
click at [1003, 455] on button "Verkleinern" at bounding box center [1003, 450] width 24 height 24
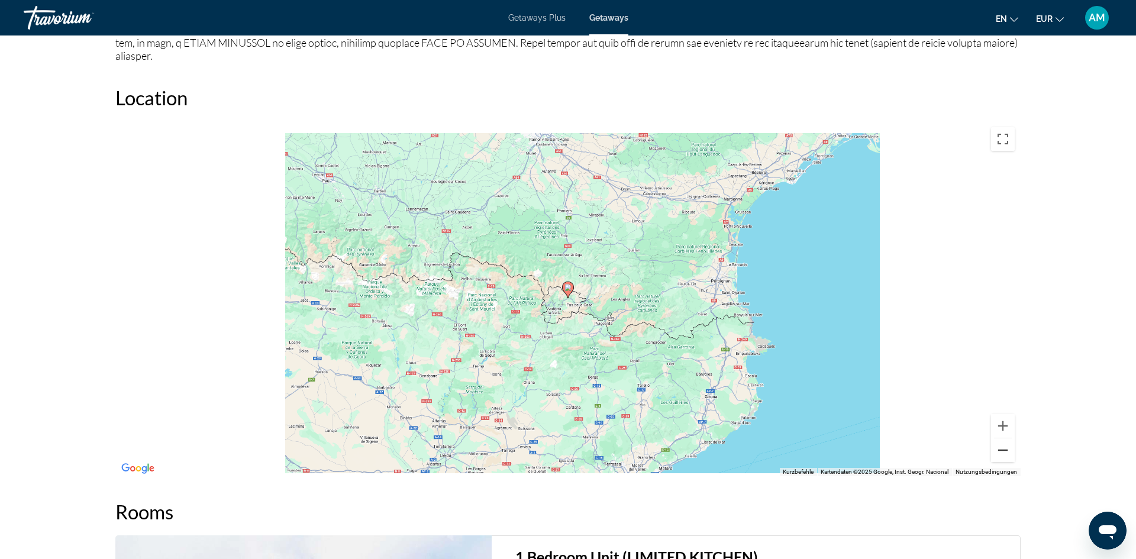
click at [1003, 455] on button "Verkleinern" at bounding box center [1003, 450] width 24 height 24
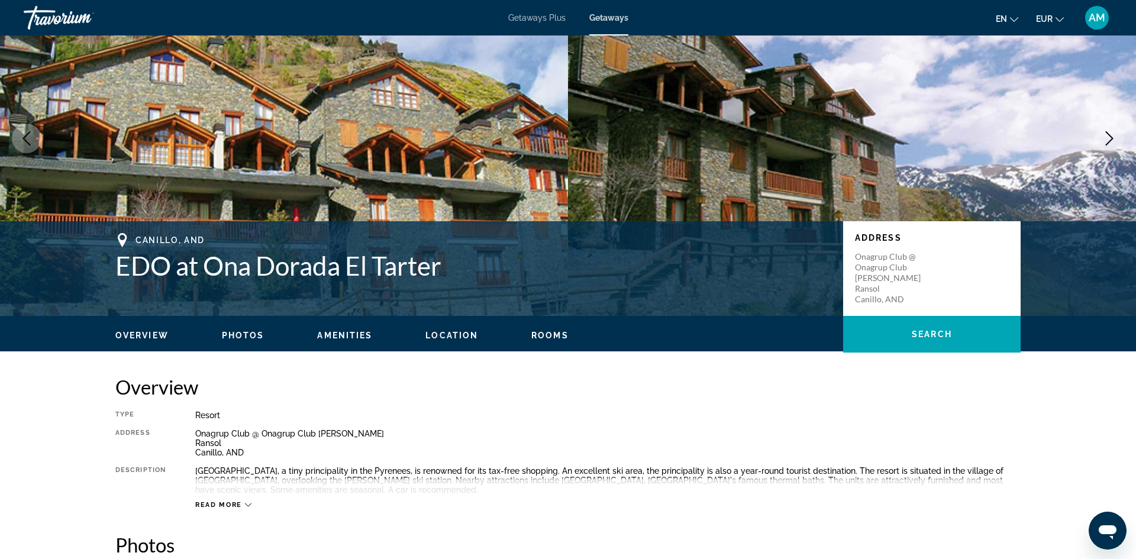
scroll to position [0, 0]
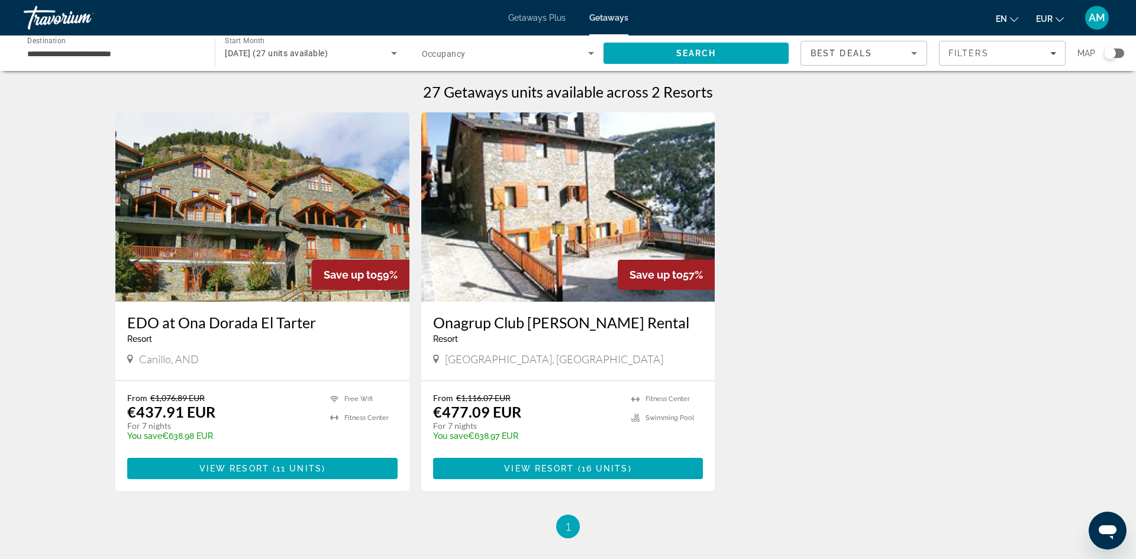
click at [144, 61] on div "**********" at bounding box center [113, 54] width 172 height 34
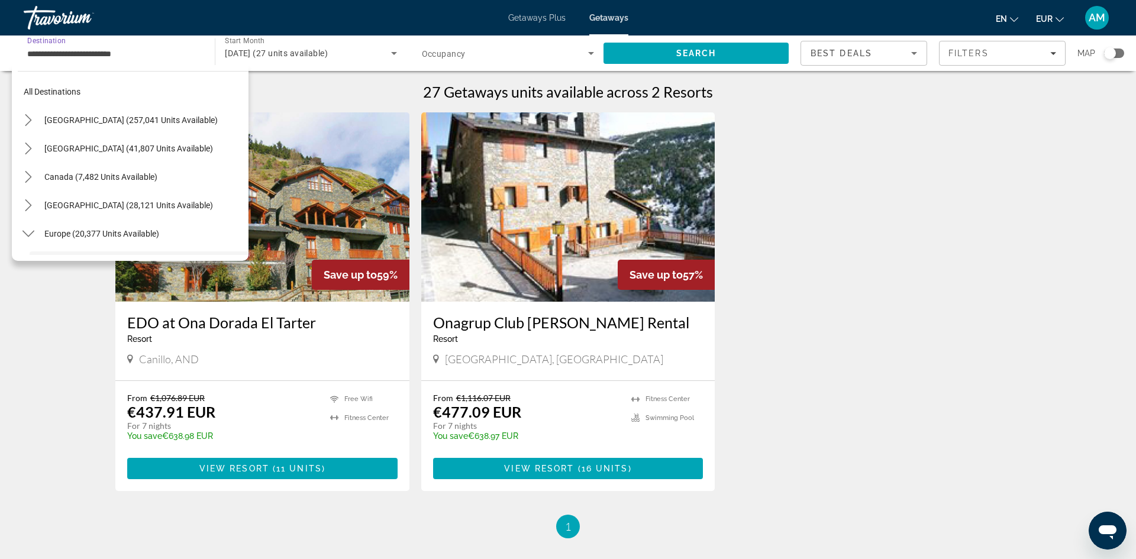
scroll to position [99, 0]
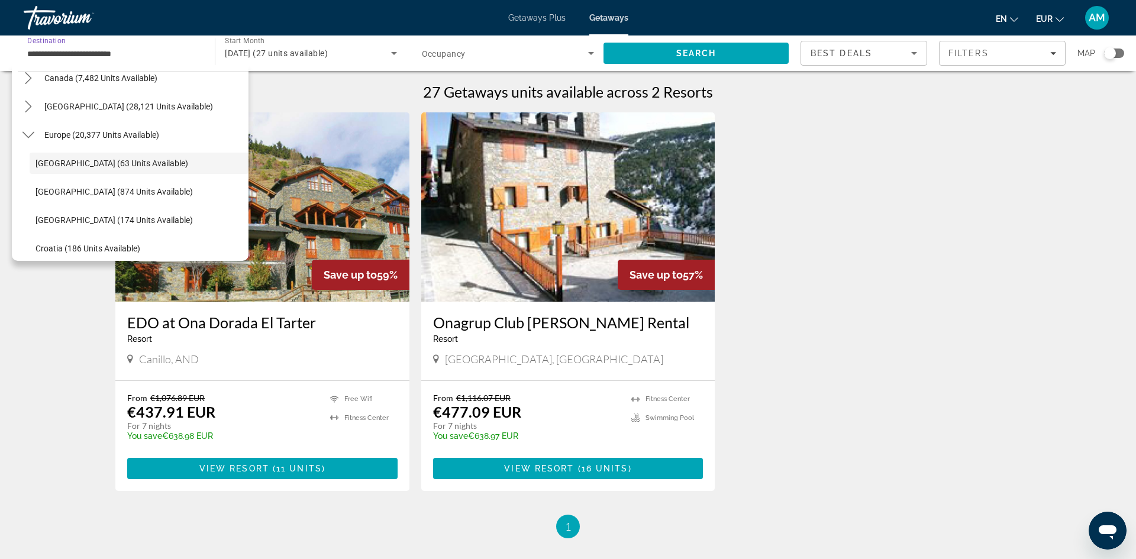
click at [151, 53] on input "**********" at bounding box center [113, 54] width 172 height 14
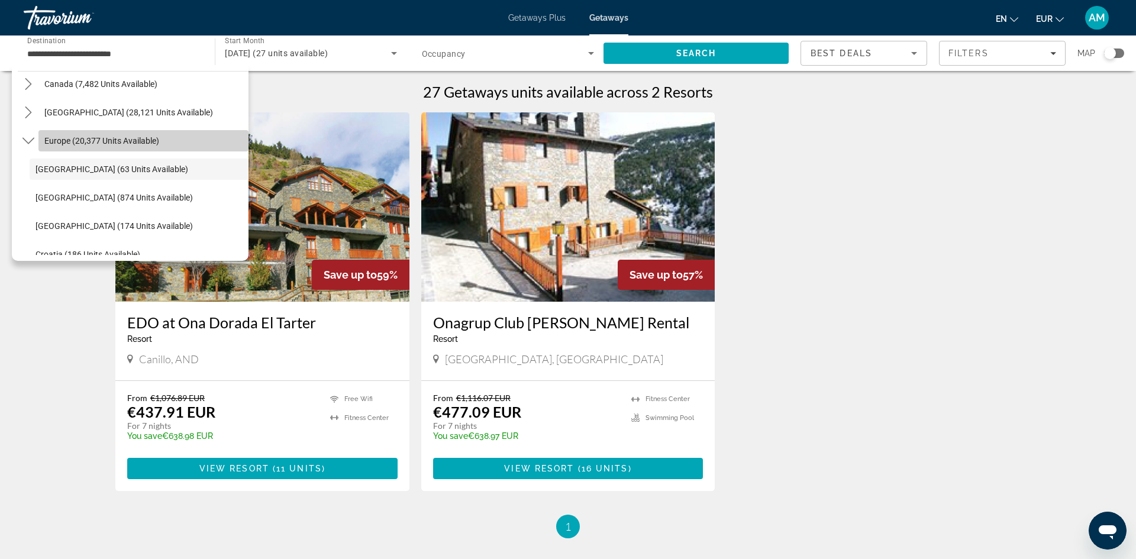
click at [125, 146] on span "Select destination: Europe (20,377 units available)" at bounding box center [143, 141] width 210 height 28
type input "**********"
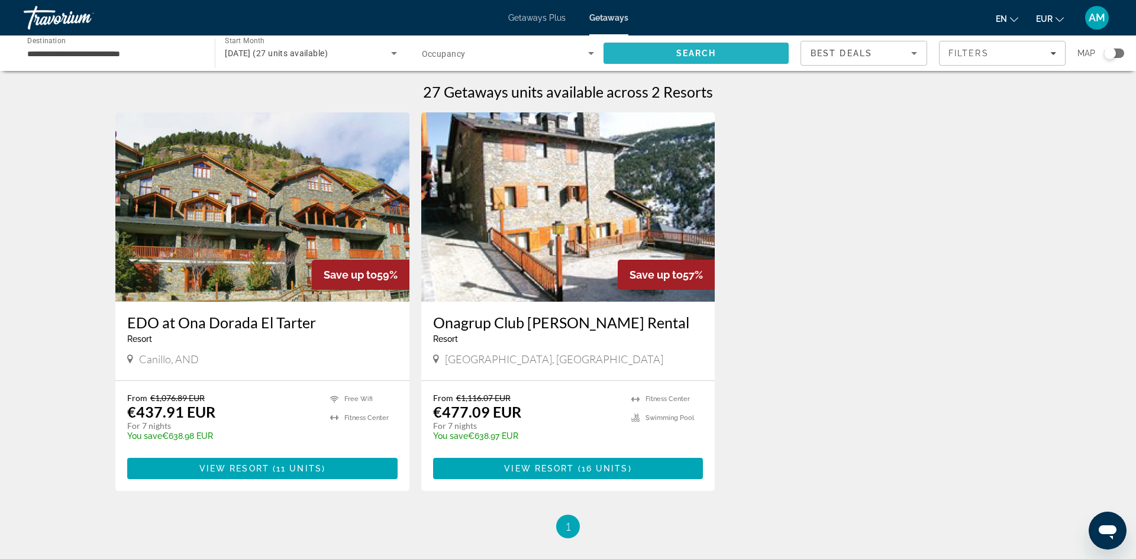
click at [629, 60] on span "Search" at bounding box center [695, 53] width 185 height 28
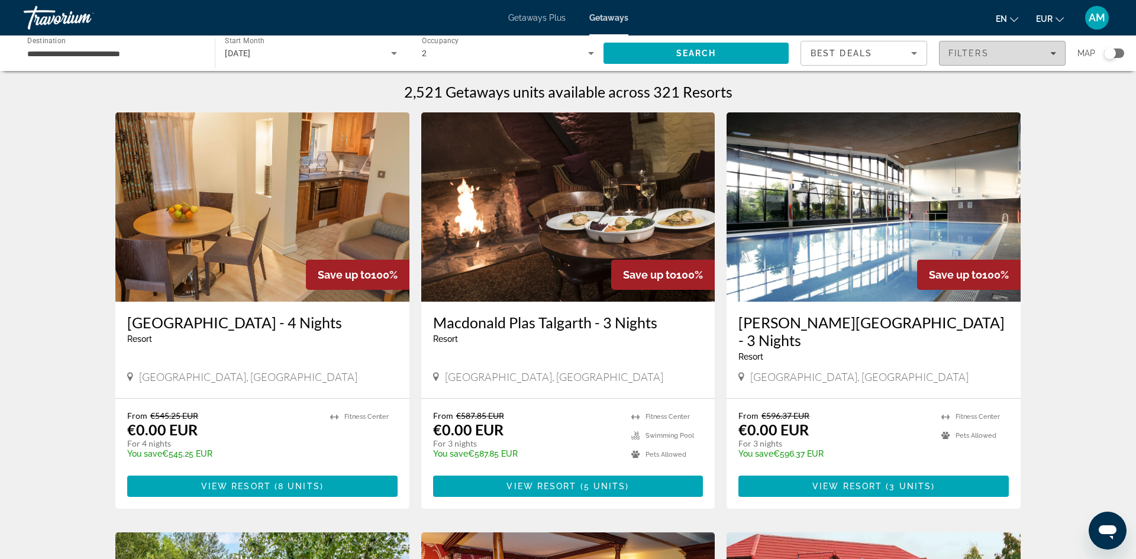
click at [1031, 58] on span "Filters" at bounding box center [1001, 53] width 125 height 28
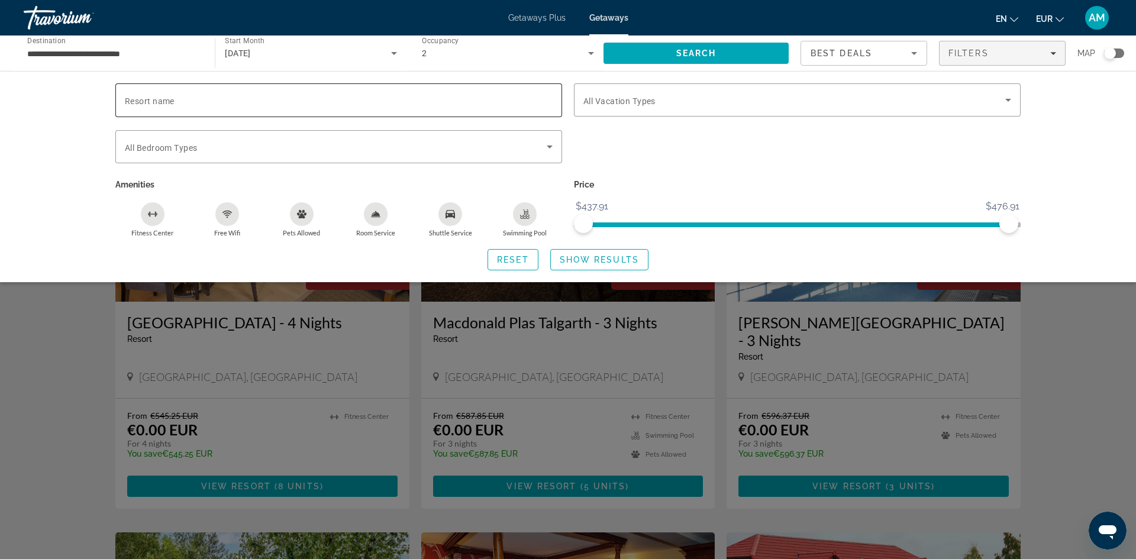
click at [303, 105] on input "Resort name" at bounding box center [339, 100] width 428 height 14
type input "*"
drag, startPoint x: 72, startPoint y: 341, endPoint x: 319, endPoint y: 298, distance: 250.5
click at [75, 341] on div "Search widget" at bounding box center [568, 368] width 1136 height 382
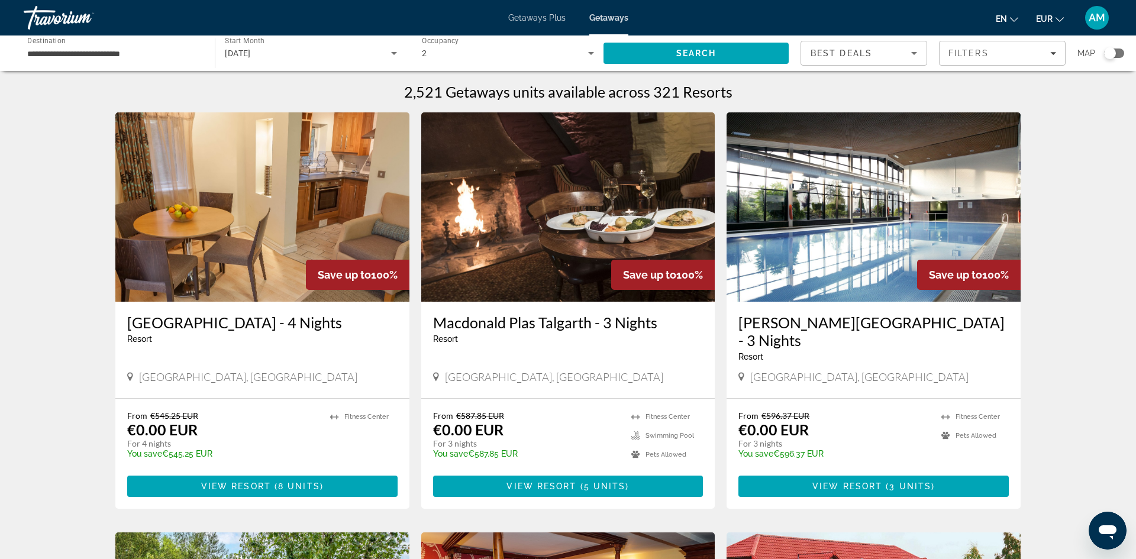
click at [1111, 57] on div "Search widget" at bounding box center [1110, 53] width 12 height 12
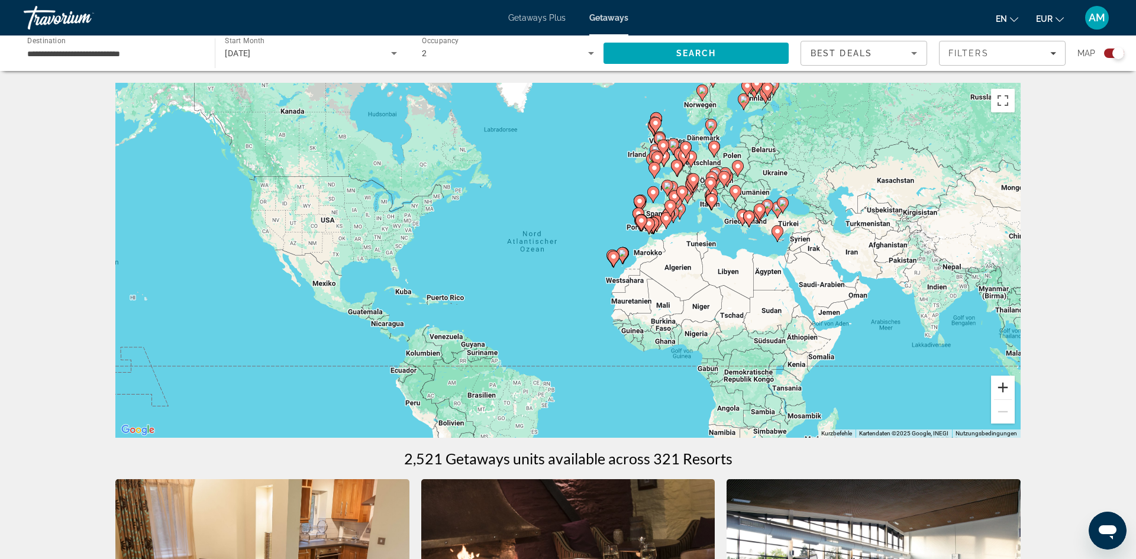
click at [1004, 387] on button "Vergrößern" at bounding box center [1003, 388] width 24 height 24
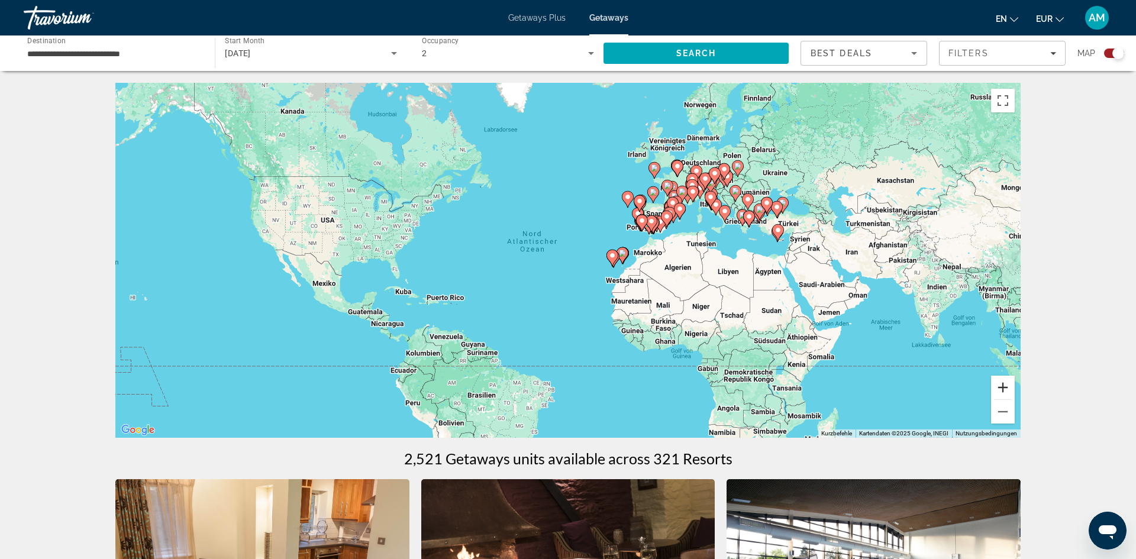
click at [1005, 386] on button "Vergrößern" at bounding box center [1003, 388] width 24 height 24
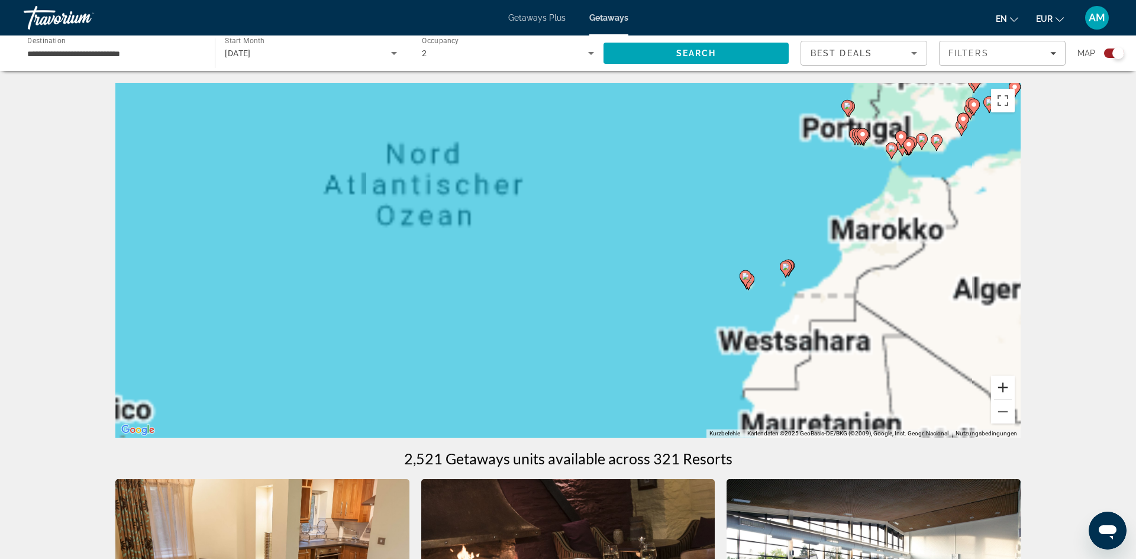
click at [1009, 387] on button "Vergrößern" at bounding box center [1003, 388] width 24 height 24
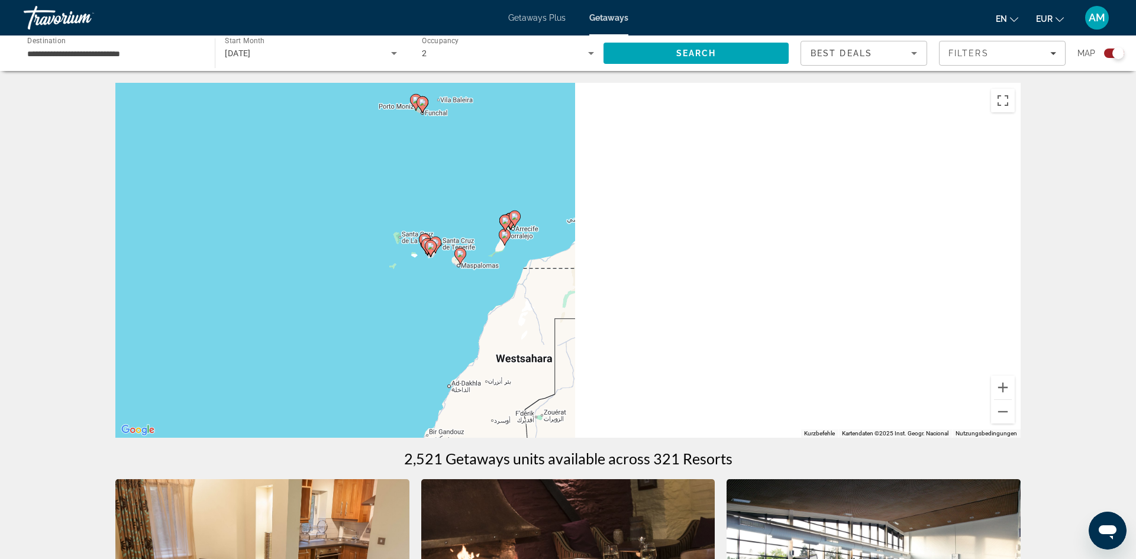
drag, startPoint x: 900, startPoint y: 261, endPoint x: 313, endPoint y: 195, distance: 591.1
click at [353, 196] on div "Um den Modus zum Ziehen mit der Tastatur zu aktivieren, drückst du Alt + Eingab…" at bounding box center [567, 260] width 905 height 355
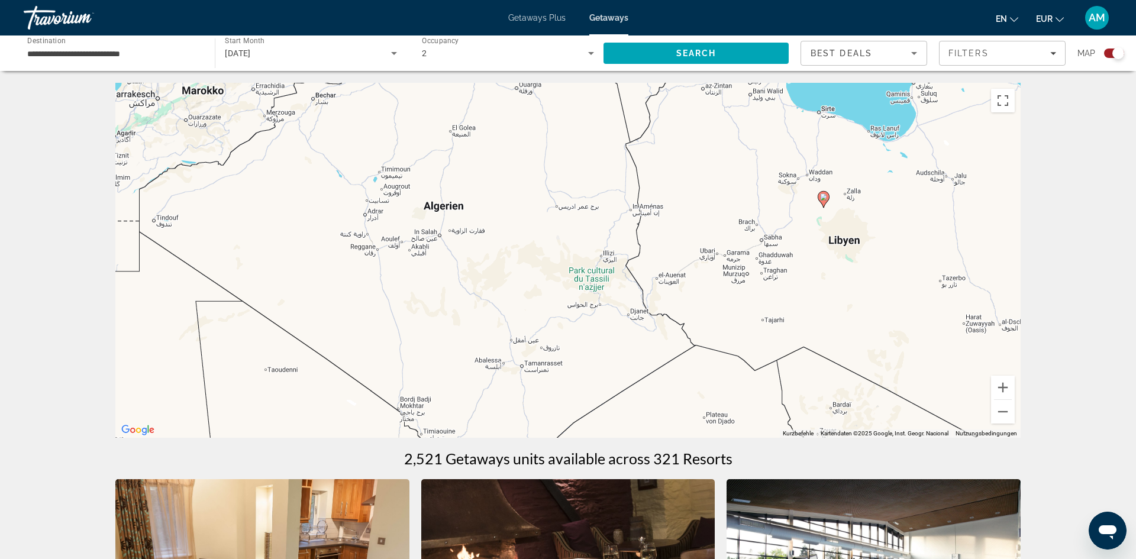
click at [518, 15] on span "Getaways Plus" at bounding box center [536, 17] width 57 height 9
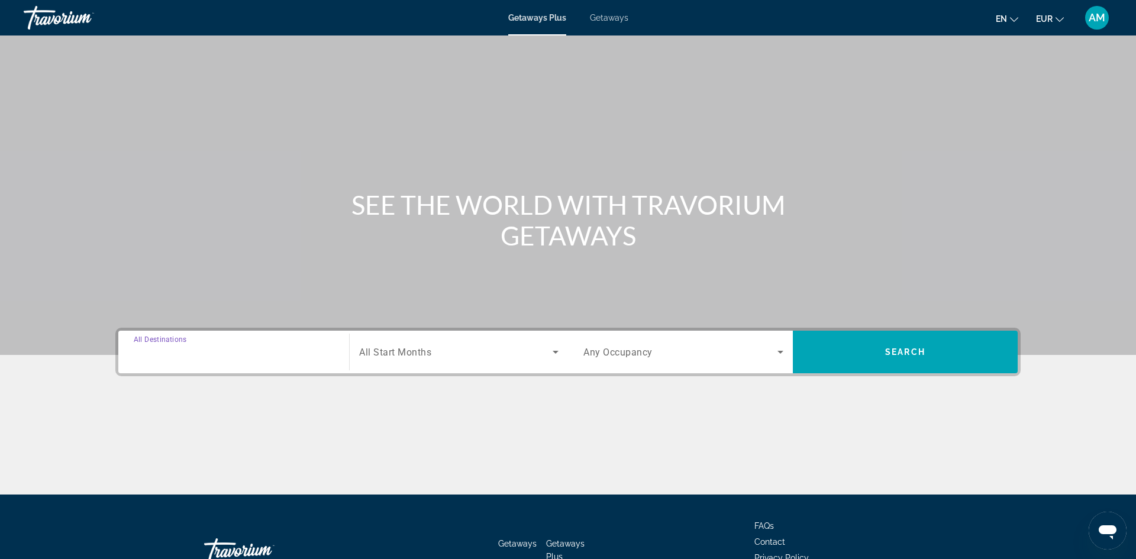
click at [254, 357] on input "Destination All Destinations" at bounding box center [234, 352] width 200 height 14
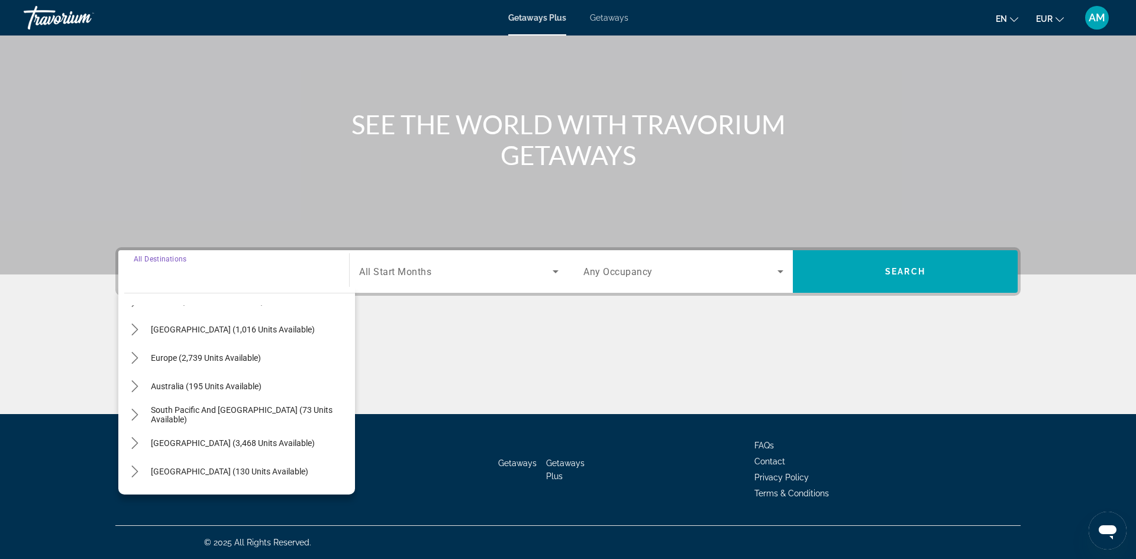
scroll to position [122, 0]
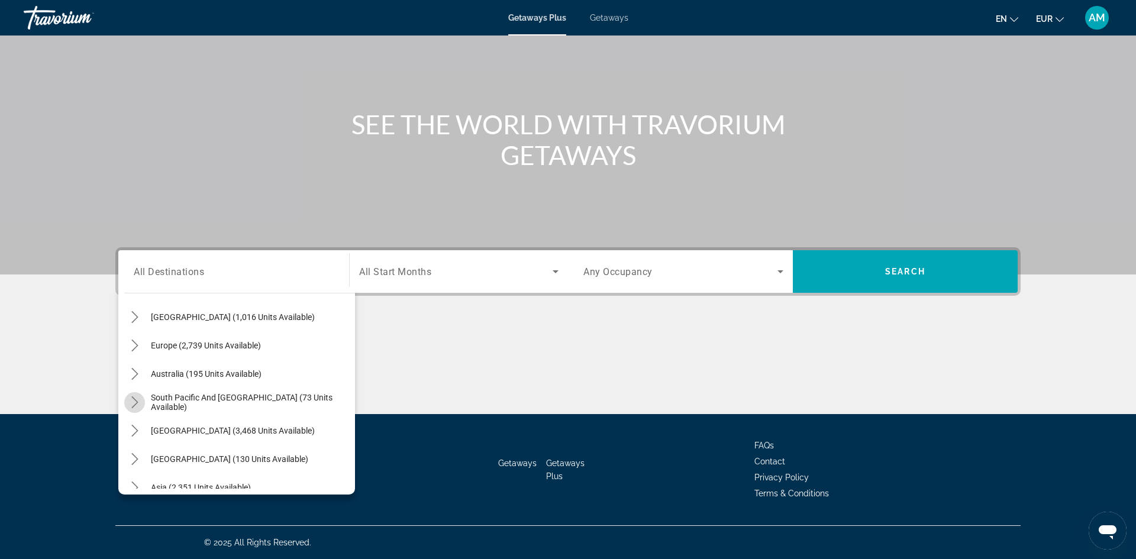
click at [141, 405] on mat-icon "Toggle South Pacific and Oceania (73 units available) submenu" at bounding box center [134, 402] width 21 height 21
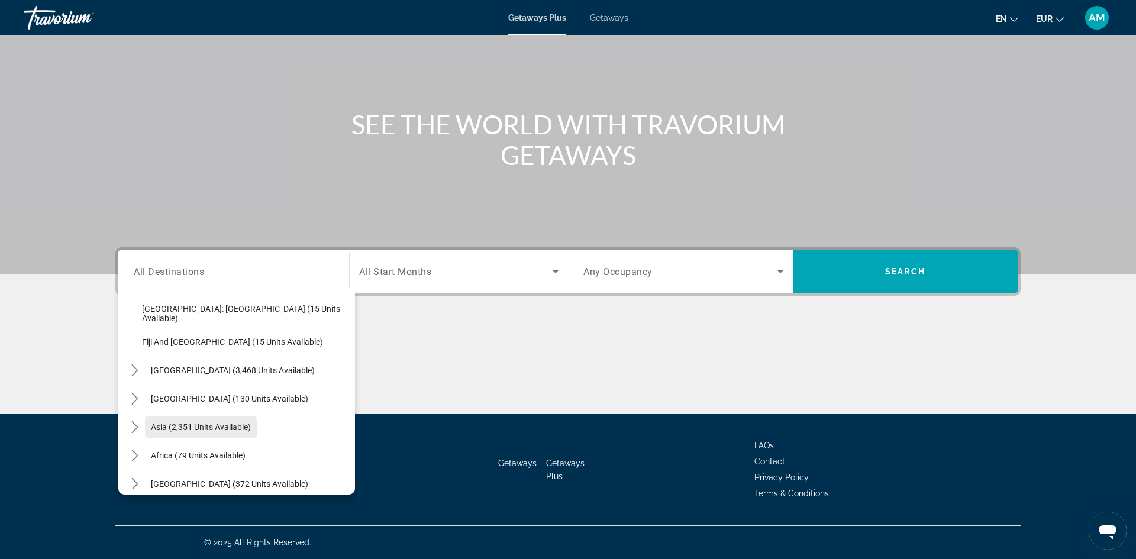
scroll to position [277, 0]
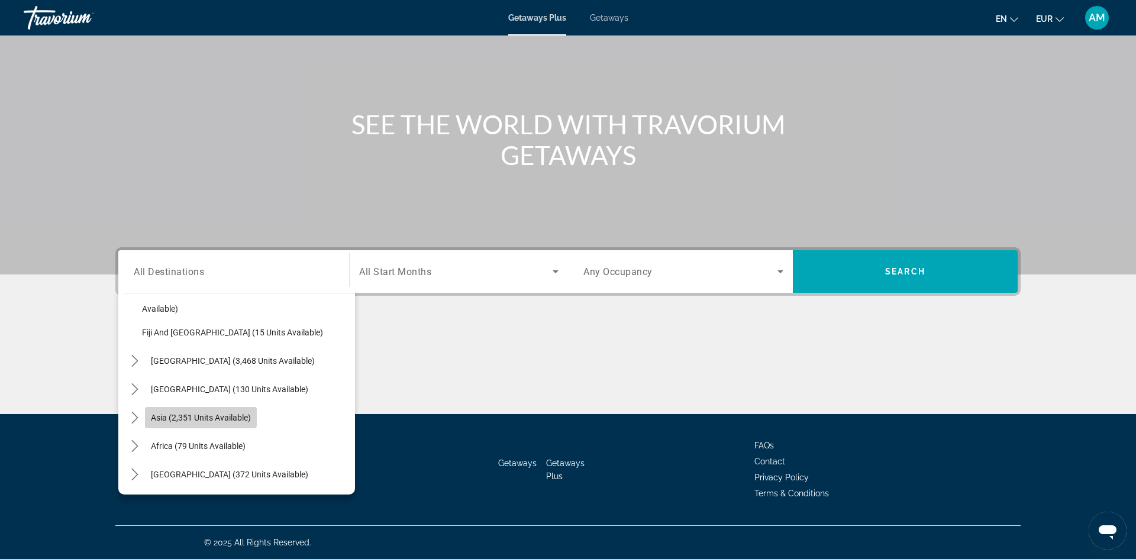
click at [223, 411] on span "Select destination: Asia (2,351 units available)" at bounding box center [201, 417] width 112 height 28
type input "**********"
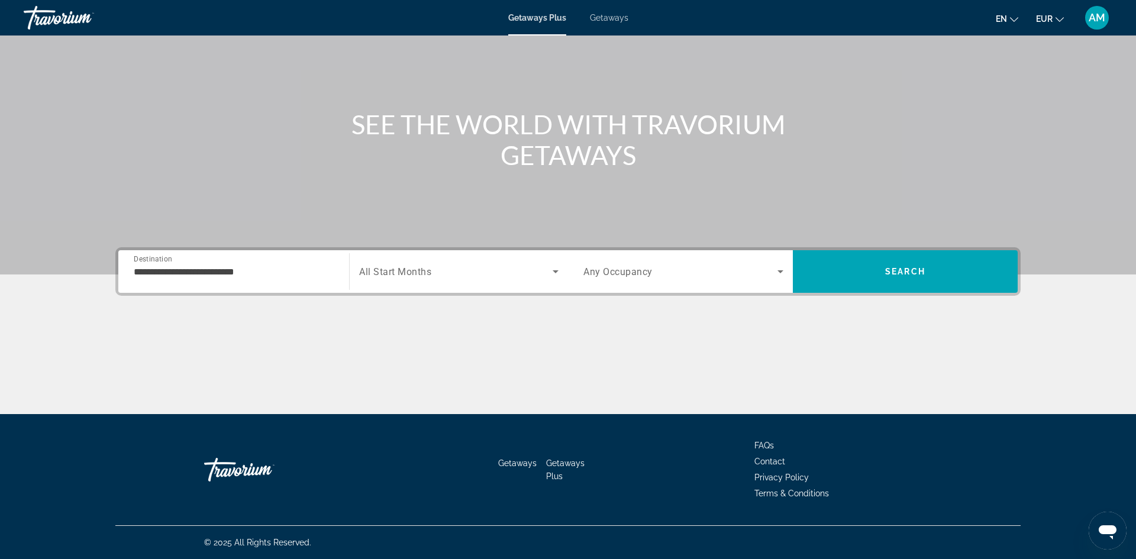
click at [410, 262] on div "Search widget" at bounding box center [458, 271] width 199 height 33
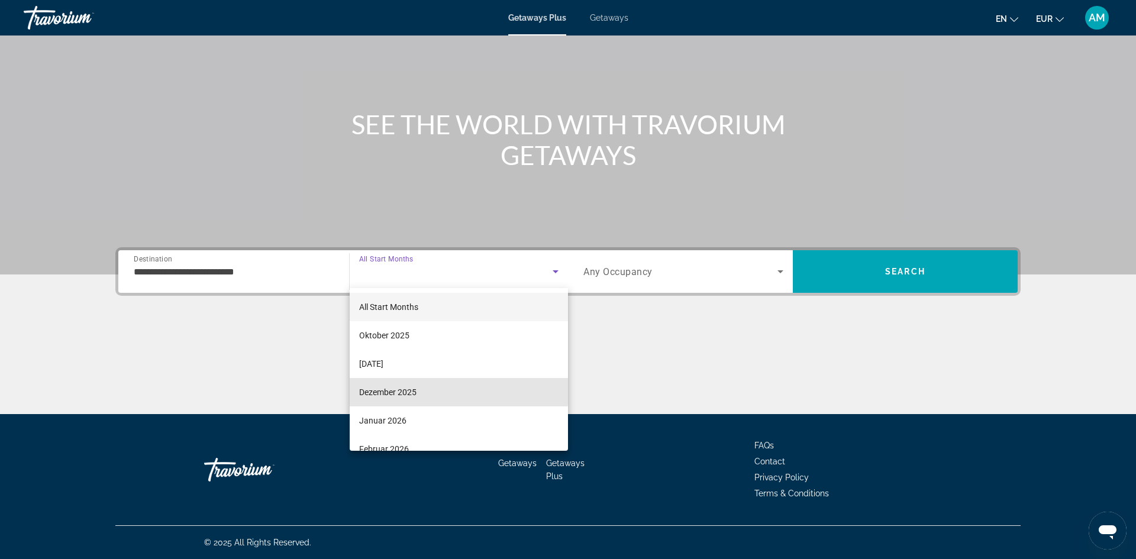
drag, startPoint x: 402, startPoint y: 391, endPoint x: 727, endPoint y: 331, distance: 330.9
click at [426, 392] on mat-option "Dezember 2025" at bounding box center [459, 392] width 218 height 28
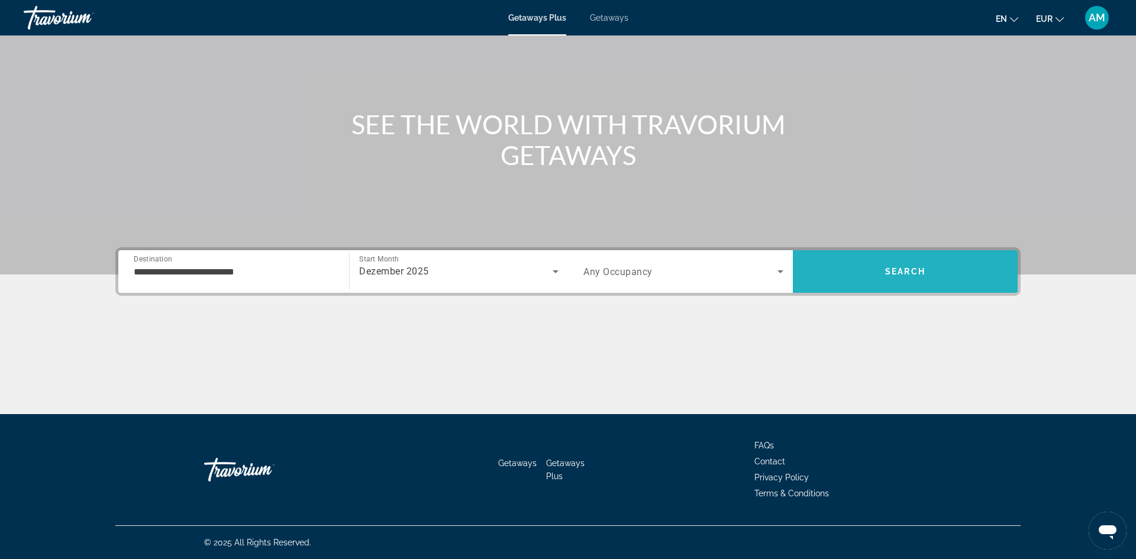
click at [868, 273] on span "Search" at bounding box center [905, 271] width 225 height 28
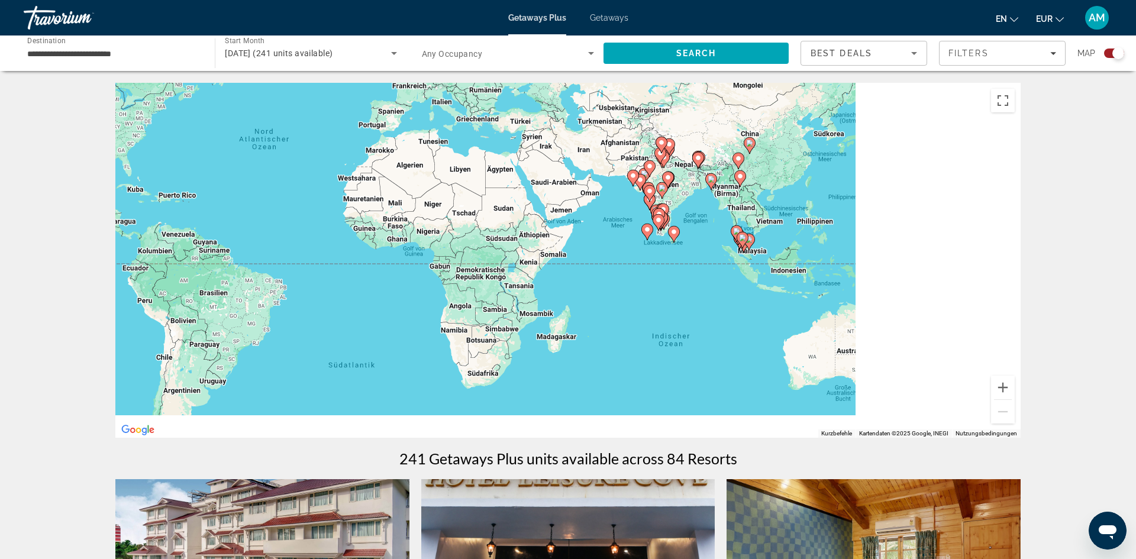
drag, startPoint x: 912, startPoint y: 371, endPoint x: 644, endPoint y: 268, distance: 287.2
click at [644, 268] on div "Um den Modus zum Ziehen mit der Tastatur zu aktivieren, drückst du Alt + Eingab…" at bounding box center [567, 260] width 905 height 355
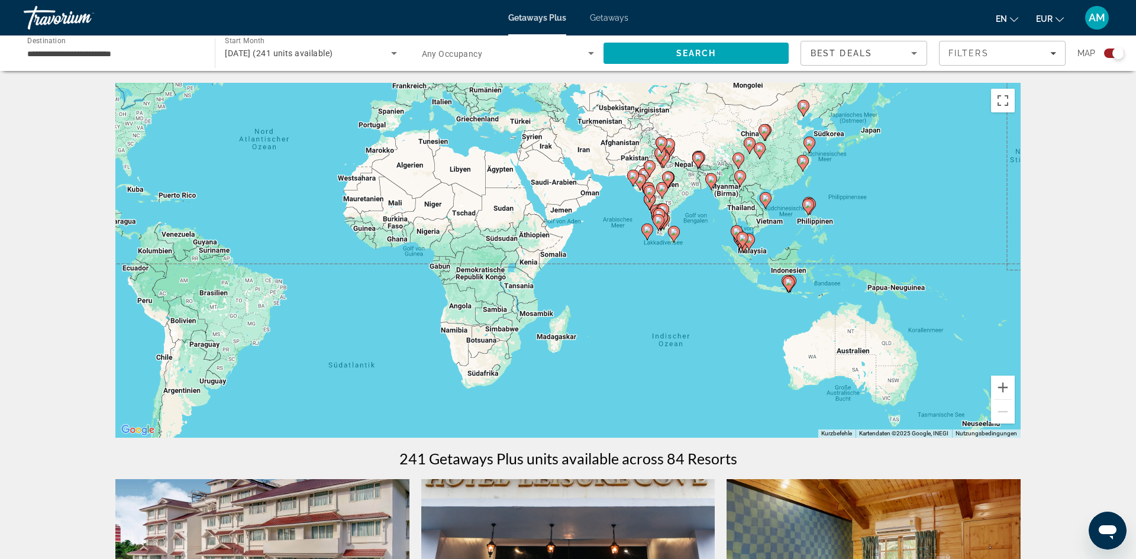
click at [65, 9] on div "Travorium" at bounding box center [83, 17] width 118 height 31
